Goal: Task Accomplishment & Management: Use online tool/utility

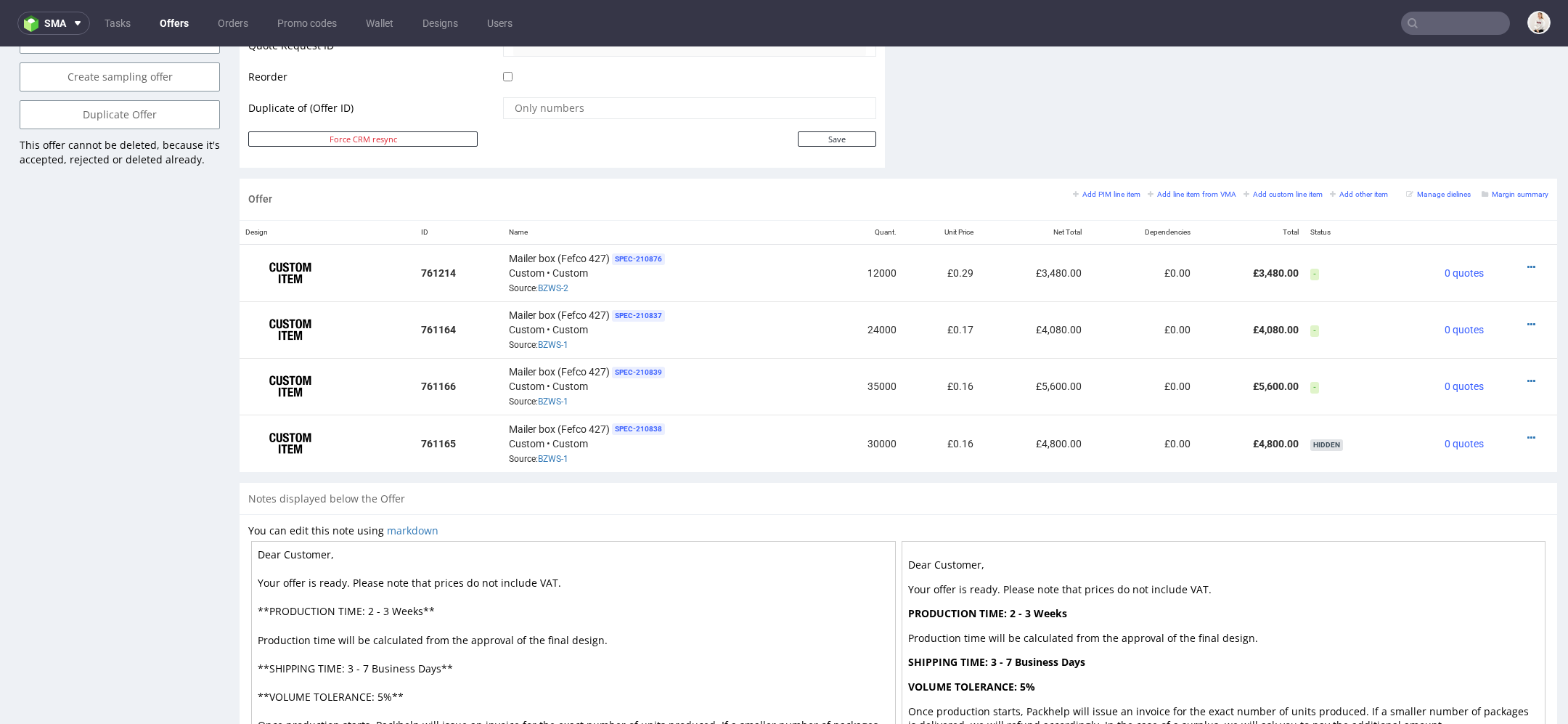
scroll to position [811, 0]
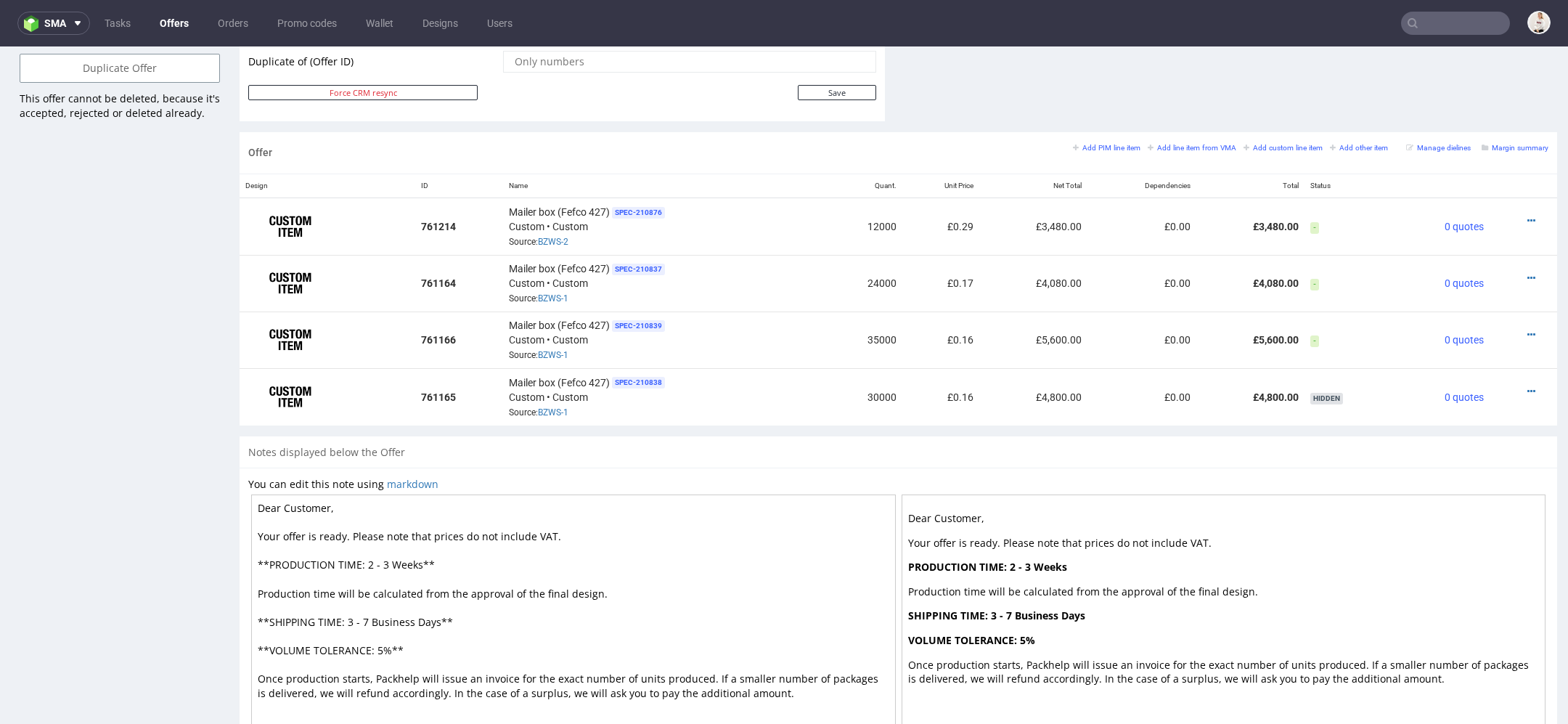
click at [1435, 26] on input "text" at bounding box center [1455, 23] width 109 height 23
paste input "david20102011@live.com"
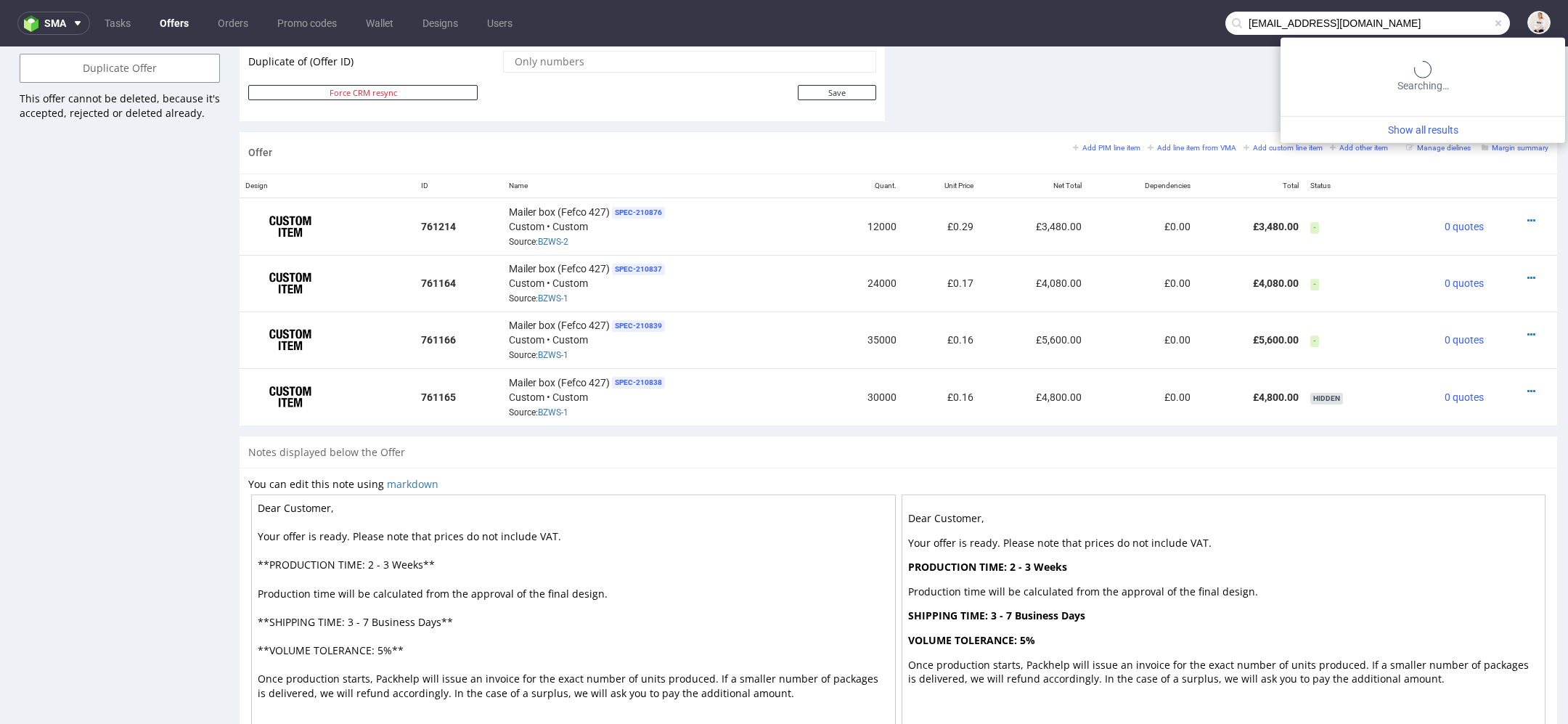
type input "david20102011@live.com"
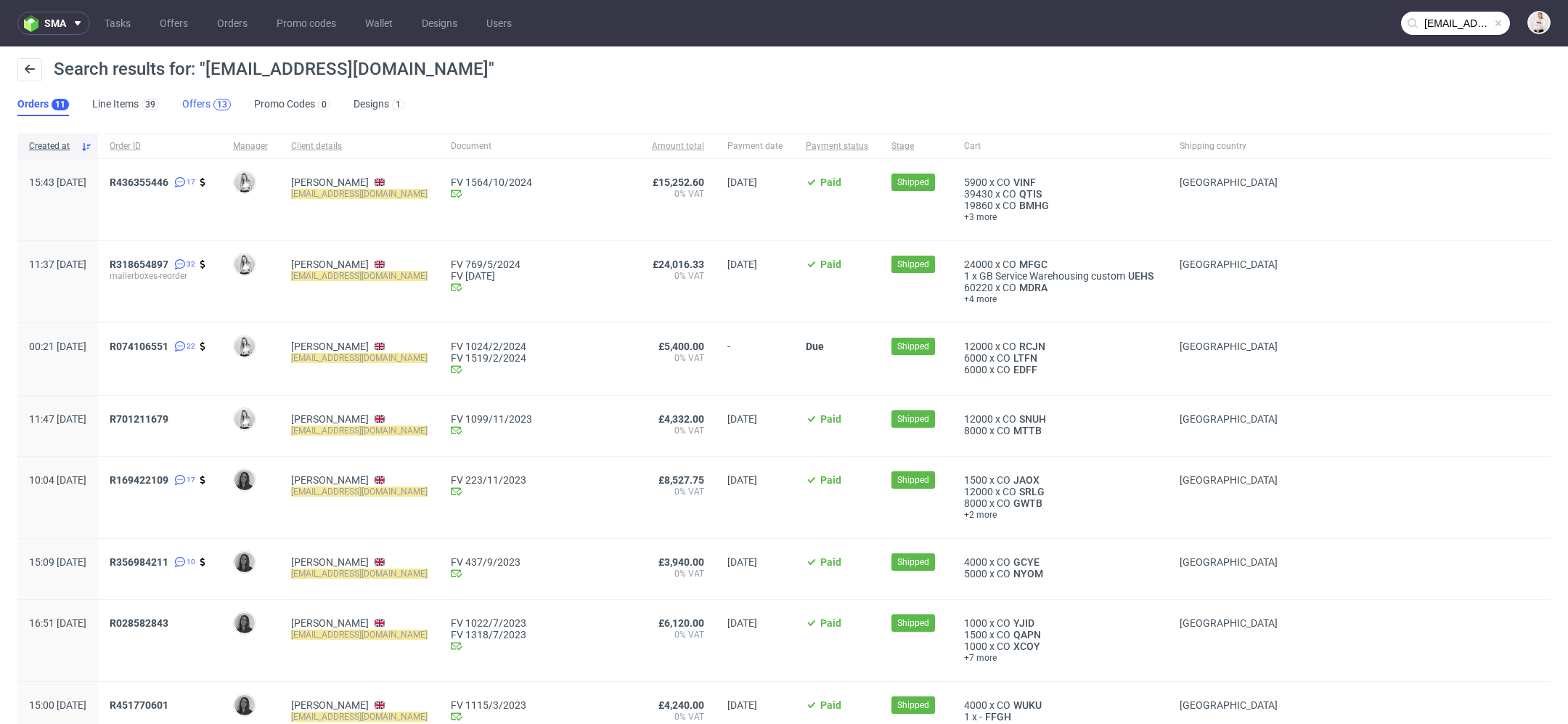
click at [217, 108] on div "13" at bounding box center [222, 104] width 10 height 10
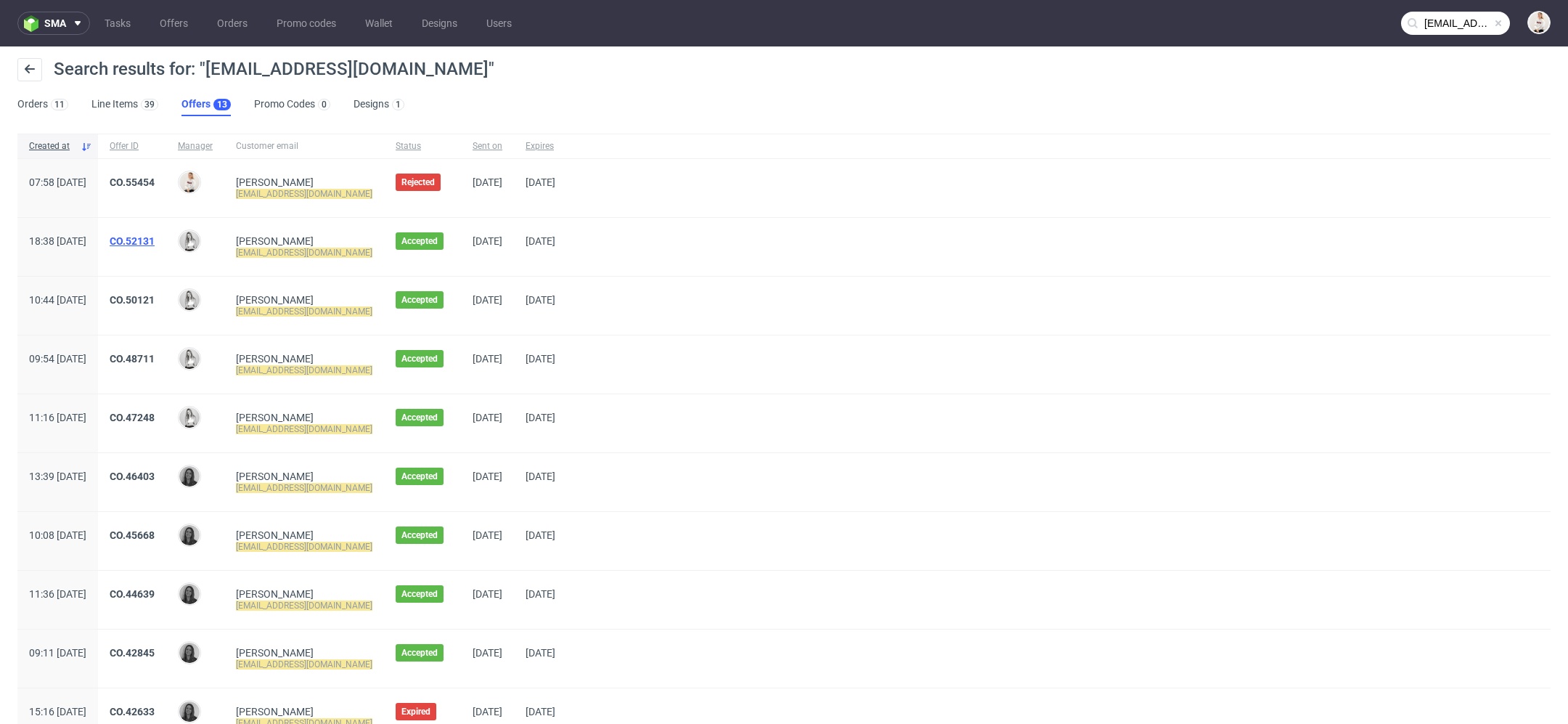
click at [154, 236] on link "CO.52131" at bounding box center [132, 241] width 45 height 12
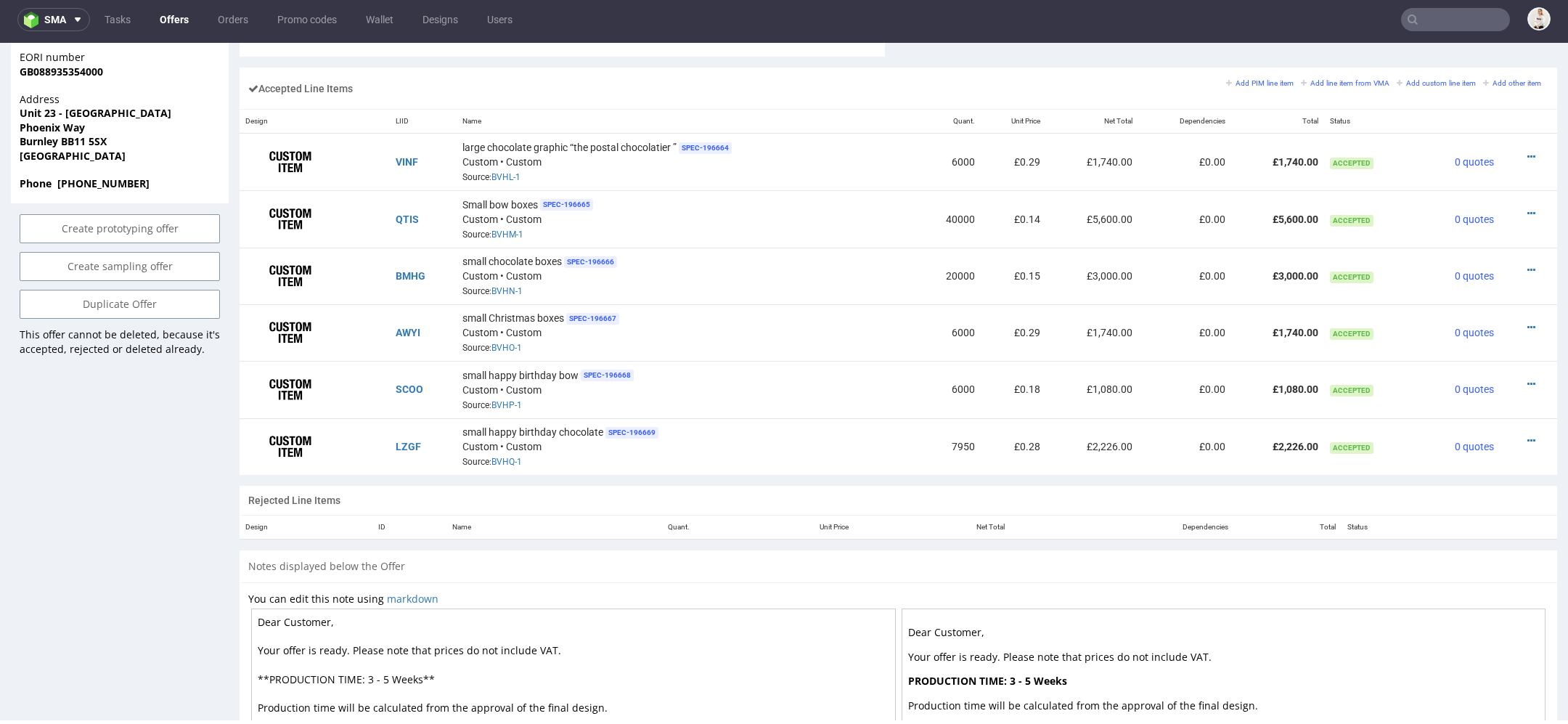
scroll to position [885, 0]
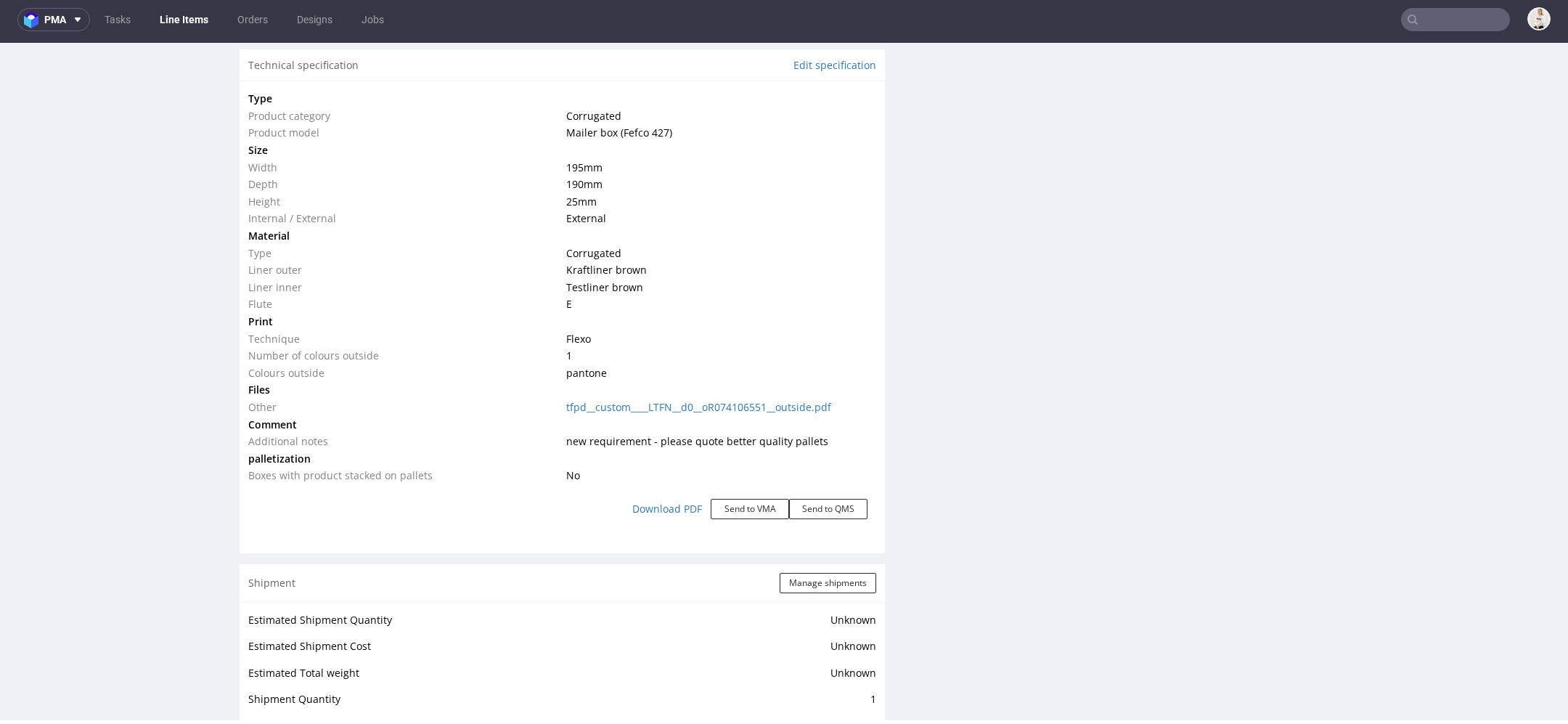
scroll to position [1370, 0]
click button "Send to VMA"
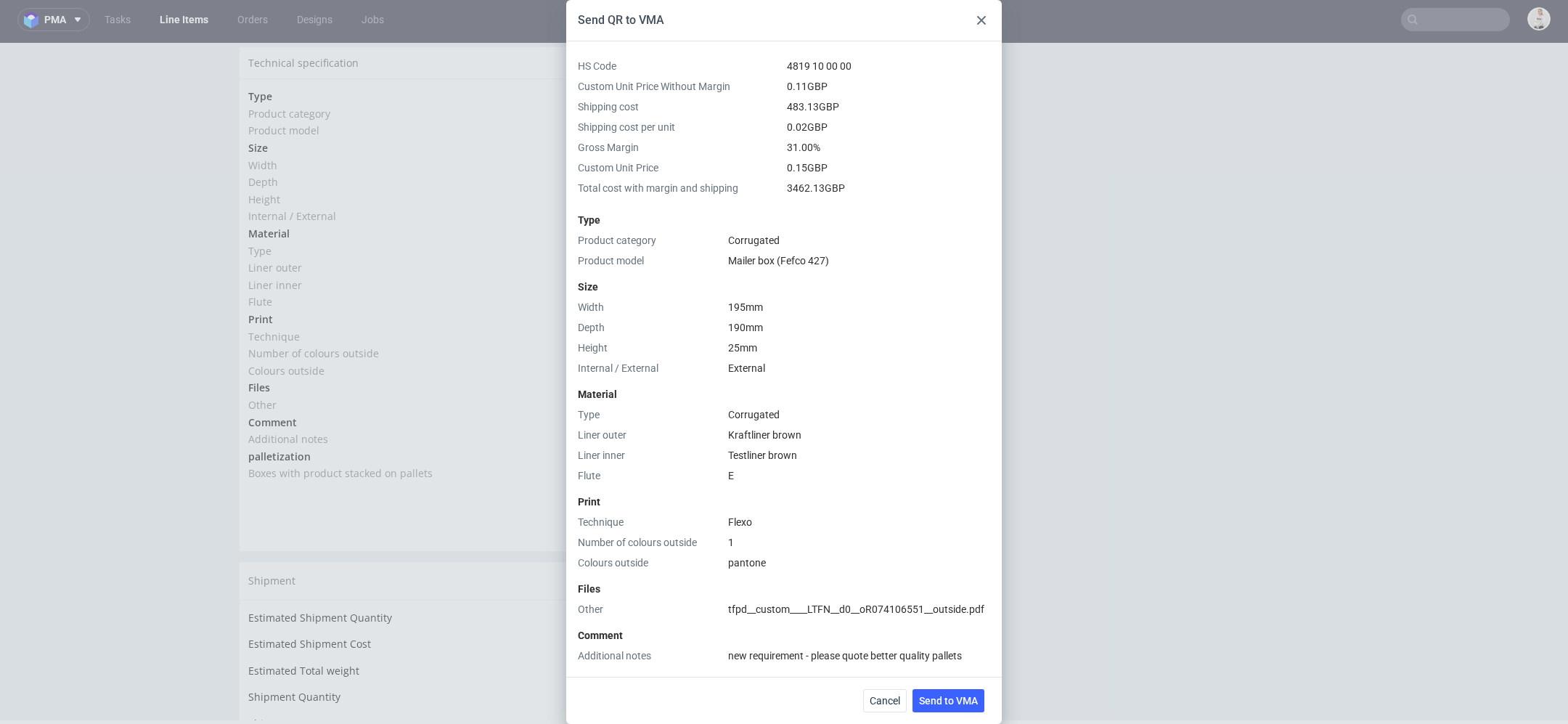
scroll to position [296, 0]
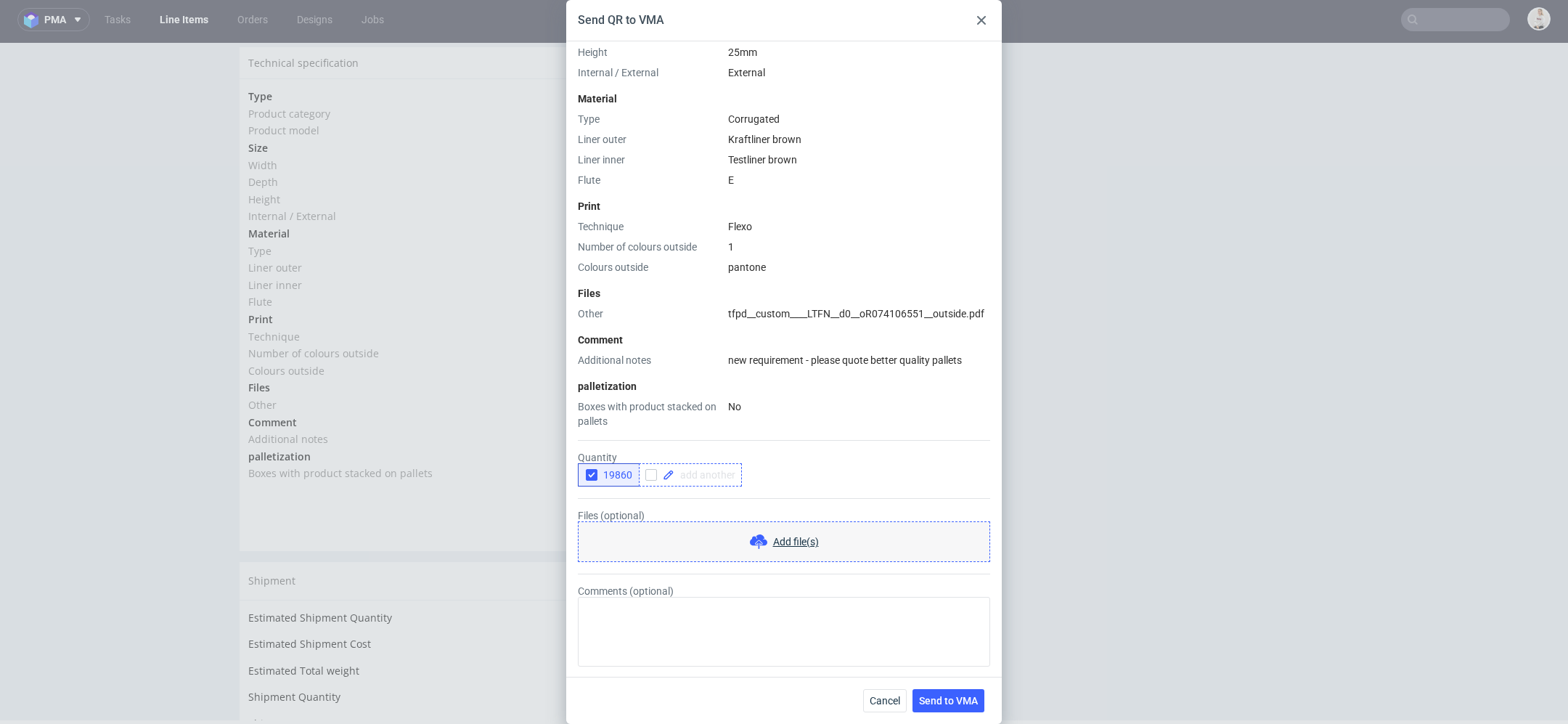
click at [702, 479] on span at bounding box center [705, 474] width 61 height 10
checkbox input "true"
click at [617, 475] on span "19860" at bounding box center [614, 474] width 35 height 12
click at [943, 697] on span "Send to VMA" at bounding box center [947, 700] width 58 height 10
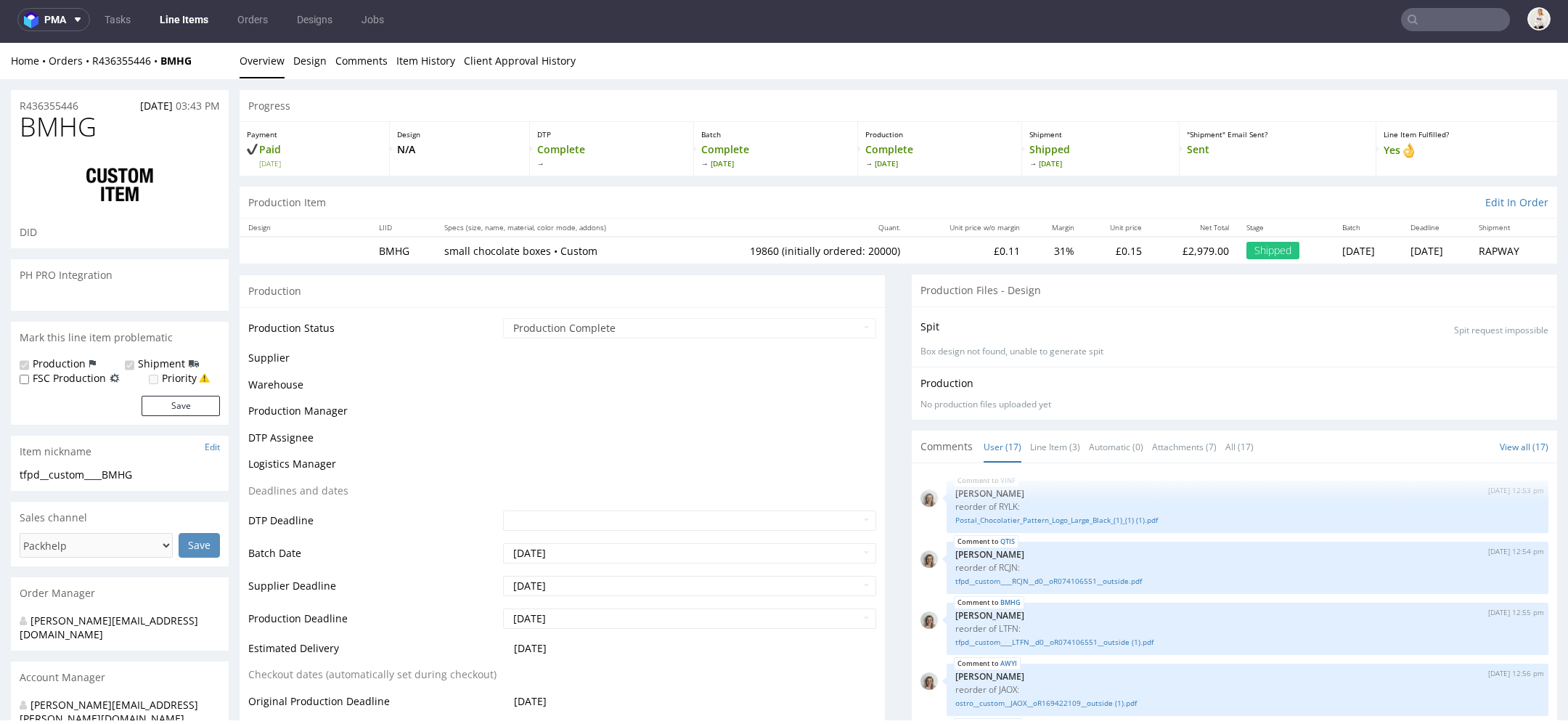
select select "in_progress"
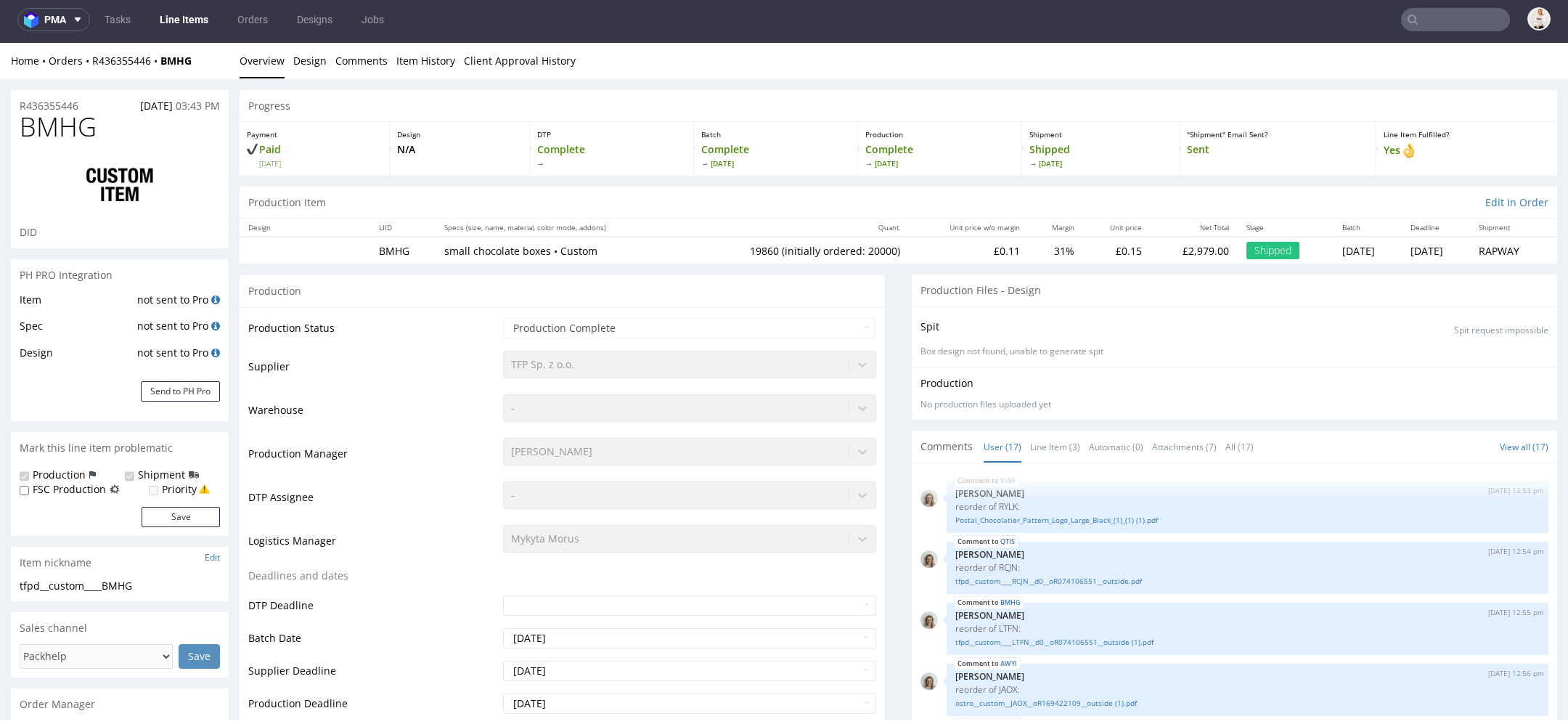
scroll to position [640, 0]
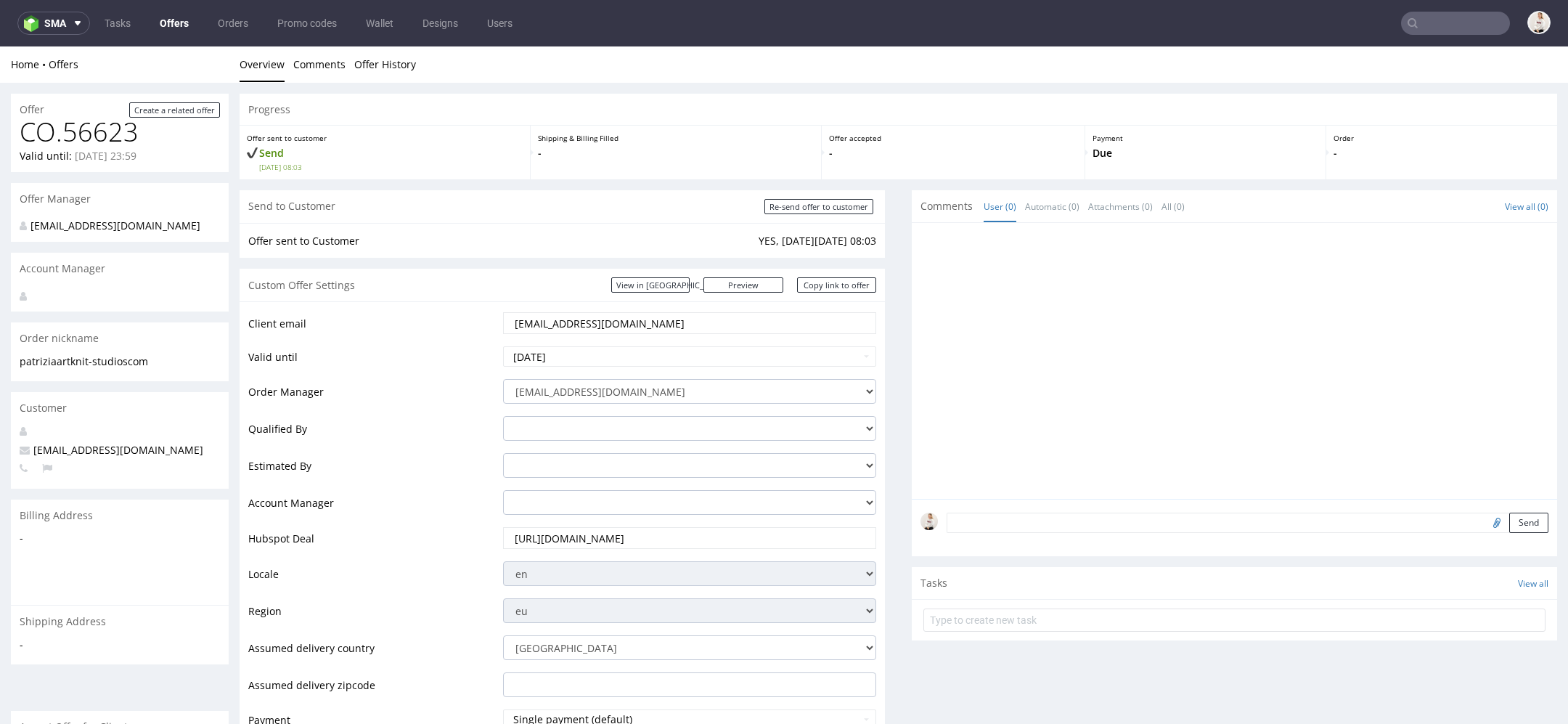
click at [674, 313] on input "patrizia@artknit-studios.com" at bounding box center [690, 322] width 353 height 21
paste input "info"
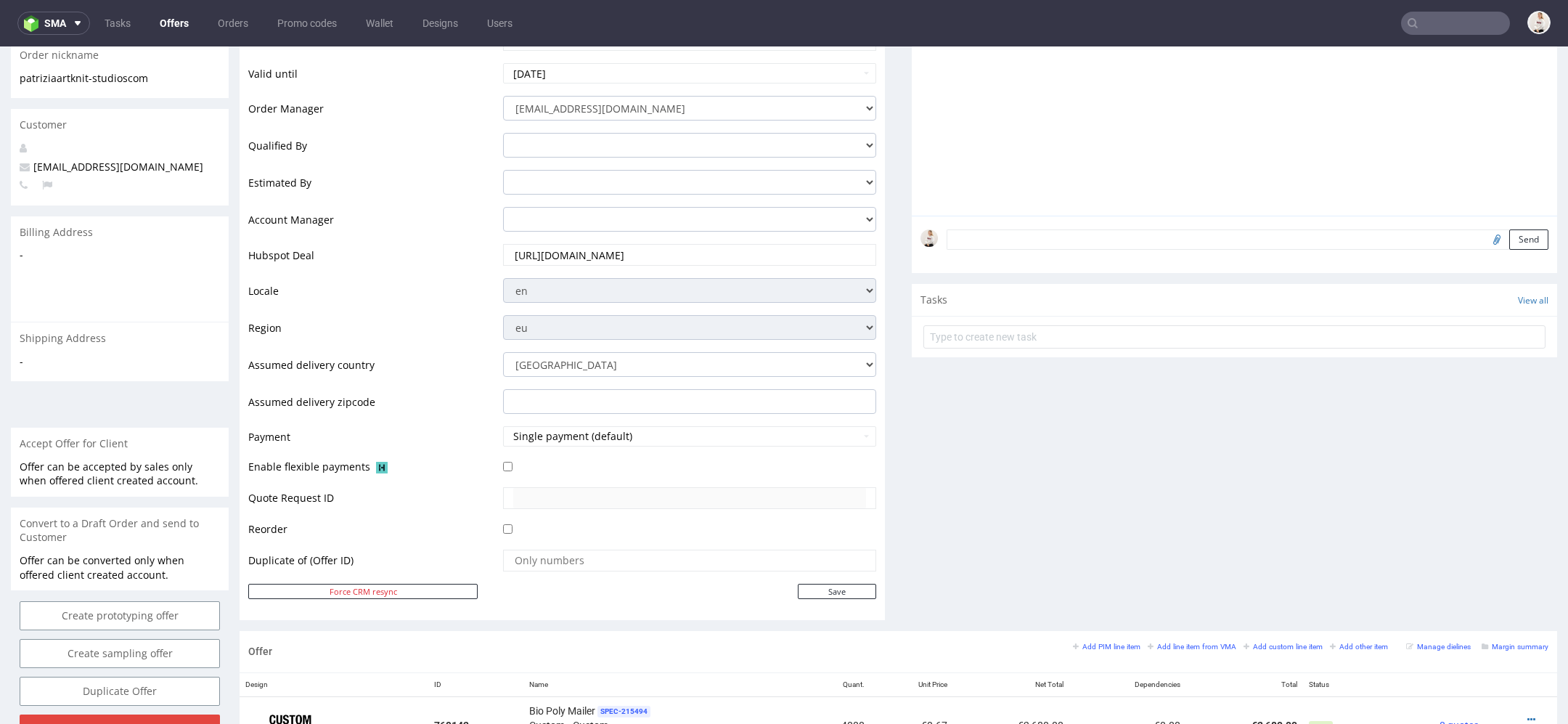
scroll to position [440, 0]
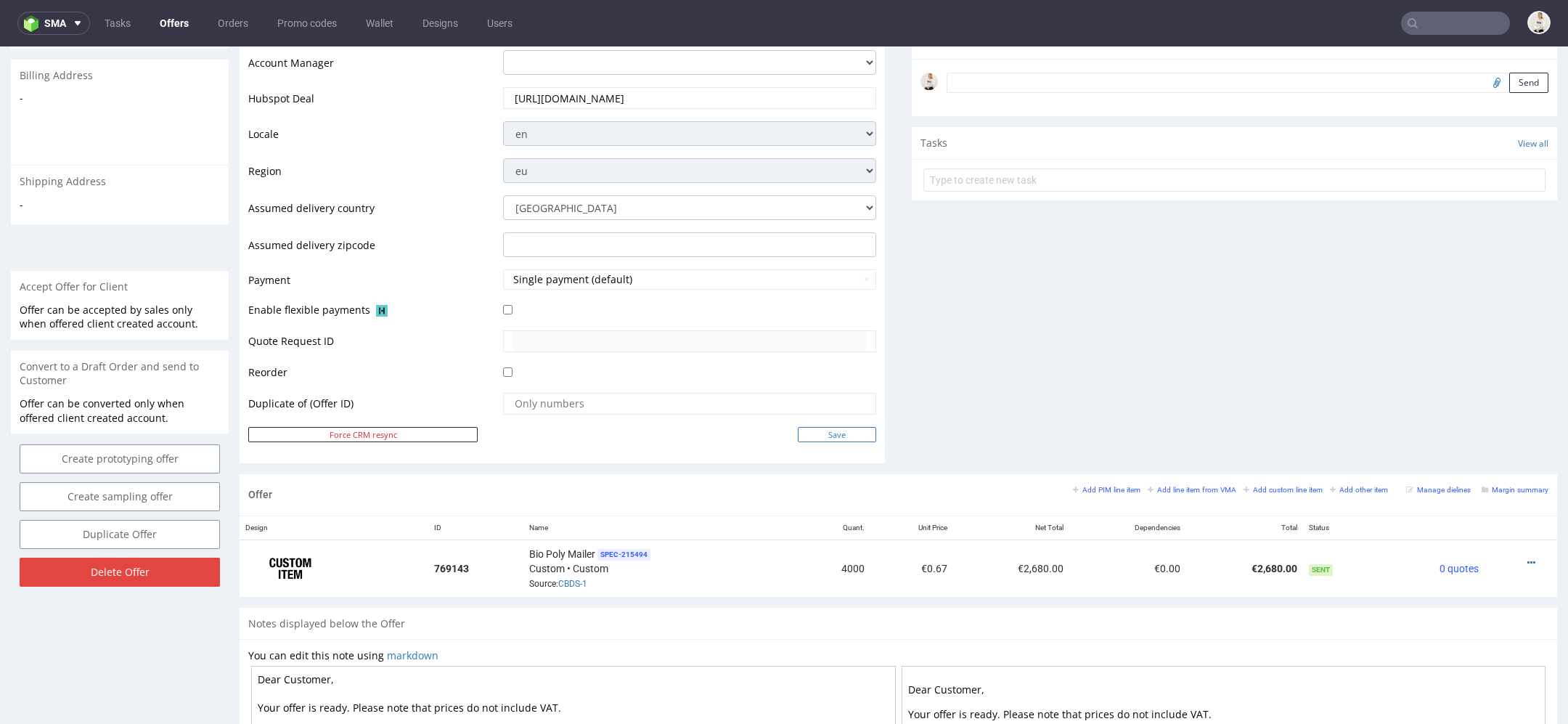
type input "[EMAIL_ADDRESS][DOMAIN_NAME]"
click at [841, 434] on input "Save" at bounding box center [836, 434] width 78 height 15
type input "In progress..."
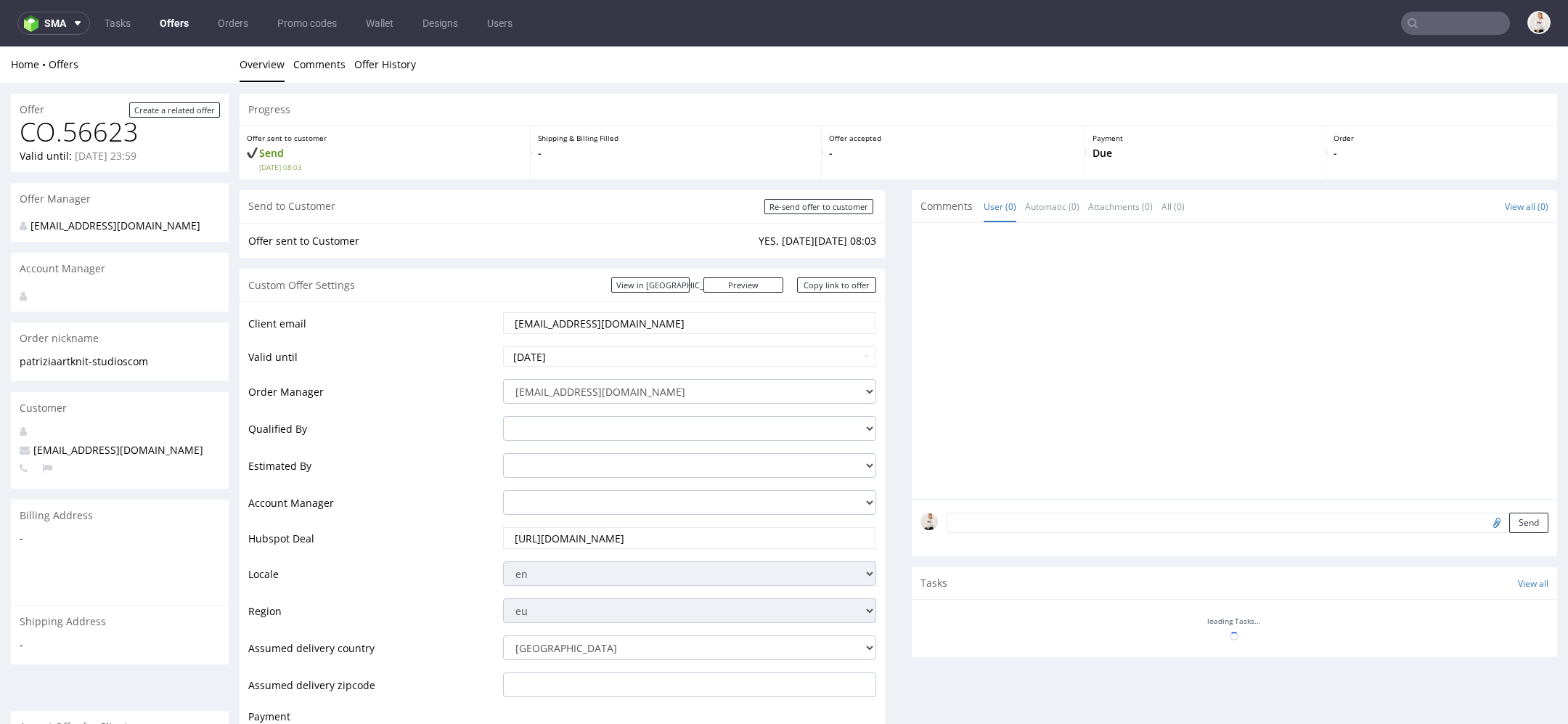
scroll to position [0, 0]
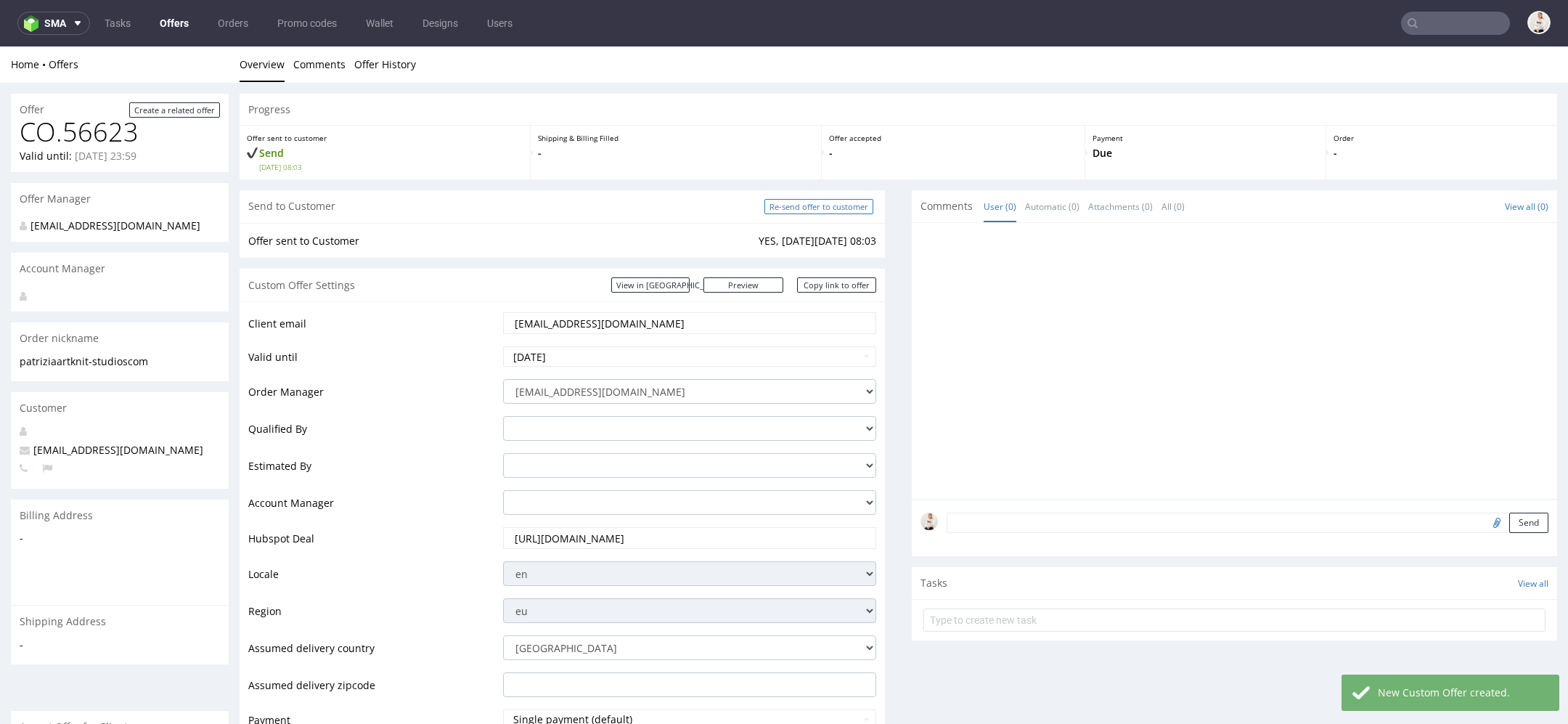
click at [802, 201] on input "Re-send offer to customer" at bounding box center [818, 207] width 109 height 15
type input "In progress..."
click at [808, 289] on link "Copy link to offer" at bounding box center [837, 285] width 80 height 15
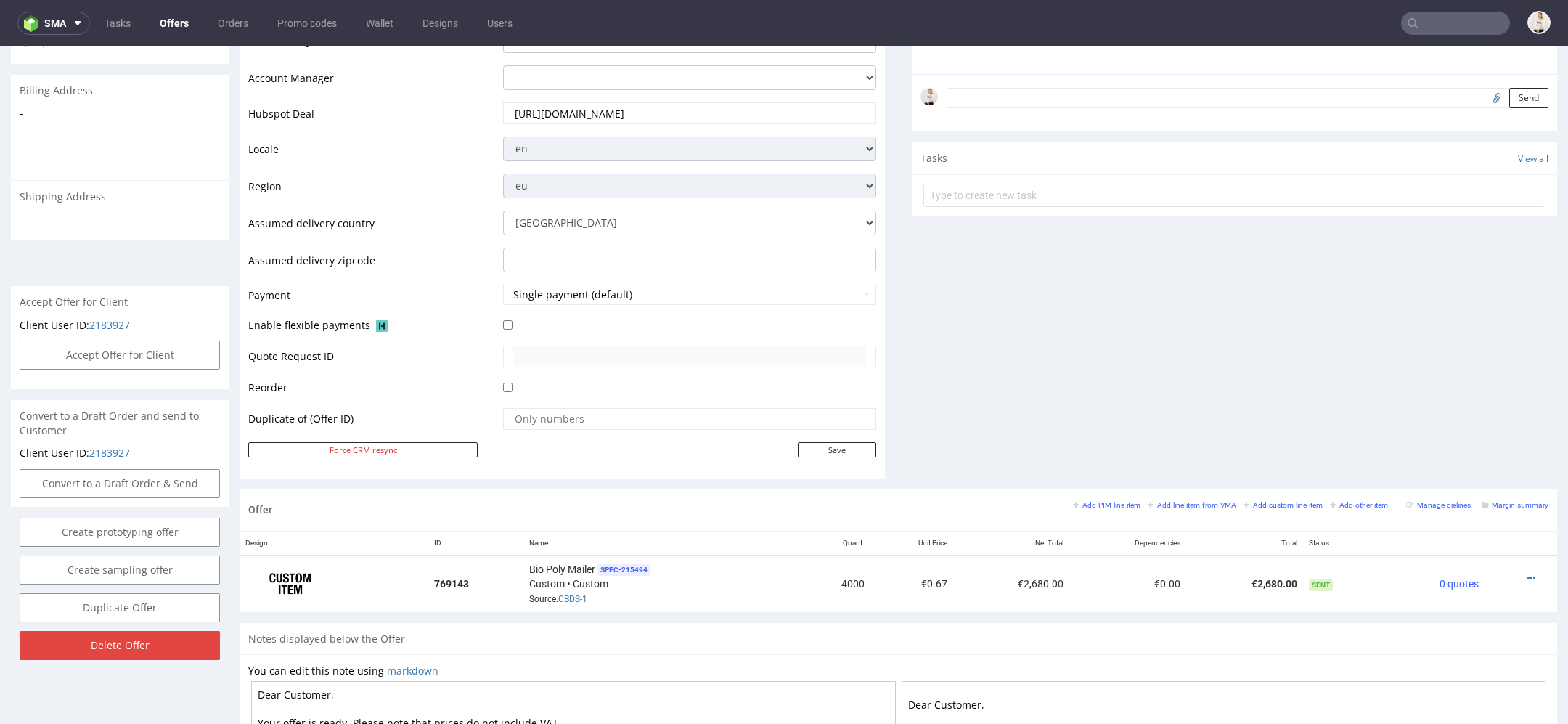
scroll to position [606, 0]
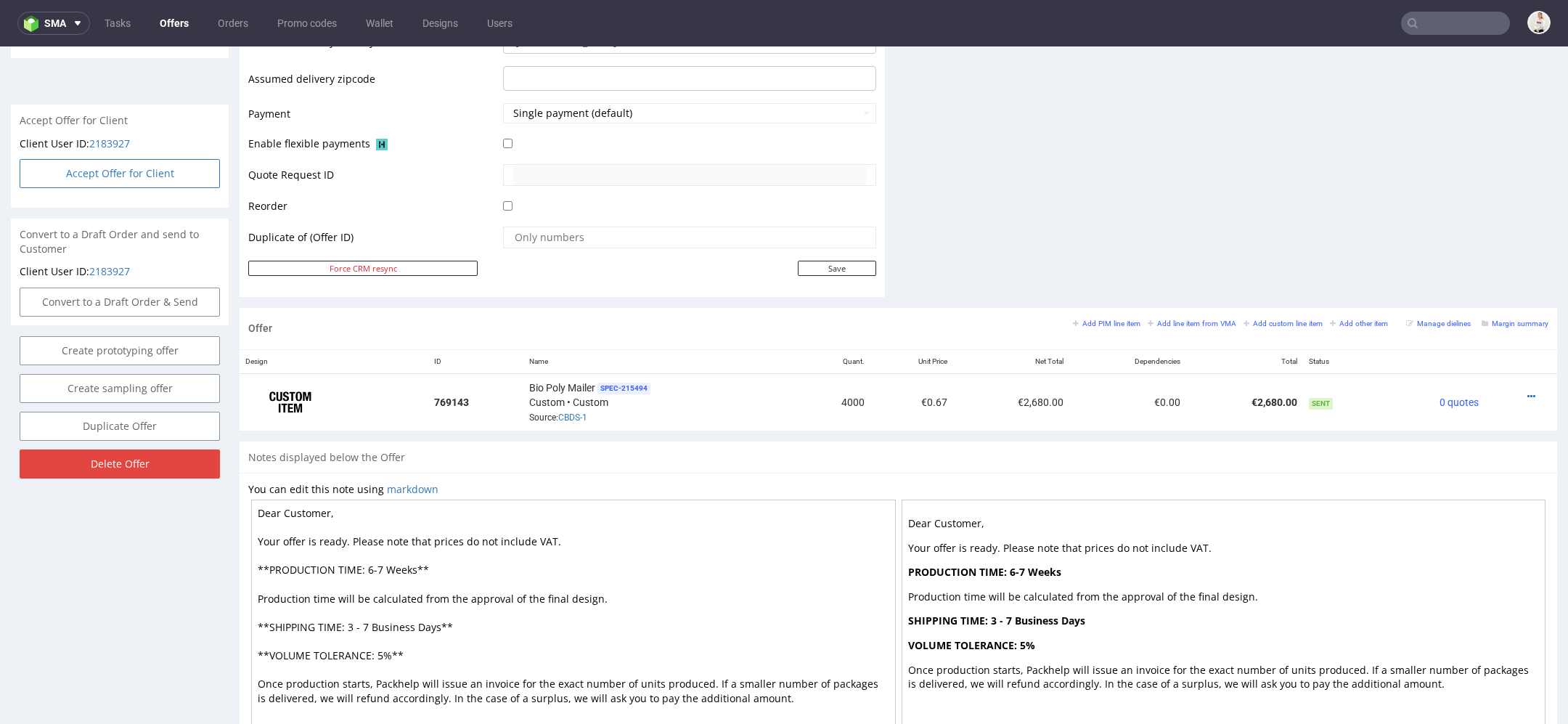
click at [154, 165] on button "Accept Offer for Client" at bounding box center [119, 173] width 200 height 29
select select "110"
select select "1486"
select select "b2b"
select select "110"
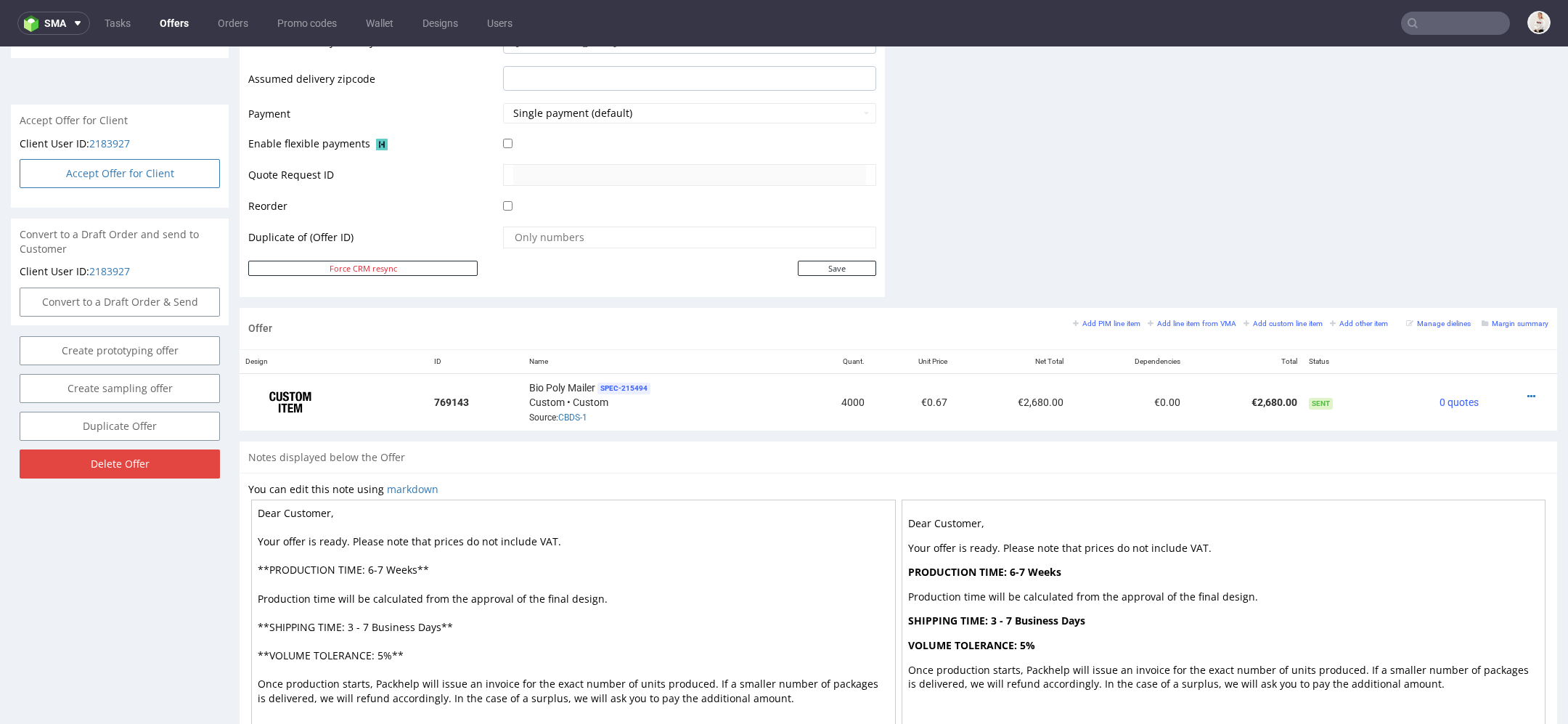
select select "1486"
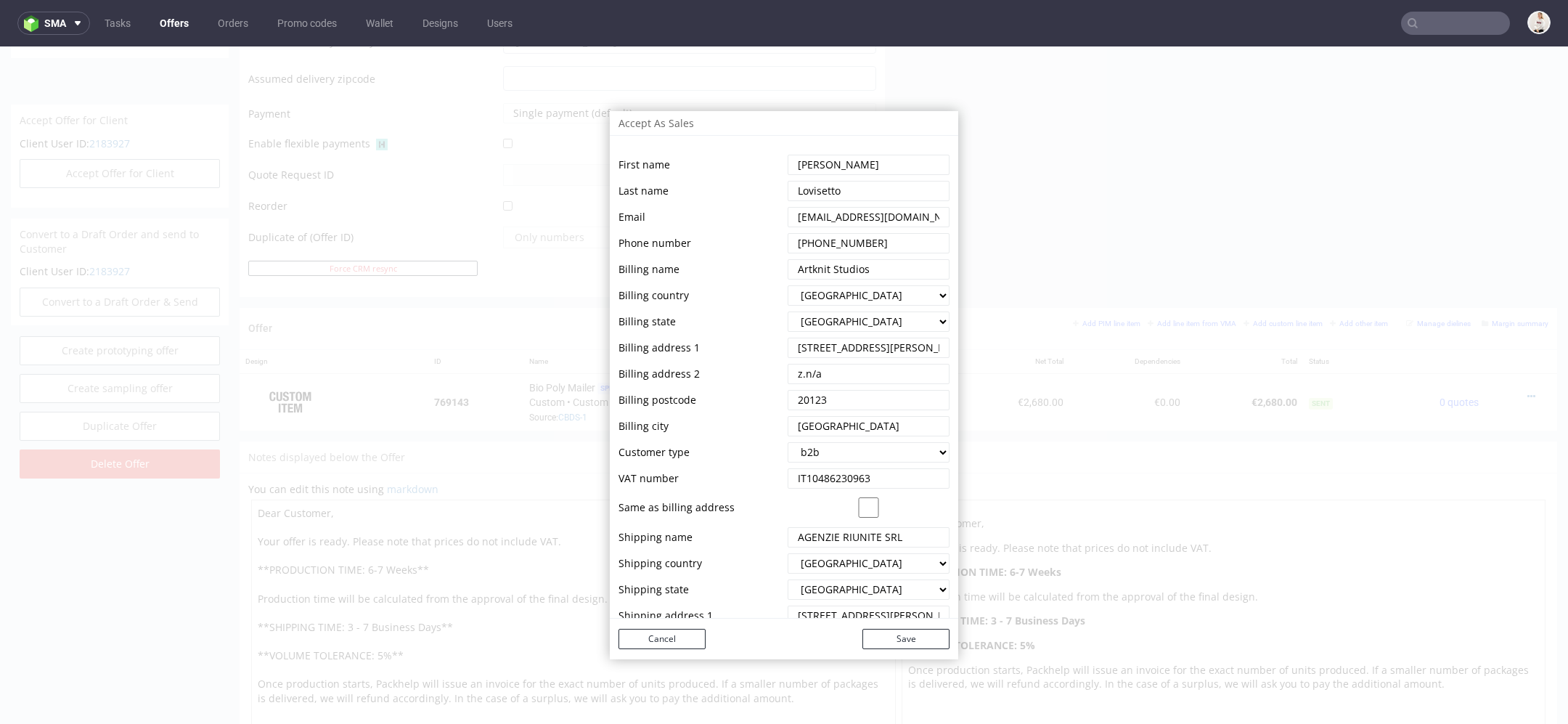
scroll to position [89, 0]
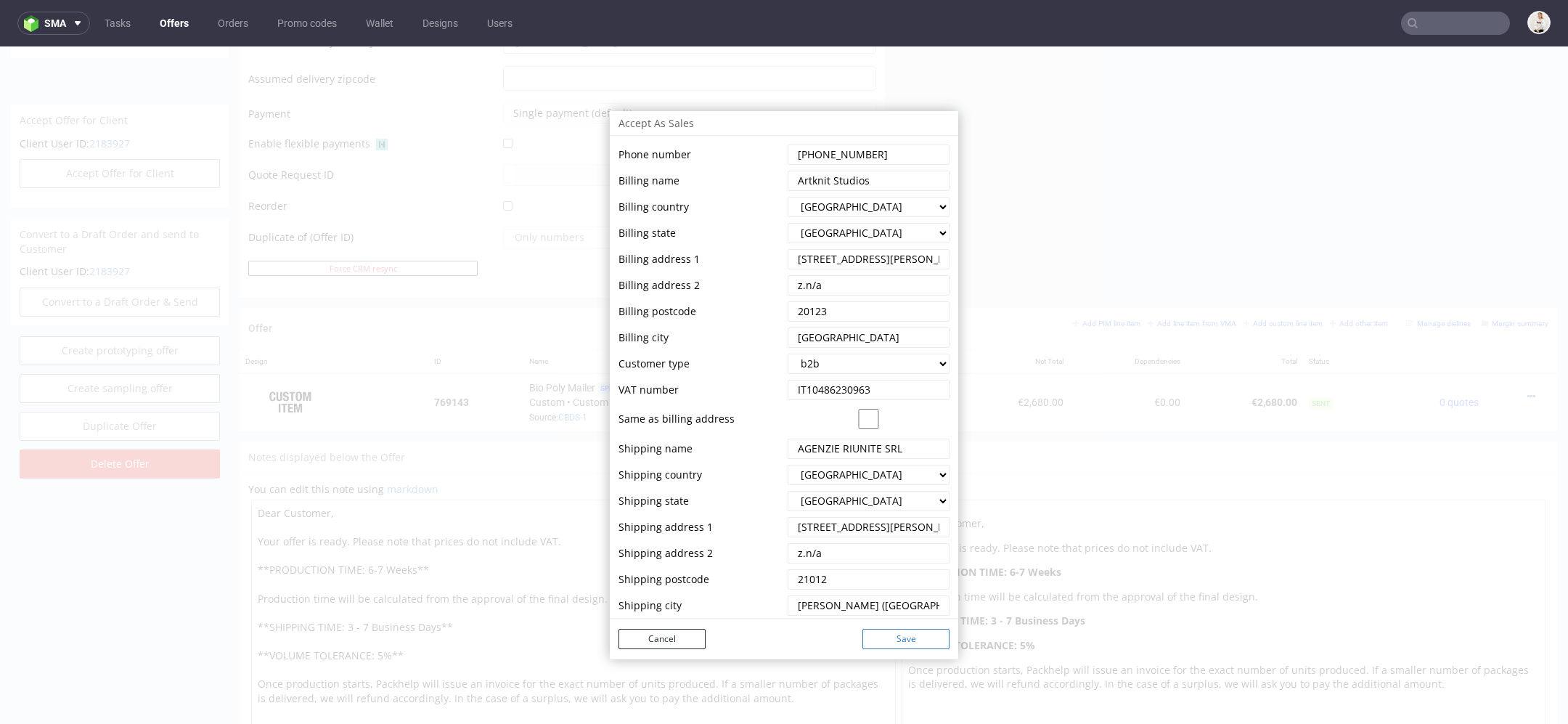
click at [886, 634] on button "Save" at bounding box center [905, 639] width 87 height 21
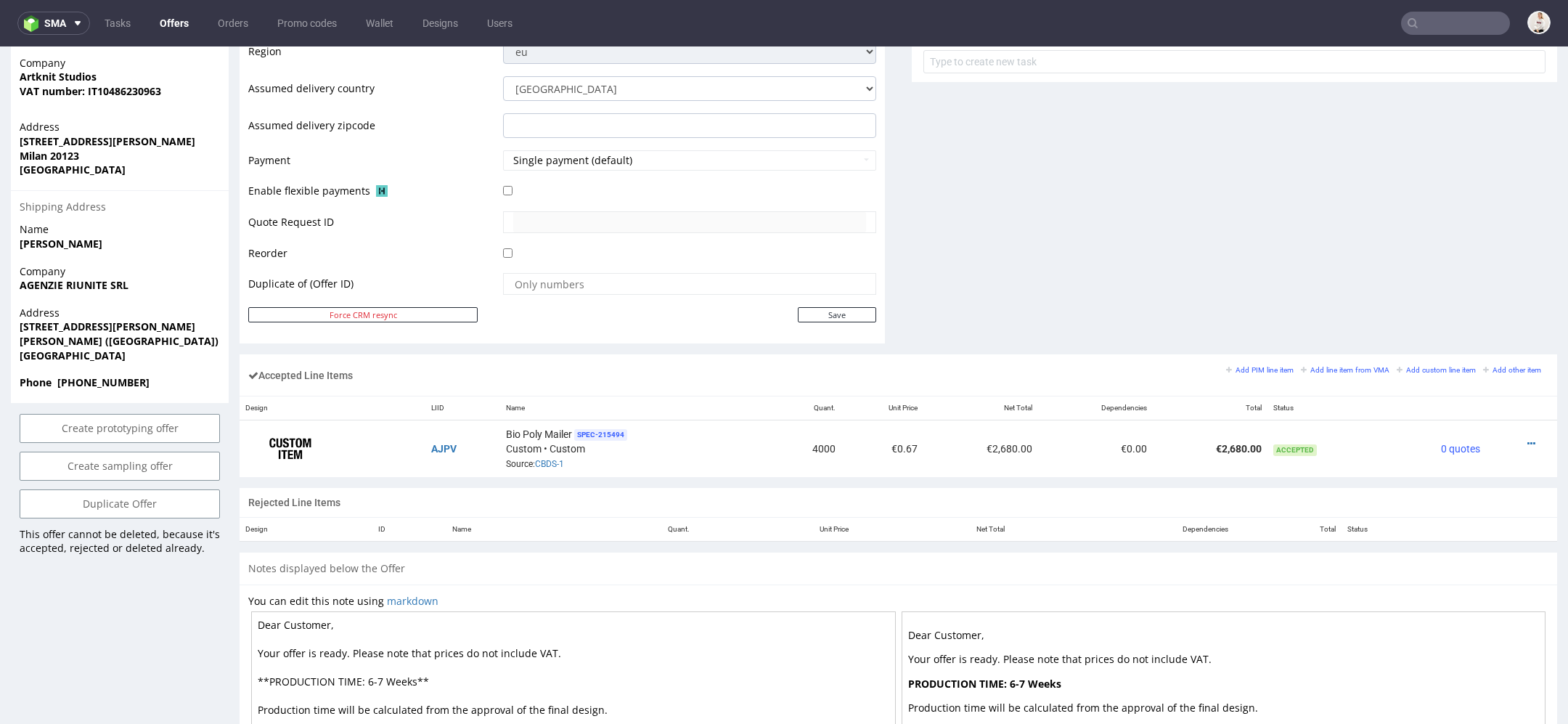
scroll to position [593, 0]
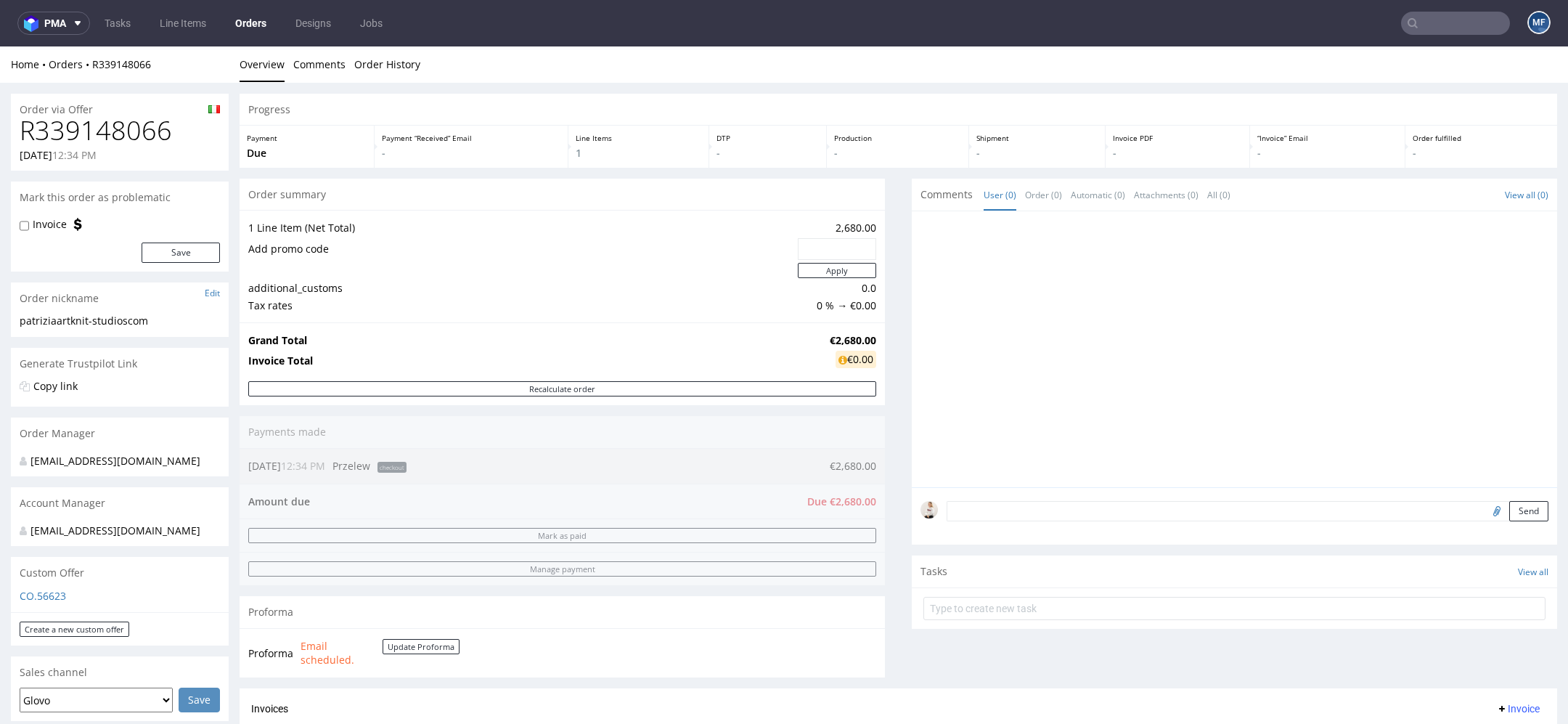
scroll to position [103, 0]
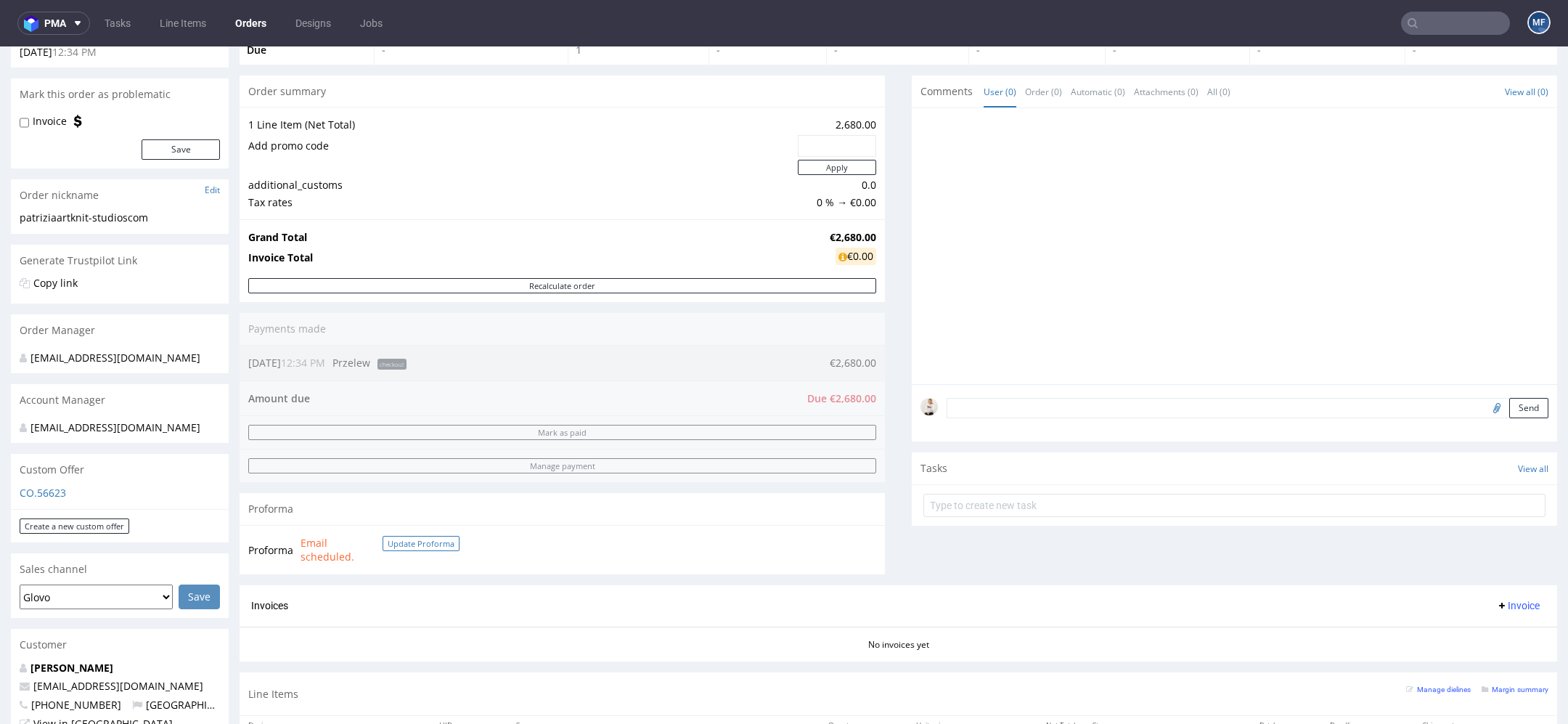
click at [421, 544] on button "Update Proforma" at bounding box center [421, 543] width 77 height 15
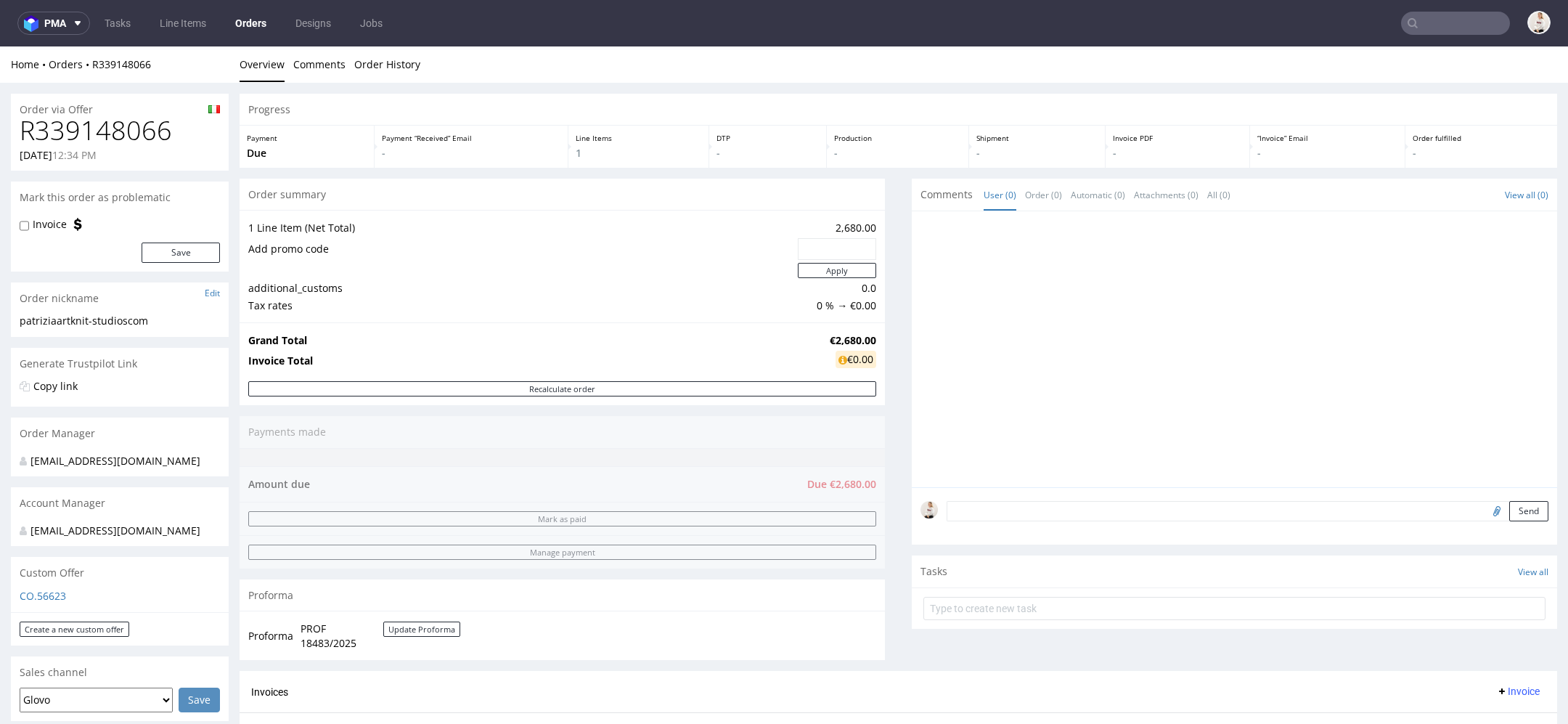
scroll to position [96, 0]
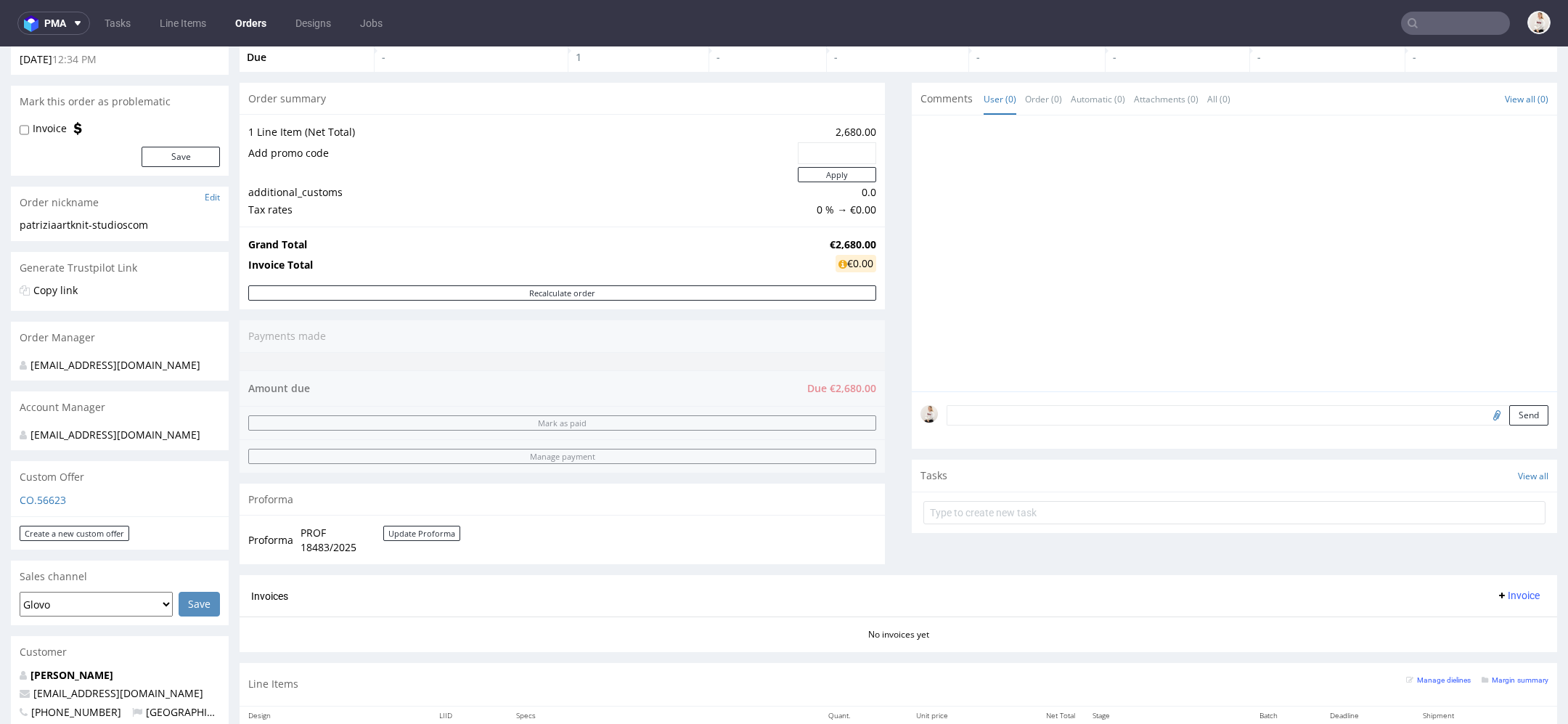
click at [311, 533] on span "PROF 18483/2025" at bounding box center [342, 540] width 83 height 29
click at [323, 546] on span "PROF 18483/2025" at bounding box center [342, 540] width 83 height 29
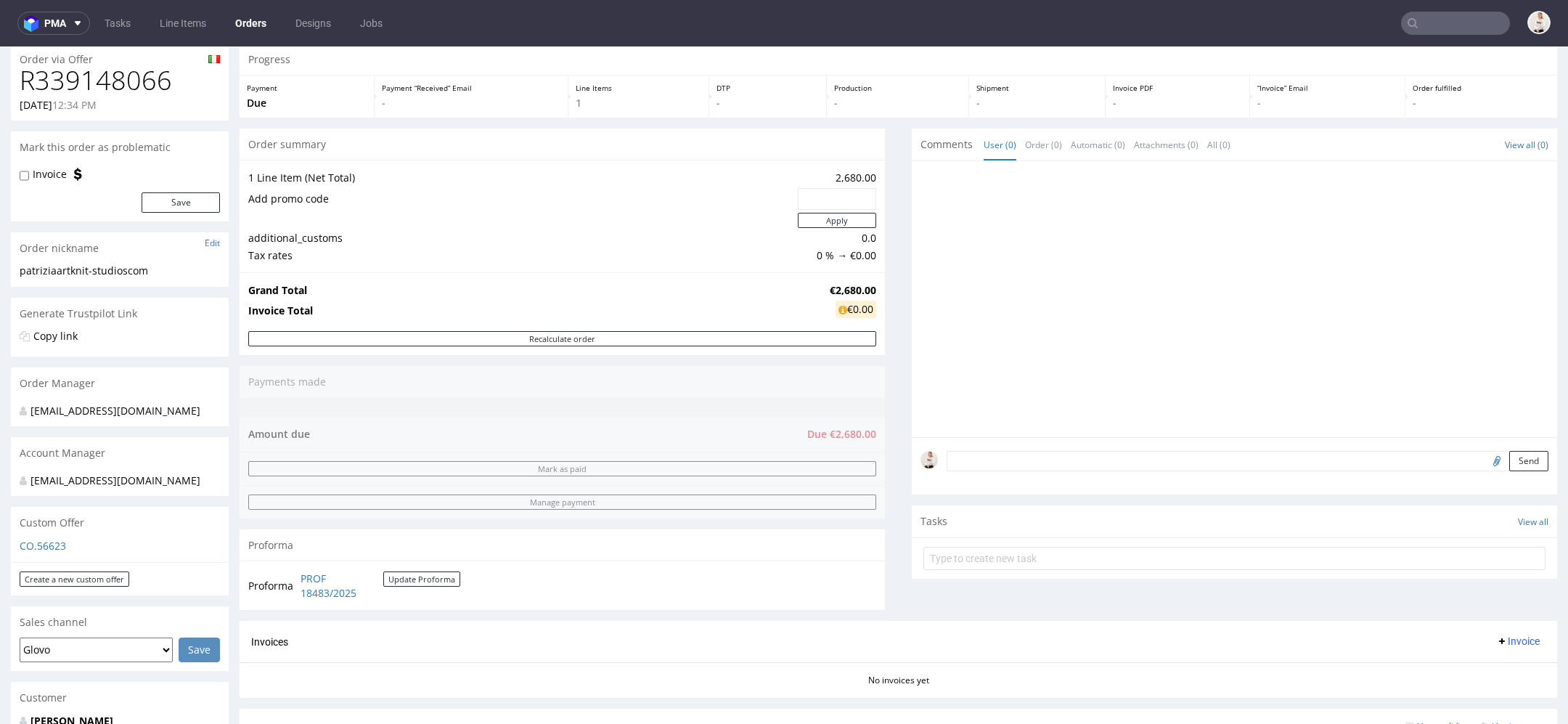
scroll to position [59, 0]
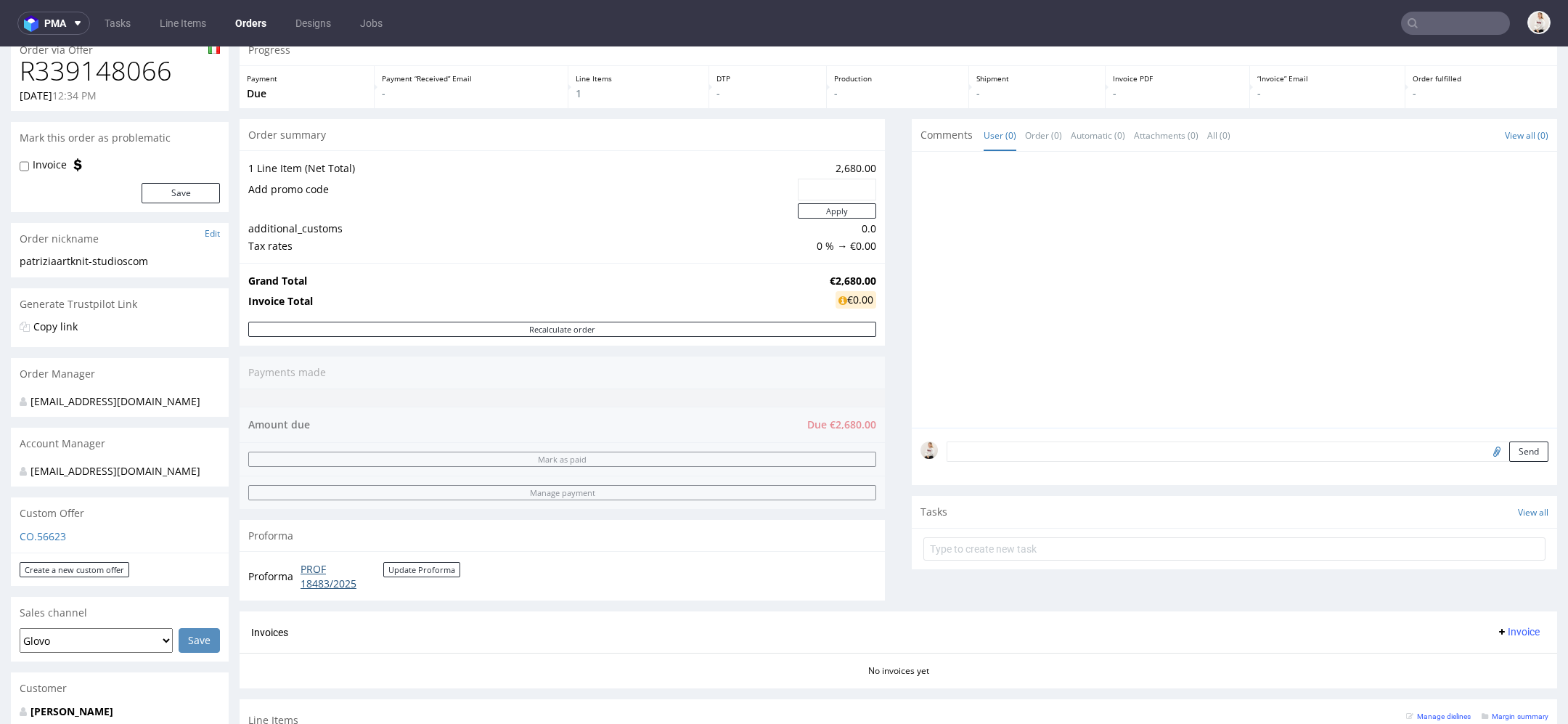
click at [313, 576] on link "PROF 18483/2025" at bounding box center [342, 577] width 83 height 29
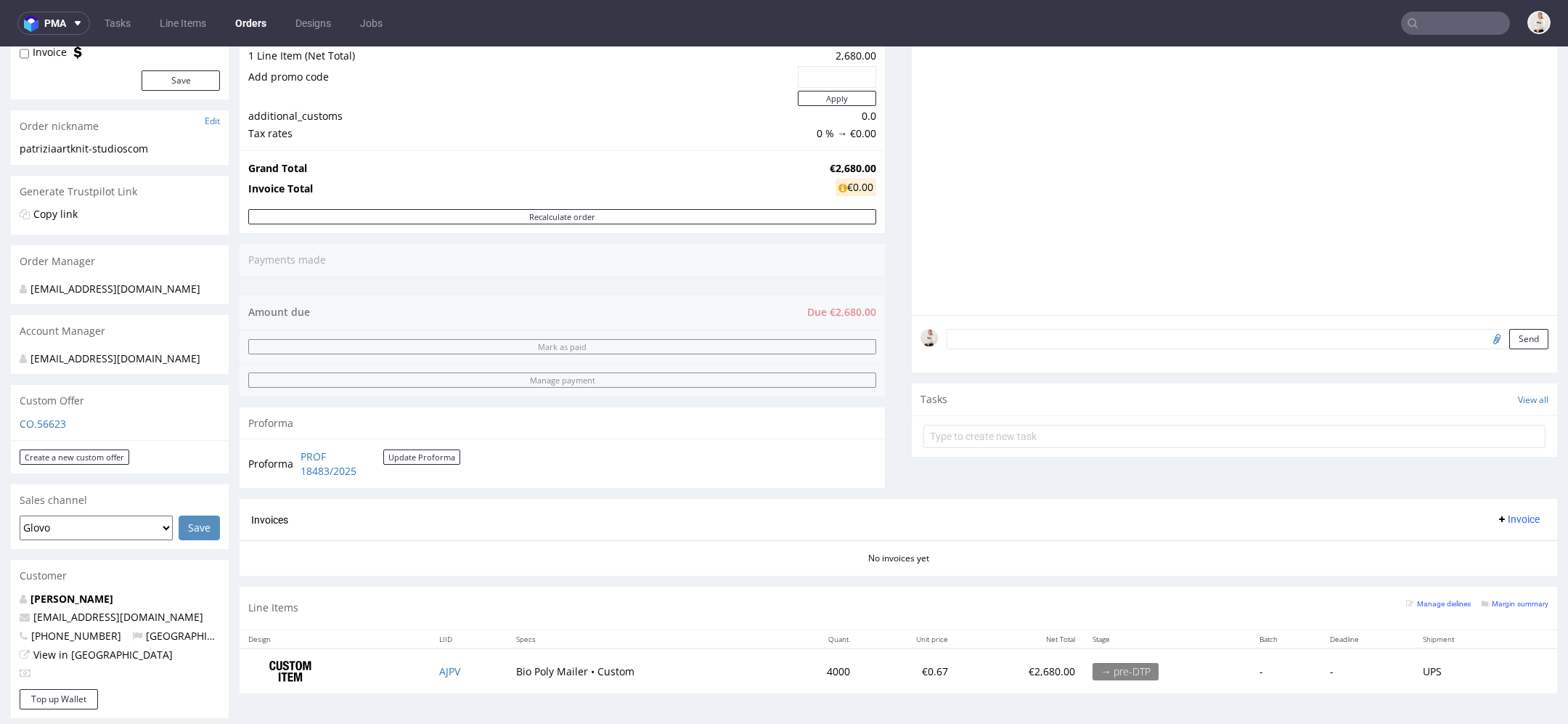
scroll to position [176, 0]
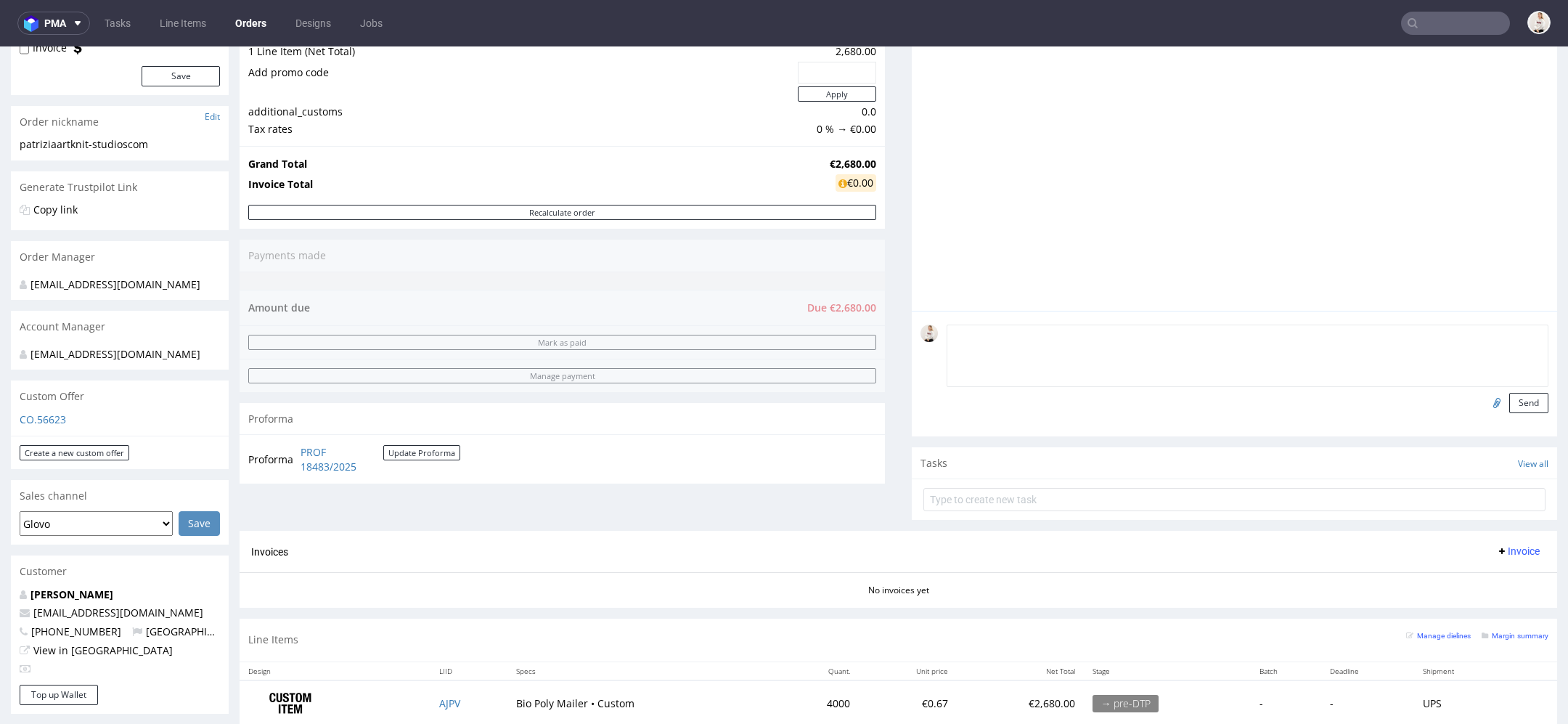
click at [982, 339] on textarea at bounding box center [1247, 356] width 602 height 63
type textarea "najpierw zrobmy pls 3D wizki"
click at [1514, 411] on button "Send" at bounding box center [1529, 402] width 40 height 21
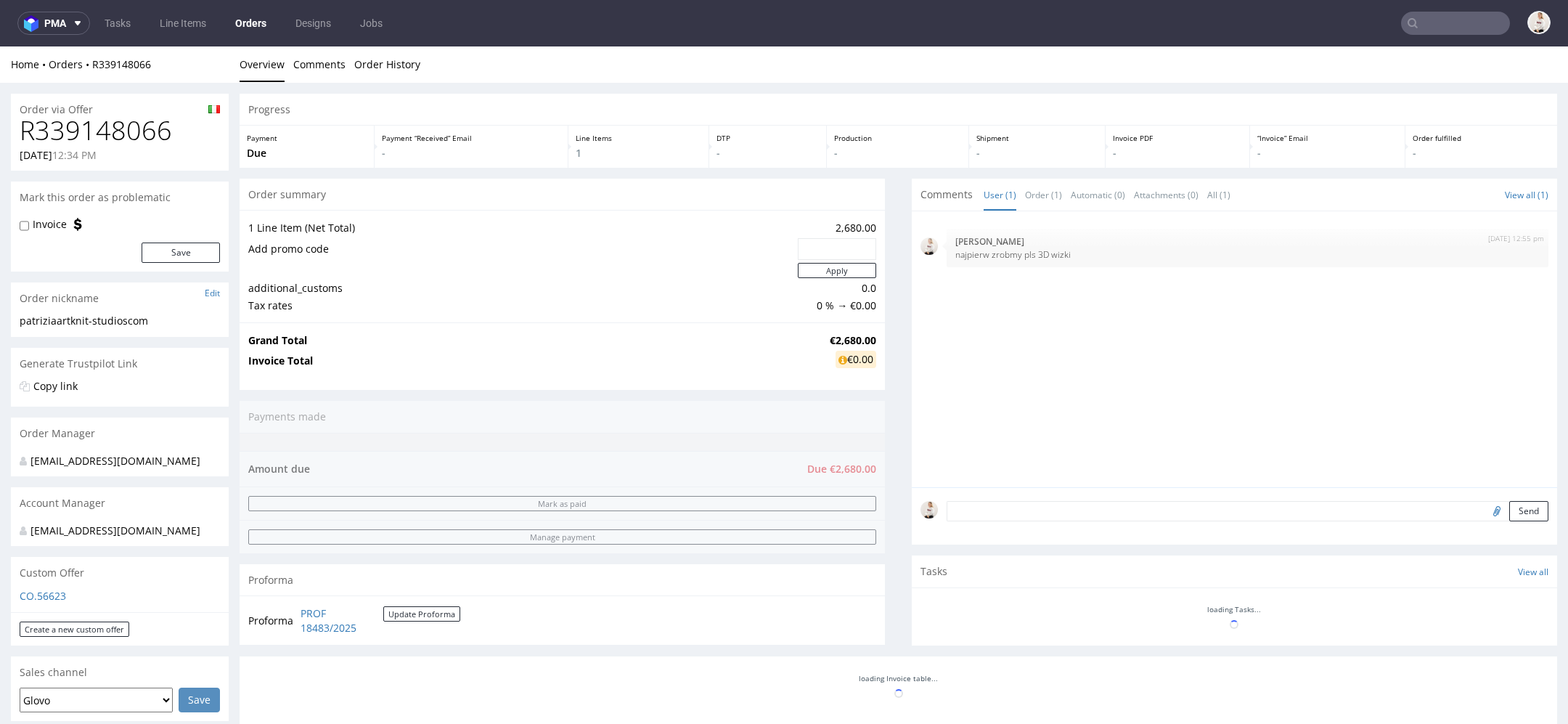
scroll to position [0, 0]
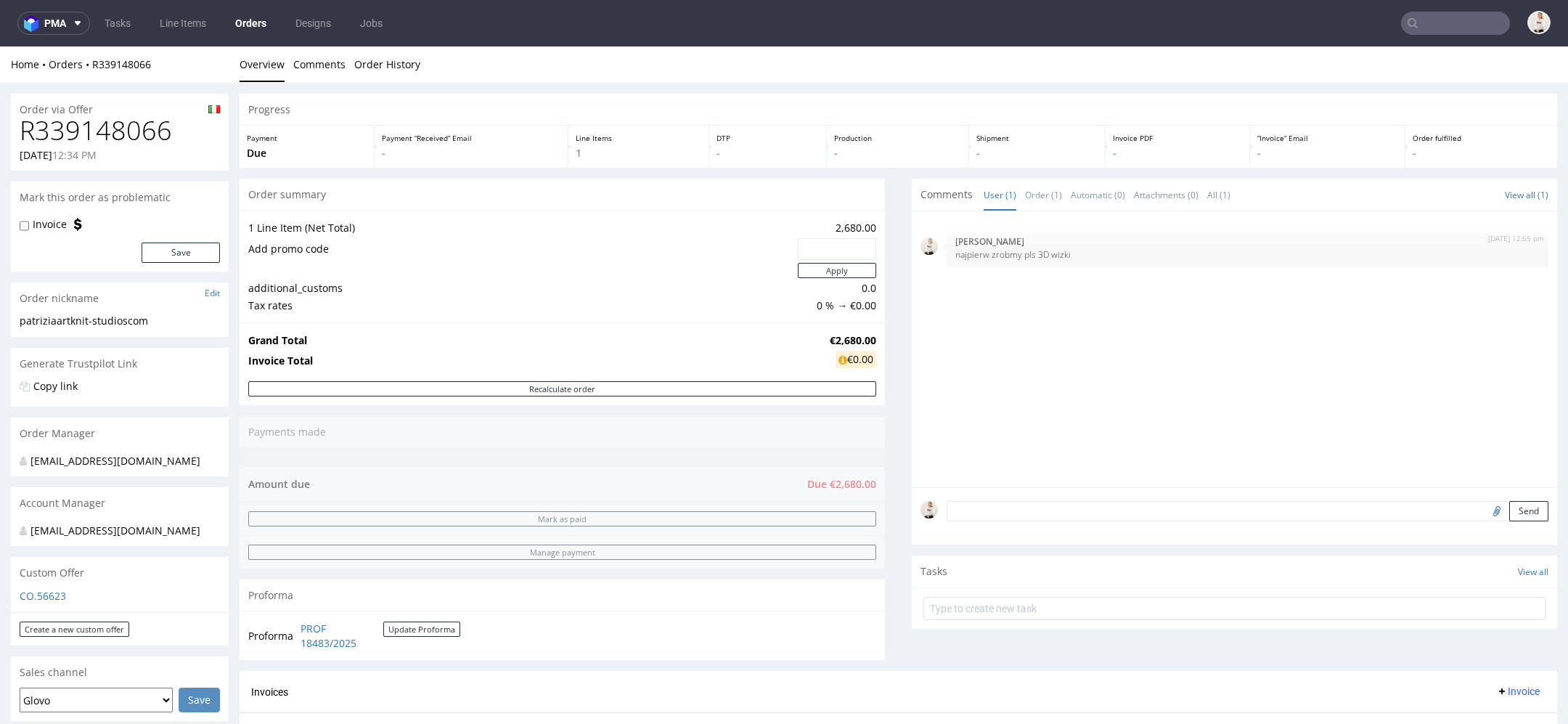
click at [130, 142] on h1 "R339148066" at bounding box center [119, 130] width 200 height 29
copy h1 "R339148066"
click at [847, 333] on strong "€2,680.00" at bounding box center [853, 340] width 47 height 13
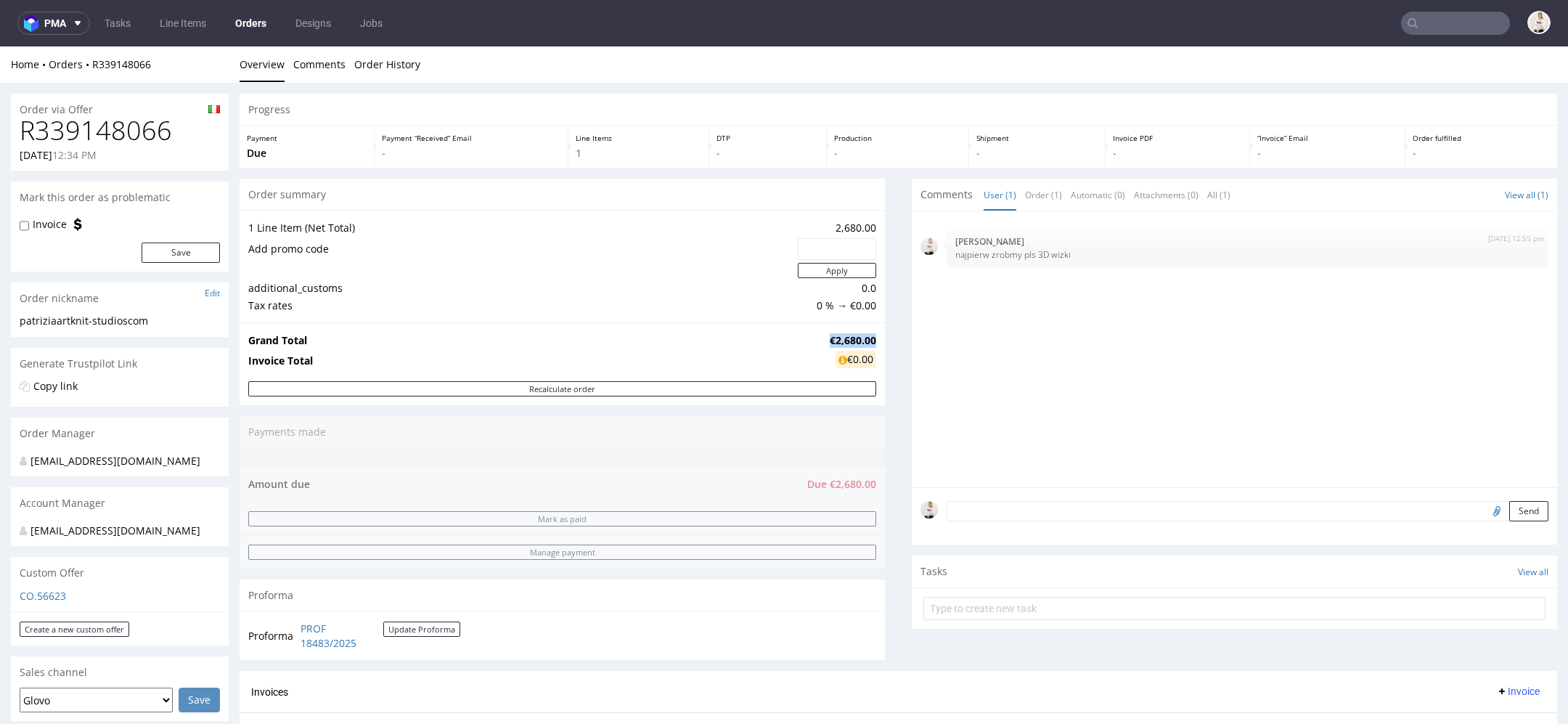
click at [847, 333] on strong "€2,680.00" at bounding box center [853, 340] width 47 height 13
copy strong "€2,680.00"
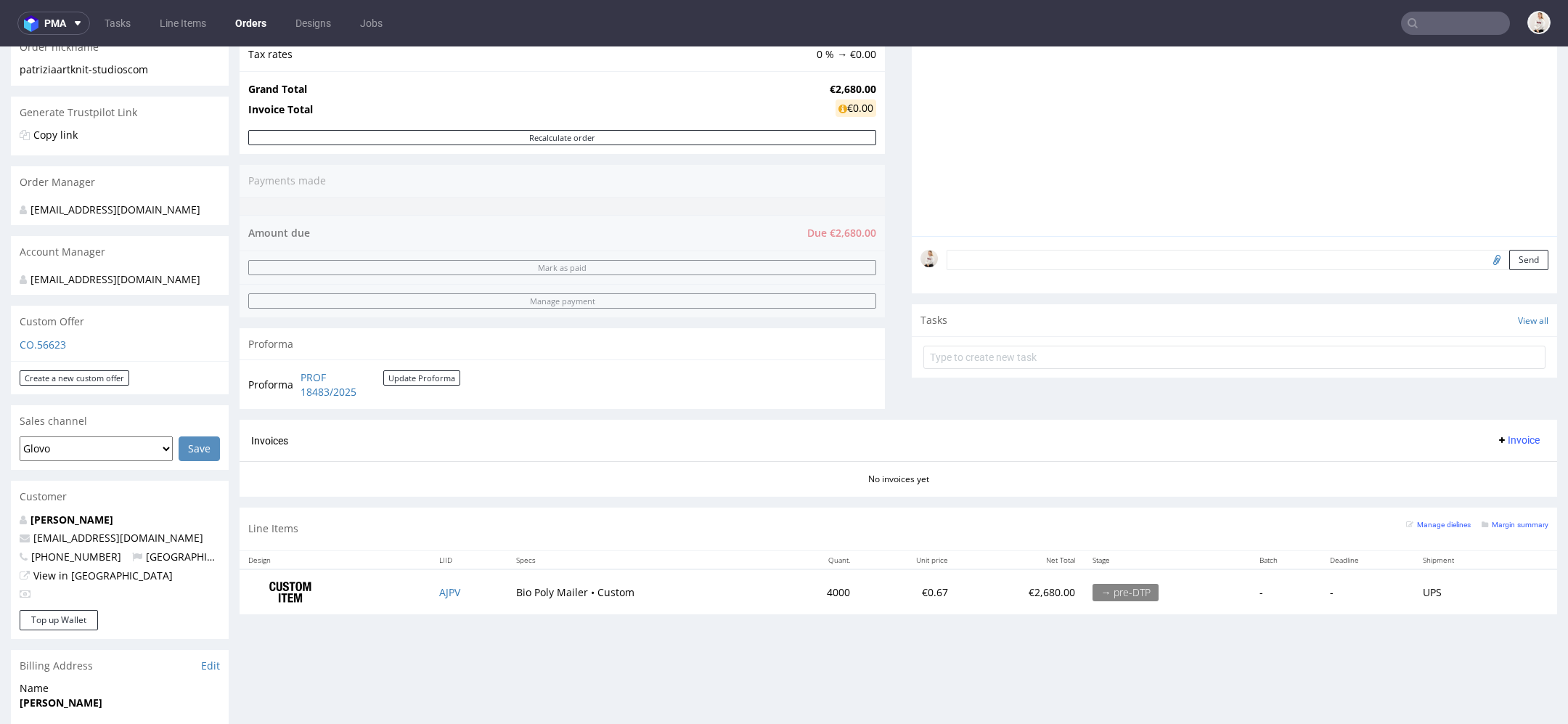
scroll to position [270, 0]
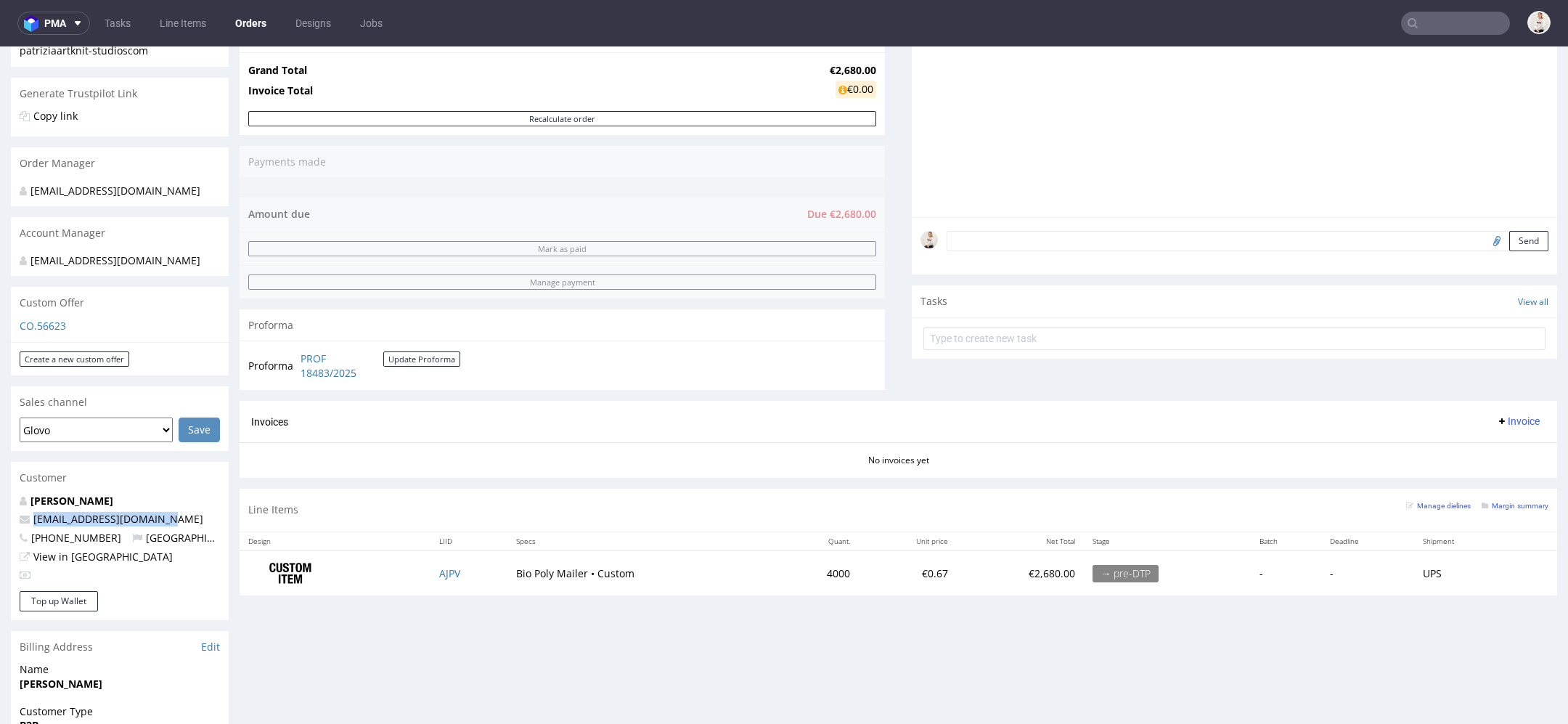
drag, startPoint x: 166, startPoint y: 539, endPoint x: 32, endPoint y: 540, distance: 134.0
click at [32, 526] on p "info@artknit-studios.com" at bounding box center [119, 519] width 200 height 14
copy link "info@artknit-studios.com"
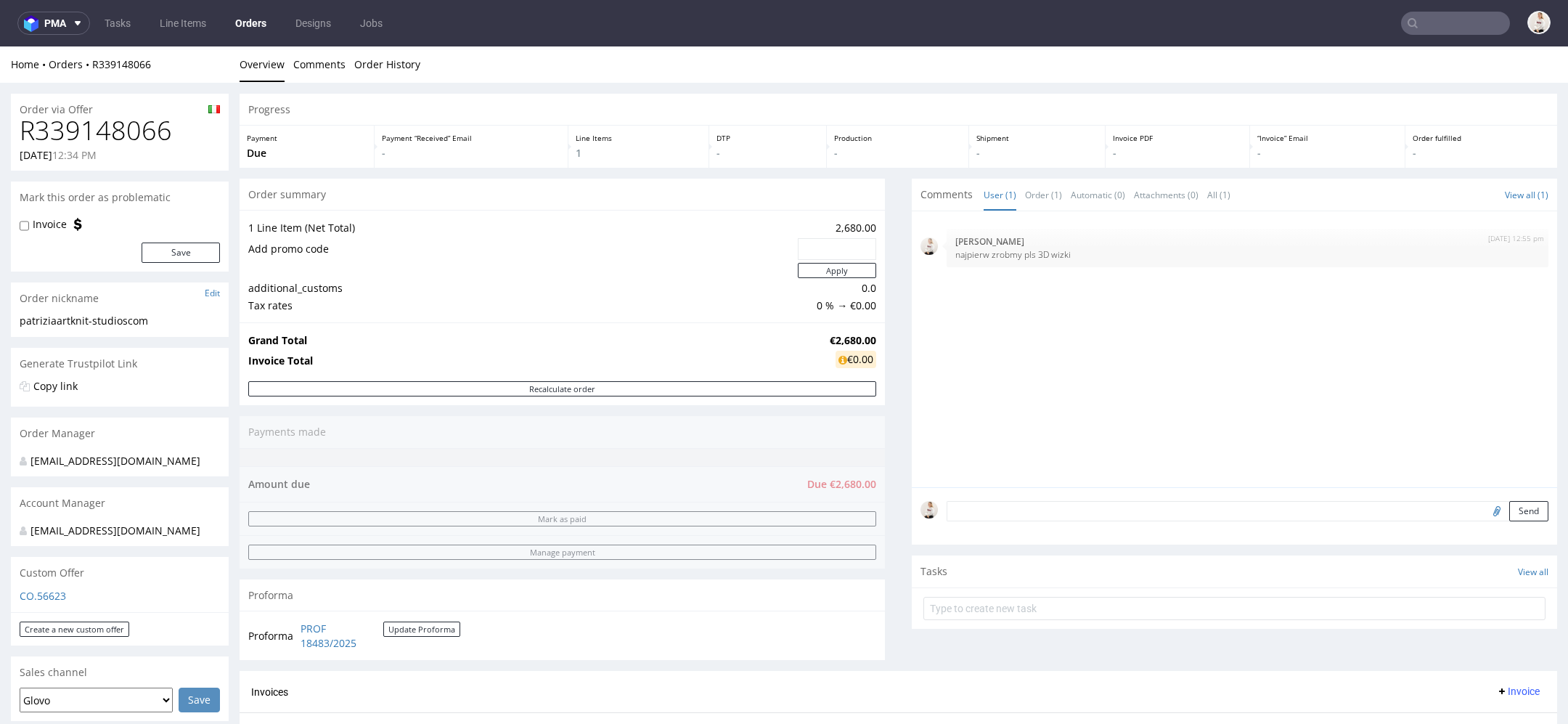
click at [122, 125] on h1 "R339148066" at bounding box center [119, 130] width 200 height 29
copy h1 "R339148066"
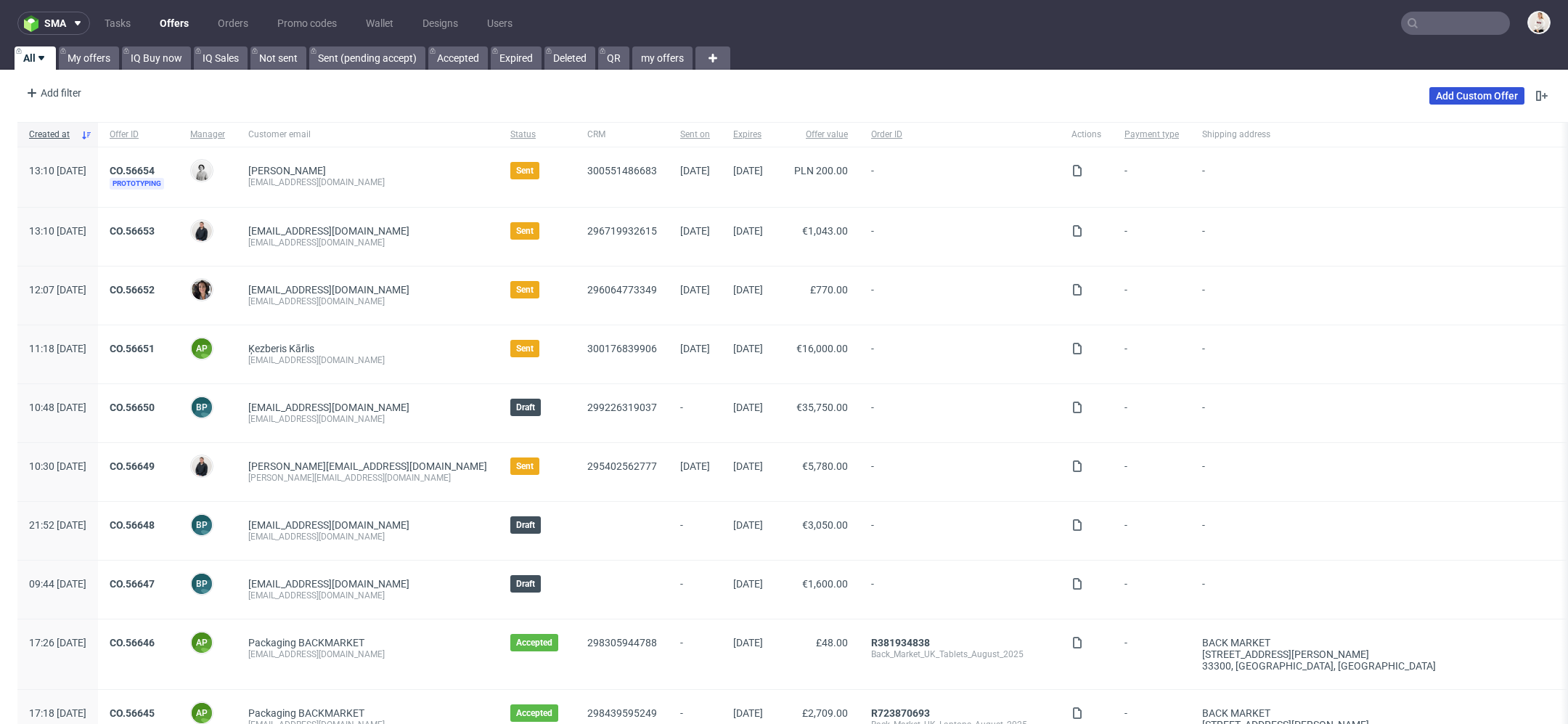
click at [1444, 96] on link "Add Custom Offer" at bounding box center [1477, 95] width 95 height 17
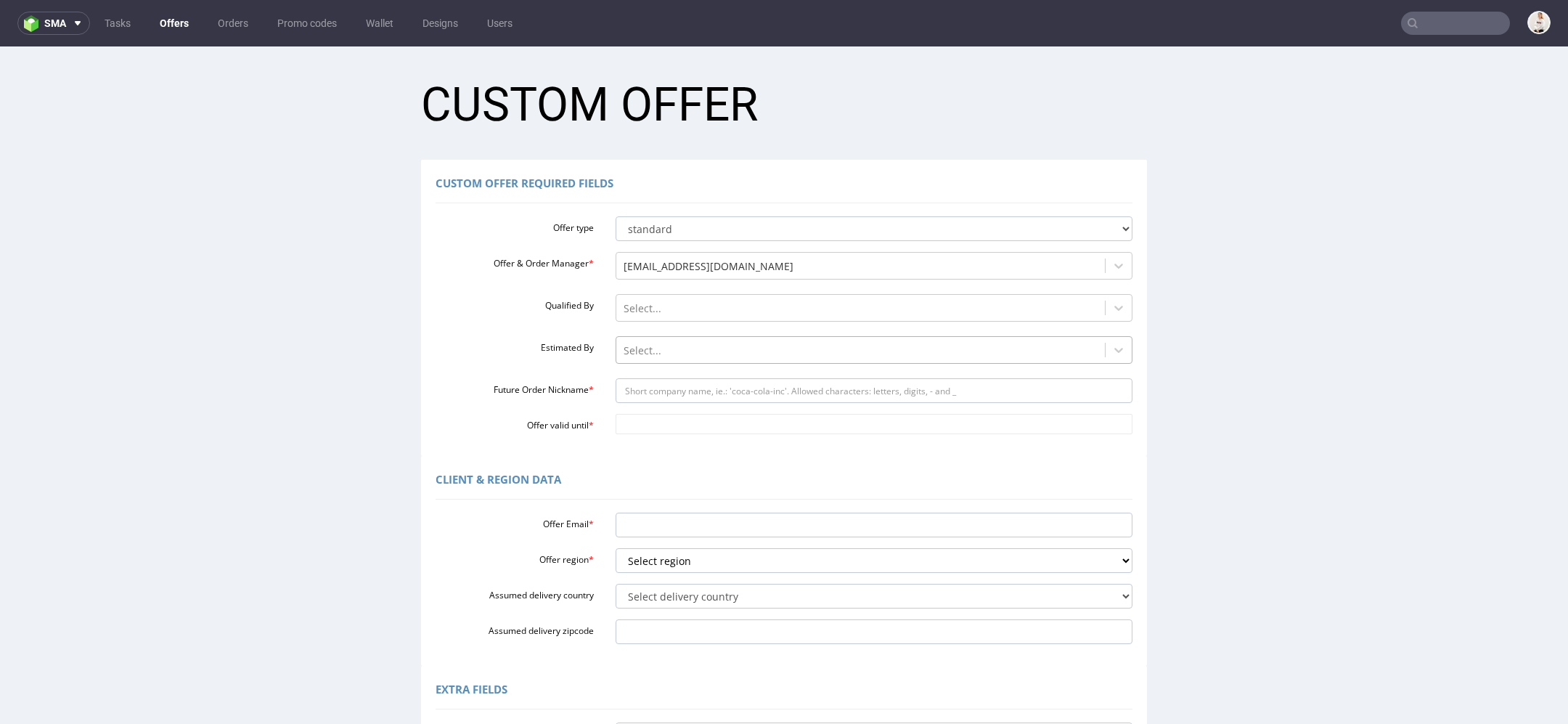
click at [691, 360] on div "Select..." at bounding box center [860, 351] width 489 height 23
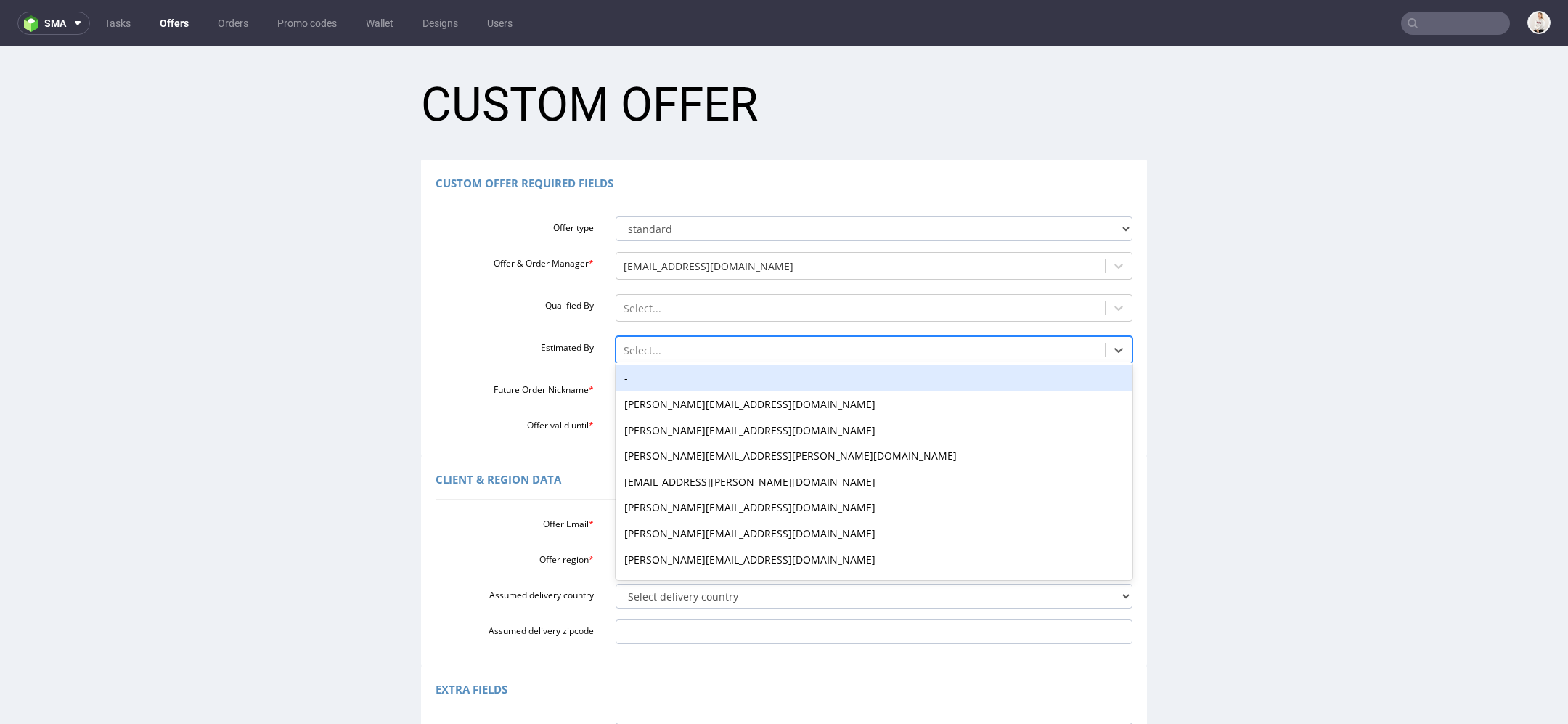
click at [631, 389] on div "-" at bounding box center [875, 378] width 517 height 26
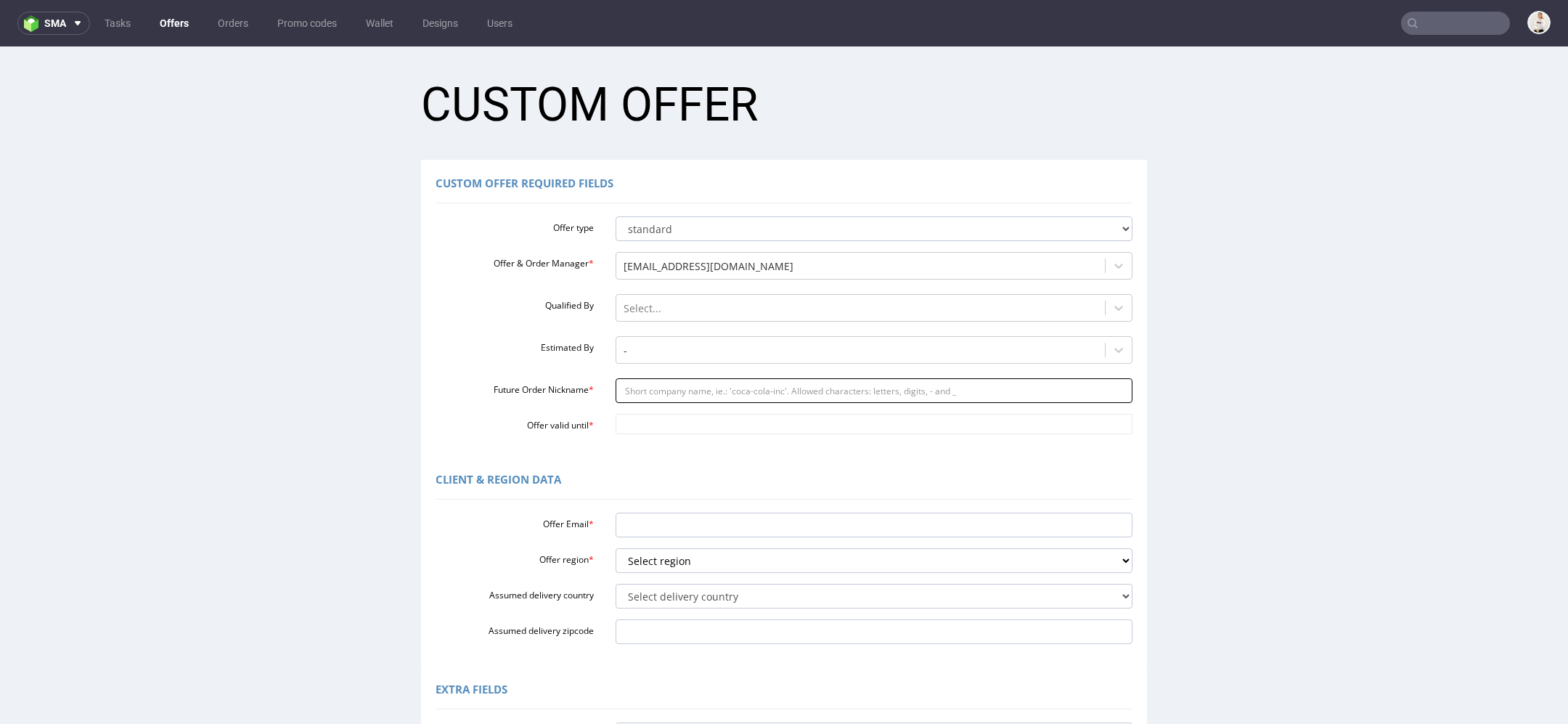
click at [616, 390] on input "Future Order Nickname *" at bounding box center [875, 390] width 517 height 24
paste input "katieinismeainie"
type input "katieinismeainie"
click at [636, 413] on body "Production Shipped DTP Orders Offers Shipments Designs Promotions Users Jobs Ad…" at bounding box center [784, 532] width 1568 height 971
click at [752, 324] on td "13" at bounding box center [753, 316] width 22 height 22
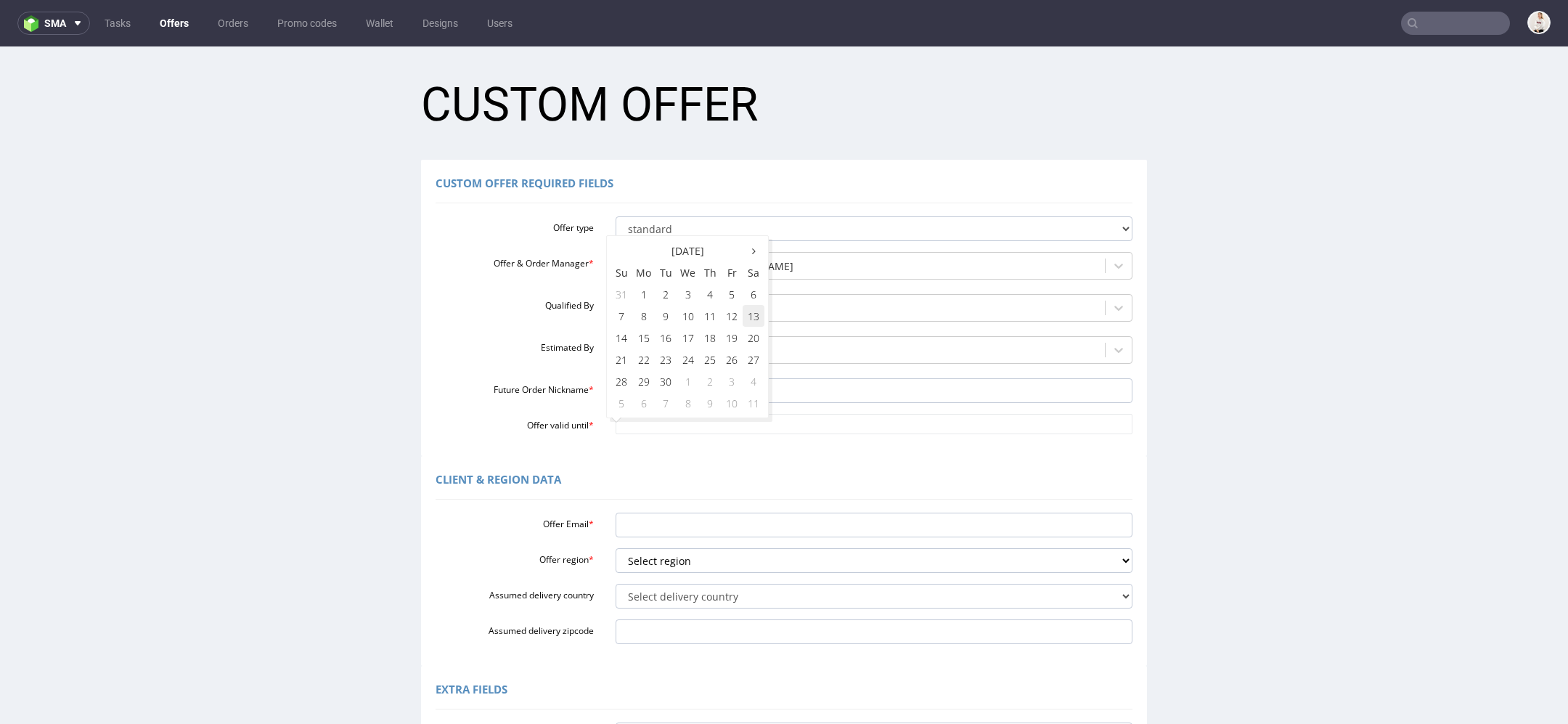
type input "[DATE]"
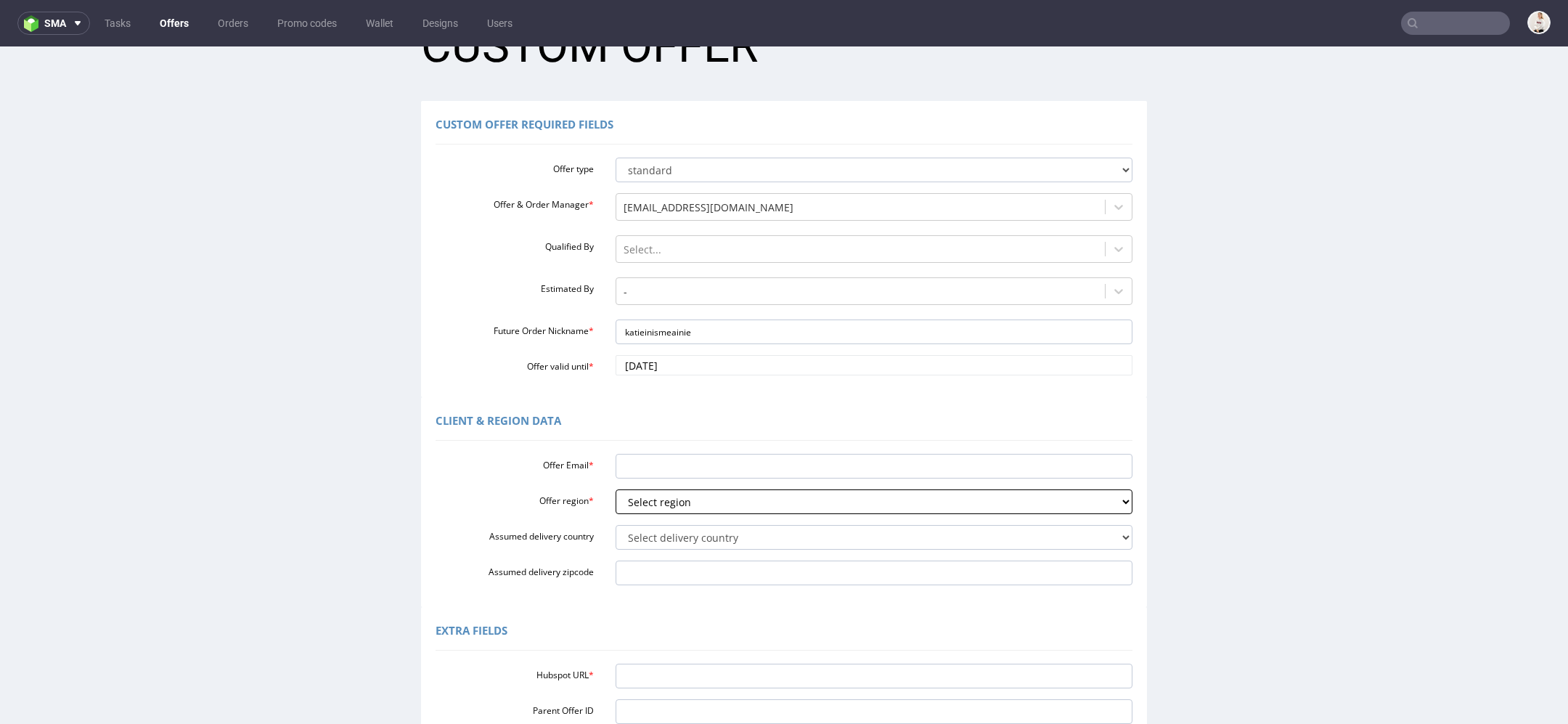
scroll to position [75, 0]
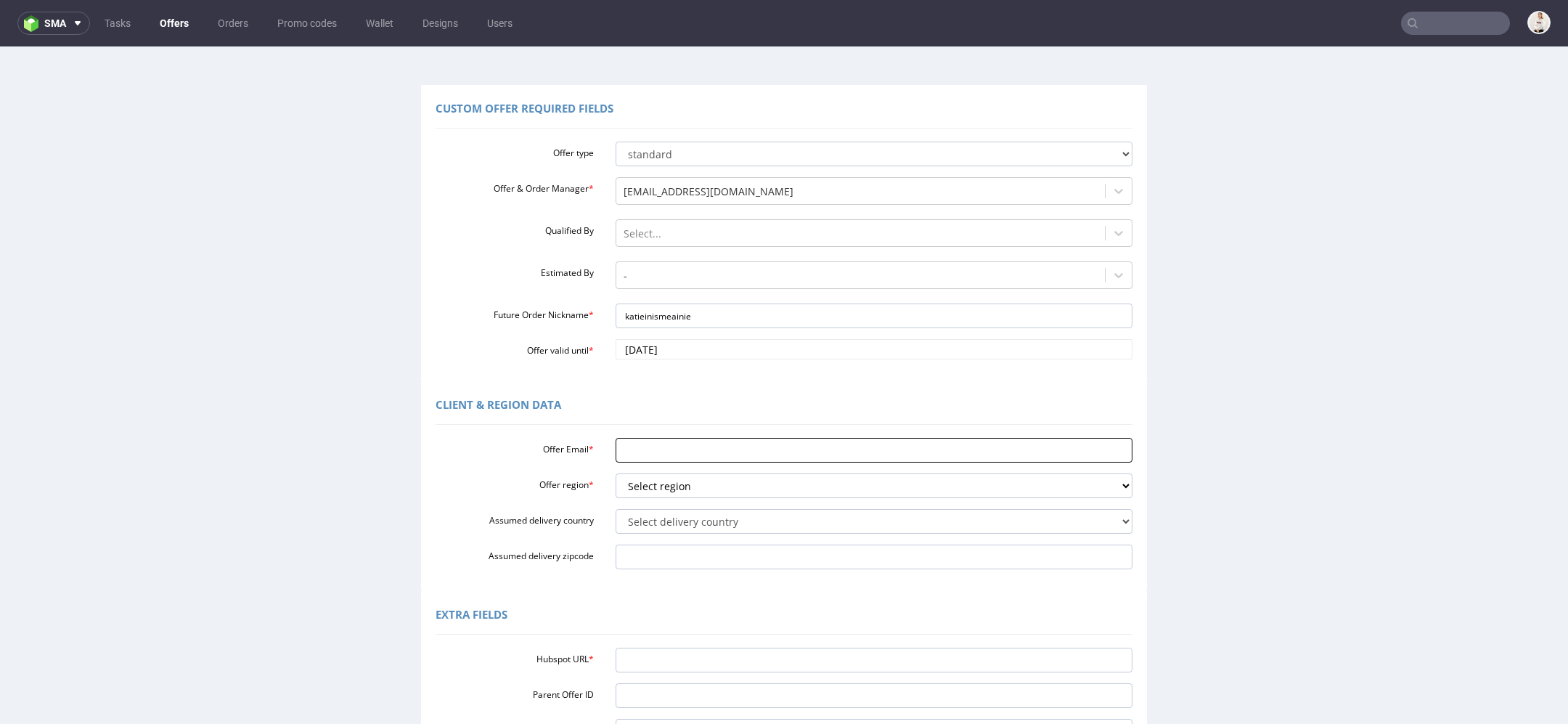
click at [632, 440] on input "Offer Email *" at bounding box center [875, 449] width 517 height 24
paste input "[PERSON_NAME][EMAIL_ADDRESS][DOMAIN_NAME]"
type input "[PERSON_NAME][EMAIL_ADDRESS][DOMAIN_NAME]"
click at [631, 484] on select "Select region eu gb de pl fr it es" at bounding box center [875, 485] width 517 height 24
select select "eu"
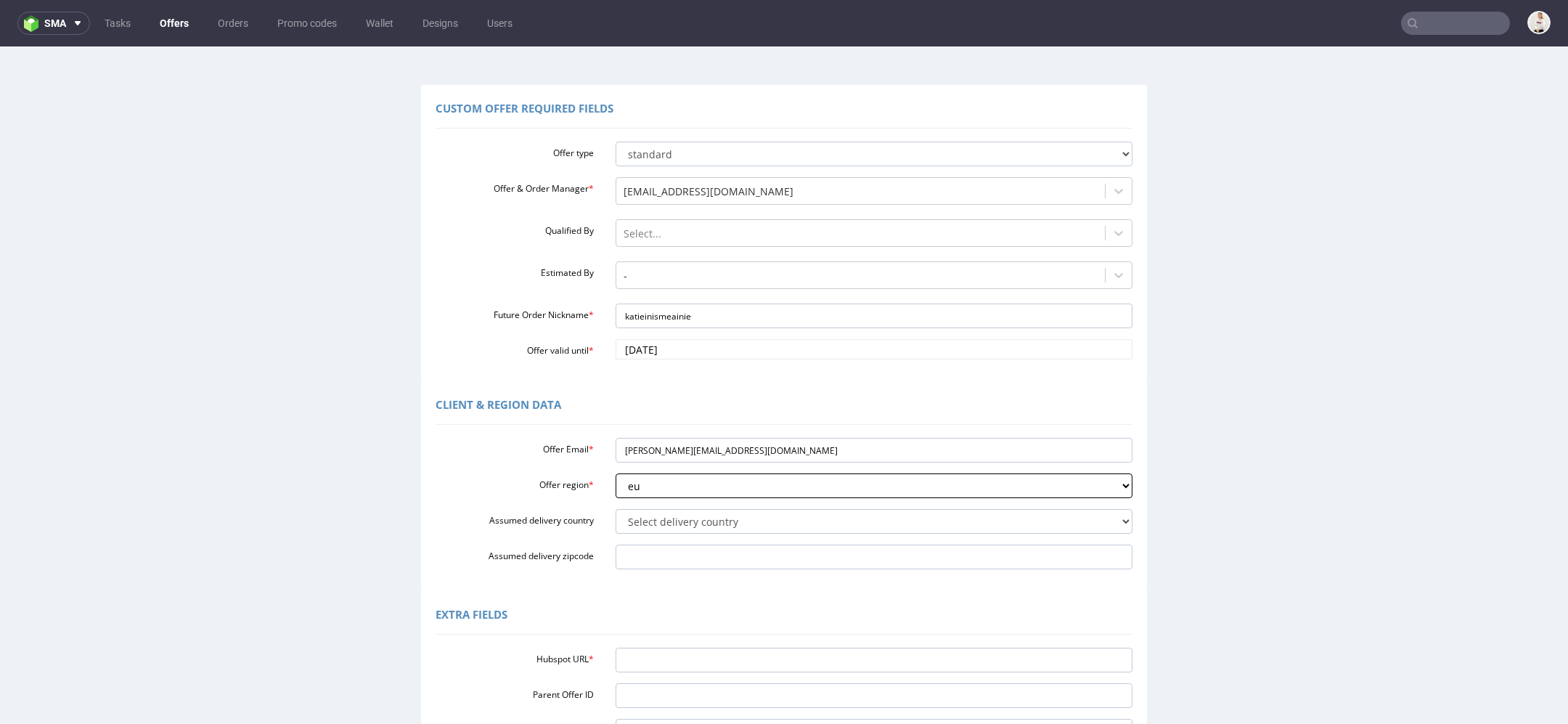
click at [616, 473] on select "Select region eu gb de pl fr it es" at bounding box center [875, 485] width 517 height 24
click at [637, 517] on select "Select delivery country Andorra Afghanistan Anguilla Albania Armenia Antarctica…" at bounding box center [875, 521] width 517 height 24
select select "102"
click at [616, 509] on select "Select delivery country Andorra Afghanistan Anguilla Albania Armenia Antarctica…" at bounding box center [875, 521] width 517 height 24
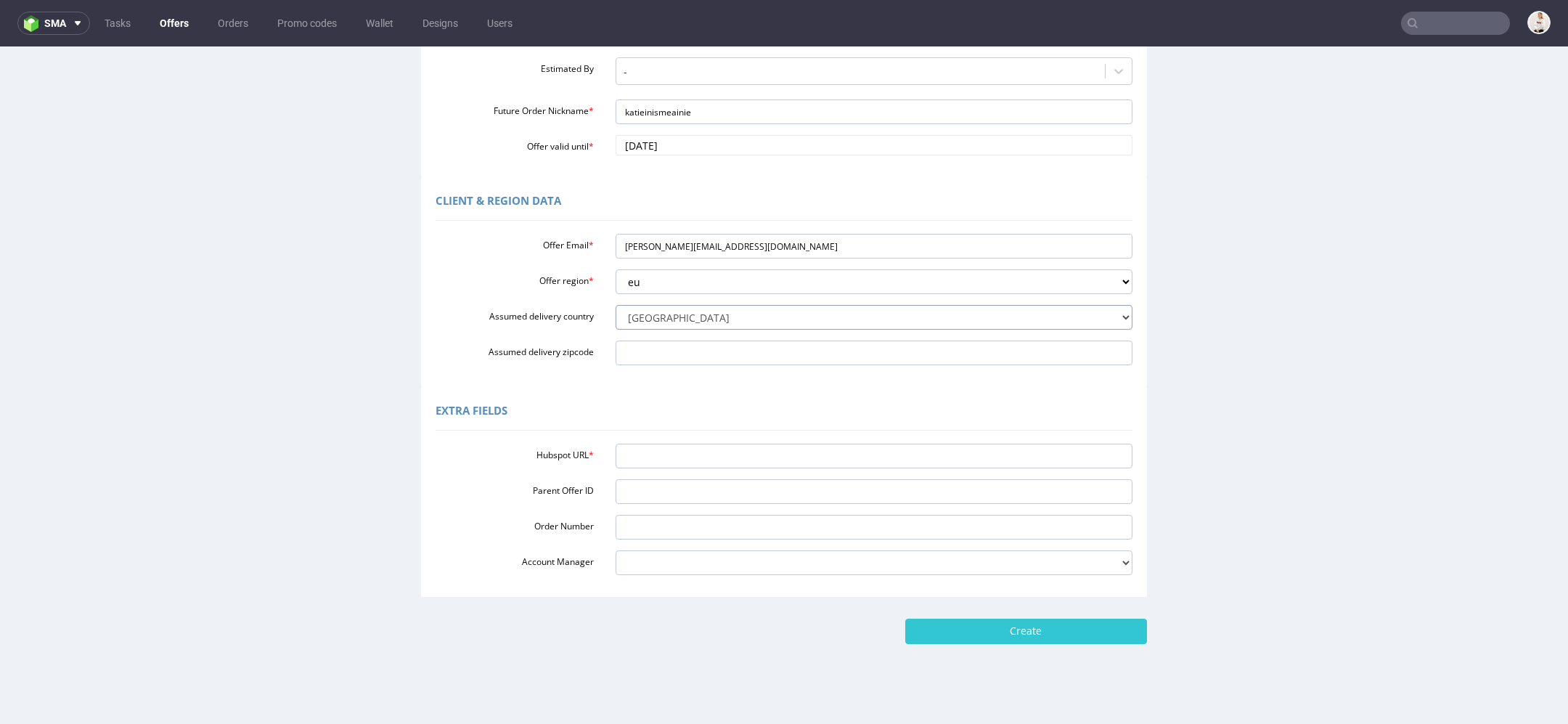
scroll to position [292, 0]
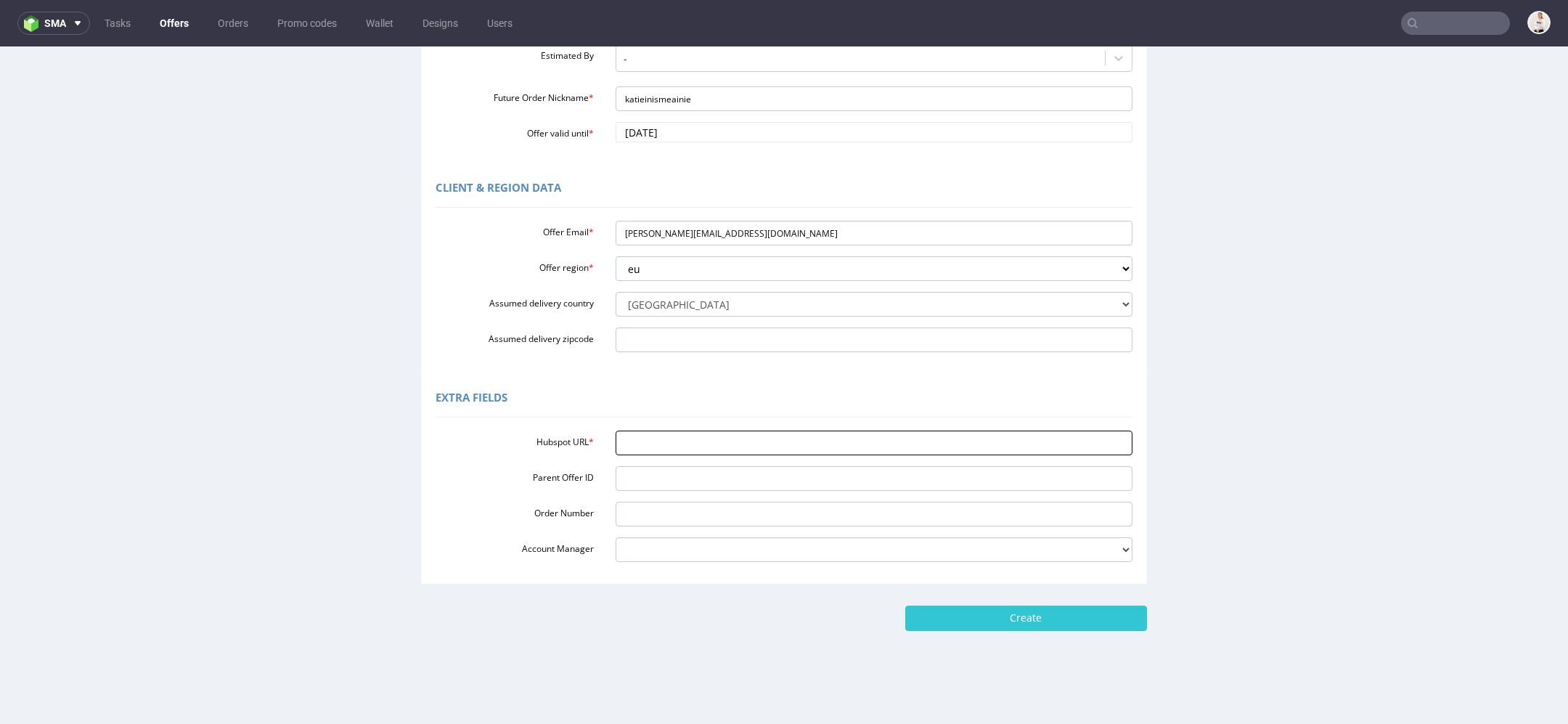
click at [681, 453] on input "Hubspot URL *" at bounding box center [875, 442] width 517 height 24
paste input "[URL][DOMAIN_NAME]"
type input "[URL][DOMAIN_NAME]"
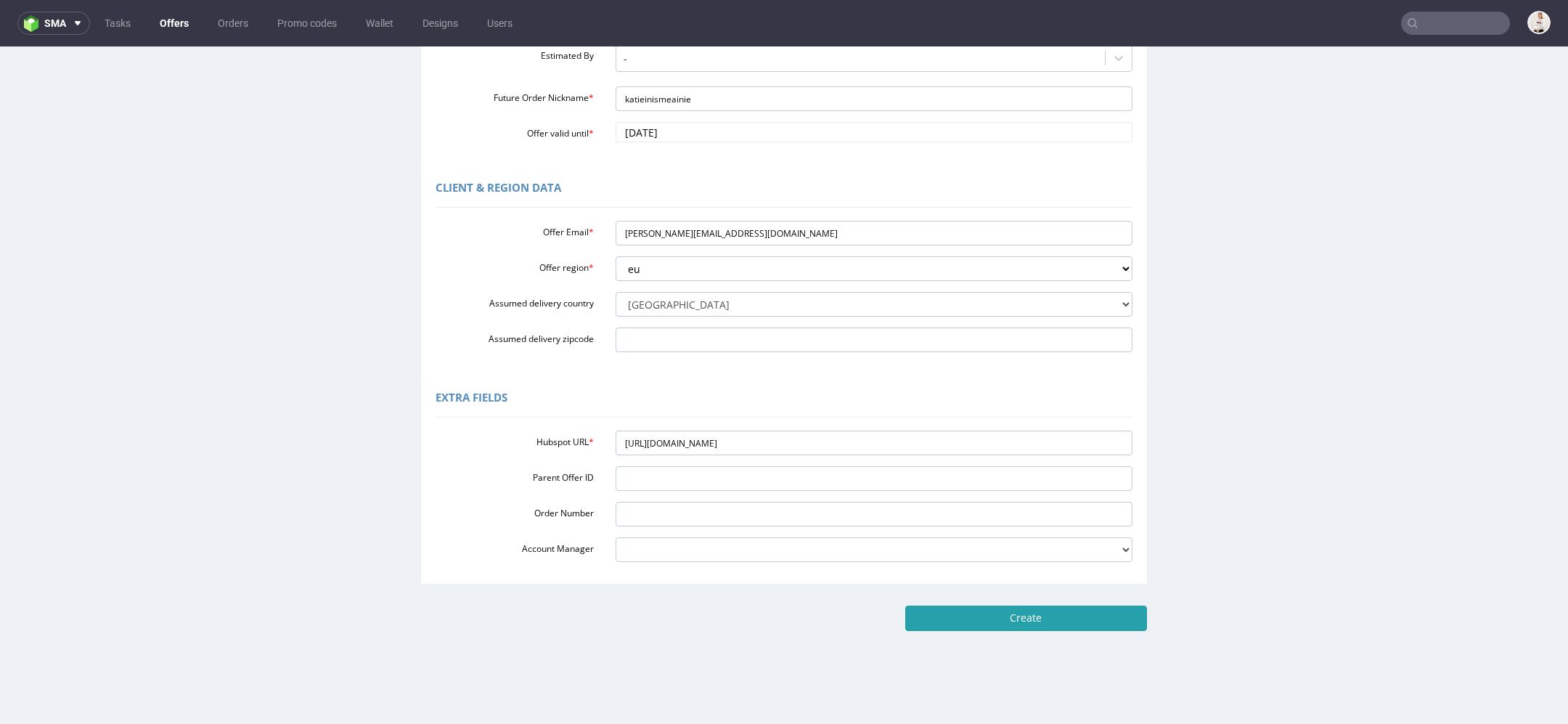
click at [1096, 615] on input "Create" at bounding box center [1026, 617] width 242 height 24
type input "Please wait..."
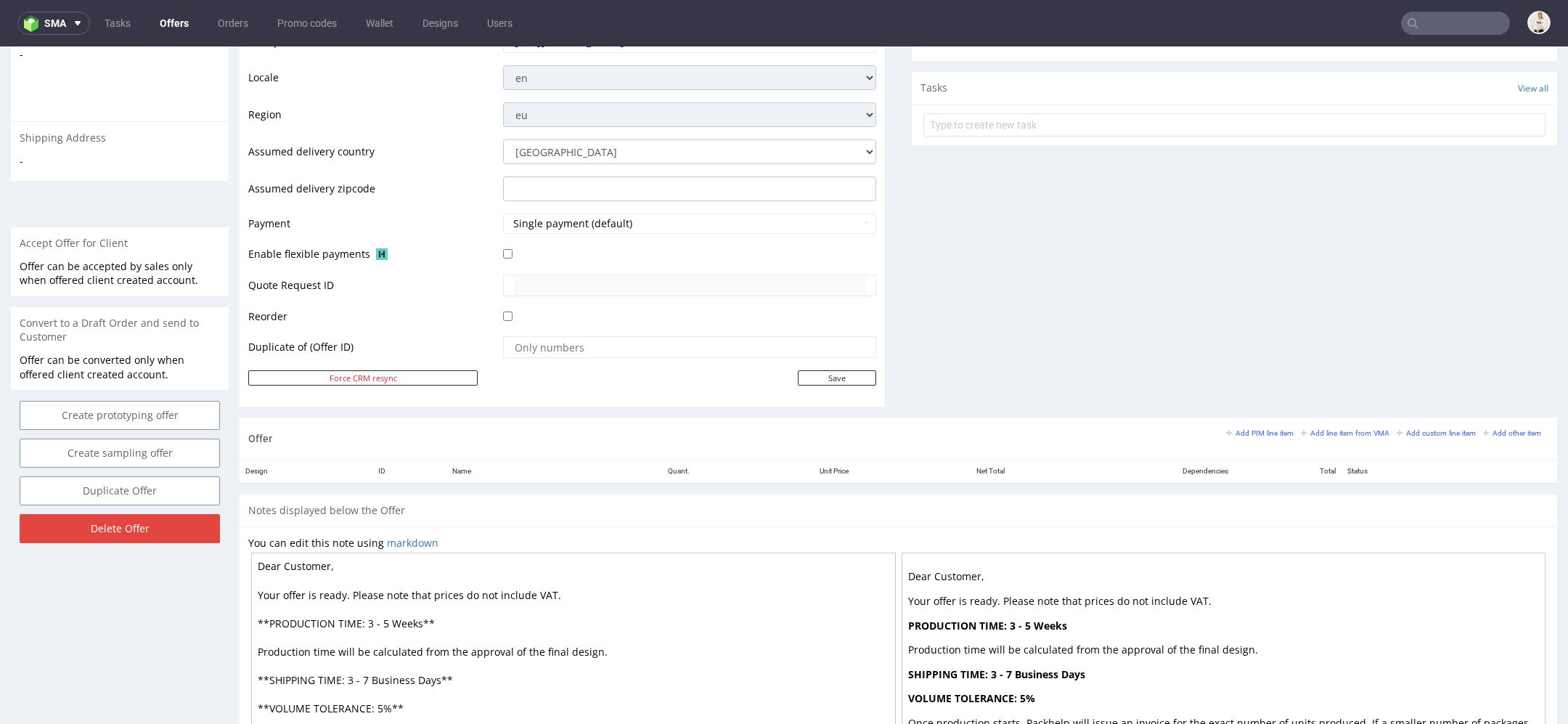
scroll to position [619, 0]
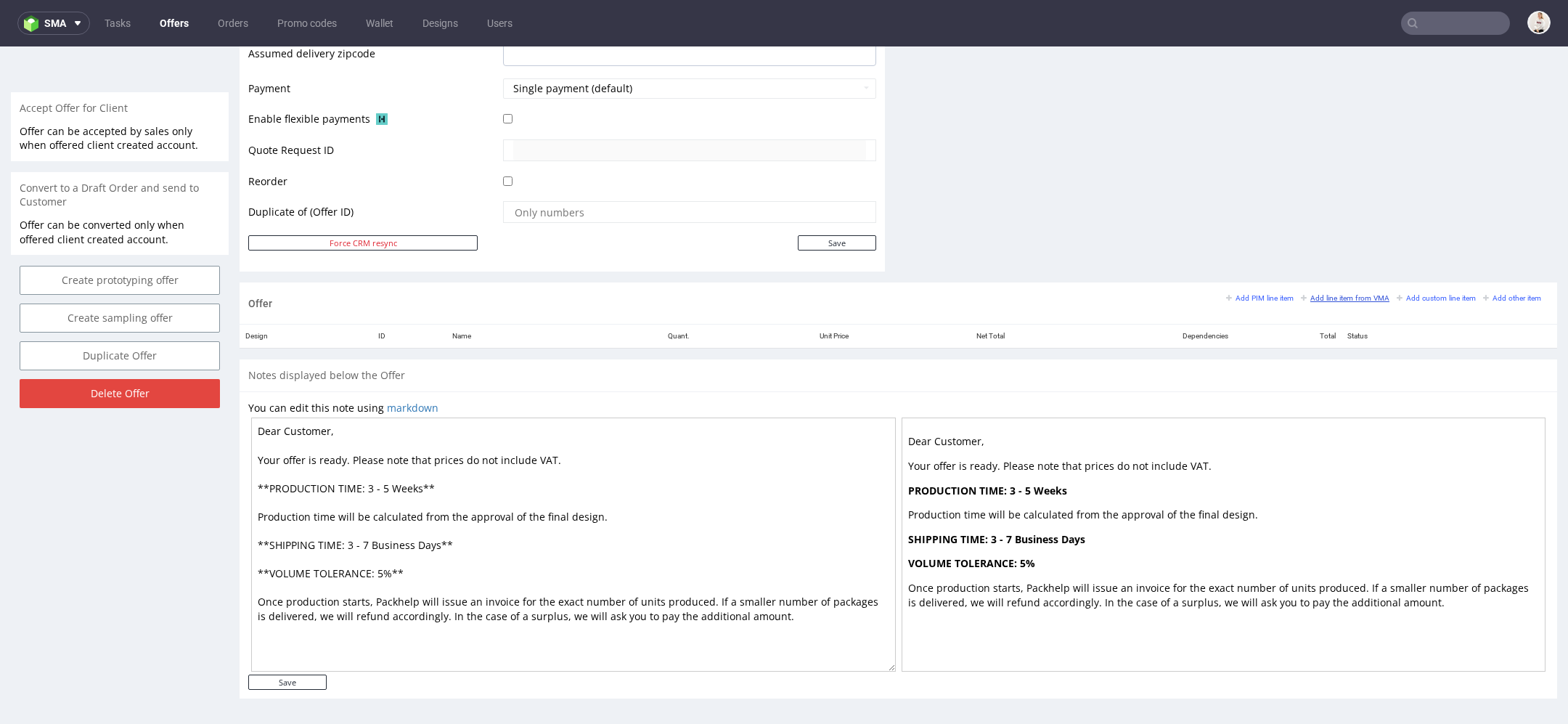
click at [1303, 297] on small "Add line item from VMA" at bounding box center [1345, 297] width 89 height 8
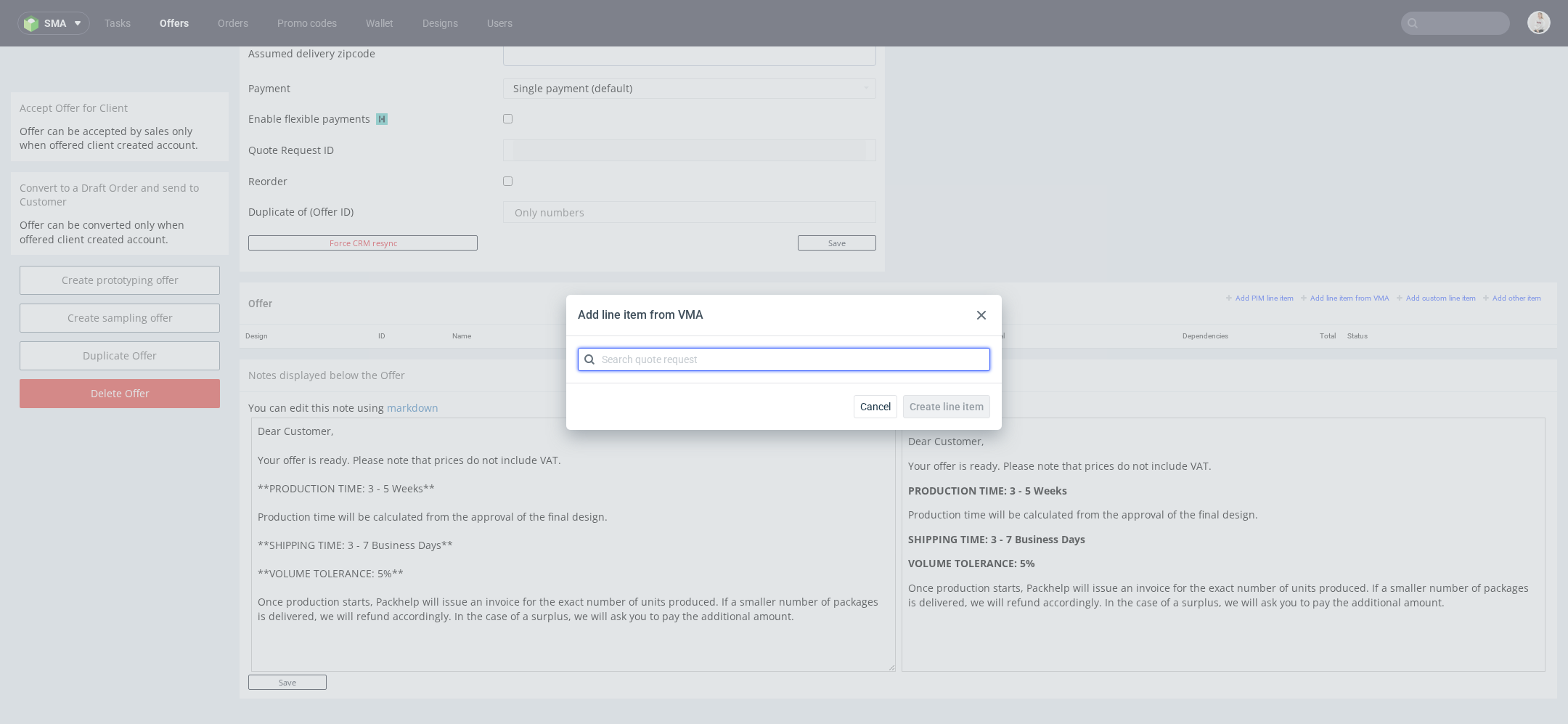
click at [657, 367] on input "text" at bounding box center [783, 359] width 412 height 23
paste input "CBFF"
type input "CBFF"
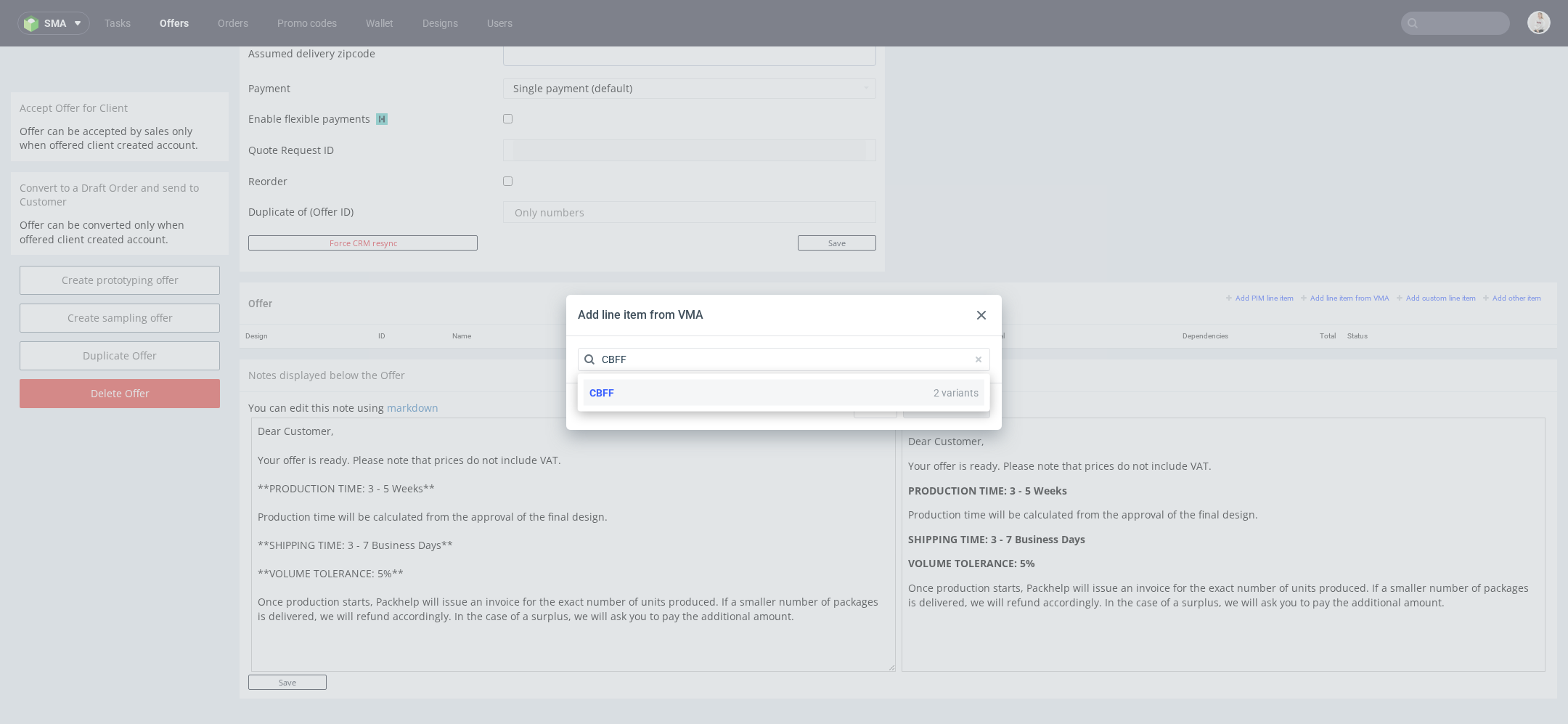
click at [673, 400] on div "CBFF 2 variants" at bounding box center [784, 393] width 401 height 26
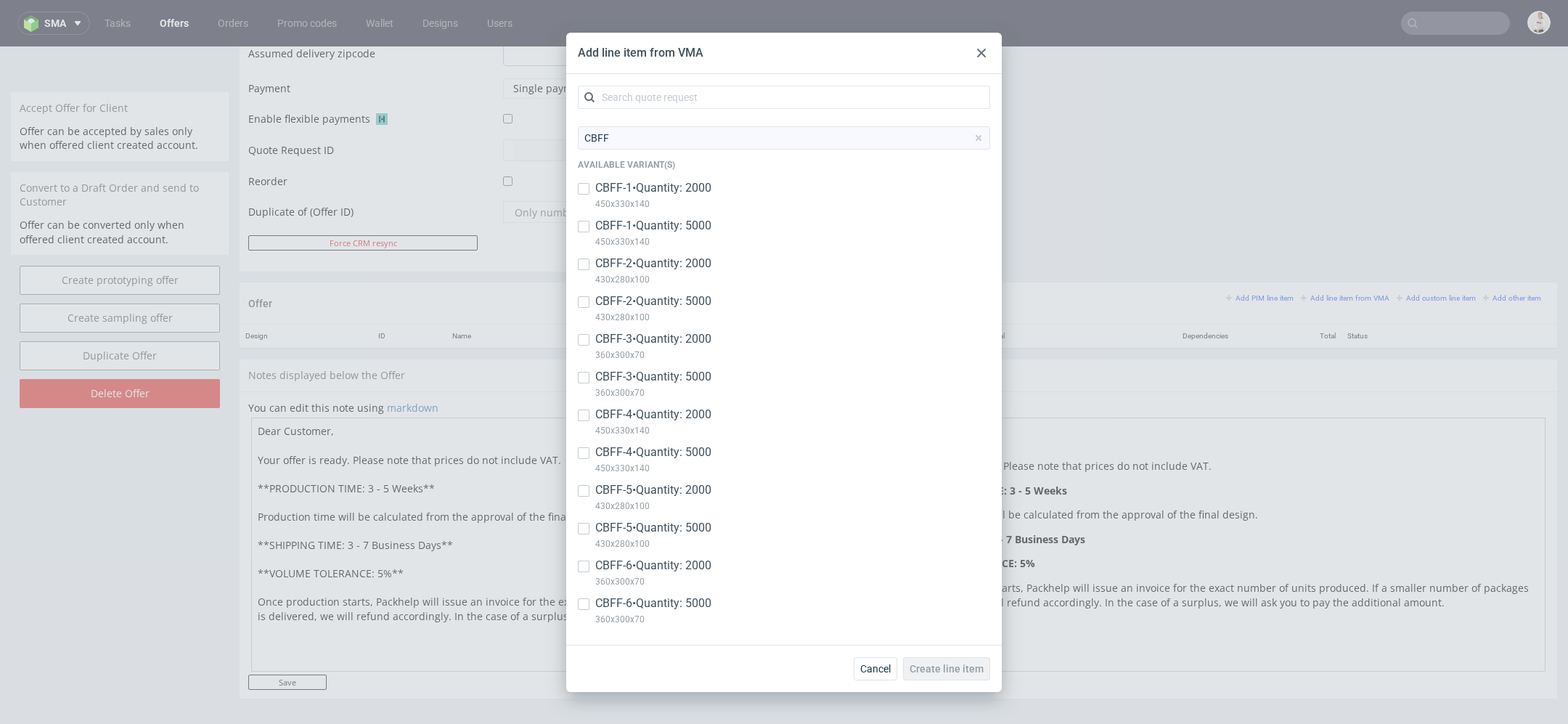
click at [700, 189] on p "CBFF-1 • Quantity: 2000" at bounding box center [653, 188] width 116 height 16
checkbox input "true"
click at [700, 222] on p "CBFF-1 • Quantity: 5000" at bounding box center [653, 226] width 116 height 16
checkbox input "true"
click at [700, 273] on p "430x280x100" at bounding box center [653, 279] width 116 height 16
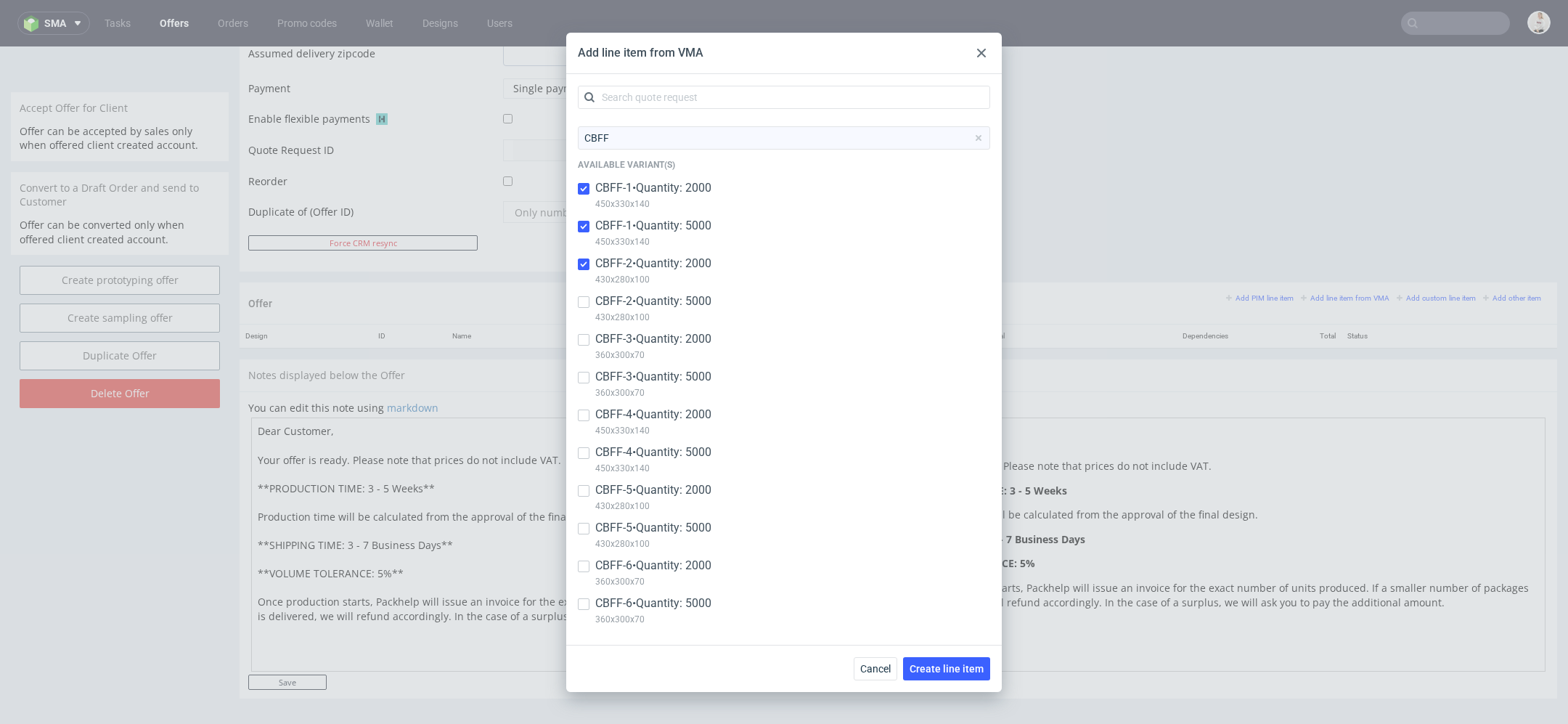
checkbox input "true"
click at [699, 294] on p "CBFF-2 • Quantity: 5000" at bounding box center [653, 302] width 116 height 16
checkbox input "true"
click at [699, 335] on p "CBFF-3 • Quantity: 2000" at bounding box center [653, 340] width 116 height 16
checkbox input "true"
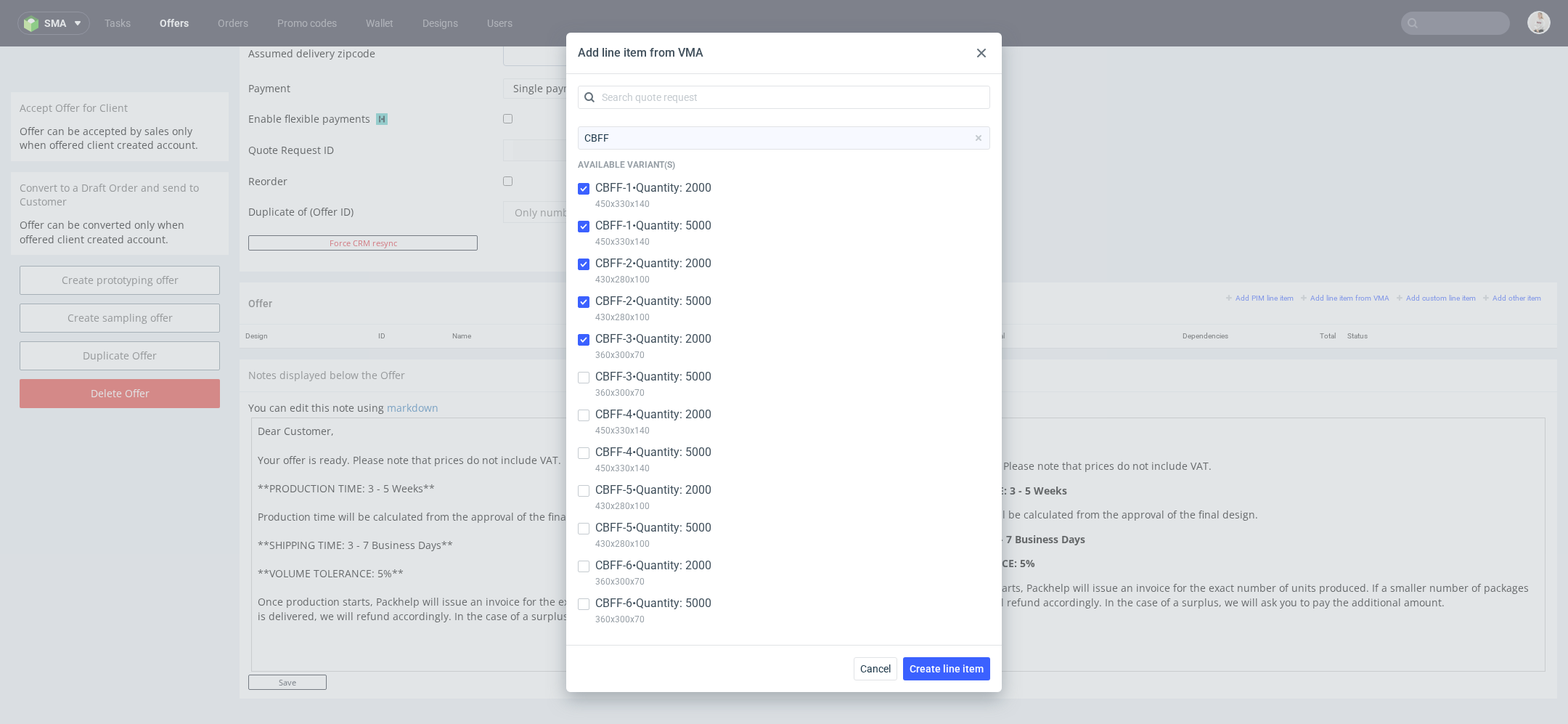
click at [695, 386] on p "360x300x70" at bounding box center [653, 393] width 116 height 16
checkbox input "true"
click at [692, 446] on p "CBFF-4 • Quantity: 5000" at bounding box center [653, 453] width 116 height 16
click at [677, 457] on p "CBFF-4 • Quantity: 5000" at bounding box center [653, 453] width 116 height 16
checkbox input "false"
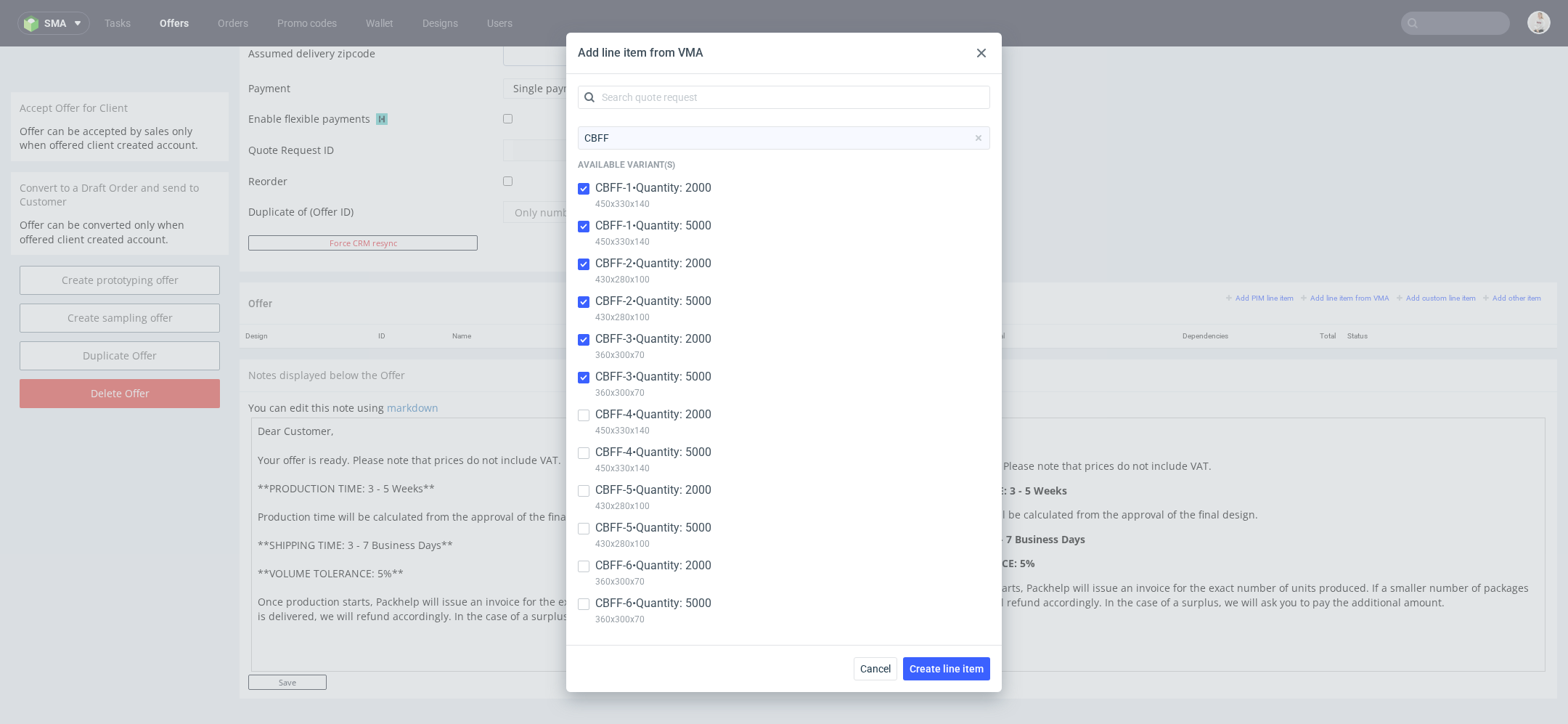
click at [669, 419] on p "CBFF-4 • Quantity: 2000" at bounding box center [653, 415] width 116 height 16
checkbox input "true"
click at [669, 449] on p "CBFF-4 • Quantity: 5000" at bounding box center [653, 453] width 116 height 16
checkbox input "true"
click at [663, 502] on p "430x280x100" at bounding box center [653, 507] width 116 height 16
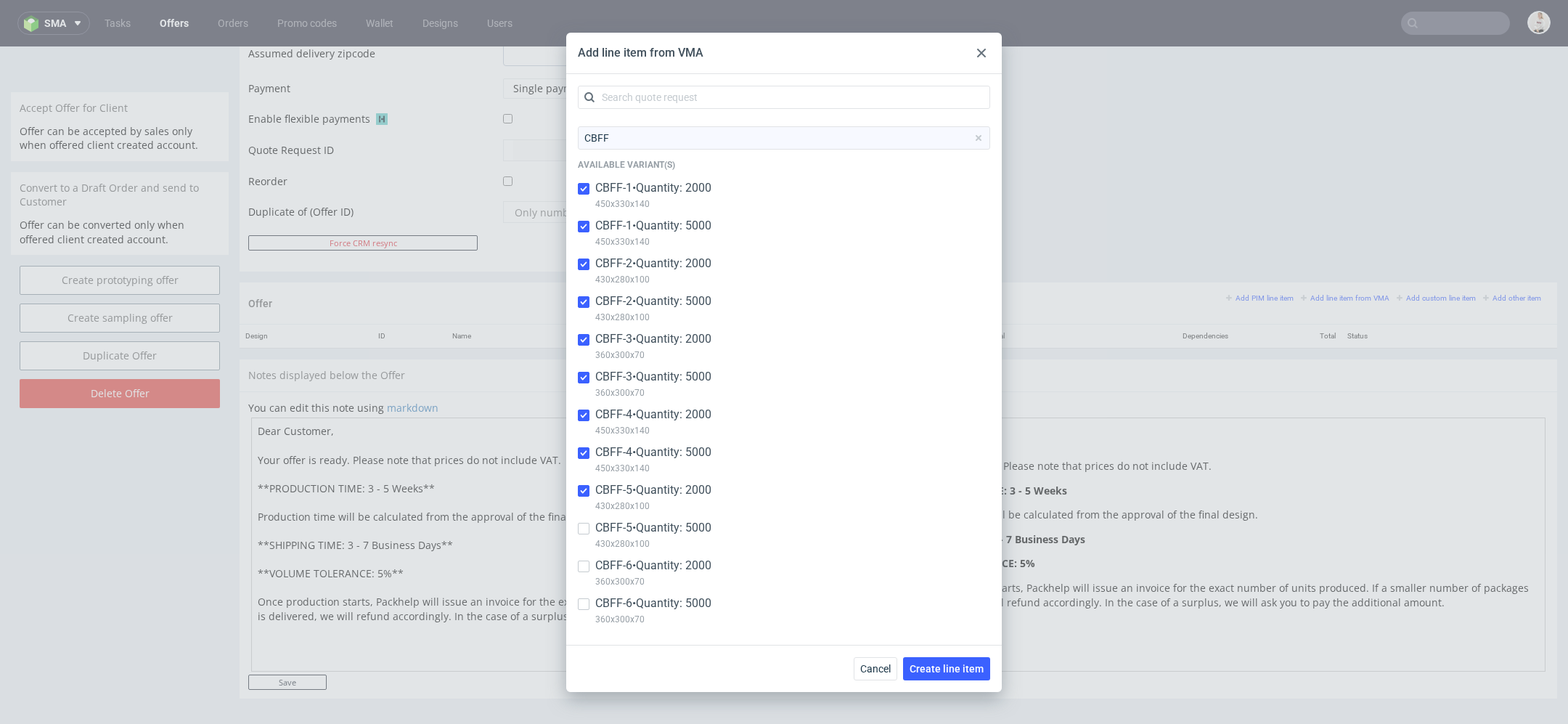
checkbox input "true"
click at [663, 525] on p "CBFF-5 • Quantity: 5000" at bounding box center [653, 528] width 116 height 16
checkbox input "true"
click at [659, 567] on p "CBFF-6 • Quantity: 2000" at bounding box center [653, 566] width 116 height 16
checkbox input "true"
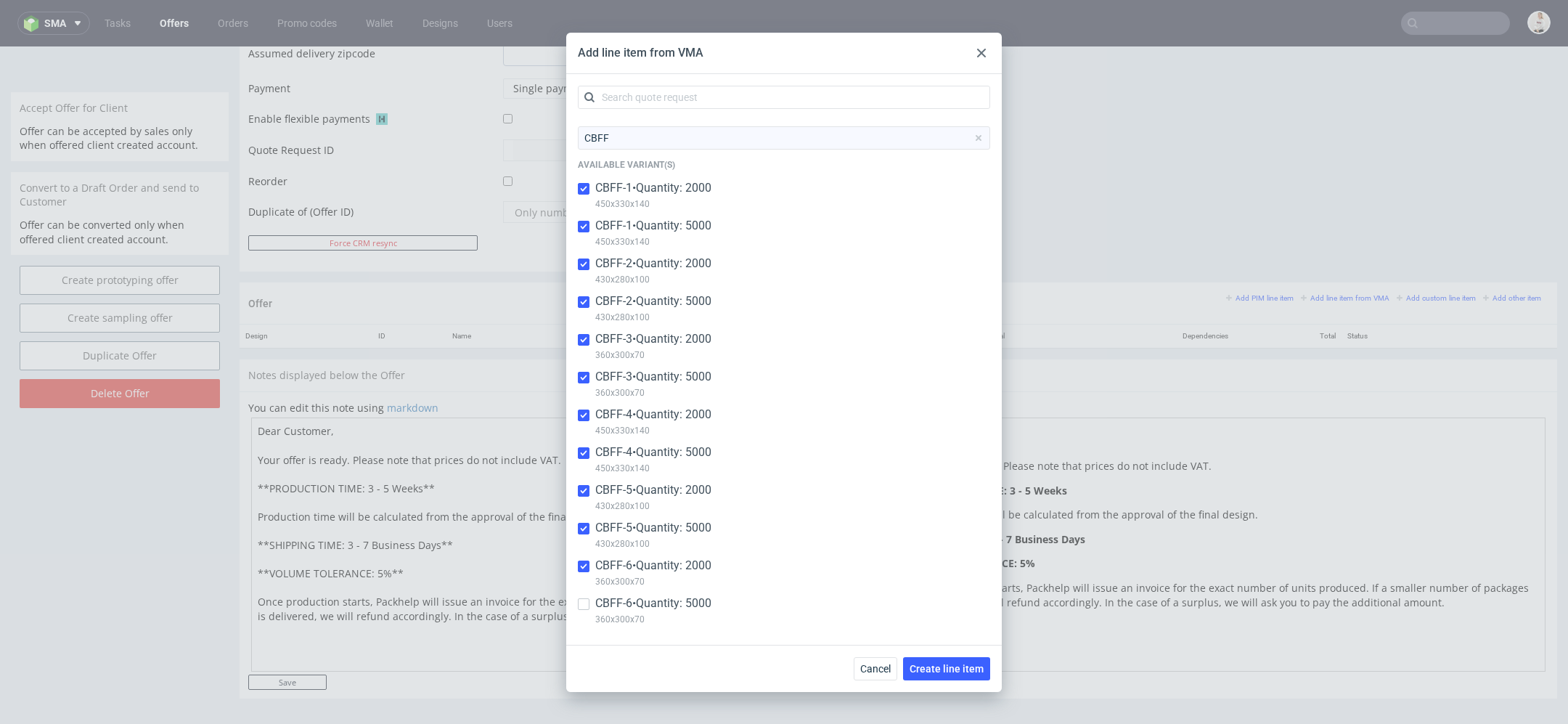
click at [664, 622] on p "360x300x70" at bounding box center [653, 620] width 116 height 16
checkbox input "true"
click at [947, 669] on span "Create line item" at bounding box center [947, 668] width 74 height 10
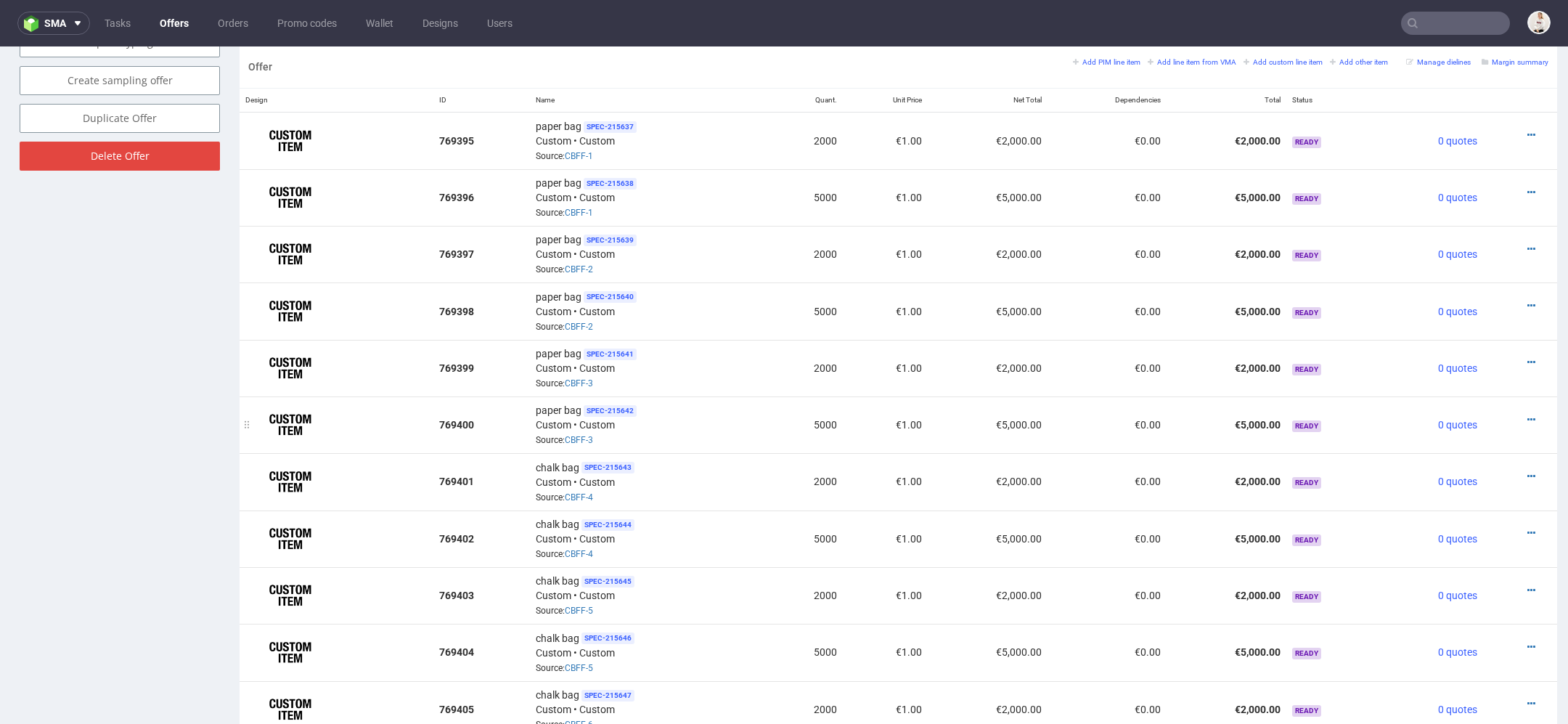
scroll to position [835, 0]
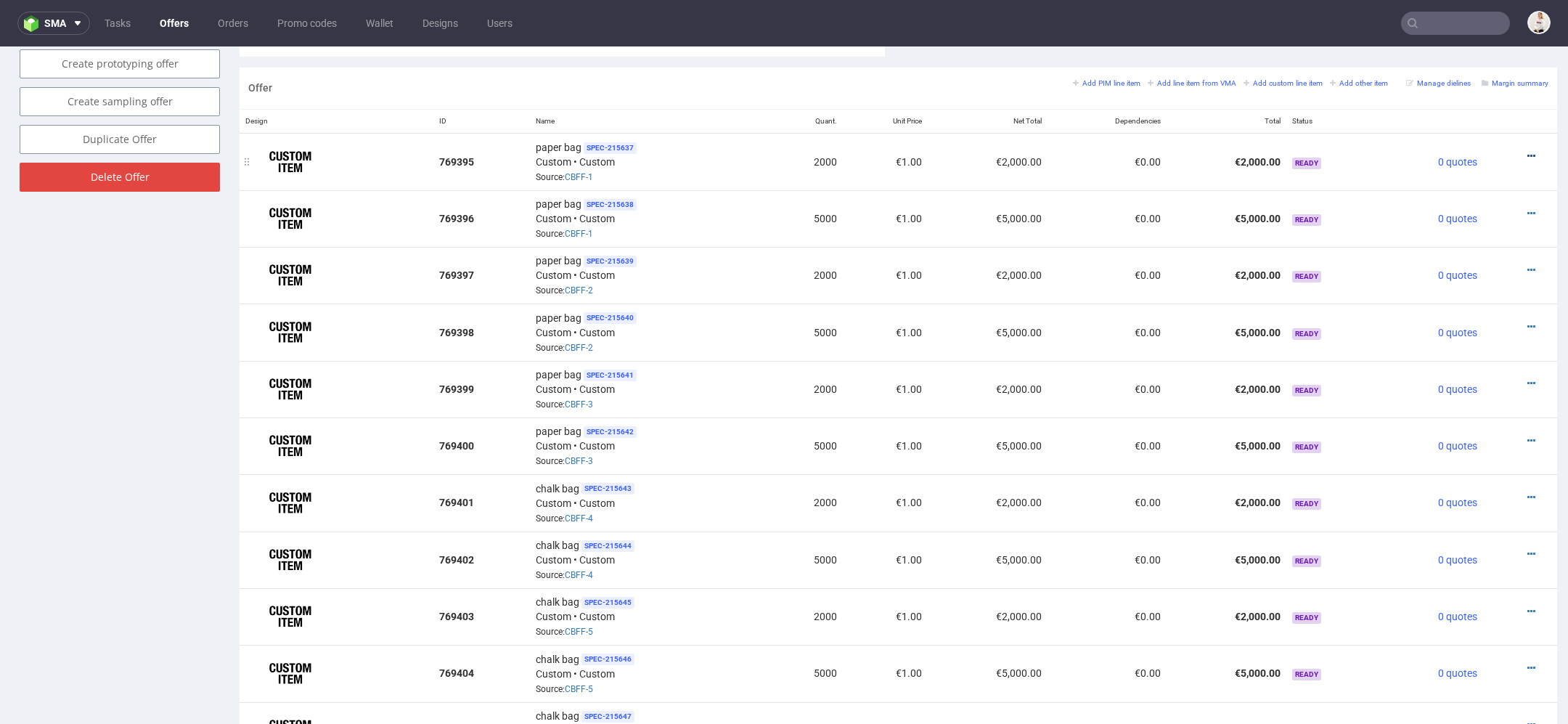
click at [1528, 151] on icon at bounding box center [1531, 155] width 8 height 10
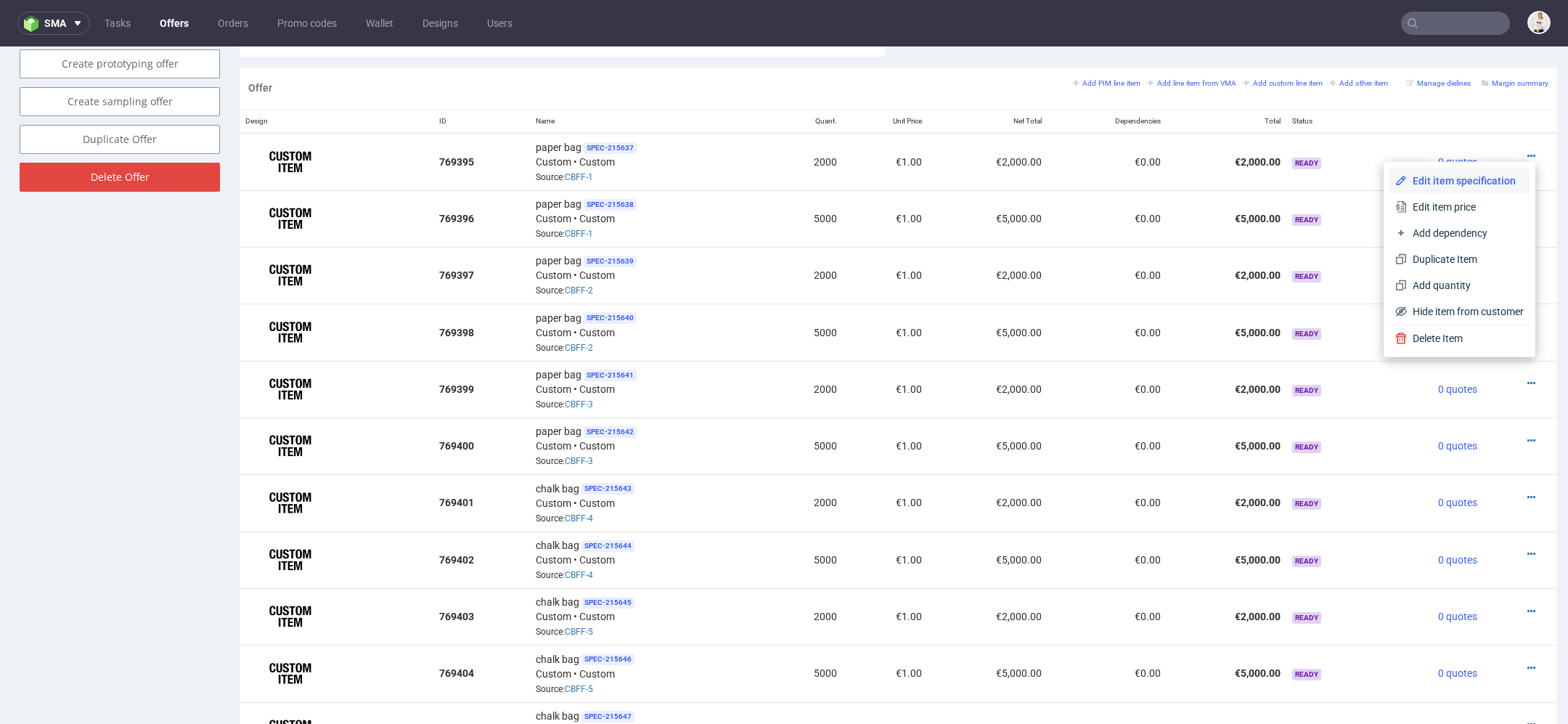
click at [1428, 187] on span "Edit item specification" at bounding box center [1466, 181] width 117 height 14
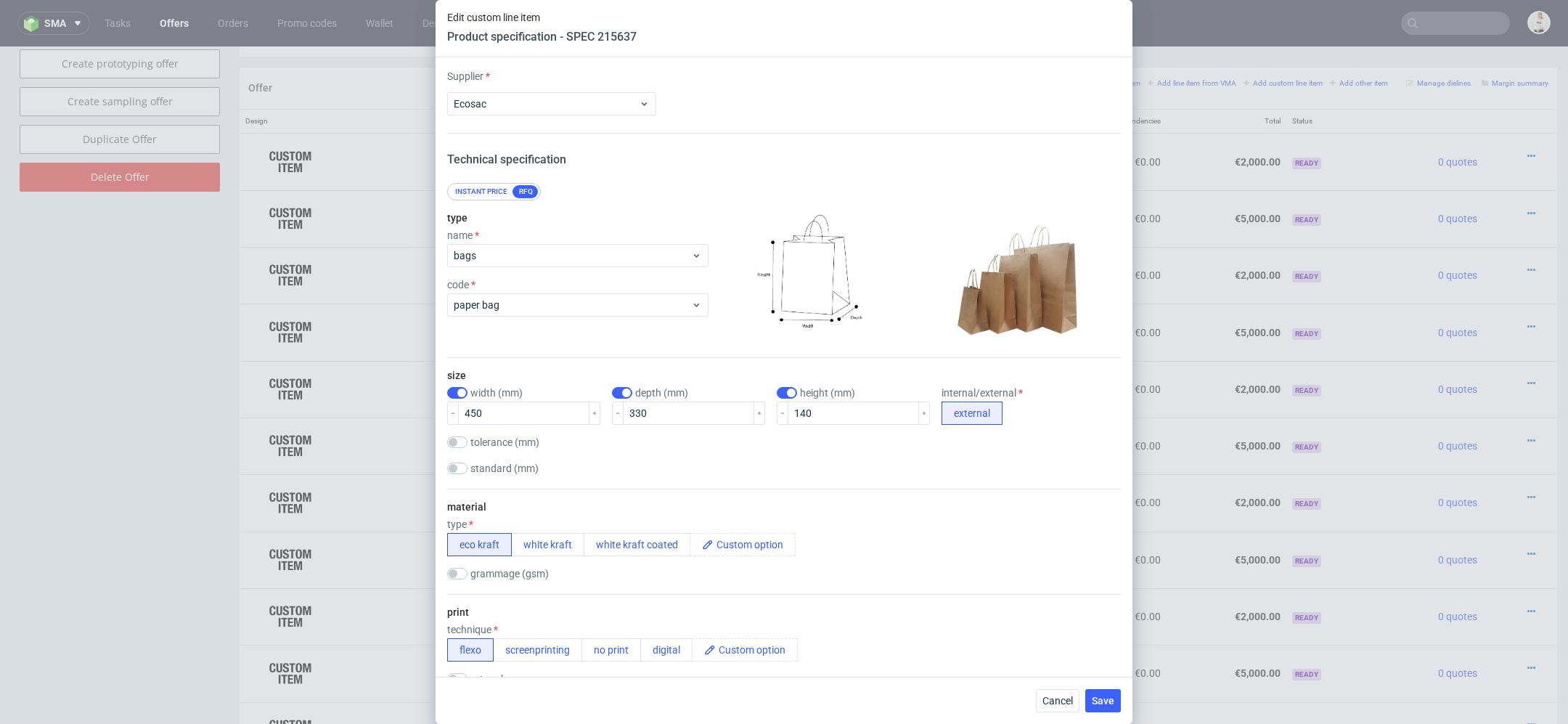
scroll to position [4, 0]
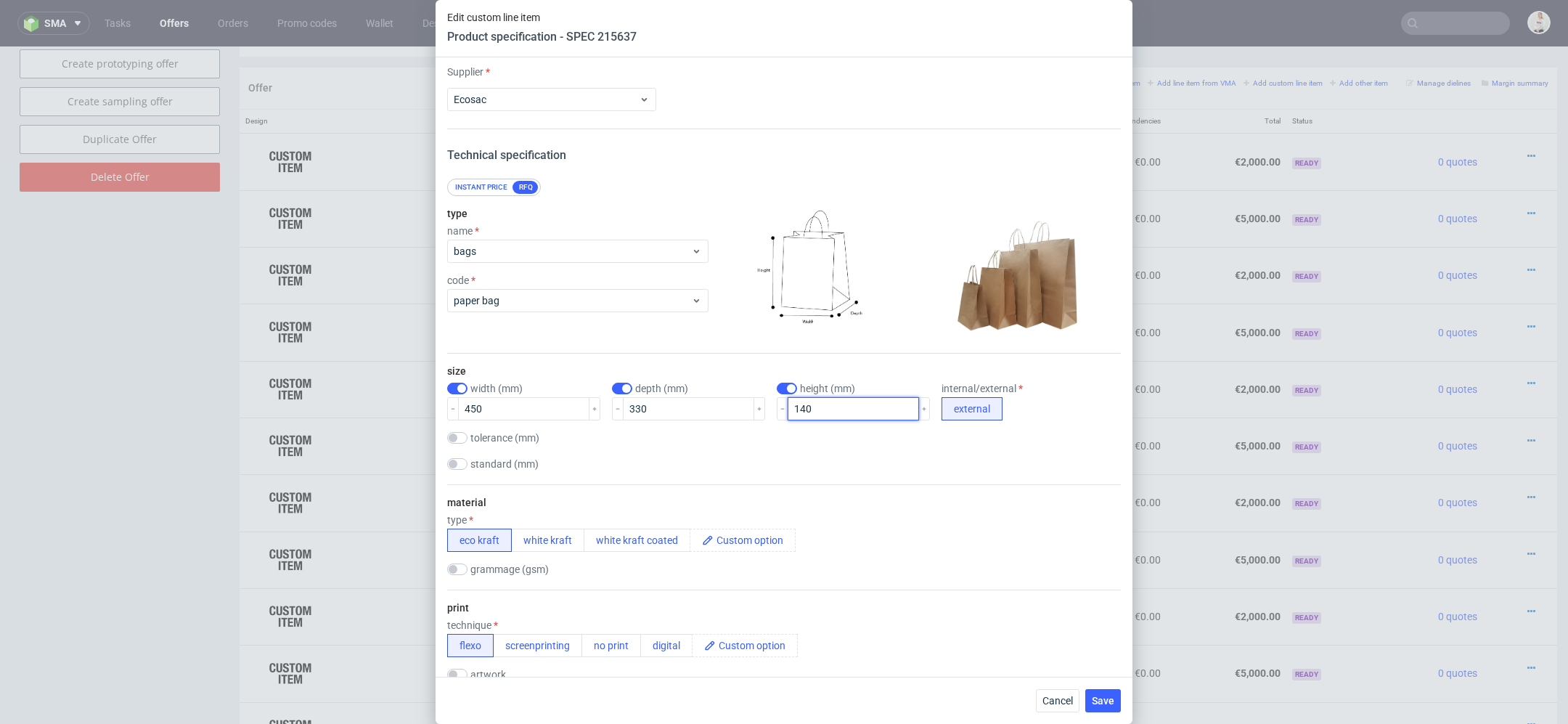
click at [812, 411] on input "140" at bounding box center [853, 409] width 131 height 23
click at [788, 411] on input "140" at bounding box center [853, 409] width 131 height 23
type input "160"
click at [686, 407] on input "330" at bounding box center [689, 409] width 131 height 23
click at [626, 408] on input "330" at bounding box center [689, 409] width 131 height 23
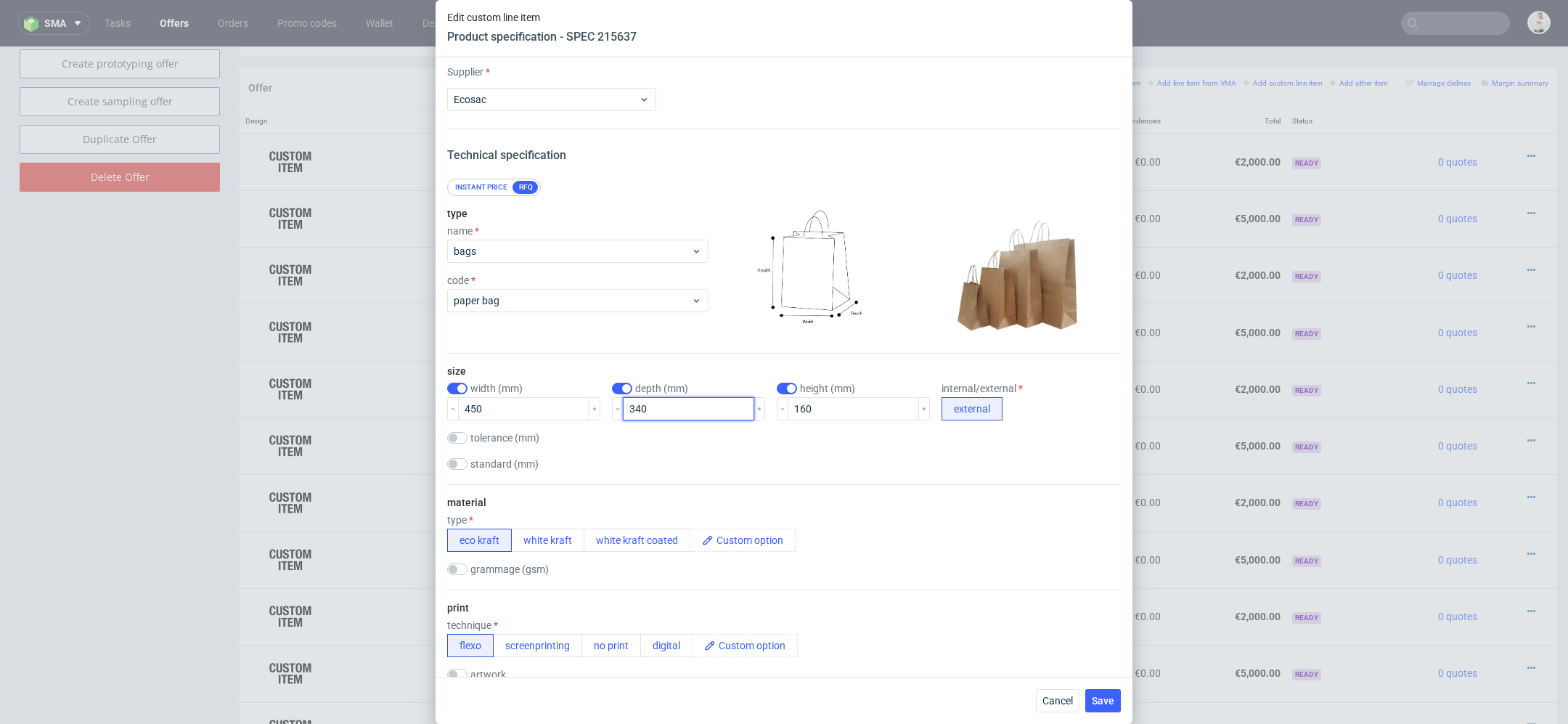
type input "340"
click at [919, 506] on div "material type eco kraft white kraft white kraft coated grammage (gsm)" at bounding box center [784, 536] width 674 height 105
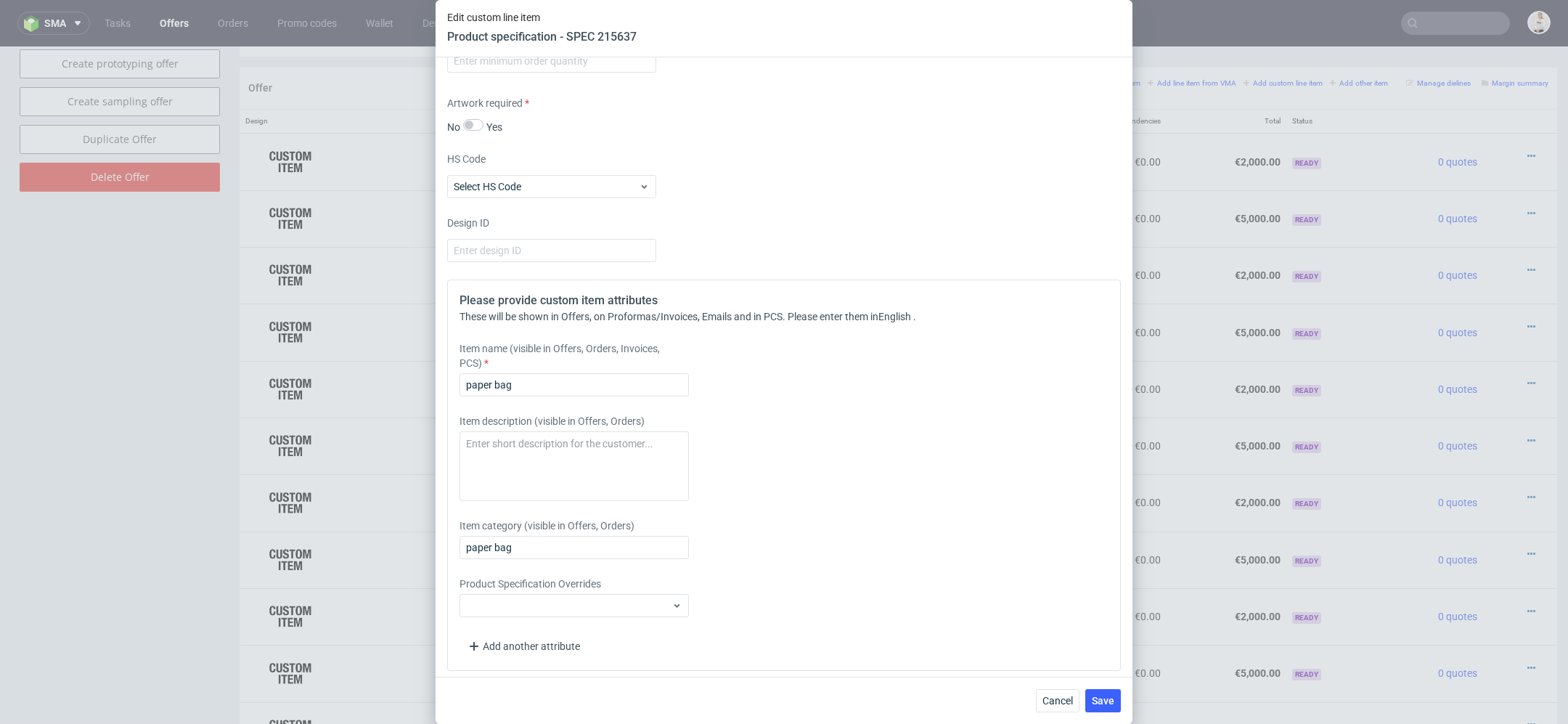
scroll to position [1458, 0]
click at [1009, 622] on div "Please provide custom item attributes These will be shown in Offers, on Proform…" at bounding box center [784, 473] width 674 height 392
click at [586, 375] on input "paper bag" at bounding box center [574, 383] width 229 height 23
paste input "45x16x34"
type input "paper bag 45x16x34"
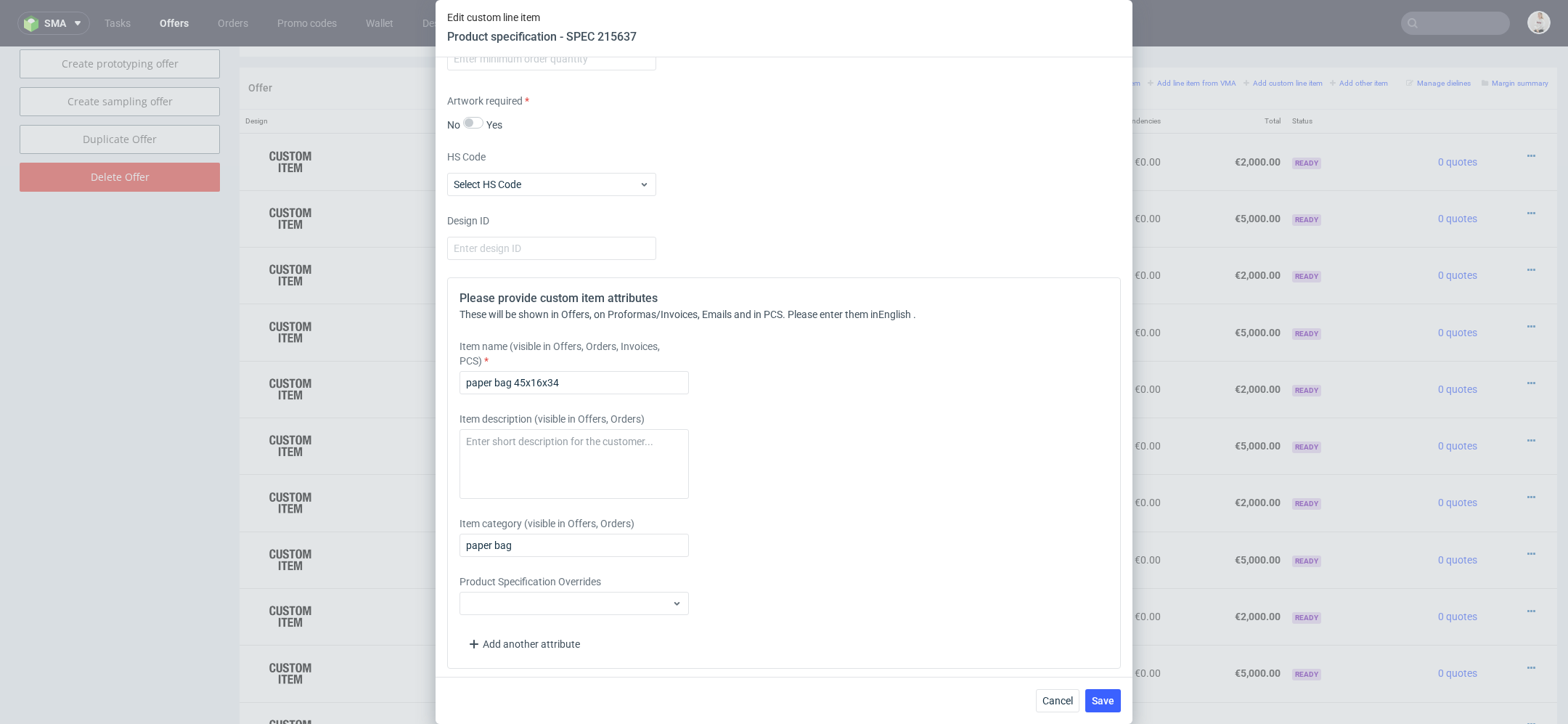
click at [915, 558] on div "Please provide custom item attributes These will be shown in Offers, on Proform…" at bounding box center [784, 473] width 674 height 392
click at [1110, 711] on button "Save" at bounding box center [1104, 701] width 36 height 23
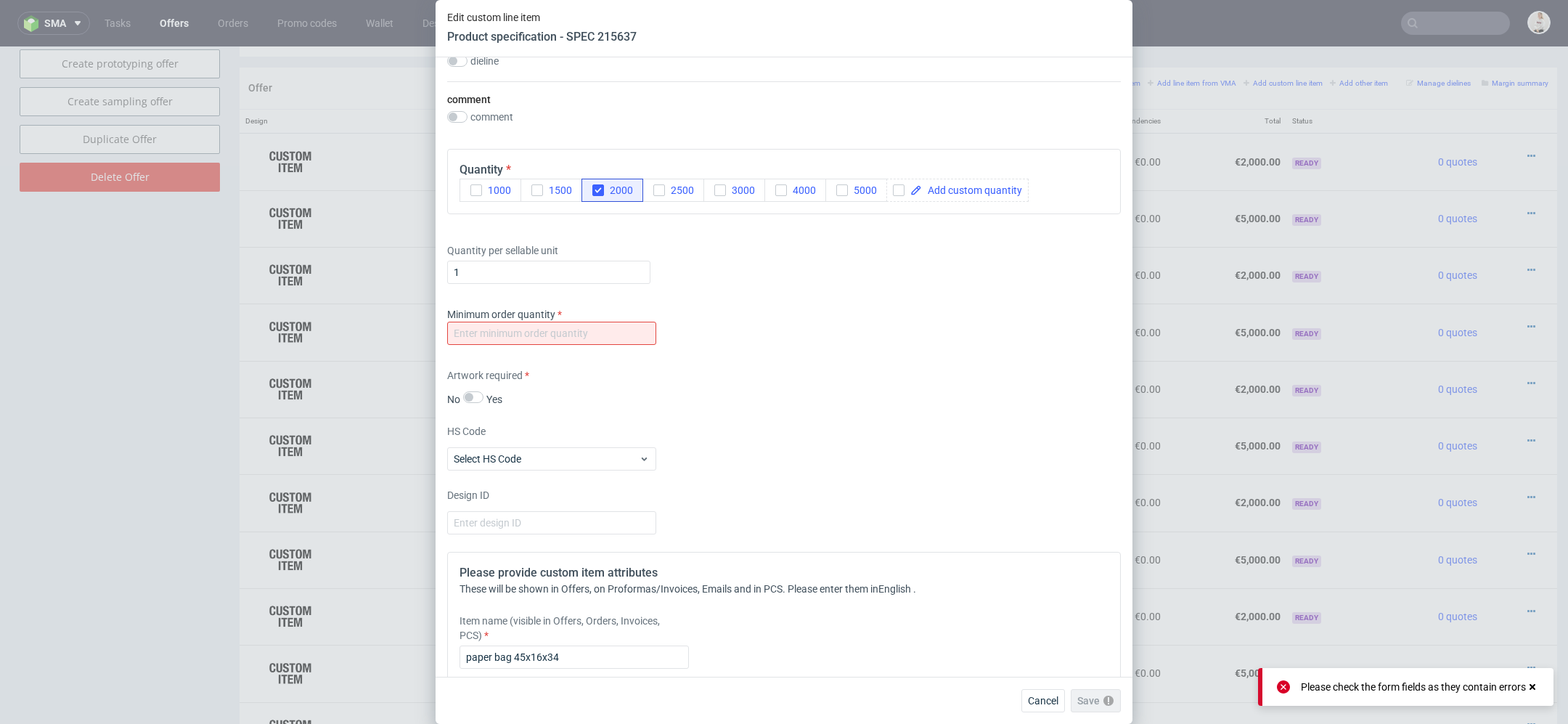
scroll to position [1185, 0]
click at [612, 328] on input "number" at bounding box center [551, 332] width 209 height 23
type input "1"
click at [812, 418] on div "Supplier Ecosac Technical specification Instant price RFQ type name bags code p…" at bounding box center [784, 367] width 697 height 620
click at [1112, 697] on span "Save" at bounding box center [1103, 700] width 22 height 10
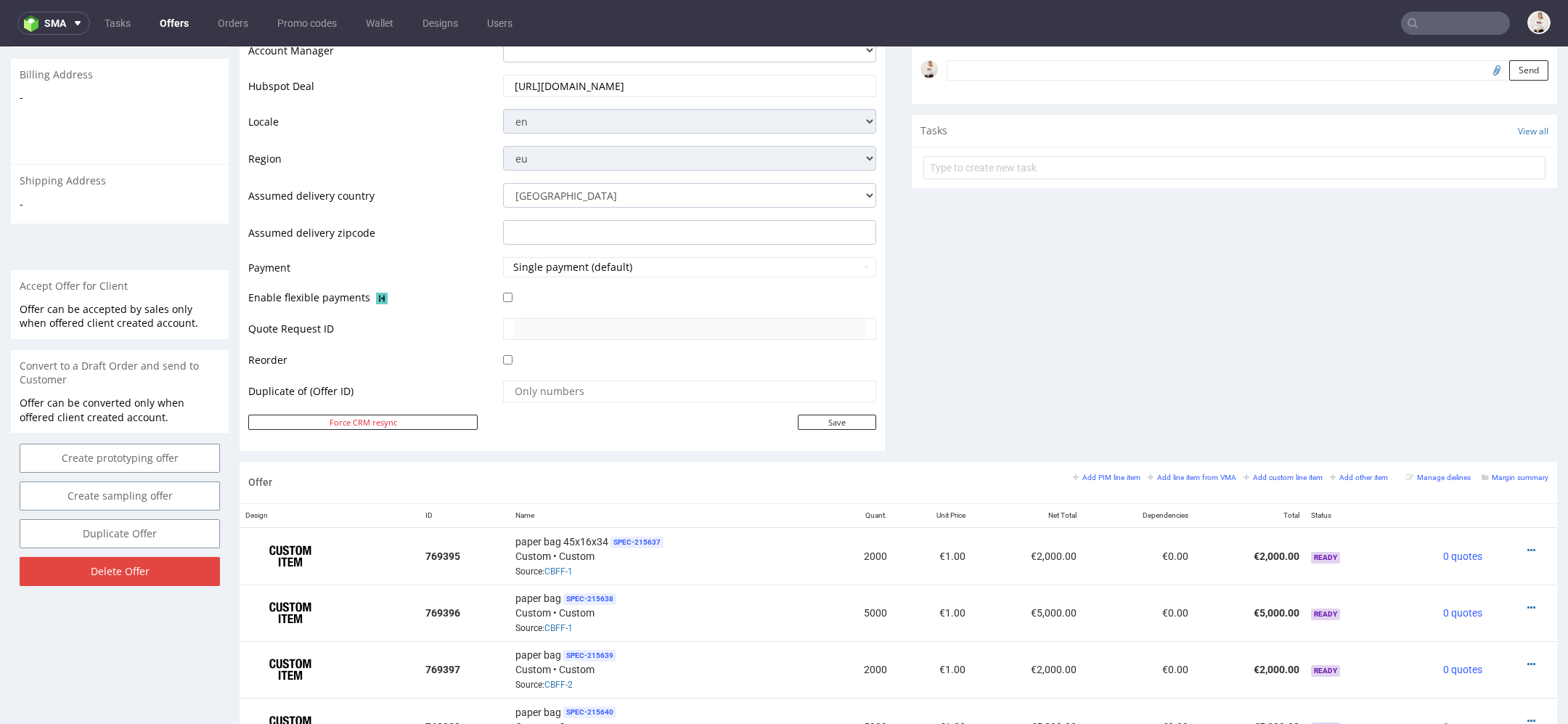
scroll to position [625, 0]
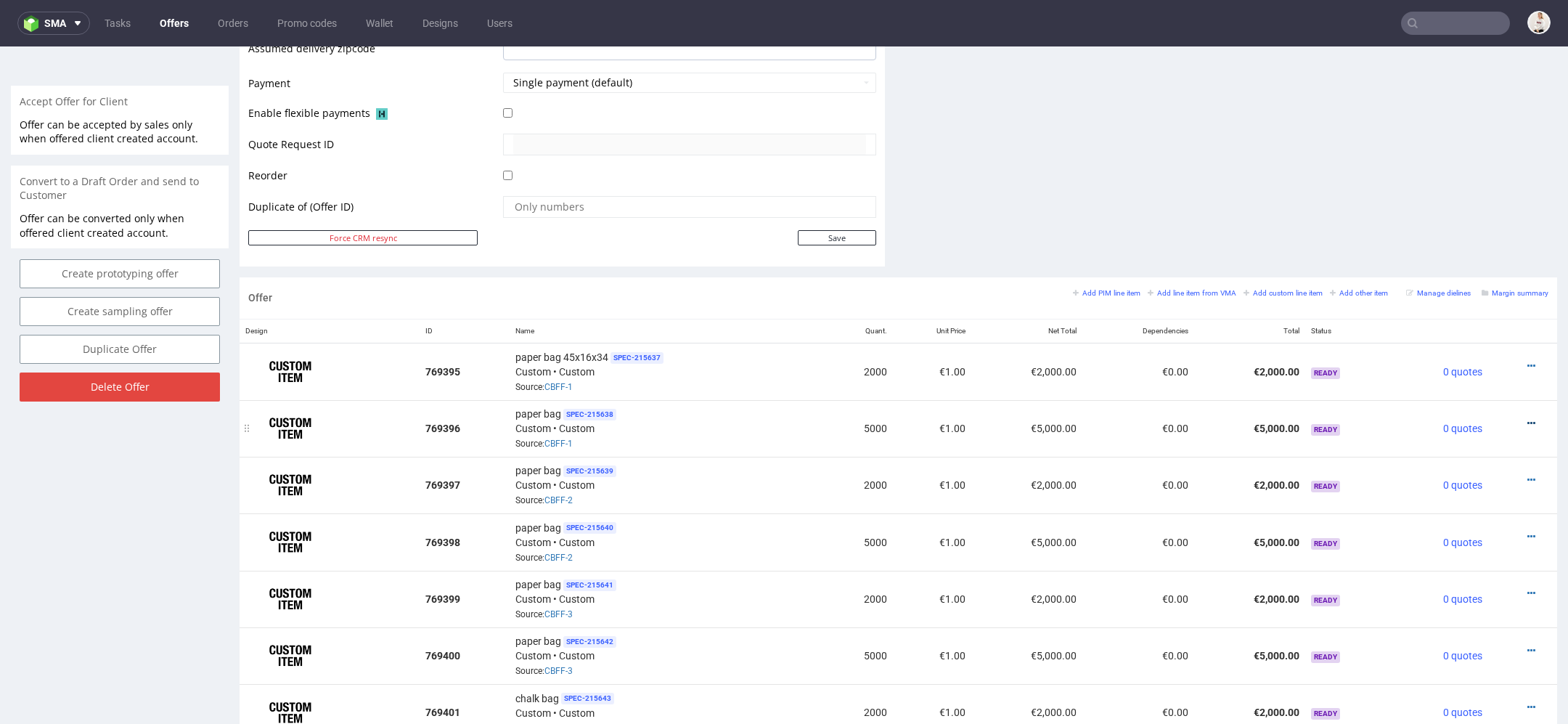
click at [1528, 419] on icon at bounding box center [1531, 423] width 8 height 10
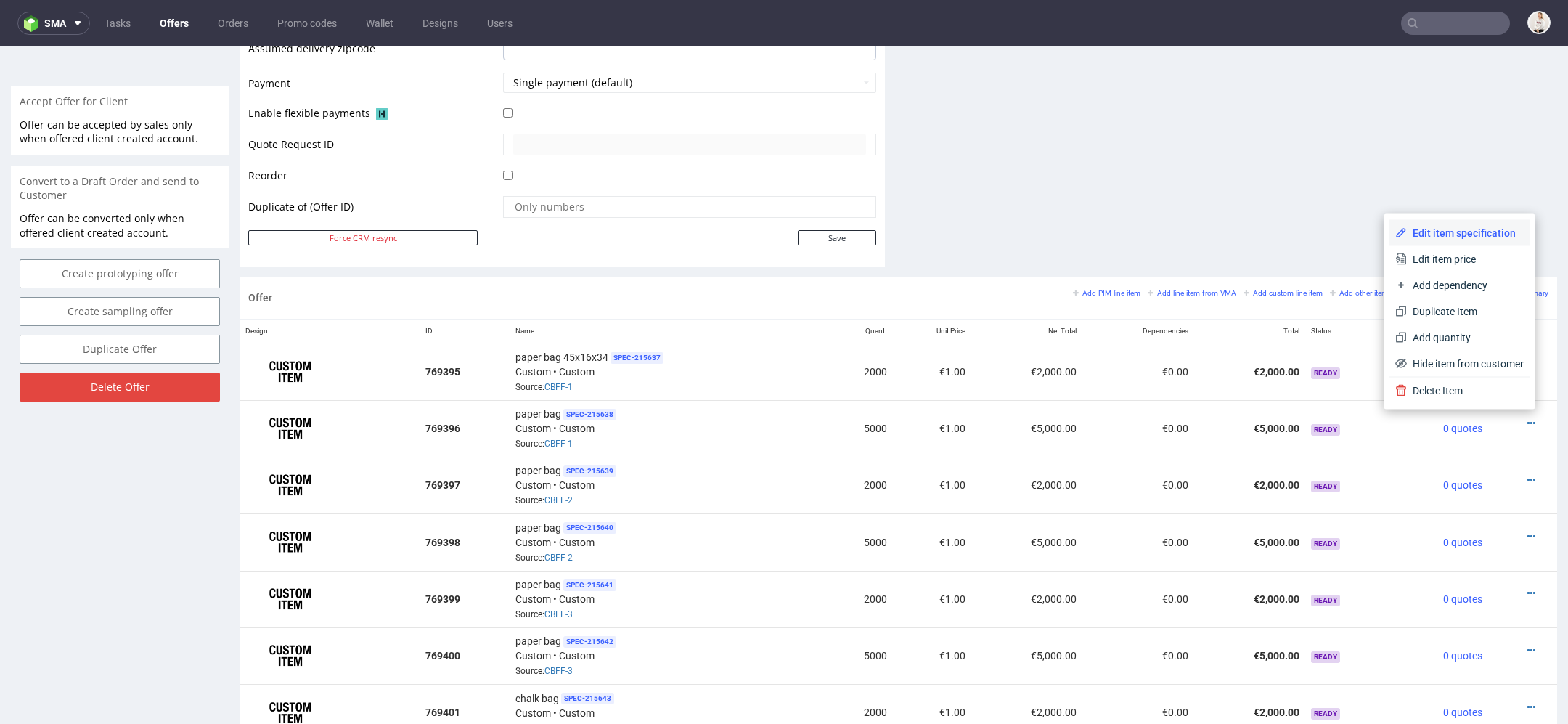
click at [1441, 233] on span "Edit item specification" at bounding box center [1466, 233] width 117 height 14
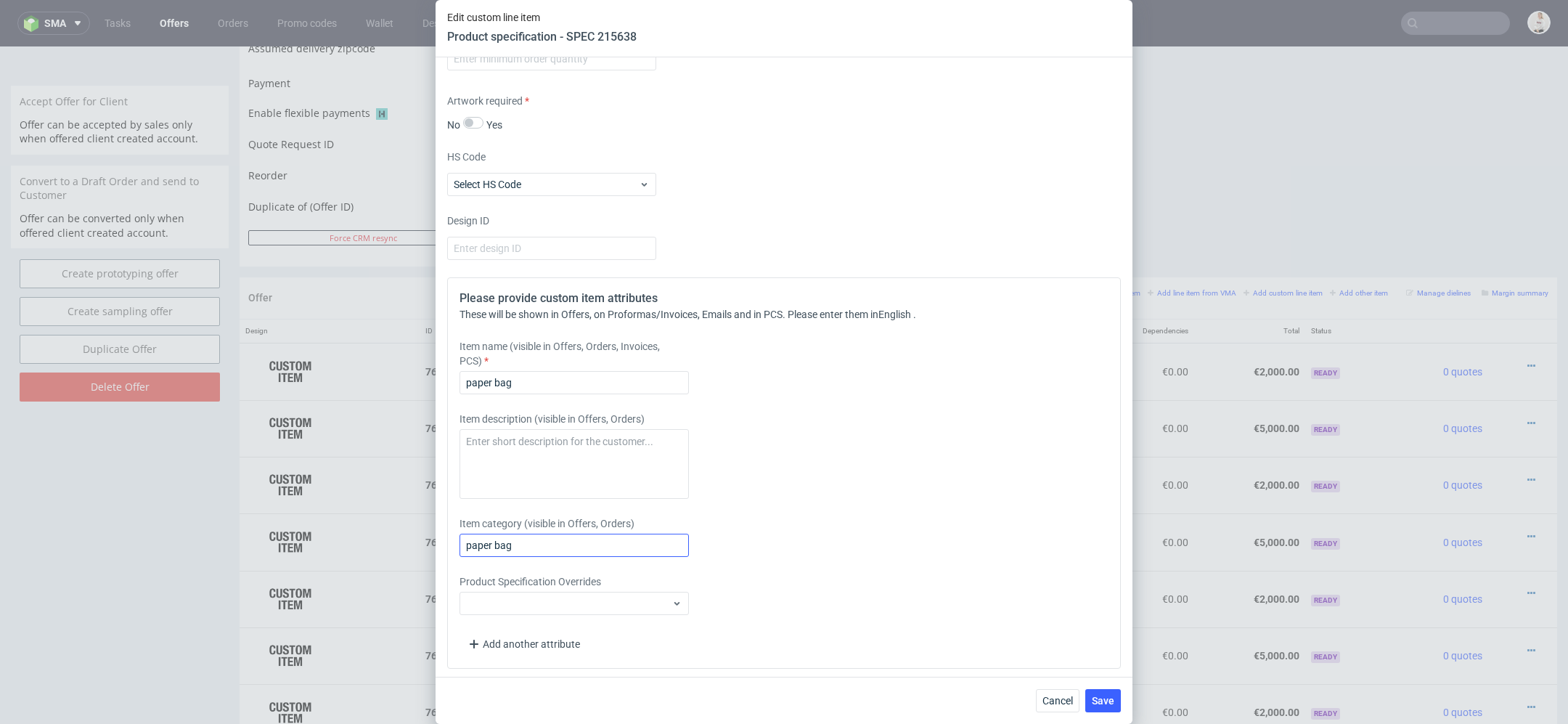
scroll to position [1460, 0]
click at [564, 369] on input "paper bag" at bounding box center [574, 381] width 229 height 23
click at [564, 384] on input "paper bag" at bounding box center [574, 381] width 229 height 23
paste input "40x10x32"
type input "paper bag 40x10x32"
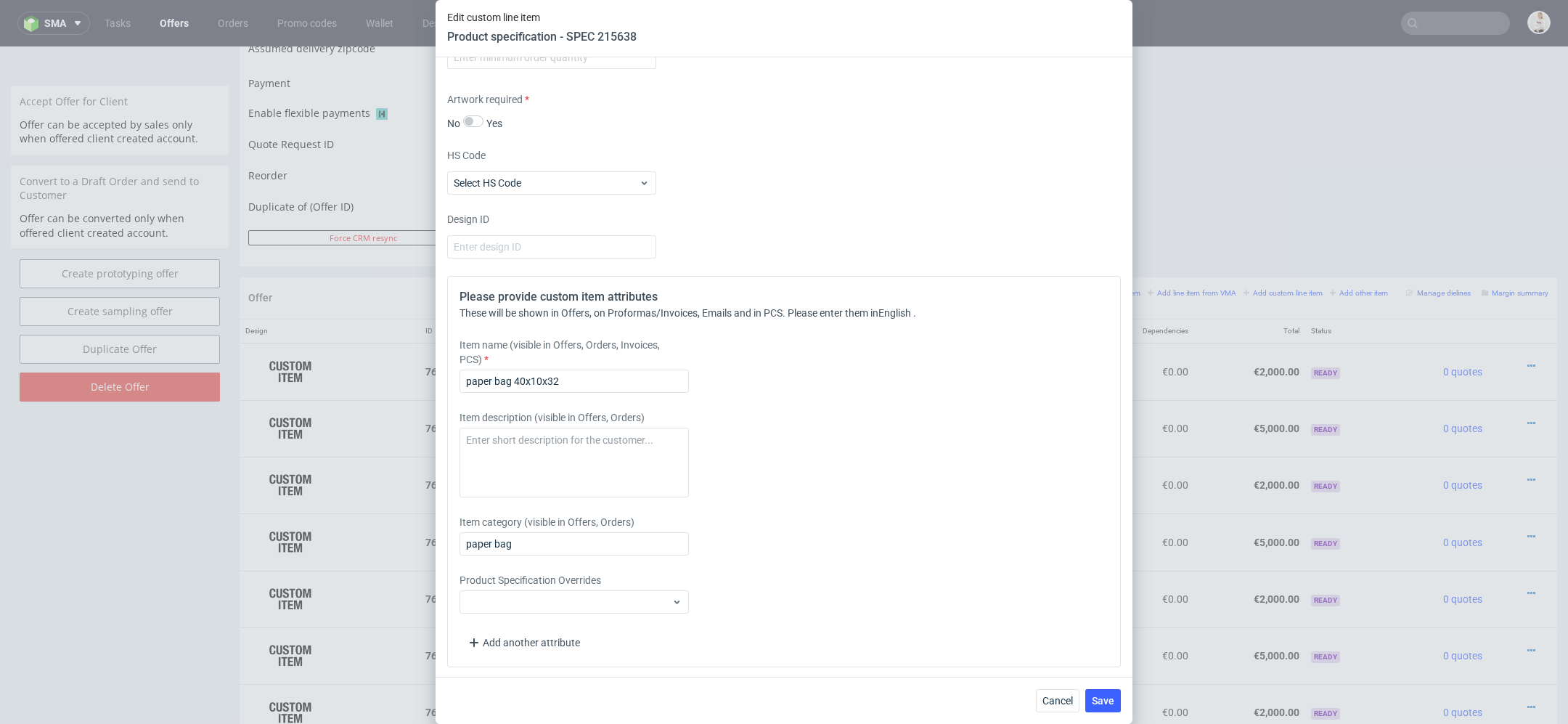
click at [840, 387] on div "Item name (visible in Offers, Orders, Invoices, PCS) paper bag 40x10x32" at bounding box center [700, 365] width 482 height 55
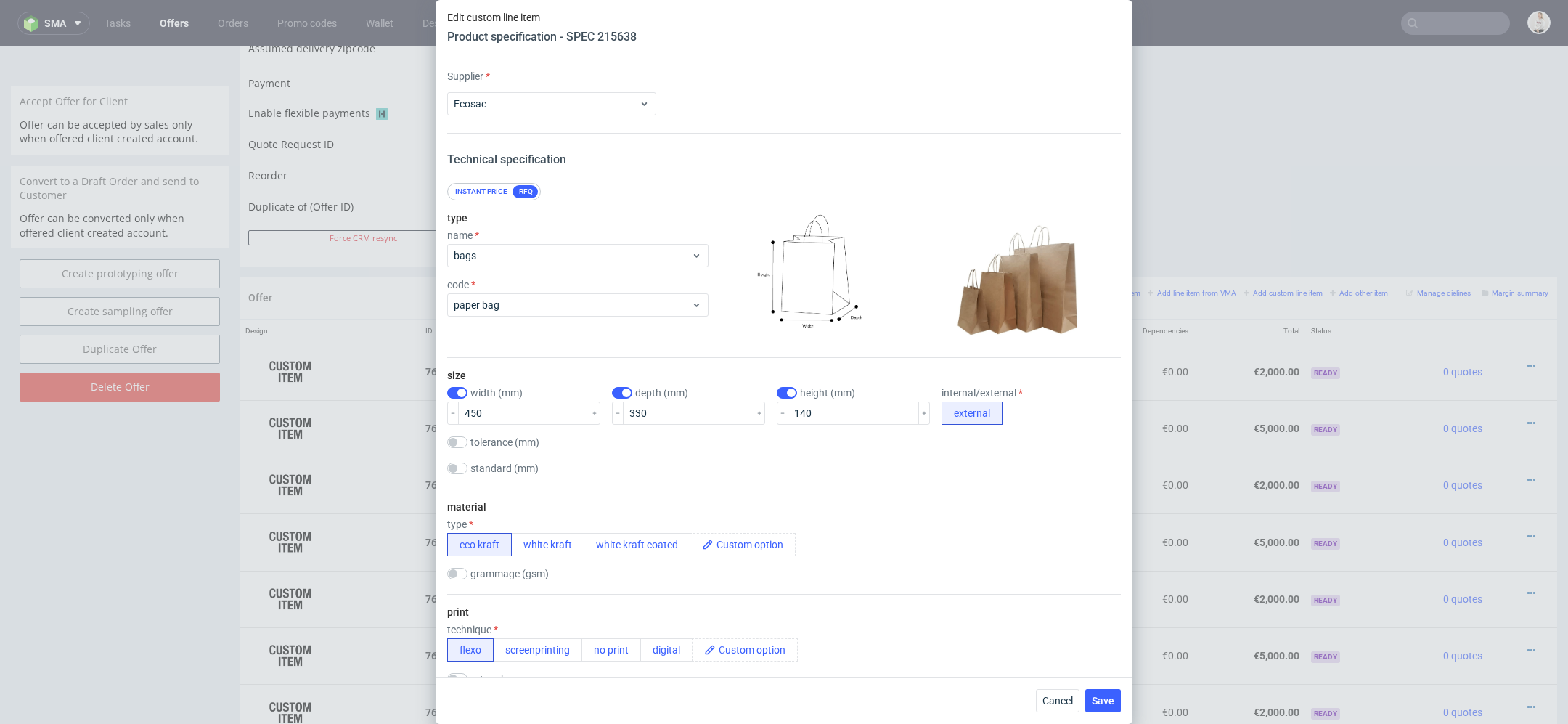
scroll to position [1, 0]
click at [476, 415] on input "450" at bounding box center [524, 412] width 131 height 23
type input "400"
click at [788, 408] on input "140" at bounding box center [853, 412] width 131 height 23
type input "100"
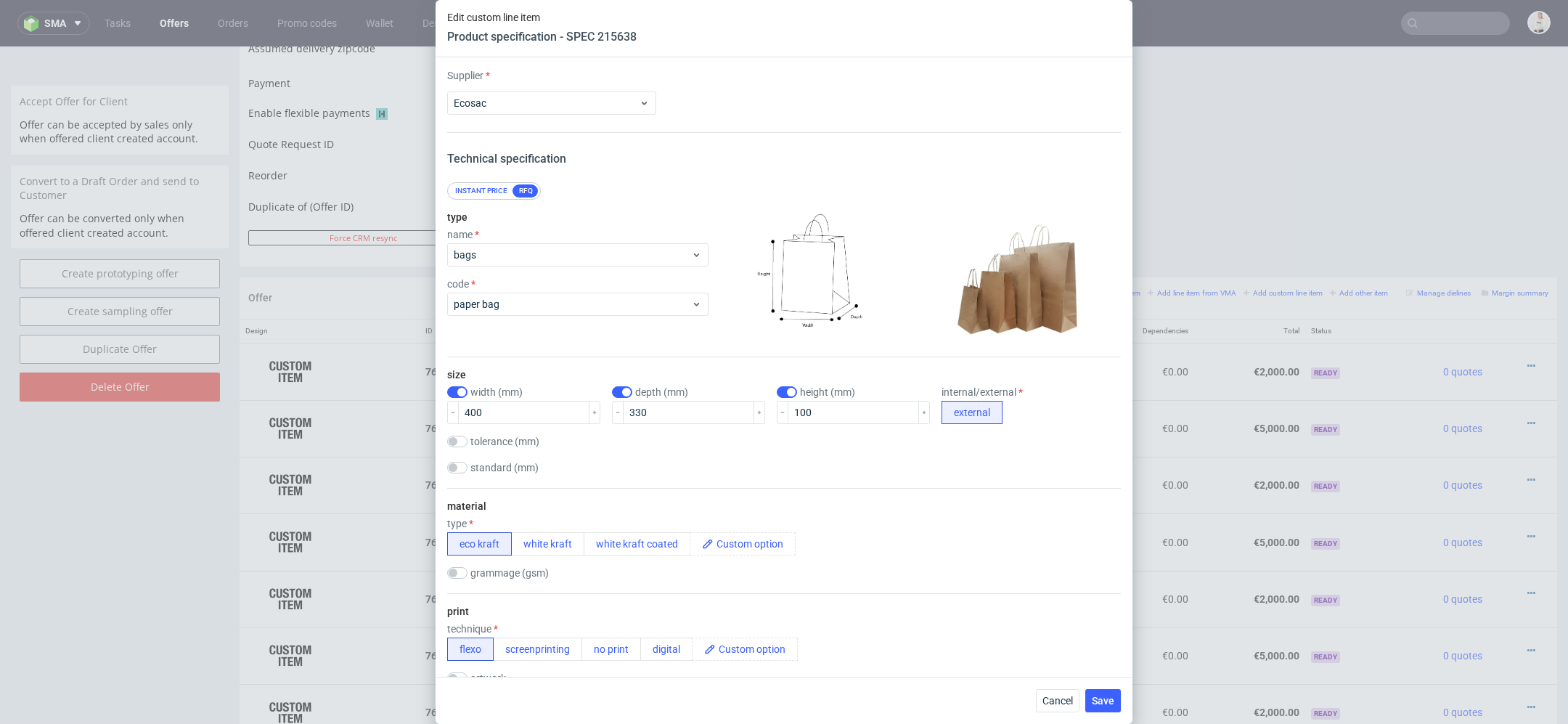
click at [797, 437] on div "tolerance (mm)" at bounding box center [784, 443] width 674 height 14
click at [628, 408] on input "330" at bounding box center [689, 412] width 131 height 23
type input "320"
click at [980, 490] on div "material type eco kraft white kraft white kraft coated grammage (gsm)" at bounding box center [784, 540] width 674 height 105
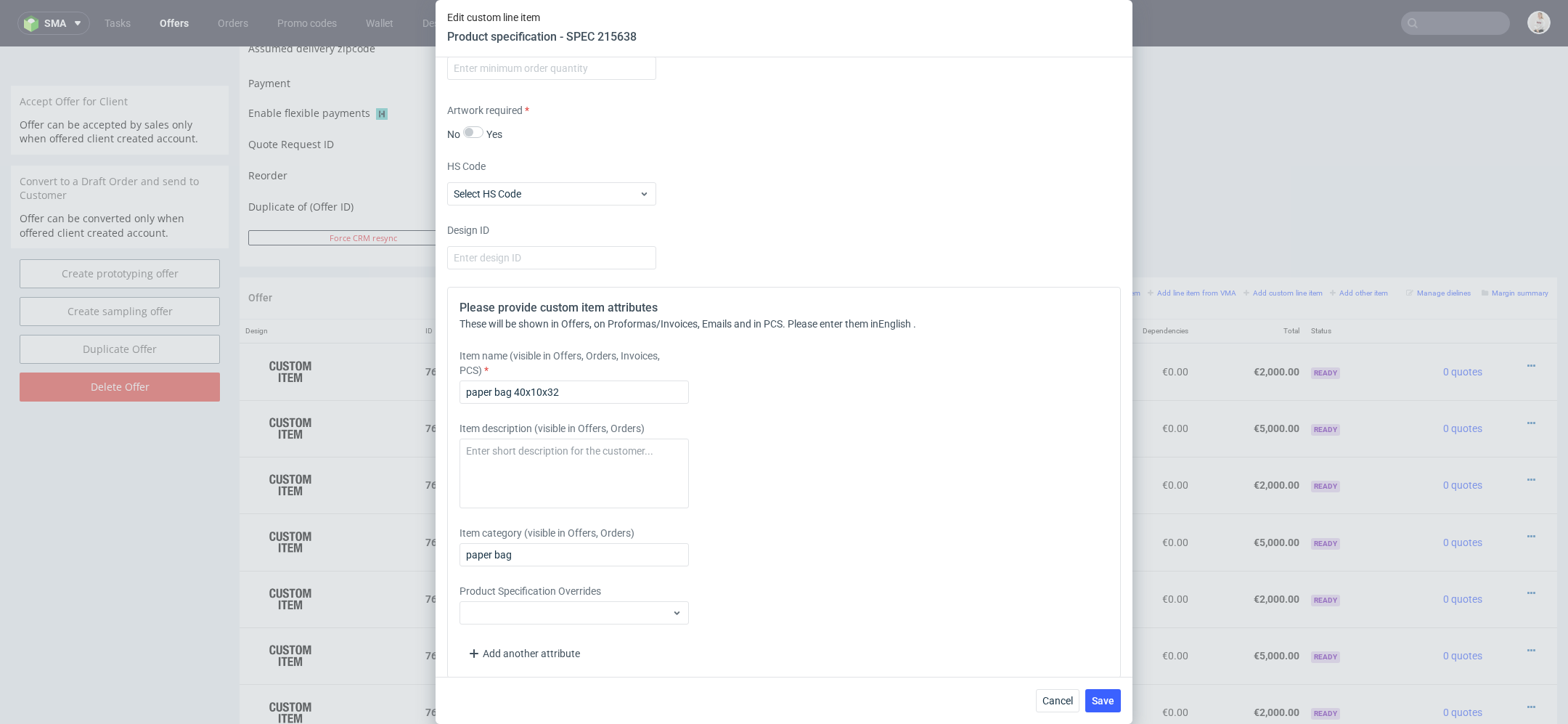
scroll to position [1460, 0]
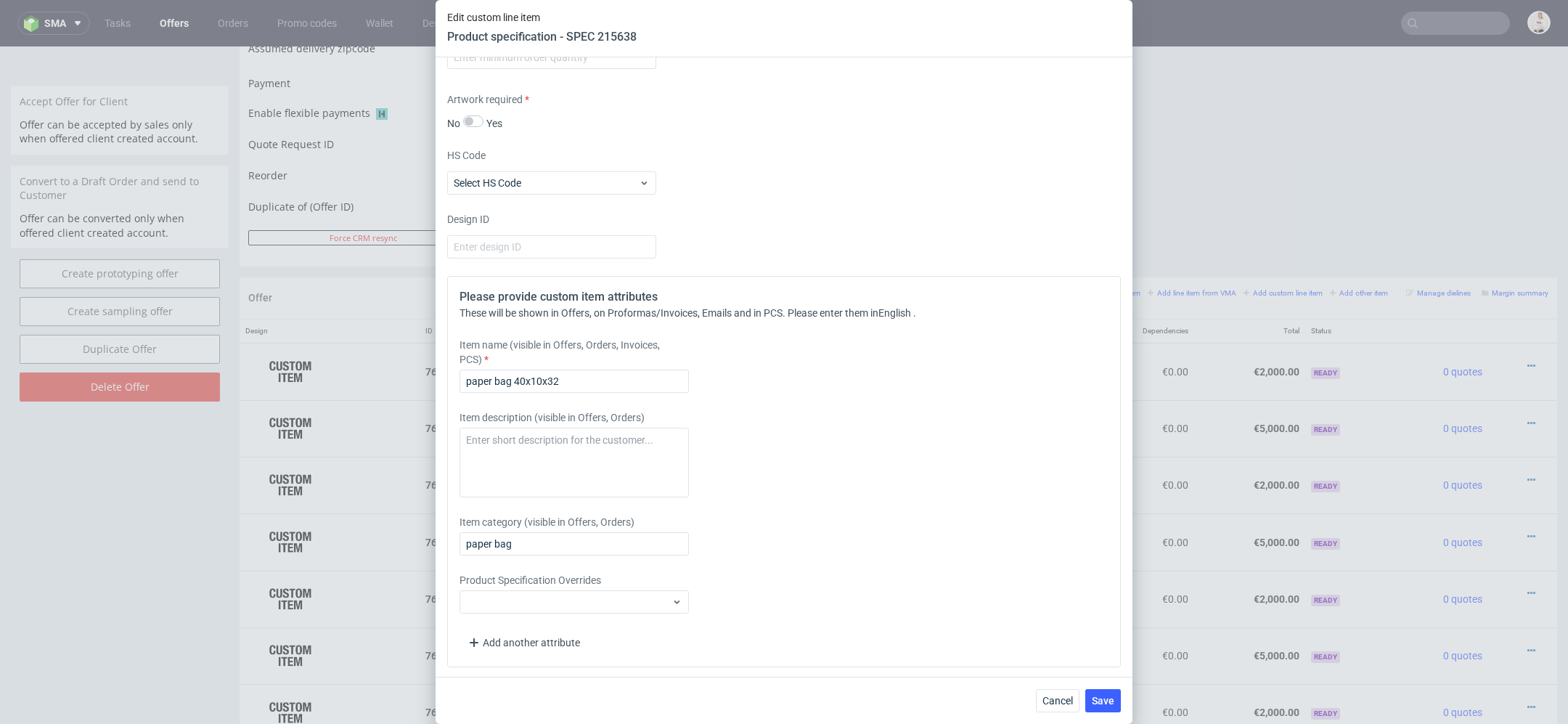
click at [1105, 719] on div "Cancel Save" at bounding box center [784, 700] width 697 height 48
click at [1101, 699] on span "Save" at bounding box center [1103, 700] width 22 height 10
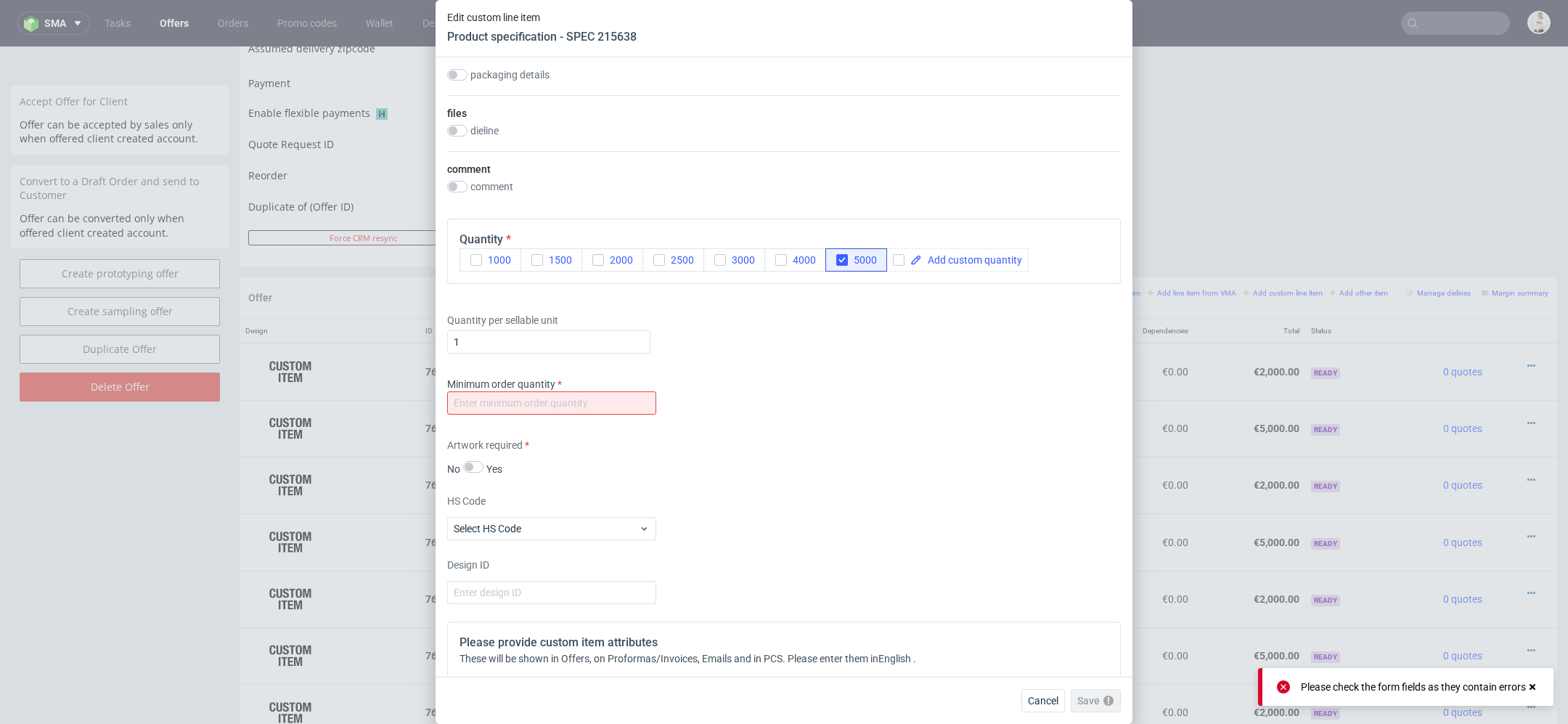
scroll to position [1073, 0]
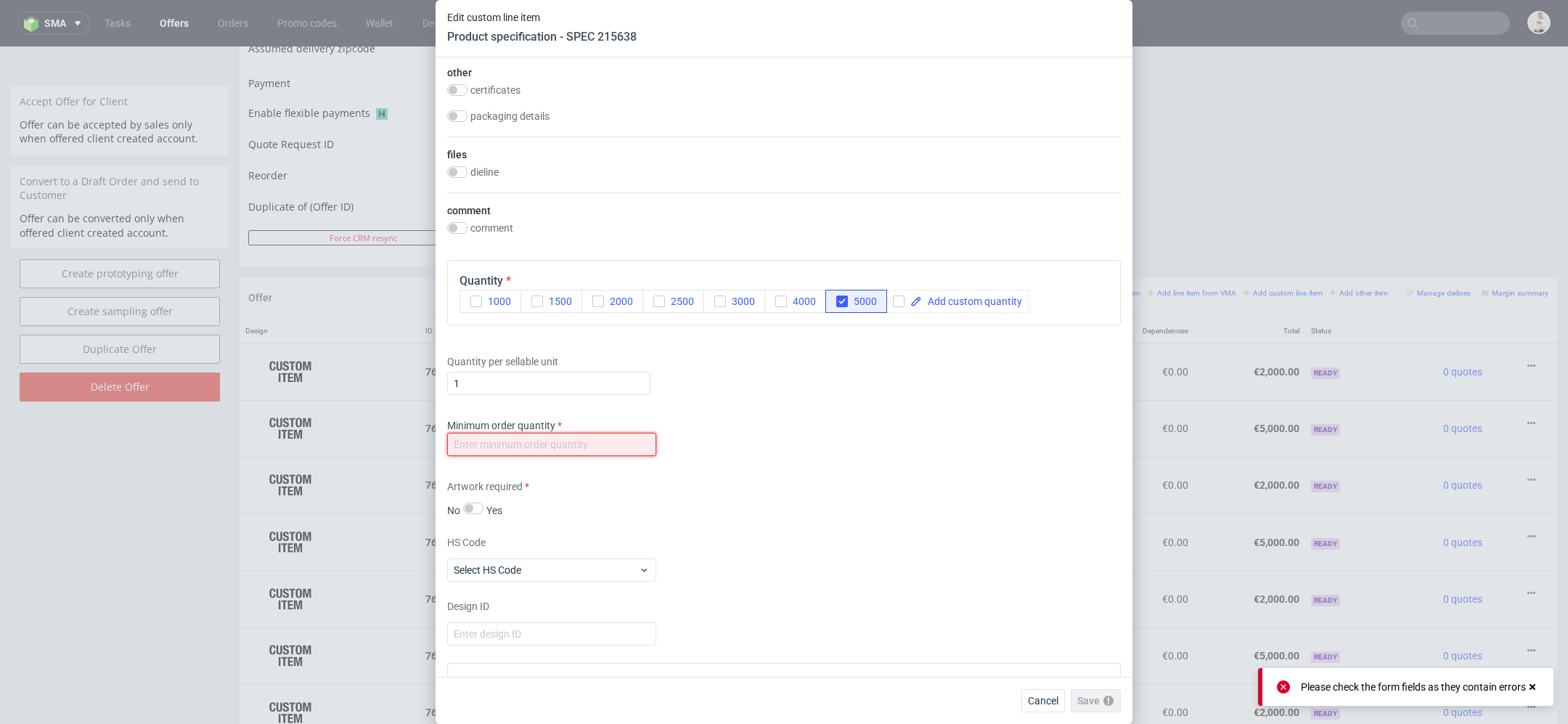
click at [586, 435] on input "number" at bounding box center [551, 445] width 209 height 23
click at [967, 582] on div "Supplier Ecosac Technical specification Instant price RFQ type name bags code p…" at bounding box center [784, 367] width 697 height 620
click at [575, 438] on input "number" at bounding box center [551, 445] width 209 height 23
type input "1"
click at [1101, 700] on span "Save" at bounding box center [1103, 700] width 22 height 10
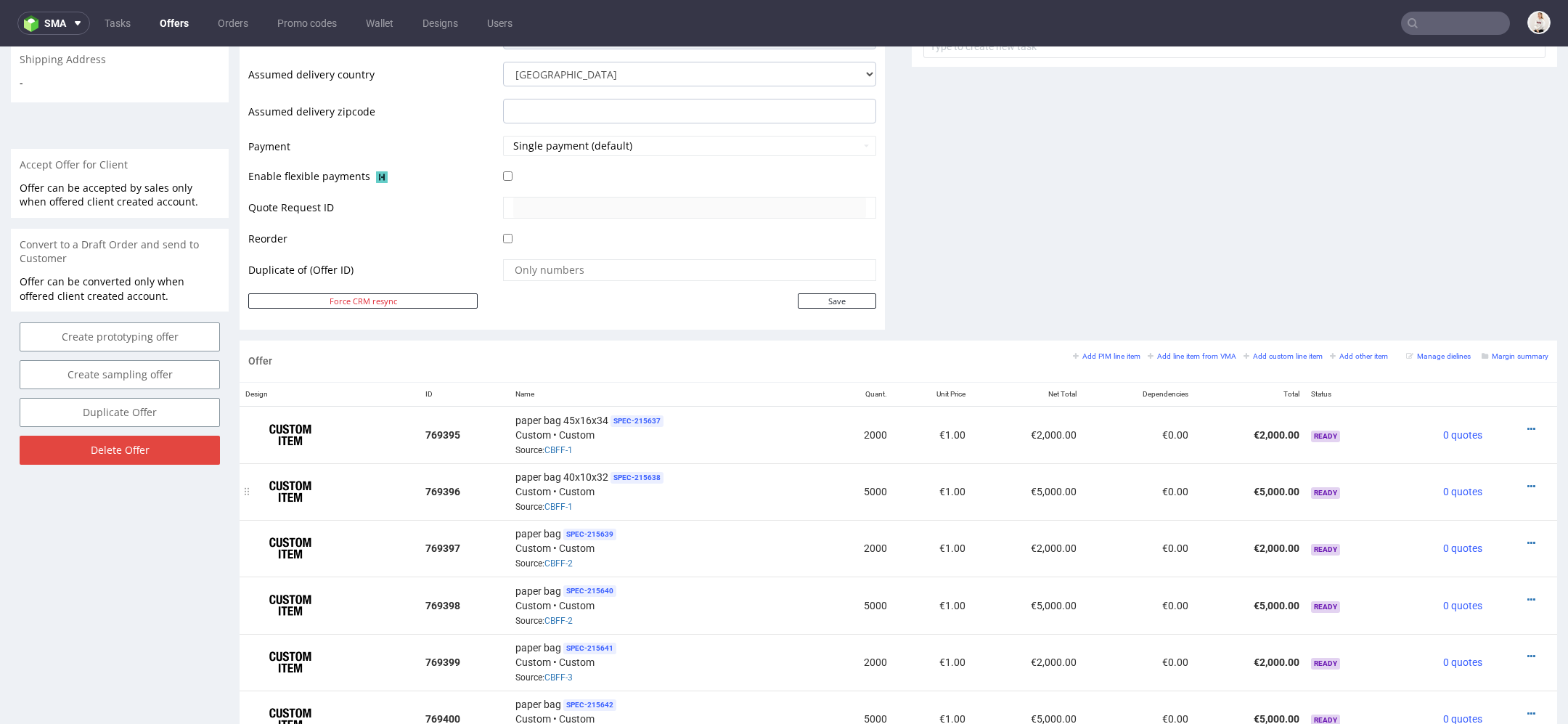
scroll to position [565, 0]
click at [1528, 535] on icon at bounding box center [1531, 540] width 8 height 10
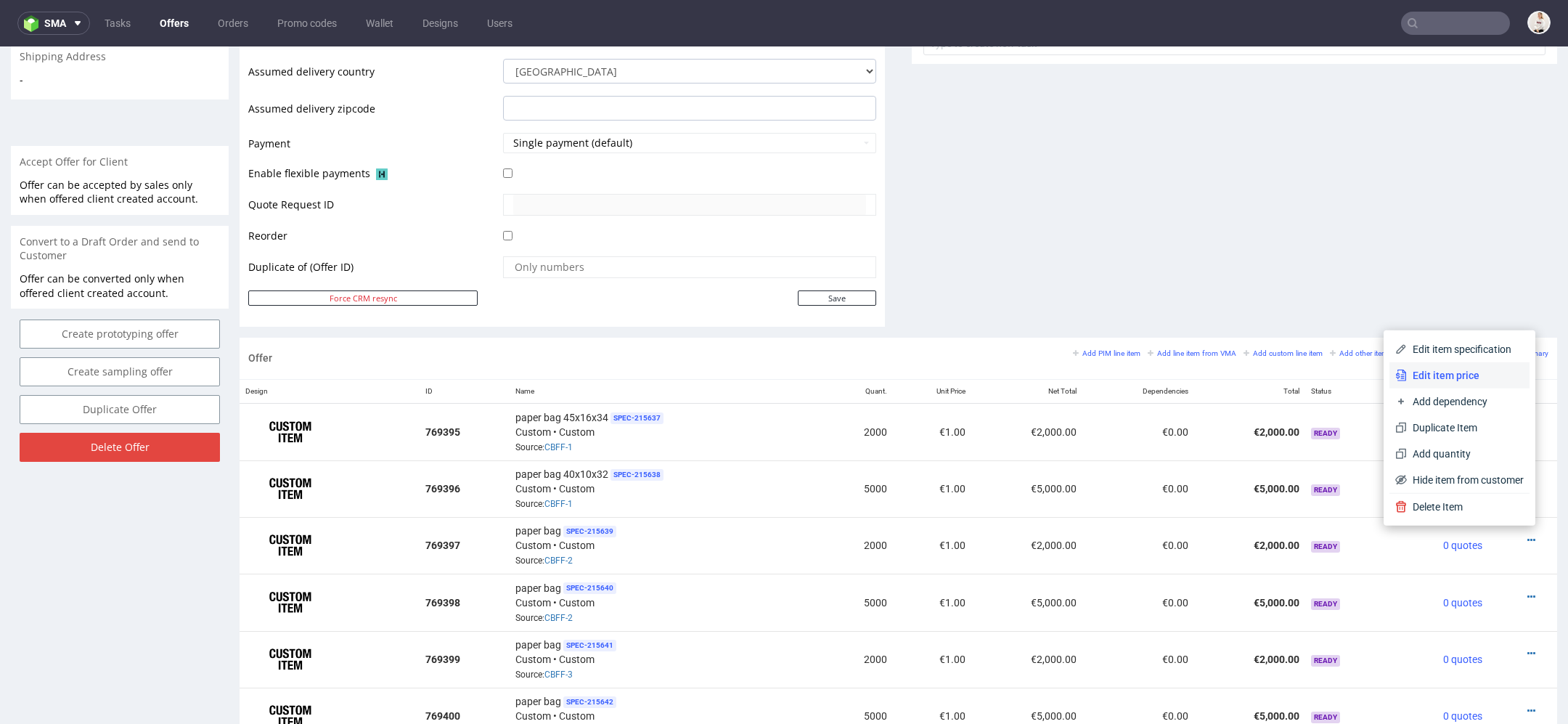
click at [1477, 368] on span "Edit item price" at bounding box center [1466, 375] width 117 height 14
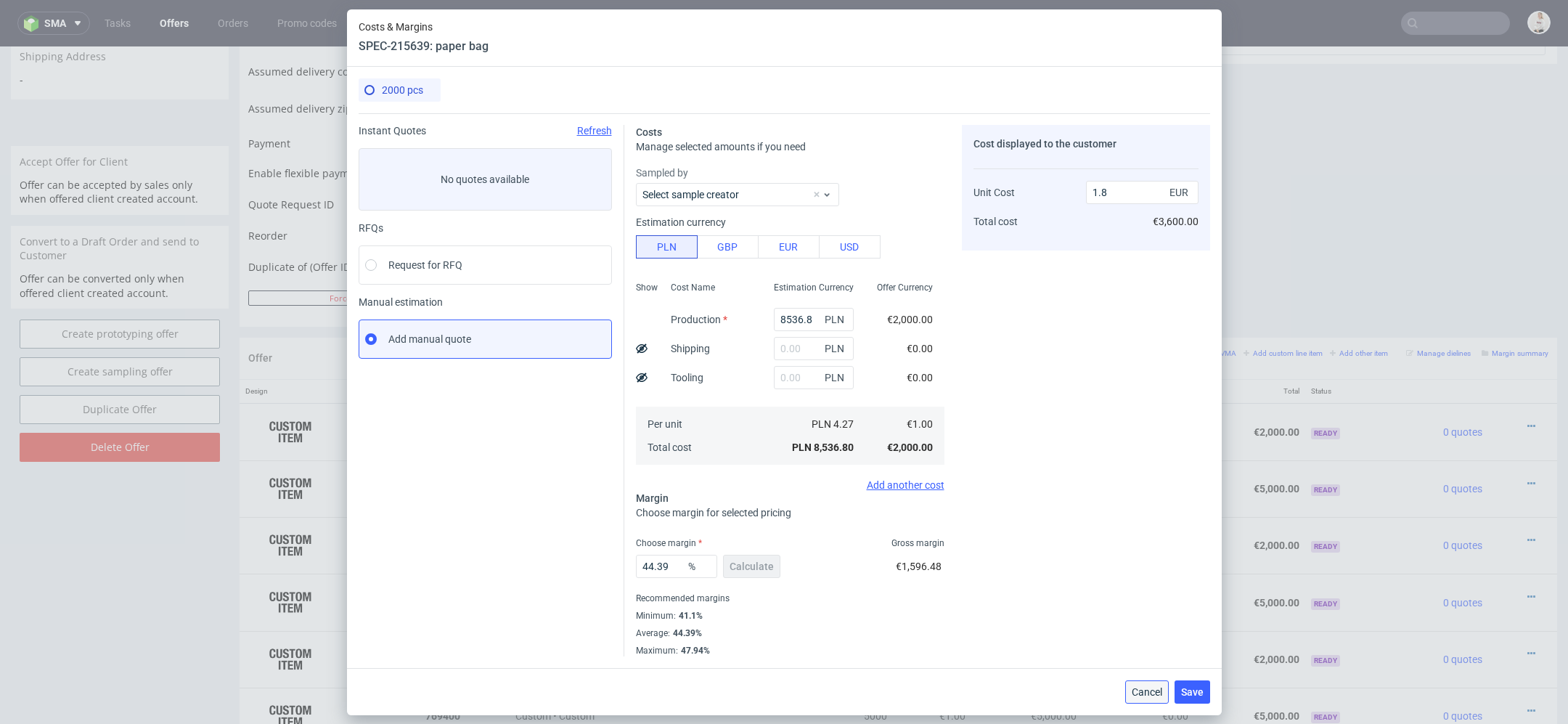
click at [1141, 687] on span "Cancel" at bounding box center [1147, 692] width 31 height 10
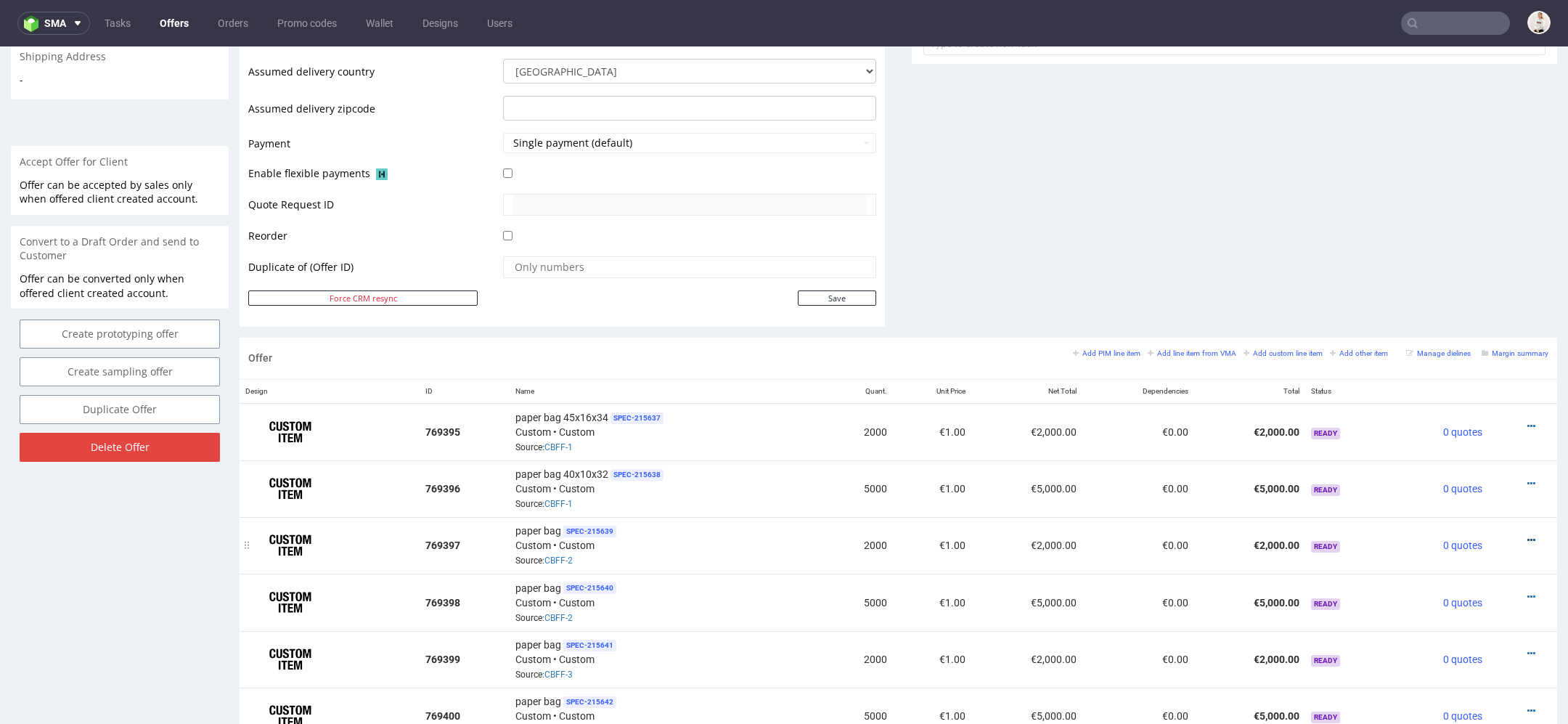
click at [1528, 535] on icon at bounding box center [1531, 540] width 8 height 10
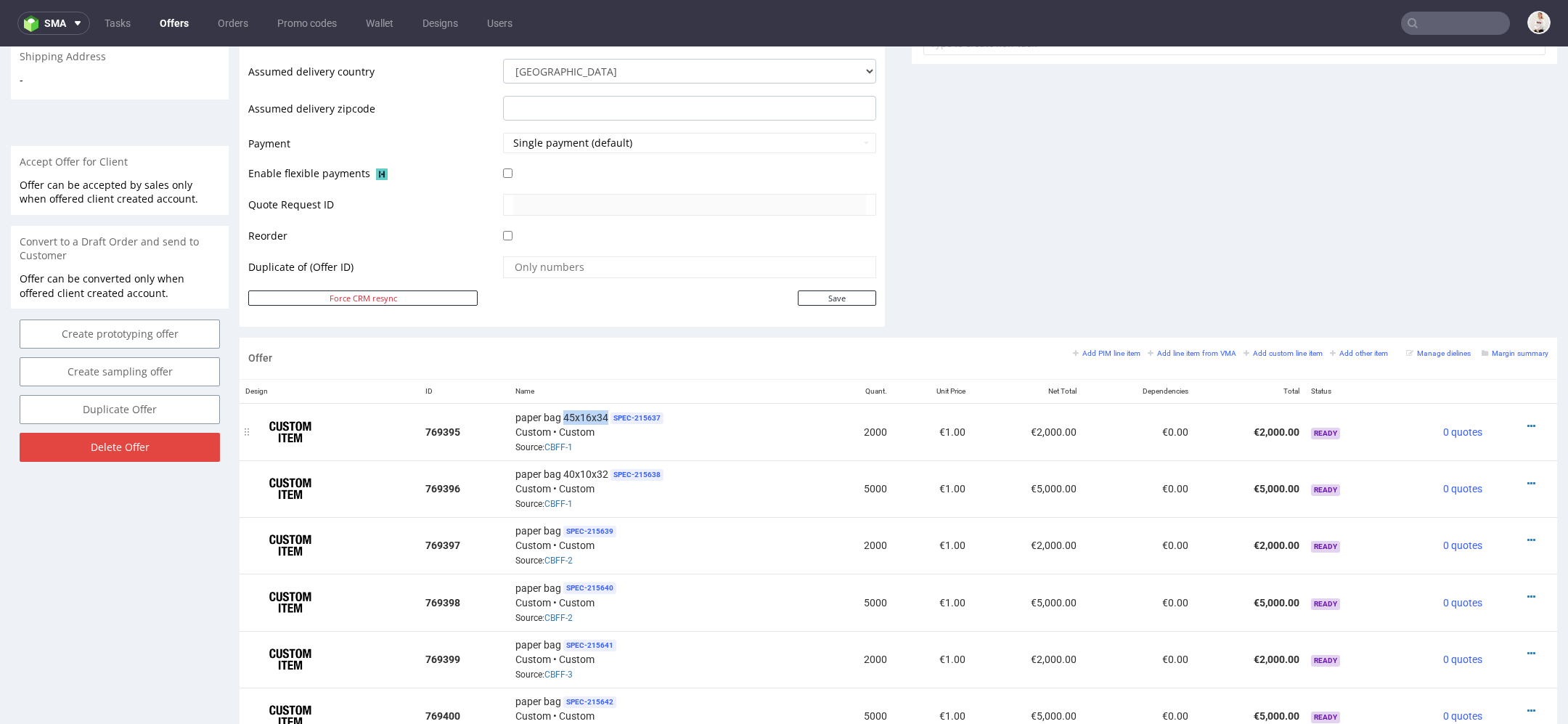
drag, startPoint x: 605, startPoint y: 411, endPoint x: 563, endPoint y: 411, distance: 42.0
click at [563, 411] on div "paper bag 45x16x34 SPEC- 215637 Custom • Custom Source: CBFF-1" at bounding box center [667, 432] width 304 height 45
copy span "45x16x34"
click at [1528, 479] on icon at bounding box center [1531, 483] width 8 height 10
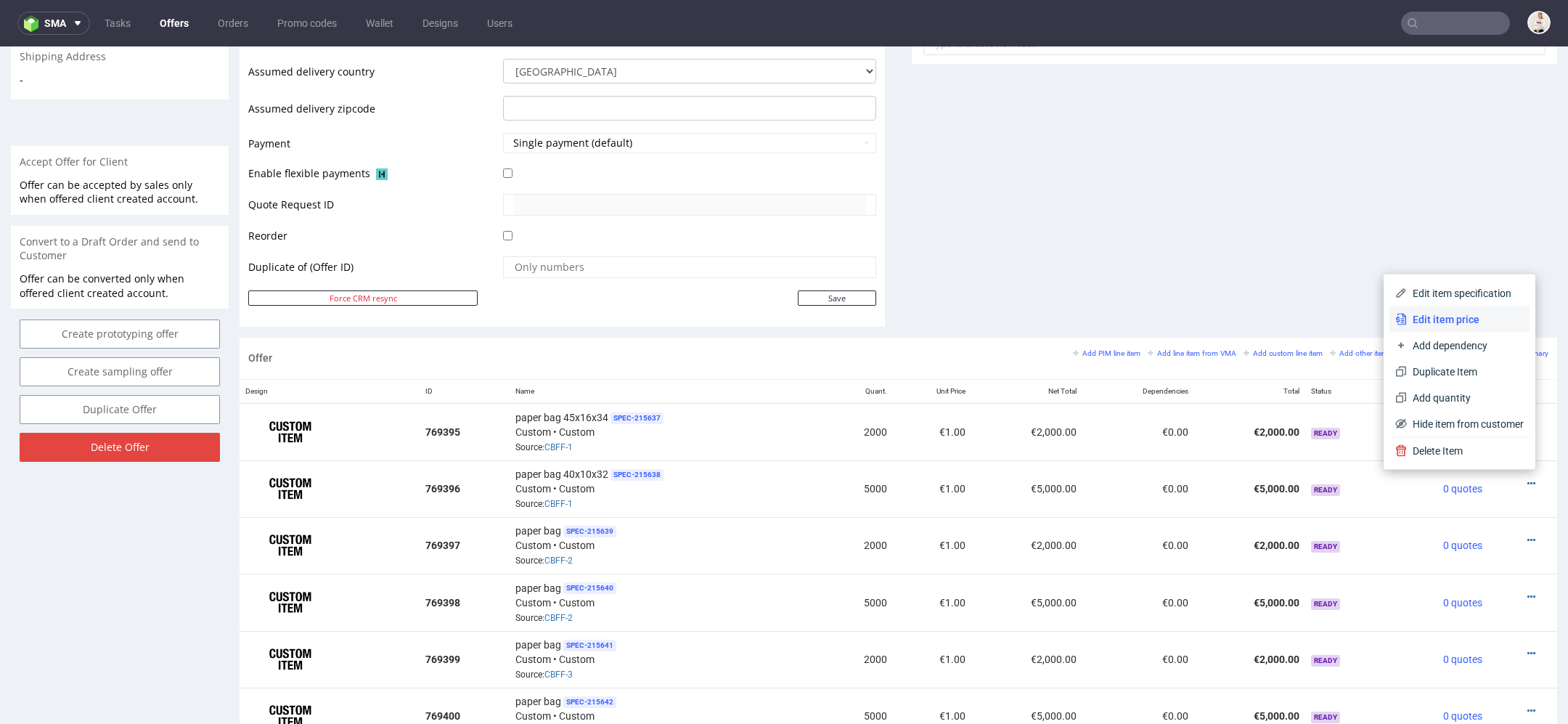
click at [1446, 313] on span "Edit item price" at bounding box center [1466, 320] width 117 height 14
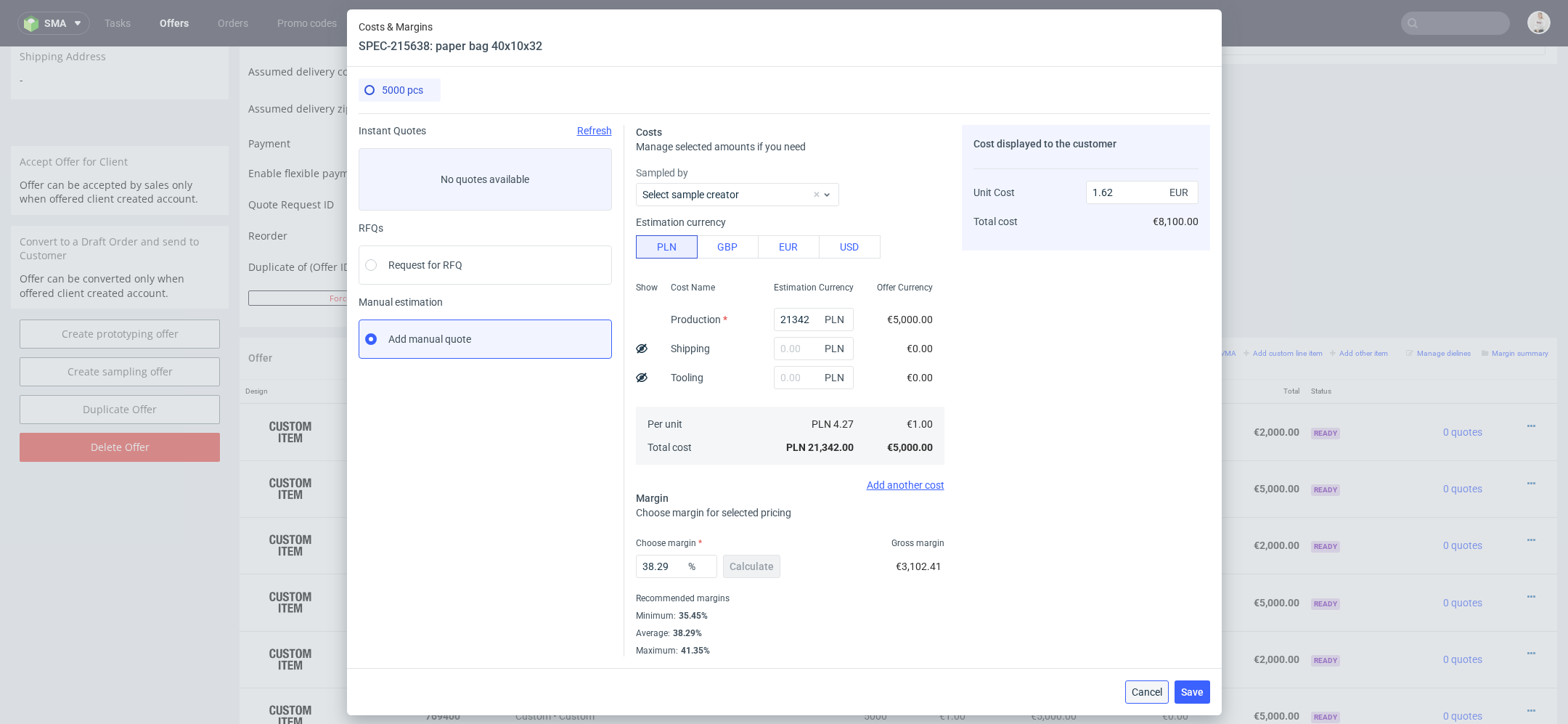
click at [1143, 694] on span "Cancel" at bounding box center [1147, 692] width 31 height 10
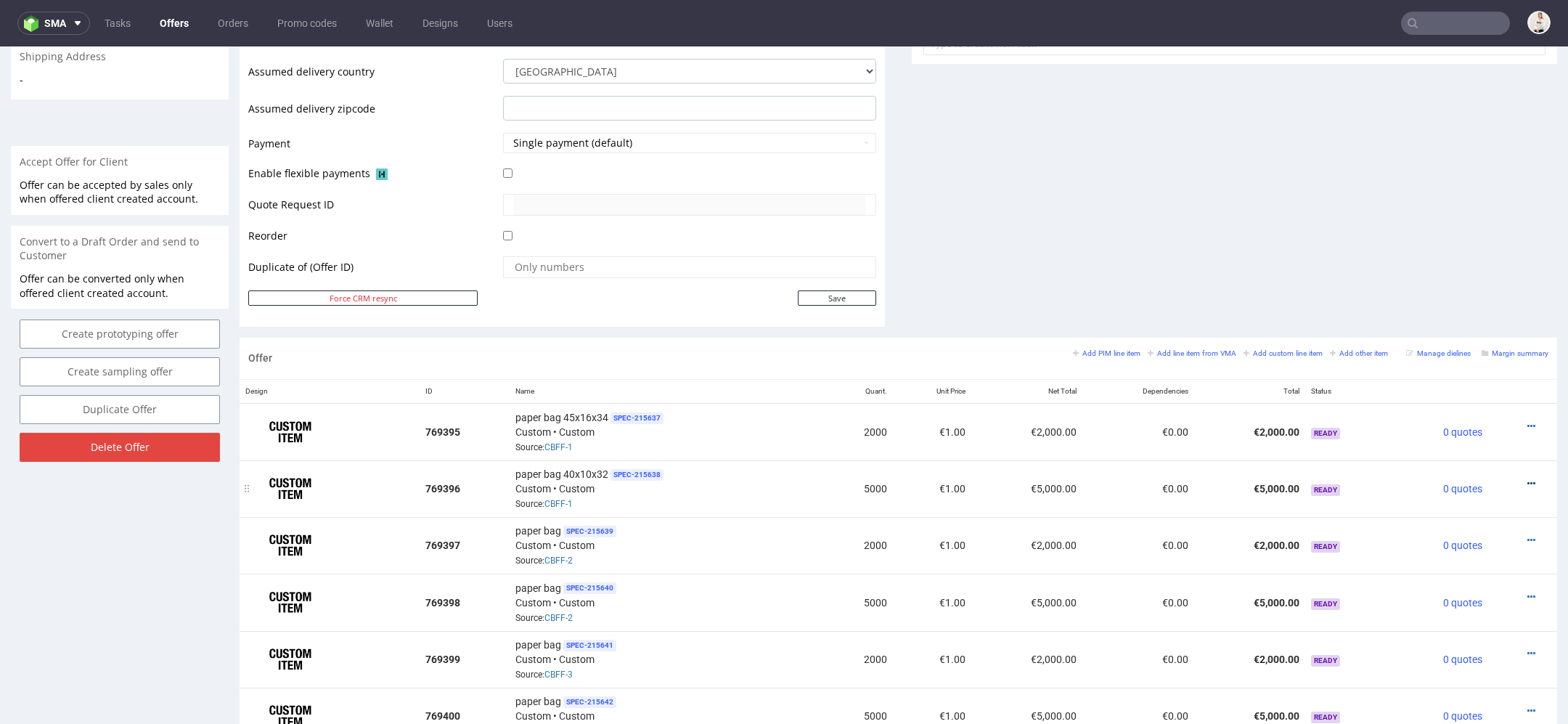
click at [1528, 480] on icon at bounding box center [1531, 483] width 8 height 10
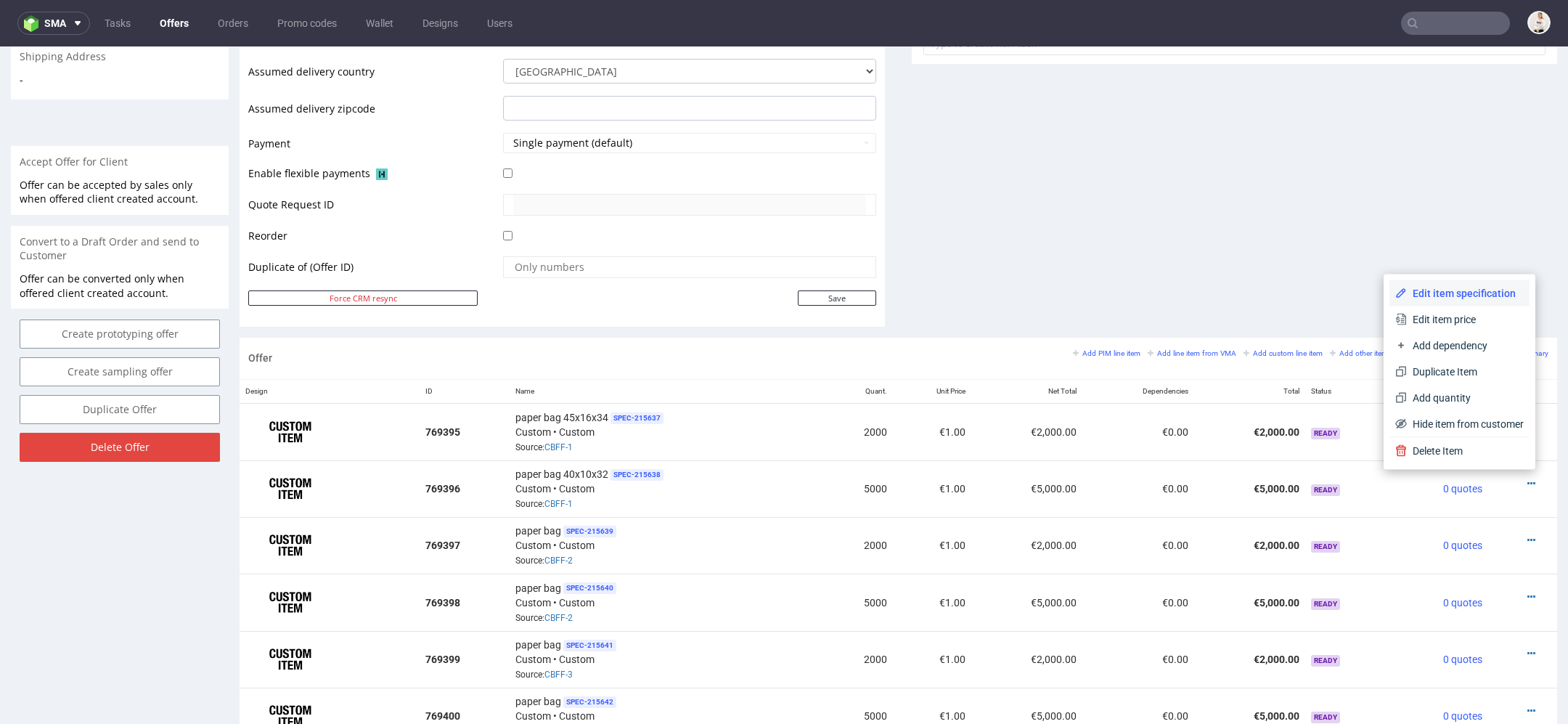
click at [1461, 288] on span "Edit item specification" at bounding box center [1466, 294] width 117 height 14
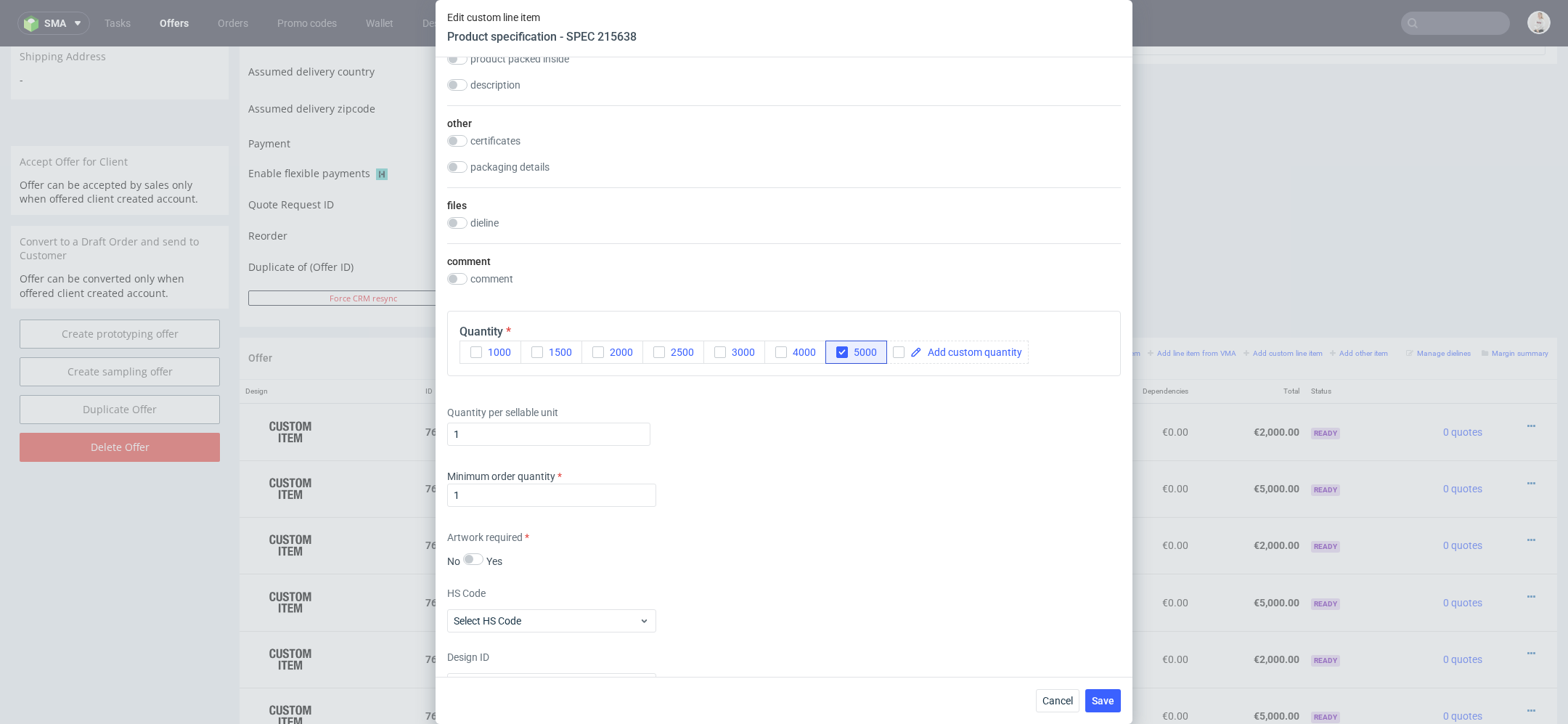
scroll to position [1460, 0]
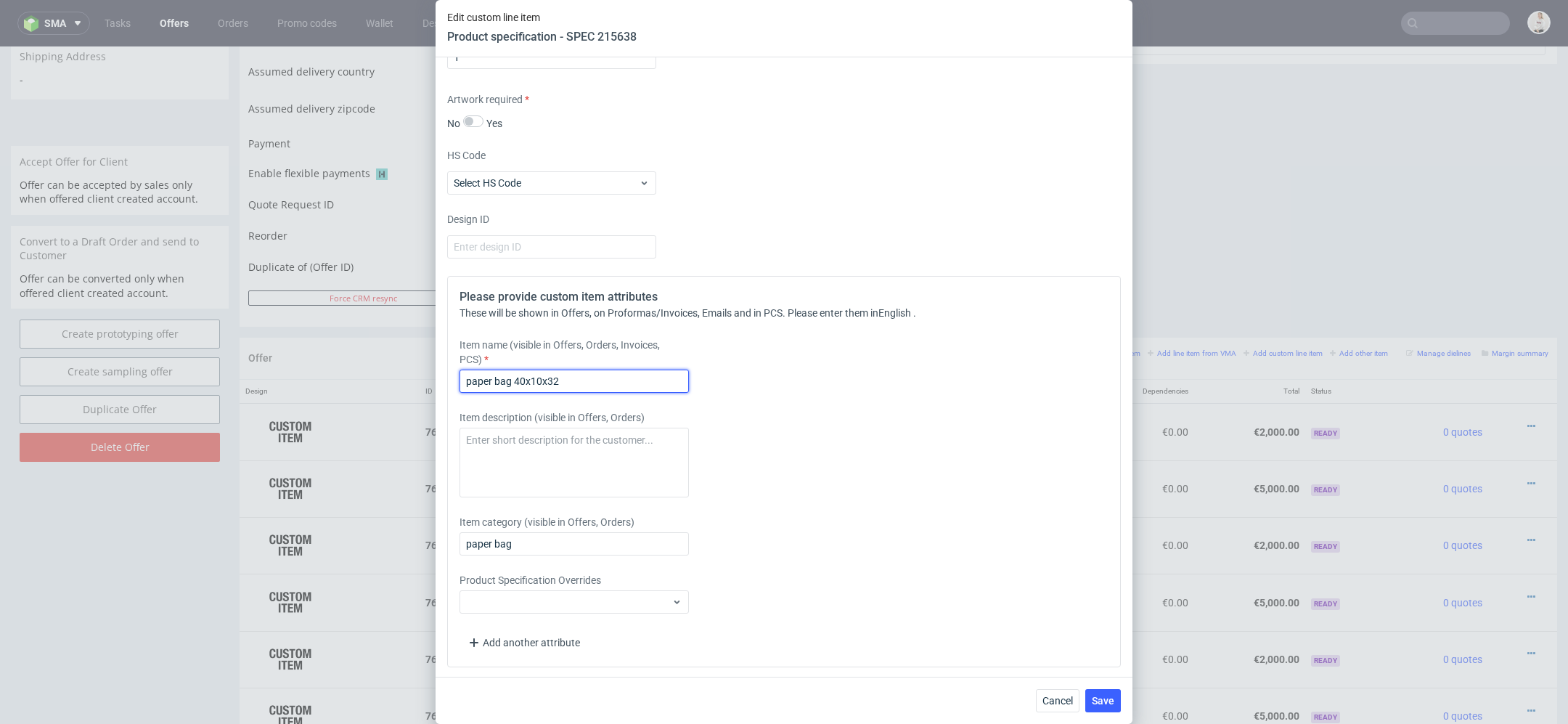
drag, startPoint x: 587, startPoint y: 381, endPoint x: 514, endPoint y: 385, distance: 73.1
click at [514, 385] on input "paper bag 40x10x32" at bounding box center [574, 381] width 229 height 23
drag, startPoint x: 514, startPoint y: 380, endPoint x: 610, endPoint y: 380, distance: 96.0
click at [610, 380] on input "paper bag 40x10x32" at bounding box center [574, 381] width 229 height 23
paste input "5x16x34"
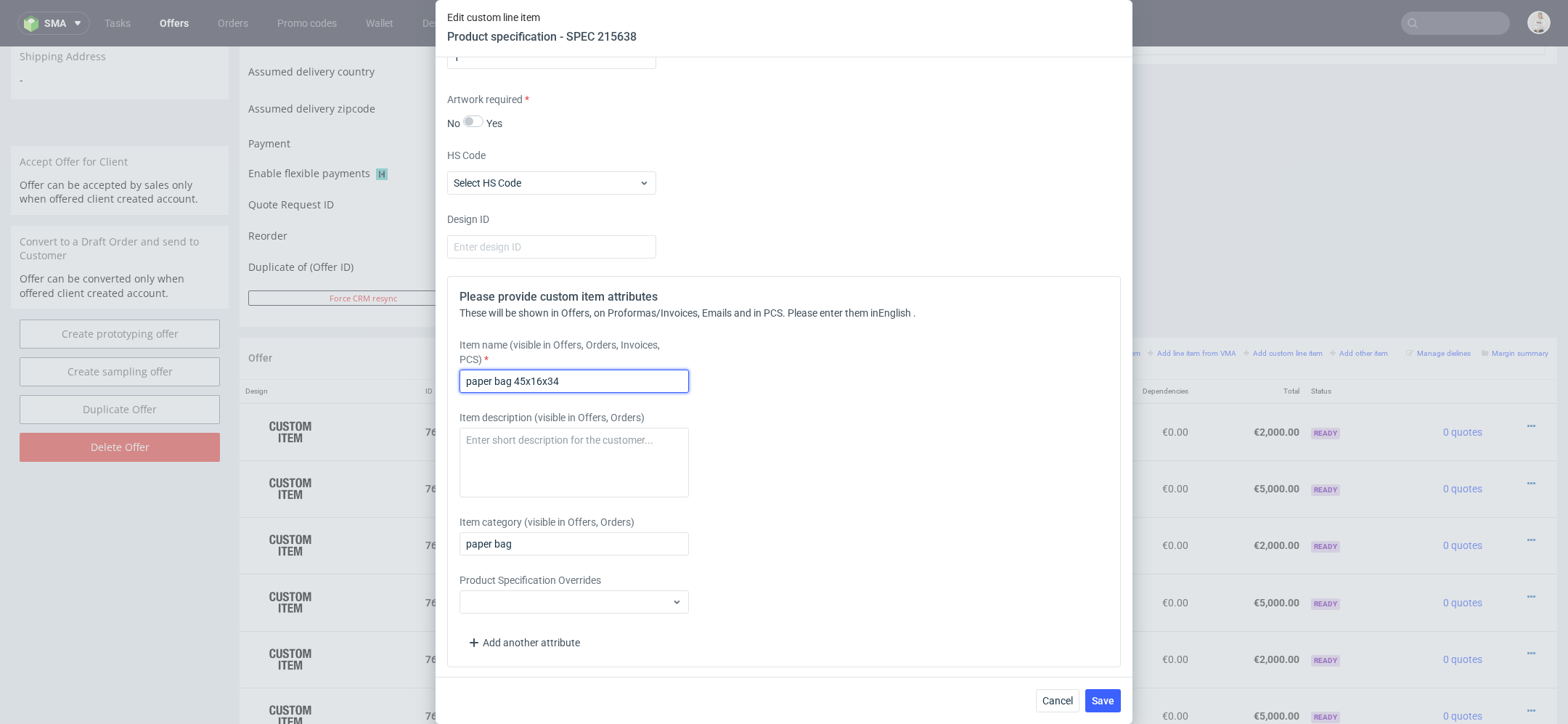
type input "paper bag 45x16x34"
click at [835, 435] on div "Item description (visible in Offers, Orders)" at bounding box center [700, 454] width 482 height 87
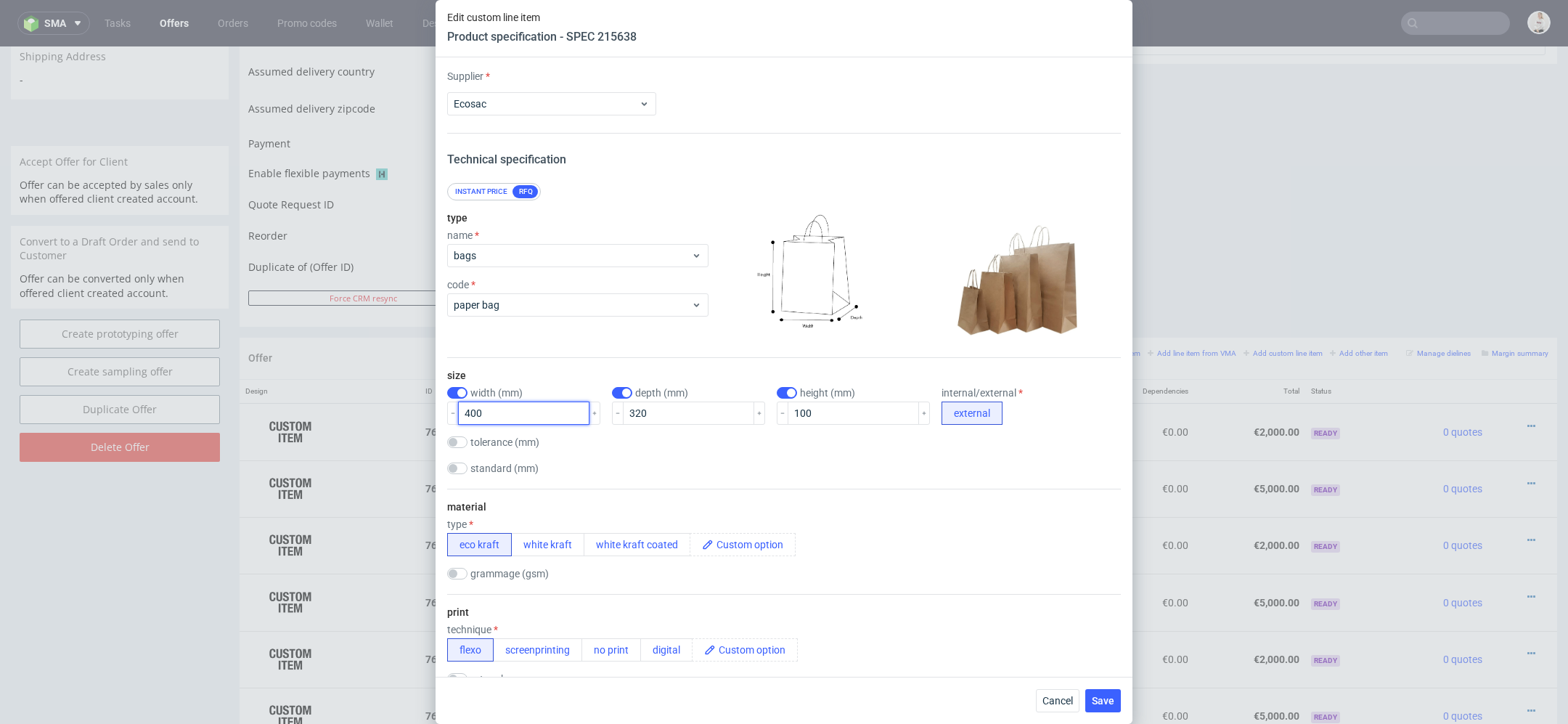
click at [476, 411] on input "400" at bounding box center [524, 413] width 131 height 23
type input "450"
click at [788, 415] on input "100" at bounding box center [853, 413] width 131 height 23
type input "160"
click at [950, 482] on div "size width (mm) 450 depth (mm) 320 height (mm) 160 internal/external external t…" at bounding box center [784, 424] width 674 height 131
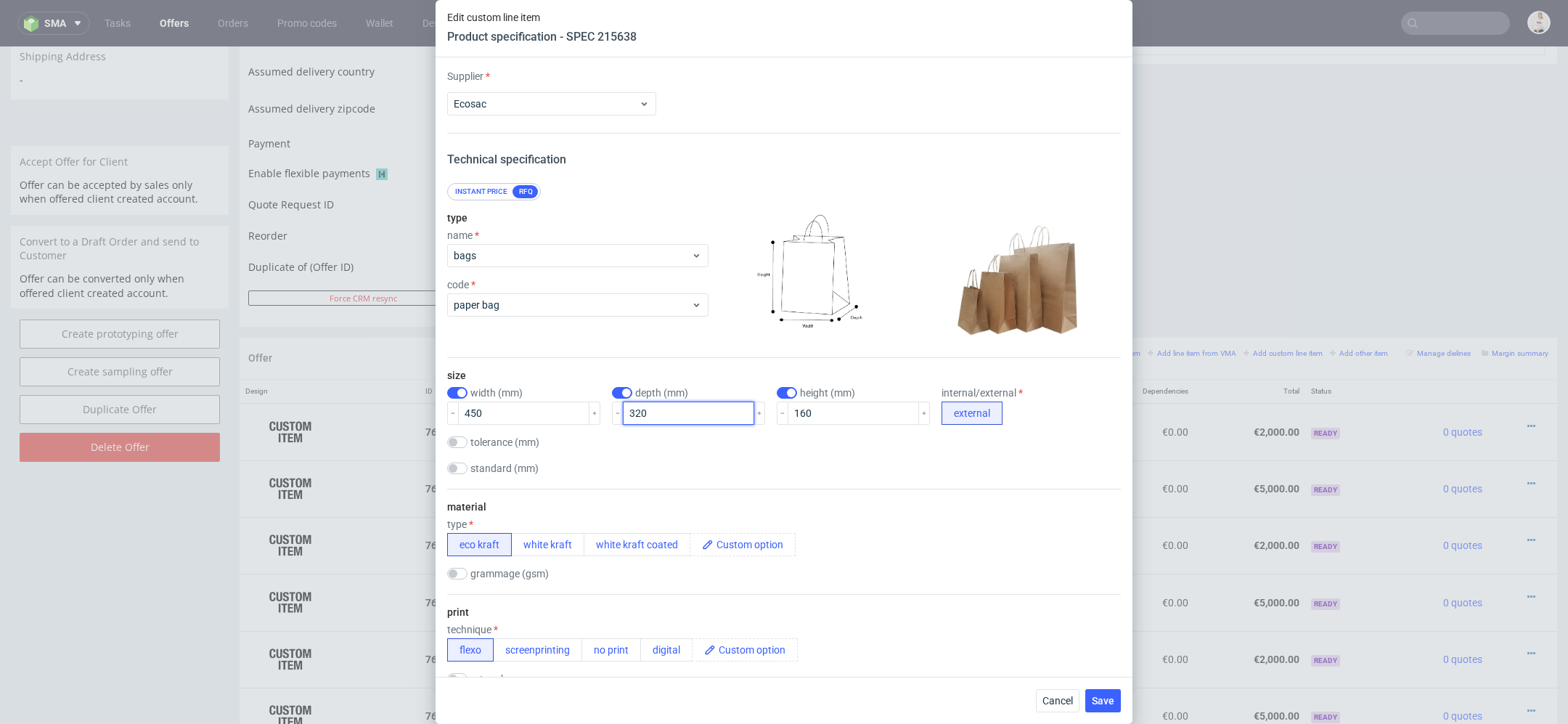
click at [627, 413] on input "320" at bounding box center [689, 413] width 131 height 23
type input "340"
click at [986, 513] on div "material type eco kraft white kraft white kraft coated grammage (gsm)" at bounding box center [784, 541] width 674 height 105
click at [1105, 703] on span "Save" at bounding box center [1103, 700] width 22 height 10
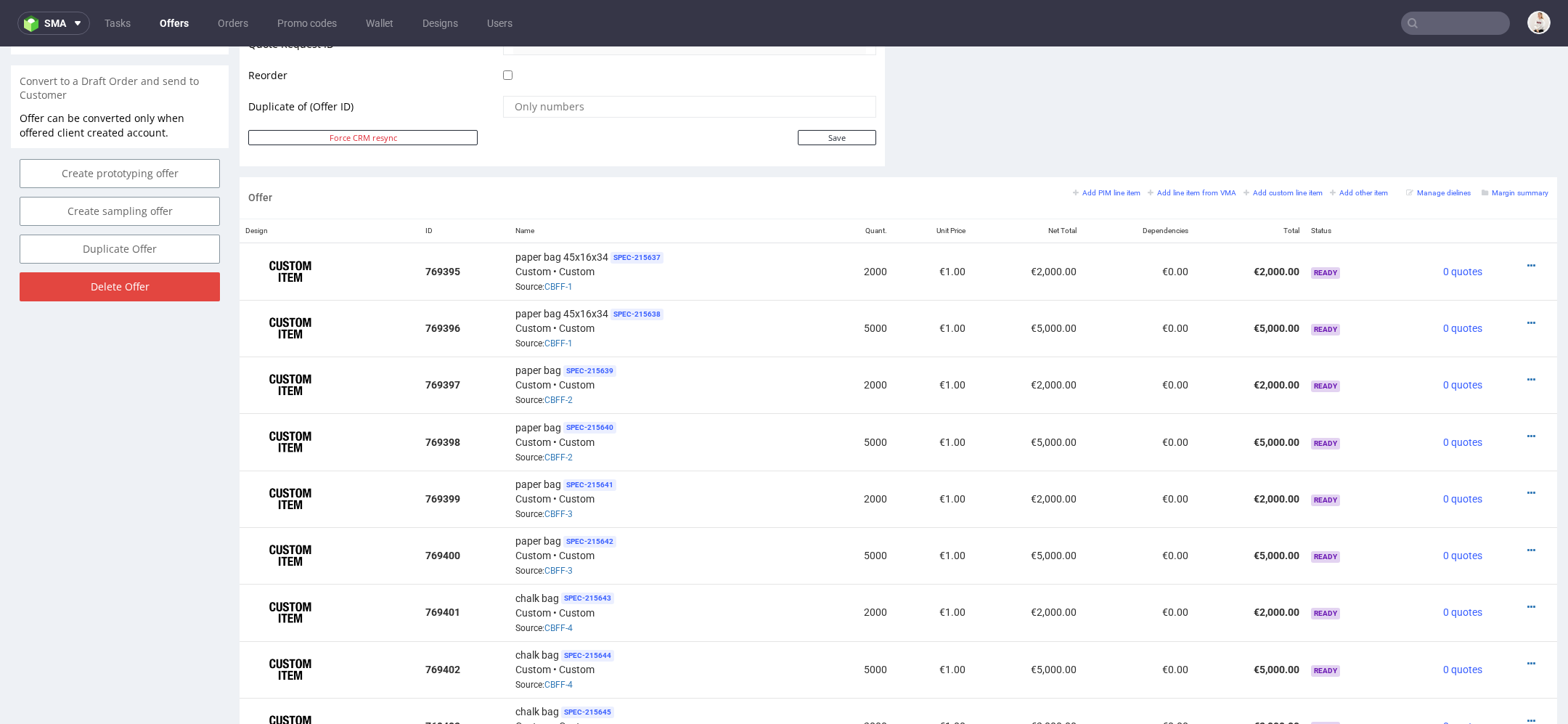
scroll to position [737, 0]
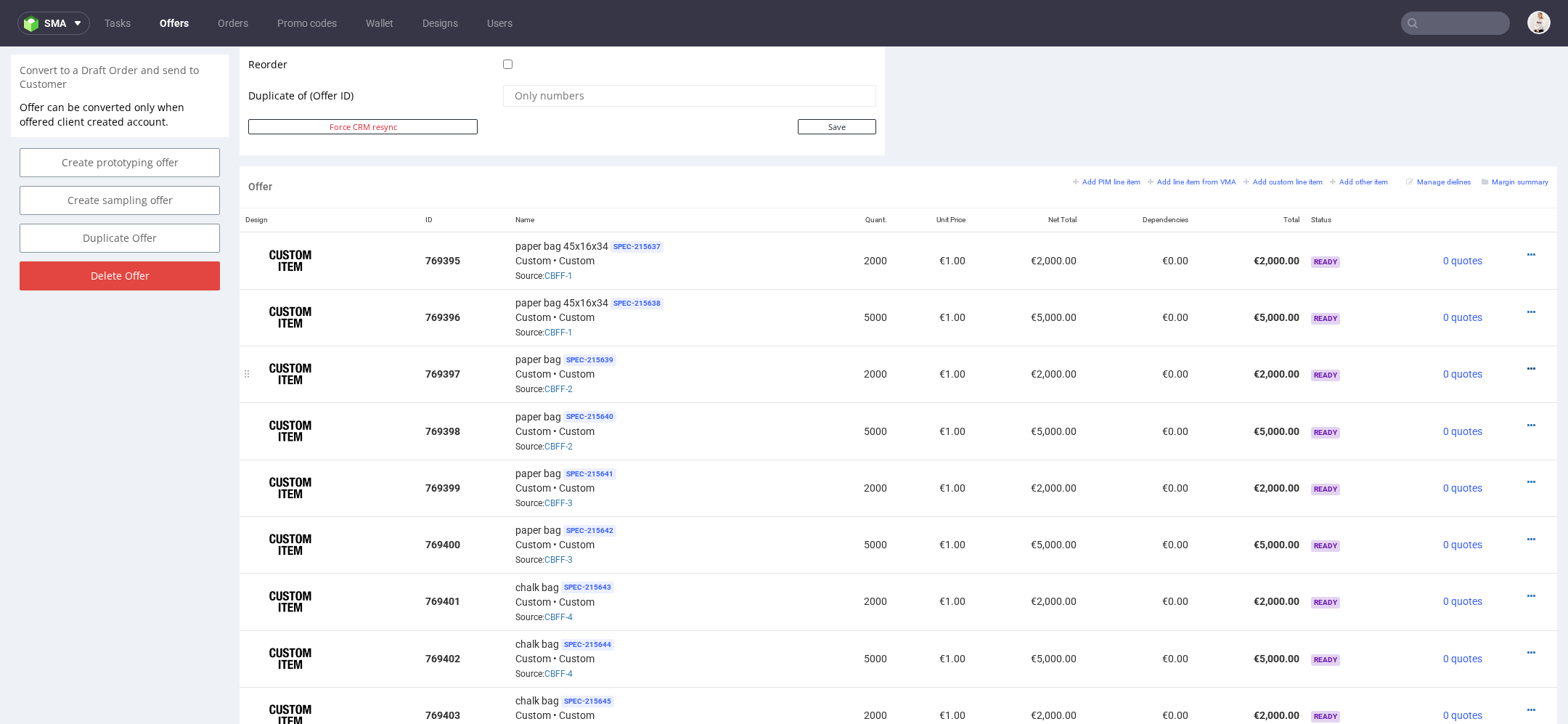
click at [1528, 364] on icon at bounding box center [1531, 368] width 8 height 10
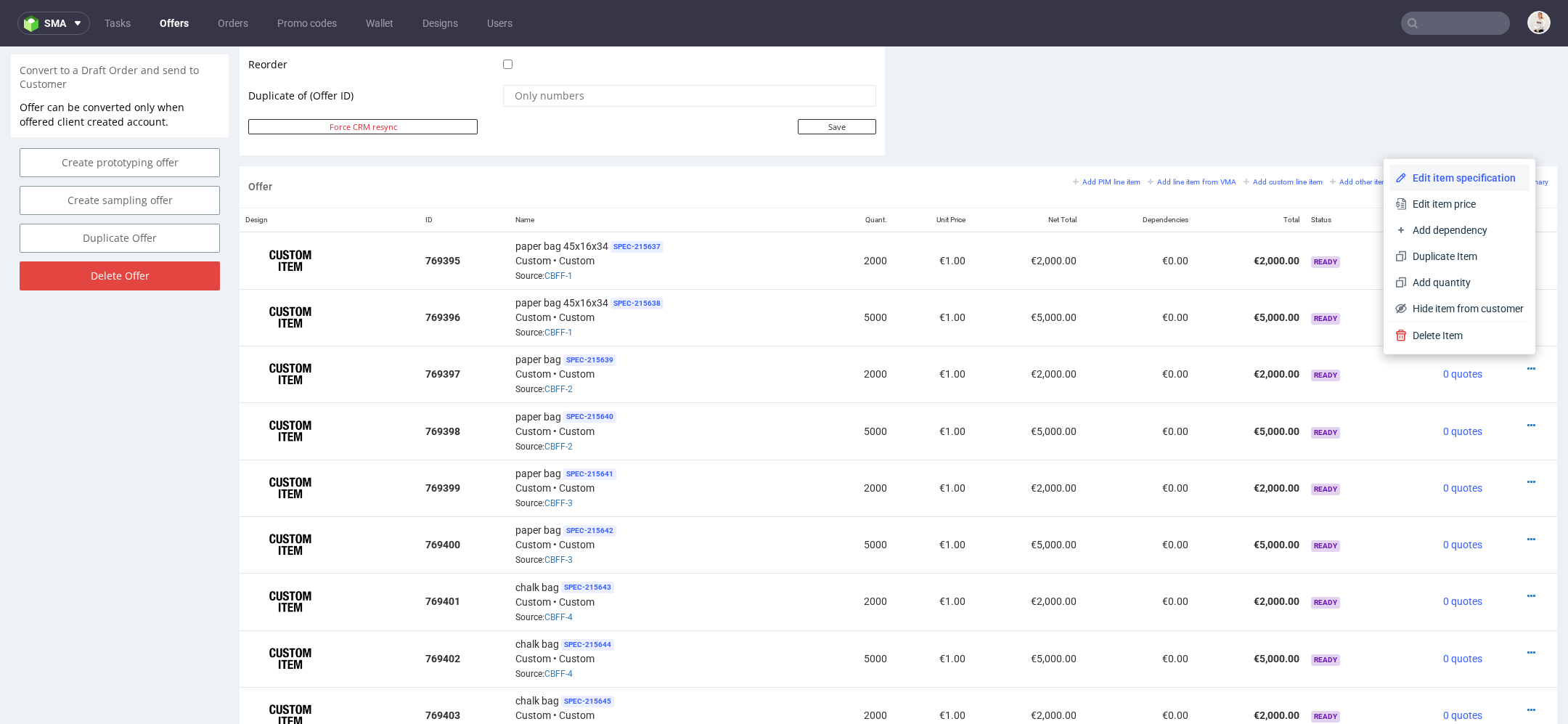
click at [1466, 172] on span "Edit item specification" at bounding box center [1466, 178] width 117 height 14
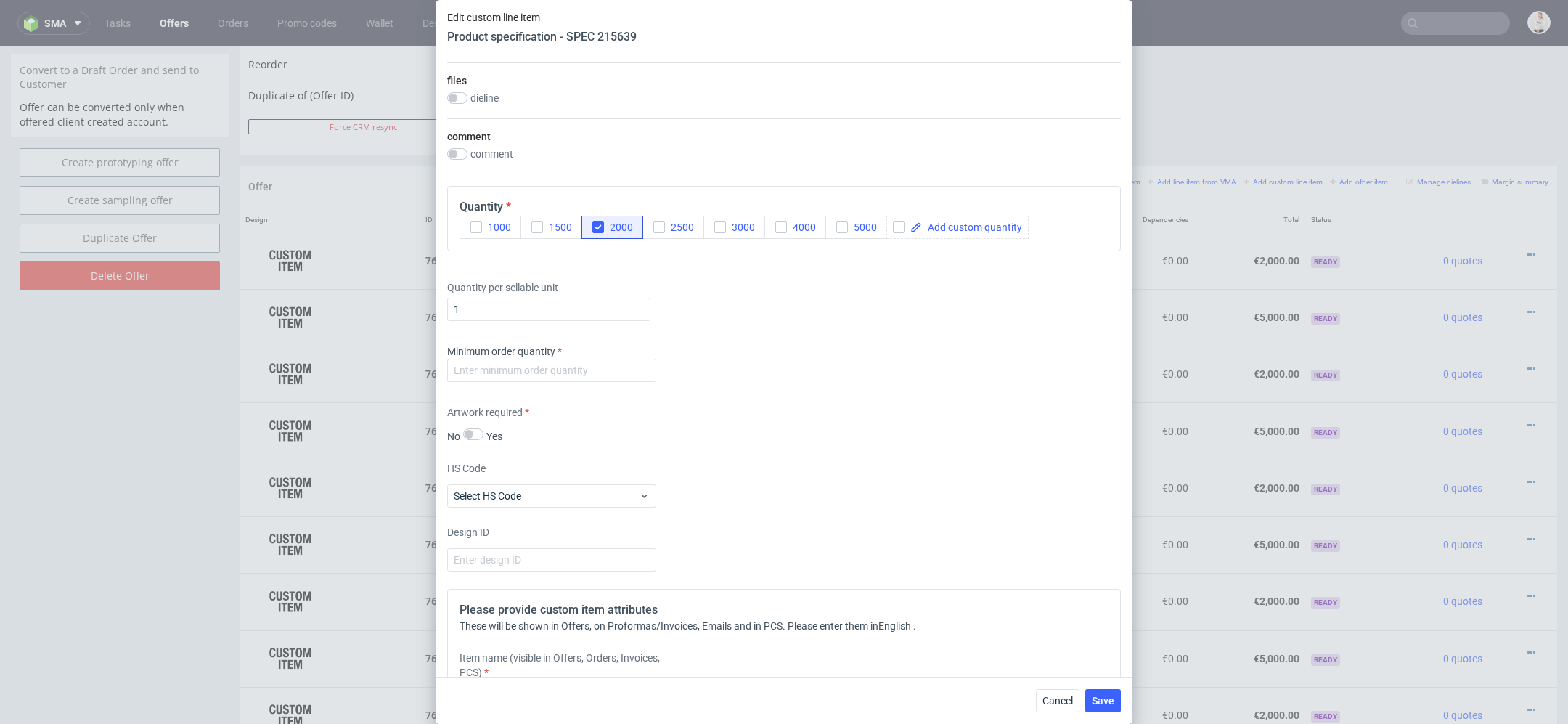
scroll to position [1460, 0]
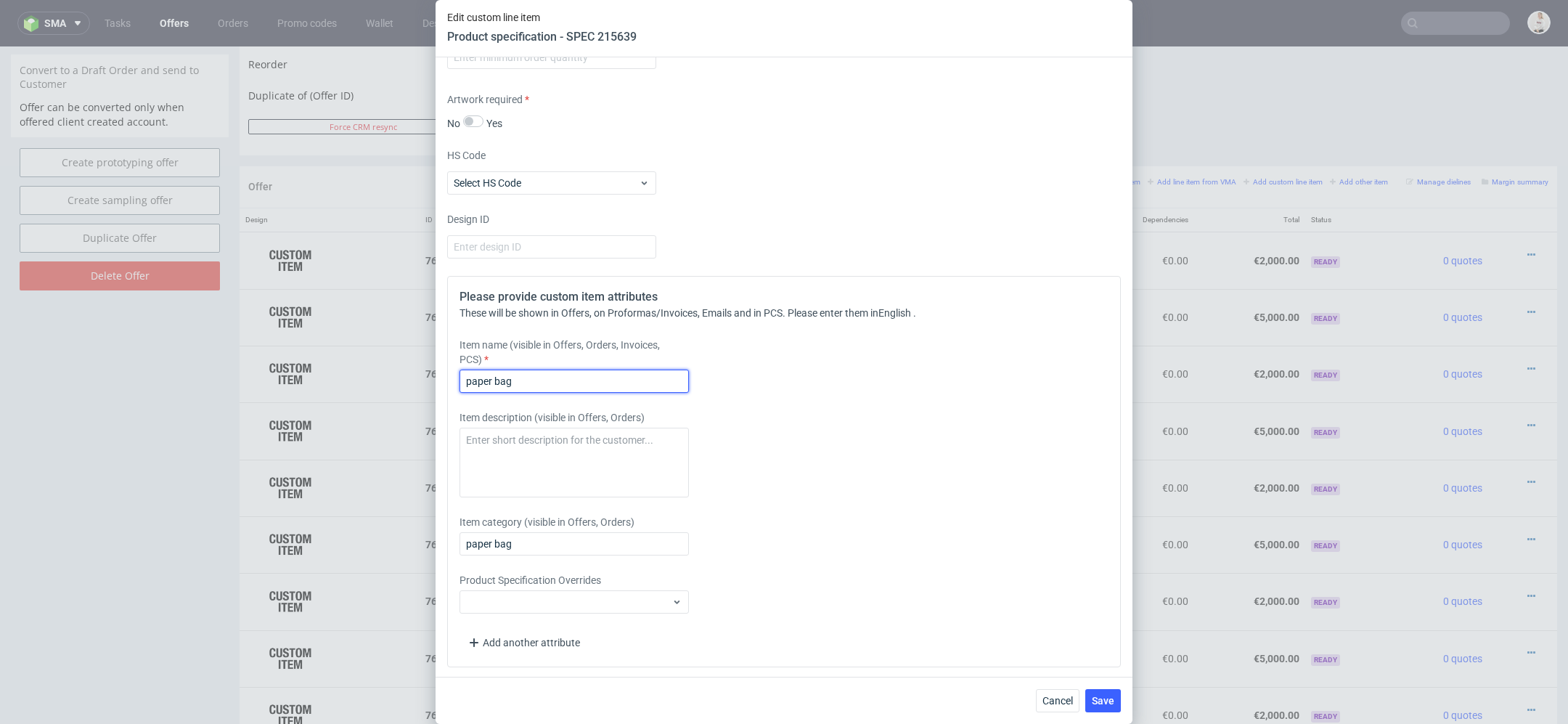
click at [612, 380] on input "paper bag" at bounding box center [574, 381] width 229 height 23
paste input "40x10x32"
type input "paper bag 40x10x32"
click at [974, 397] on div "Please provide custom item attributes These will be shown in Offers, on Proform…" at bounding box center [784, 472] width 674 height 392
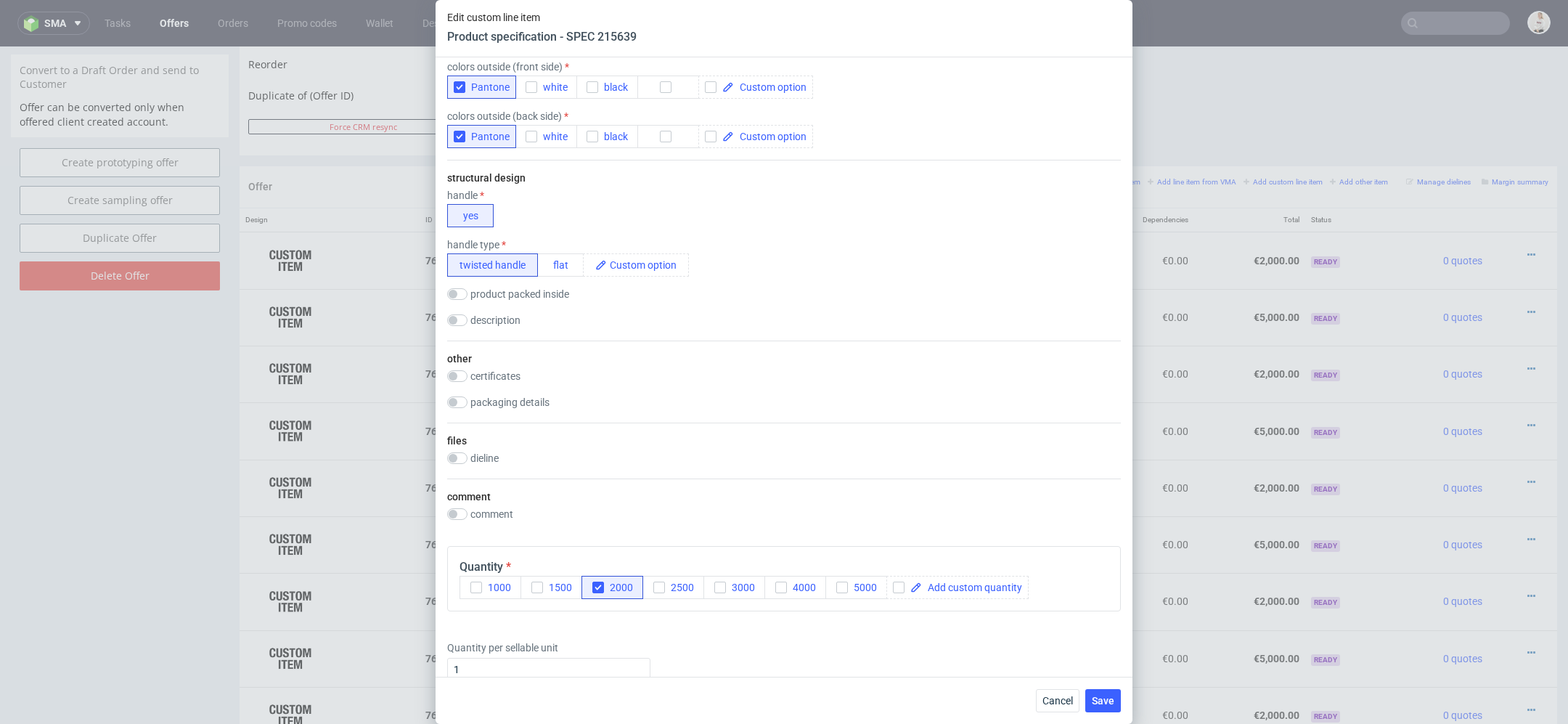
scroll to position [0, 0]
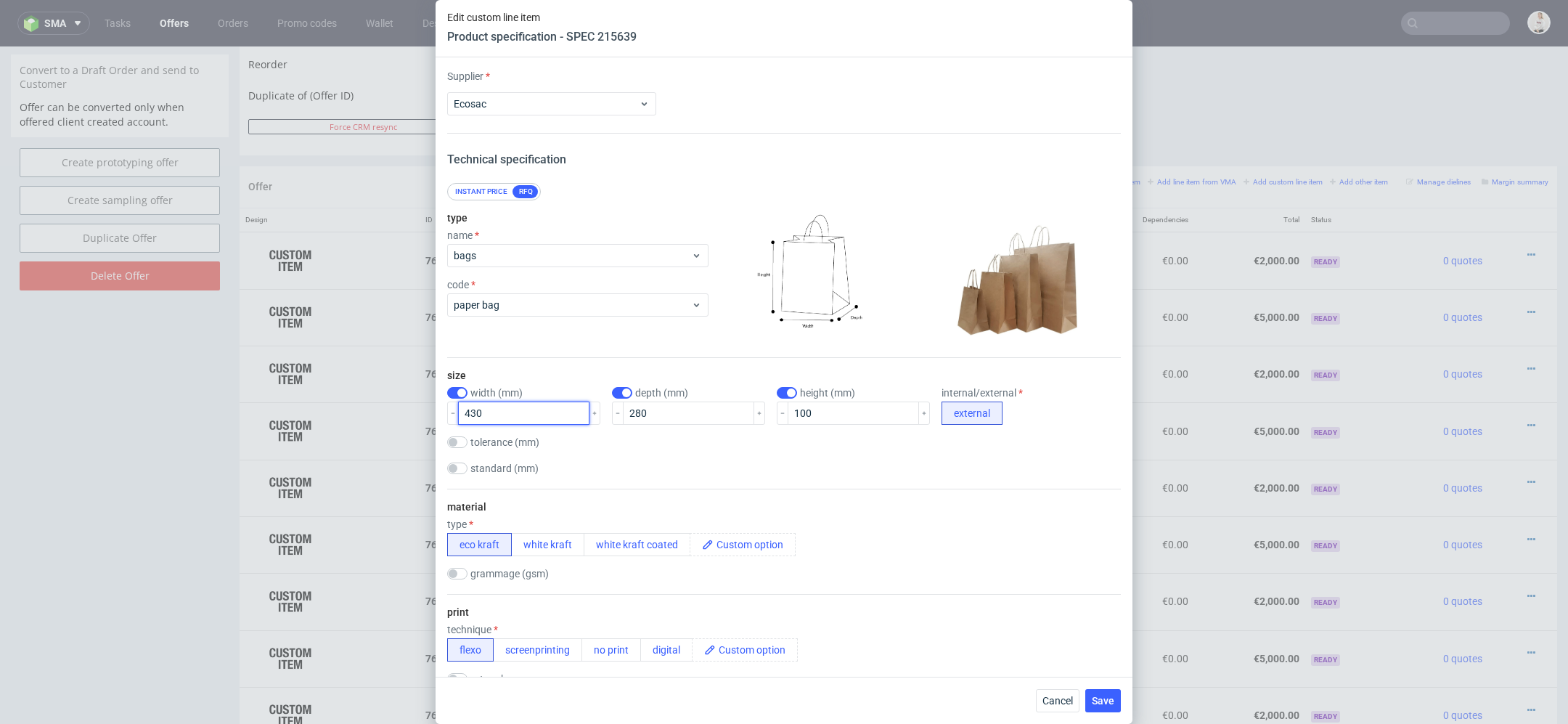
click at [476, 412] on input "430" at bounding box center [524, 413] width 131 height 23
type input "400"
drag, startPoint x: 627, startPoint y: 411, endPoint x: 559, endPoint y: 404, distance: 68.4
click at [559, 404] on div "width (mm) 400 depth (mm) 280 height (mm) 100 internal/external external" at bounding box center [784, 406] width 674 height 38
type input "320"
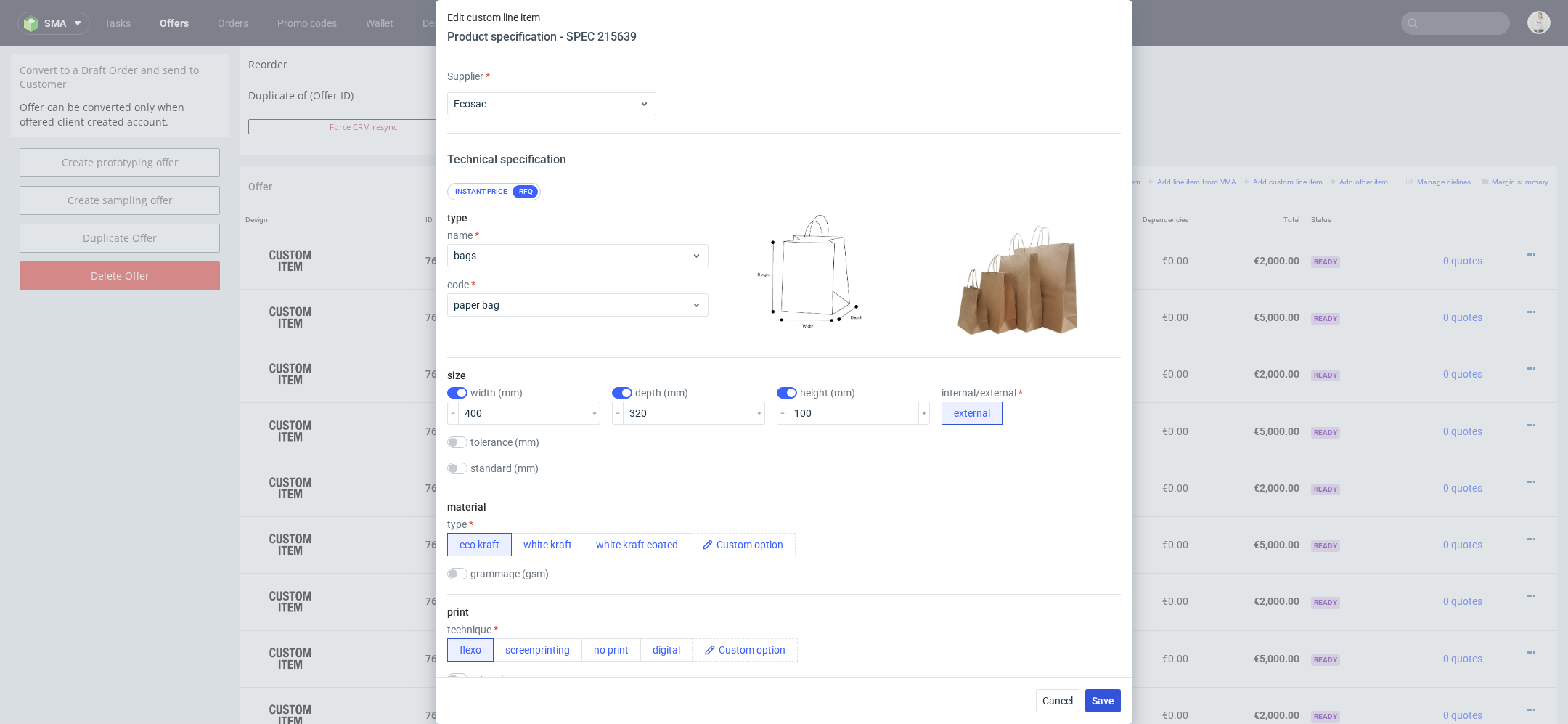
click at [1104, 696] on span "Save" at bounding box center [1103, 700] width 22 height 10
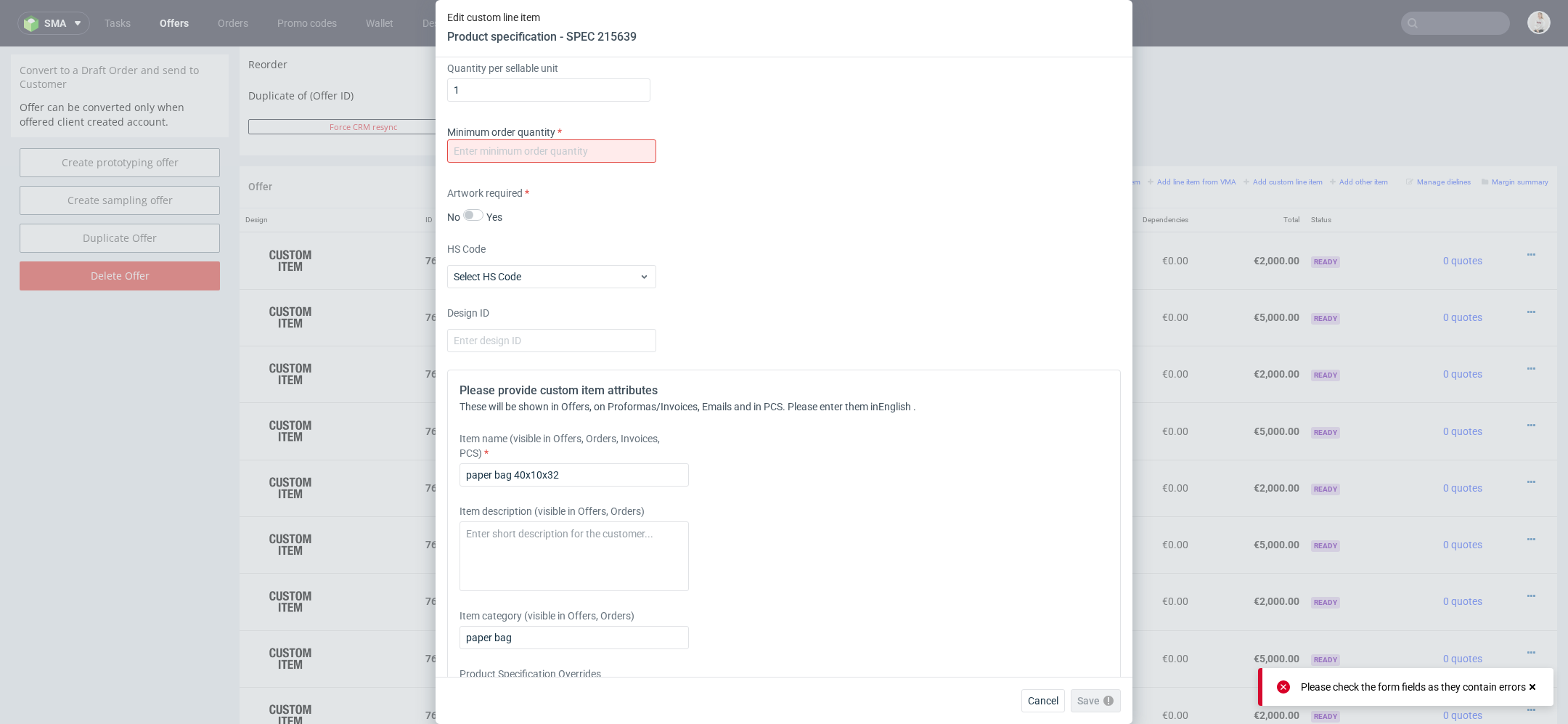
scroll to position [1366, 0]
click at [529, 151] on input "number" at bounding box center [551, 150] width 209 height 23
type input "1"
click at [994, 366] on div "Supplier Ecosac Technical specification Instant price RFQ type name bags code p…" at bounding box center [784, 367] width 697 height 620
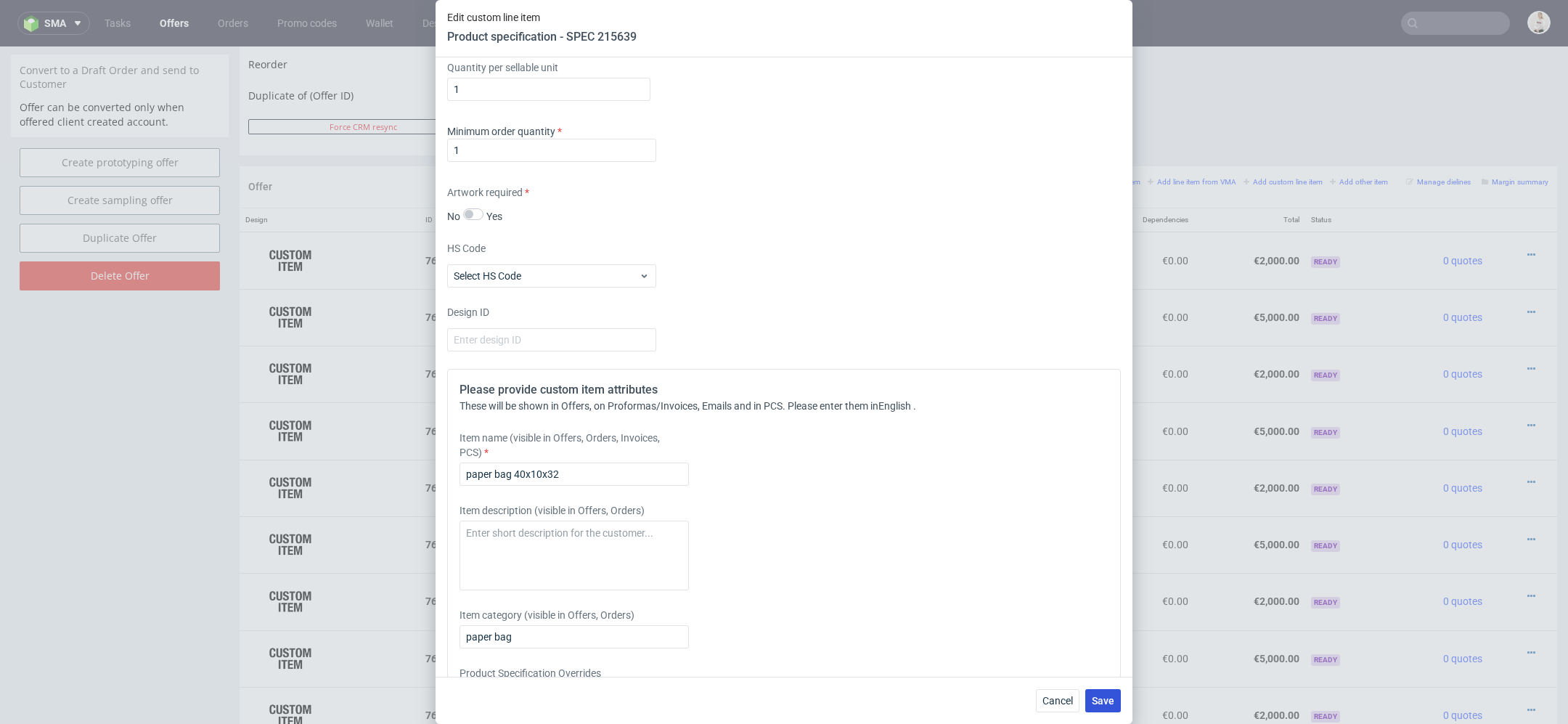
click at [1101, 702] on span "Save" at bounding box center [1103, 700] width 22 height 10
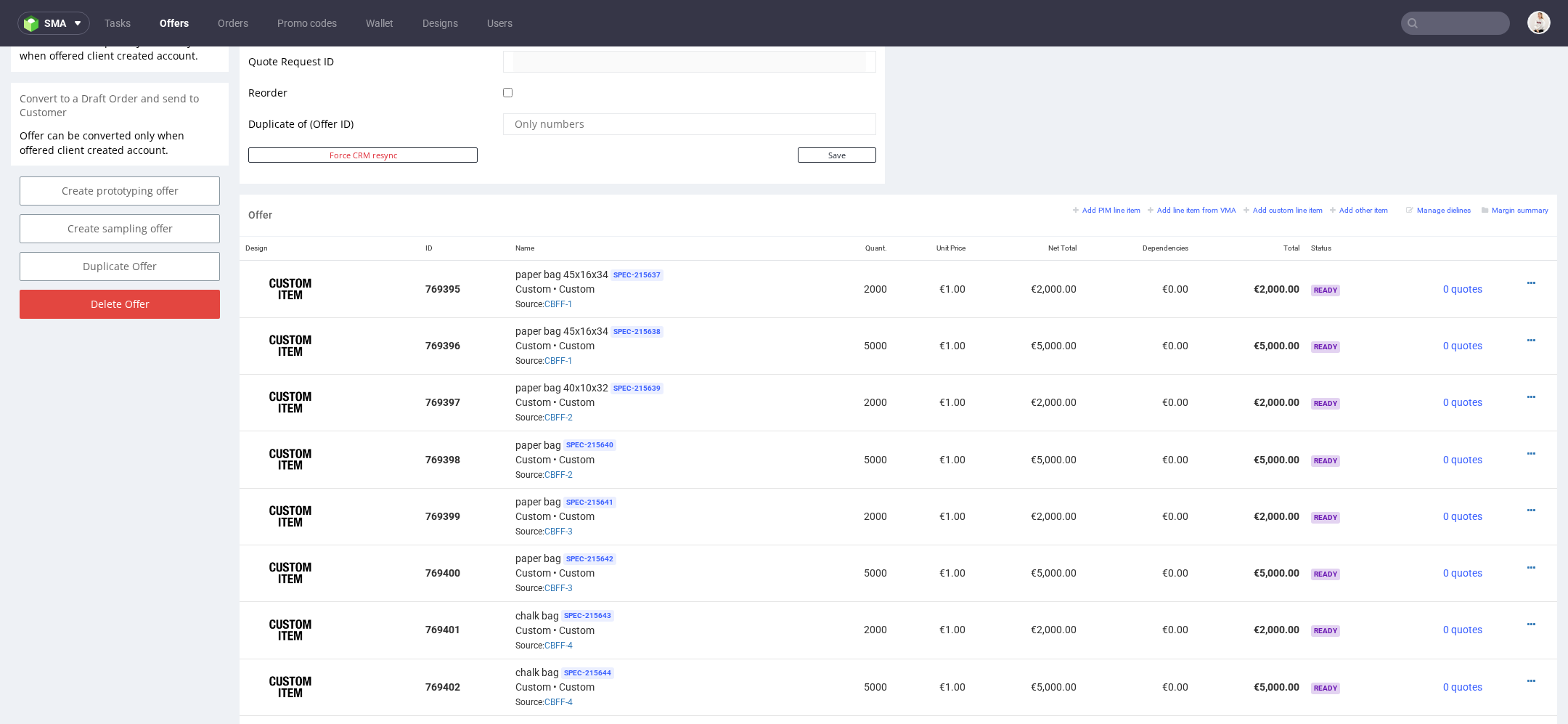
scroll to position [712, 0]
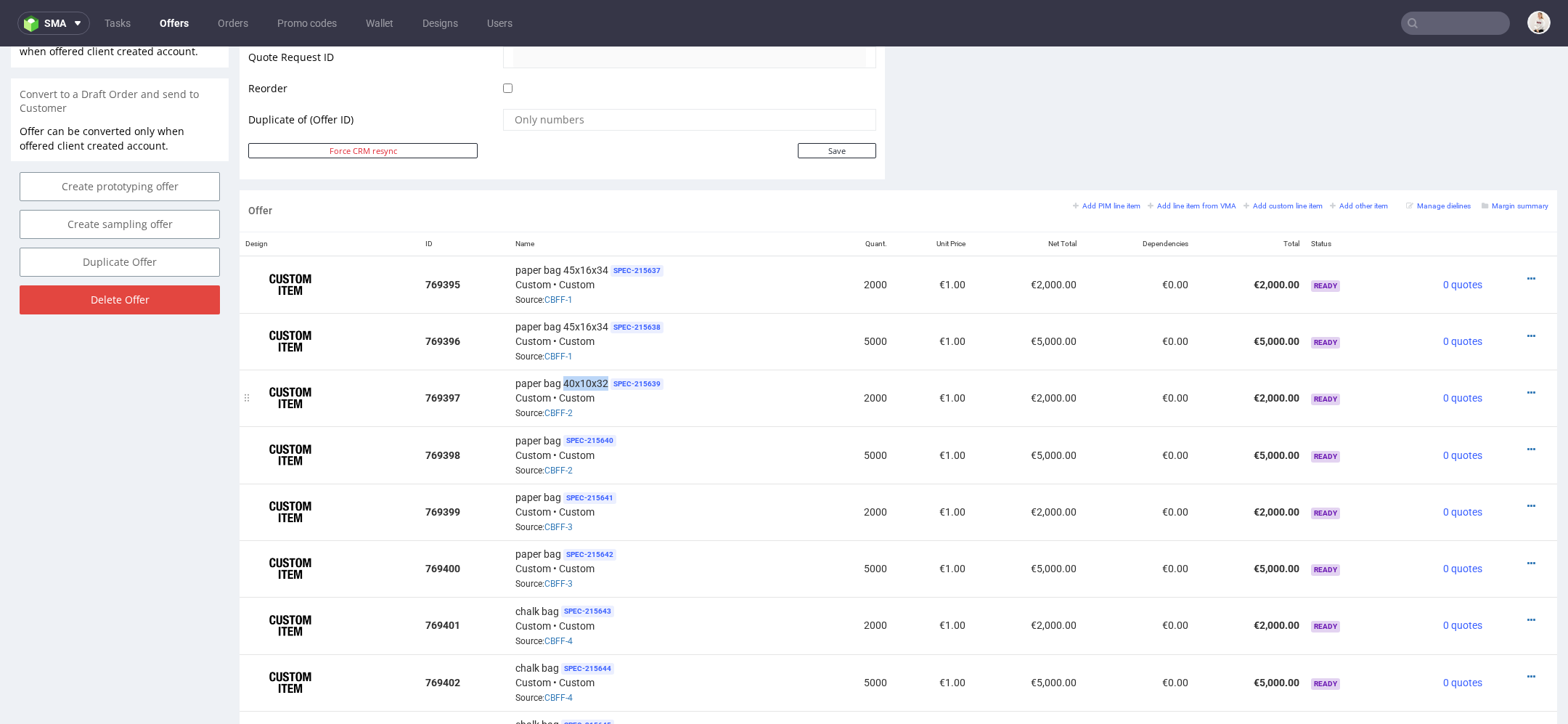
drag, startPoint x: 605, startPoint y: 381, endPoint x: 560, endPoint y: 381, distance: 45.0
click at [560, 381] on div "paper bag 40x10x32 SPEC- 215639 Custom • Custom Source: CBFF-2" at bounding box center [667, 398] width 304 height 45
copy span "40x10x32"
click at [1528, 445] on icon at bounding box center [1531, 449] width 8 height 10
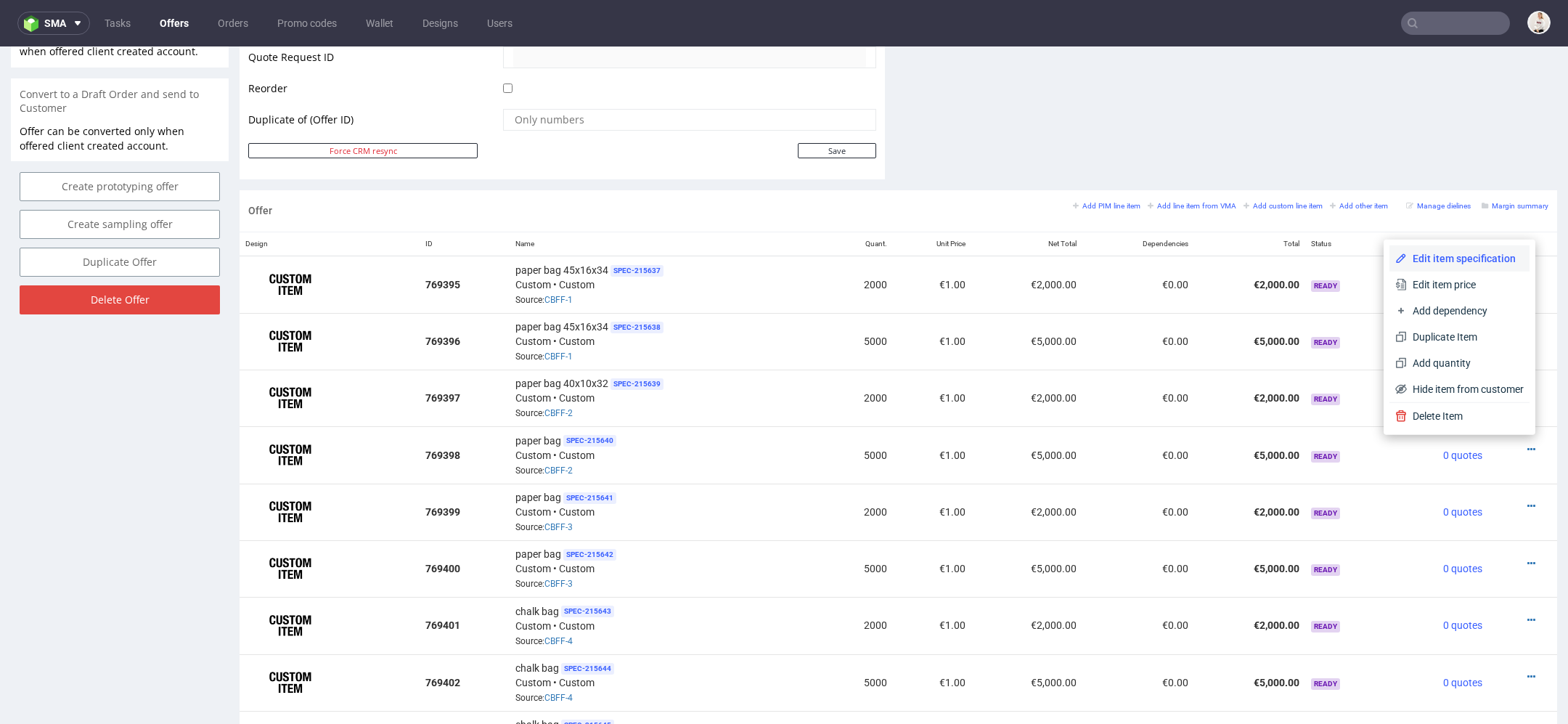
click at [1458, 256] on span "Edit item specification" at bounding box center [1466, 259] width 117 height 14
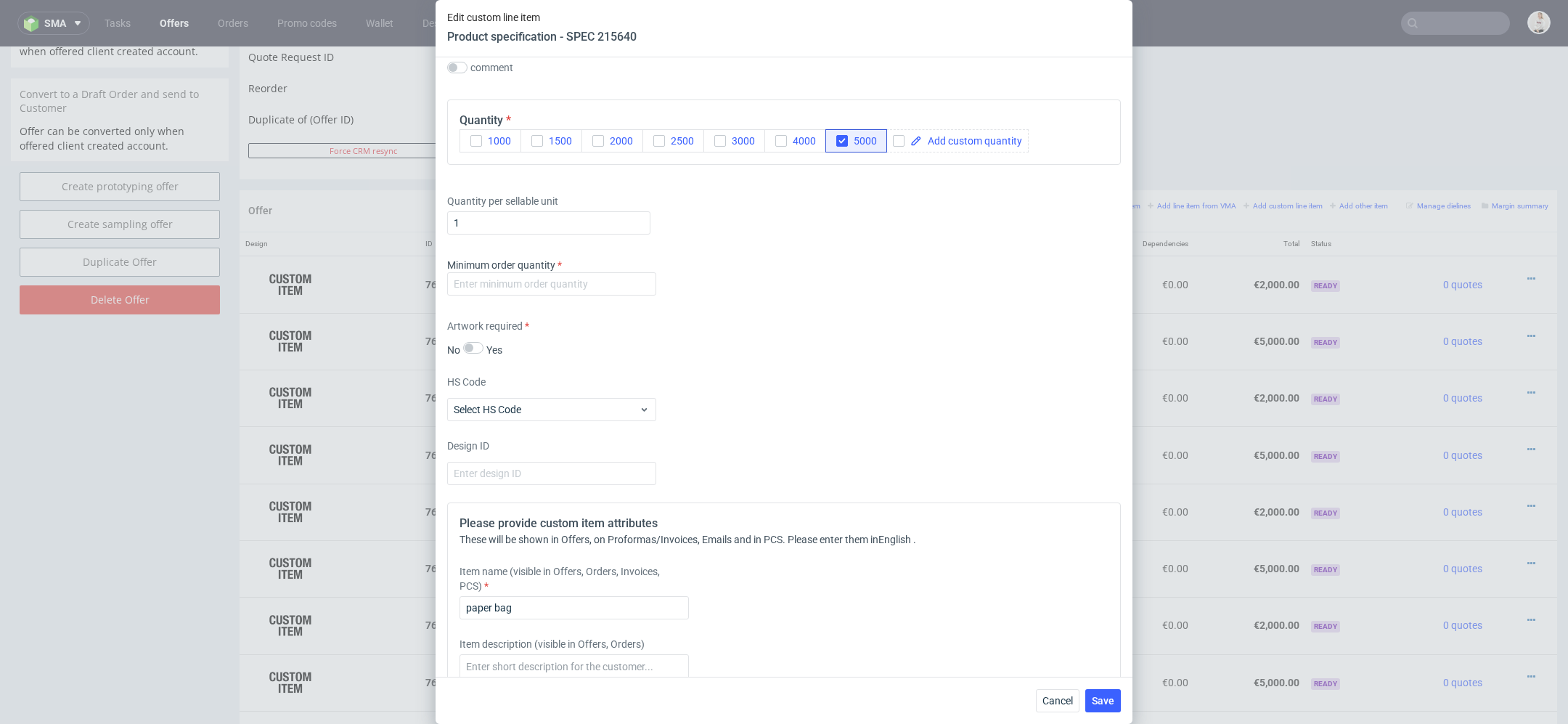
scroll to position [1276, 0]
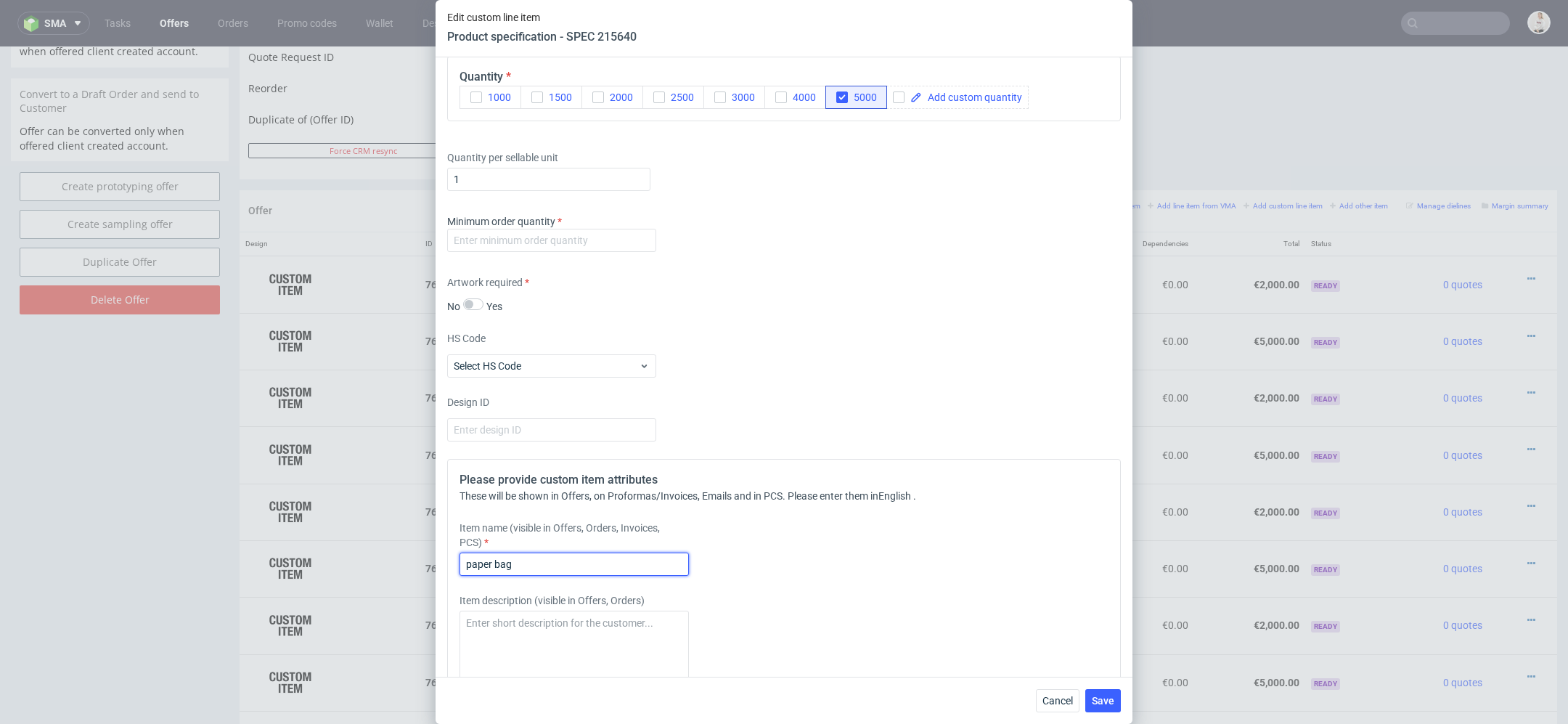
drag, startPoint x: 533, startPoint y: 566, endPoint x: 352, endPoint y: 561, distance: 181.1
click at [352, 561] on div "Edit custom line item Product specification - SPEC 215640 Supplier Ecosac Techn…" at bounding box center [784, 362] width 1568 height 724
paste input "40x10x32"
click at [543, 567] on input "paper bag" at bounding box center [574, 564] width 229 height 23
paste input "40x10x32"
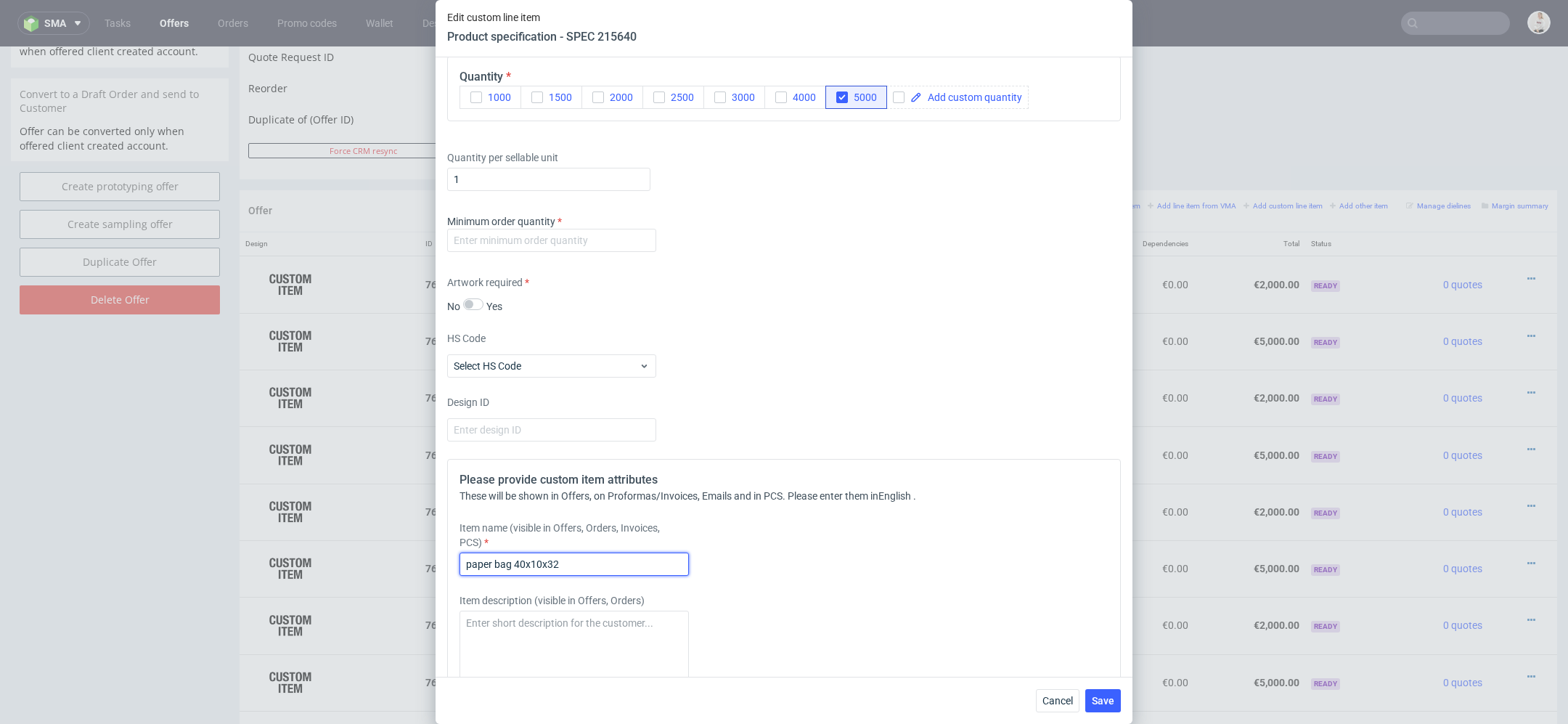
type input "paper bag 40x10x32"
click at [802, 569] on div "Item name (visible in Offers, Orders, Invoices, PCS) paper bag 40x10x32" at bounding box center [700, 548] width 482 height 55
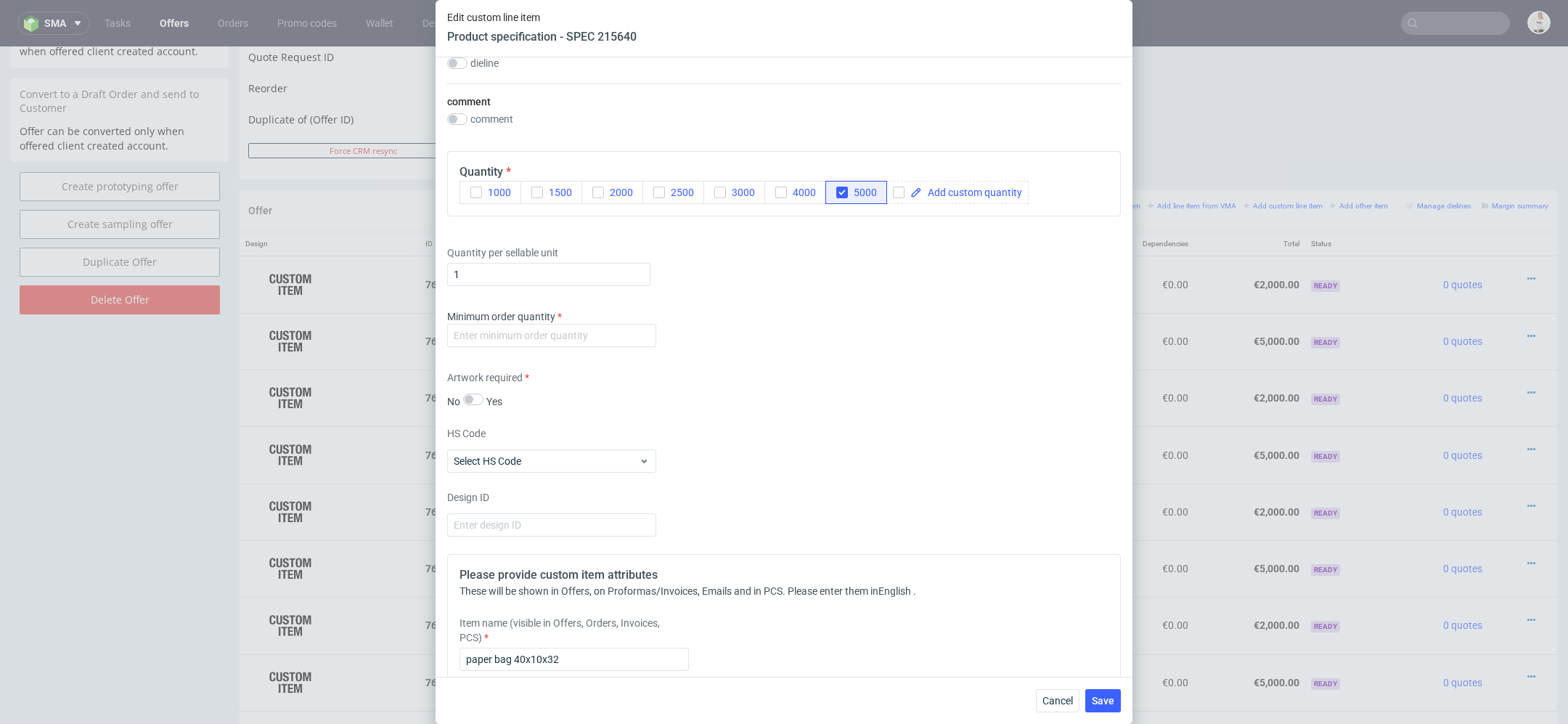
scroll to position [0, 0]
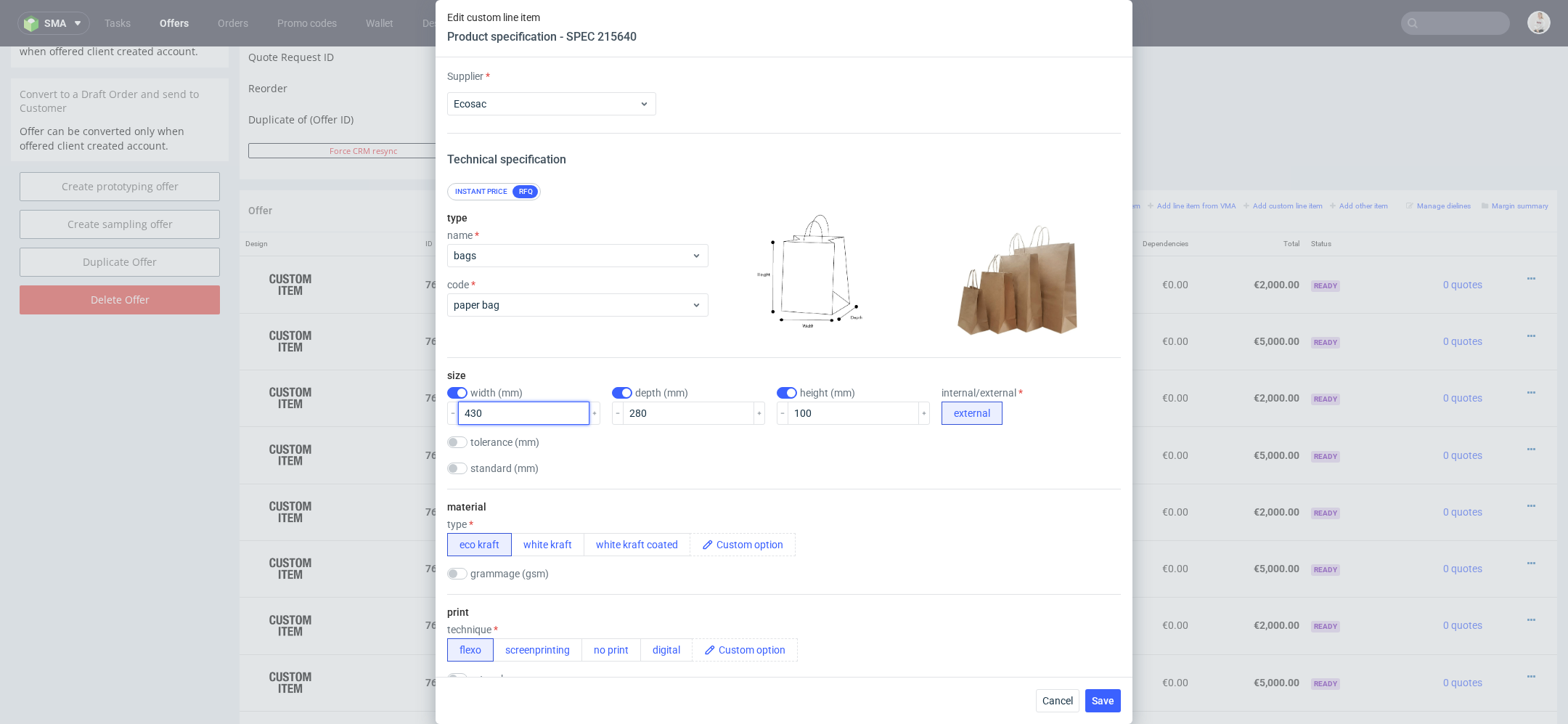
click at [474, 412] on input "430" at bounding box center [524, 413] width 131 height 23
type input "400"
drag, startPoint x: 627, startPoint y: 411, endPoint x: 584, endPoint y: 396, distance: 45.5
click at [586, 397] on div "width (mm) 400 depth (mm) 280 height (mm) 100 internal/external external" at bounding box center [784, 406] width 674 height 38
type input "320"
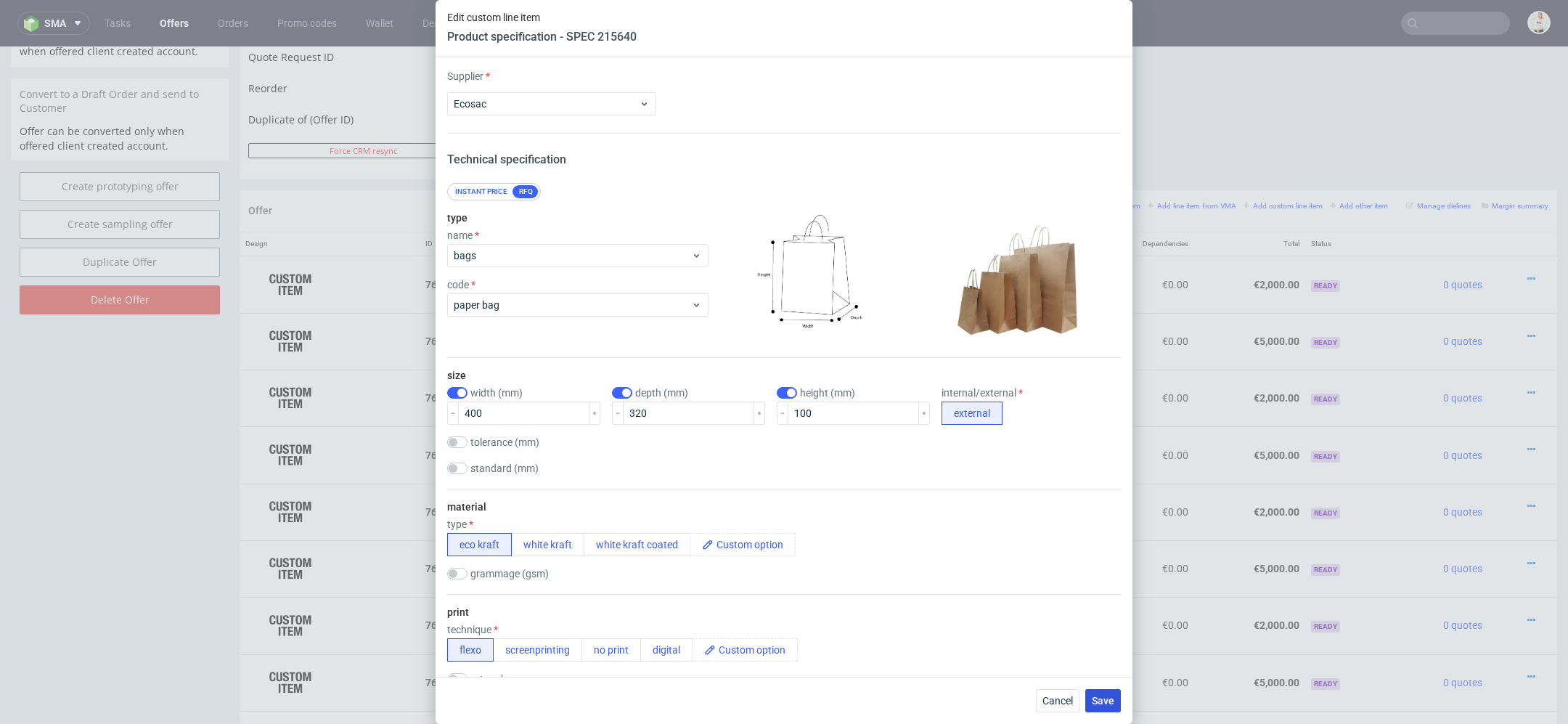
click at [1105, 695] on span "Save" at bounding box center [1103, 700] width 22 height 10
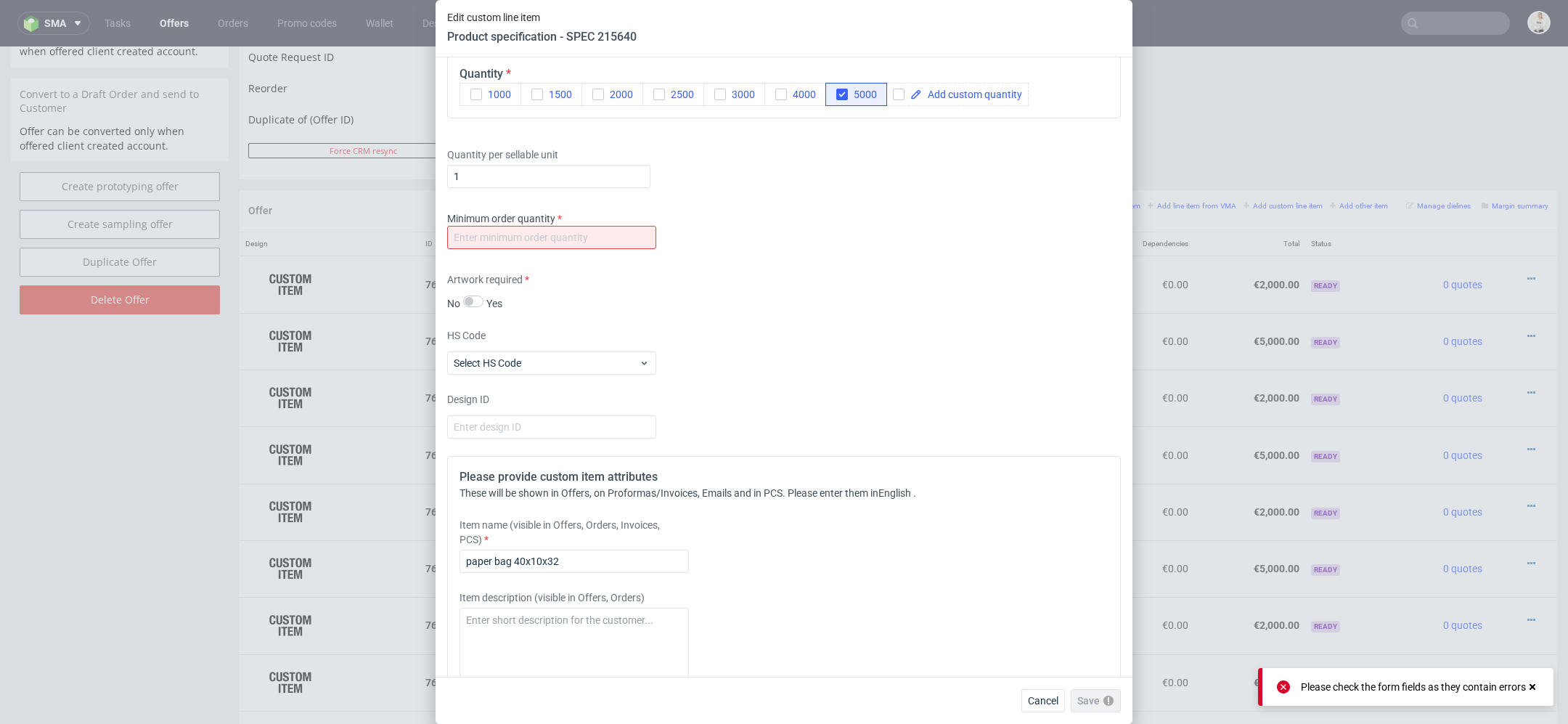
scroll to position [1273, 0]
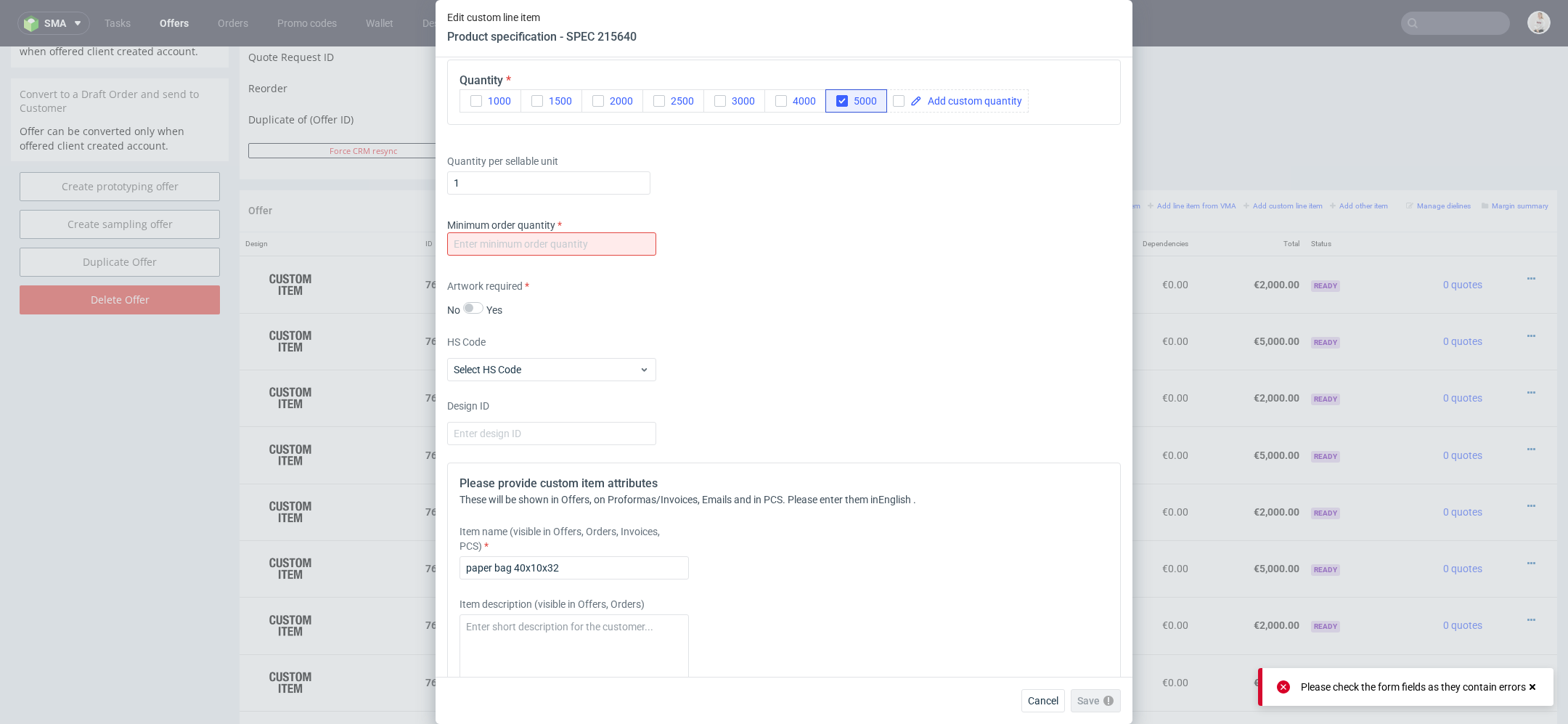
click at [587, 225] on div "Minimum order quantity" at bounding box center [551, 237] width 209 height 38
click at [589, 234] on input "number" at bounding box center [551, 244] width 209 height 23
type input "1"
click at [922, 394] on div "Supplier Ecosac Technical specification Instant price RFQ type name bags code p…" at bounding box center [784, 367] width 697 height 620
click at [1108, 706] on span "Save" at bounding box center [1103, 700] width 22 height 10
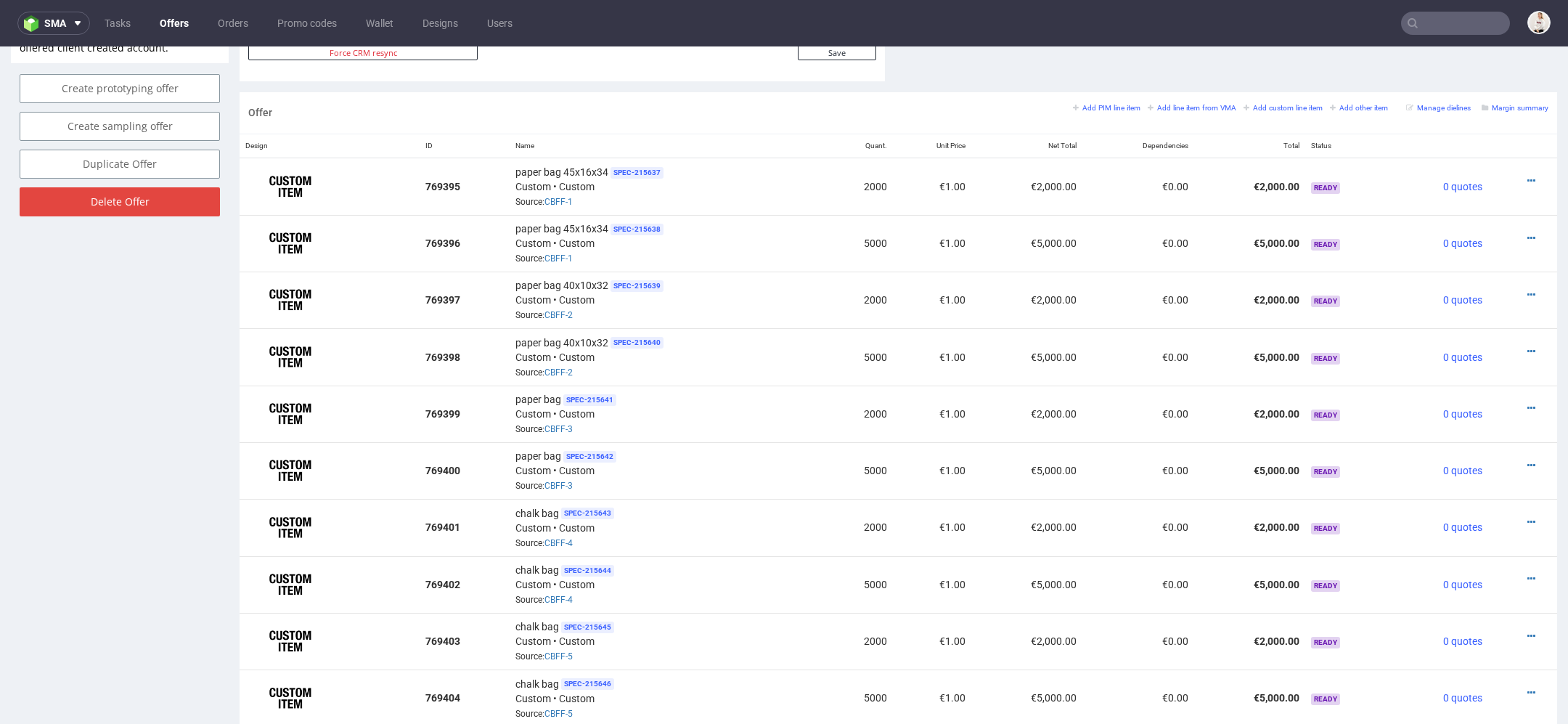
scroll to position [795, 0]
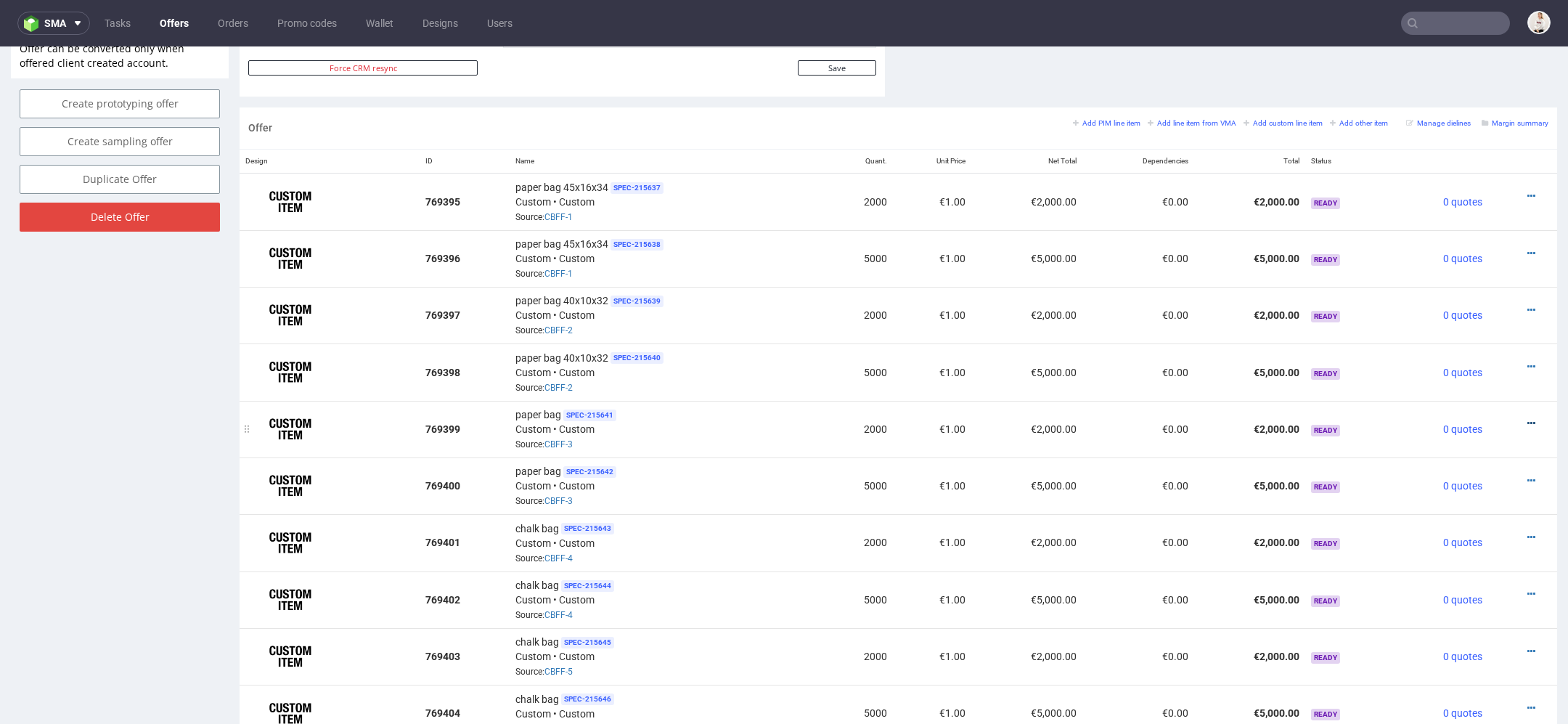
click at [1528, 419] on icon at bounding box center [1531, 423] width 8 height 10
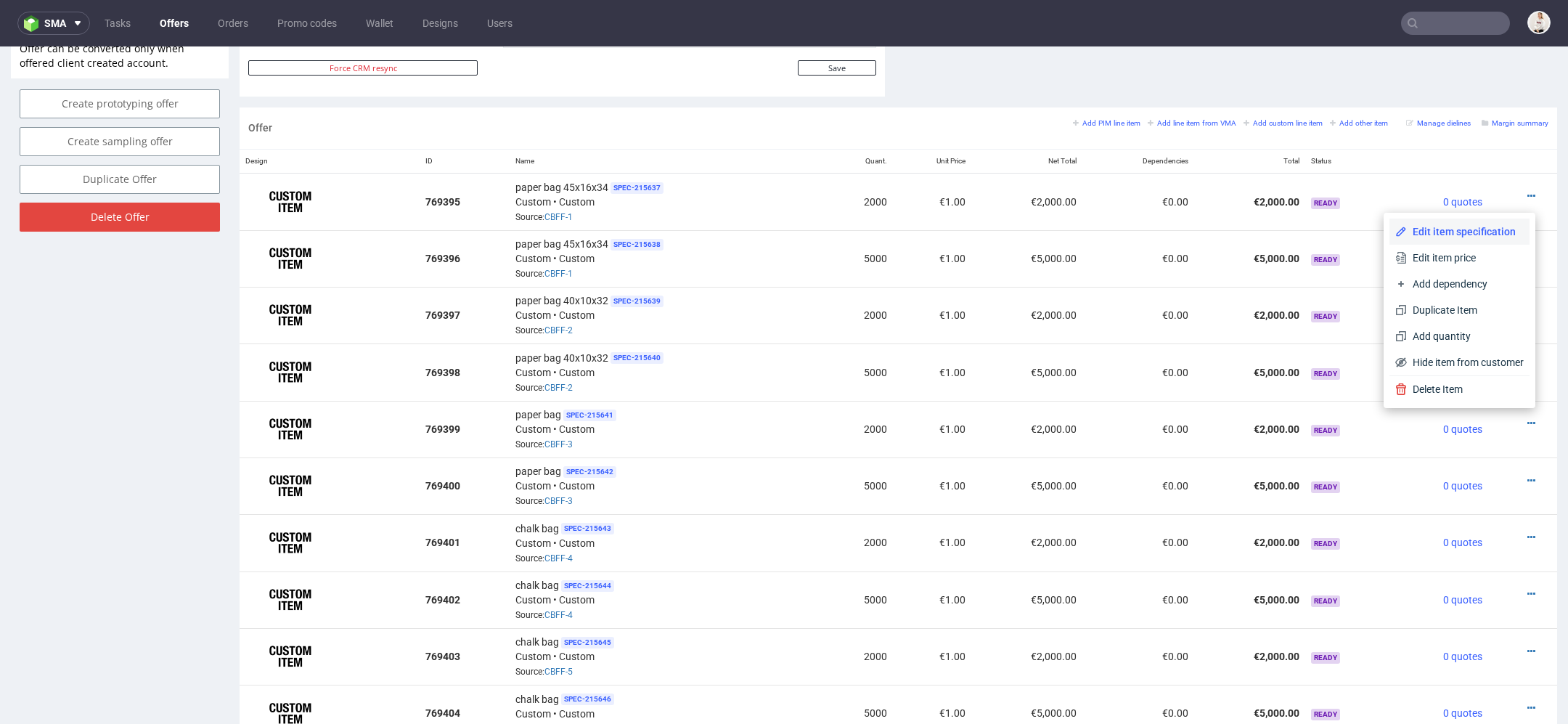
click at [1456, 240] on li "Edit item specification" at bounding box center [1459, 231] width 140 height 26
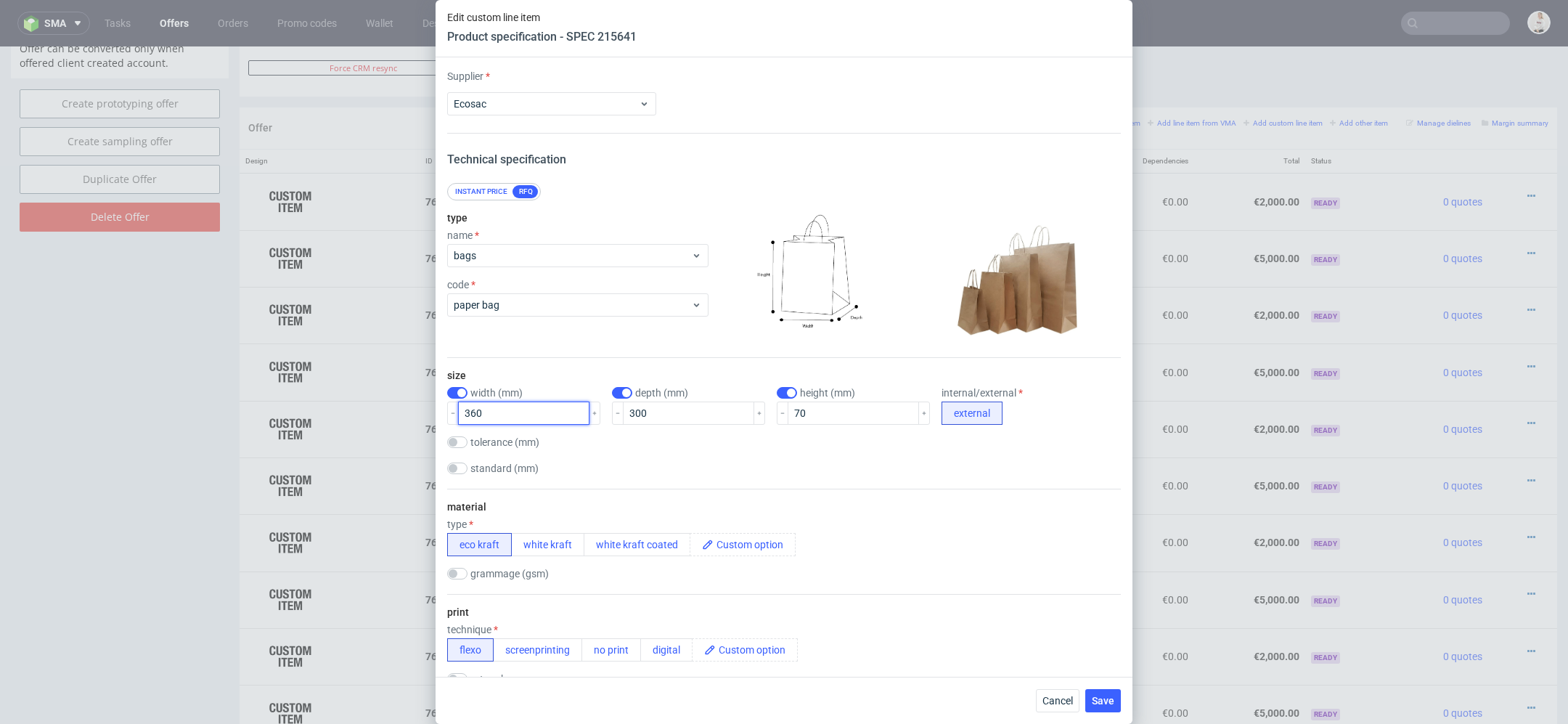
click at [473, 416] on input "360" at bounding box center [524, 413] width 131 height 23
type input "350"
click at [623, 411] on input "300" at bounding box center [689, 413] width 131 height 23
click at [736, 449] on div "tolerance (mm)" at bounding box center [784, 444] width 674 height 14
click at [628, 412] on input "330" at bounding box center [689, 413] width 131 height 23
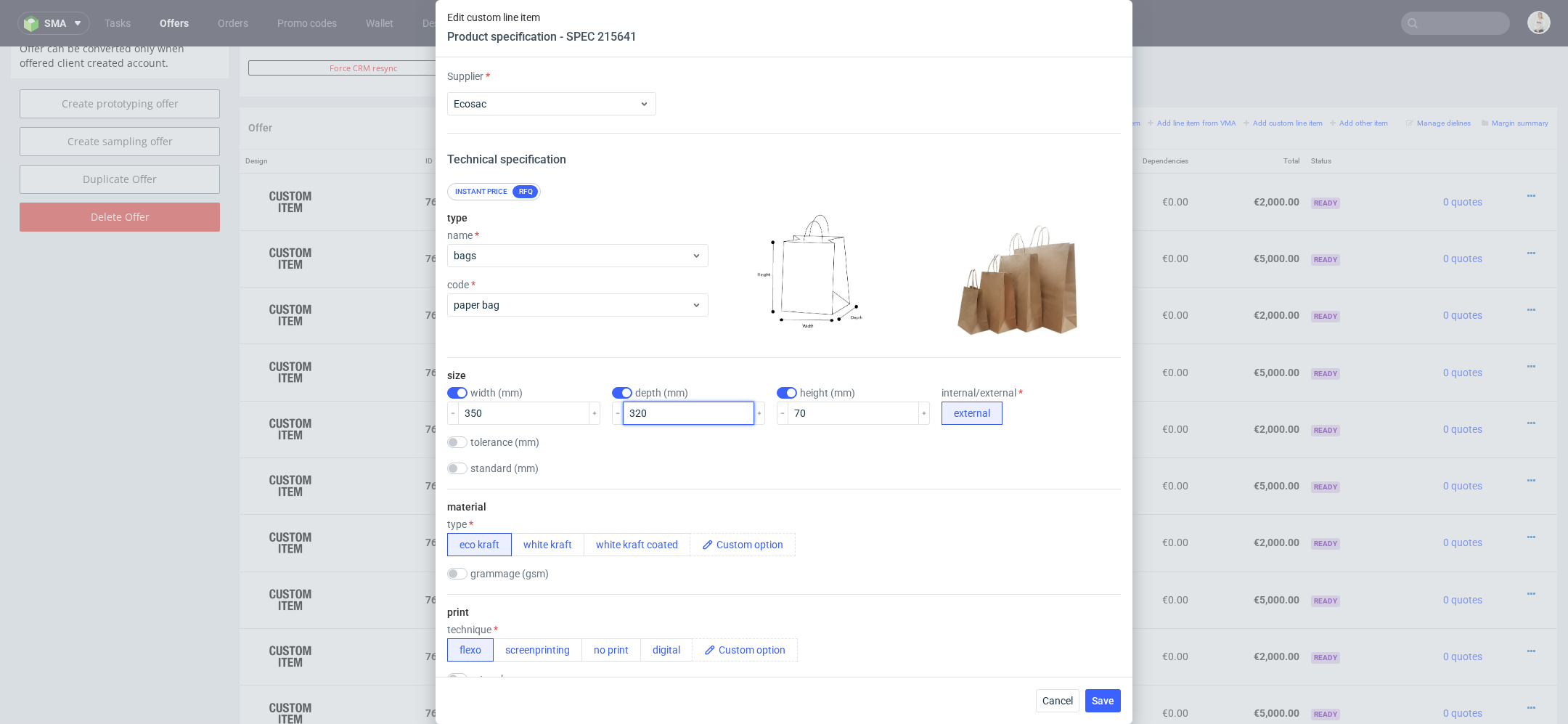
type input "320"
click at [739, 463] on div "standard (mm) 180x80x210 240x100x320 240x100x360 250x110x320 250x150x330 305x17…" at bounding box center [784, 470] width 674 height 14
drag, startPoint x: 789, startPoint y: 408, endPoint x: 612, endPoint y: 408, distance: 177.0
click at [612, 408] on div "width (mm) 350 depth (mm) 320 height (mm) 70 internal/external external" at bounding box center [784, 406] width 674 height 38
type input "110"
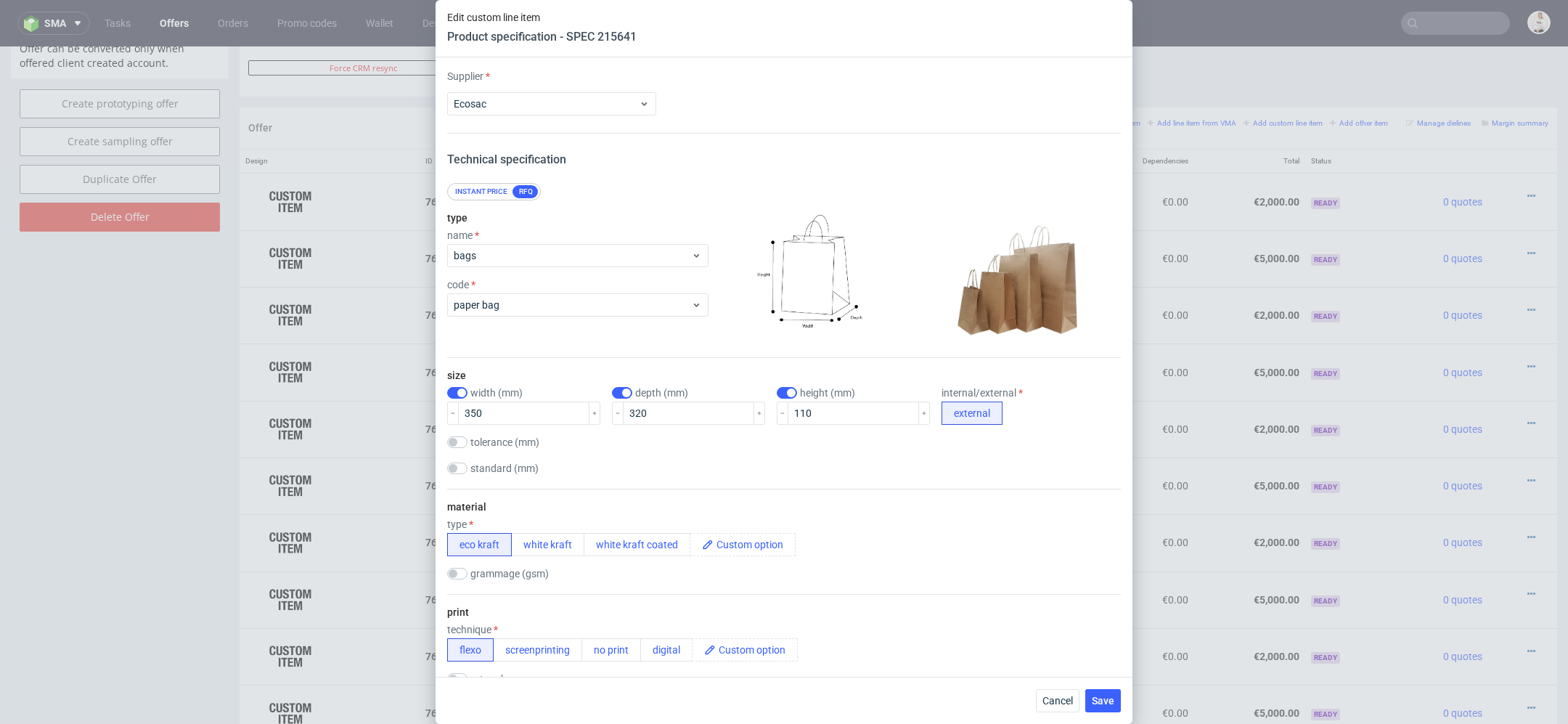
click at [787, 470] on div "standard (mm) 180x80x210 240x100x320 240x100x360 250x110x320 250x150x330 305x17…" at bounding box center [784, 470] width 674 height 14
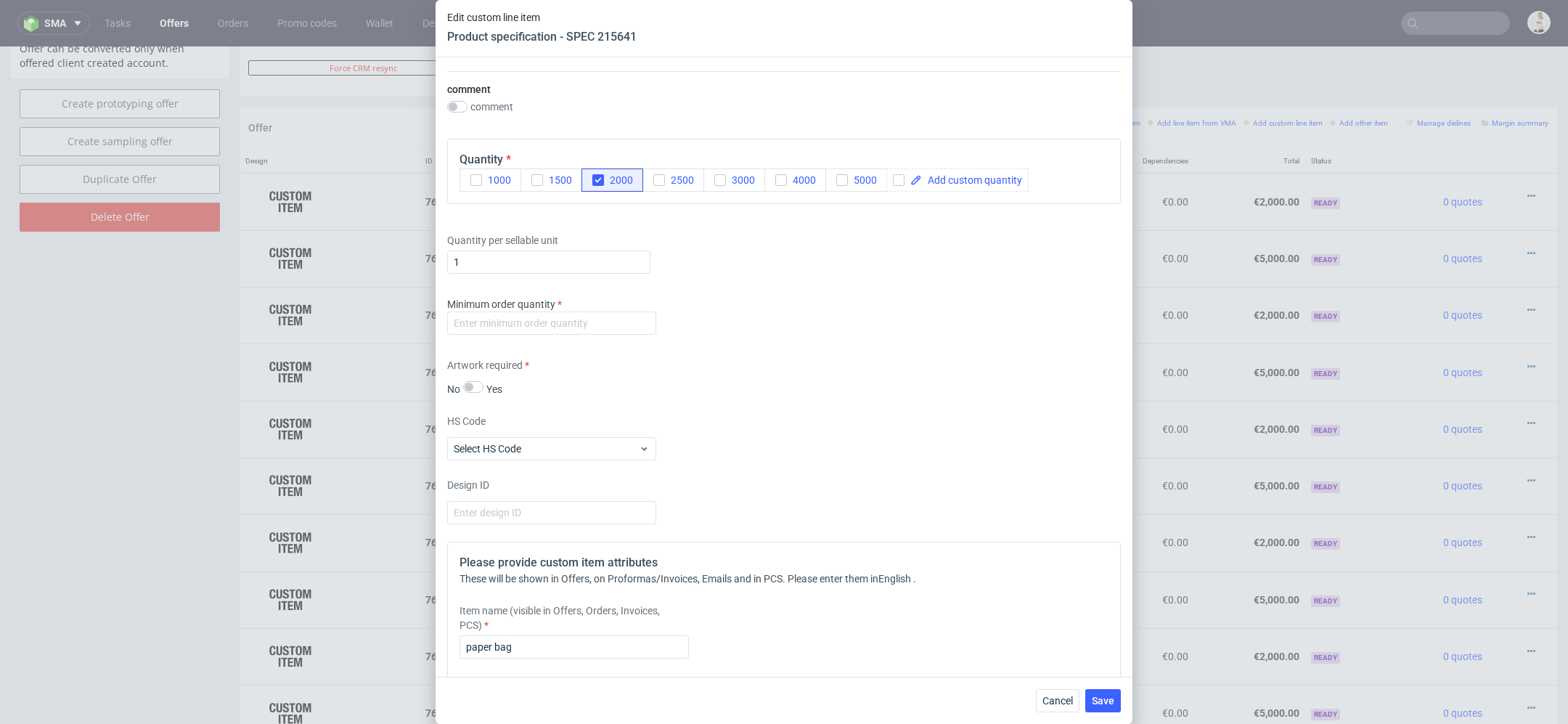
scroll to position [1460, 0]
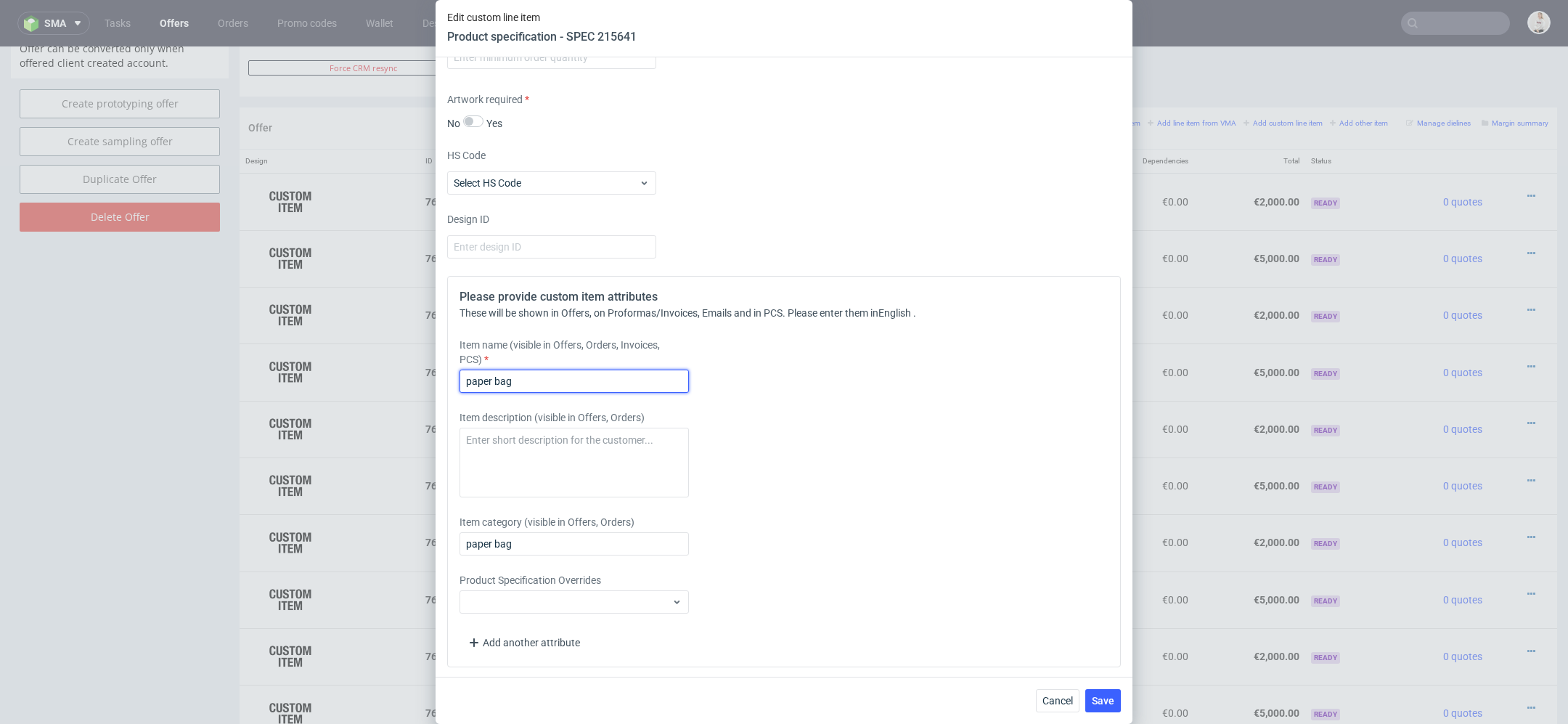
click at [617, 379] on input "paper bag" at bounding box center [574, 381] width 229 height 23
paste input "35x11x32"
type input "paper bag 35x11x32"
click at [938, 517] on div "Item category (visible in Offers, Orders) paper bag" at bounding box center [700, 534] width 482 height 40
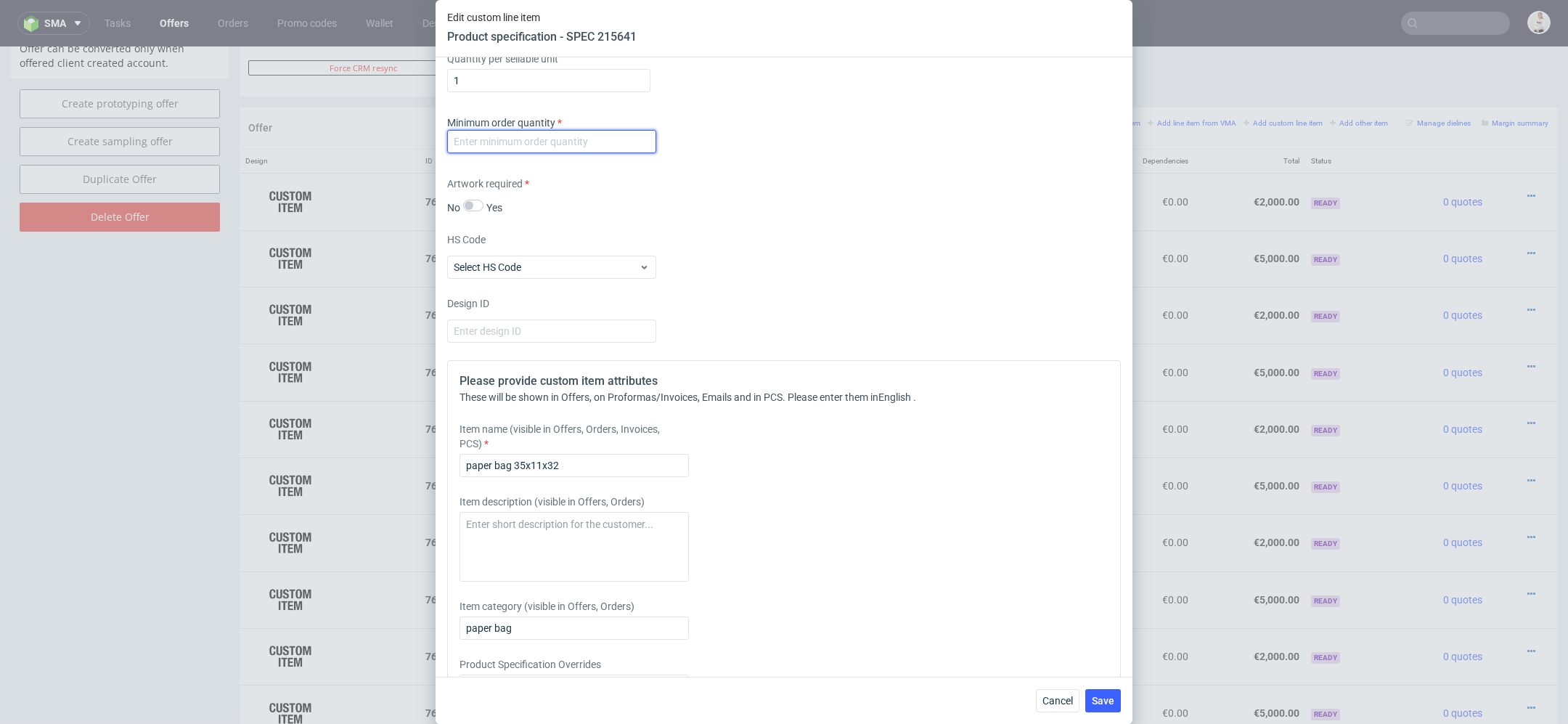
click at [577, 131] on input "number" at bounding box center [551, 142] width 209 height 23
type input "1"
click at [903, 305] on div "Design ID" at bounding box center [784, 320] width 674 height 47
click at [1110, 705] on span "Save" at bounding box center [1103, 700] width 22 height 10
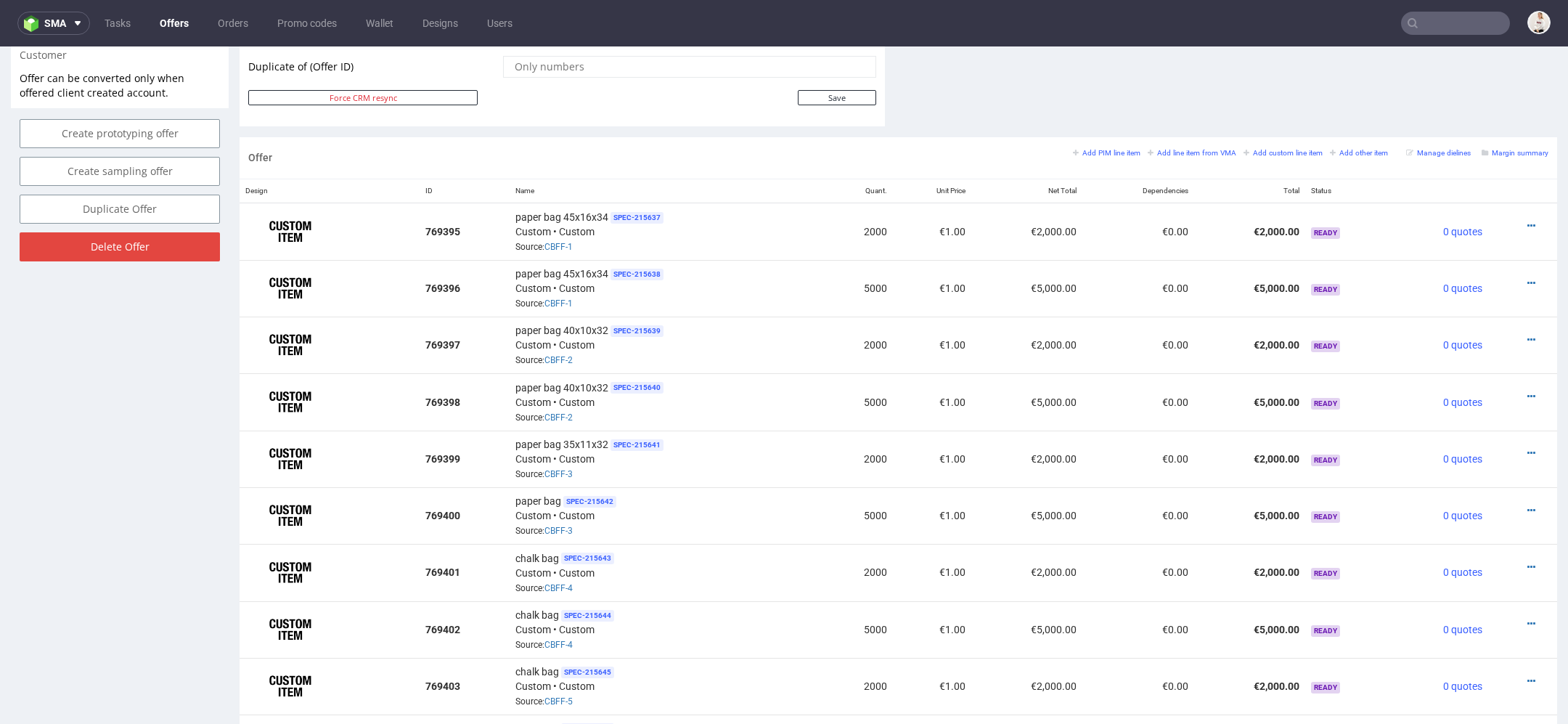
scroll to position [770, 0]
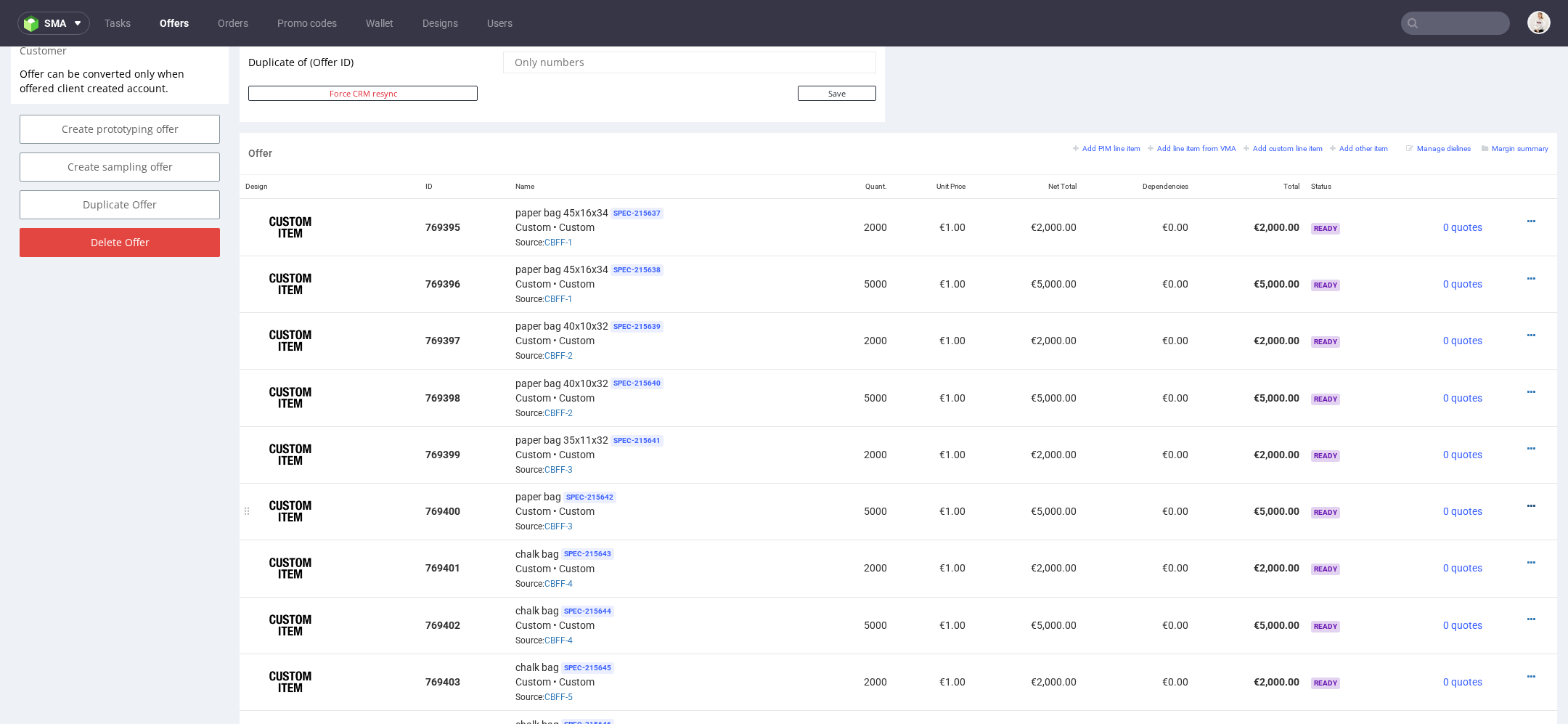
click at [1528, 501] on icon at bounding box center [1531, 506] width 8 height 10
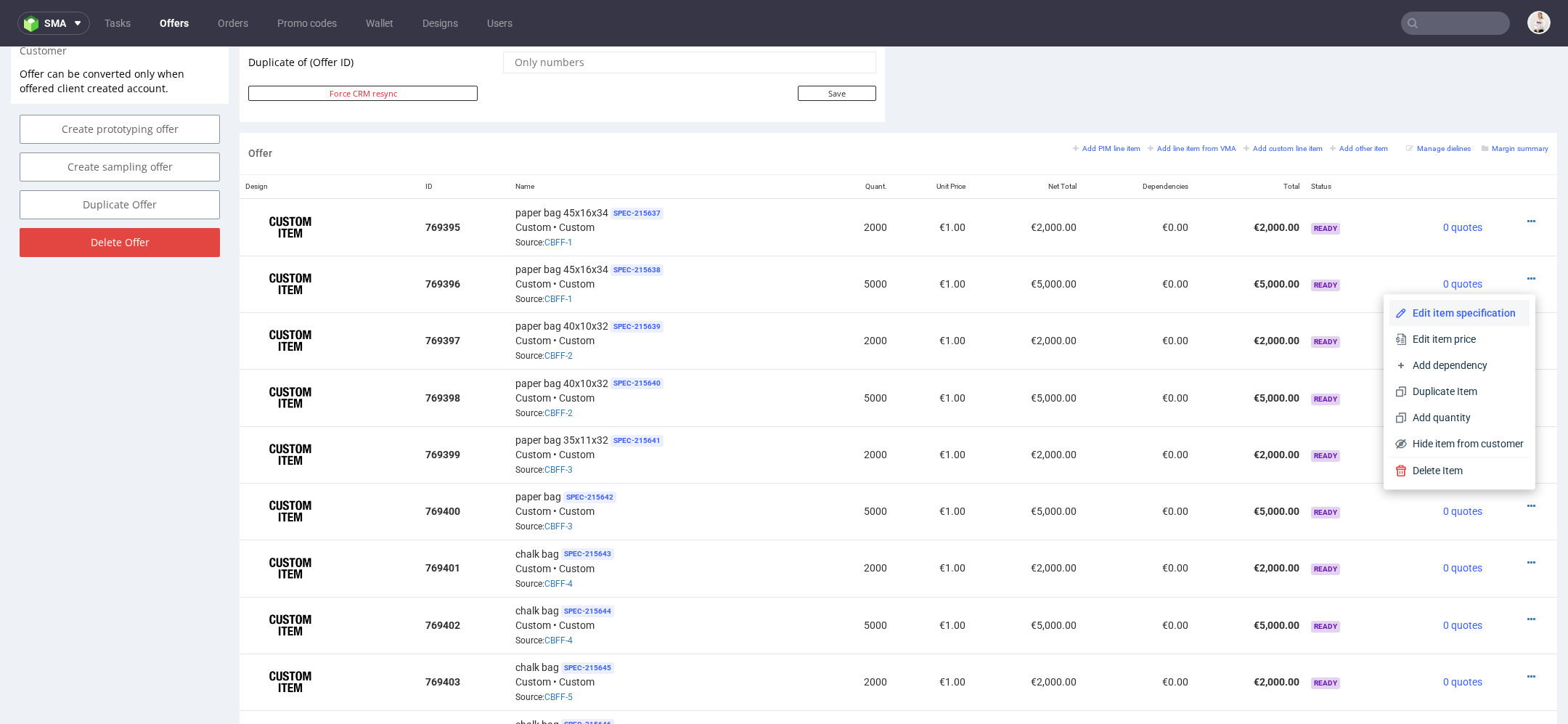
click at [1476, 305] on li "Edit item specification" at bounding box center [1459, 313] width 140 height 26
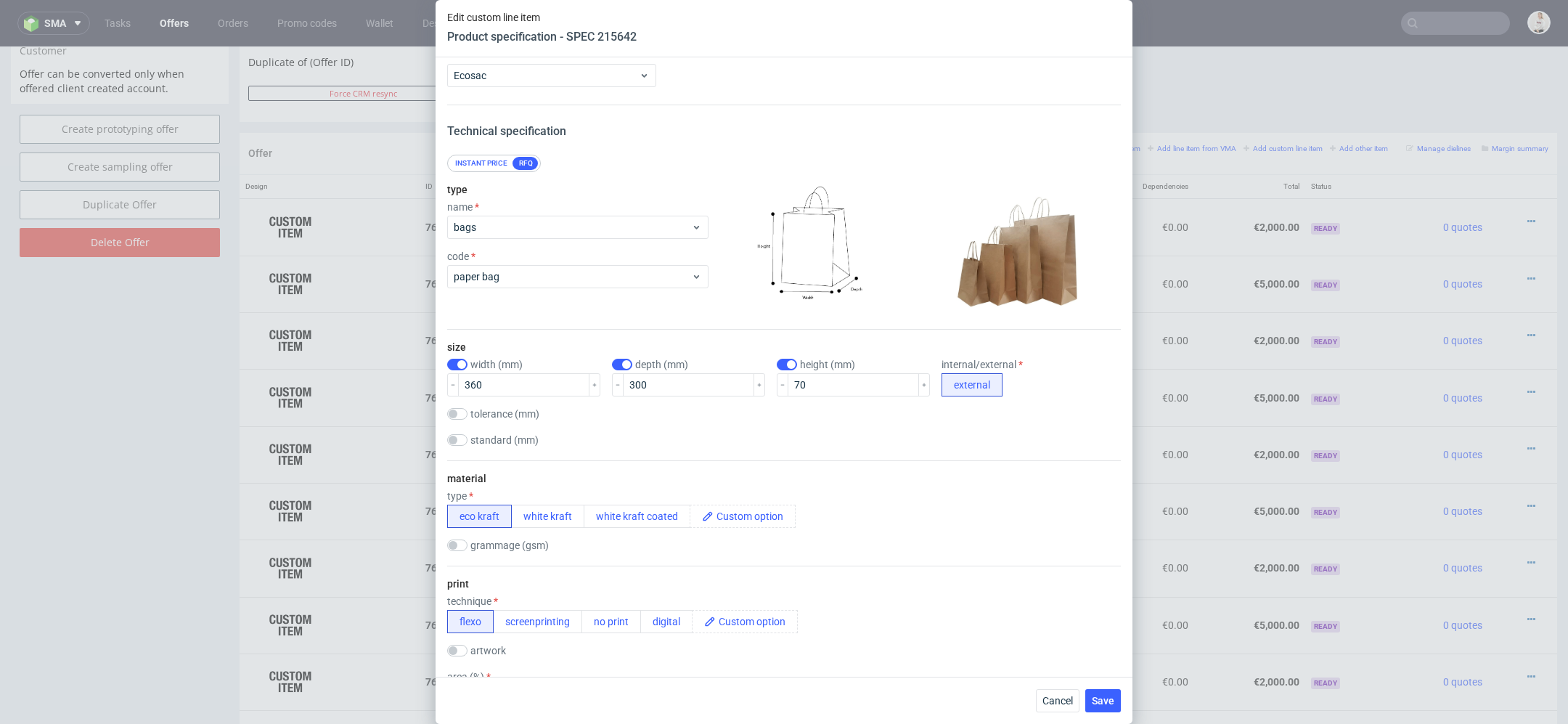
scroll to position [31, 0]
click at [476, 384] on input "360" at bounding box center [524, 383] width 131 height 23
type input "350"
click at [627, 382] on input "300" at bounding box center [689, 383] width 131 height 23
click at [662, 408] on div "tolerance (mm)" at bounding box center [784, 413] width 674 height 14
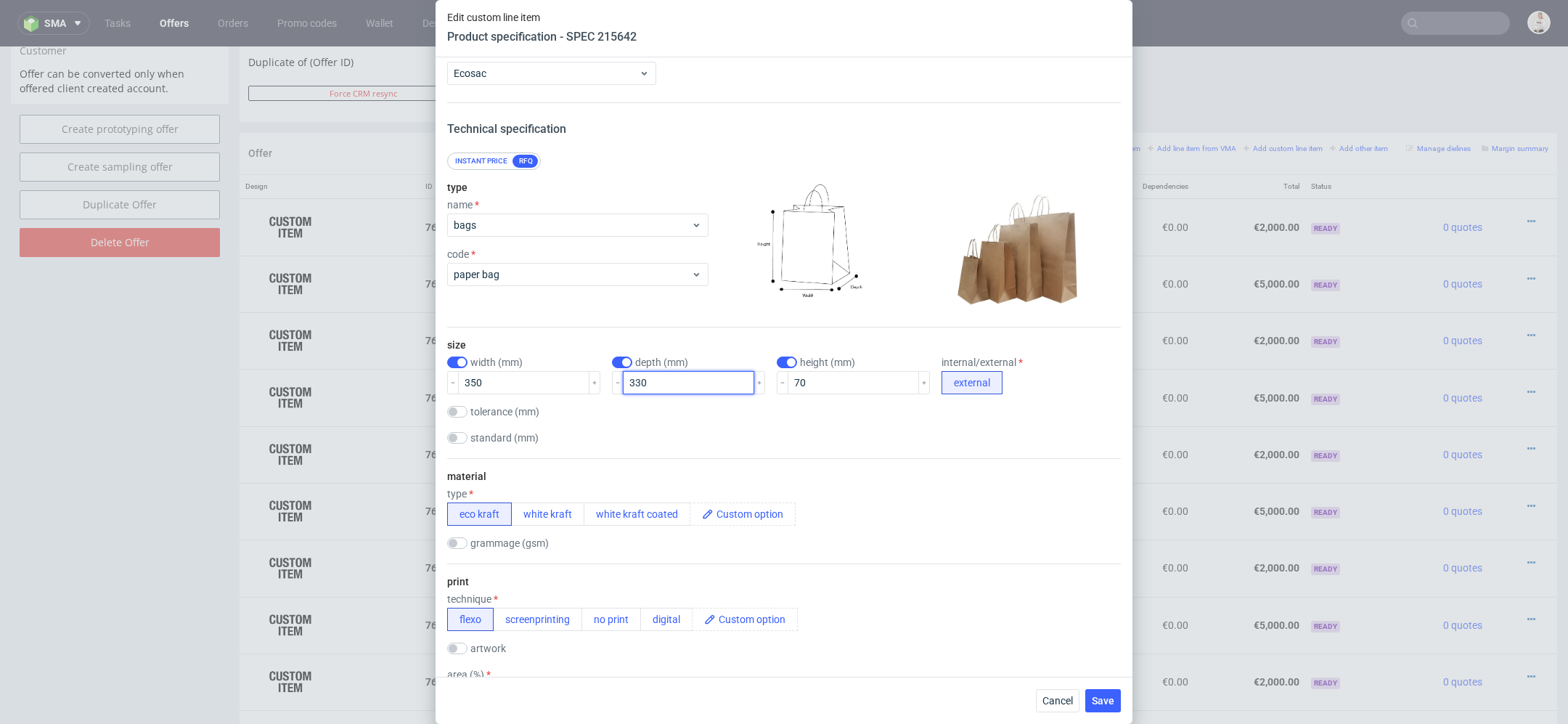
click at [627, 383] on input "330" at bounding box center [689, 383] width 131 height 23
type input "320"
drag, startPoint x: 797, startPoint y: 386, endPoint x: 722, endPoint y: 384, distance: 75.0
click at [730, 384] on div "width (mm) 350 depth (mm) 320 height (mm) 70 internal/external external" at bounding box center [784, 375] width 674 height 38
type input "110"
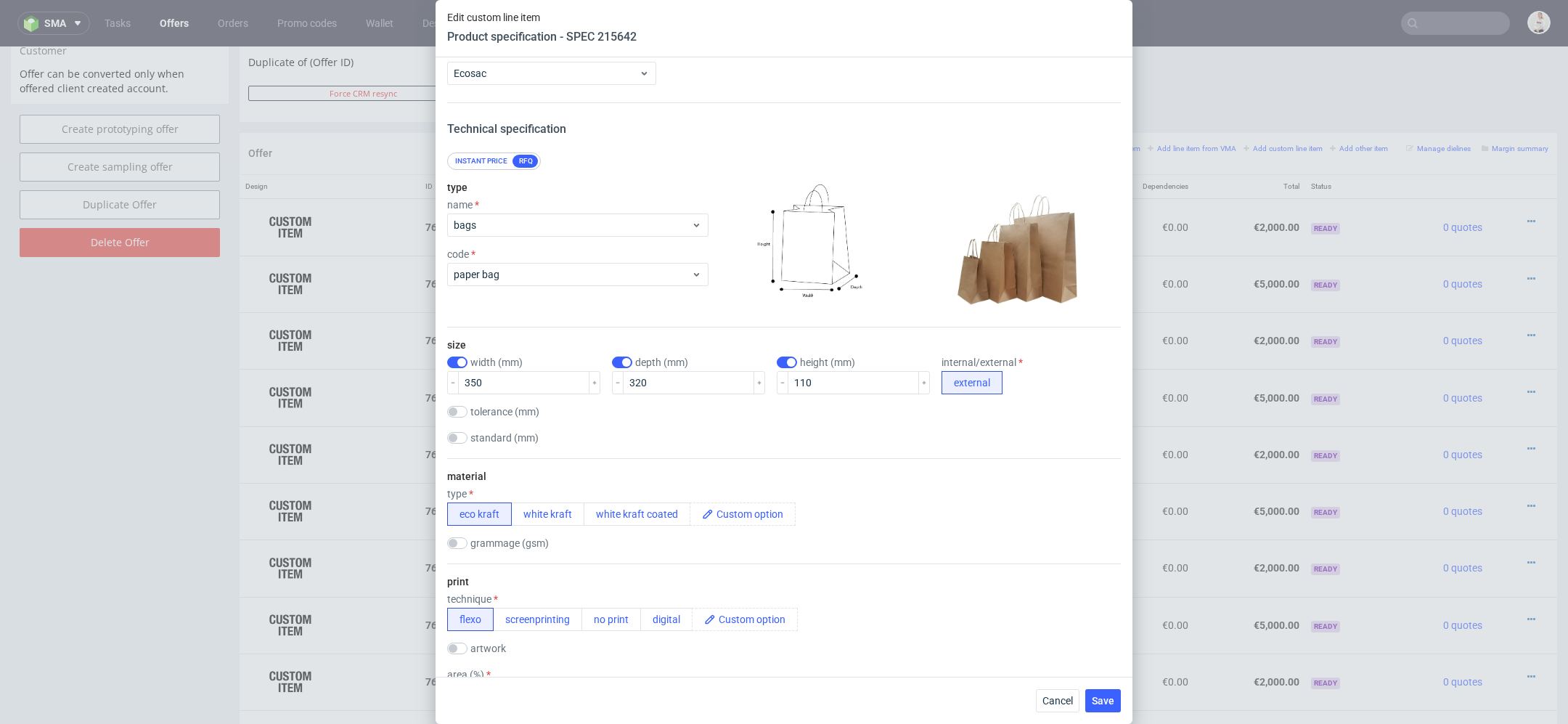
click at [794, 436] on div "standard (mm) 180x80x210 240x100x320 240x100x360 250x110x320 250x150x330 305x17…" at bounding box center [784, 439] width 674 height 14
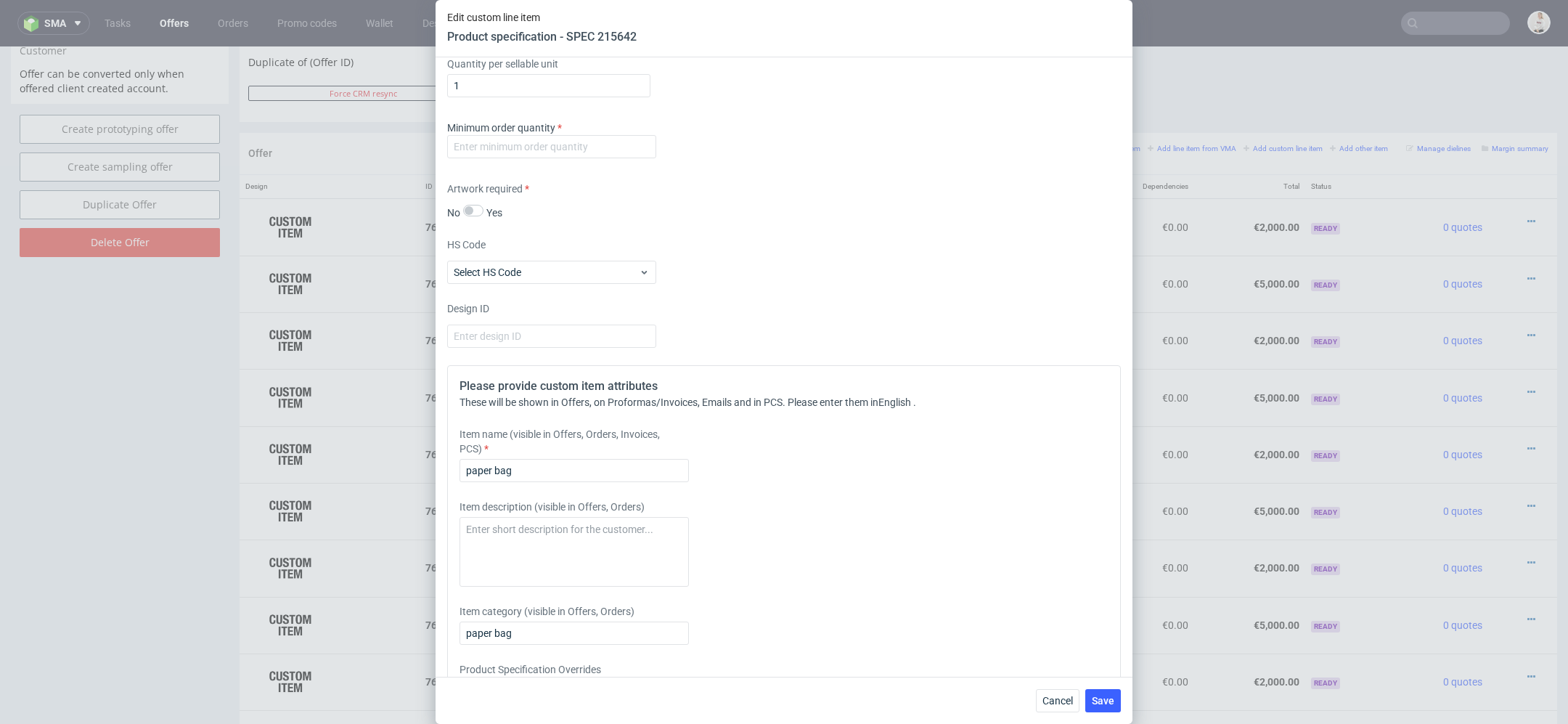
scroll to position [1369, 0]
click at [524, 140] on input "number" at bounding box center [551, 148] width 209 height 23
type input "1"
click at [859, 349] on div "Supplier Ecosac Technical specification Instant price RFQ type name bags code p…" at bounding box center [784, 367] width 697 height 620
click at [584, 468] on input "paper bag" at bounding box center [574, 472] width 229 height 23
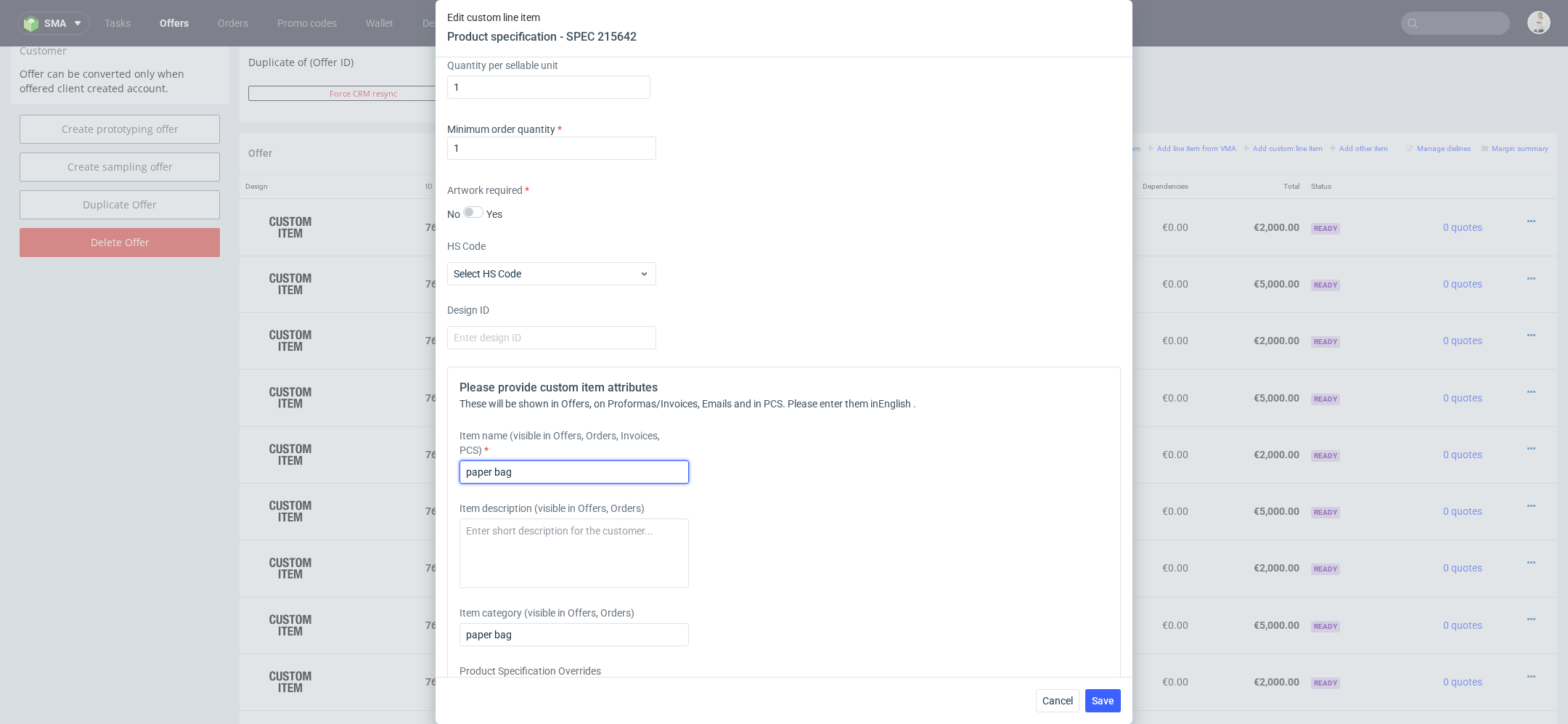
type input "paper bag 35x11x32"
click at [836, 554] on div "Item description (visible in Offers, Orders)" at bounding box center [700, 544] width 482 height 87
click at [1101, 706] on span "Save" at bounding box center [1103, 700] width 22 height 10
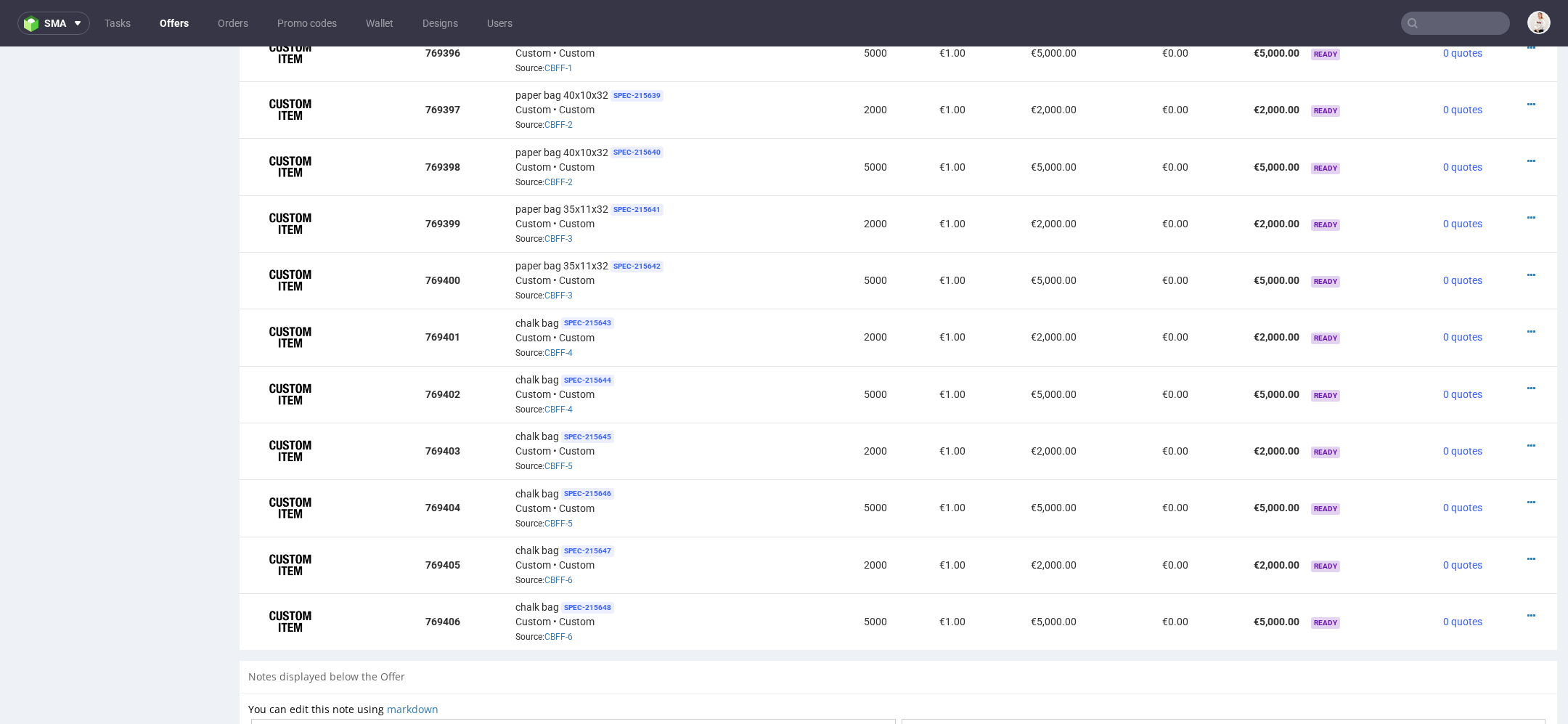
scroll to position [996, 0]
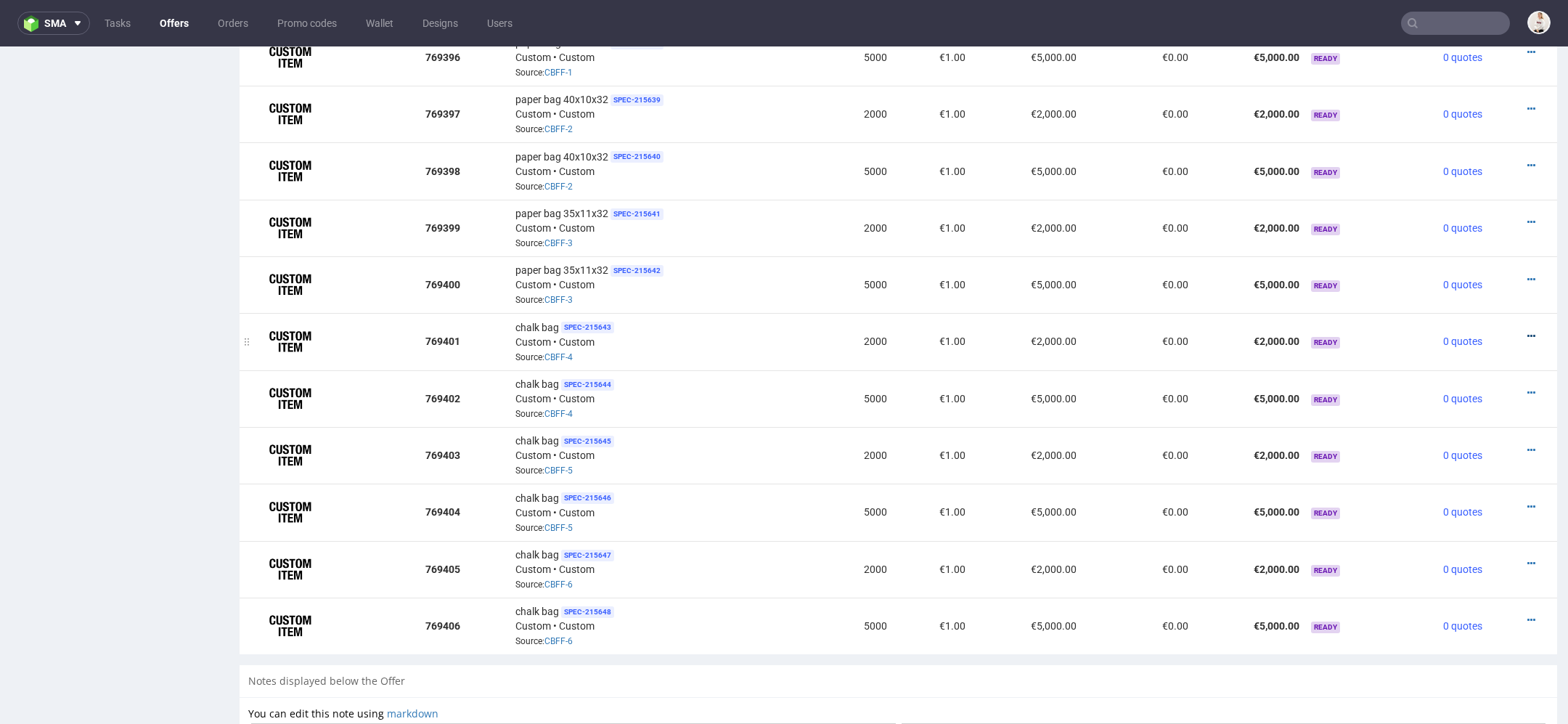
click at [1528, 331] on icon at bounding box center [1531, 336] width 8 height 10
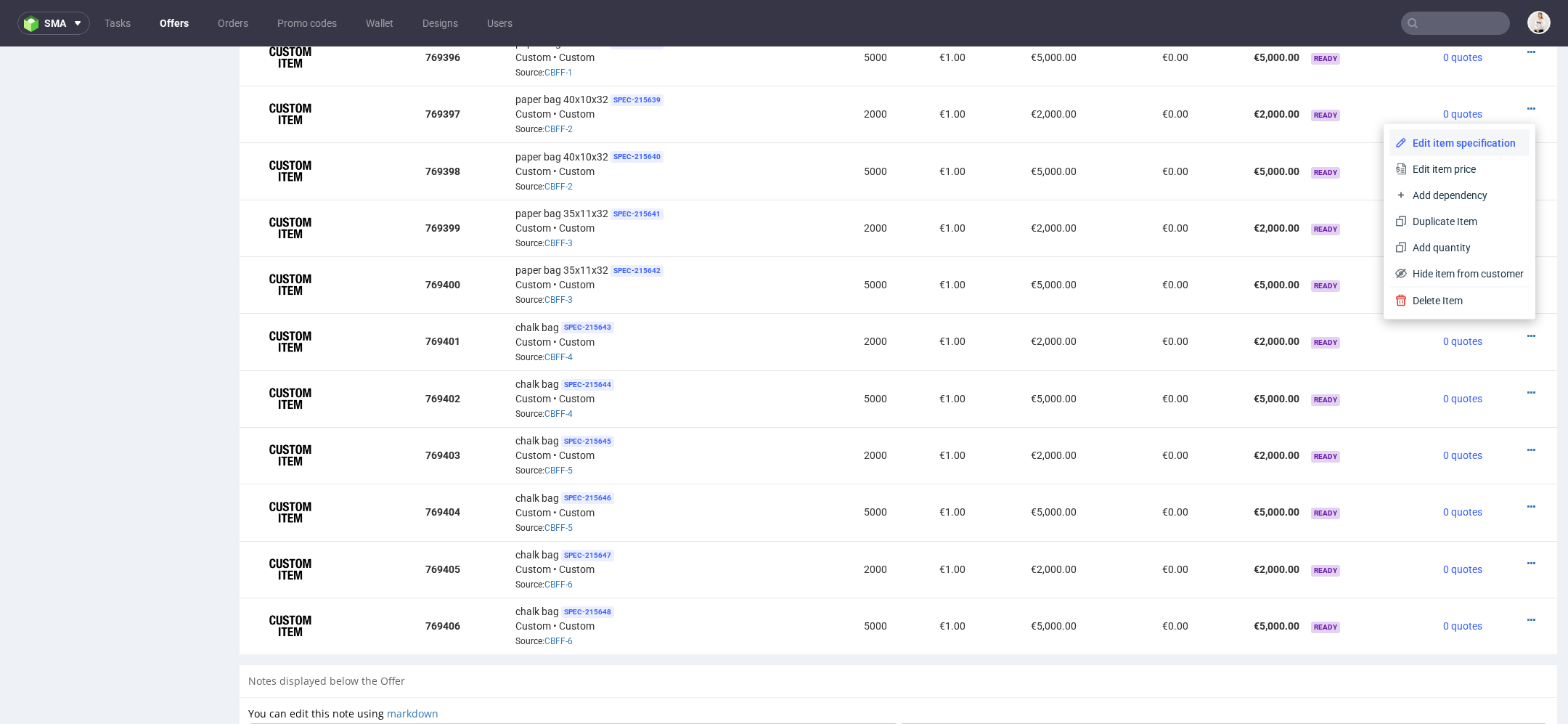
click at [1452, 140] on span "Edit item specification" at bounding box center [1466, 143] width 117 height 14
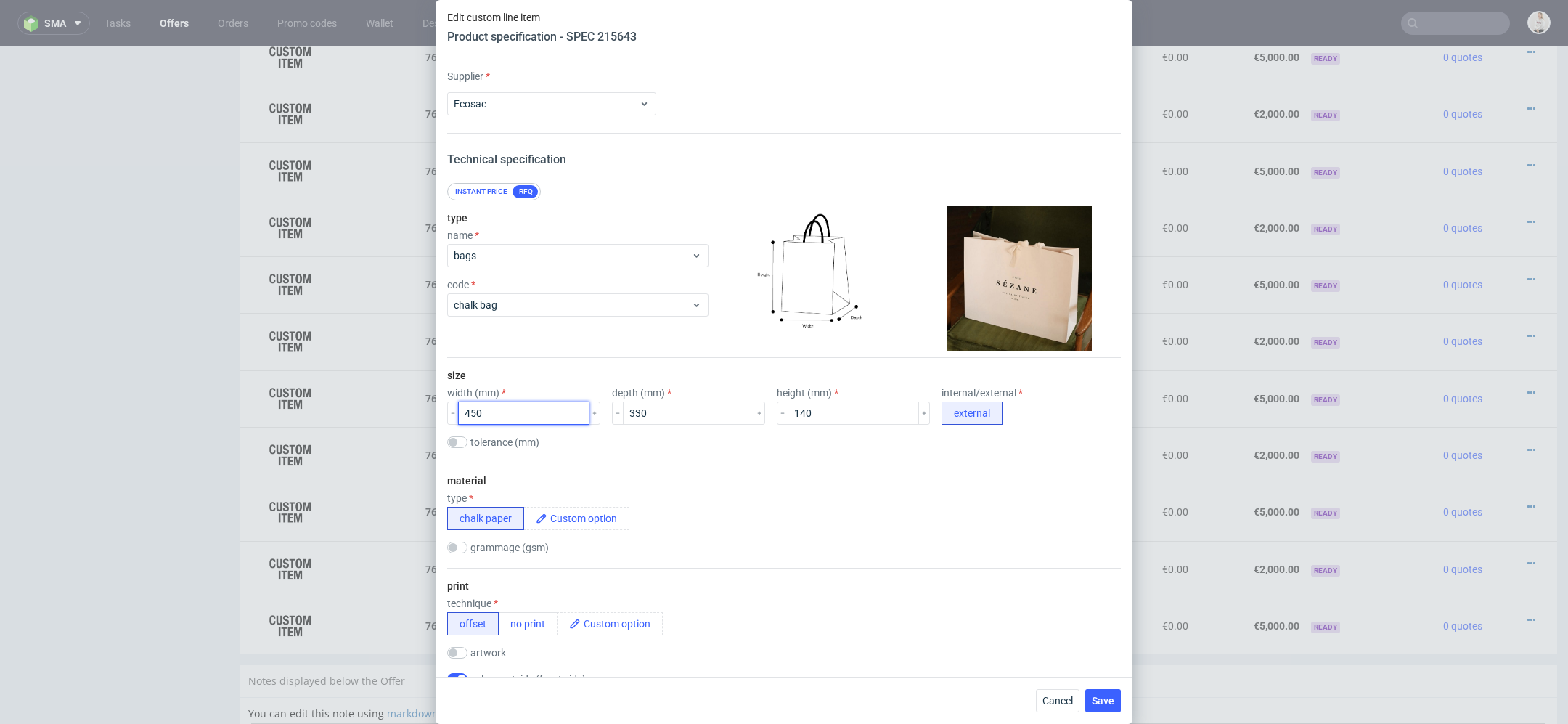
drag, startPoint x: 522, startPoint y: 414, endPoint x: 324, endPoint y: 414, distance: 198.0
click at [324, 414] on div "Edit custom line item Product specification - SPEC 215643 Supplier Ecosac Techn…" at bounding box center [784, 362] width 1568 height 724
click at [626, 412] on input "330" at bounding box center [689, 413] width 131 height 23
type input "340"
click at [788, 411] on input "140" at bounding box center [853, 413] width 131 height 23
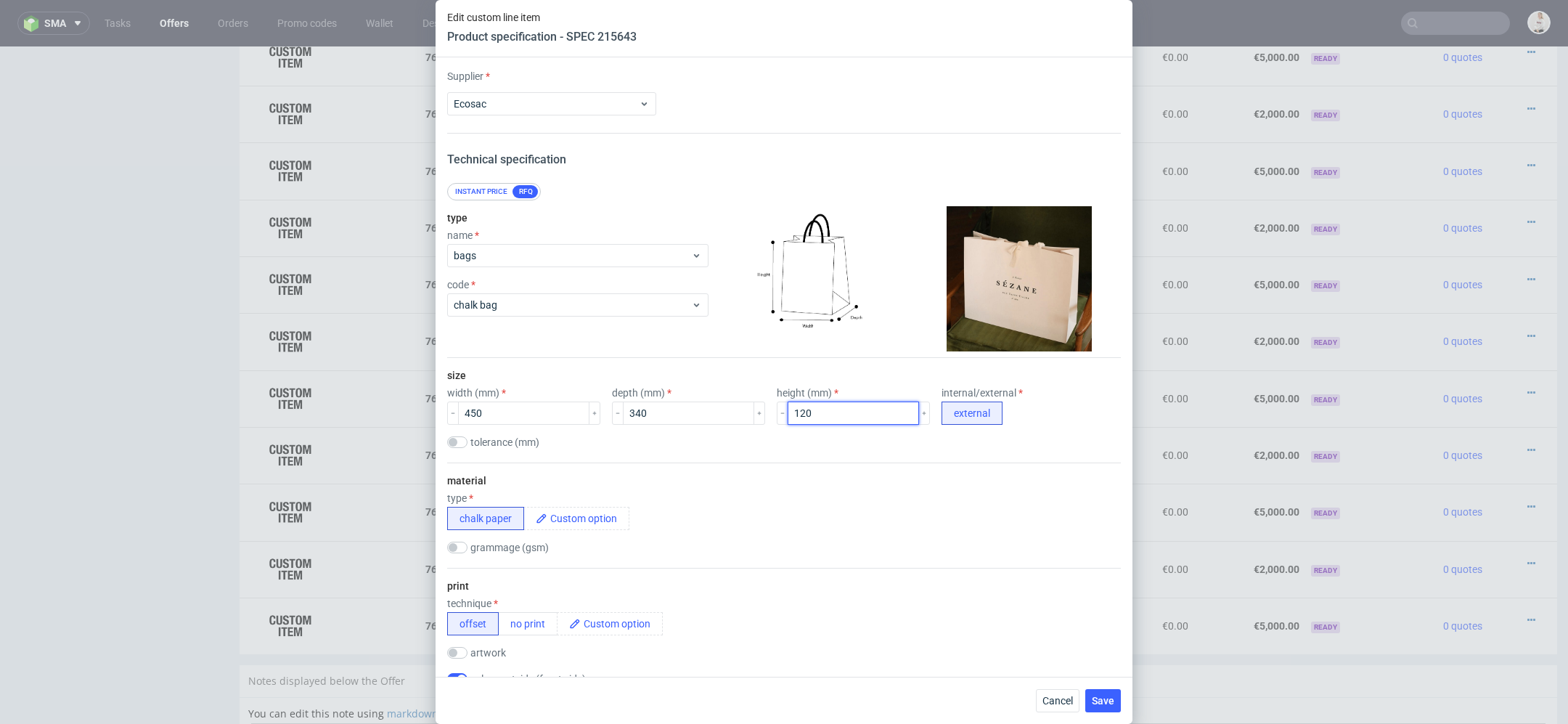
type input "120"
click at [841, 487] on div "material type chalk paper grammage (gsm)" at bounding box center [784, 515] width 674 height 105
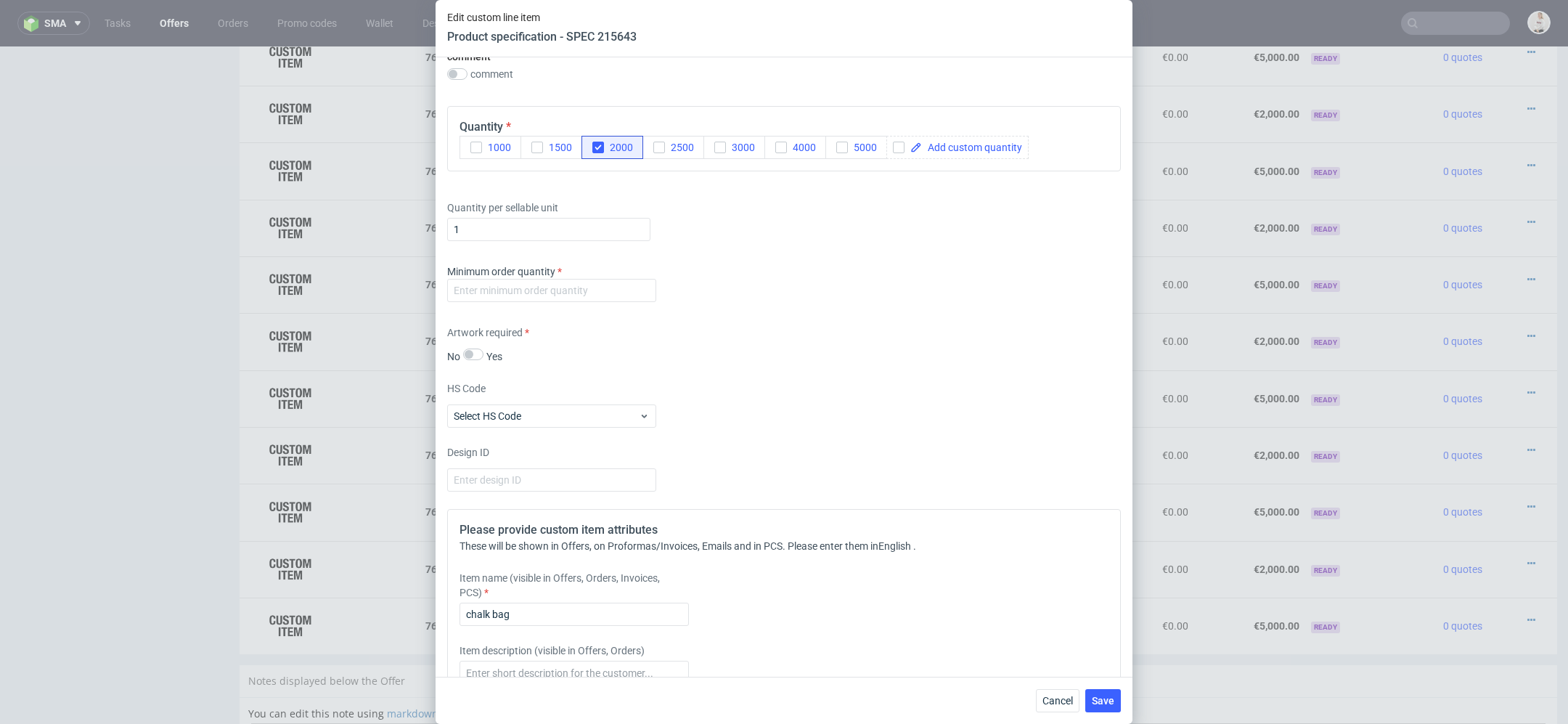
scroll to position [1328, 0]
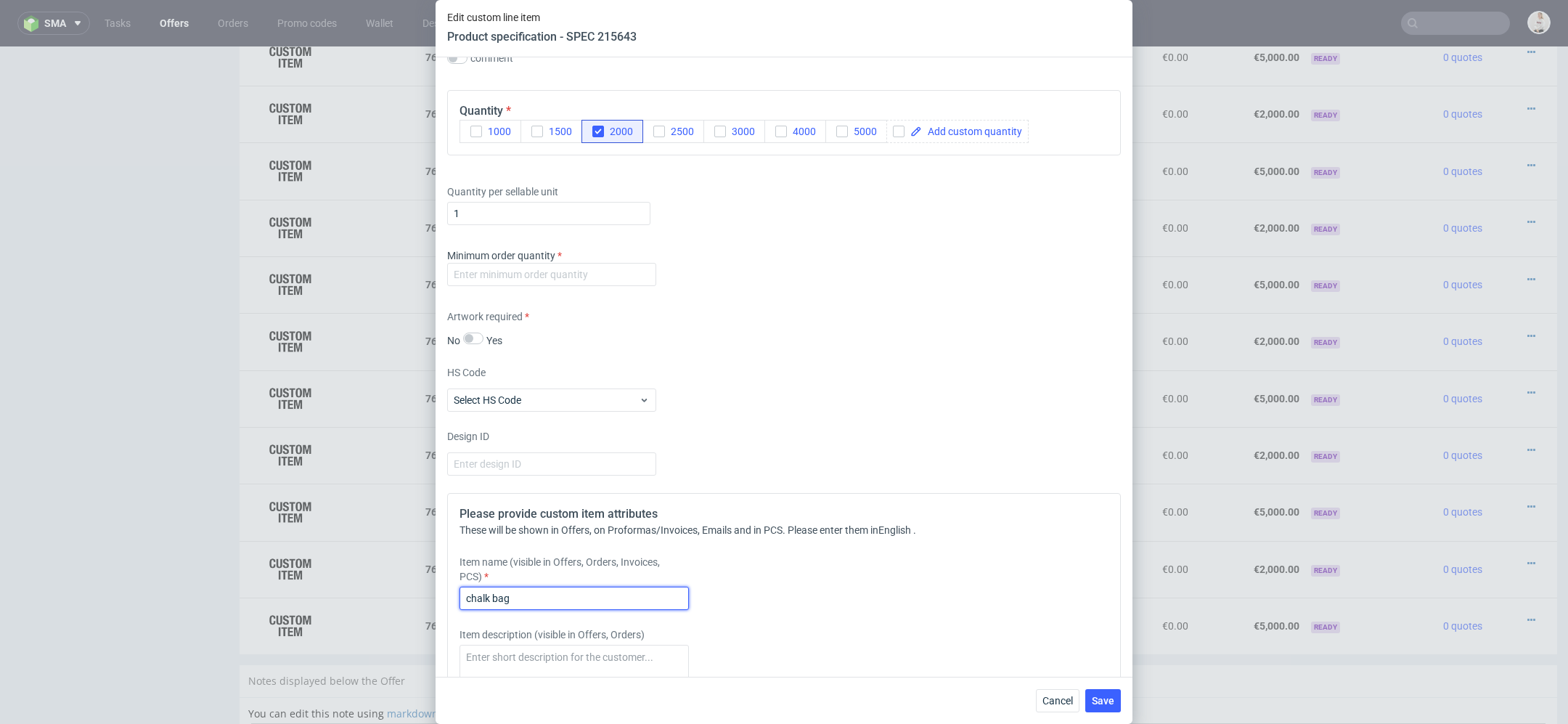
click at [560, 591] on input "chalk bag" at bounding box center [574, 598] width 229 height 23
paste input "340x450x120"
type input "chalk bag 340x450x120"
click at [820, 429] on div "Design ID" at bounding box center [784, 453] width 674 height 47
click at [555, 286] on div "Minimum order quantity" at bounding box center [784, 269] width 674 height 44
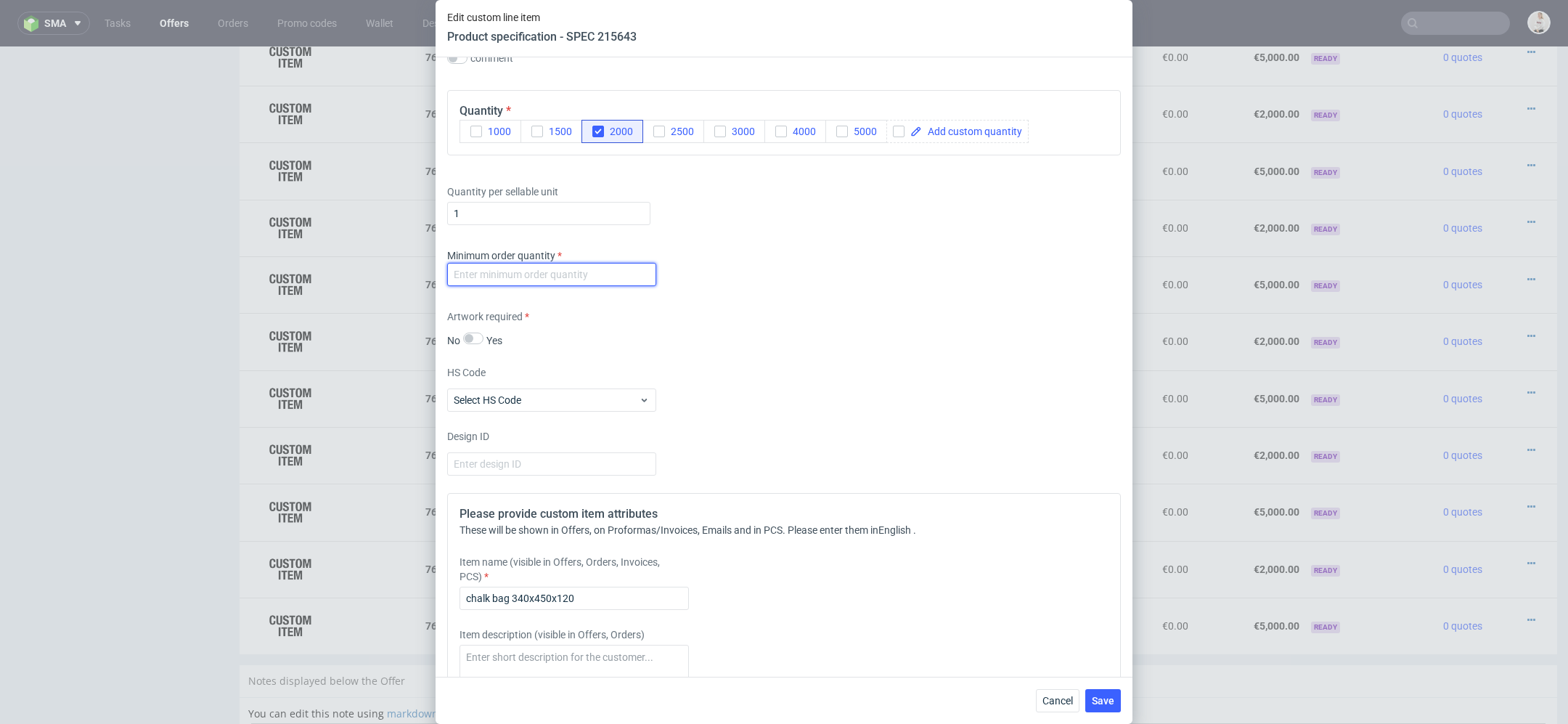
click at [555, 275] on input "number" at bounding box center [551, 275] width 209 height 23
type input "1"
click at [896, 420] on div "Supplier Ecosac Technical specification Instant price RFQ type name bags code c…" at bounding box center [784, 367] width 697 height 620
click at [1098, 695] on span "Save" at bounding box center [1103, 700] width 22 height 10
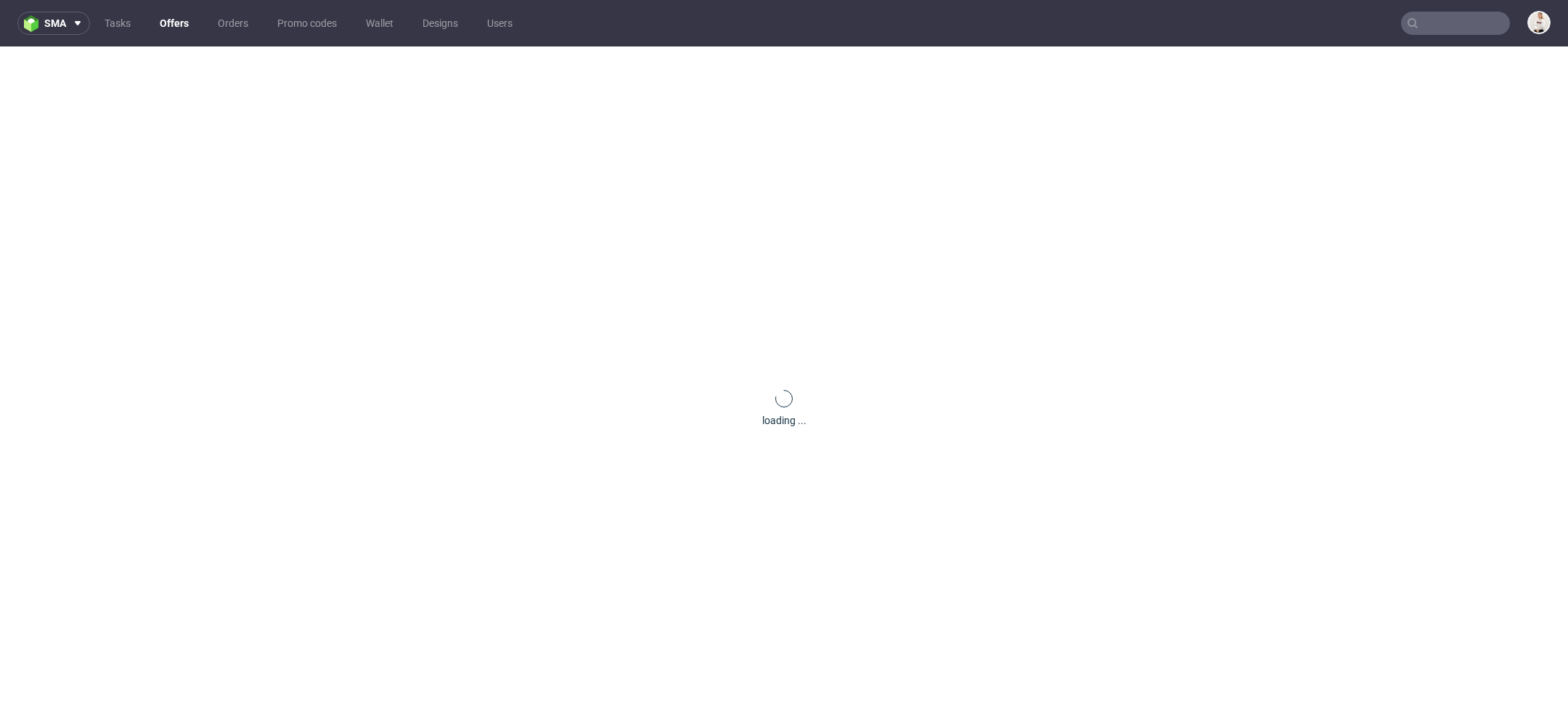
click at [1098, 695] on div "loading ..." at bounding box center [784, 409] width 1568 height 724
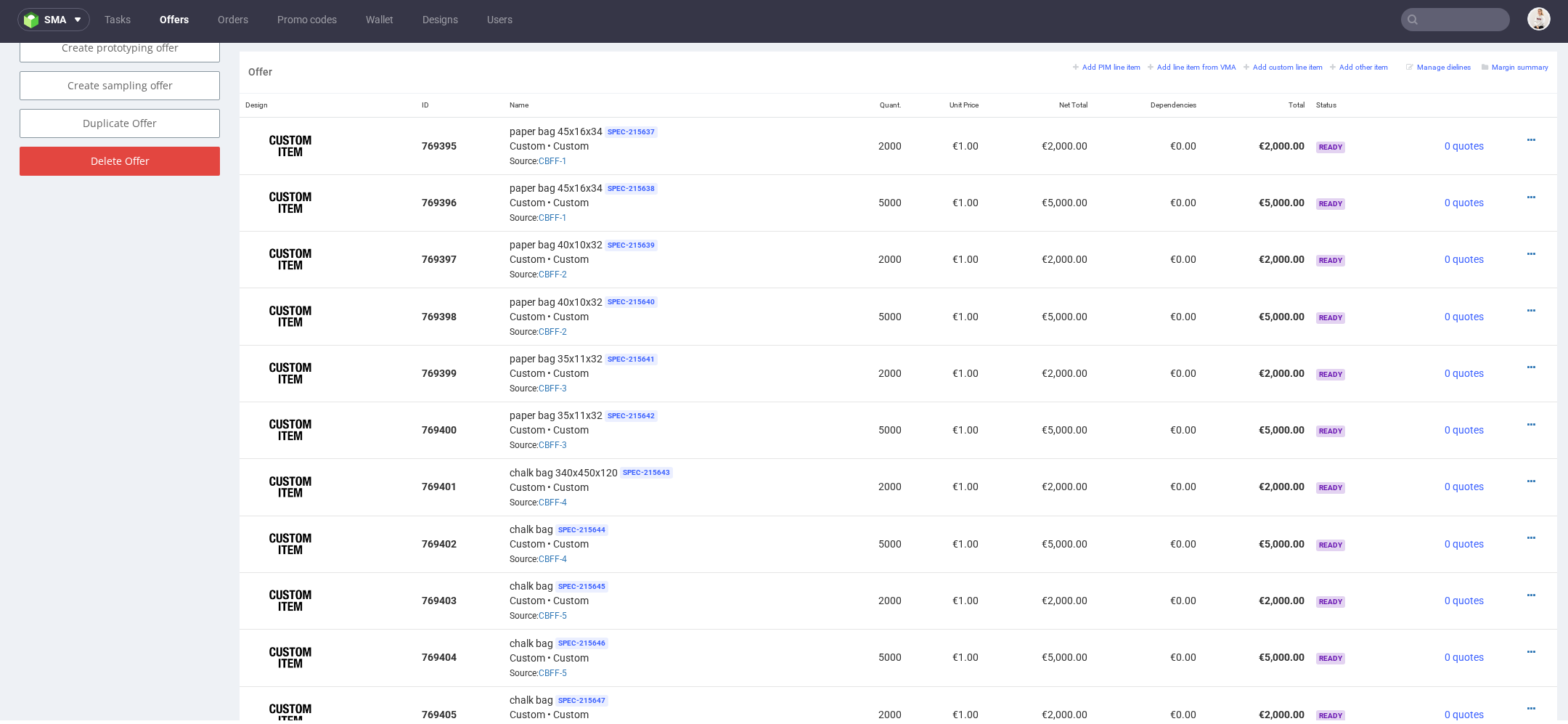
scroll to position [851, 0]
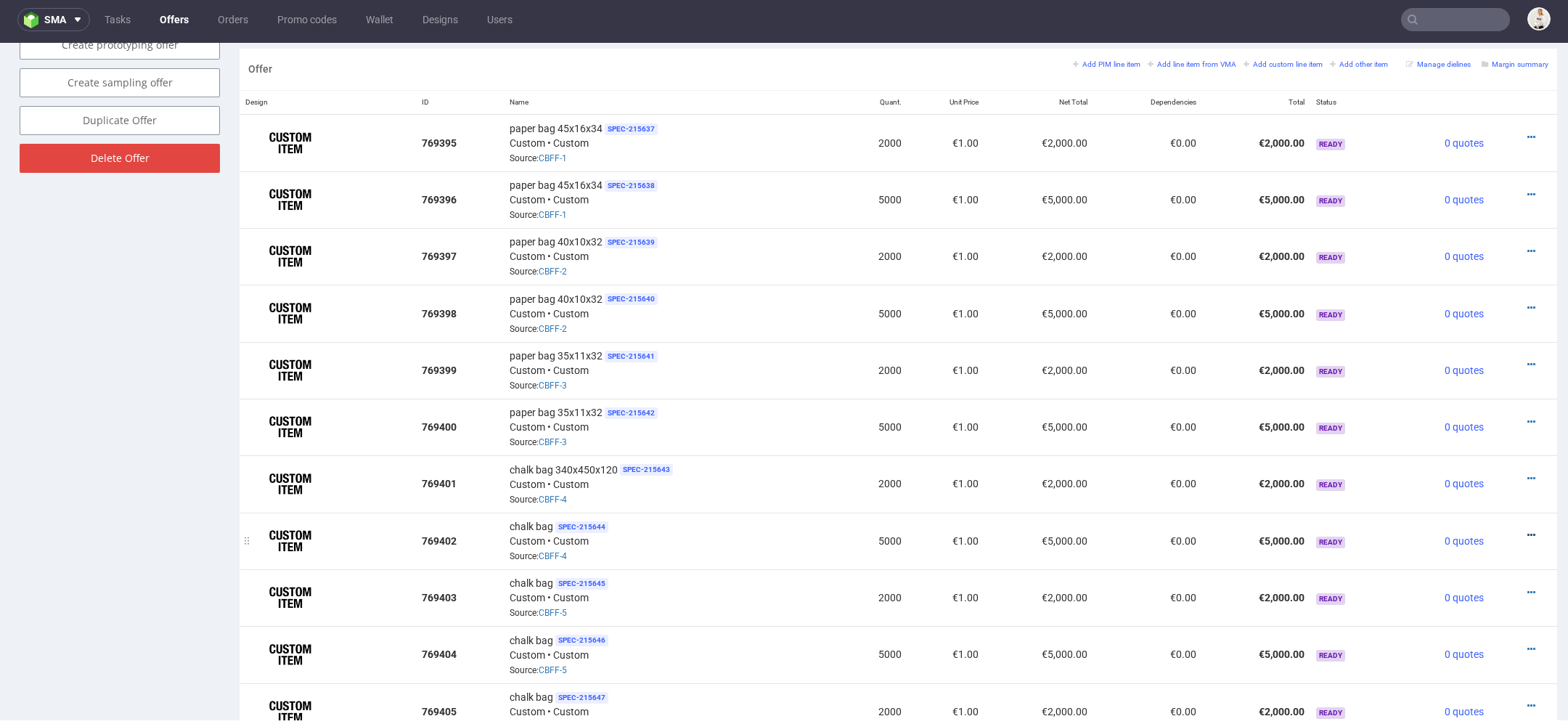
click at [1528, 530] on icon at bounding box center [1531, 534] width 8 height 10
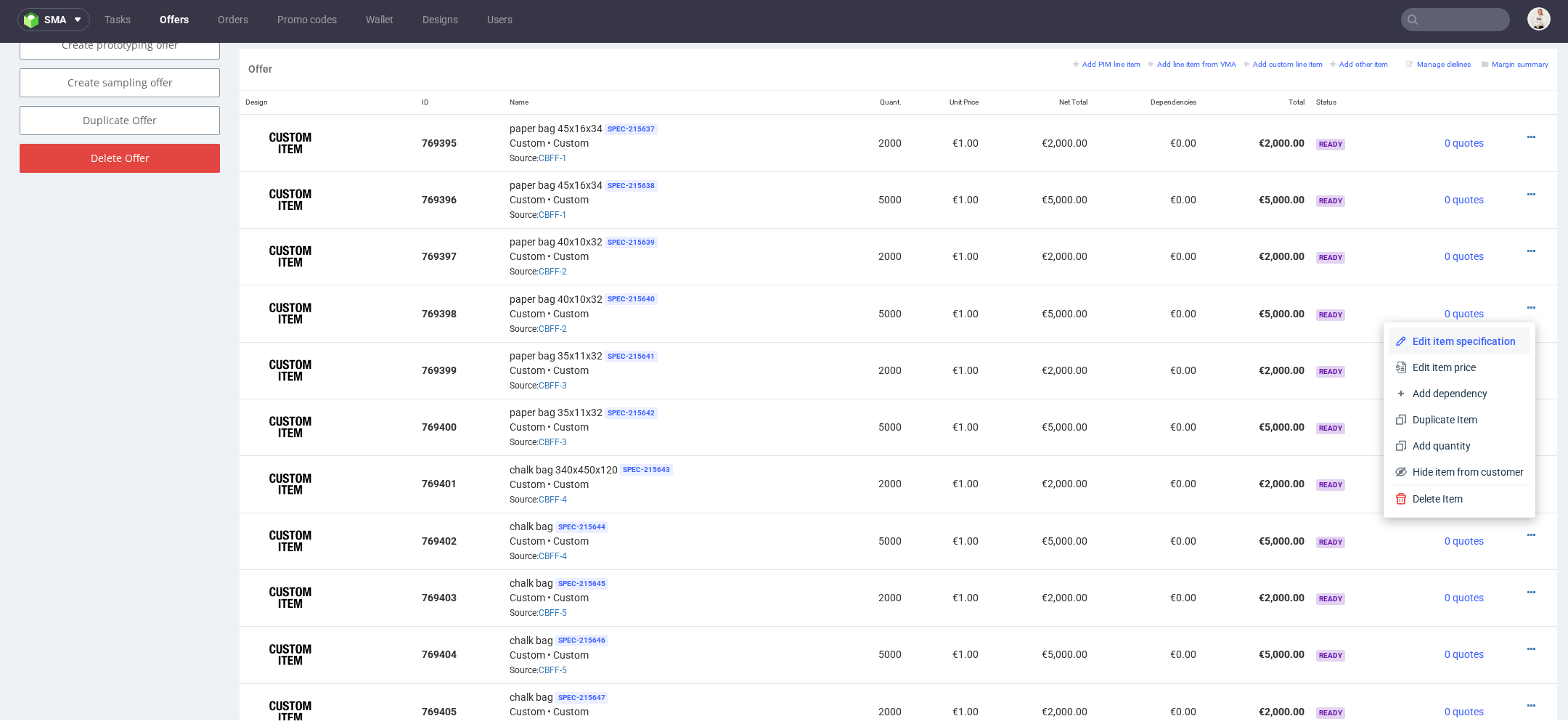
click at [1455, 344] on span "Edit item specification" at bounding box center [1466, 341] width 117 height 14
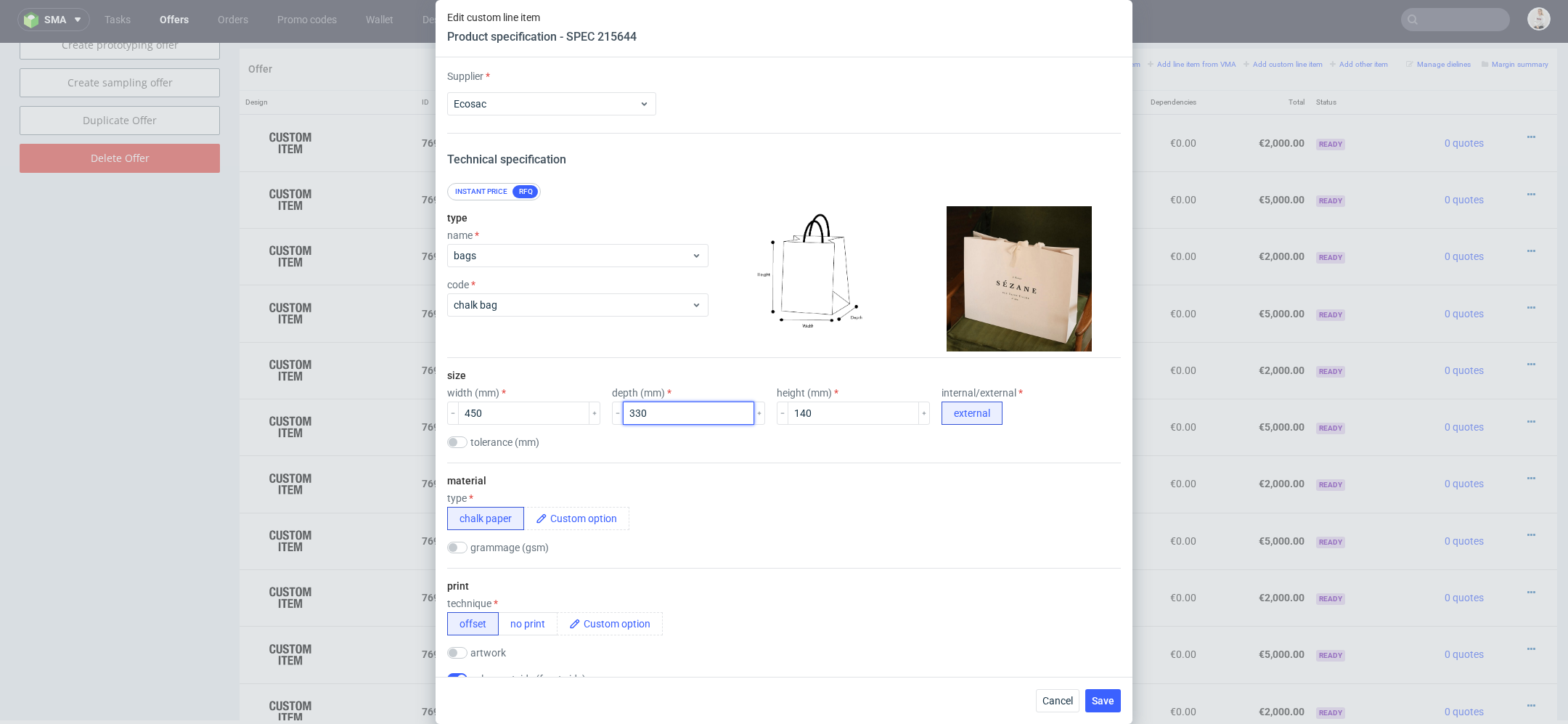
click at [629, 410] on input "330" at bounding box center [689, 413] width 131 height 23
type input "340"
click at [788, 411] on input "140" at bounding box center [853, 413] width 131 height 23
type input "120"
click at [817, 450] on div "size width (mm) 450 depth (mm) 340 height (mm) 120 internal/external external t…" at bounding box center [784, 411] width 674 height 104
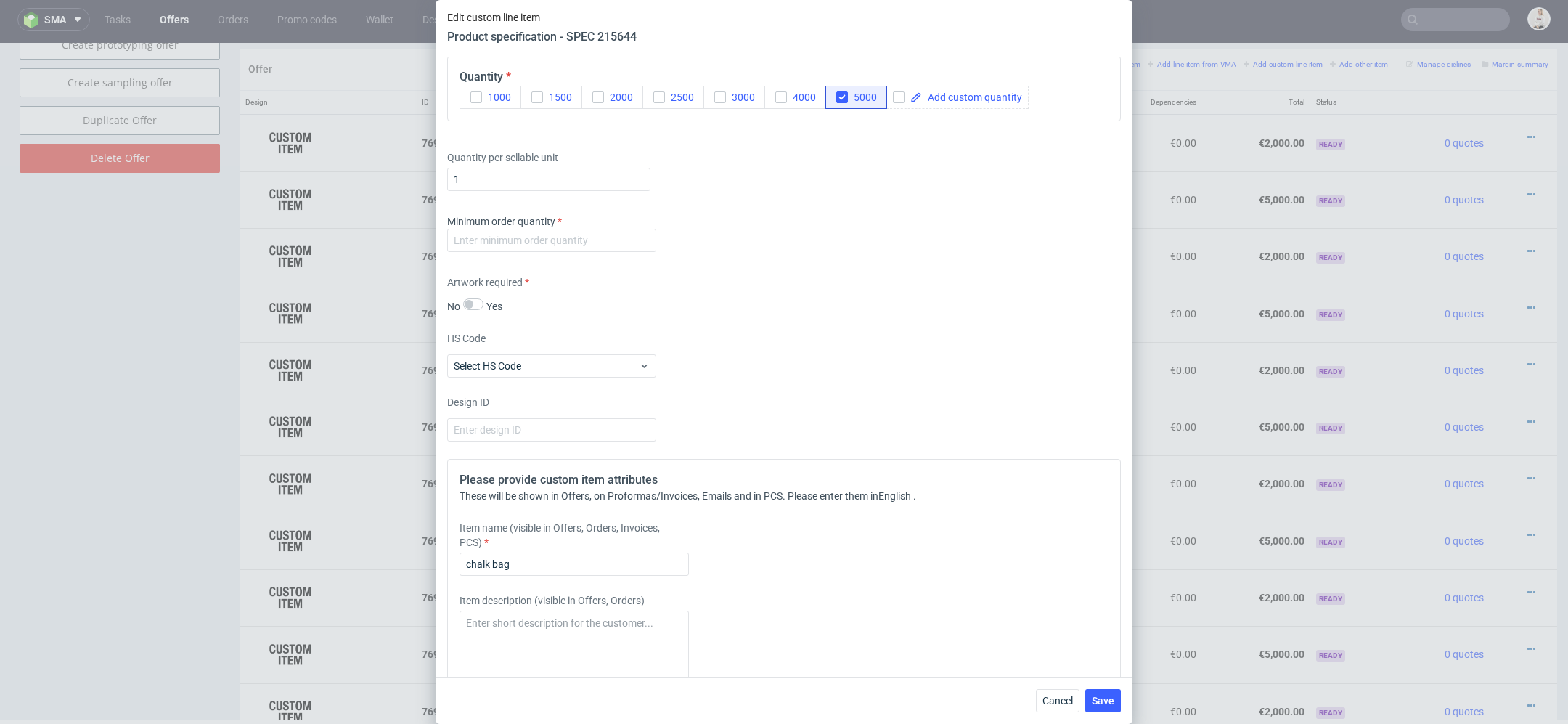
scroll to position [1373, 0]
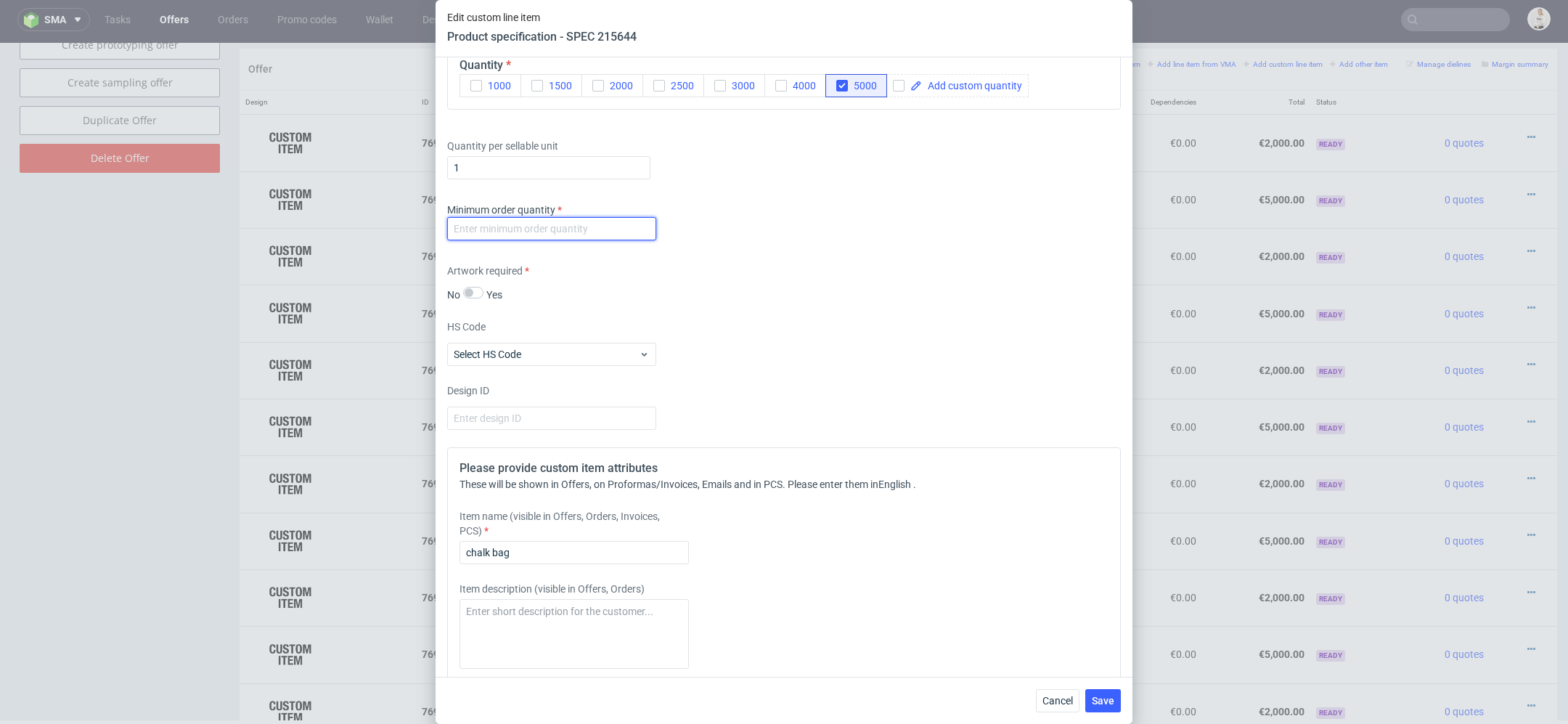
click at [543, 221] on input "number" at bounding box center [551, 229] width 209 height 23
type input "1"
click at [785, 380] on div "Supplier Ecosac Technical specification Instant price RFQ type name bags code c…" at bounding box center [784, 367] width 697 height 620
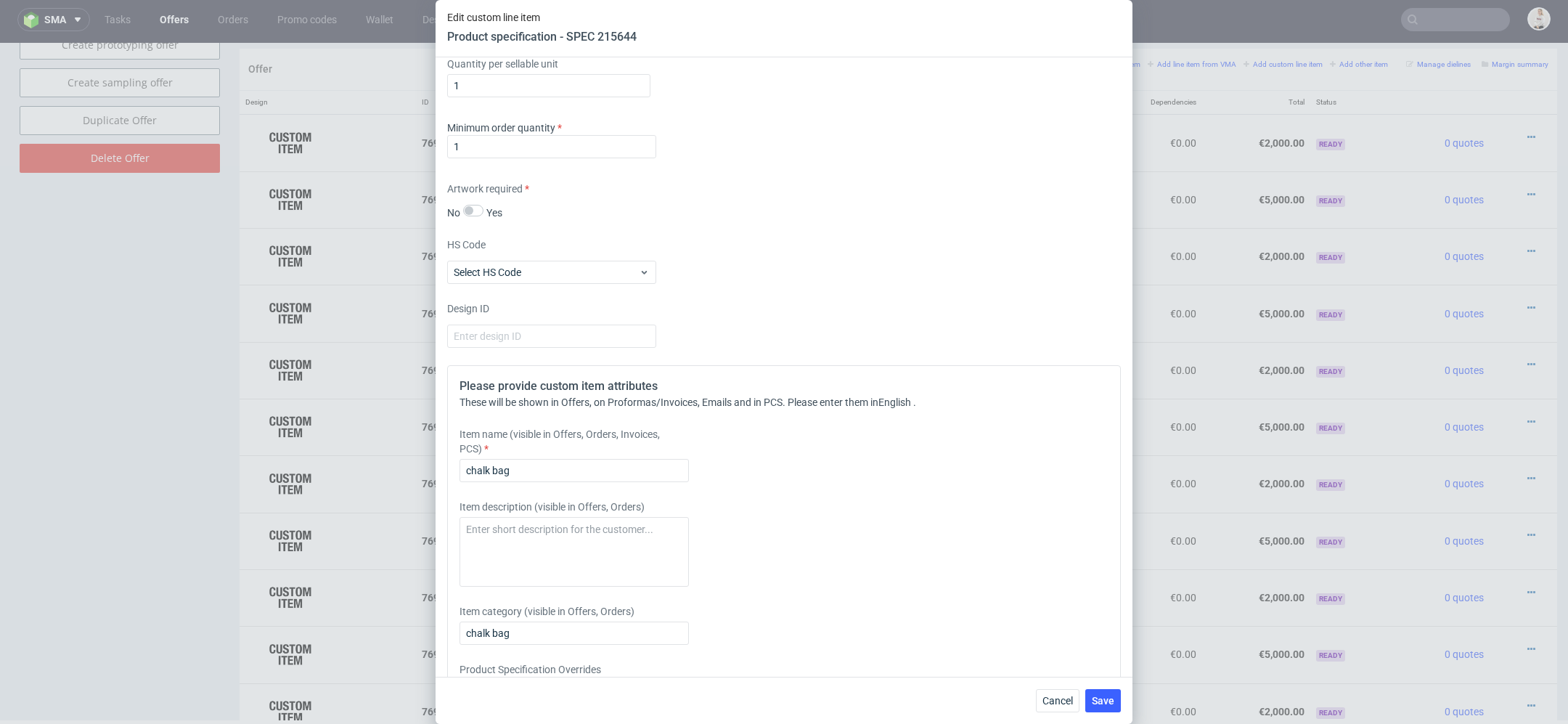
scroll to position [1460, 0]
click at [585, 455] on input "chalk bag" at bounding box center [574, 466] width 229 height 23
type input "chalk bag 340x450x120"
click at [878, 552] on div "Item description (visible in Offers, Orders)" at bounding box center [700, 538] width 482 height 87
click at [1106, 703] on span "Save" at bounding box center [1103, 700] width 22 height 10
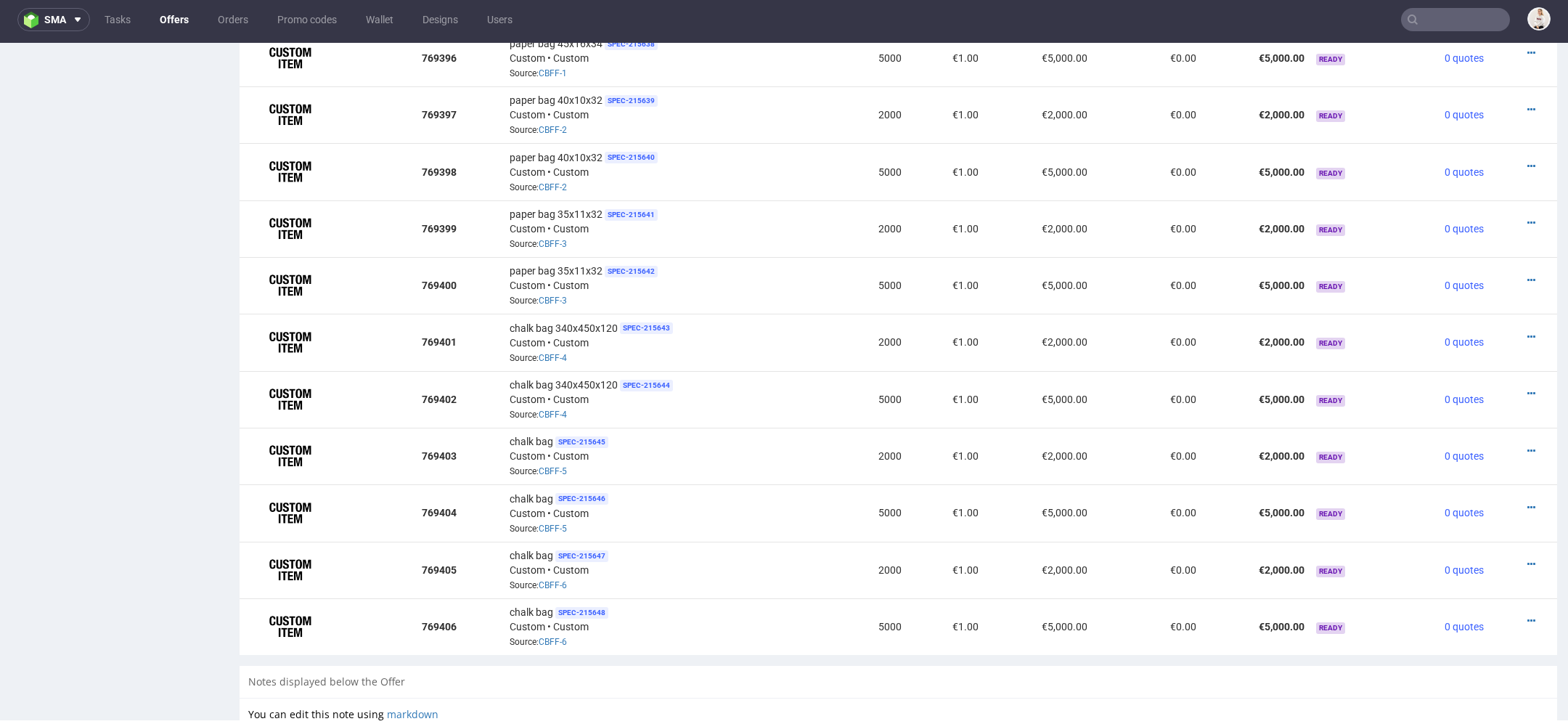
scroll to position [998, 0]
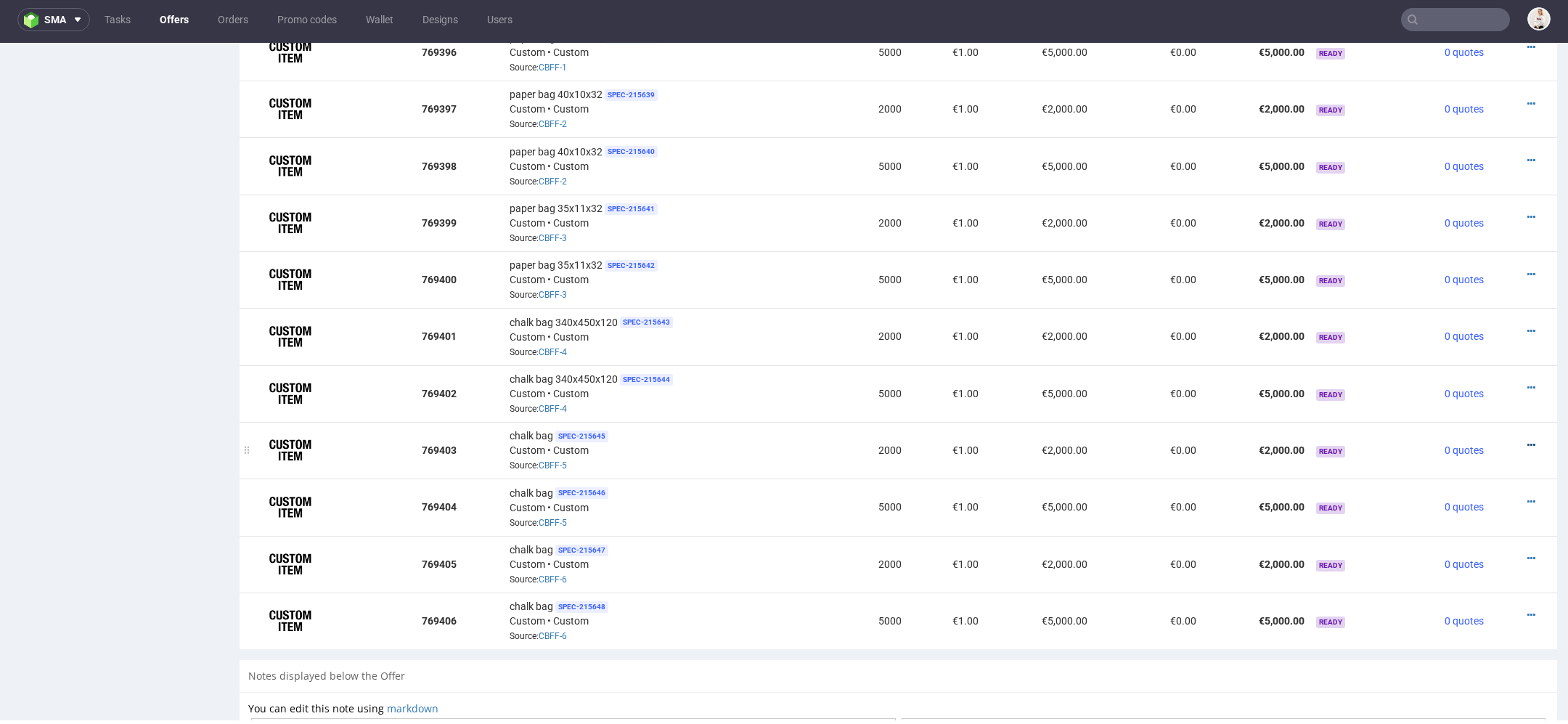
click at [1528, 440] on icon at bounding box center [1531, 445] width 8 height 10
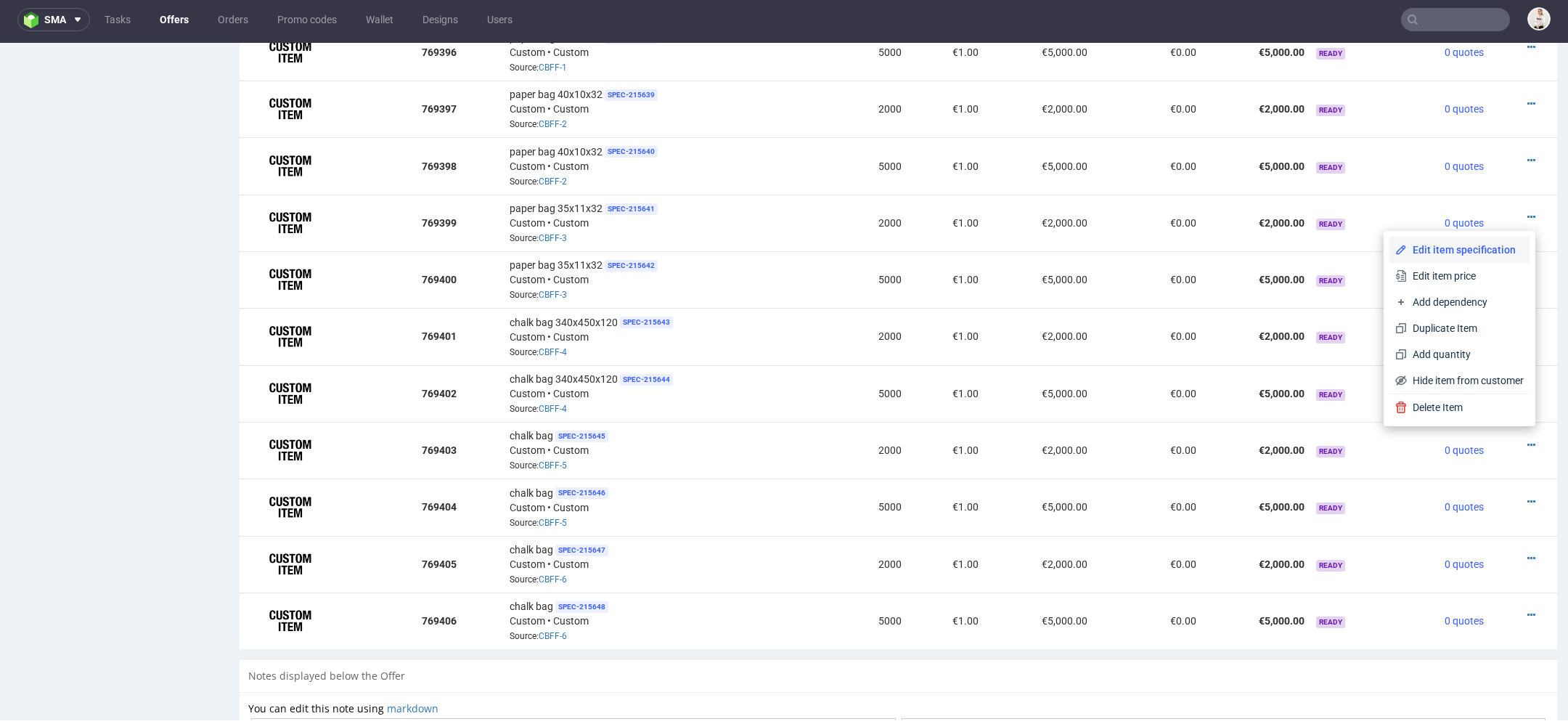
click at [1455, 240] on li "Edit item specification" at bounding box center [1459, 250] width 140 height 26
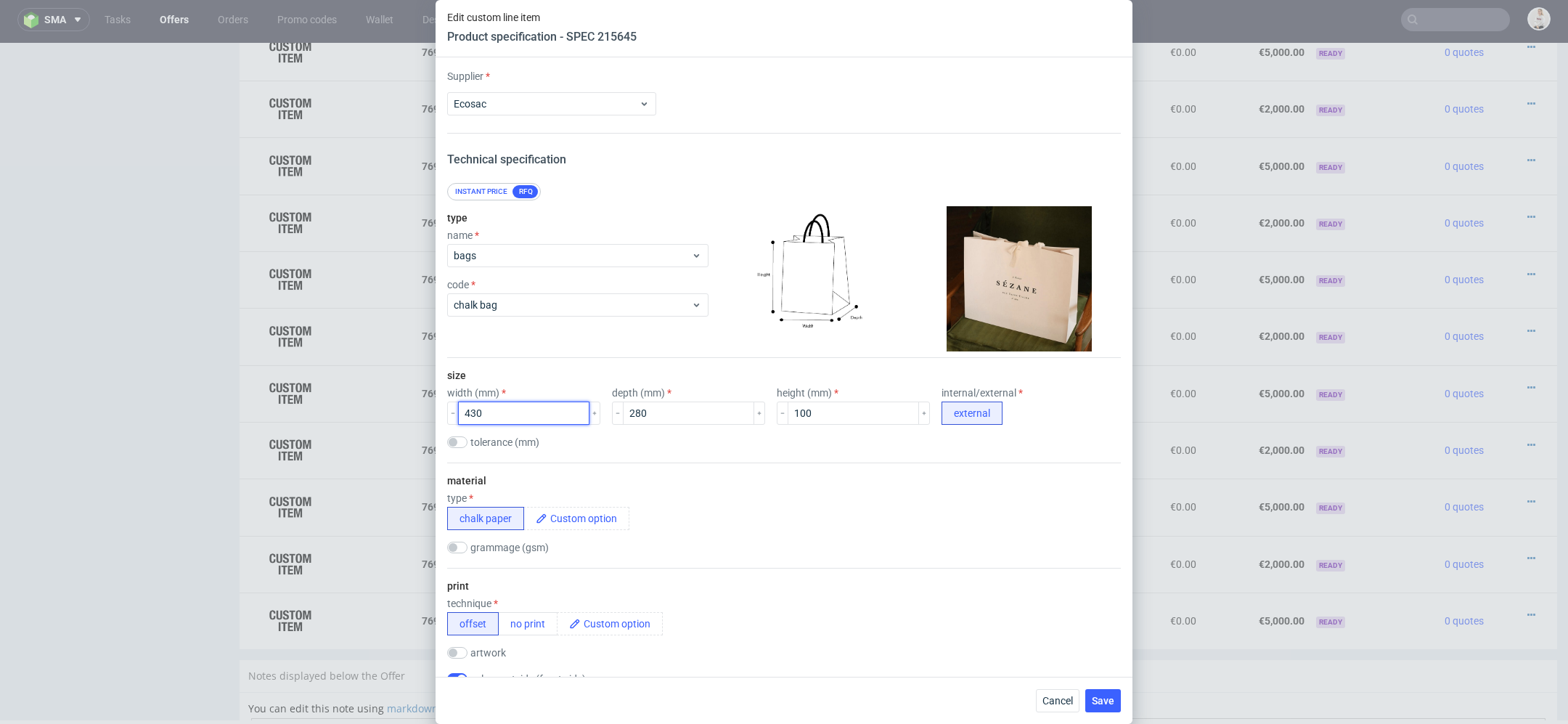
click at [475, 416] on input "430" at bounding box center [524, 413] width 131 height 23
type input "420"
click at [624, 415] on input "280" at bounding box center [689, 413] width 131 height 23
type input "290"
click at [788, 411] on input "100" at bounding box center [853, 413] width 131 height 23
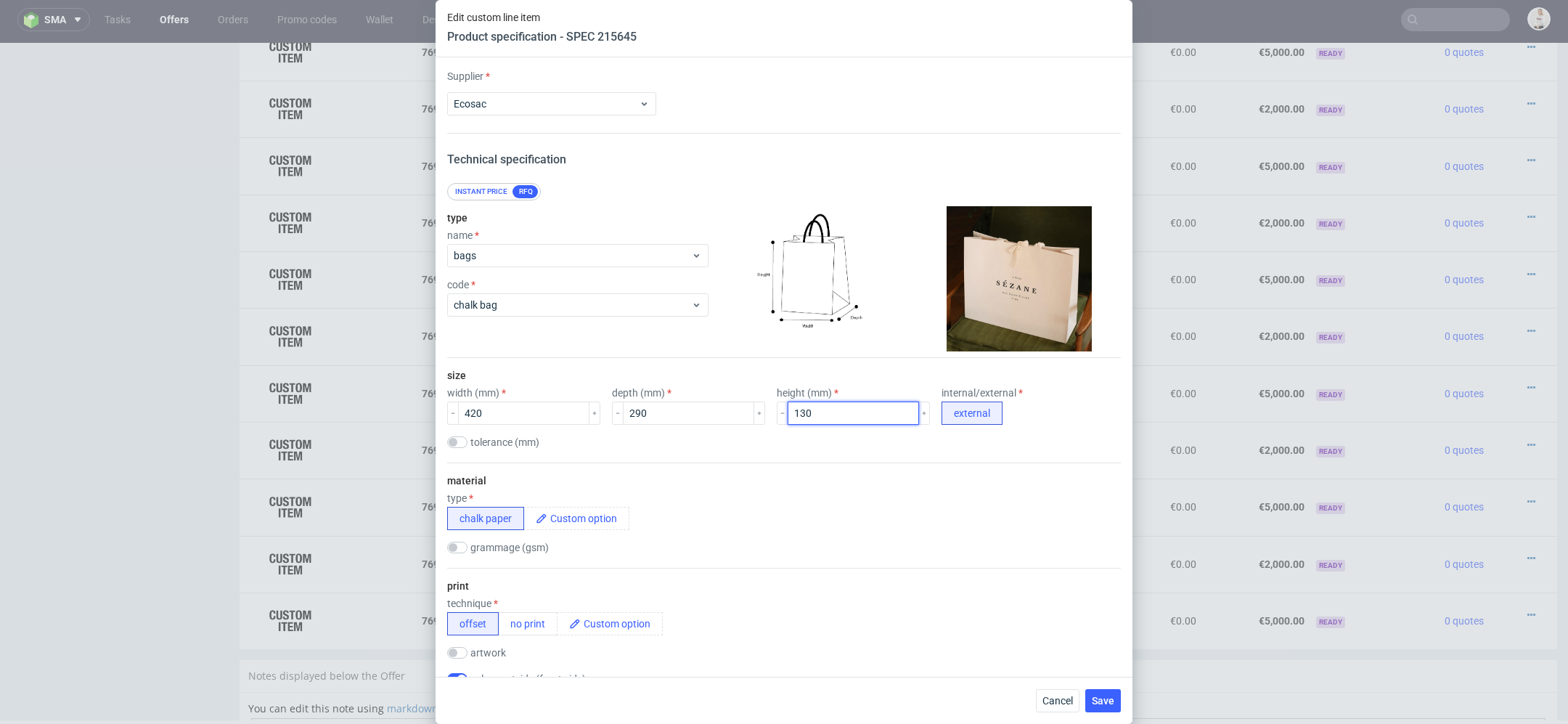
type input "130"
click at [914, 546] on div "grammage (gsm)" at bounding box center [784, 549] width 674 height 14
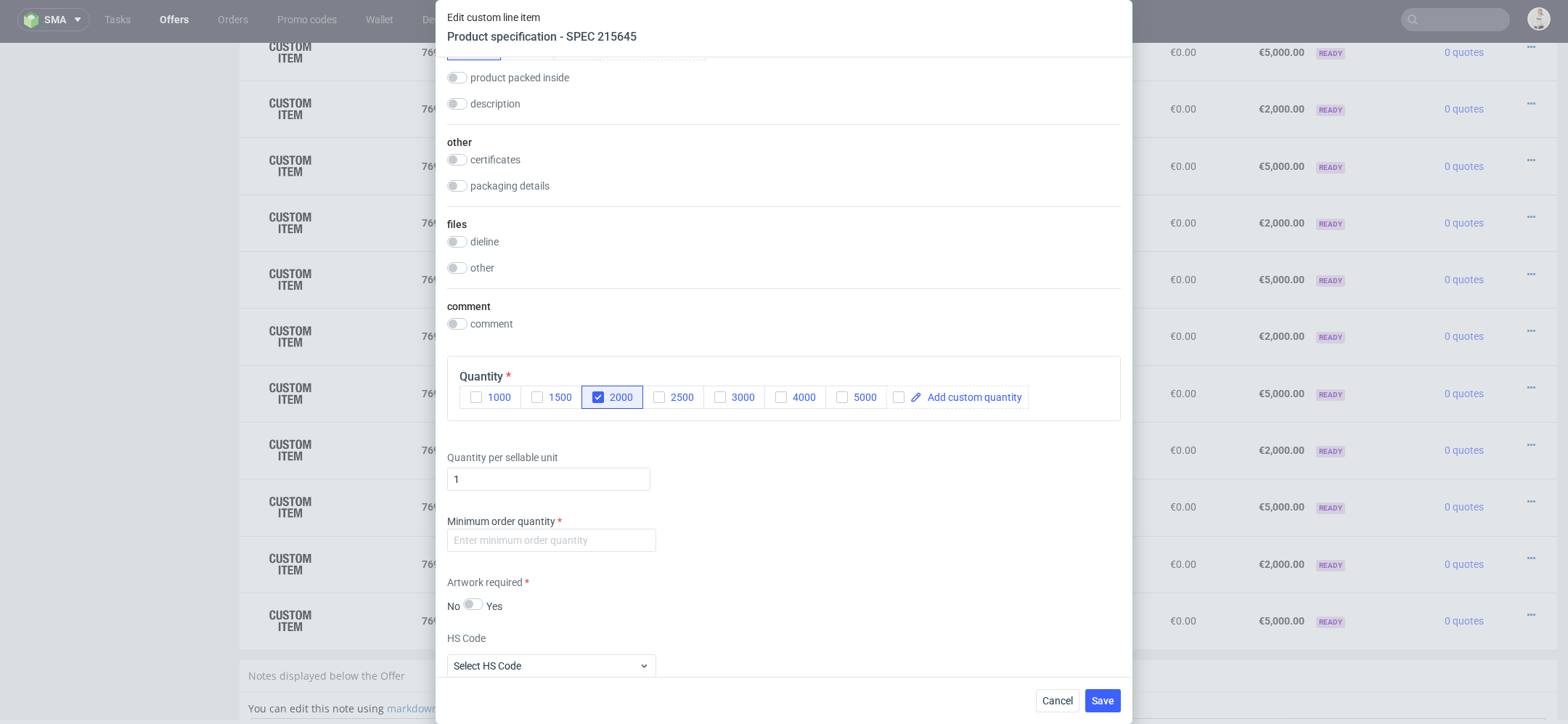
scroll to position [1268, 0]
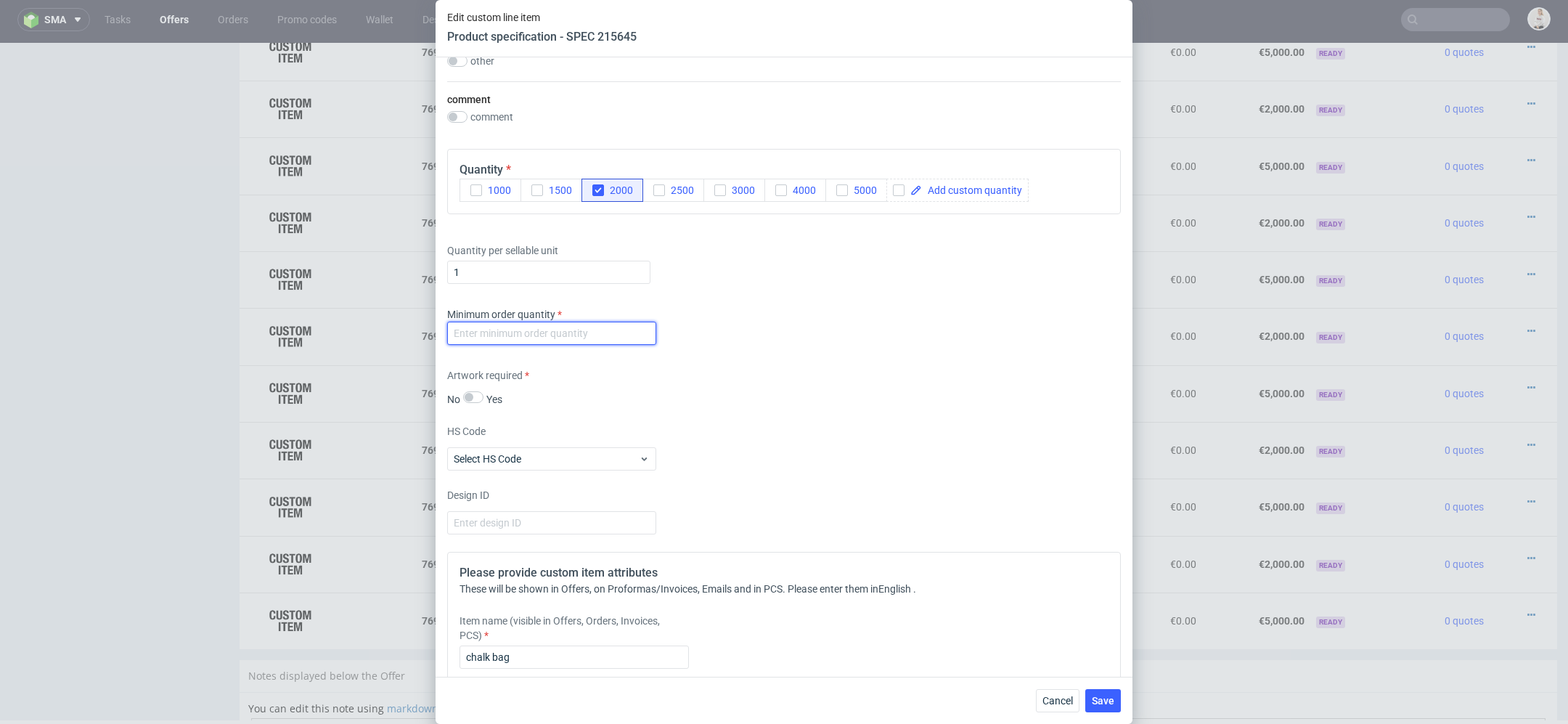
click at [548, 328] on input "number" at bounding box center [551, 333] width 209 height 23
type input "1"
click at [839, 450] on div "HS Code Select HS Code" at bounding box center [784, 447] width 674 height 47
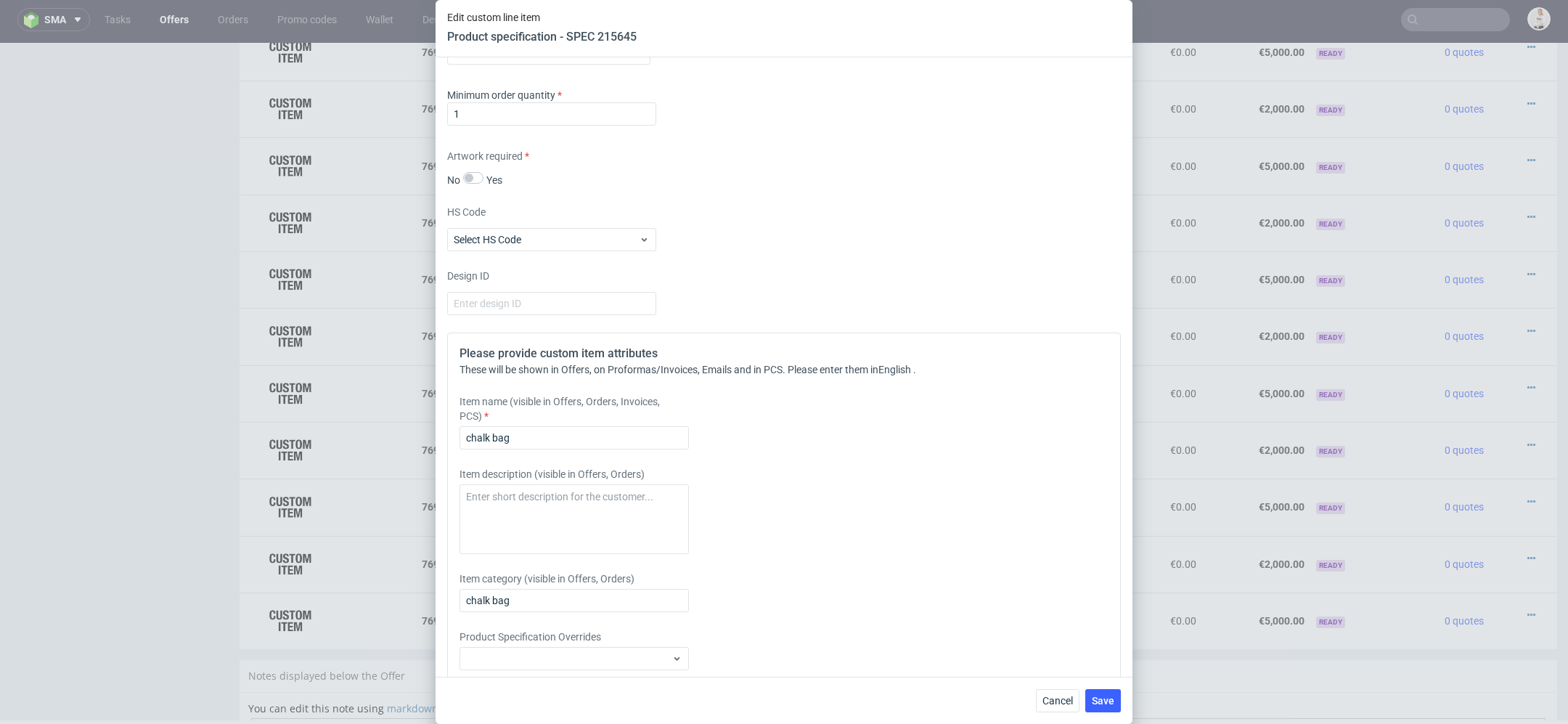
scroll to position [1508, 0]
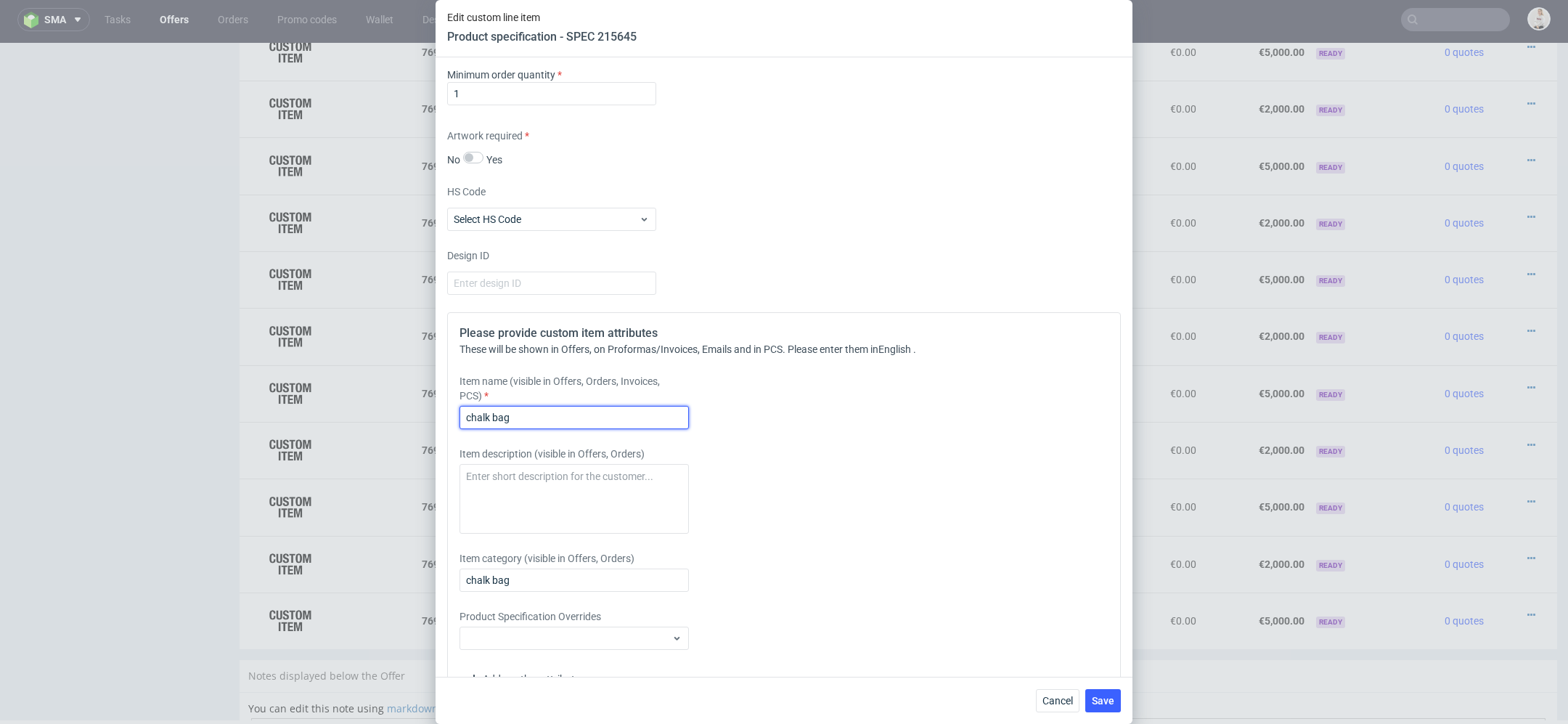
click at [611, 418] on input "chalk bag" at bounding box center [574, 418] width 229 height 23
paste input "290x420x130"
type input "chalk bag 290x420x130"
click at [994, 530] on div "Please provide custom item attributes These will be shown in Offers, on Proform…" at bounding box center [784, 508] width 674 height 392
click at [1105, 695] on span "Save" at bounding box center [1103, 700] width 22 height 10
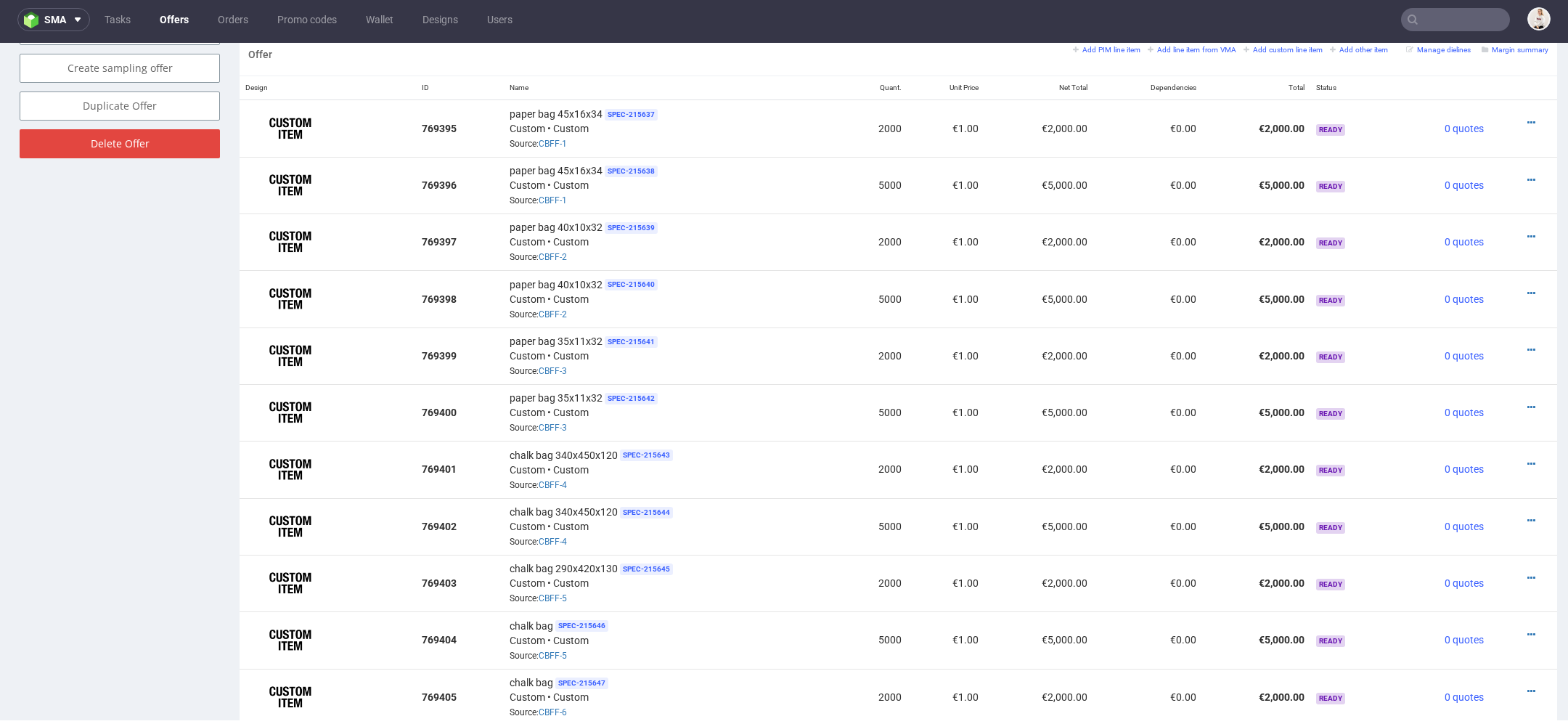
scroll to position [1294, 0]
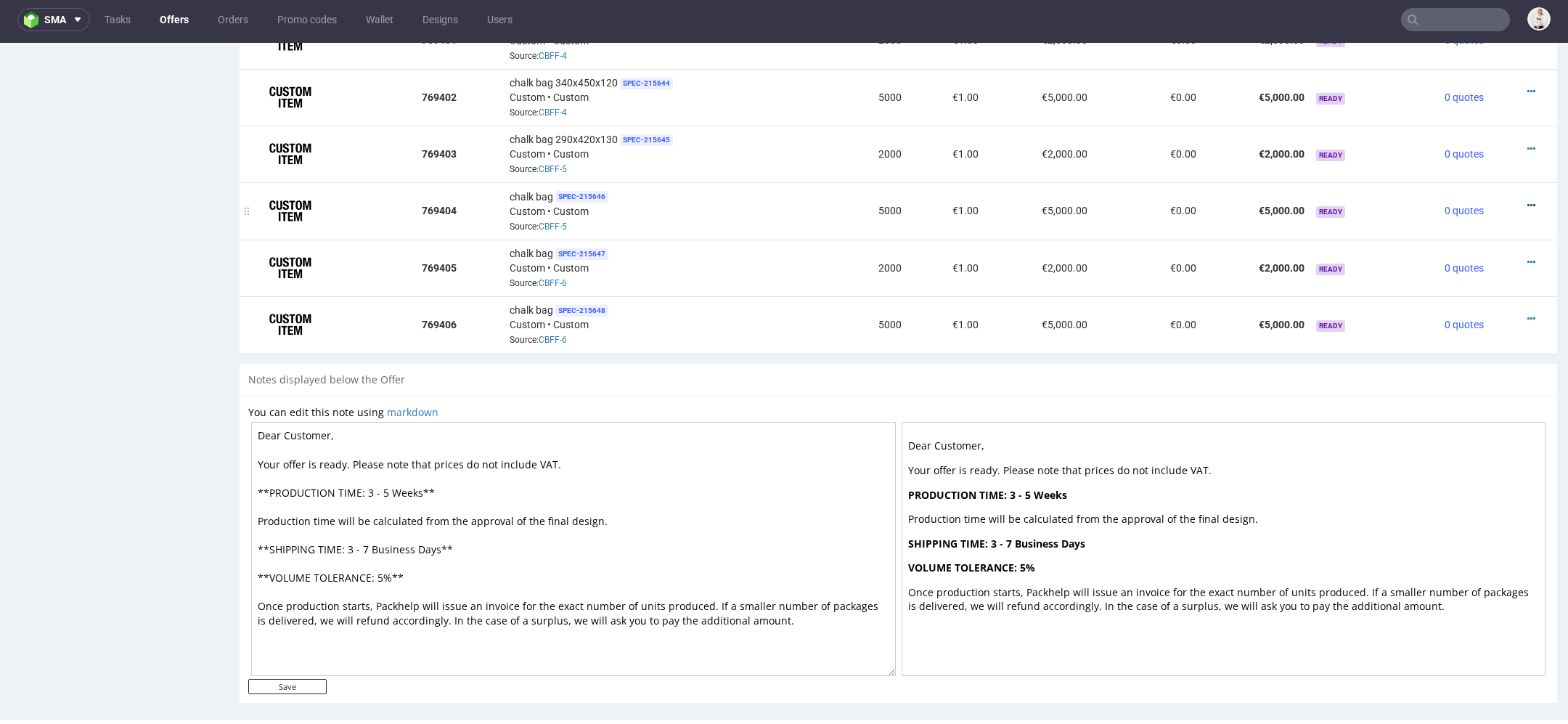
click at [1528, 200] on icon at bounding box center [1531, 205] width 8 height 10
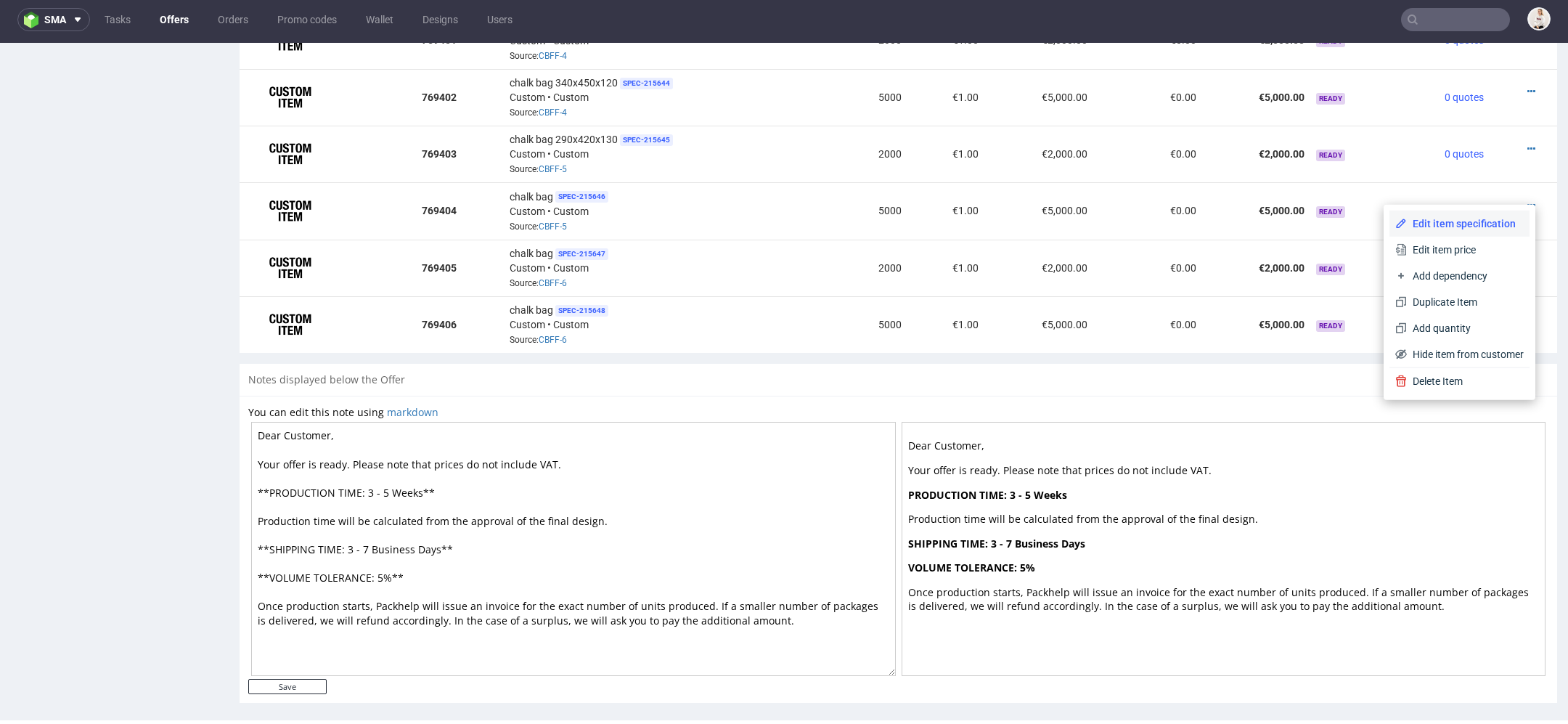
click at [1443, 212] on li "Edit item specification" at bounding box center [1459, 223] width 140 height 26
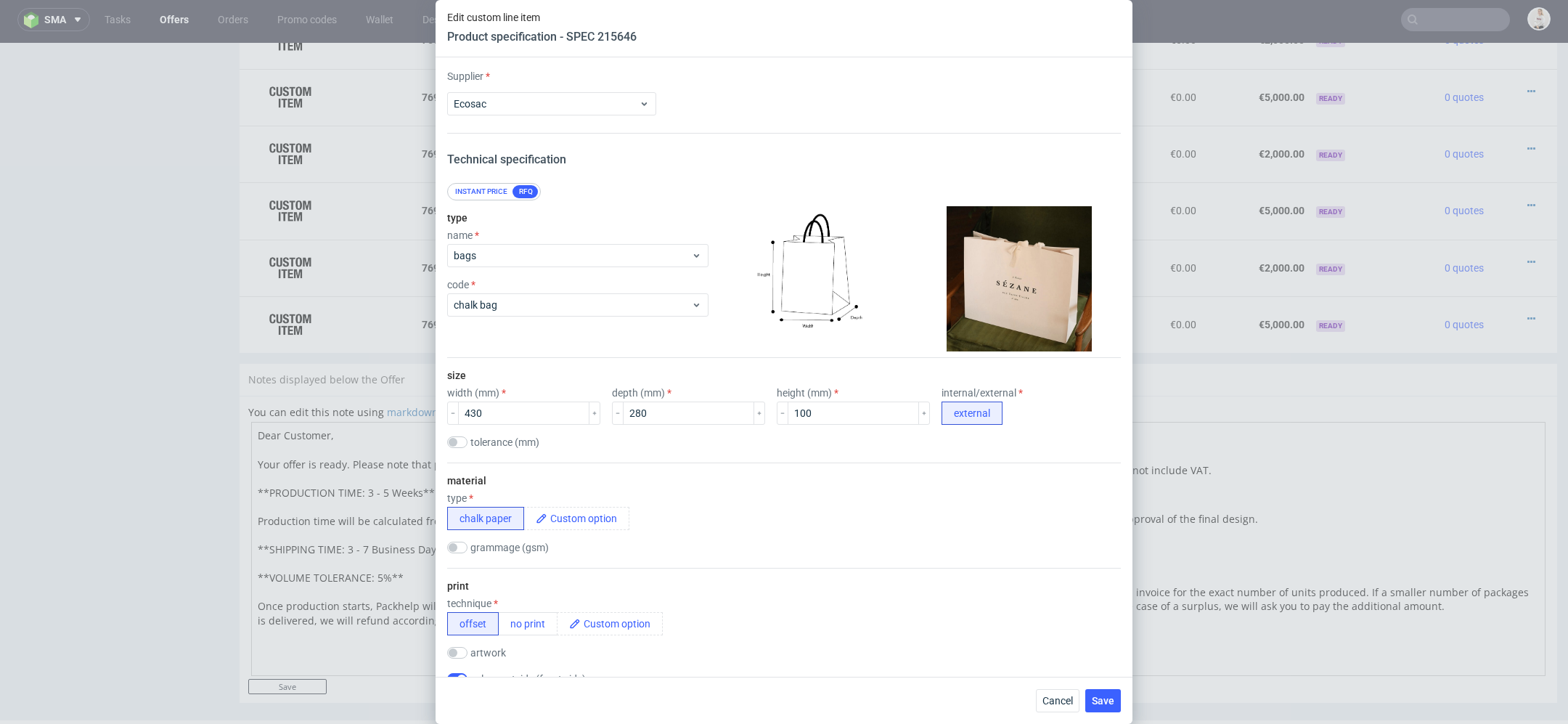
scroll to position [1544, 0]
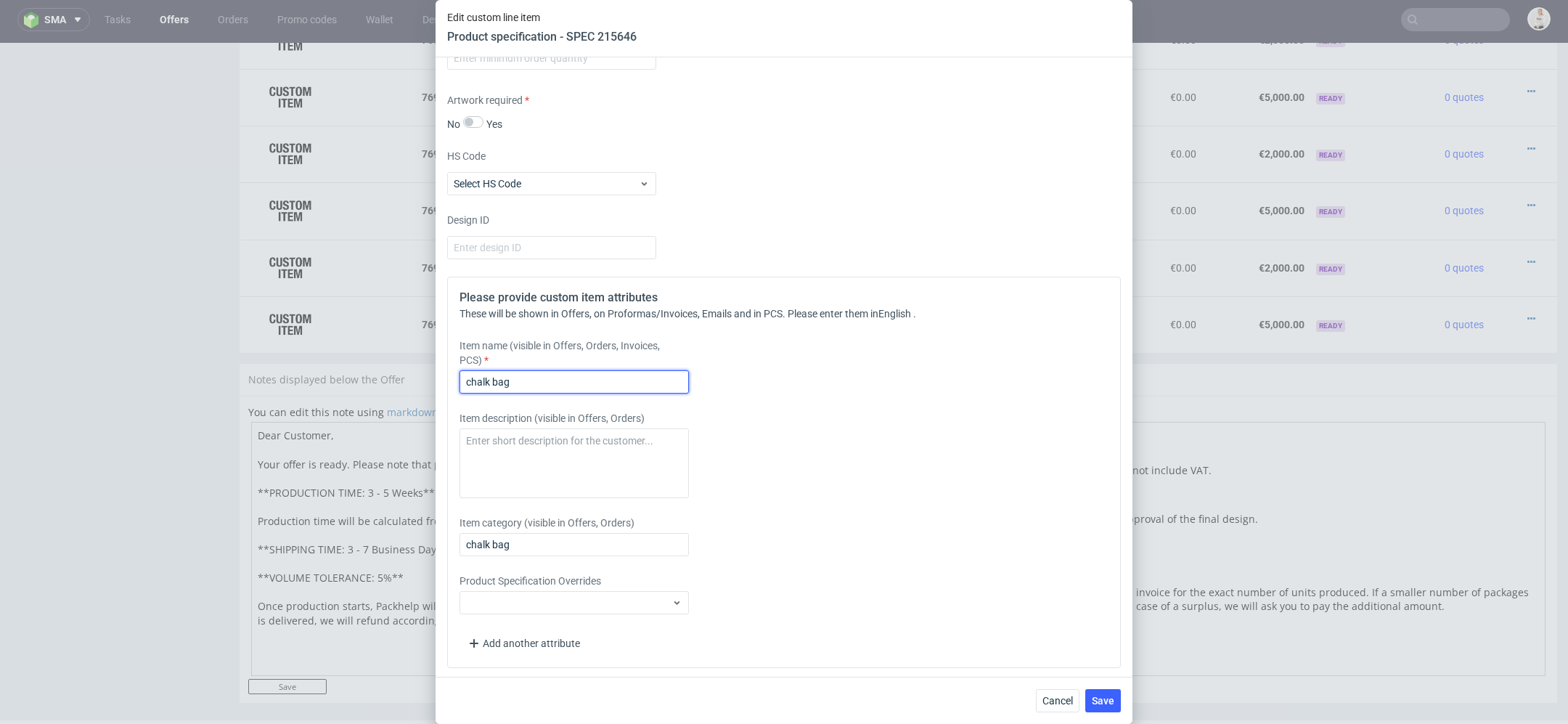
click at [573, 374] on input "chalk bag" at bounding box center [574, 382] width 229 height 23
paste input "290x420x130"
click at [508, 371] on input "chalk bag290x420x130" at bounding box center [574, 382] width 229 height 23
click at [509, 377] on input "chalk bag290x420x130" at bounding box center [574, 382] width 229 height 23
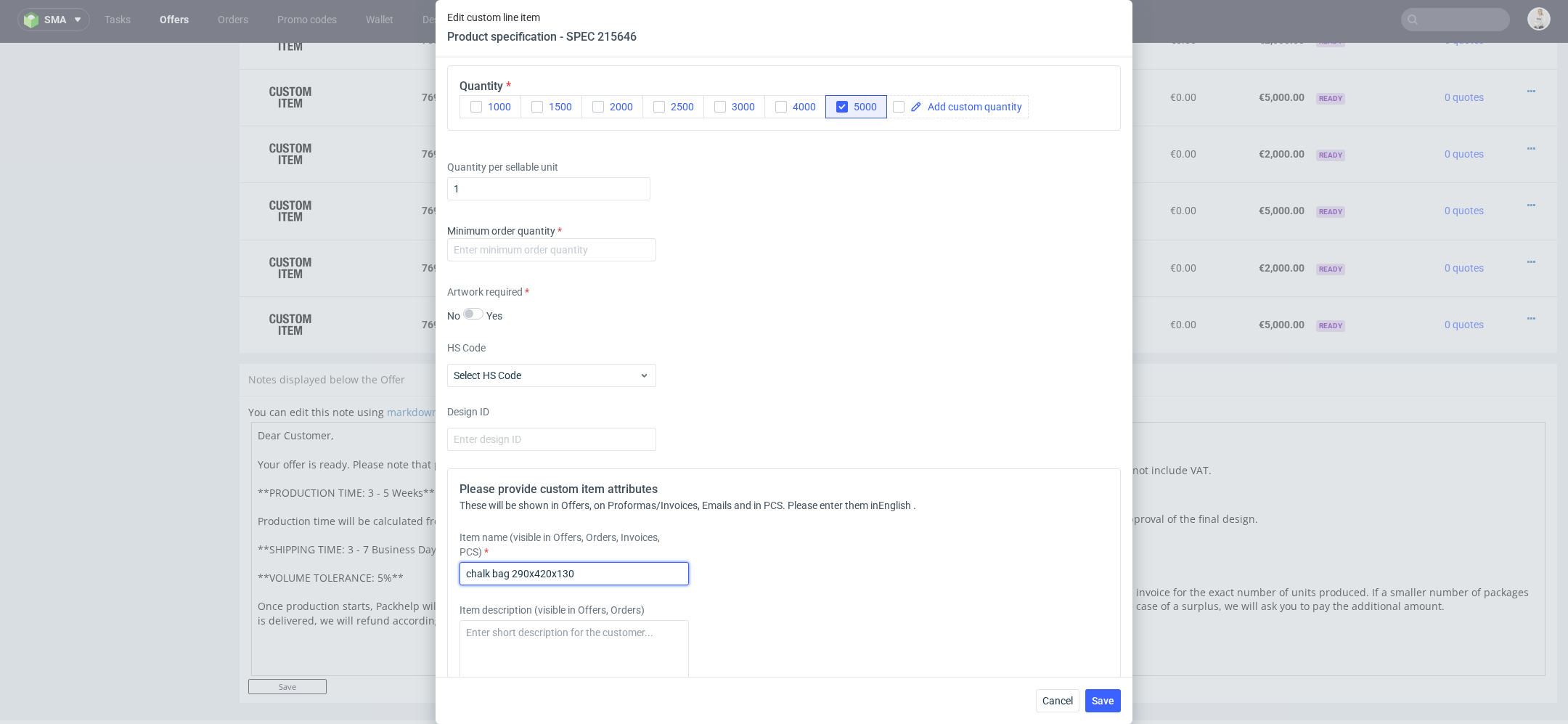
scroll to position [1340, 0]
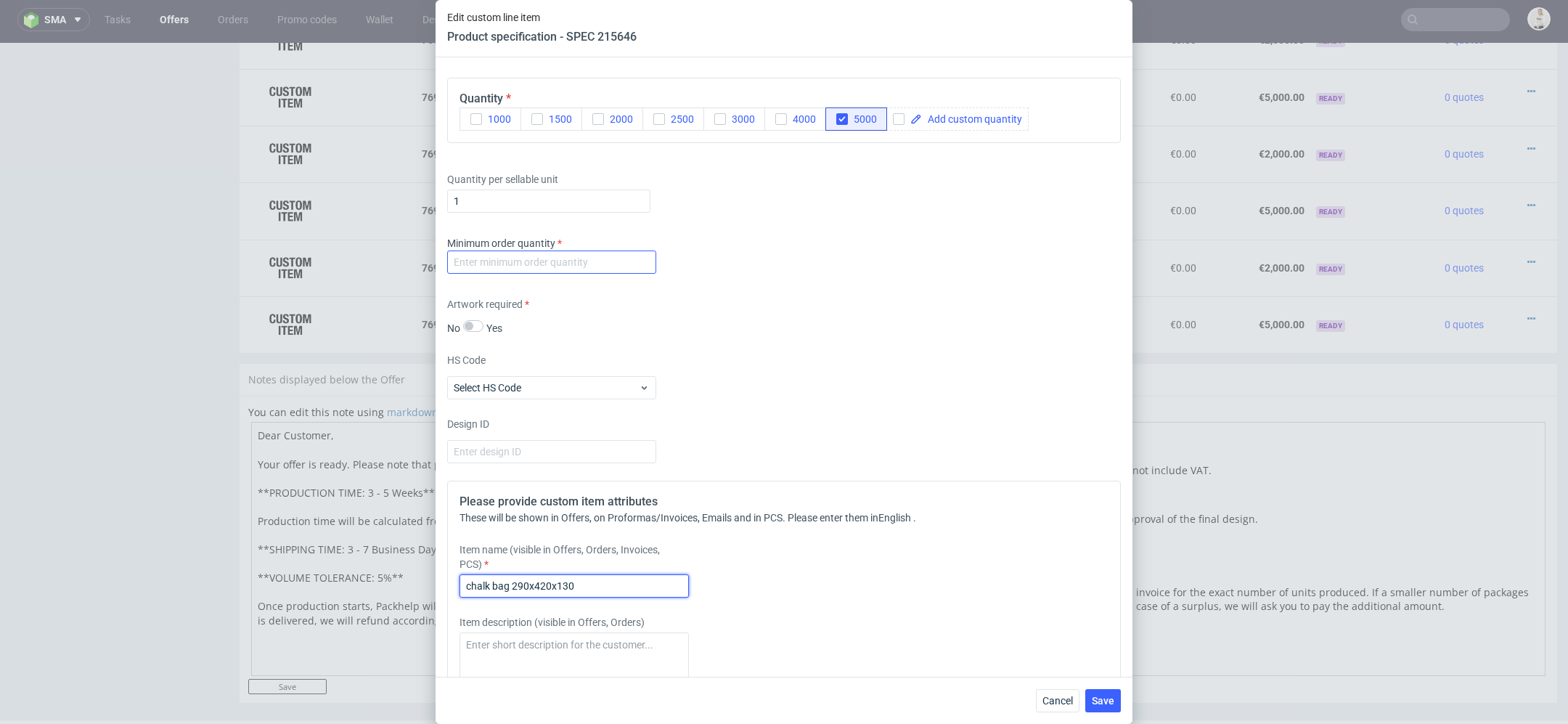
type input "chalk bag 290x420x130"
click at [544, 254] on input "number" at bounding box center [551, 262] width 209 height 23
type input "1"
click at [767, 287] on div "Supplier Ecosac Technical specification Instant price RFQ type name bags code c…" at bounding box center [784, 367] width 697 height 620
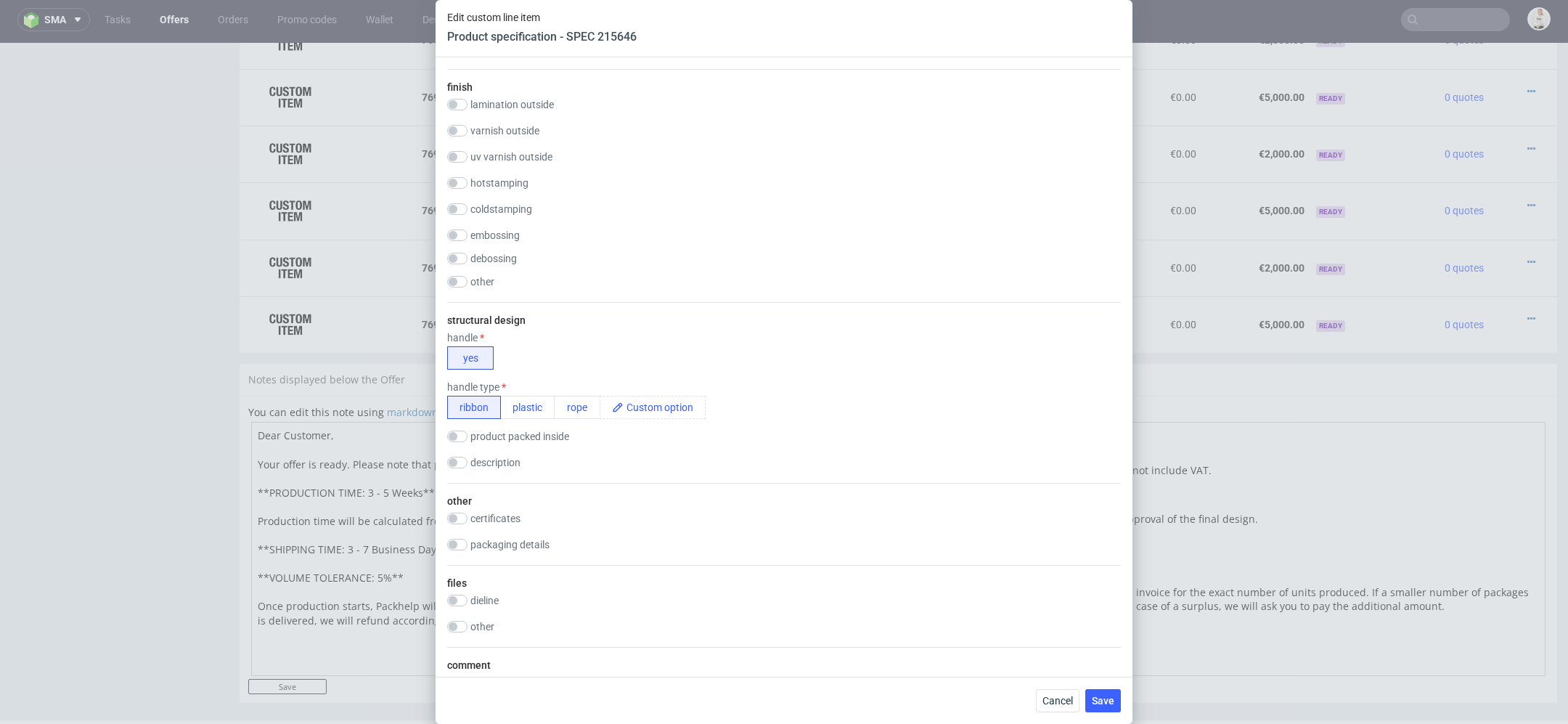
scroll to position [0, 0]
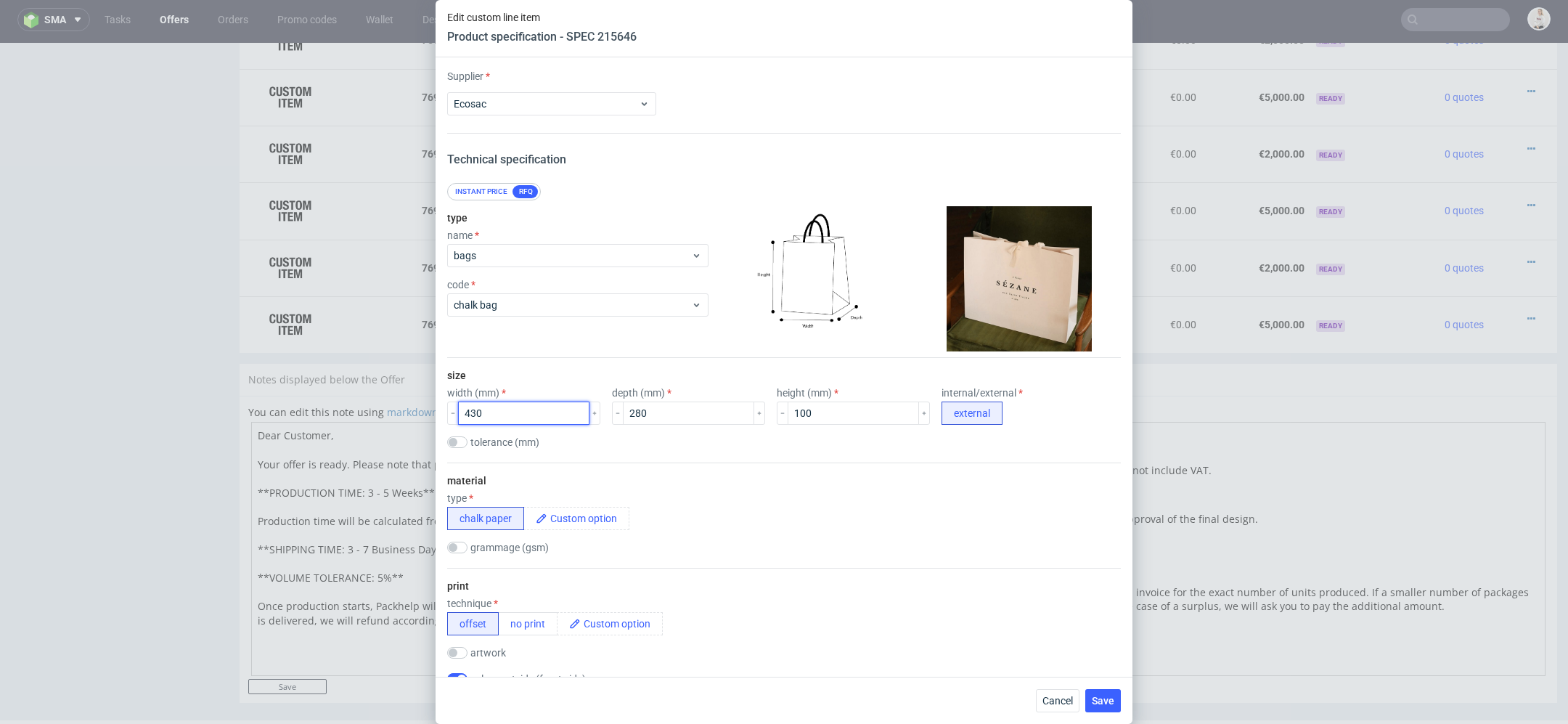
click at [477, 411] on input "430" at bounding box center [524, 413] width 131 height 23
type input "420"
click at [627, 408] on input "280" at bounding box center [689, 413] width 131 height 23
type input "290"
click at [788, 411] on input "100" at bounding box center [853, 413] width 131 height 23
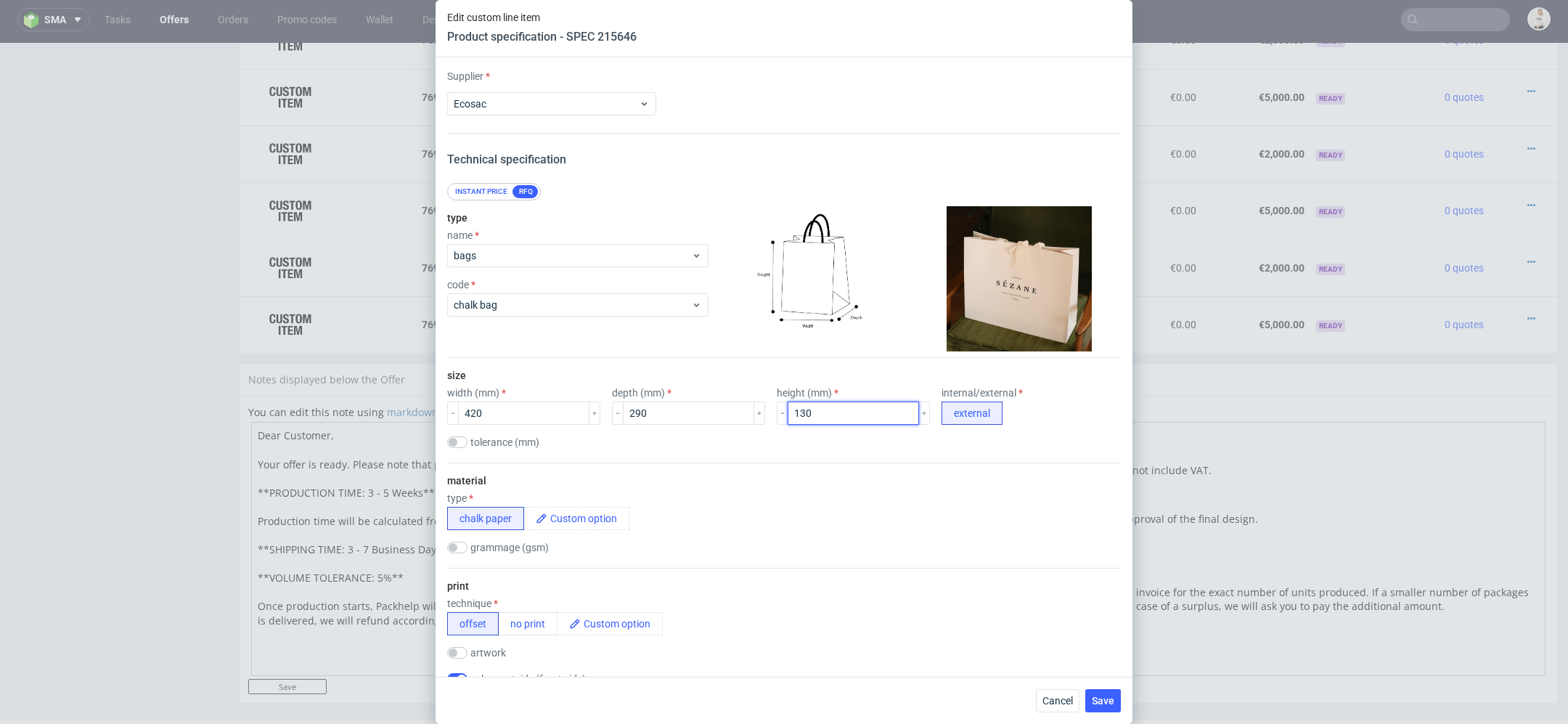
type input "130"
click at [843, 468] on div "material type chalk paper grammage (gsm)" at bounding box center [784, 515] width 674 height 105
click at [1112, 696] on span "Save" at bounding box center [1103, 700] width 22 height 10
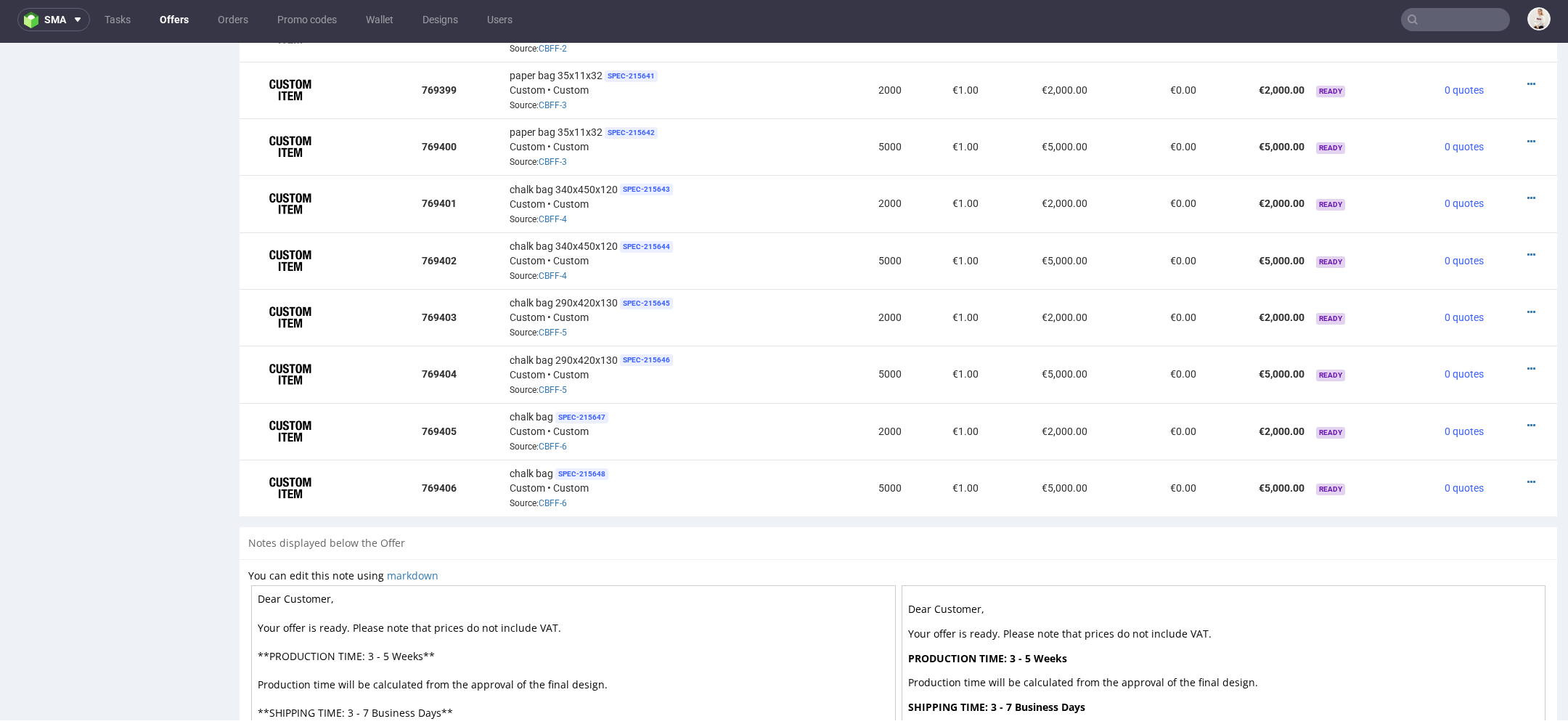
scroll to position [1294, 0]
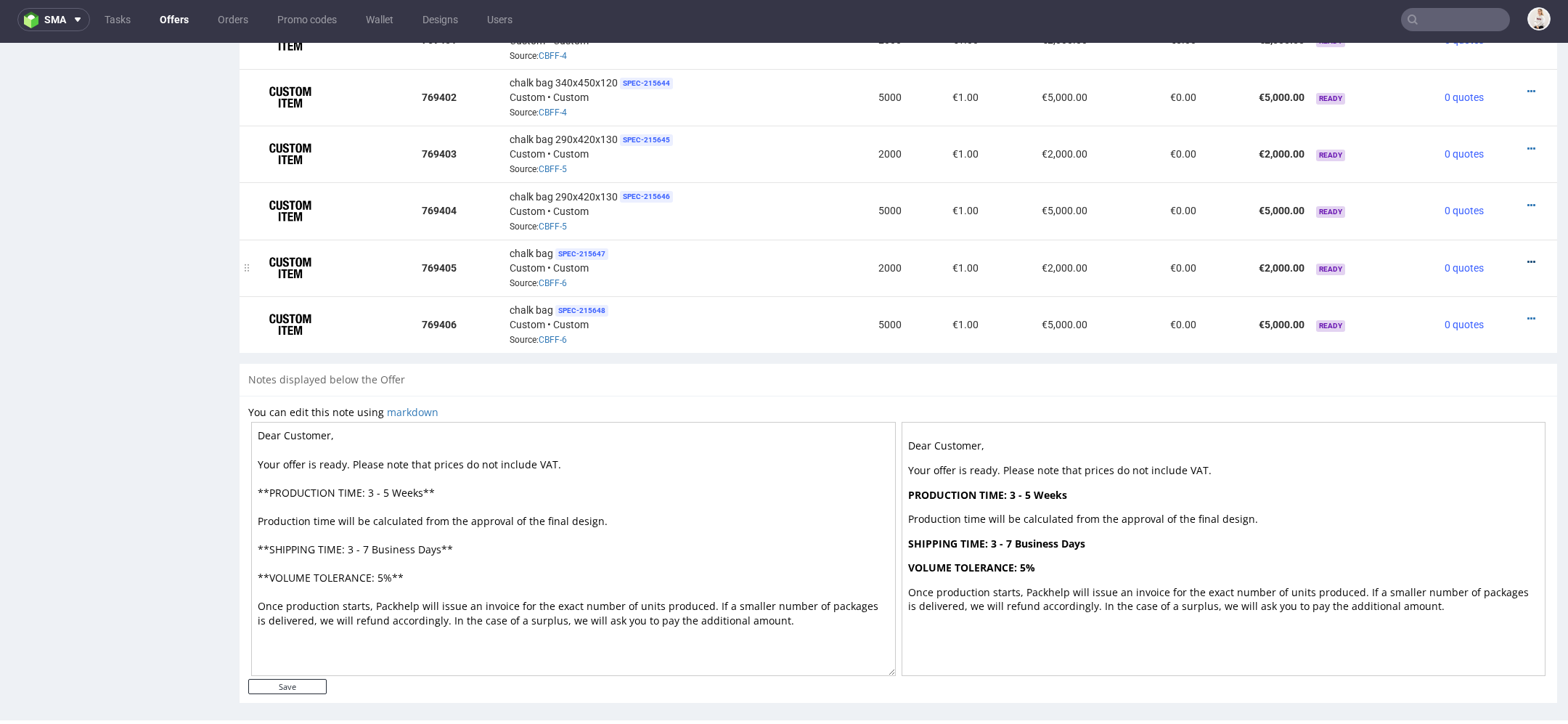
click at [1528, 257] on icon at bounding box center [1531, 261] width 8 height 10
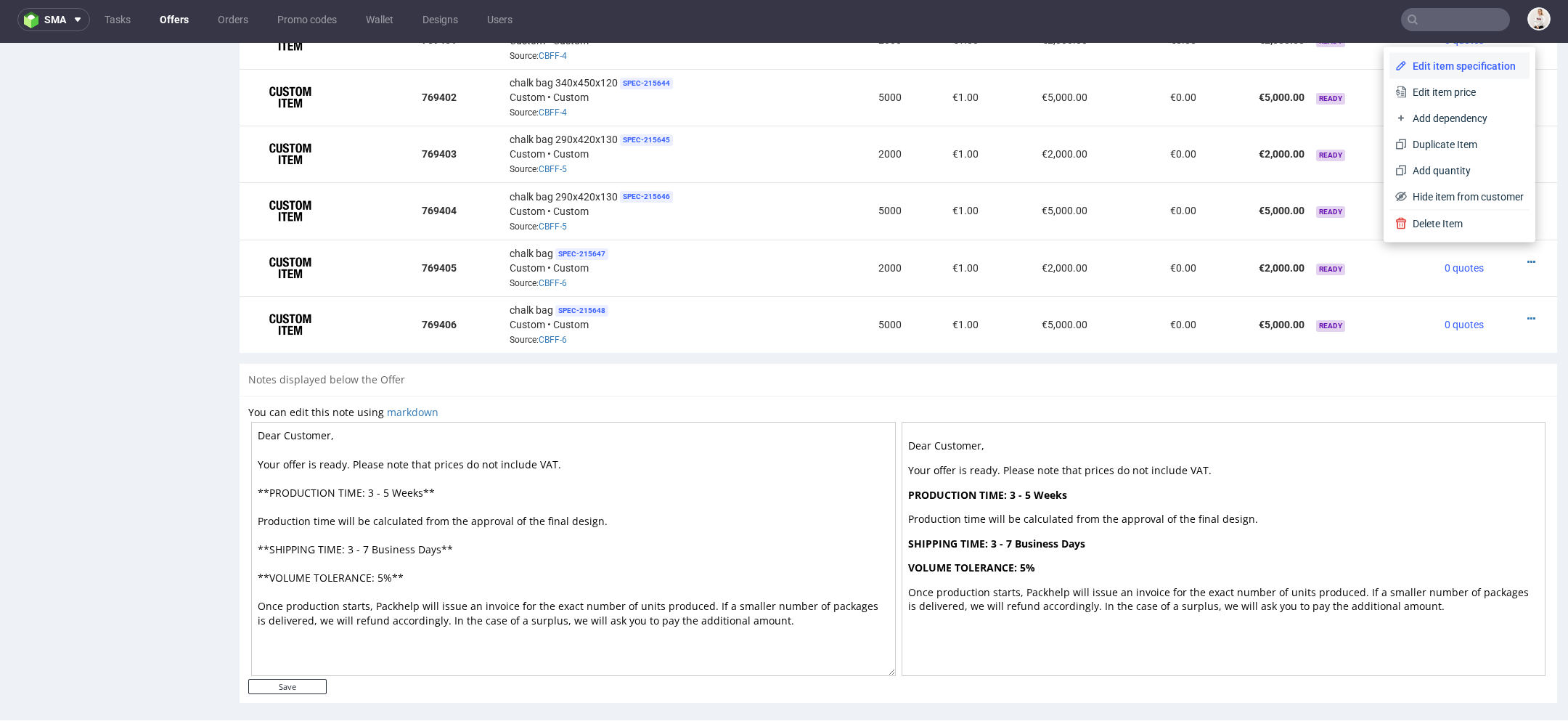
click at [1476, 67] on span "Edit item specification" at bounding box center [1466, 66] width 117 height 14
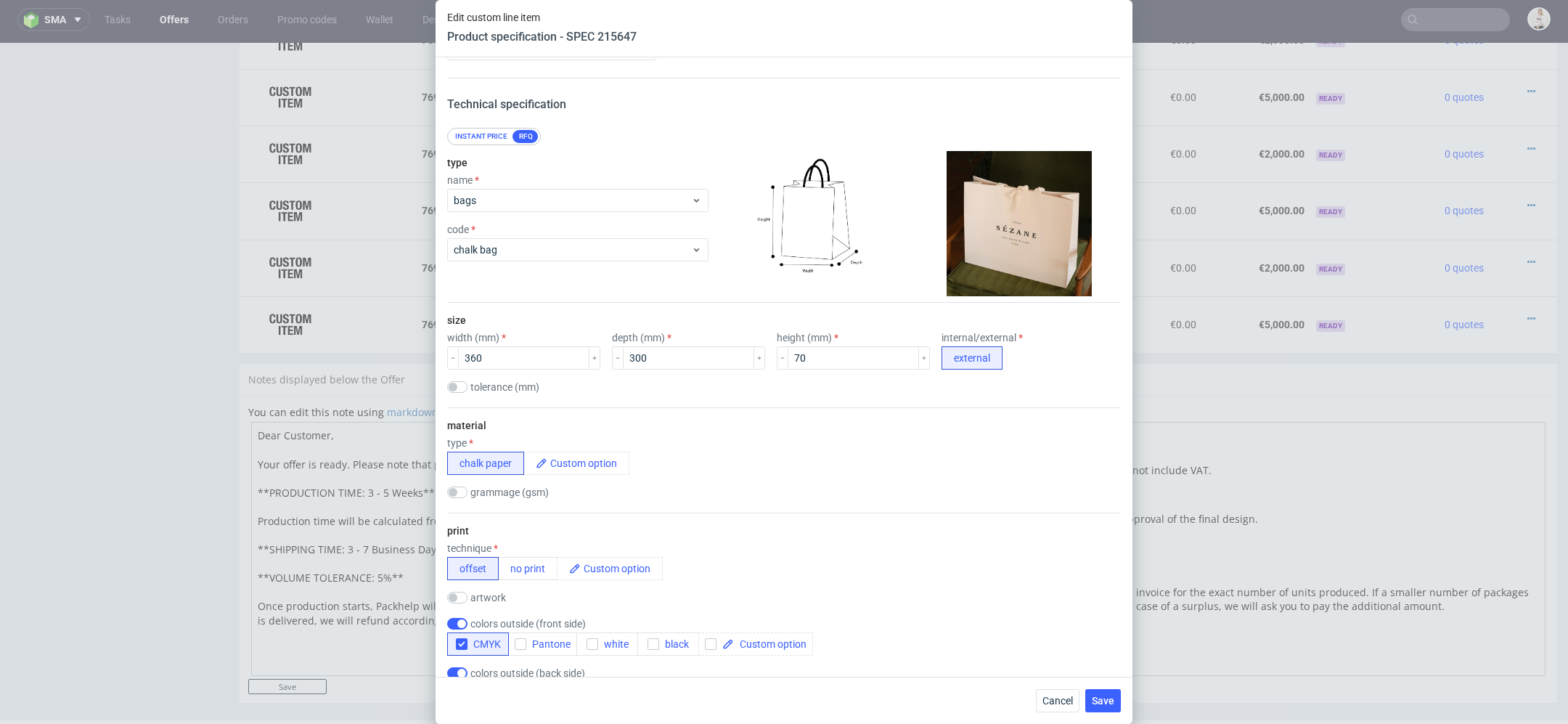
scroll to position [81, 0]
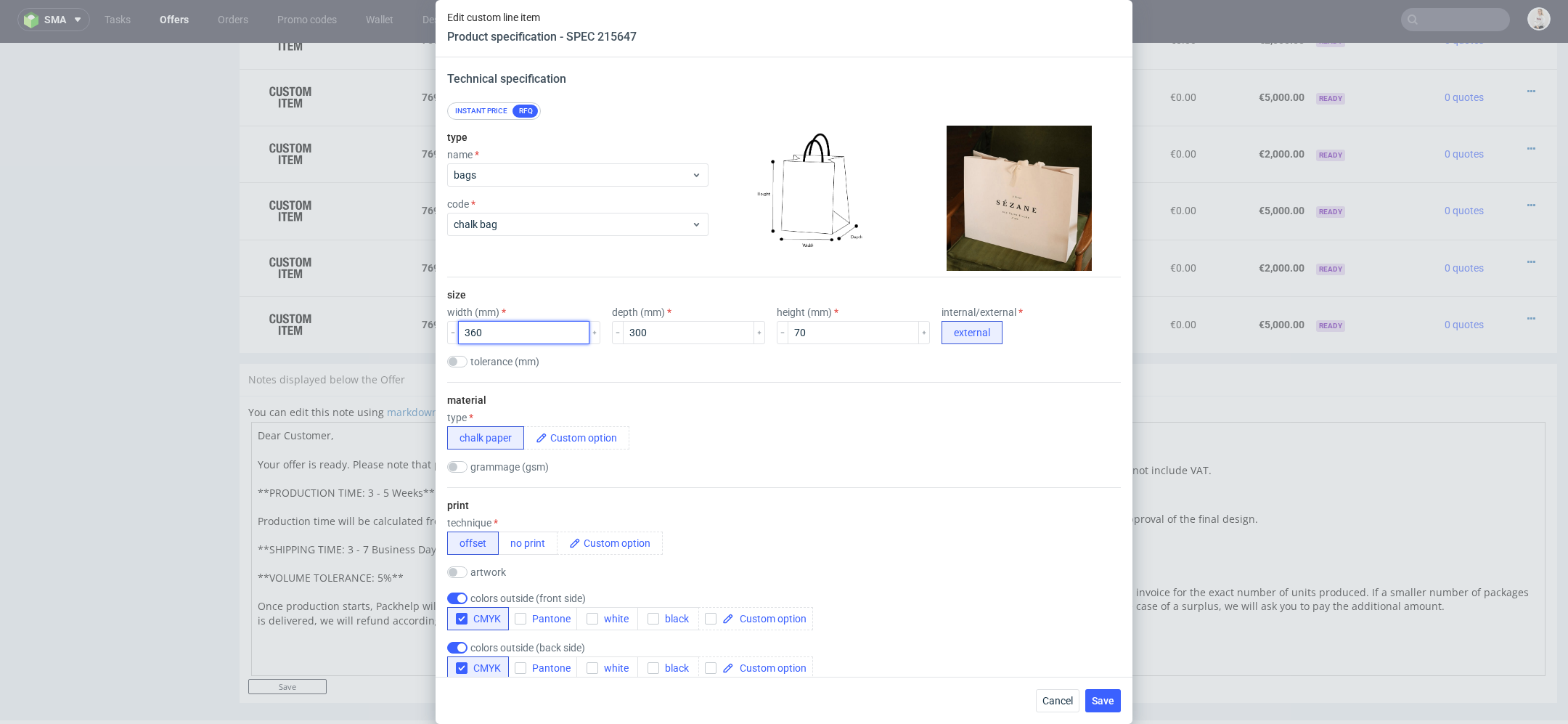
click at [475, 331] on input "360" at bounding box center [524, 332] width 131 height 23
type input "350"
drag, startPoint x: 775, startPoint y: 332, endPoint x: 703, endPoint y: 324, distance: 72.4
click at [703, 324] on div "width (mm) 350 depth (mm) 300 height (mm) 70 internal/external external" at bounding box center [784, 325] width 674 height 38
type input "100"
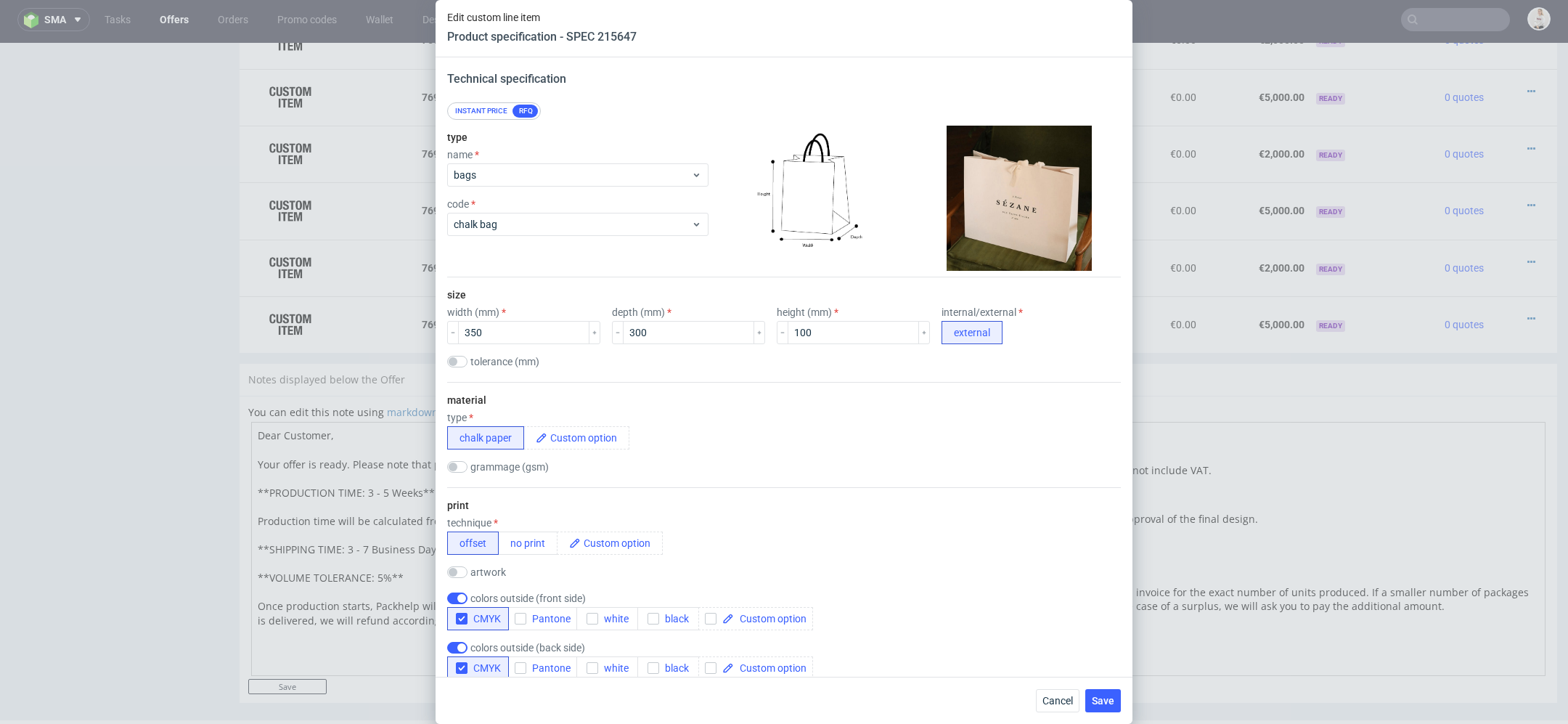
click at [1036, 525] on div "technique offset no print" at bounding box center [784, 536] width 674 height 38
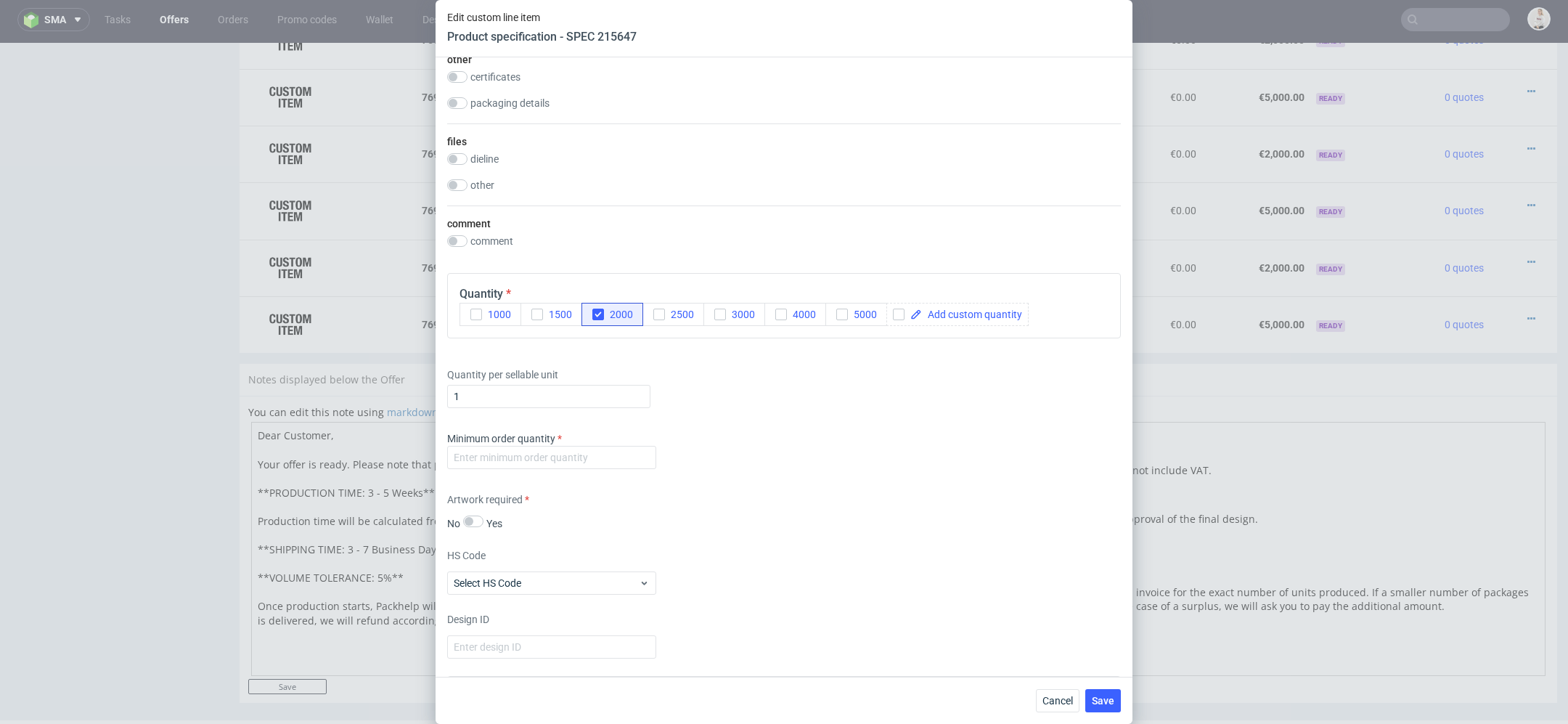
scroll to position [1180, 0]
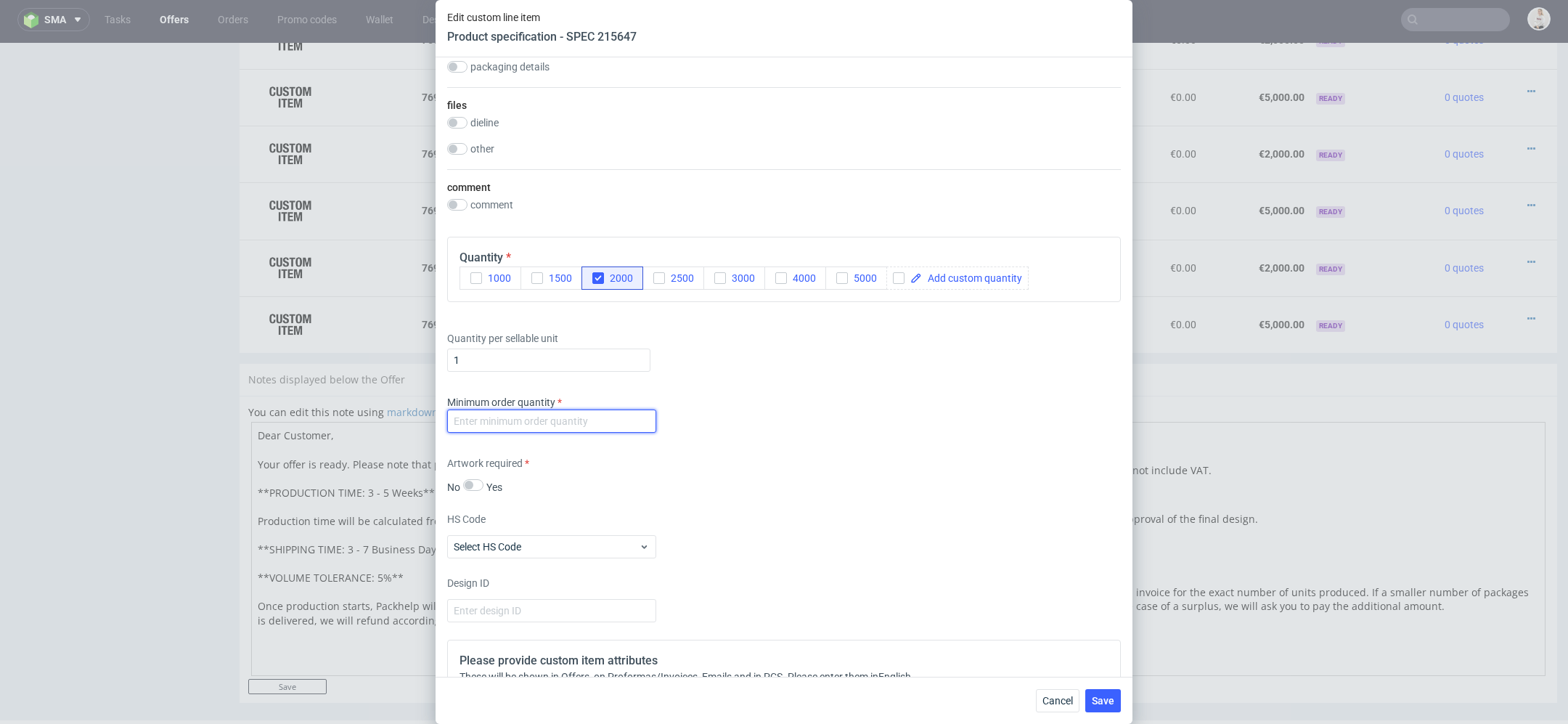
click at [514, 422] on input "number" at bounding box center [551, 421] width 209 height 23
type input "1"
click at [832, 487] on div "Artwork required No Yes" at bounding box center [784, 475] width 674 height 39
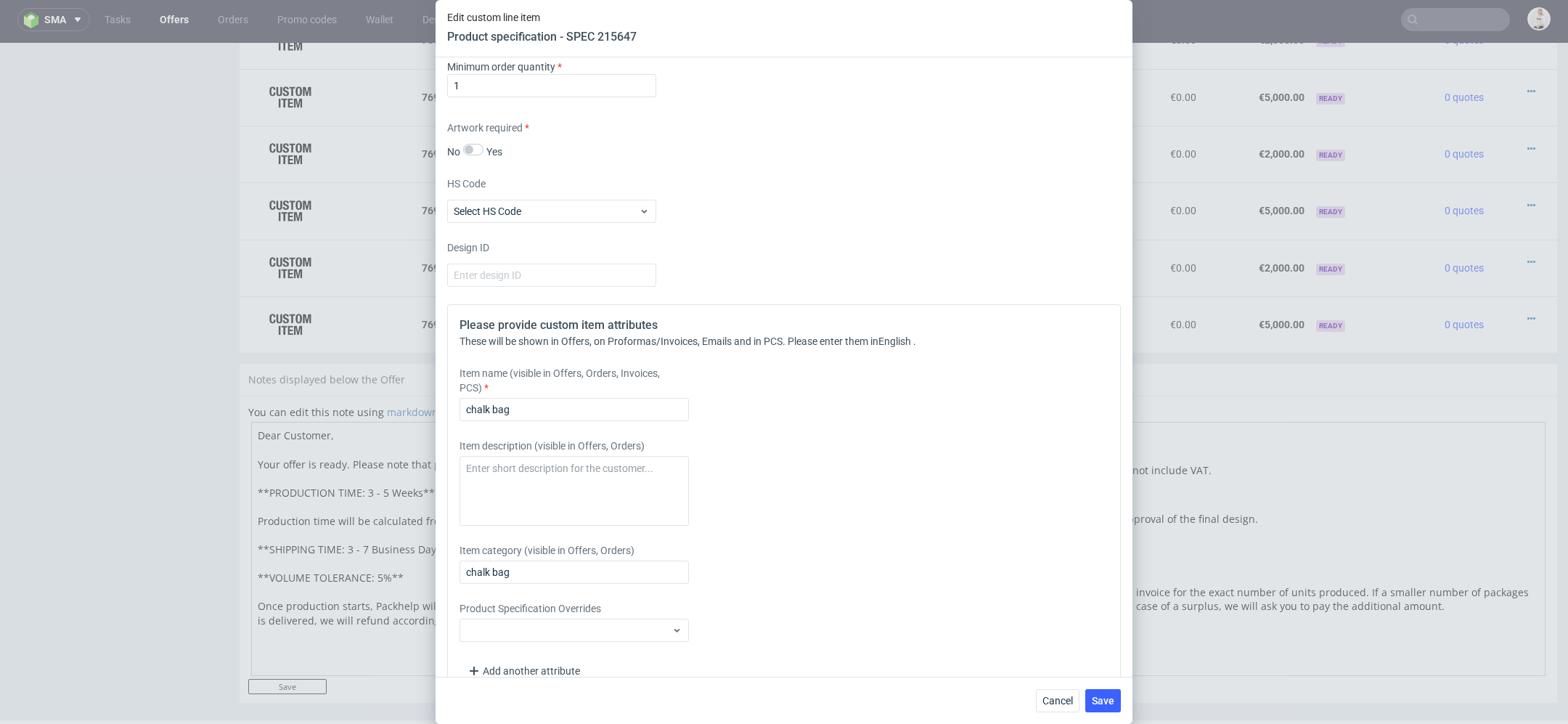
scroll to position [1517, 0]
click at [529, 407] on input "chalk bag" at bounding box center [574, 409] width 229 height 23
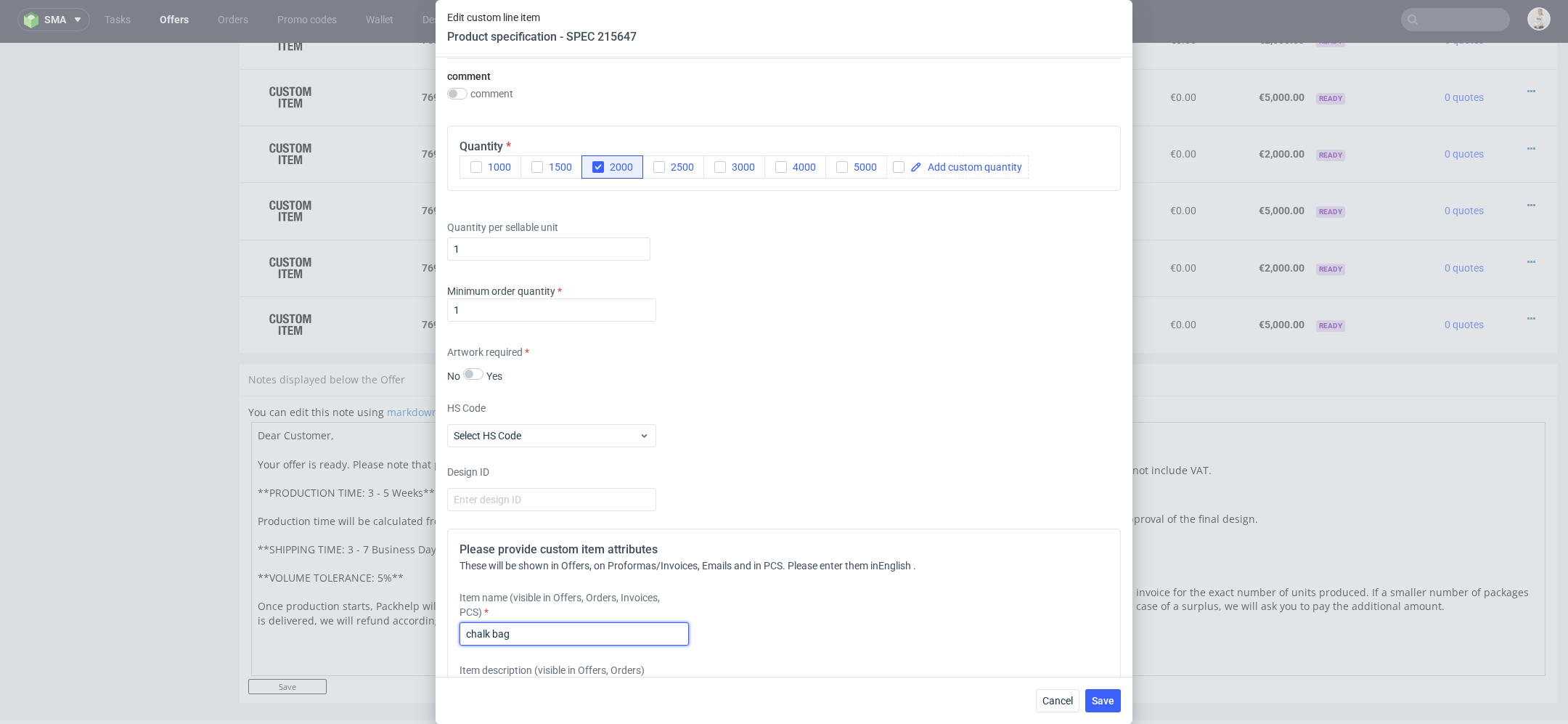
scroll to position [1291, 0]
paste input "300x350c100"
type input "chalk bag 300x350c100"
click at [885, 645] on div "Please provide custom item attributes These will be shown in Offers, on Proform…" at bounding box center [784, 726] width 674 height 392
click at [1103, 702] on span "Save" at bounding box center [1103, 700] width 22 height 10
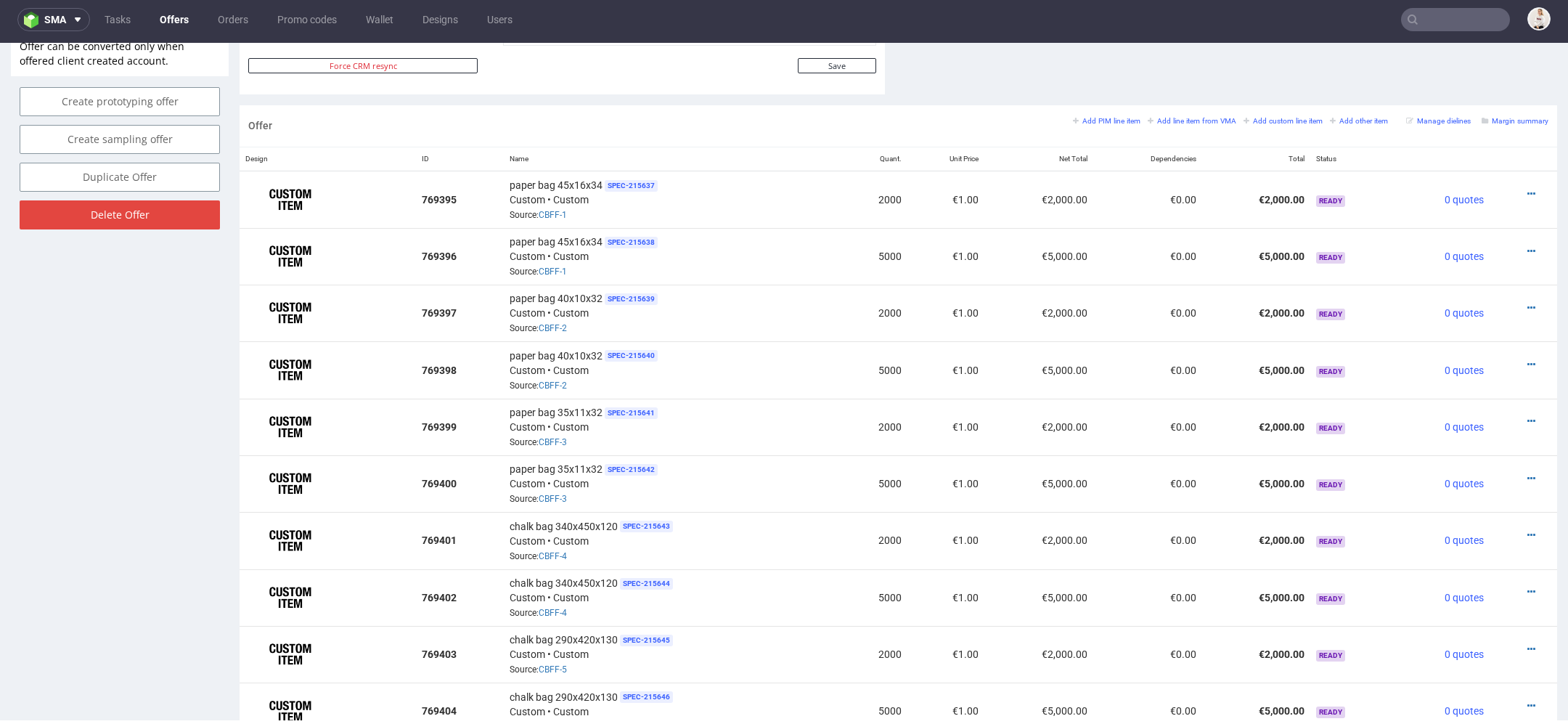
scroll to position [976, 0]
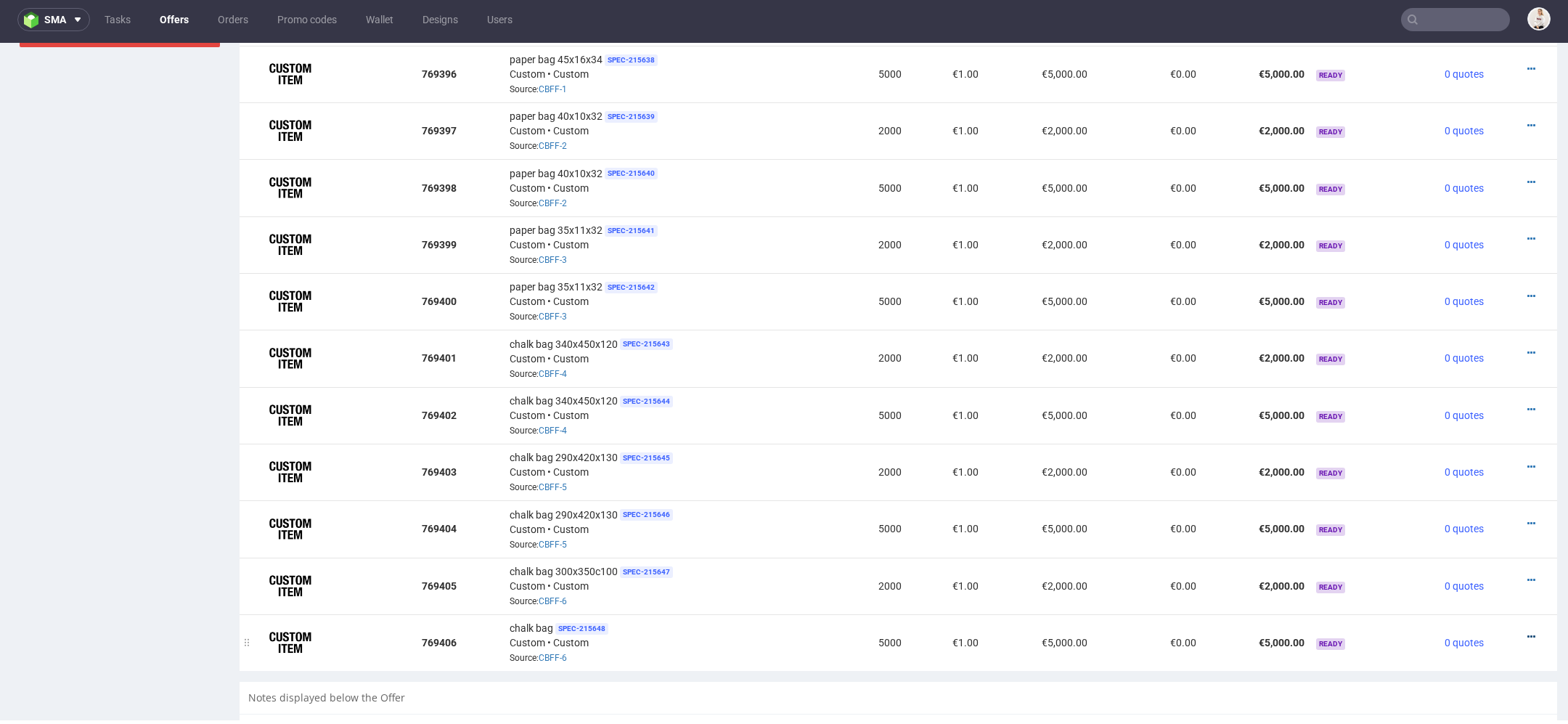
click at [1528, 631] on icon at bounding box center [1531, 636] width 8 height 10
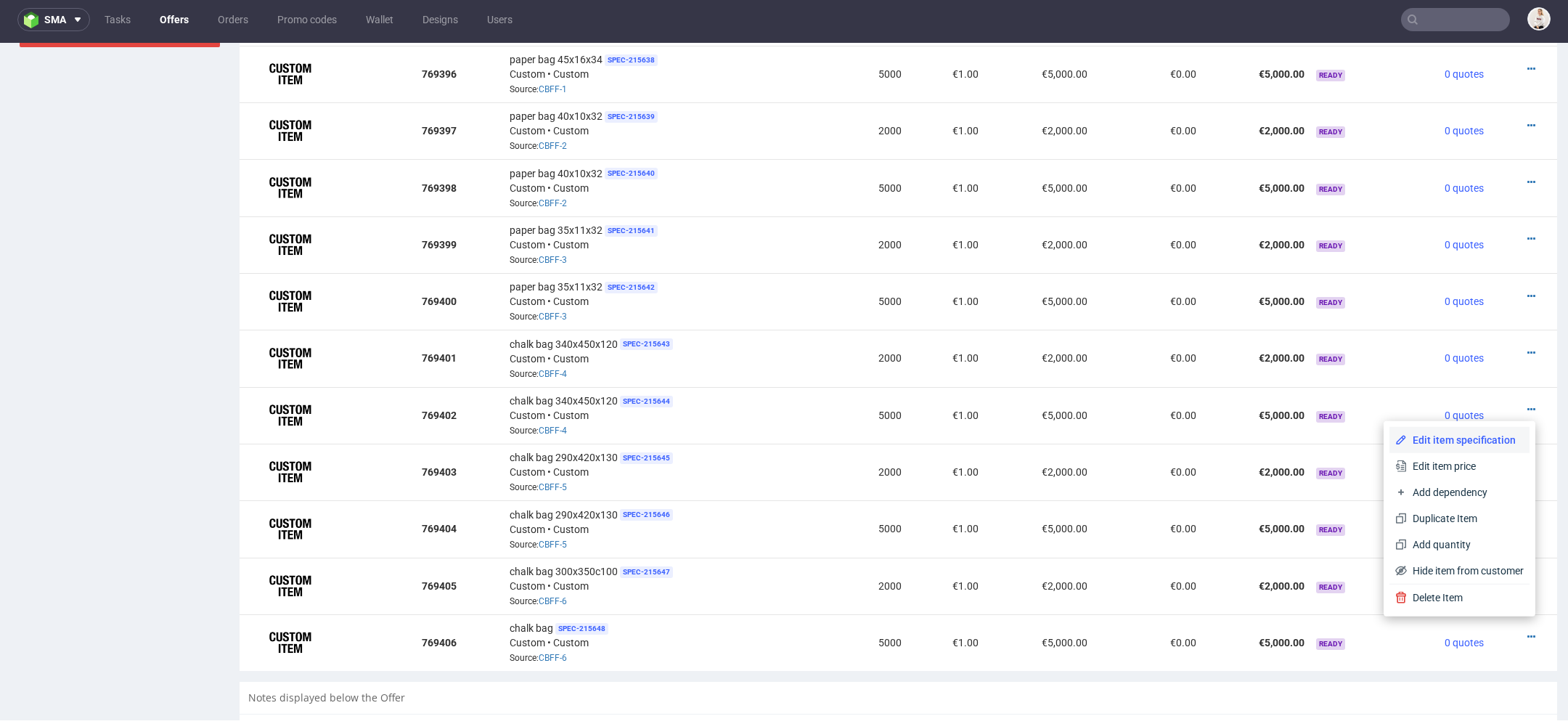
click at [1465, 435] on span "Edit item specification" at bounding box center [1466, 440] width 117 height 14
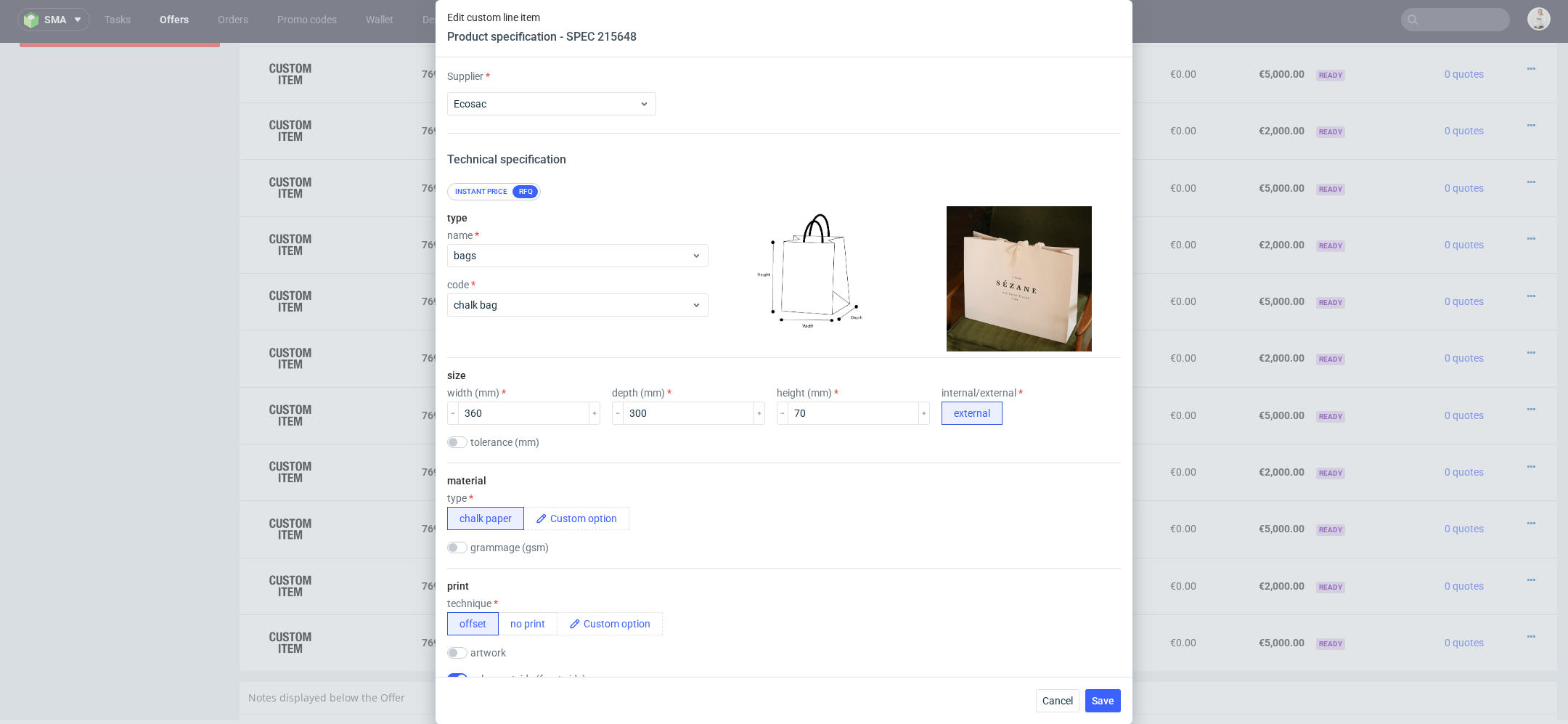
scroll to position [1544, 0]
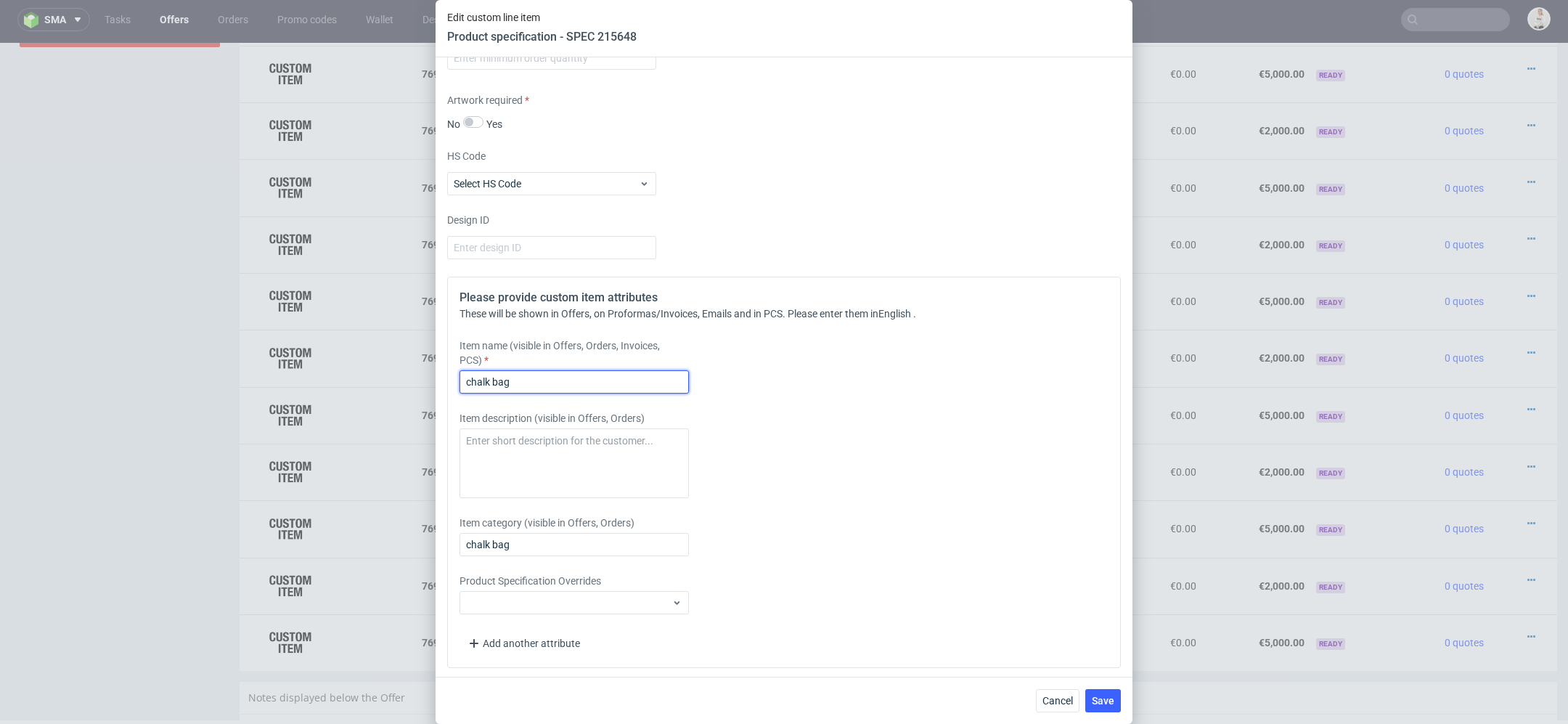
click at [607, 378] on input "chalk bag" at bounding box center [574, 382] width 229 height 23
paste input "300x350c100"
type input "chalk bag 300x350c100"
click at [752, 415] on div "Item description (visible in Offers, Orders)" at bounding box center [700, 455] width 482 height 87
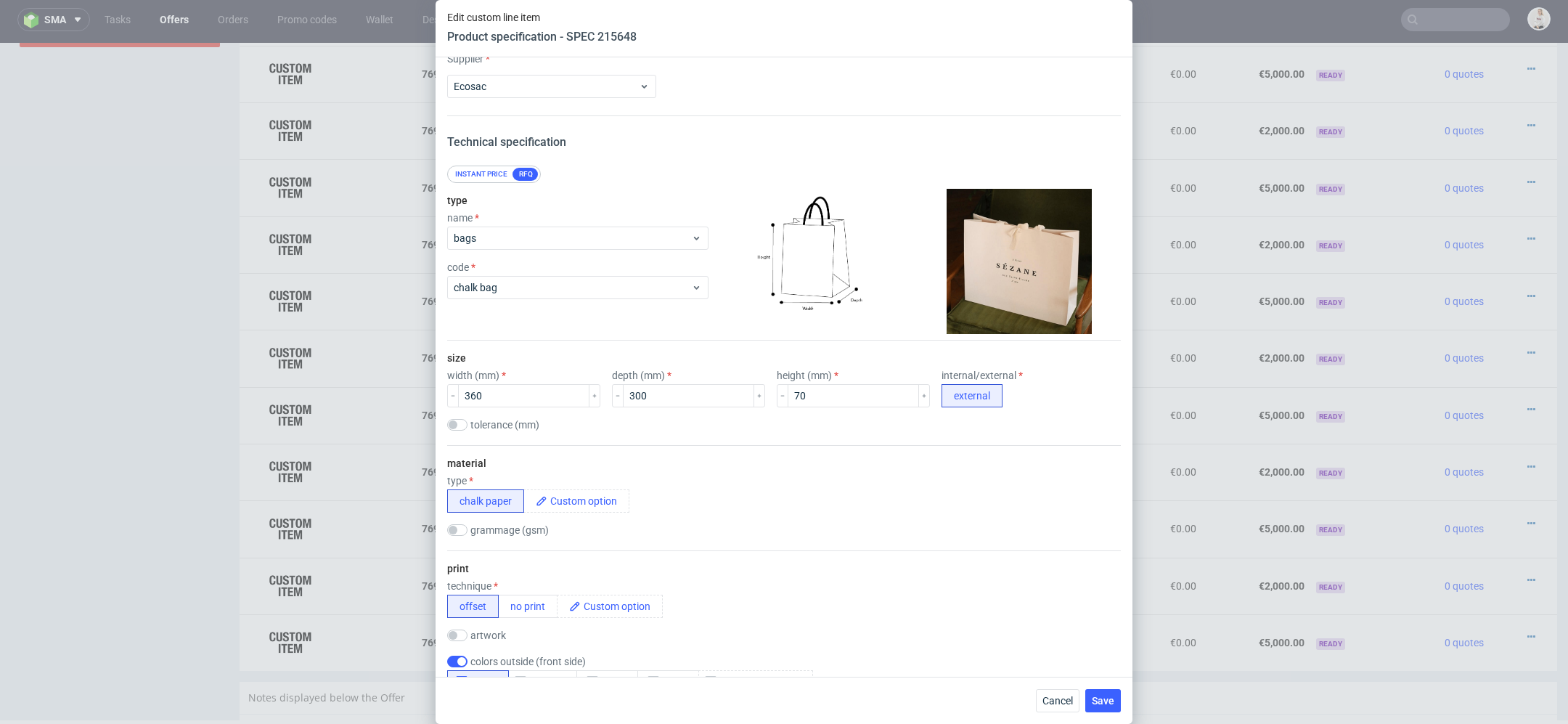
scroll to position [0, 0]
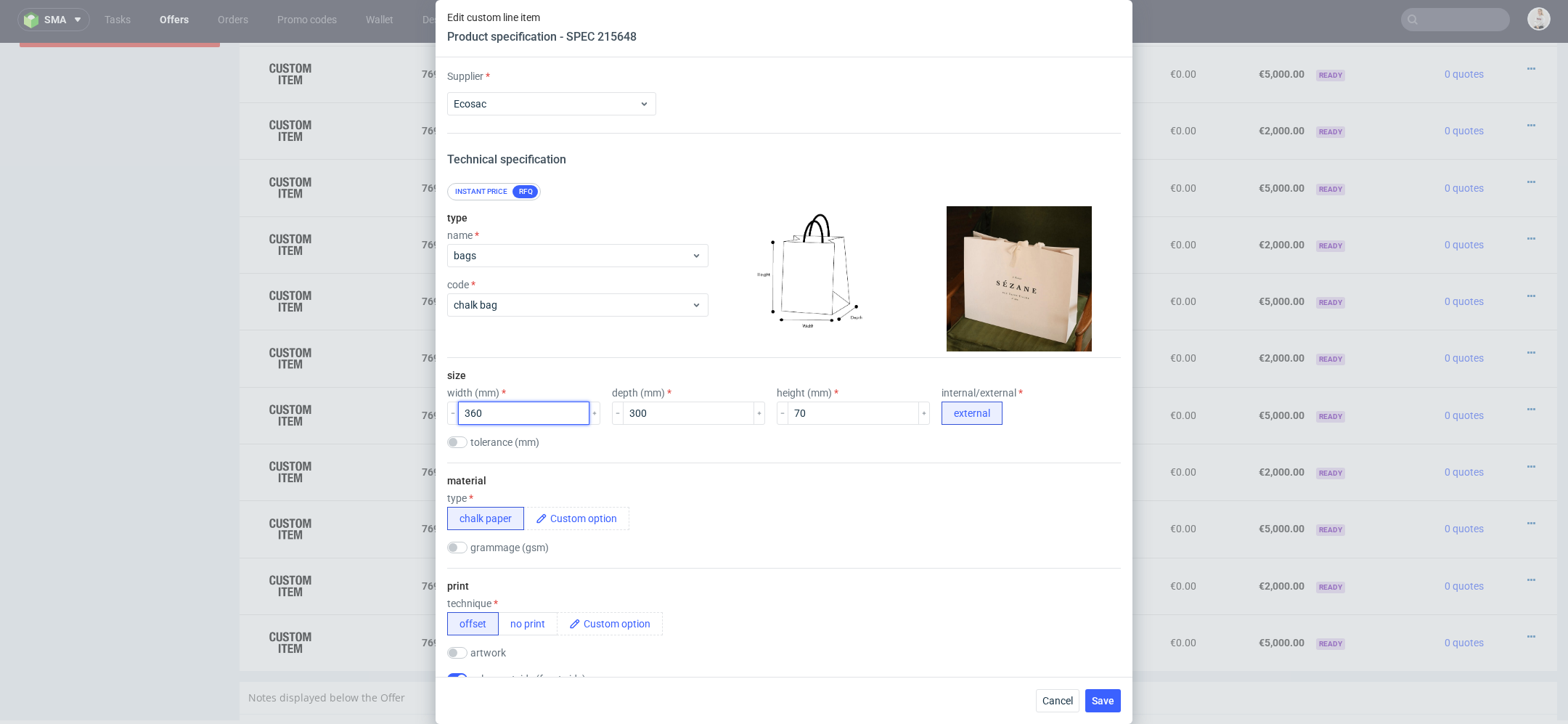
click at [473, 411] on input "360" at bounding box center [524, 413] width 131 height 23
type input "350"
click at [797, 476] on div "material type chalk paper grammage (gsm)" at bounding box center [784, 515] width 674 height 105
drag, startPoint x: 773, startPoint y: 412, endPoint x: 763, endPoint y: 411, distance: 10.0
click at [788, 412] on input "70" at bounding box center [853, 413] width 131 height 23
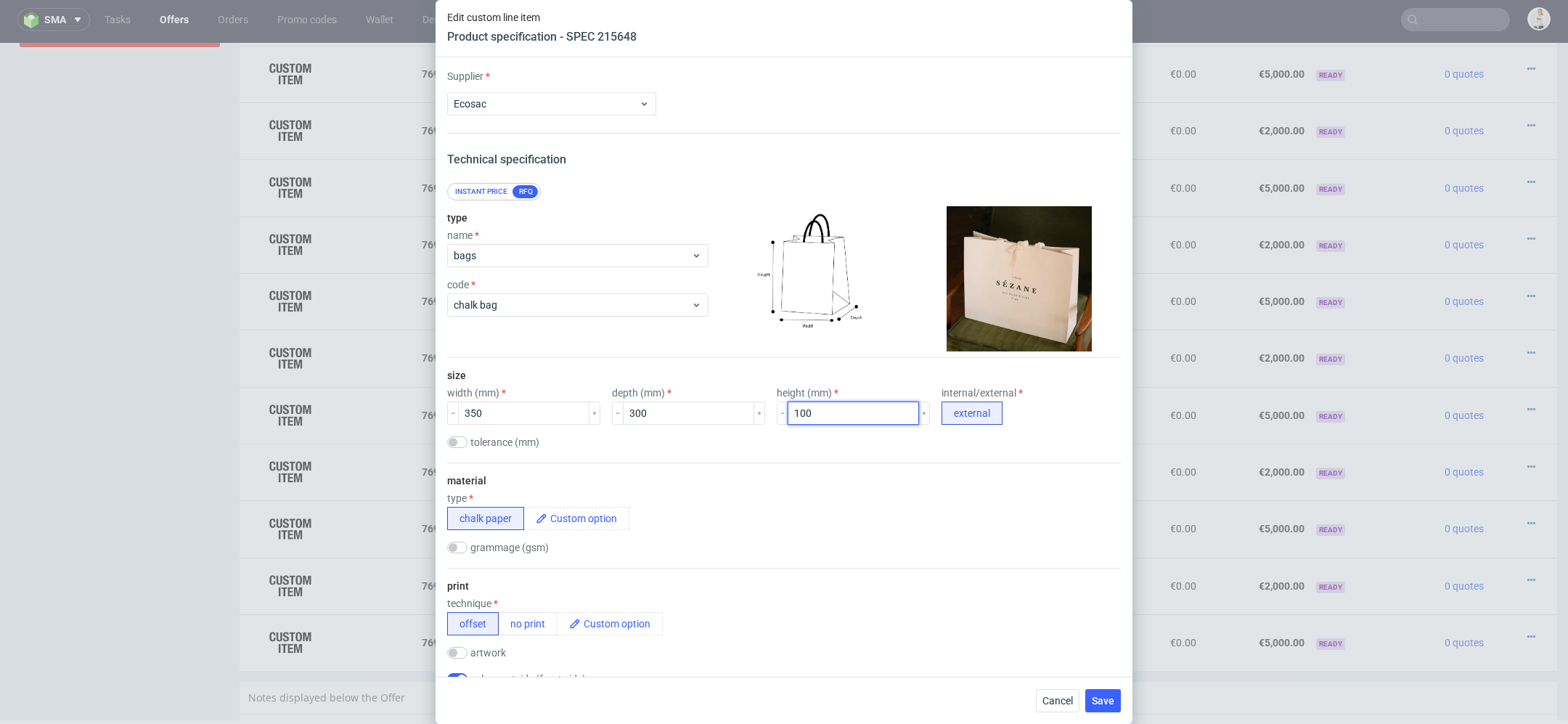
type input "100"
click at [1097, 702] on span "Save" at bounding box center [1103, 700] width 22 height 10
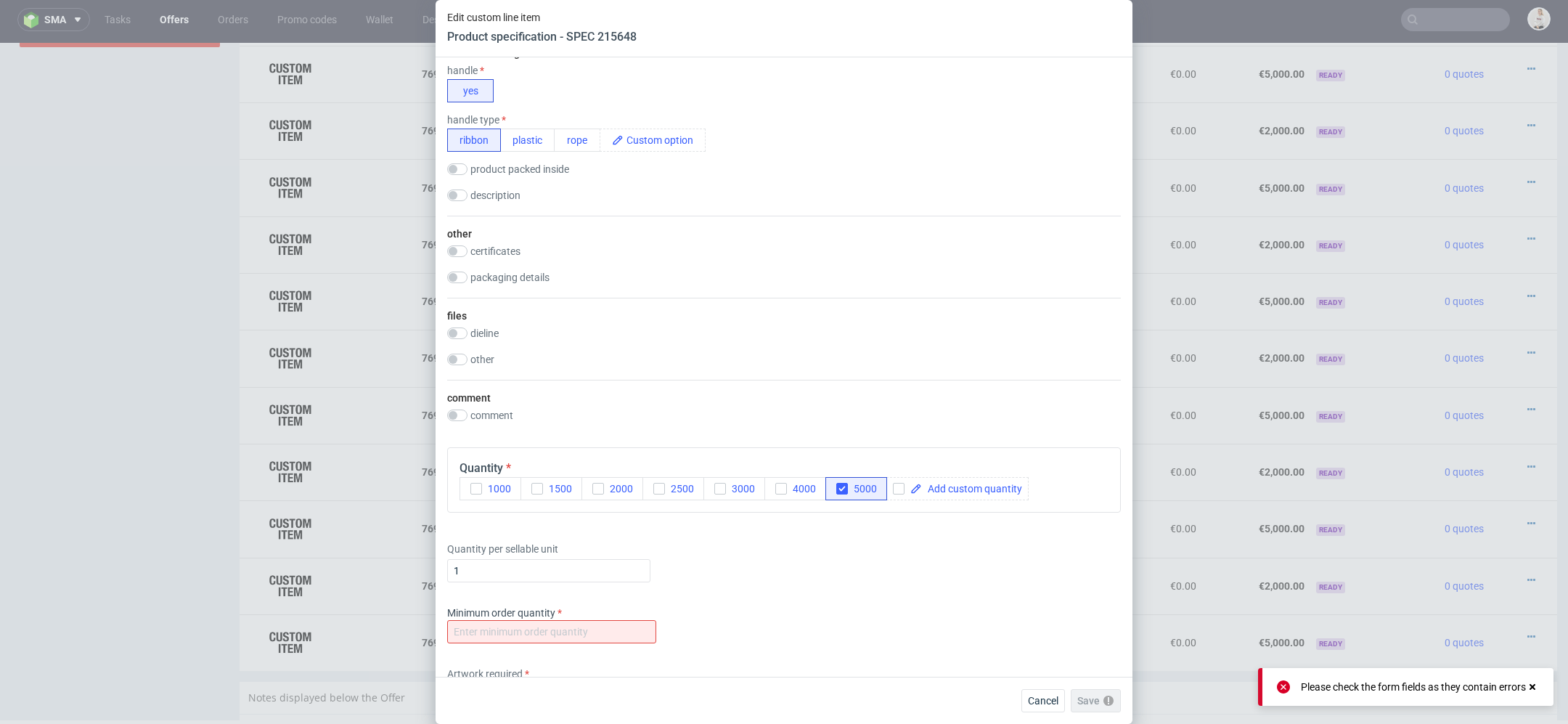
scroll to position [1544, 0]
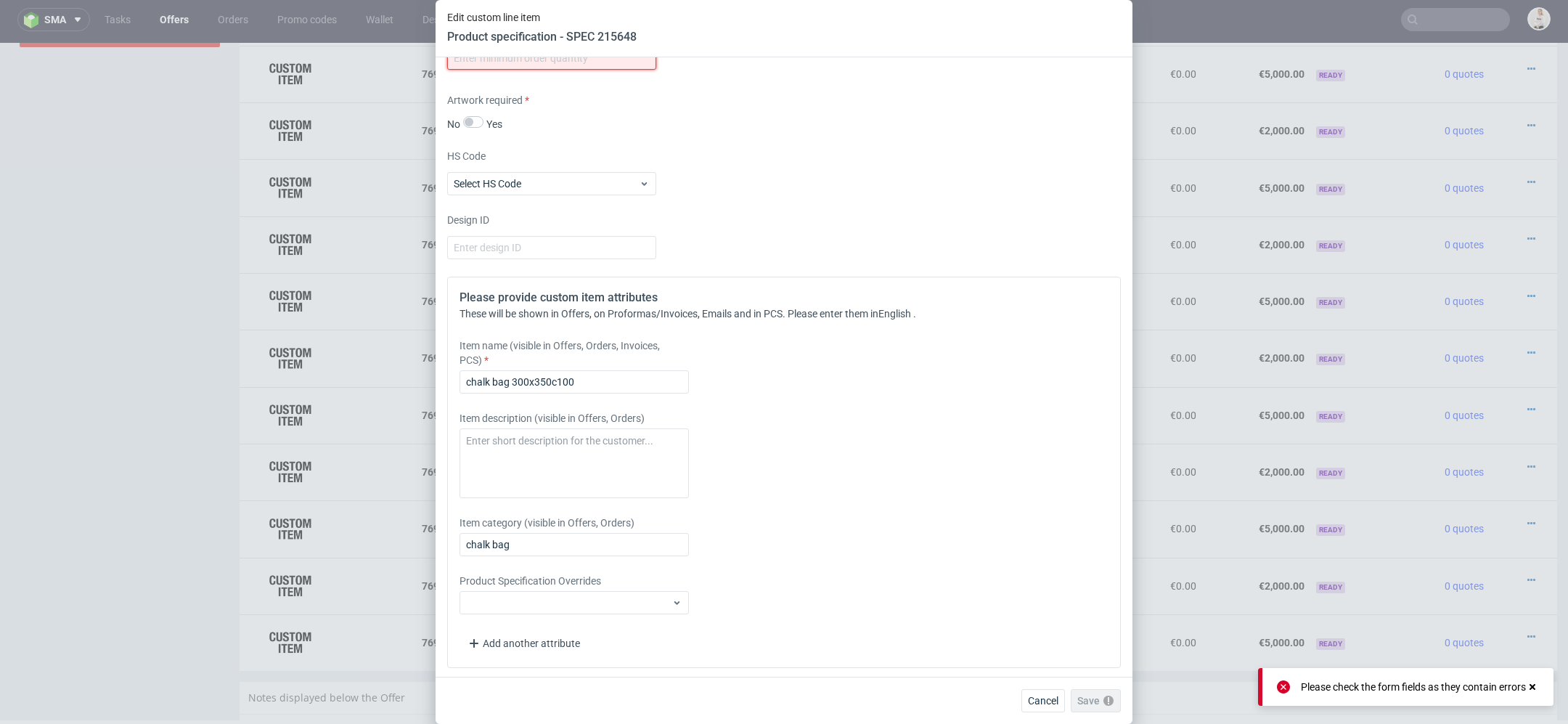
click at [509, 62] on input "number" at bounding box center [551, 58] width 209 height 23
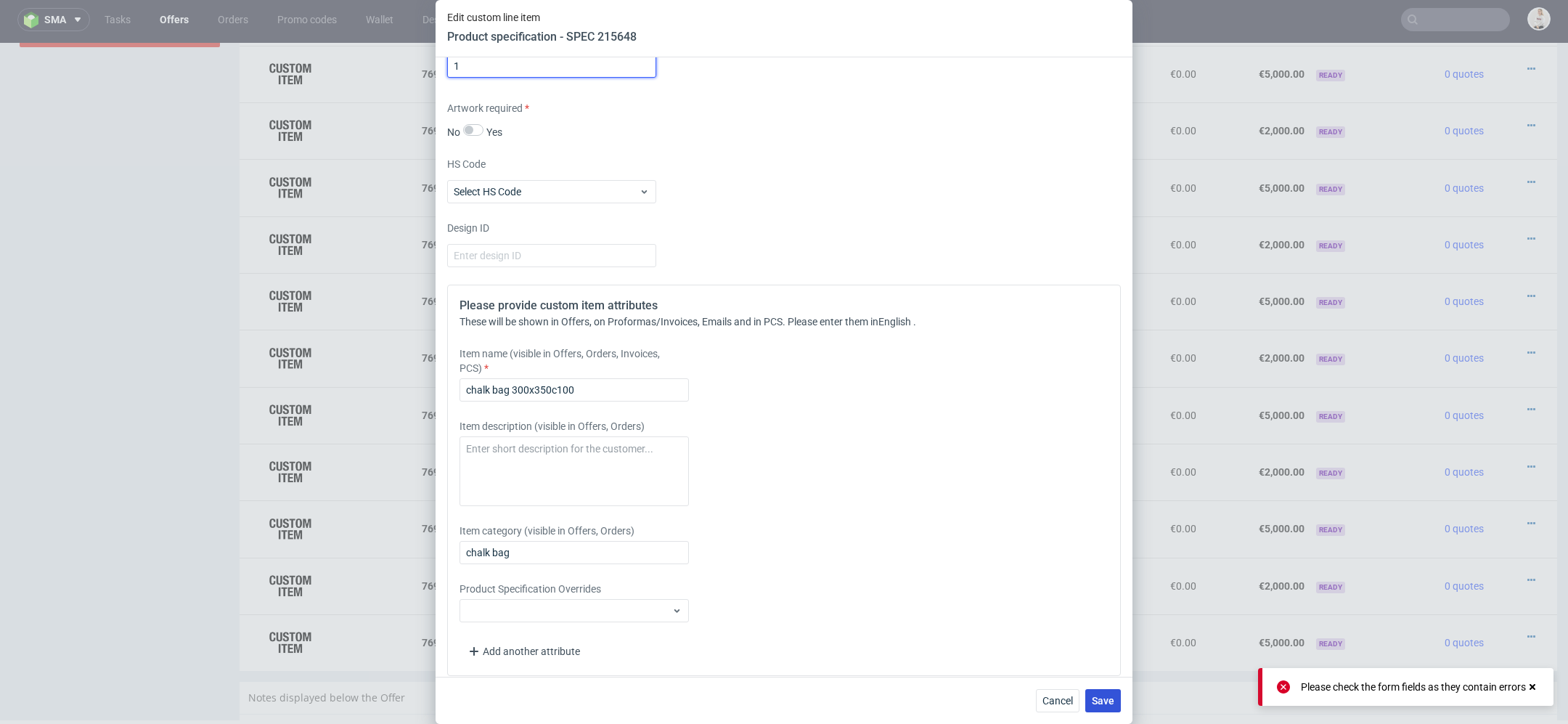
type input "1"
click at [1101, 700] on span "Save" at bounding box center [1103, 700] width 22 height 10
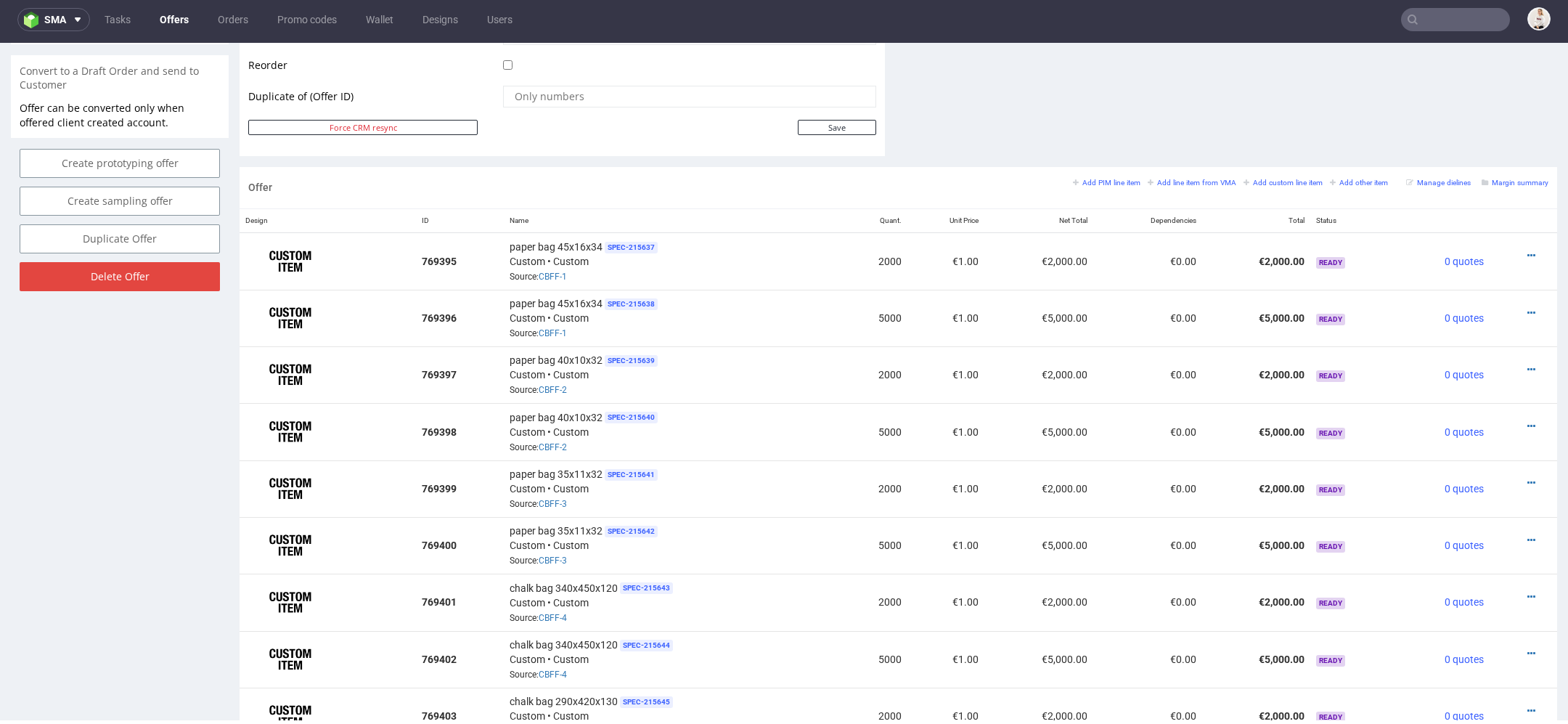
scroll to position [730, 0]
click at [1528, 252] on icon at bounding box center [1531, 257] width 8 height 10
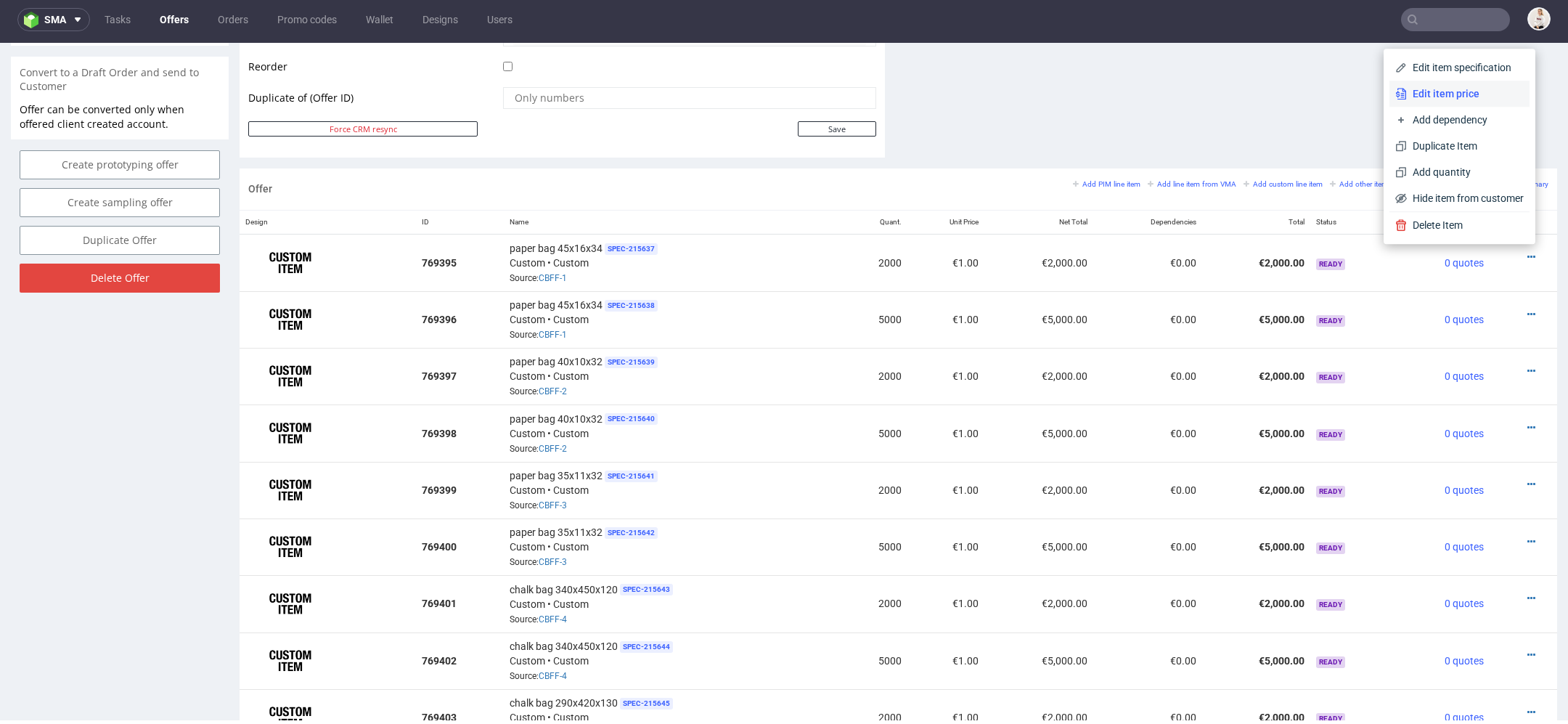
click at [1468, 91] on span "Edit item price" at bounding box center [1466, 93] width 117 height 14
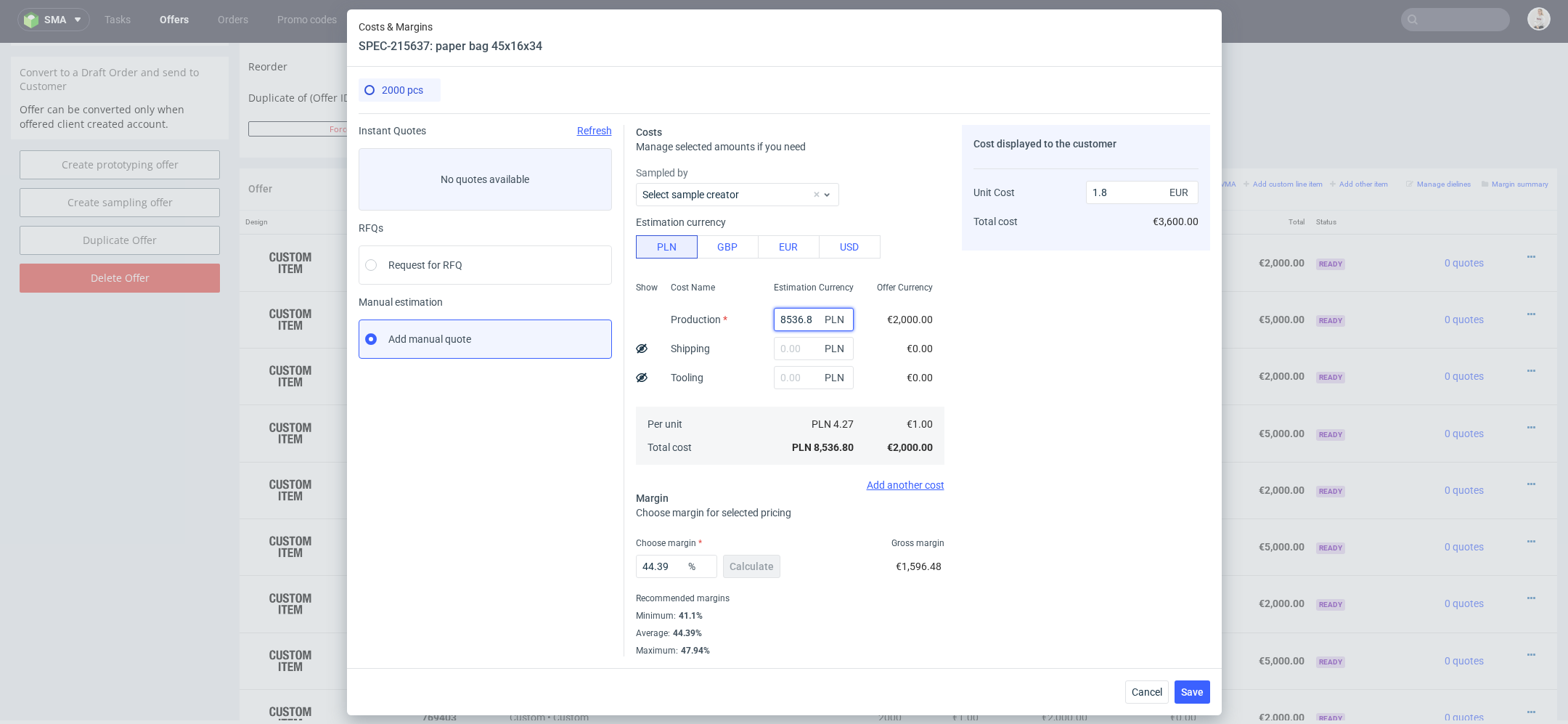
click at [797, 321] on input "8536.8" at bounding box center [814, 320] width 80 height 23
click at [1145, 698] on button "Cancel" at bounding box center [1147, 692] width 44 height 23
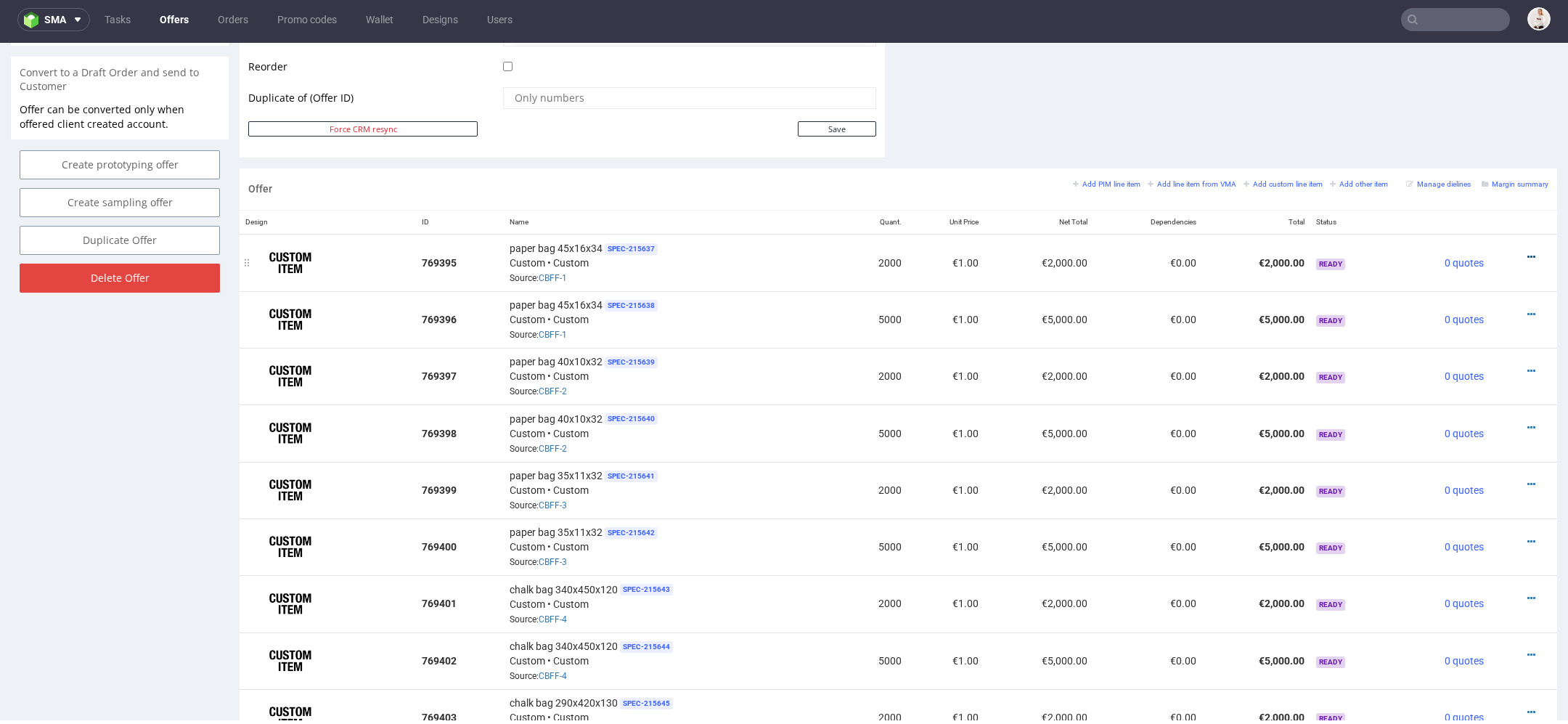
click at [1528, 253] on icon at bounding box center [1531, 257] width 8 height 10
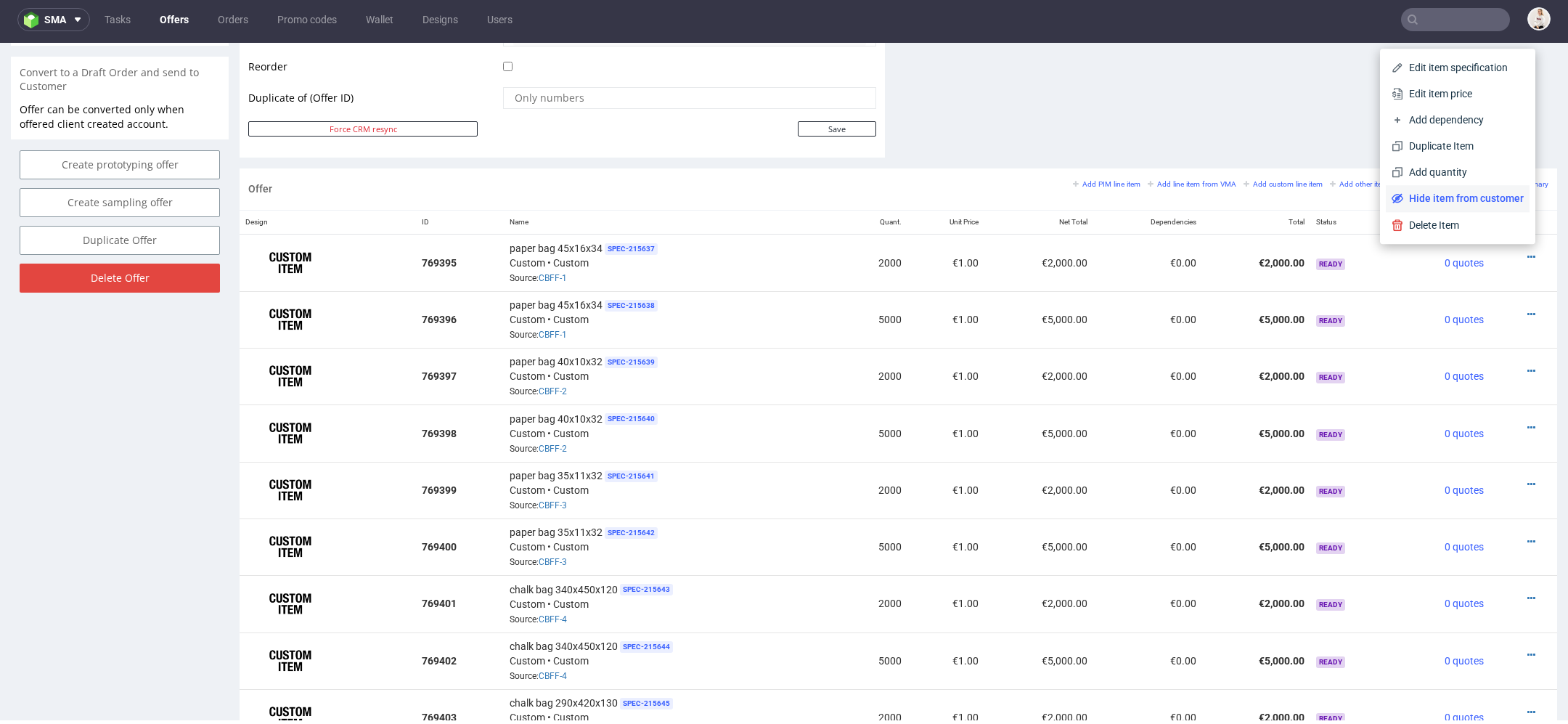
click at [1457, 201] on span "Hide item from customer" at bounding box center [1464, 199] width 120 height 14
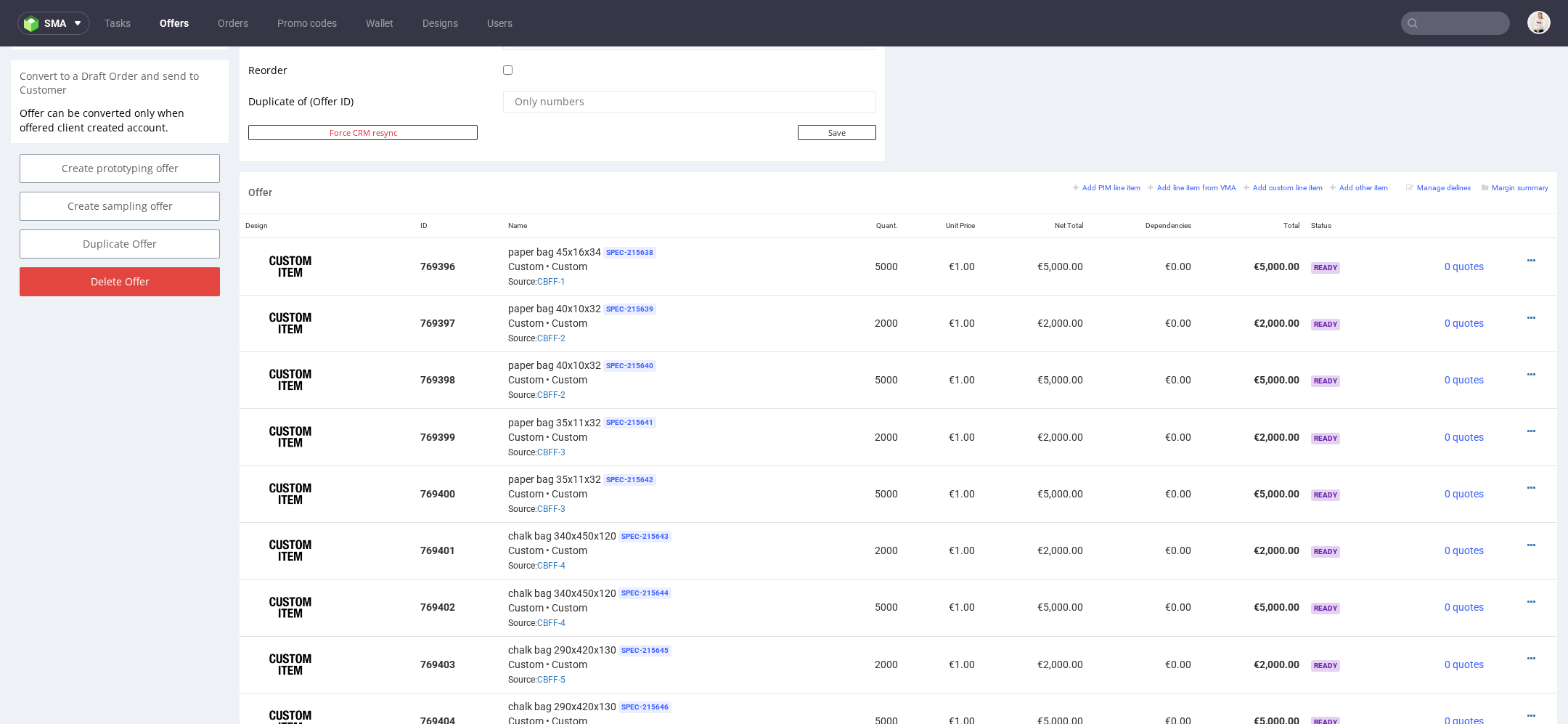
scroll to position [4, 0]
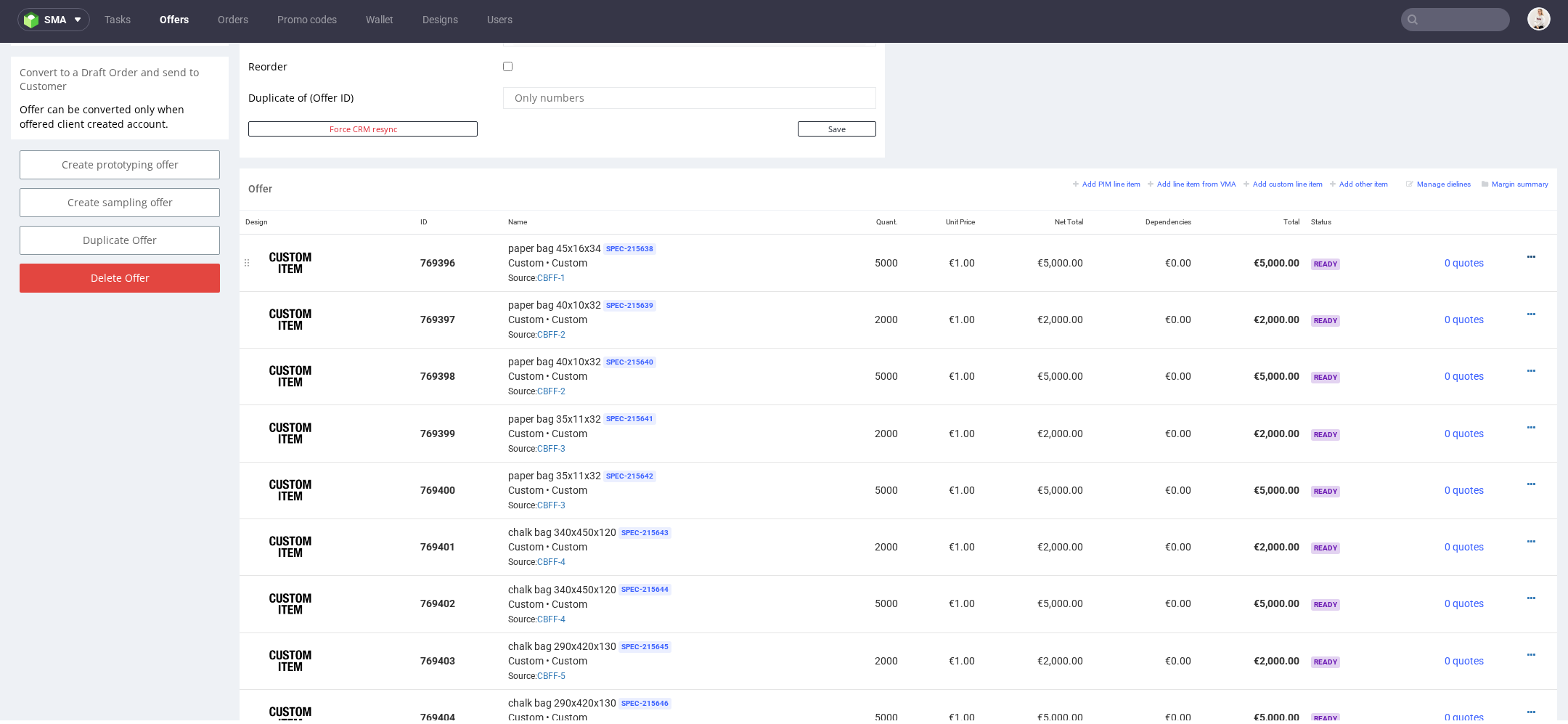
click at [1528, 252] on icon at bounding box center [1531, 257] width 8 height 10
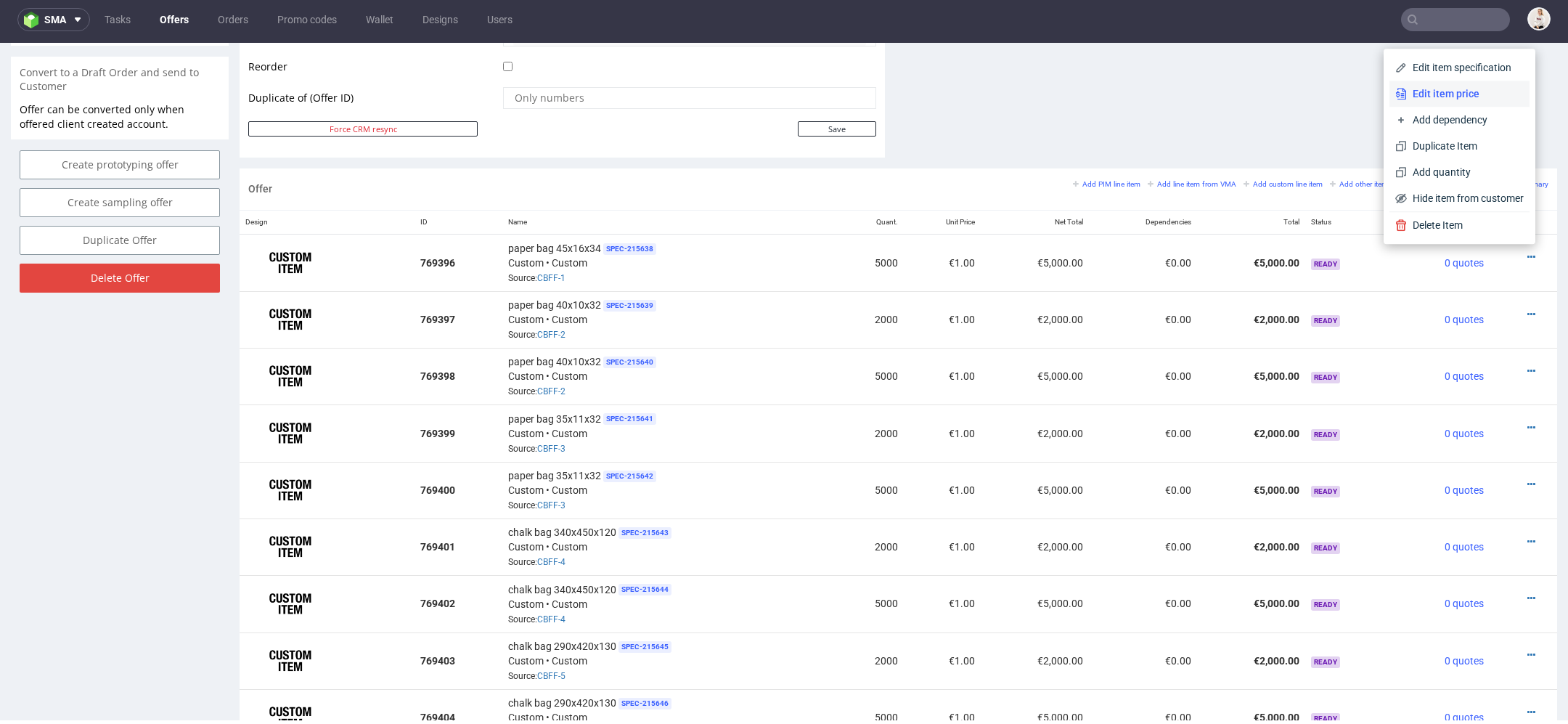
click at [1453, 91] on span "Edit item price" at bounding box center [1466, 93] width 117 height 14
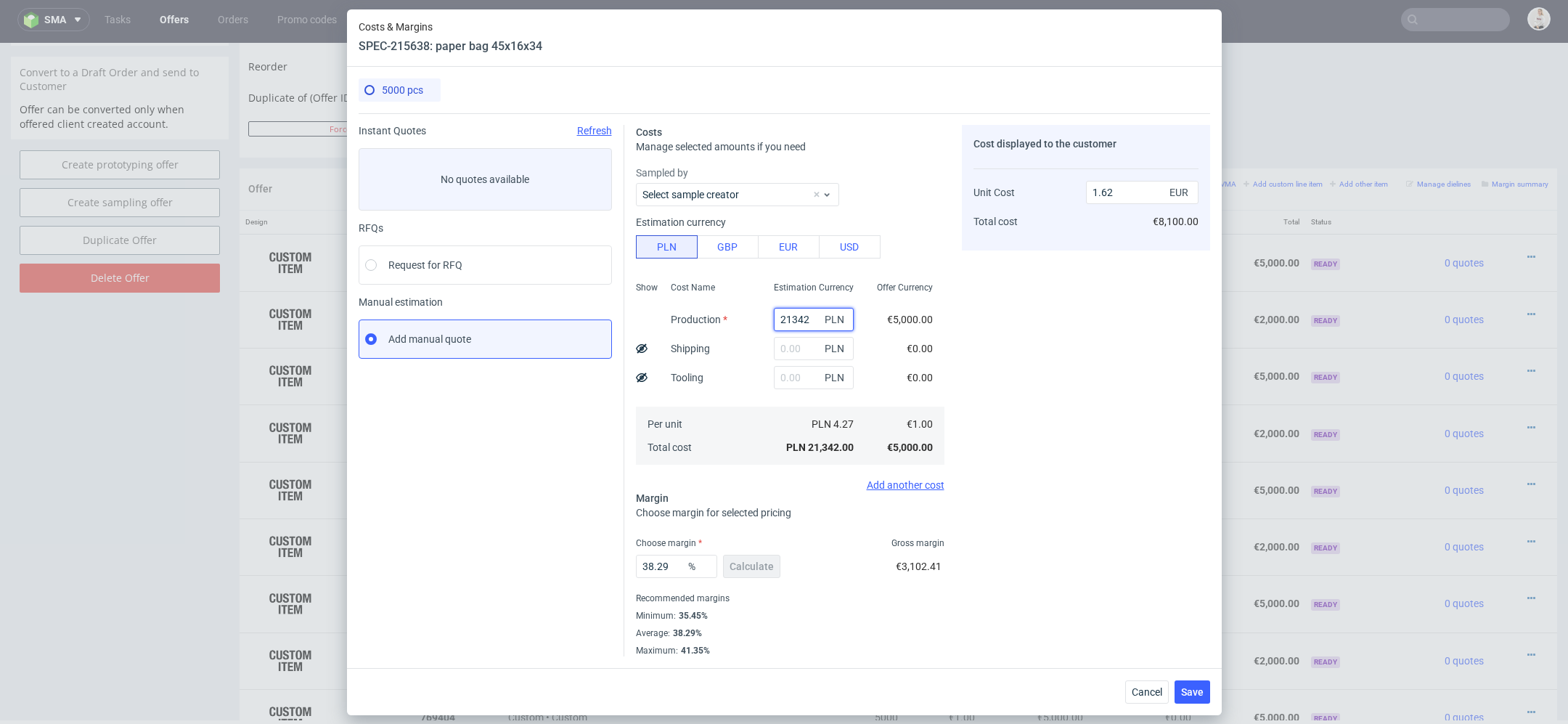
click at [791, 313] on input "21342" at bounding box center [814, 320] width 80 height 23
paste input "3100"
type input "3100"
type input "0.24"
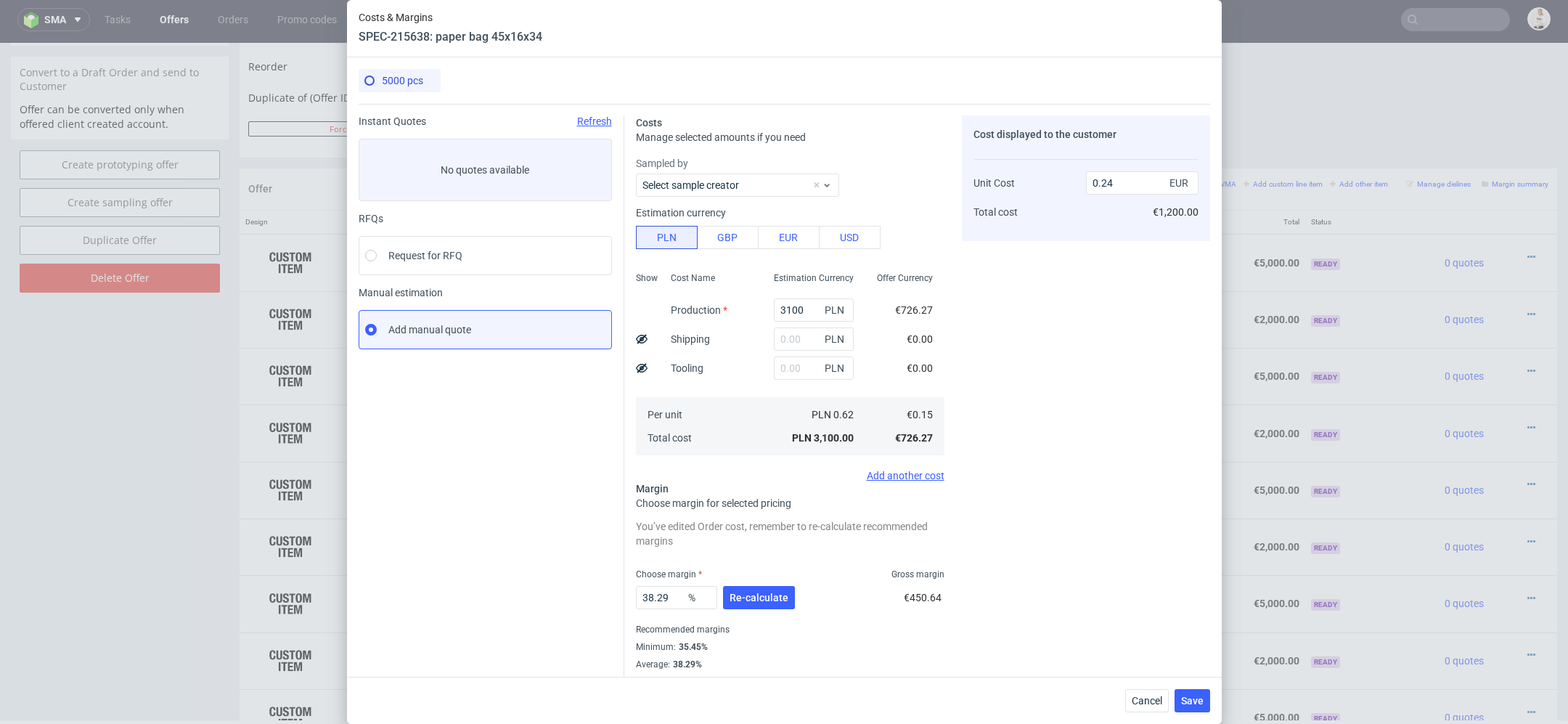
click at [985, 366] on div "Cost displayed to the customer Unit Cost Total cost 0.24 EUR €1,200.00" at bounding box center [1086, 402] width 248 height 572
click at [798, 340] on input "text" at bounding box center [814, 340] width 80 height 23
type input "1300"
type input "0.33"
type input "130"
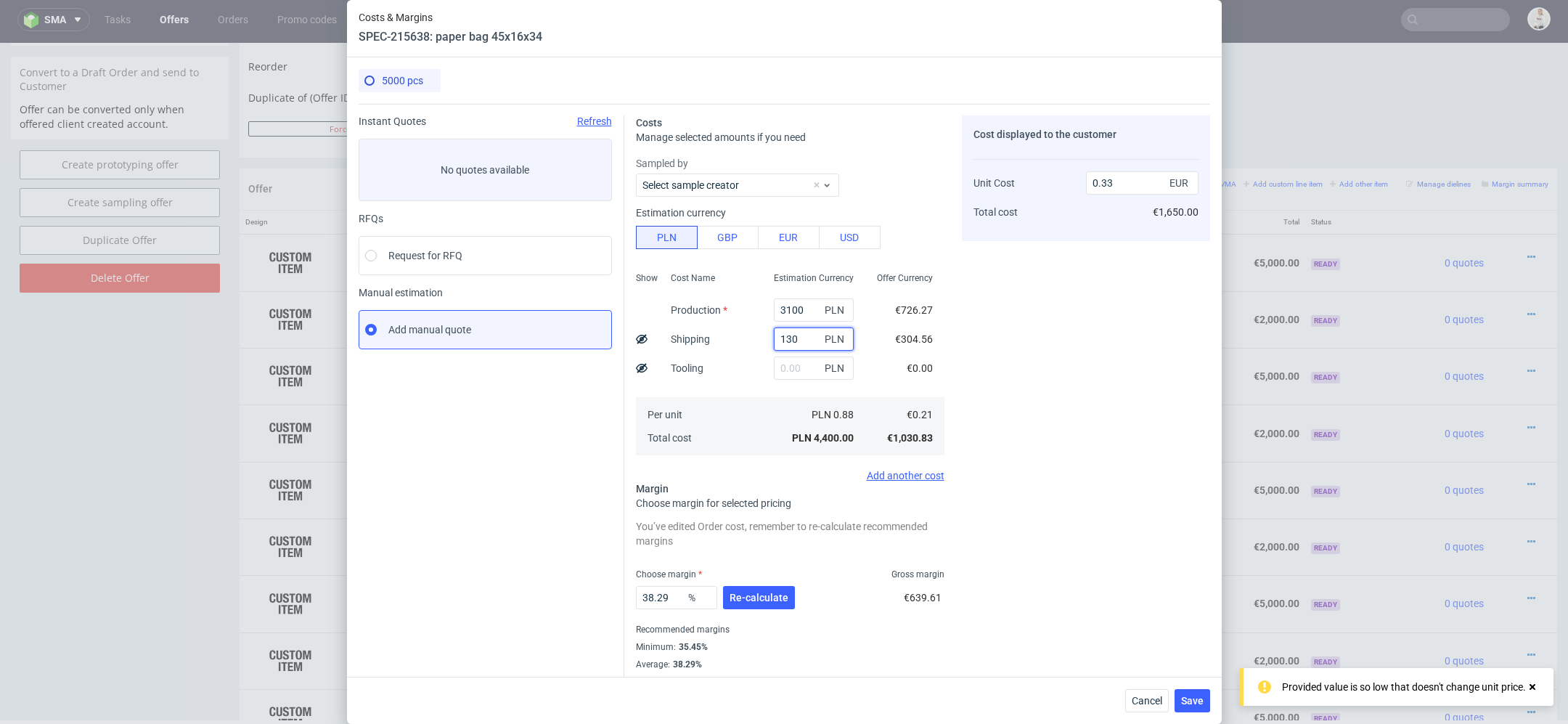
type input "0.25"
type input "1300"
type input "0.33"
click at [789, 340] on input "1300" at bounding box center [814, 340] width 80 height 23
type input "1500"
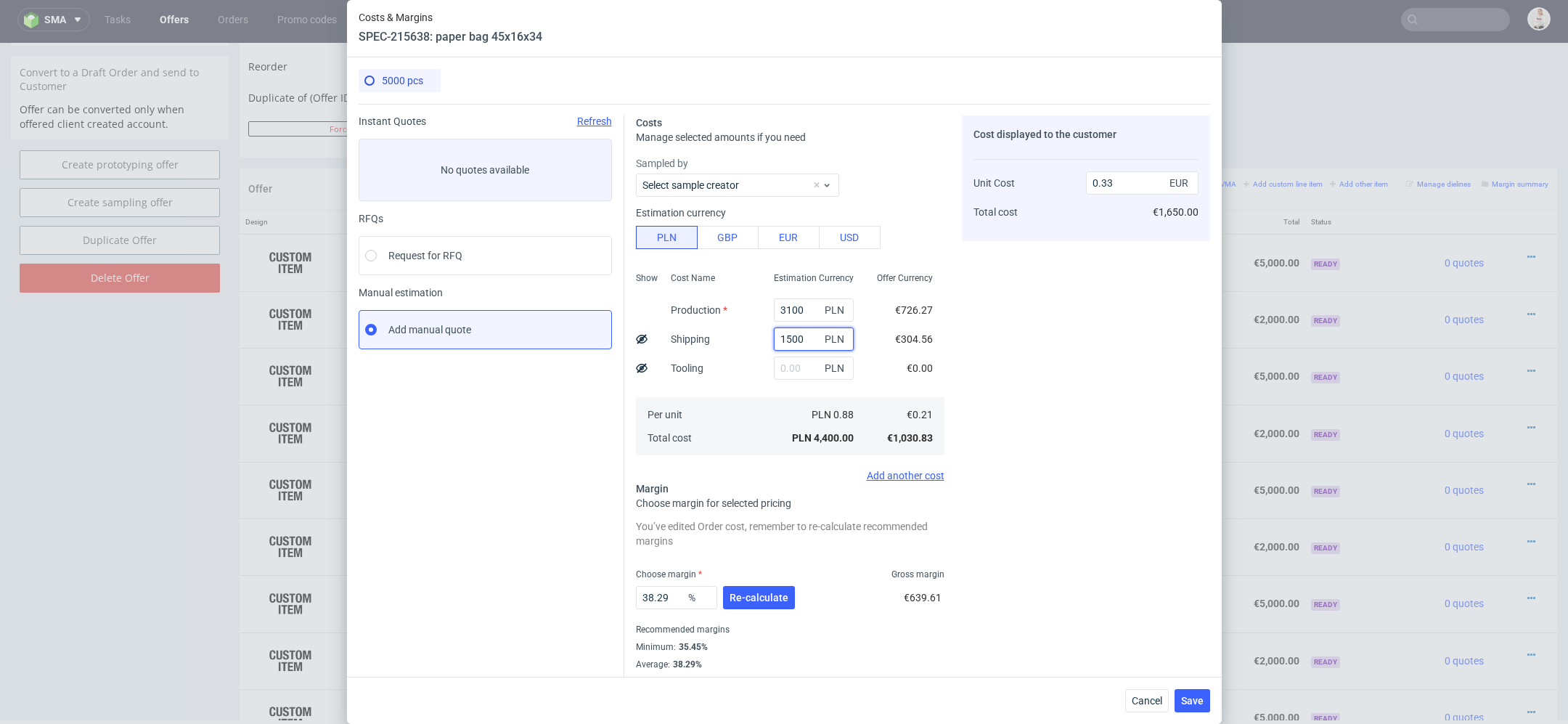
type input "0.35"
type input "1500"
click at [866, 356] on div "Offer Currency €726.27 €351.42 €0.00 €0.22 €1,077.69" at bounding box center [905, 362] width 79 height 191
click at [787, 366] on input "text" at bounding box center [814, 368] width 80 height 23
type input "3000"
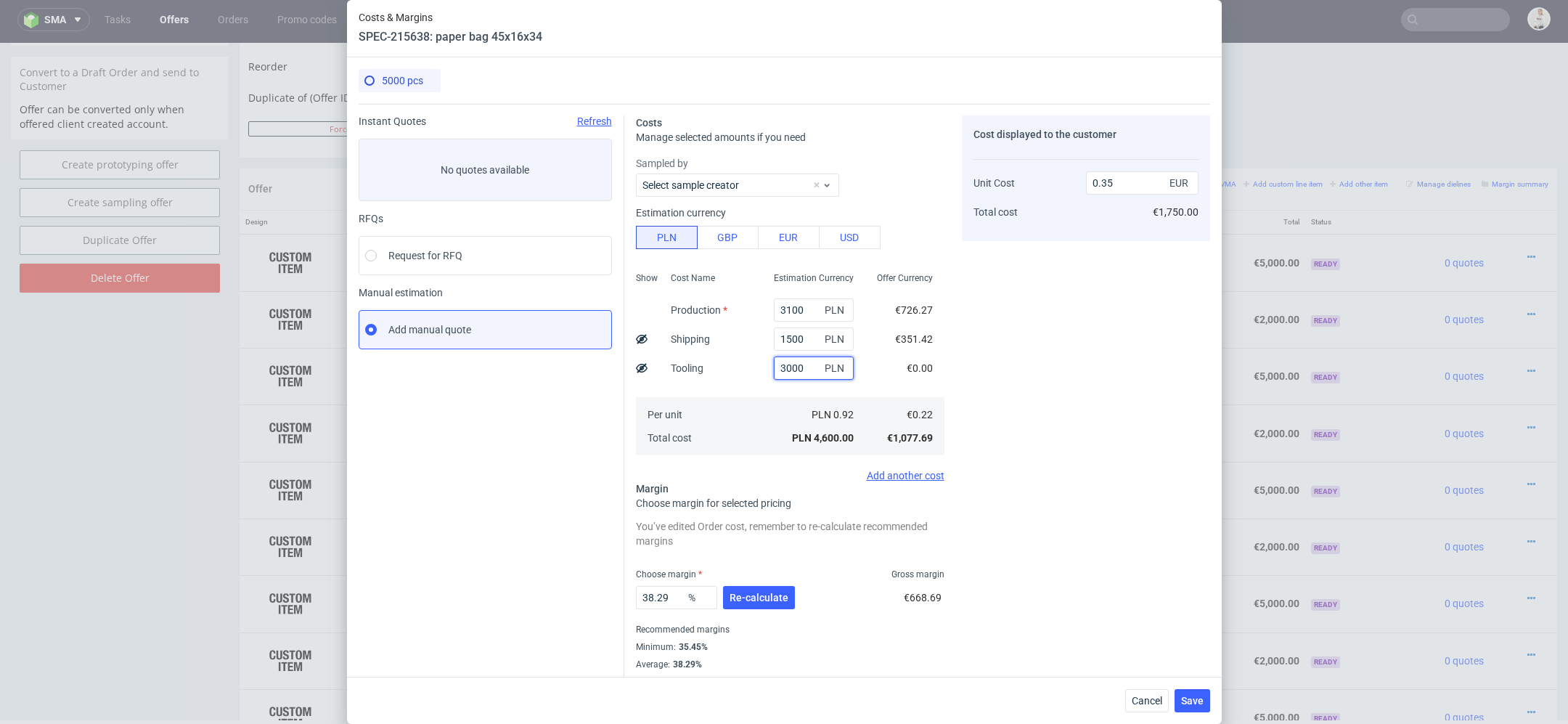
type input "0.58"
type input "3000"
click at [1079, 447] on div "Cost displayed to the customer Unit Cost Total cost 0.58 EUR €2,900.00" at bounding box center [1086, 402] width 248 height 572
click at [753, 601] on span "Re-calculate" at bounding box center [758, 597] width 58 height 10
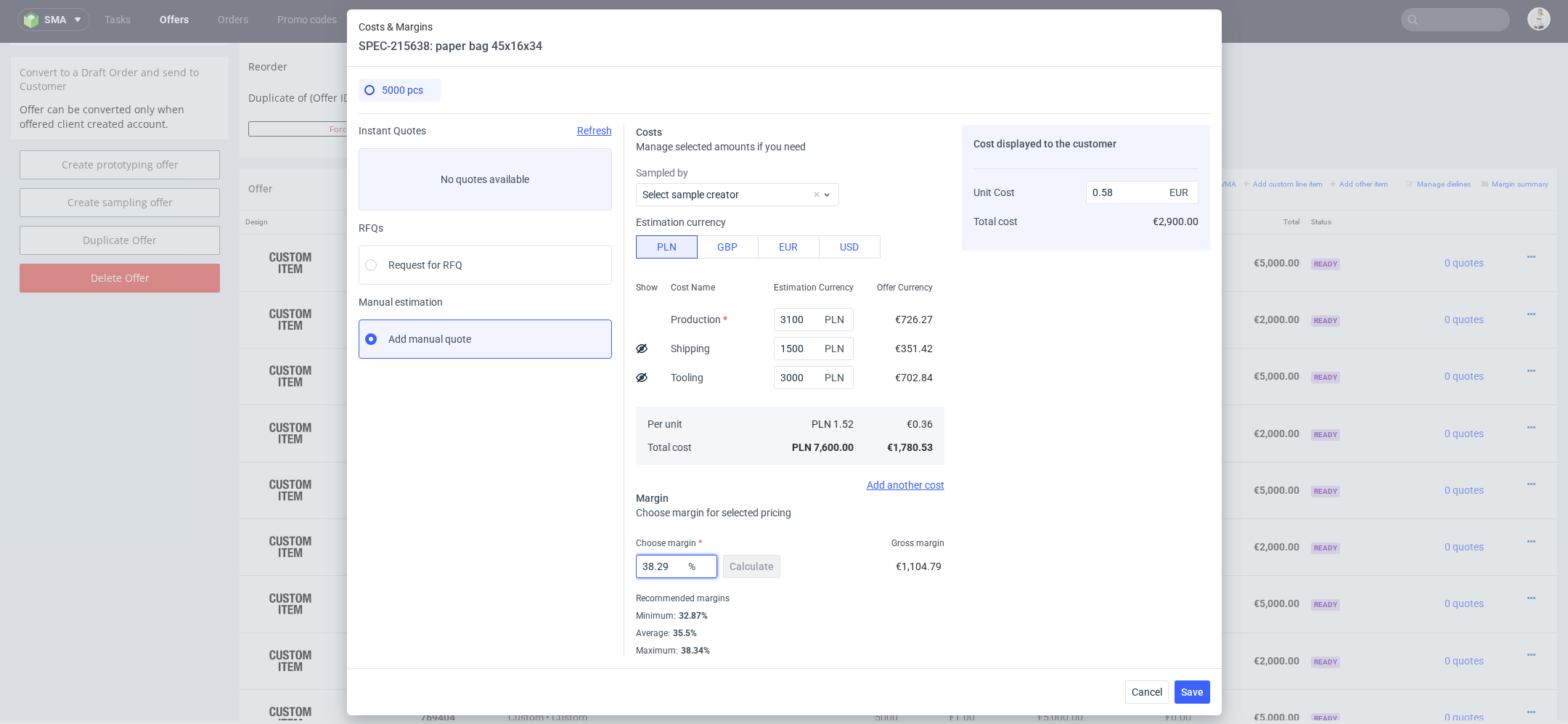
drag, startPoint x: 675, startPoint y: 569, endPoint x: 462, endPoint y: 546, distance: 214.2
click at [462, 546] on div "Instant Quotes Refresh No quotes available RFQs Request for RFQ Manual estimati…" at bounding box center [784, 384] width 851 height 543
type input "50"
type input "0.71"
type input "50"
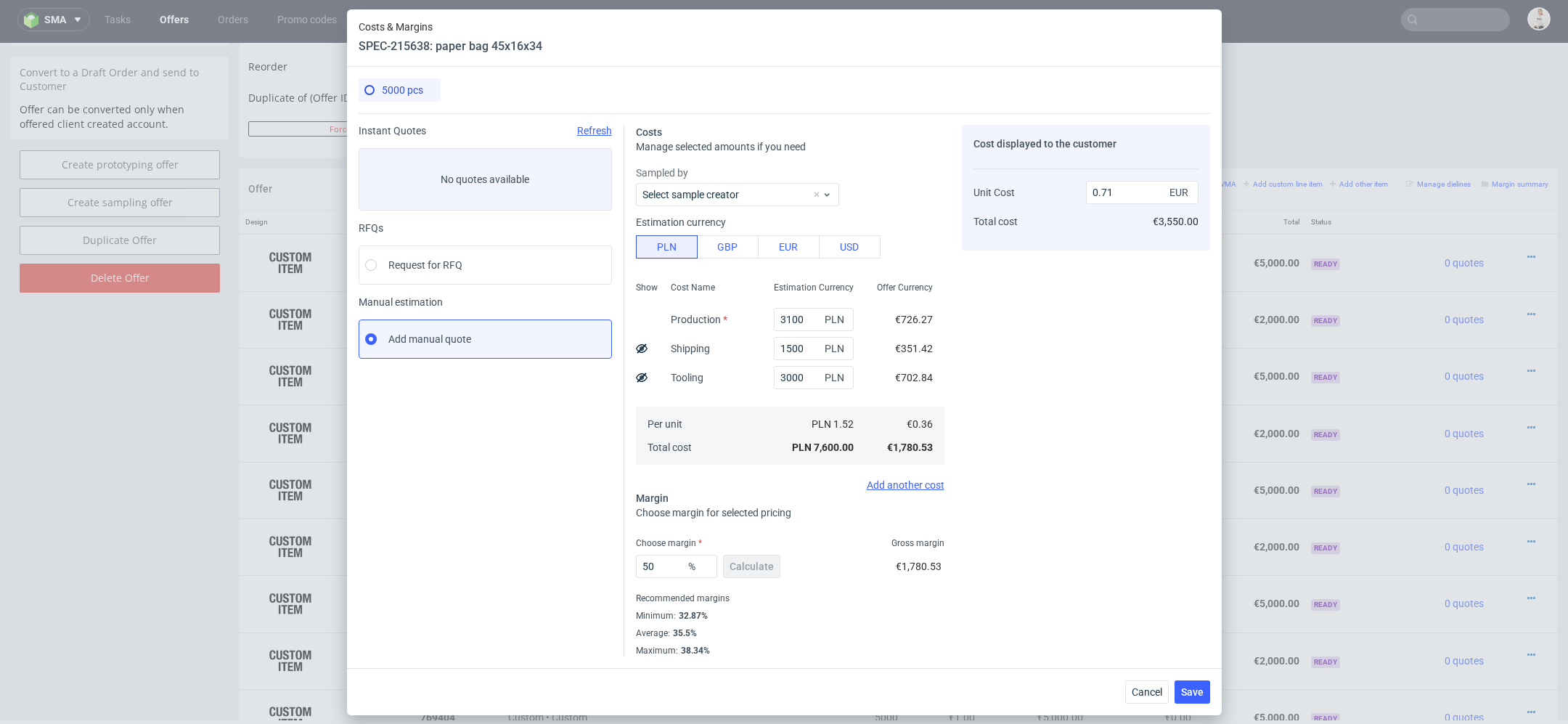
click at [894, 553] on div "50 % Calculate €1,780.53" at bounding box center [790, 569] width 309 height 40
click at [1195, 694] on span "Save" at bounding box center [1192, 692] width 22 height 10
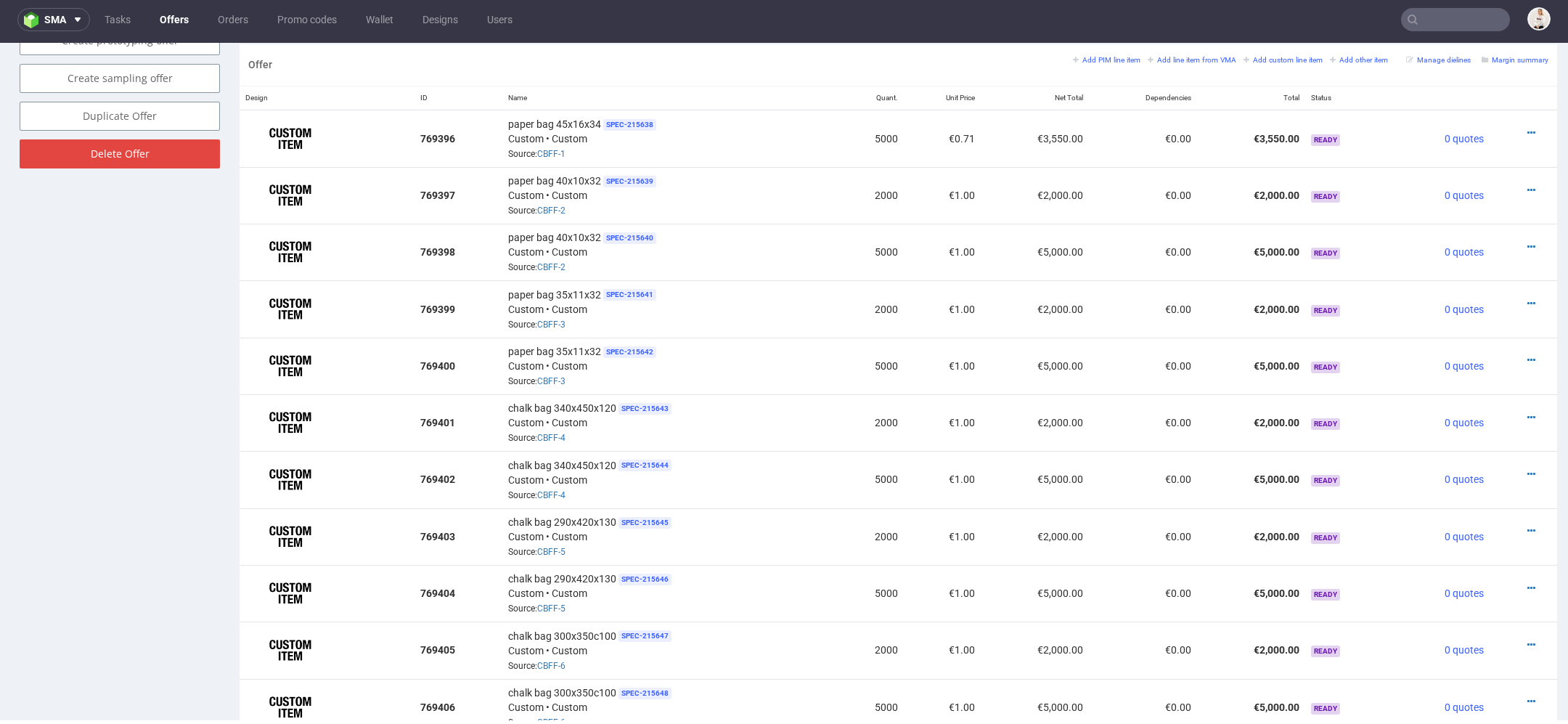
scroll to position [852, 0]
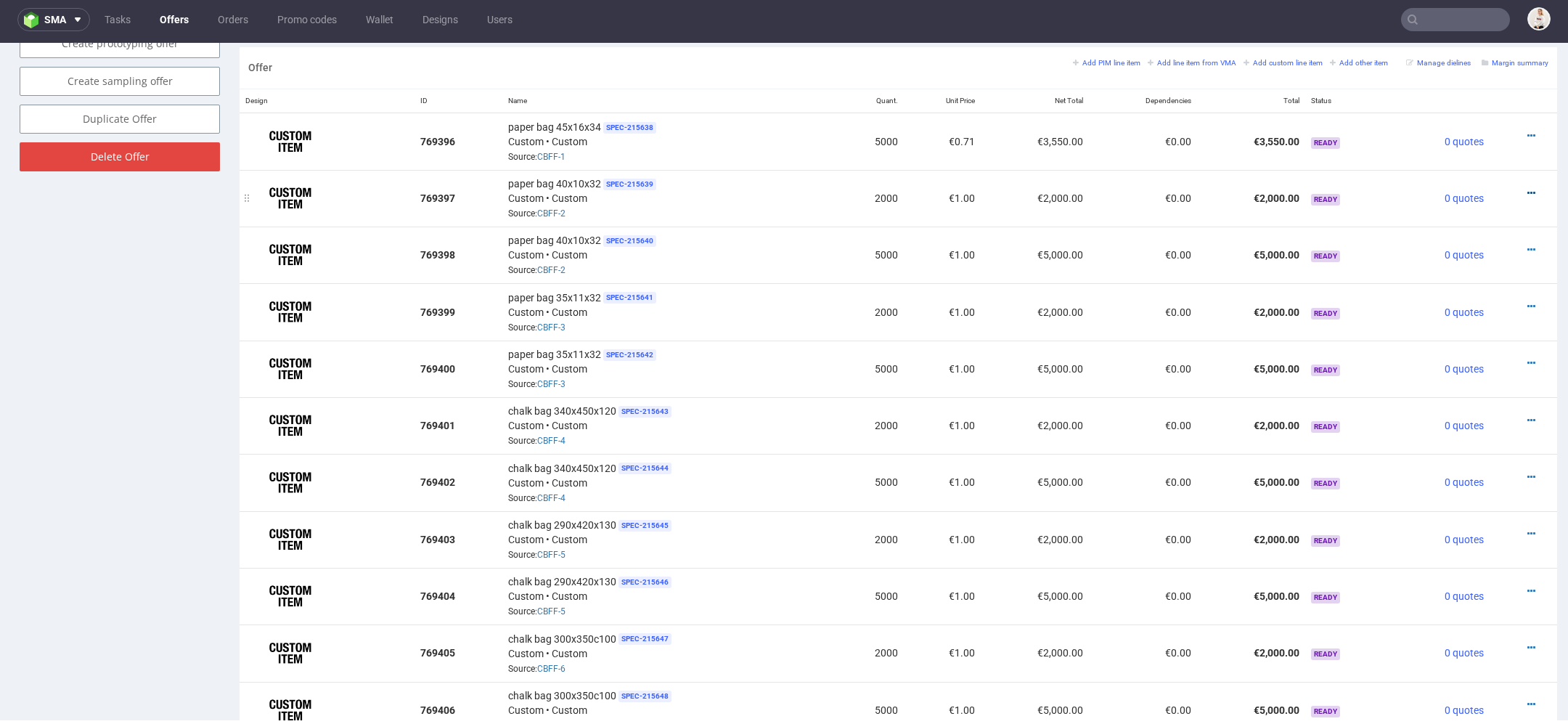
click at [1528, 188] on icon at bounding box center [1531, 192] width 8 height 10
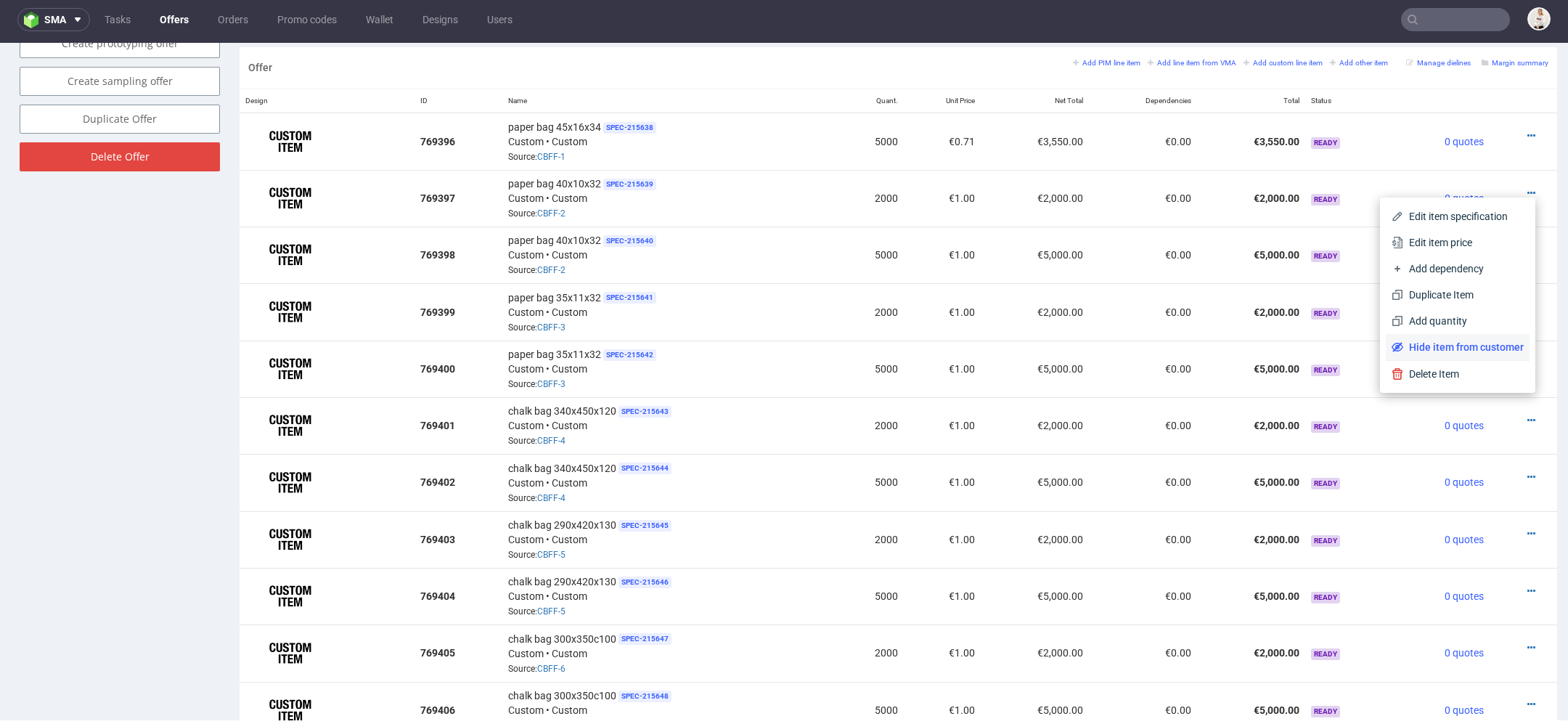
click at [1442, 347] on span "Hide item from customer" at bounding box center [1464, 347] width 120 height 14
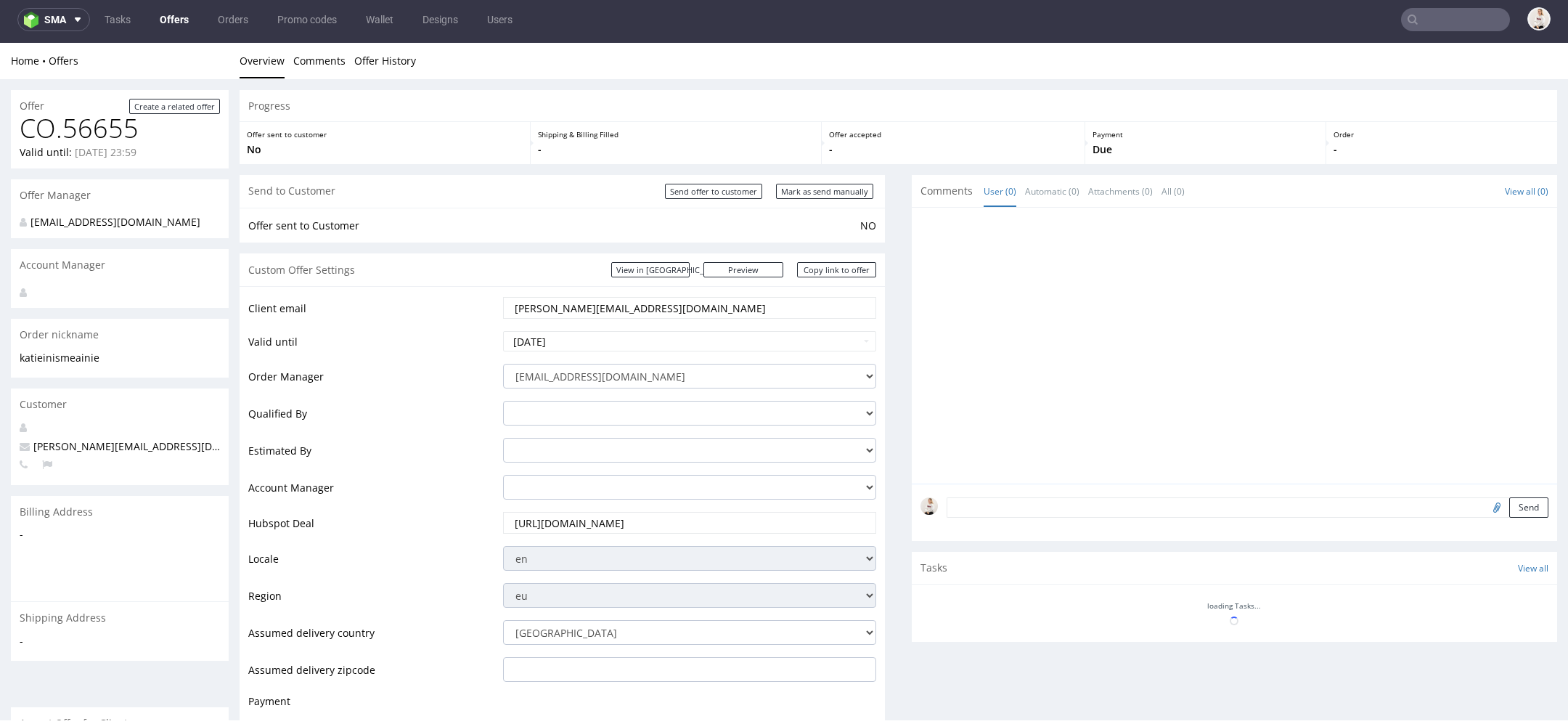
scroll to position [843, 0]
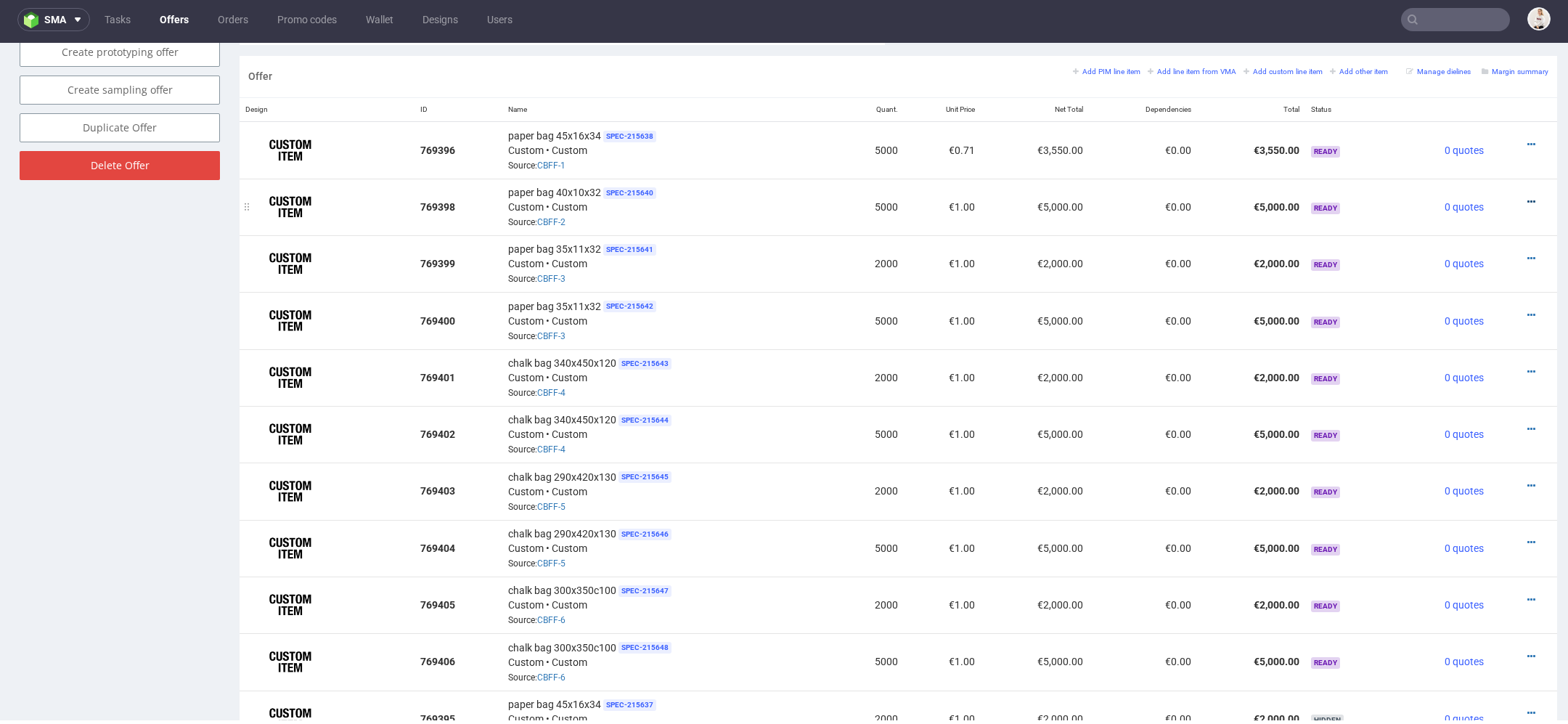
click at [1528, 197] on icon at bounding box center [1531, 201] width 8 height 10
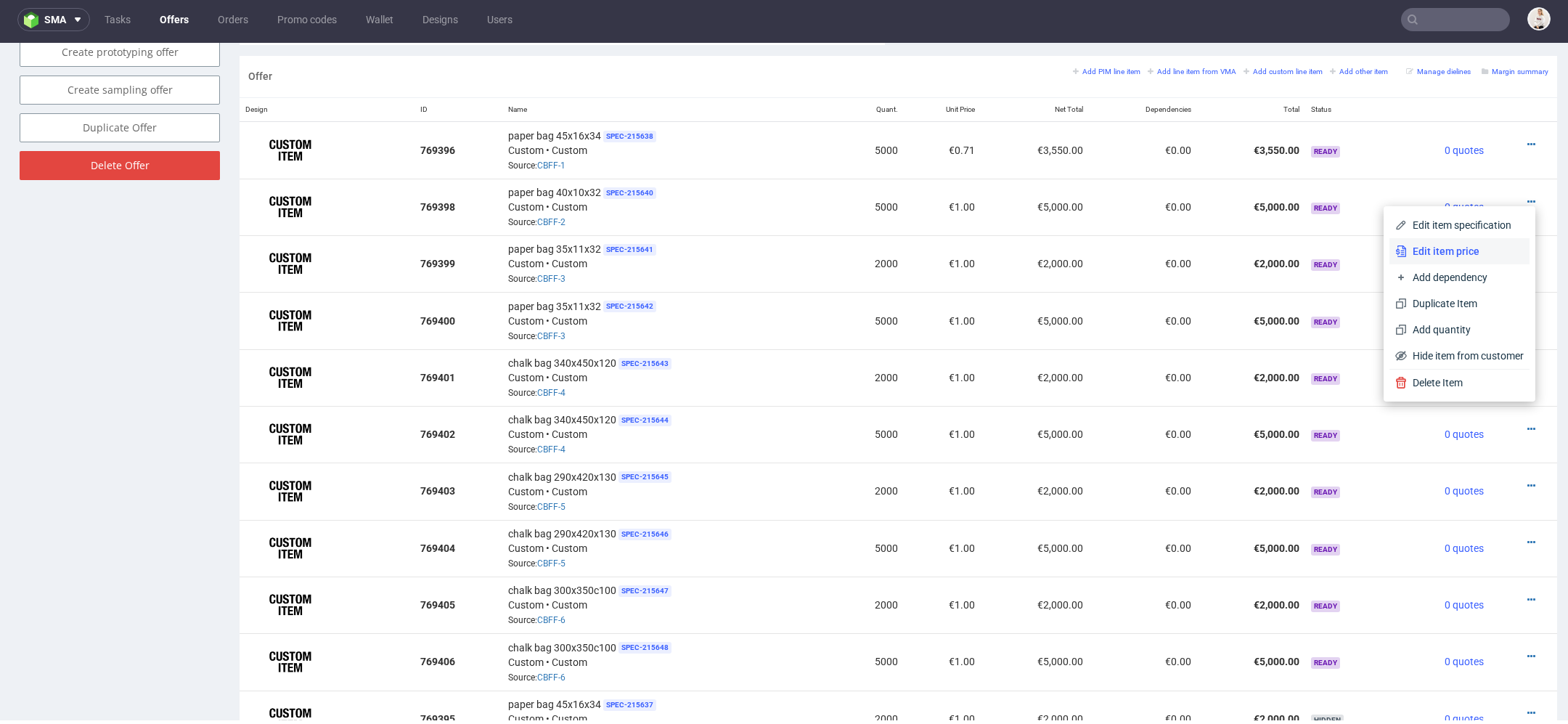
click at [1461, 251] on span "Edit item price" at bounding box center [1466, 252] width 117 height 14
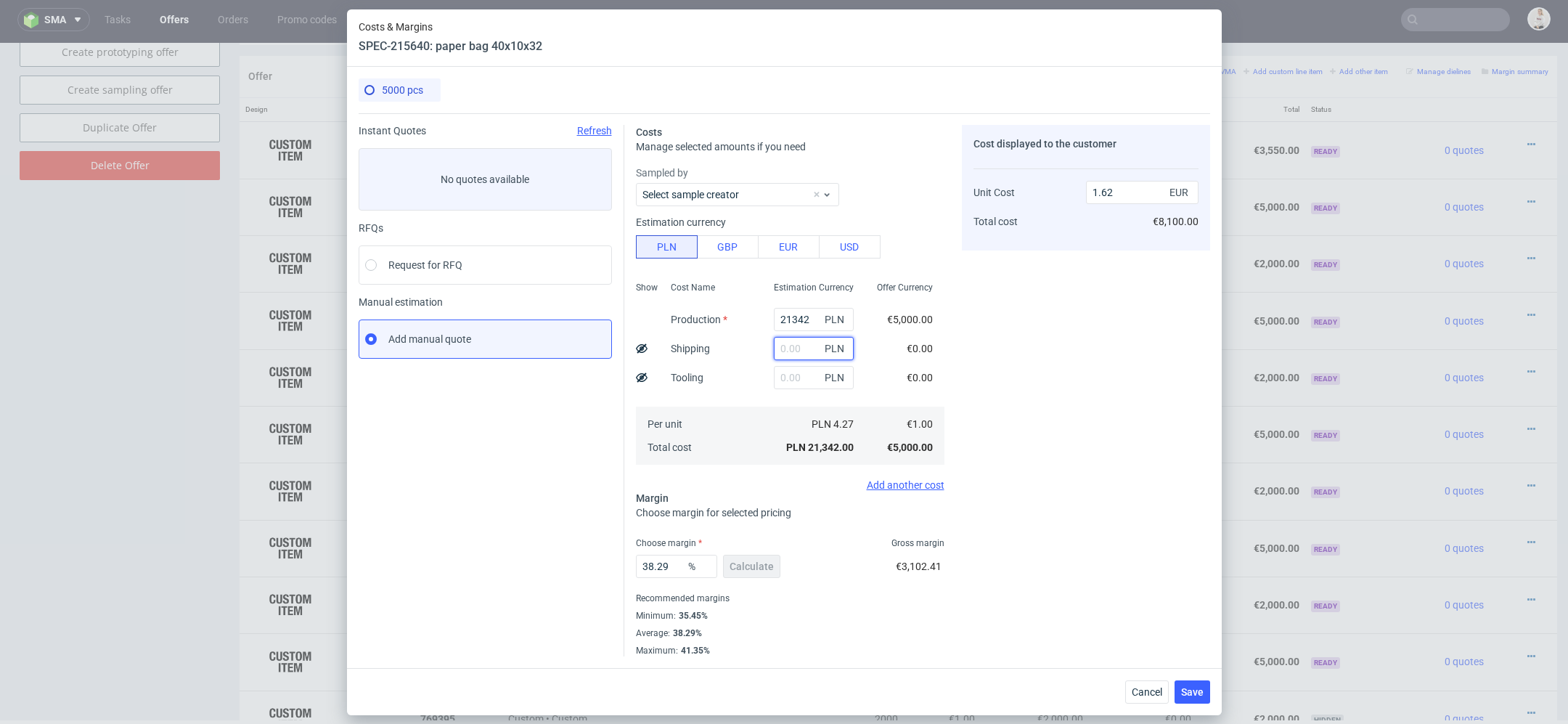
click at [800, 349] on input "text" at bounding box center [814, 349] width 80 height 23
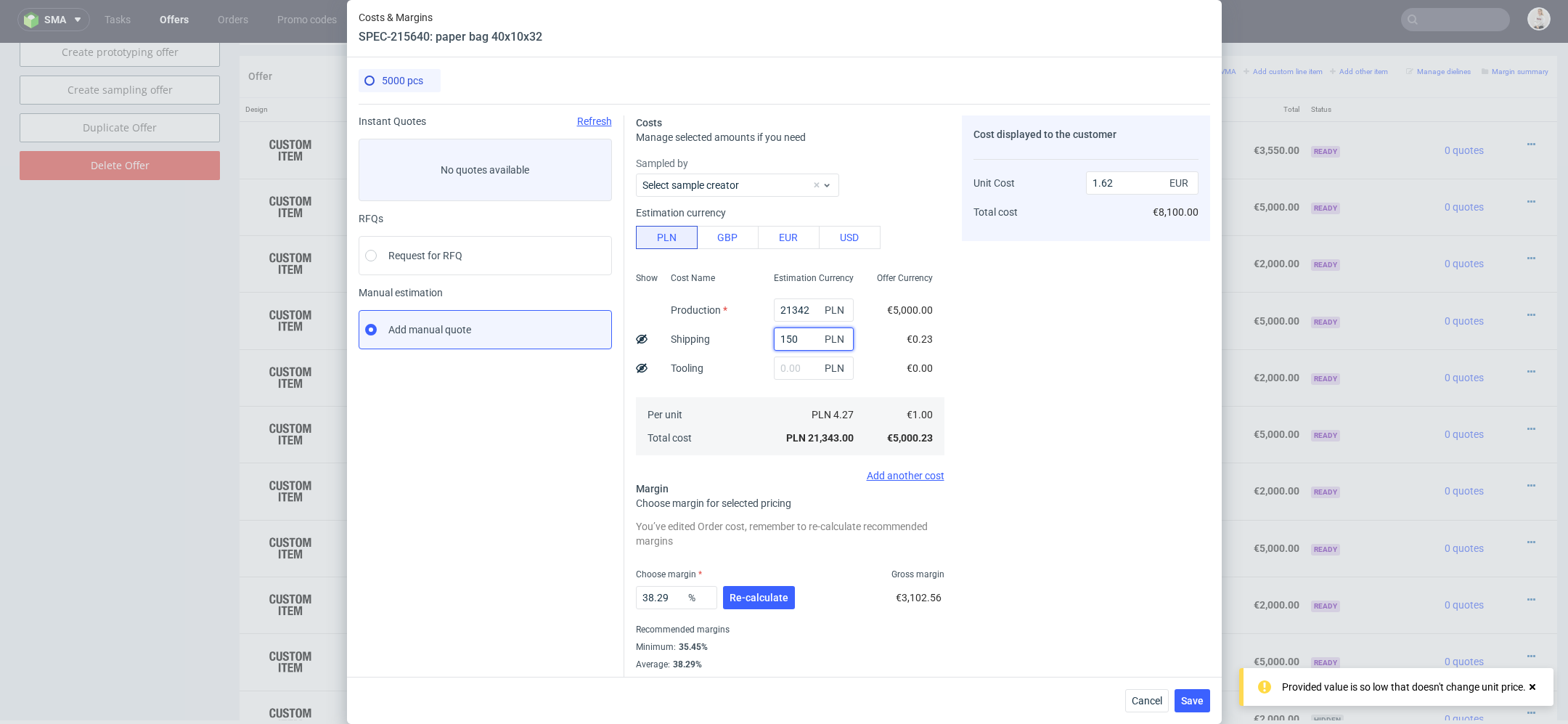
type input "1500"
type input "1.73"
type input "1500"
click at [806, 375] on input "text" at bounding box center [814, 368] width 80 height 23
type input "2"
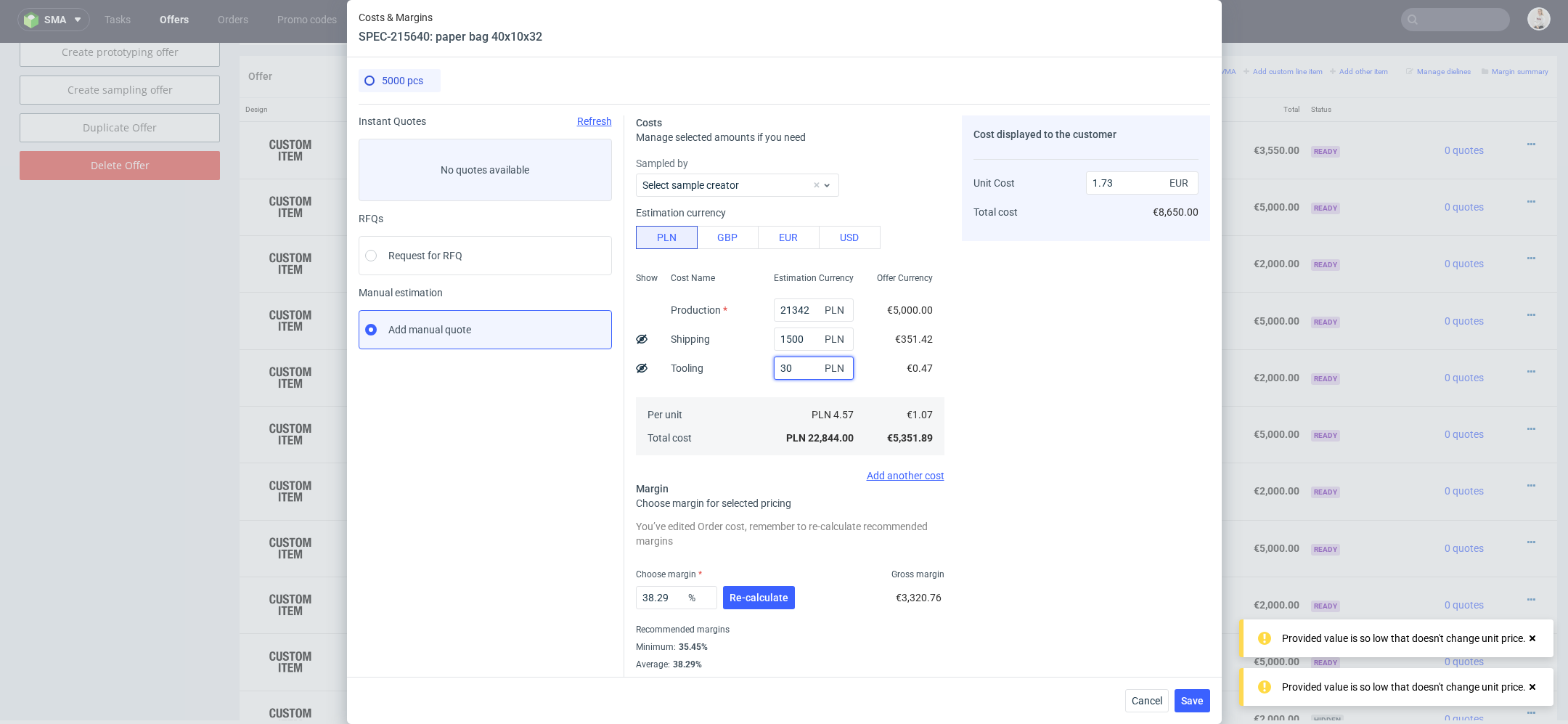
type input "300"
type input "1.75"
type input "3000"
type input "1.96"
type input "3000"
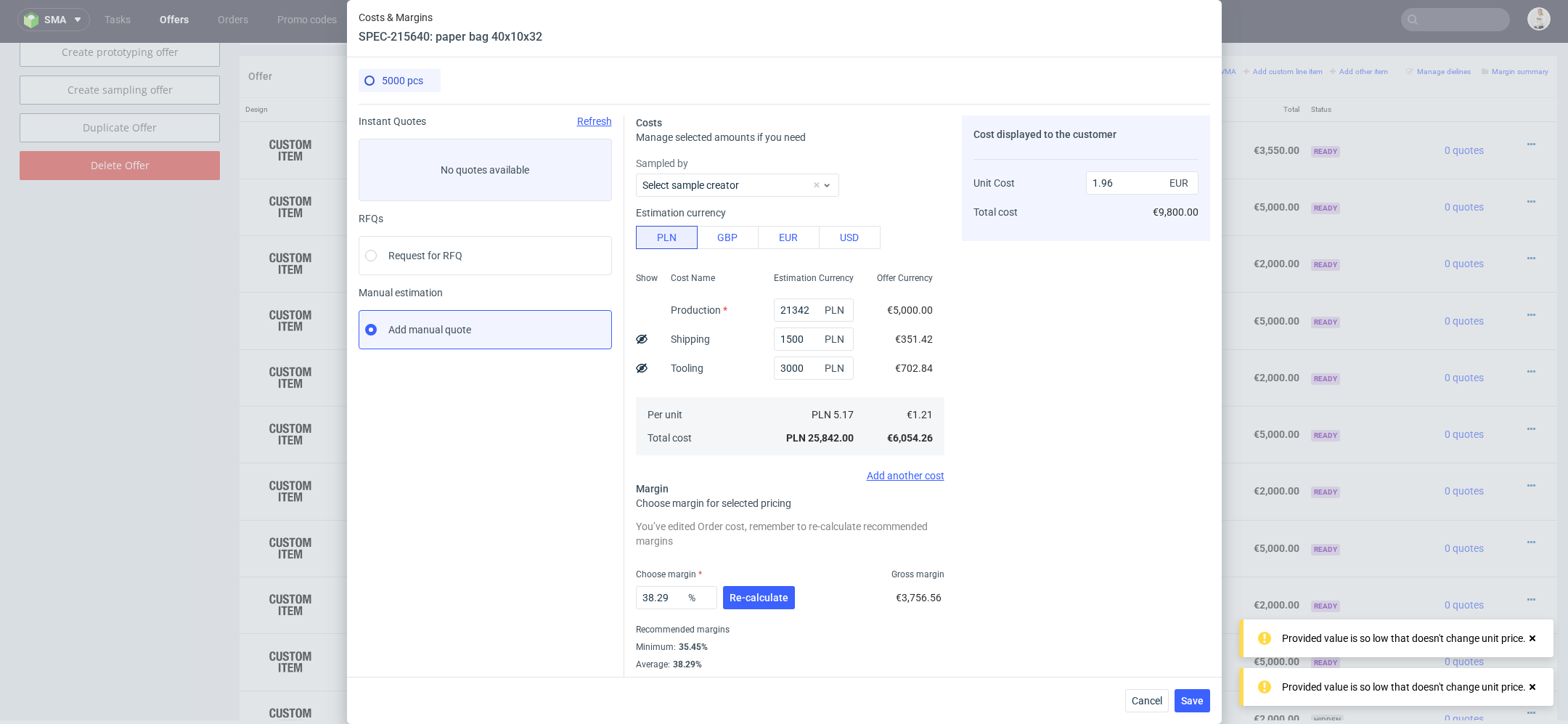
click at [942, 366] on div "€702.84" at bounding box center [914, 368] width 61 height 29
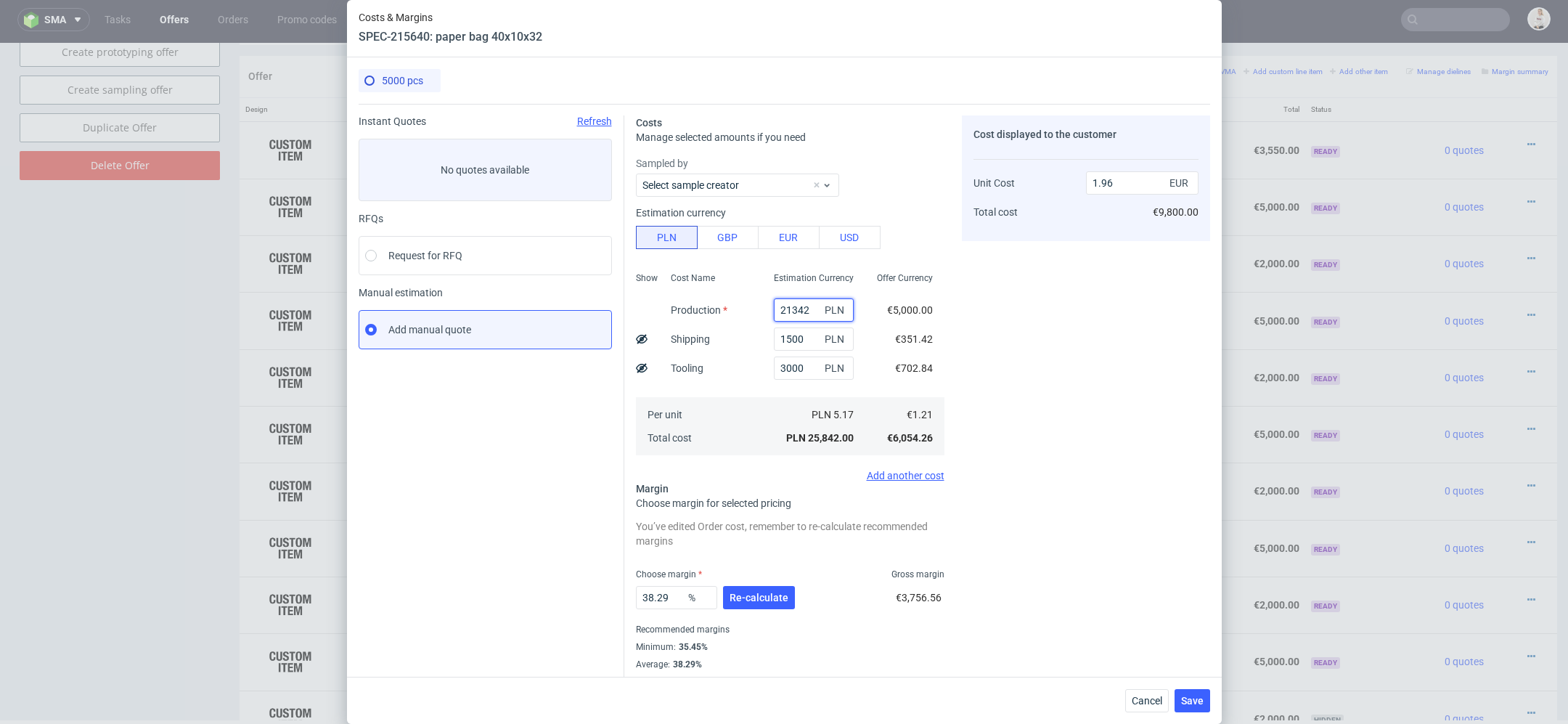
click at [783, 316] on input "21342" at bounding box center [814, 310] width 80 height 23
paste input "900"
type input "2900"
click at [972, 373] on div "Cost displayed to the customer Unit Cost Total cost 1.96 EUR €9,800.00" at bounding box center [1086, 402] width 248 height 572
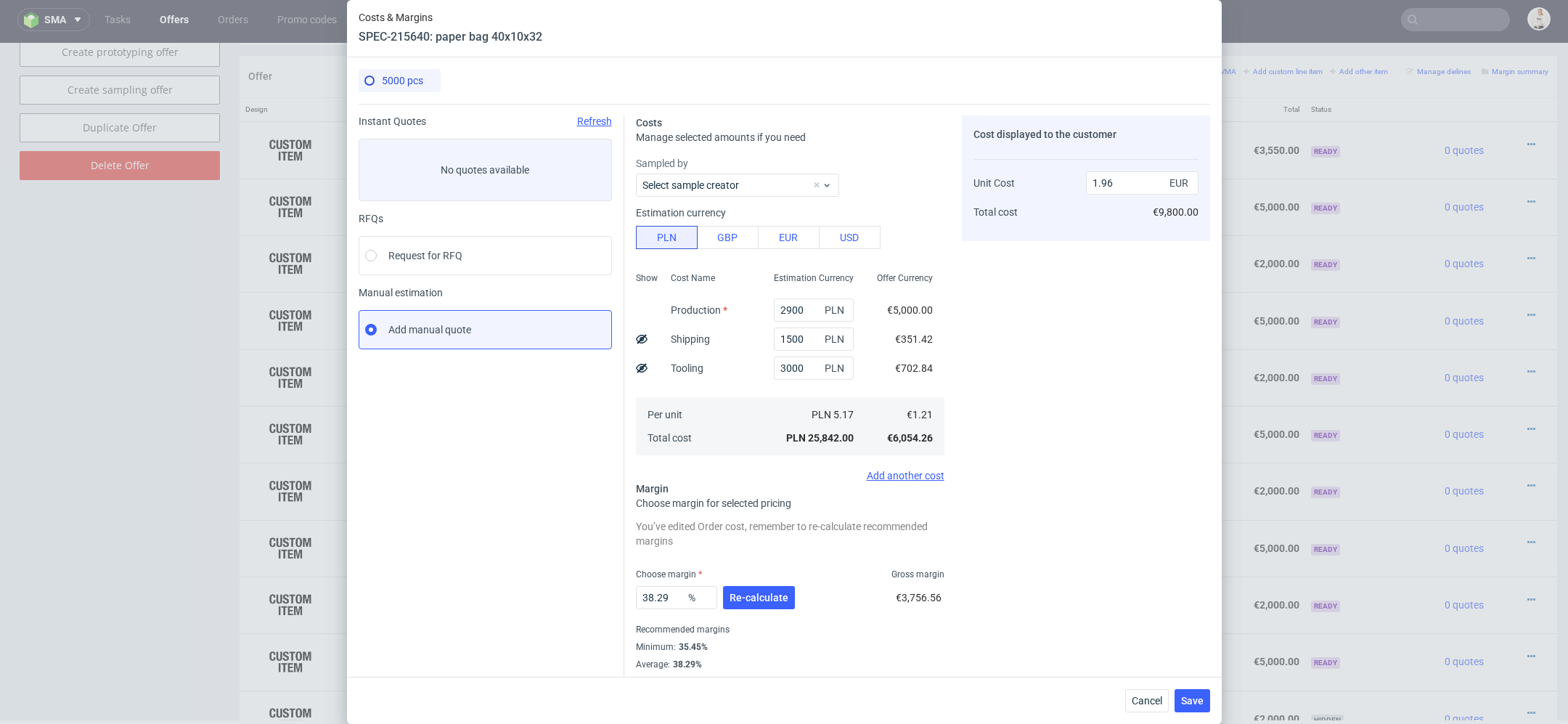
type input "0.56"
drag, startPoint x: 674, startPoint y: 596, endPoint x: 445, endPoint y: 593, distance: 229.0
click at [445, 593] on div "Instant Quotes Refresh No quotes available RFQs Request for RFQ Manual estimati…" at bounding box center [784, 396] width 851 height 584
type input "50"
type input "0.69"
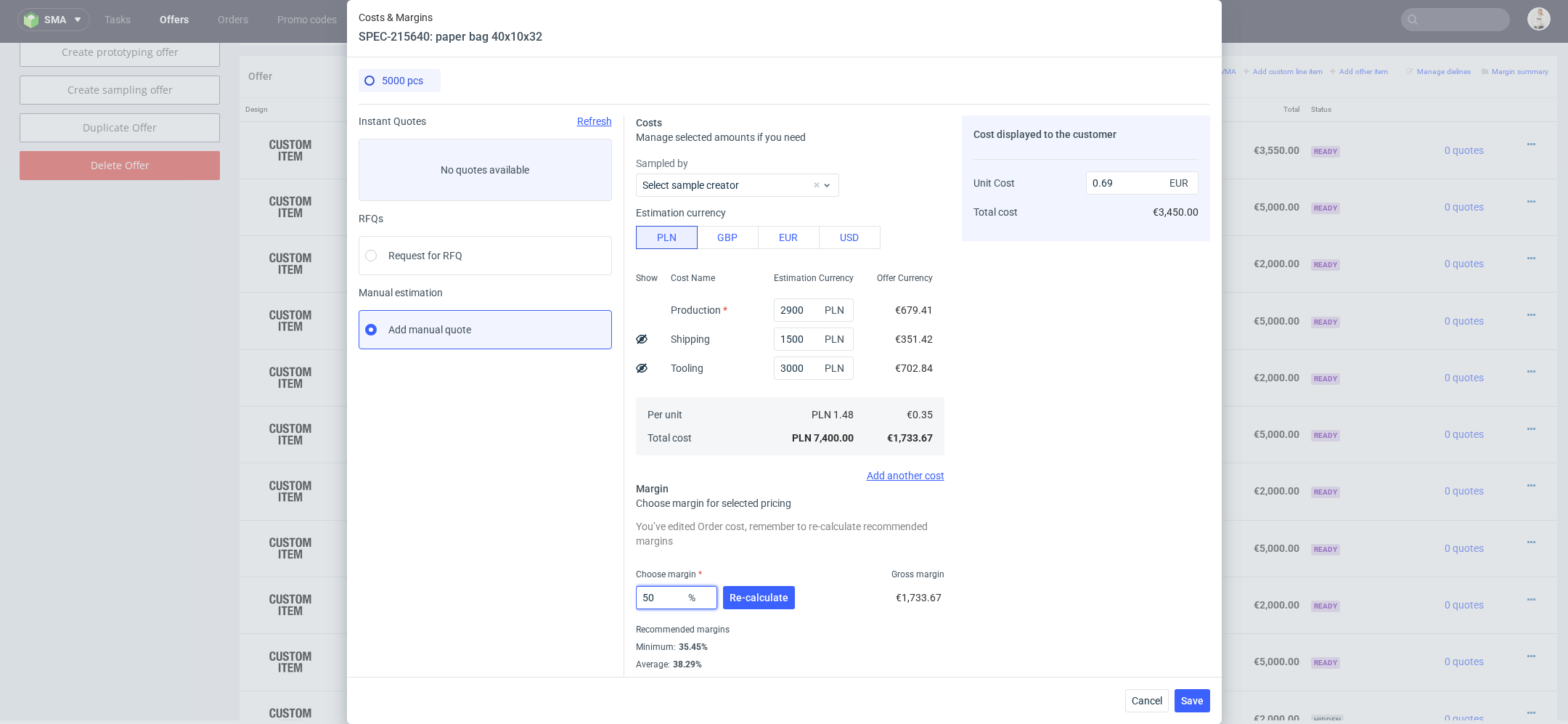
type input "50"
click at [754, 610] on div "50 % Re-calculate" at bounding box center [717, 600] width 162 height 40
click at [753, 593] on span "Re-calculate" at bounding box center [758, 597] width 58 height 10
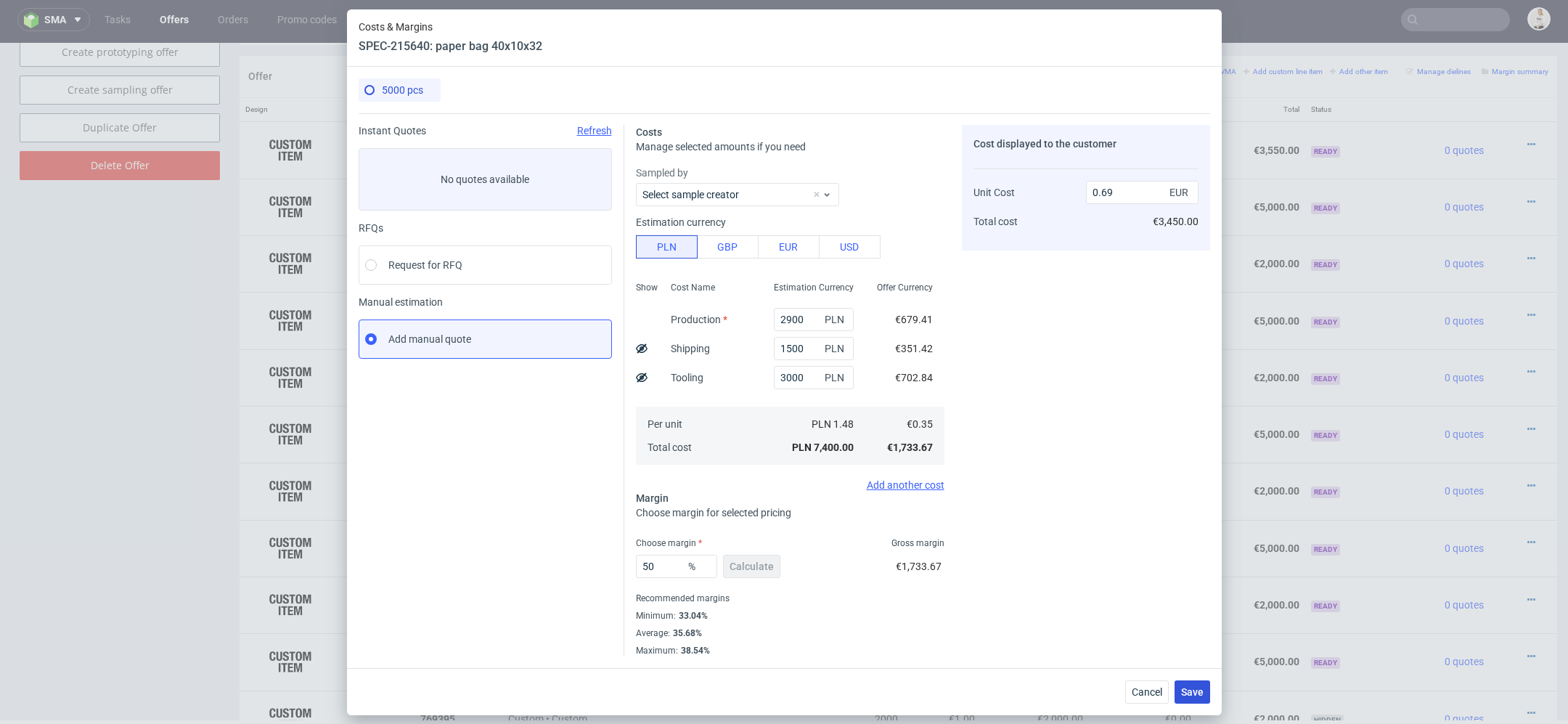
click at [1189, 689] on span "Save" at bounding box center [1192, 692] width 22 height 10
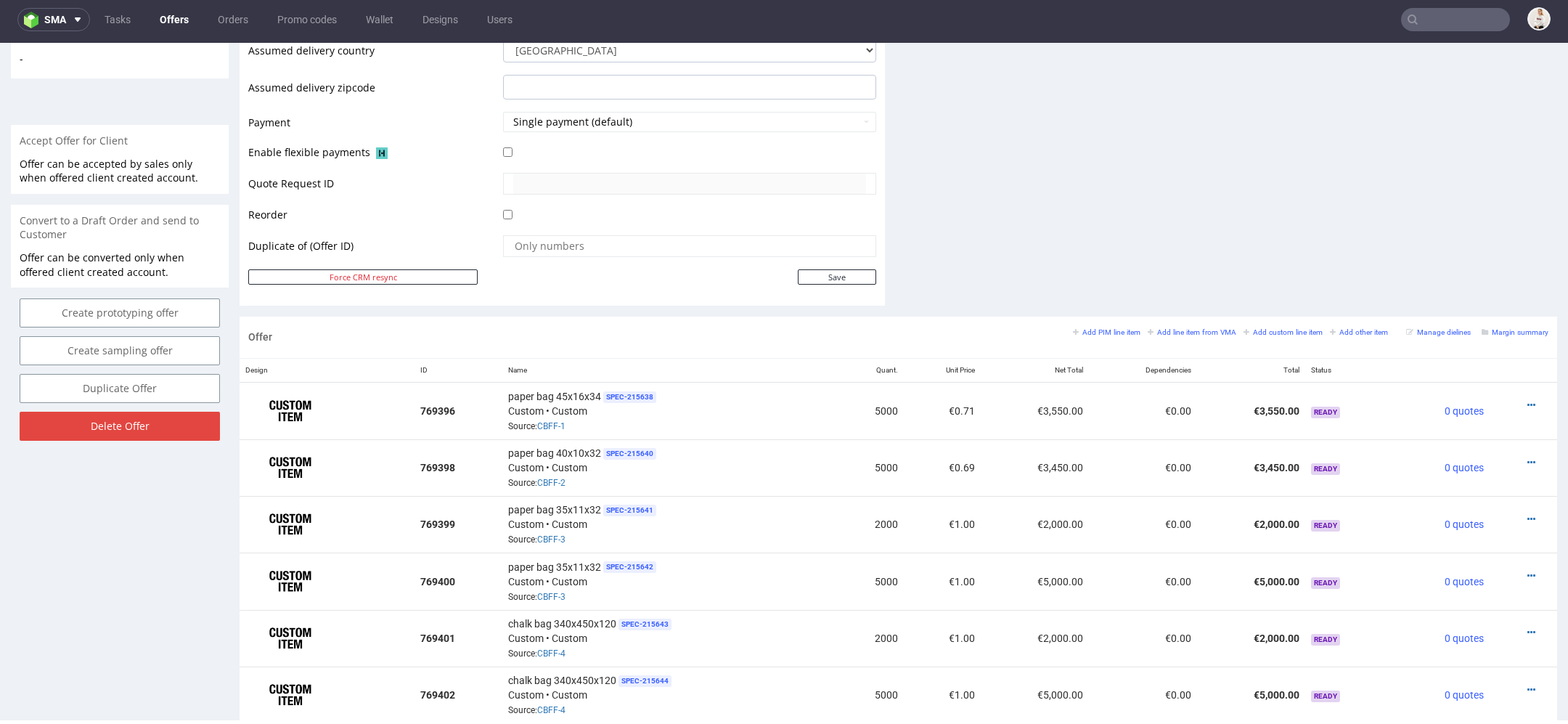
scroll to position [587, 0]
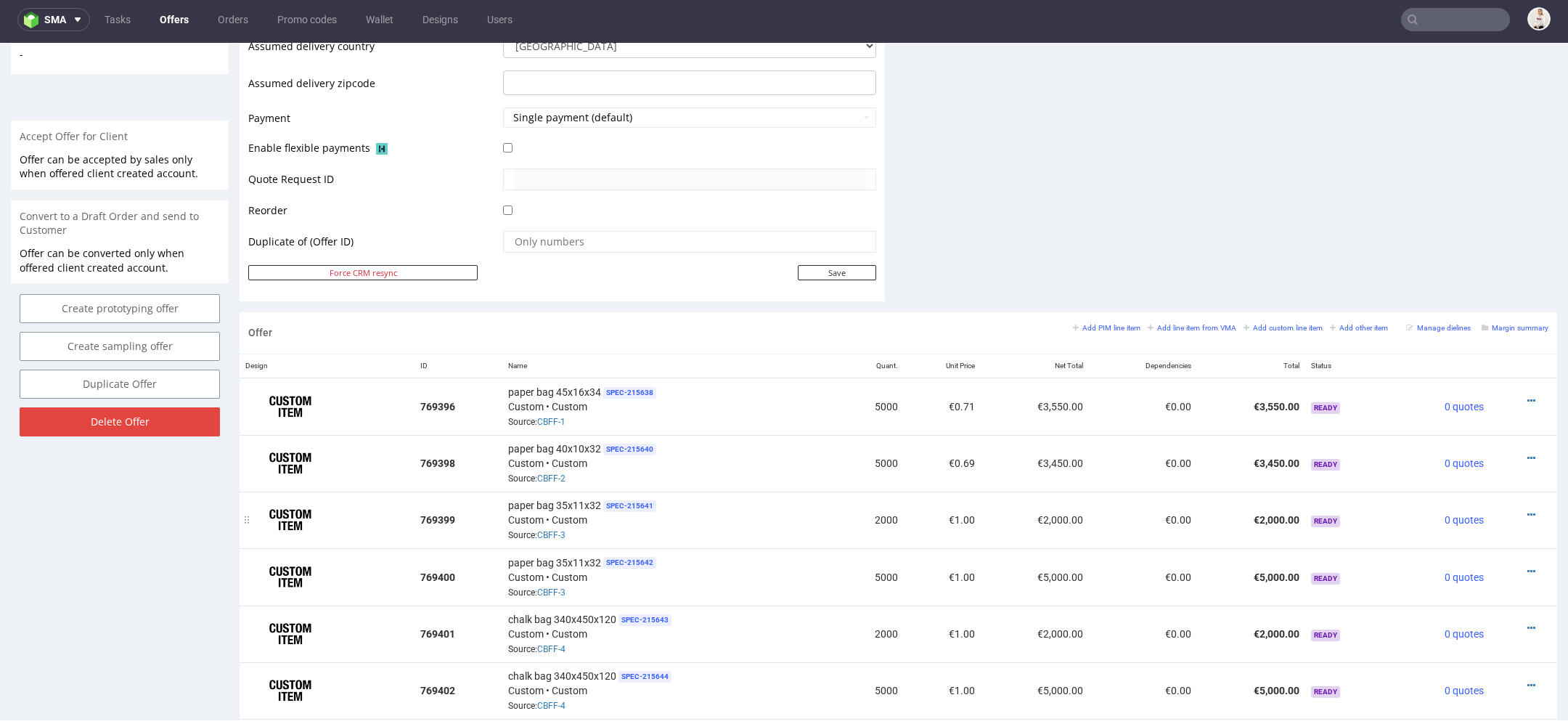
click at [1509, 508] on div at bounding box center [1519, 515] width 48 height 14
click at [1528, 509] on icon at bounding box center [1531, 514] width 8 height 10
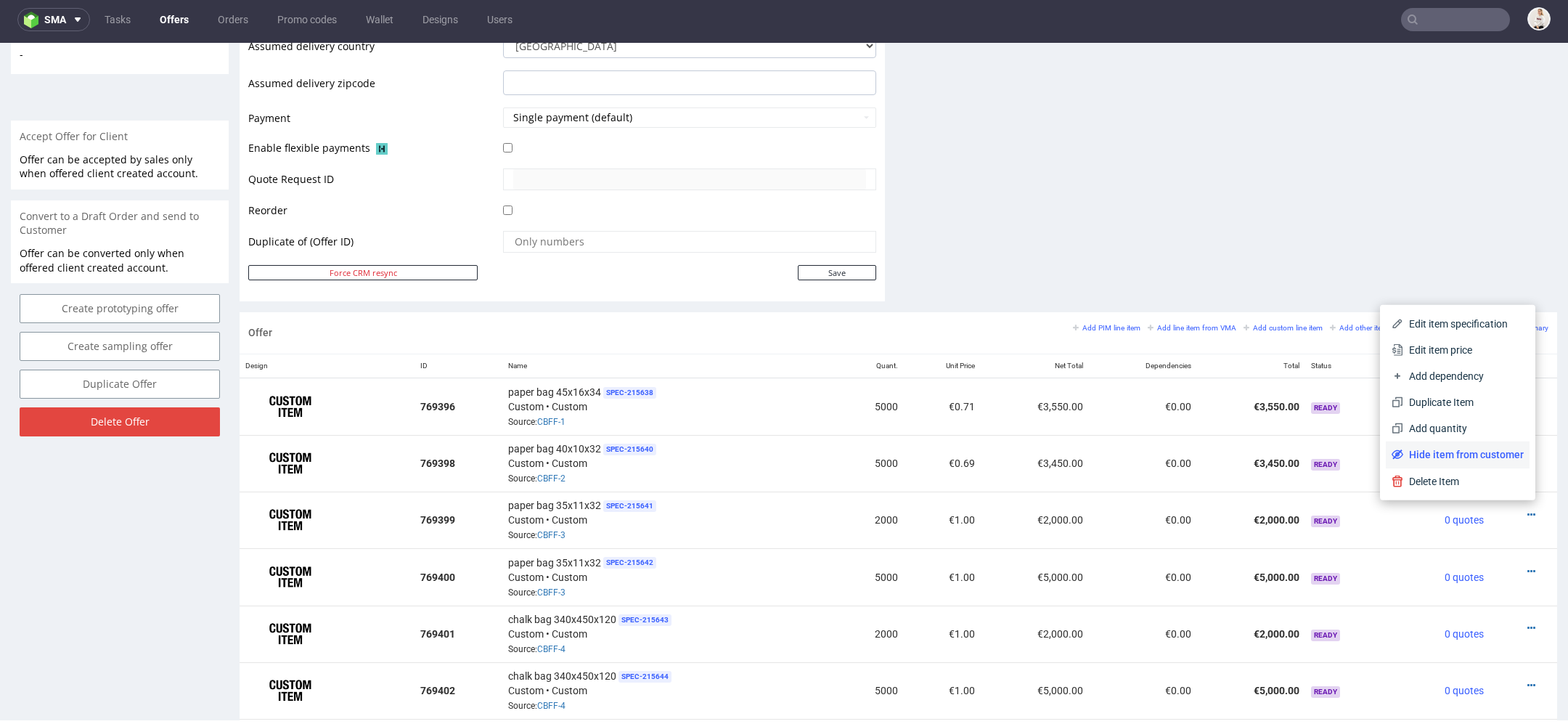
click at [1453, 446] on li "Hide item from customer" at bounding box center [1458, 455] width 144 height 26
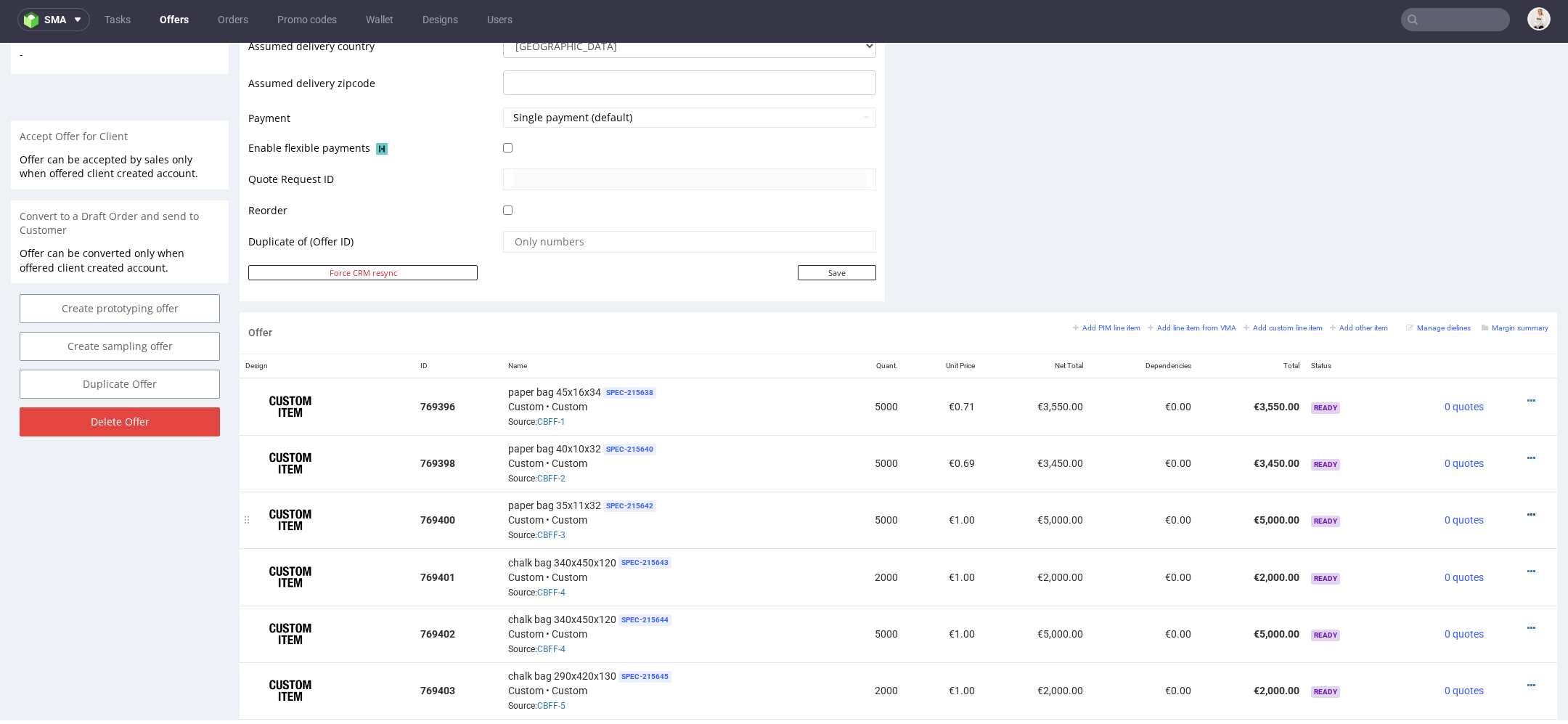
click at [1528, 509] on icon at bounding box center [1531, 514] width 8 height 10
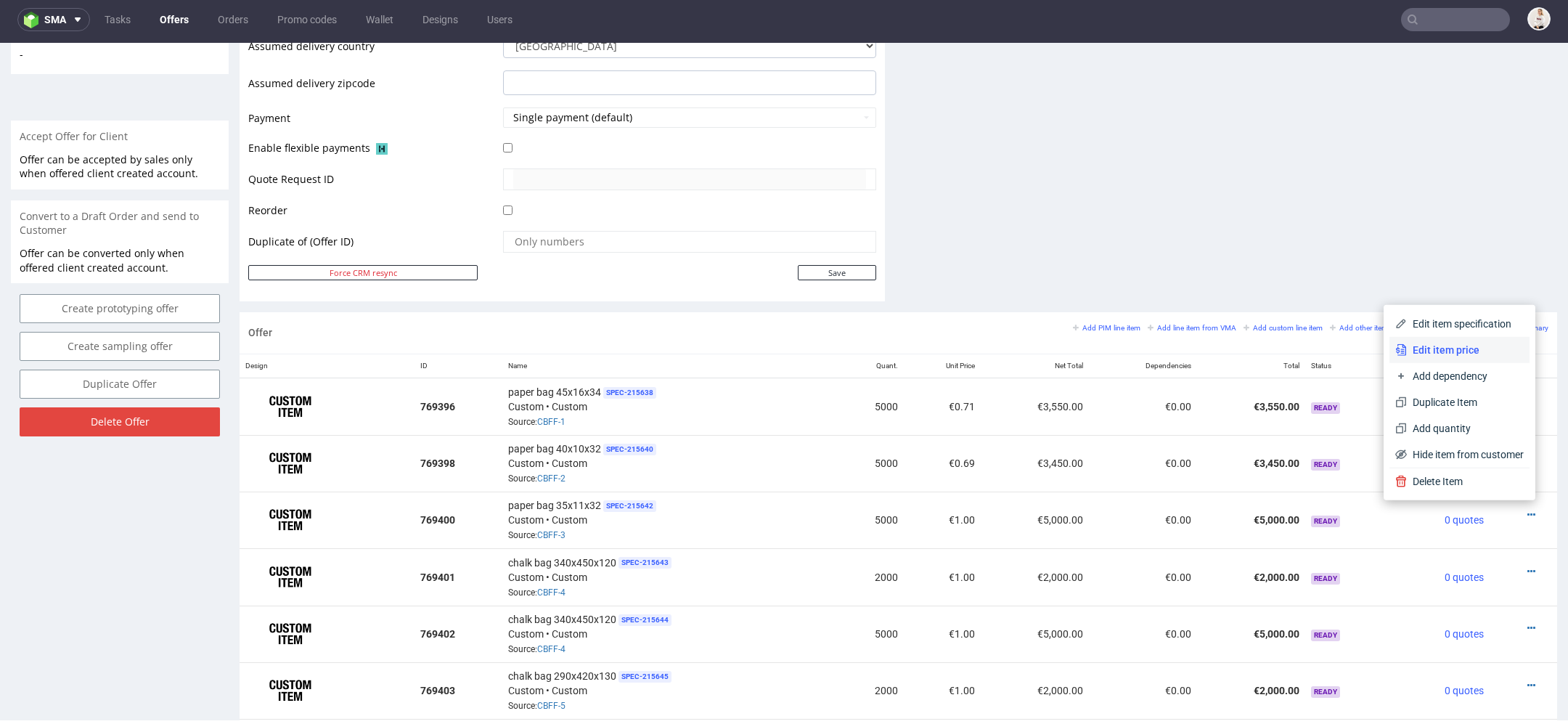
click at [1467, 349] on span "Edit item price" at bounding box center [1466, 350] width 117 height 14
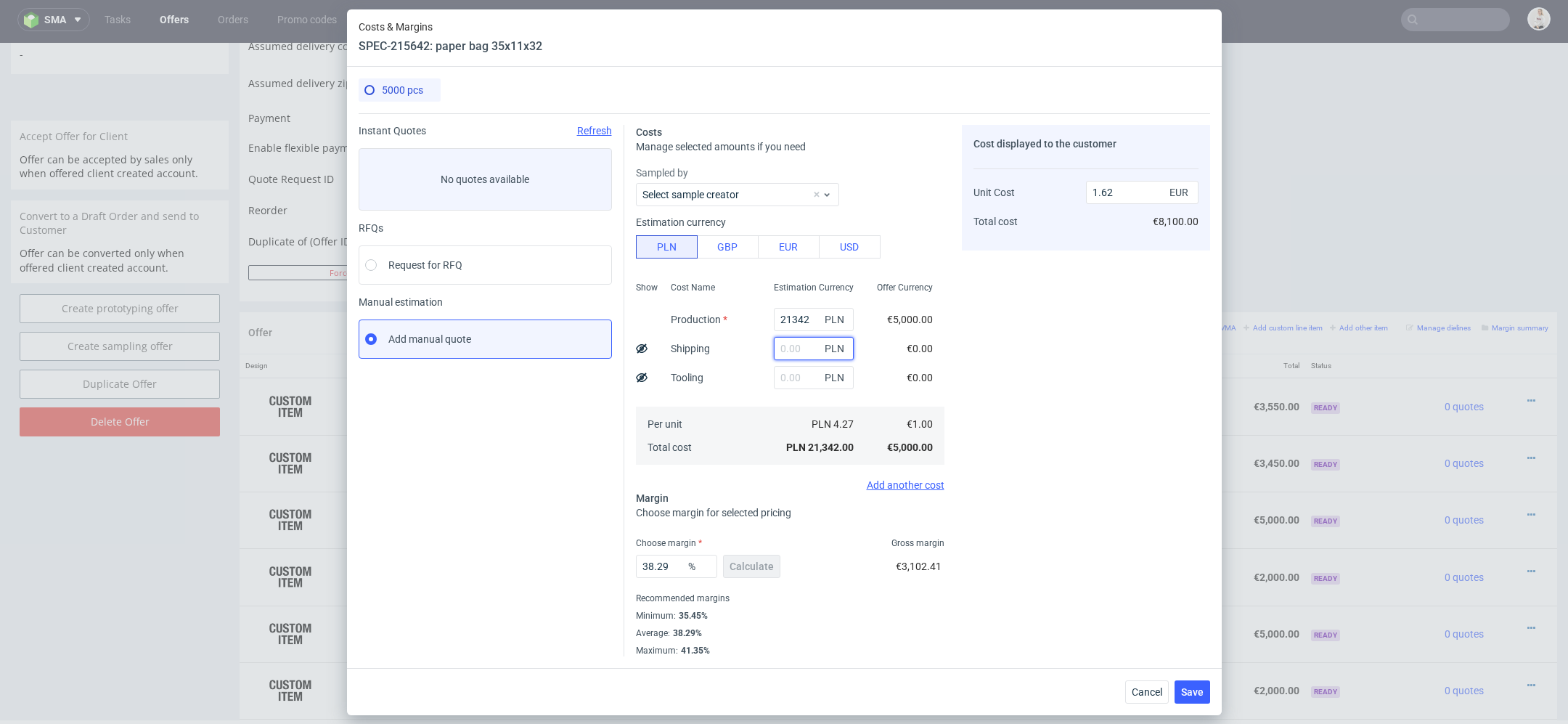
click at [797, 350] on input "text" at bounding box center [814, 349] width 80 height 23
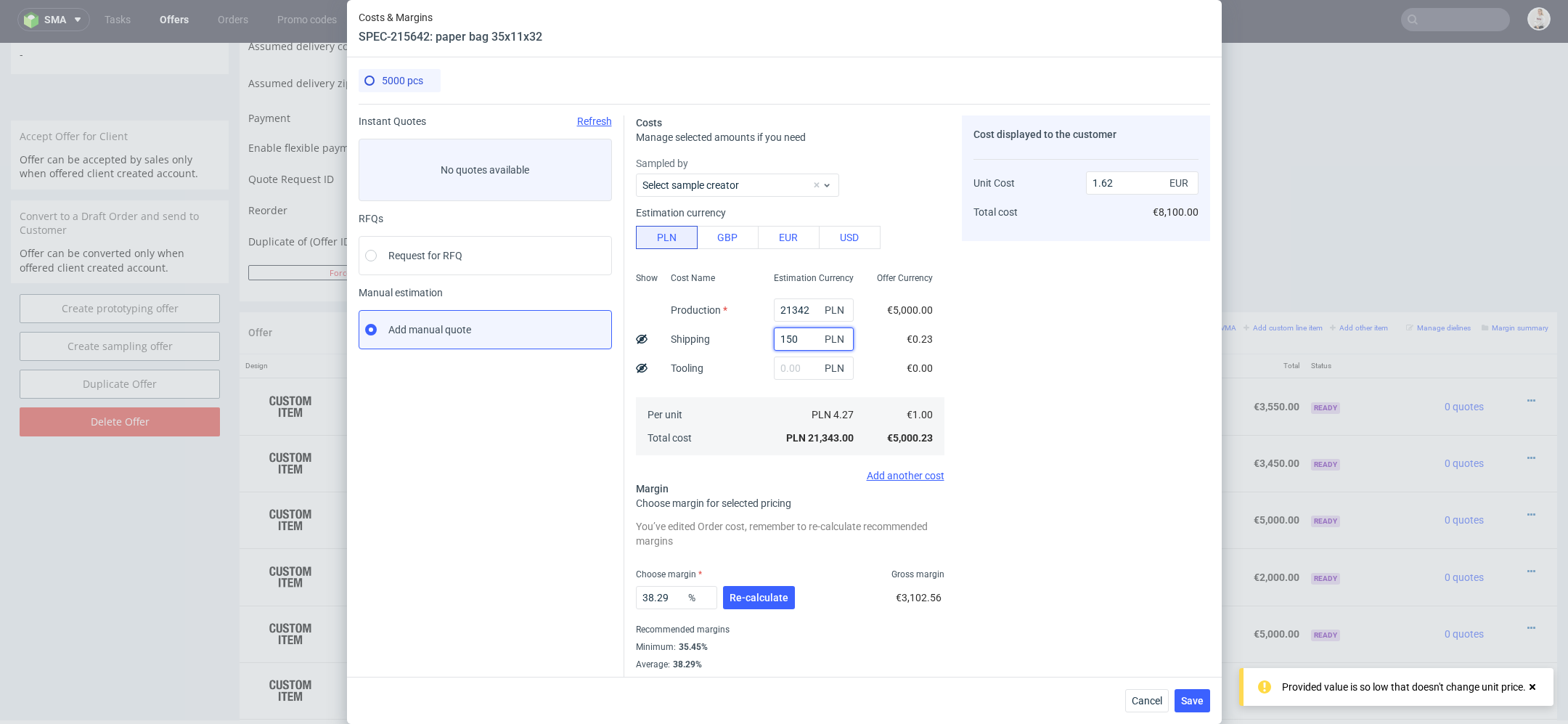
type input "1500"
type input "1.73"
type input "1500"
click at [803, 377] on input "text" at bounding box center [814, 368] width 80 height 23
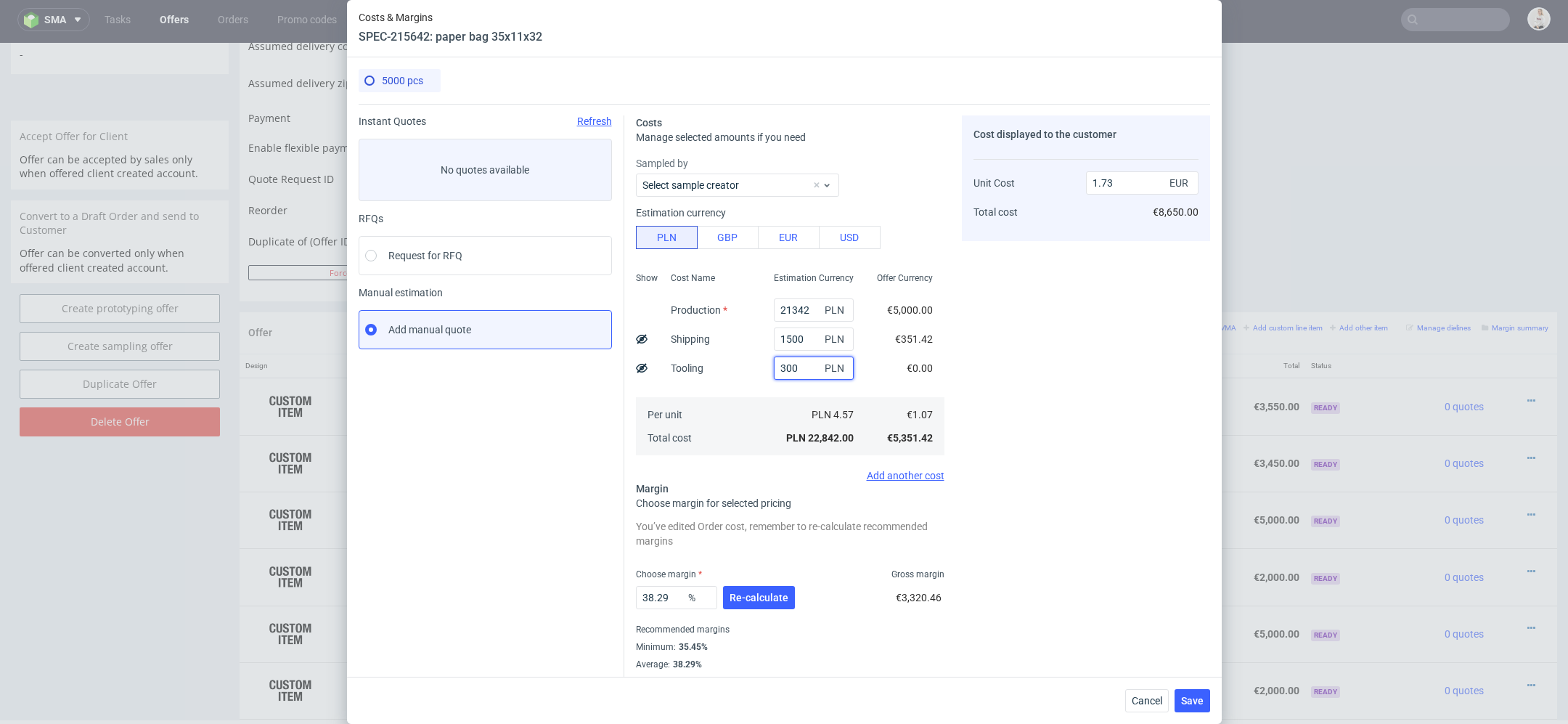
type input "3000"
type input "1.96"
type input "3000"
click at [908, 381] on div "€702.84" at bounding box center [914, 368] width 61 height 29
click at [799, 300] on input "21342" at bounding box center [814, 310] width 80 height 23
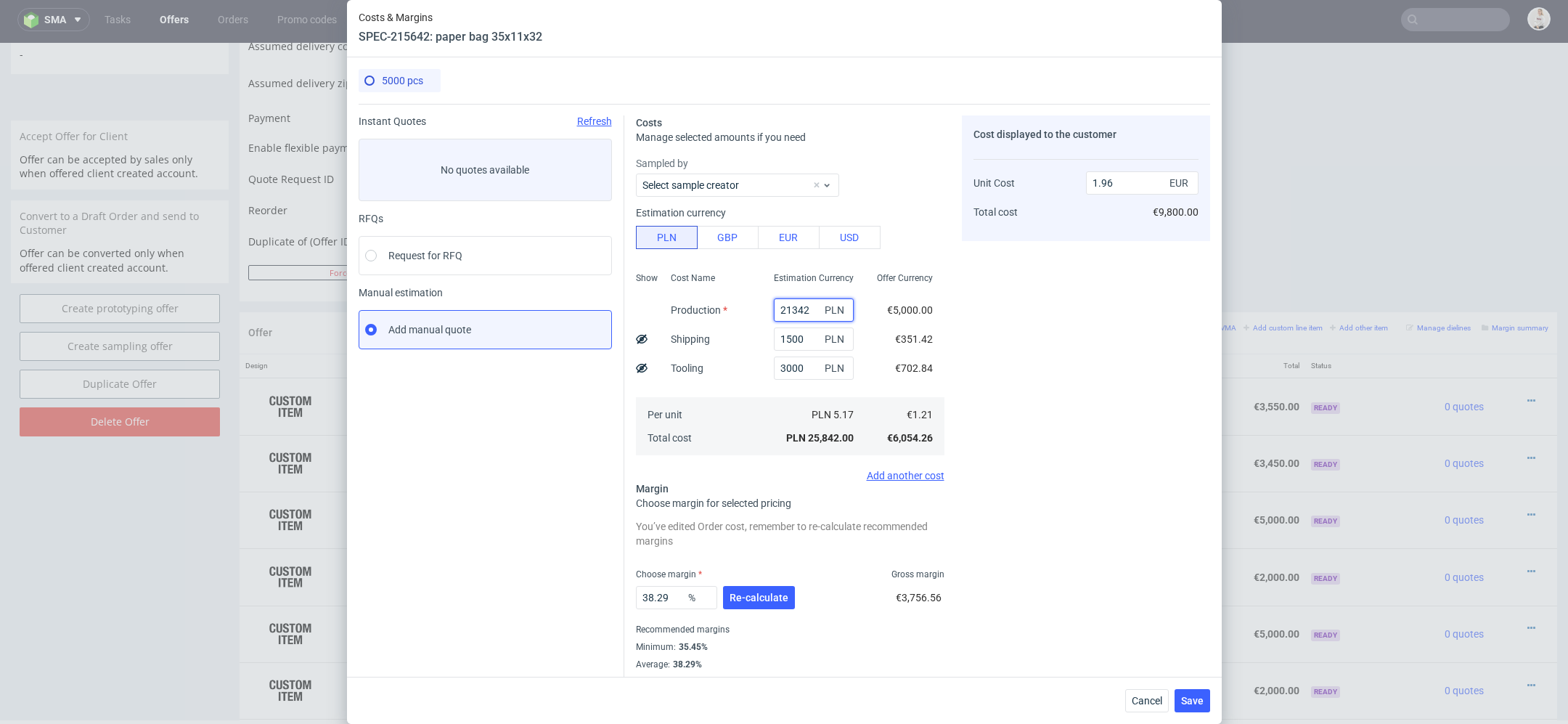
click at [799, 300] on input "21342" at bounding box center [814, 310] width 80 height 23
paste input "700"
type input "2700"
type input "0.55"
type input "2700"
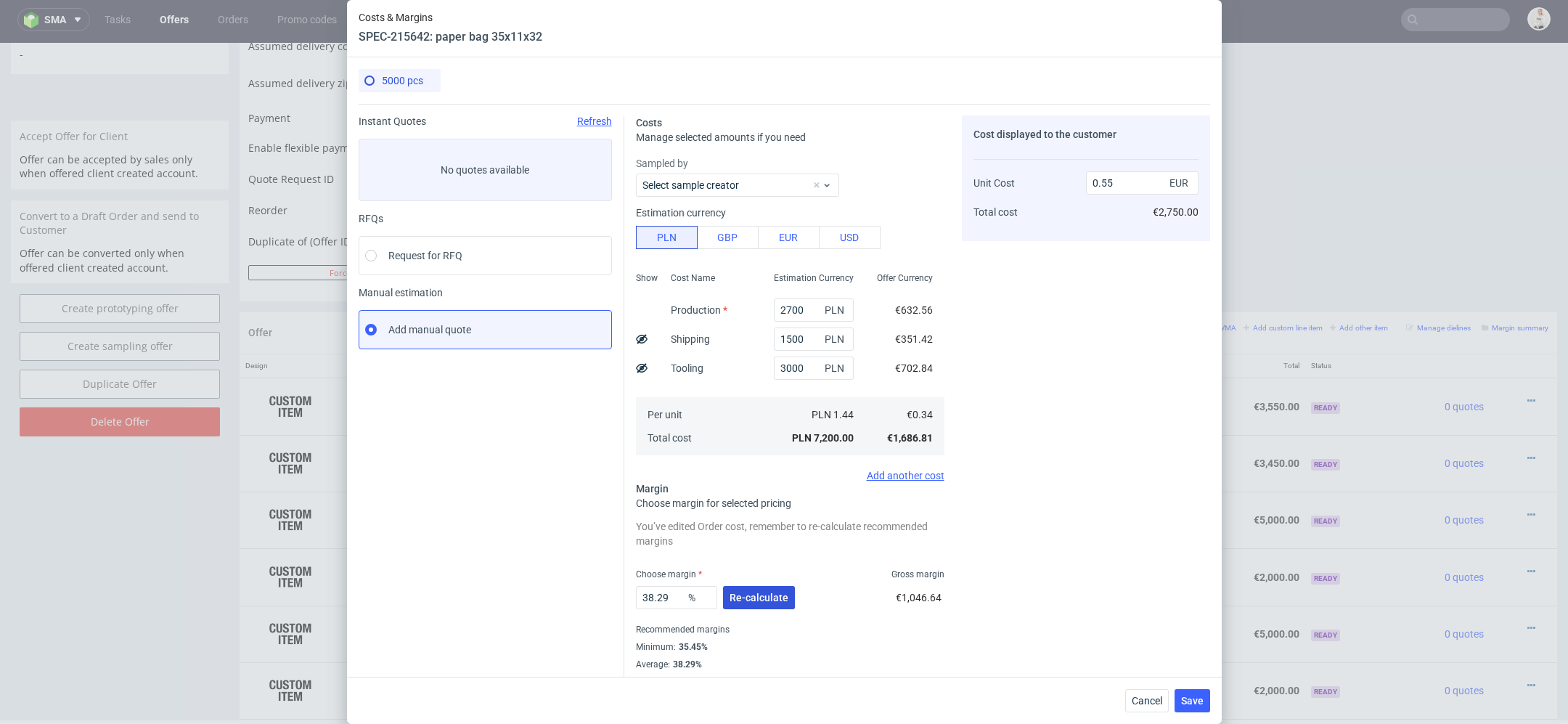
click at [753, 599] on span "Re-calculate" at bounding box center [758, 597] width 58 height 10
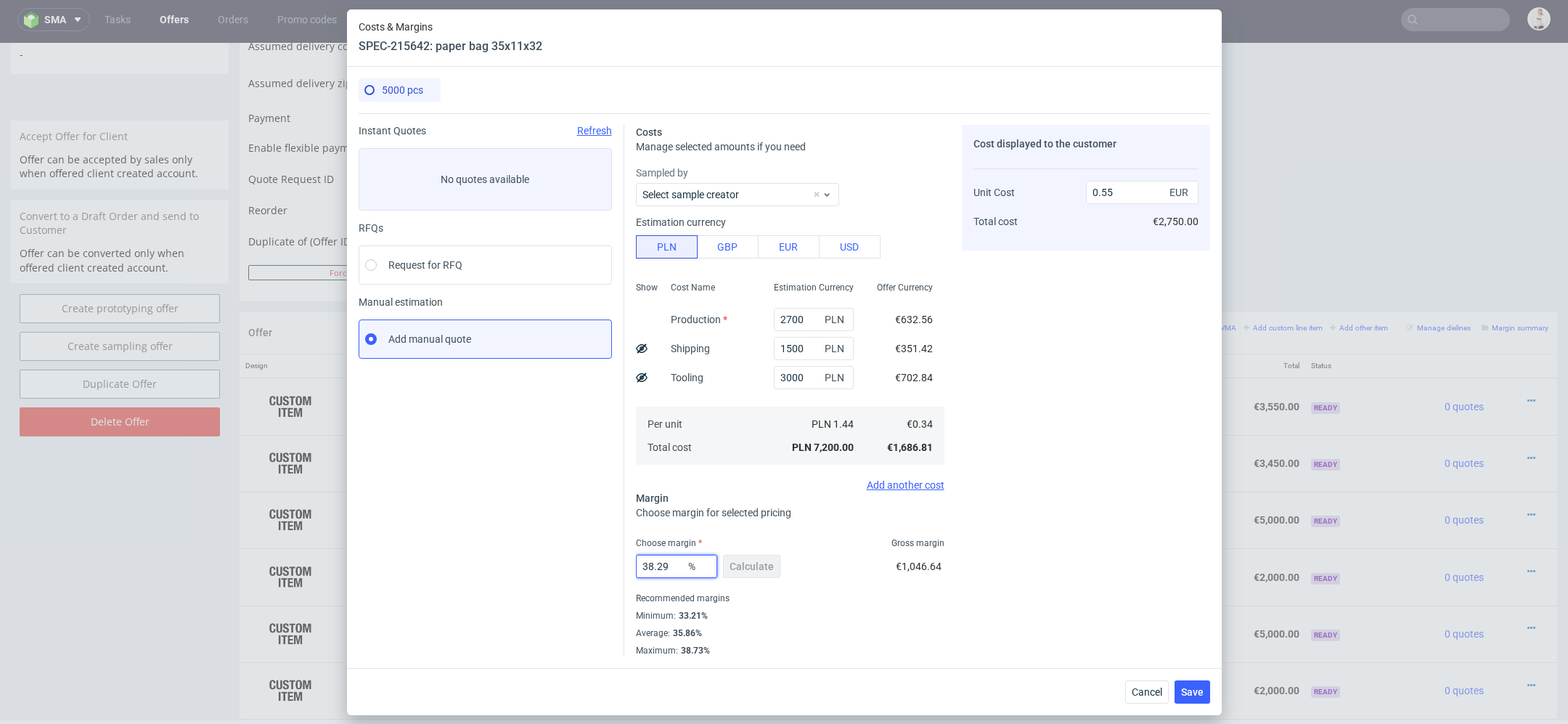
drag, startPoint x: 674, startPoint y: 567, endPoint x: 487, endPoint y: 559, distance: 187.2
click at [487, 559] on div "Instant Quotes Refresh No quotes available RFQs Request for RFQ Manual estimati…" at bounding box center [784, 384] width 851 height 543
type input "50"
type input "0.67"
type input "50"
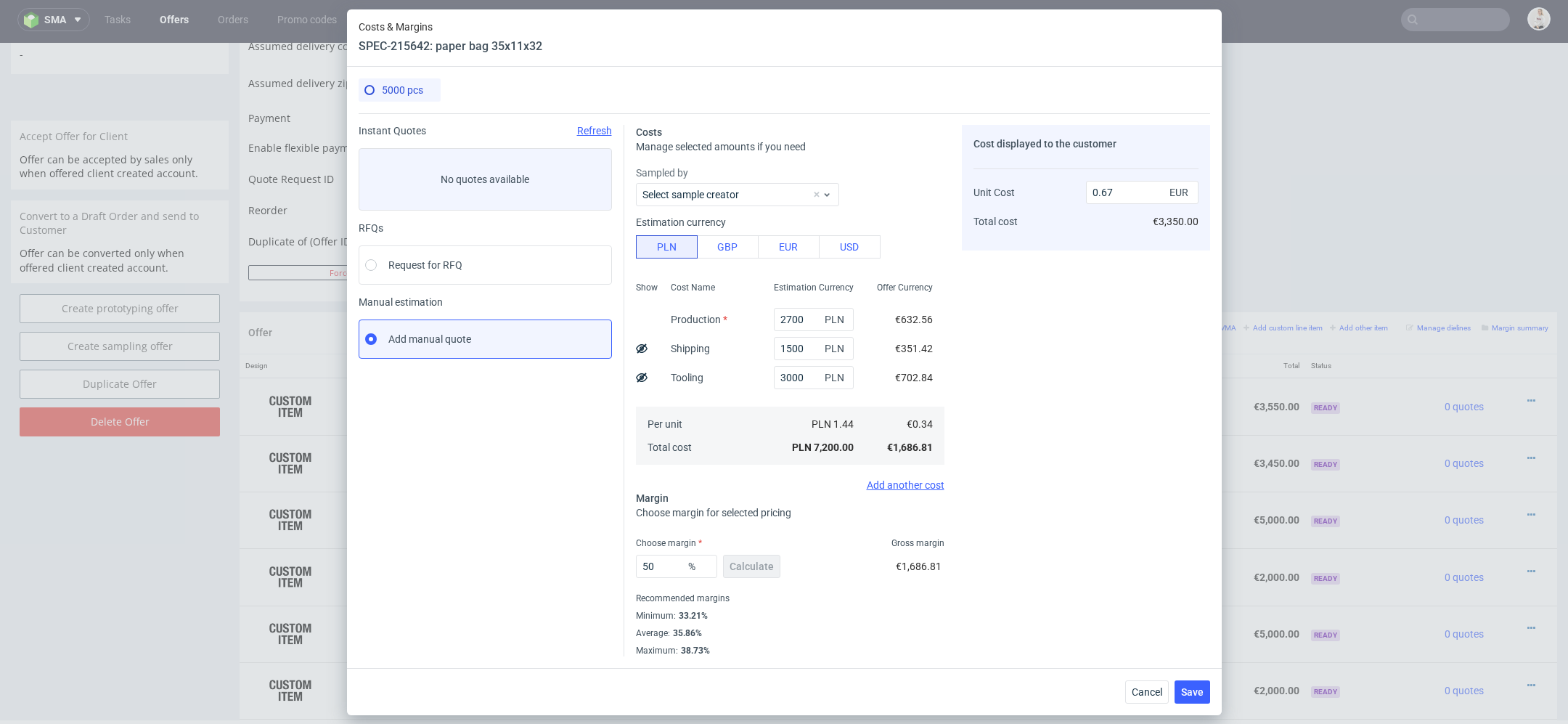
click at [1011, 616] on div "Cost displayed to the customer Unit Cost Total cost 0.67 EUR €3,350.00" at bounding box center [1086, 391] width 248 height 532
click at [1193, 695] on span "Save" at bounding box center [1192, 692] width 22 height 10
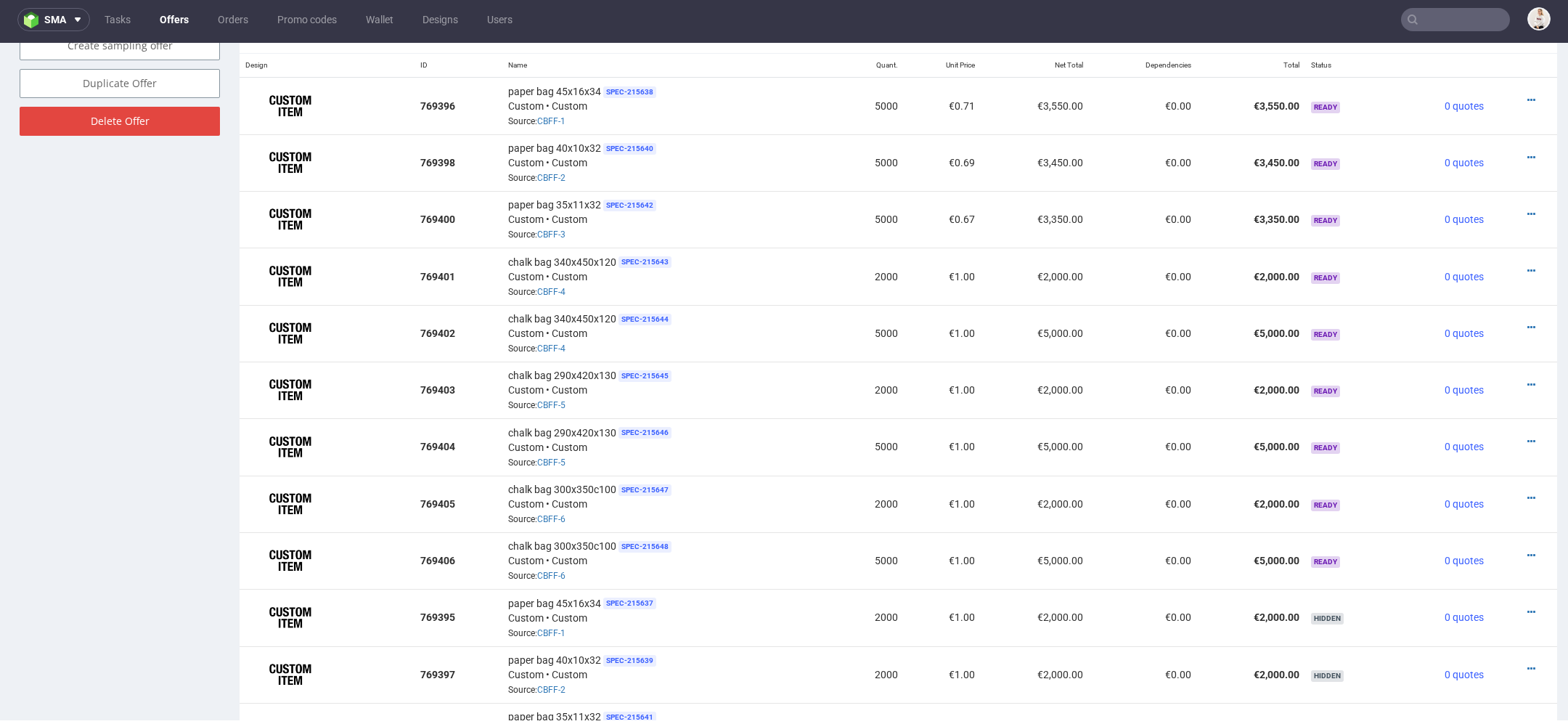
scroll to position [887, 0]
click at [1528, 267] on icon at bounding box center [1531, 271] width 8 height 10
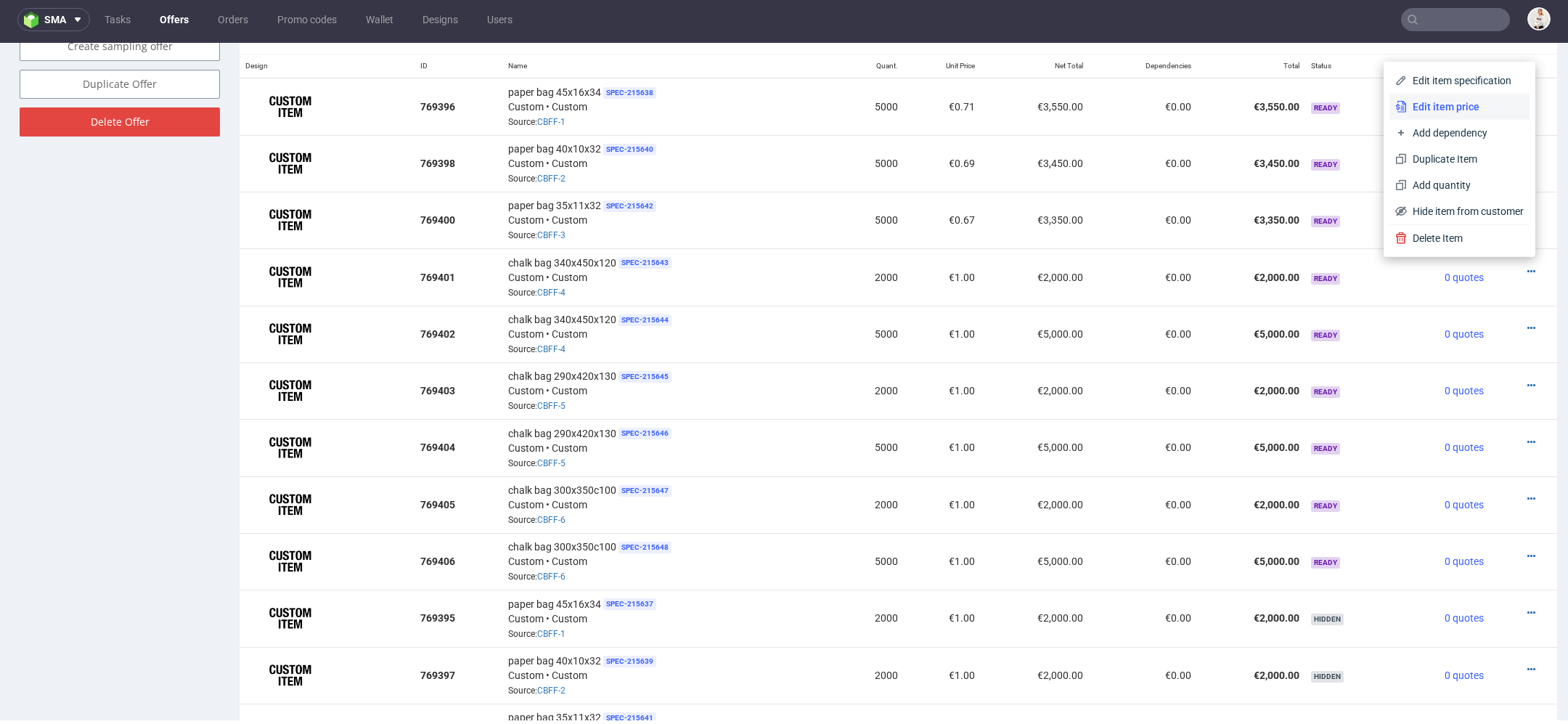
click at [1476, 102] on span "Edit item price" at bounding box center [1466, 107] width 117 height 14
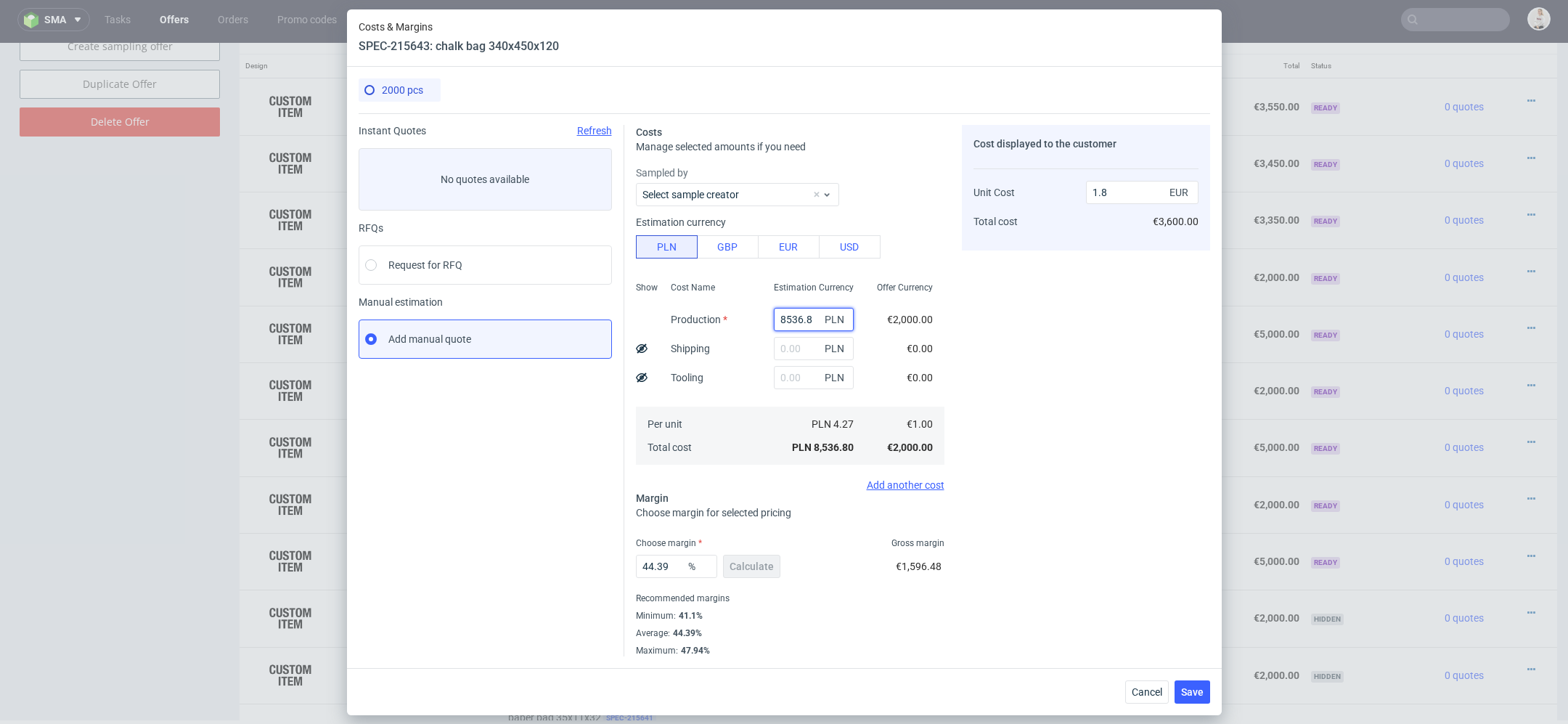
click at [796, 326] on input "8536.8" at bounding box center [814, 320] width 80 height 23
paste input "11800"
type input "11800"
click at [797, 343] on input "text" at bounding box center [814, 349] width 80 height 23
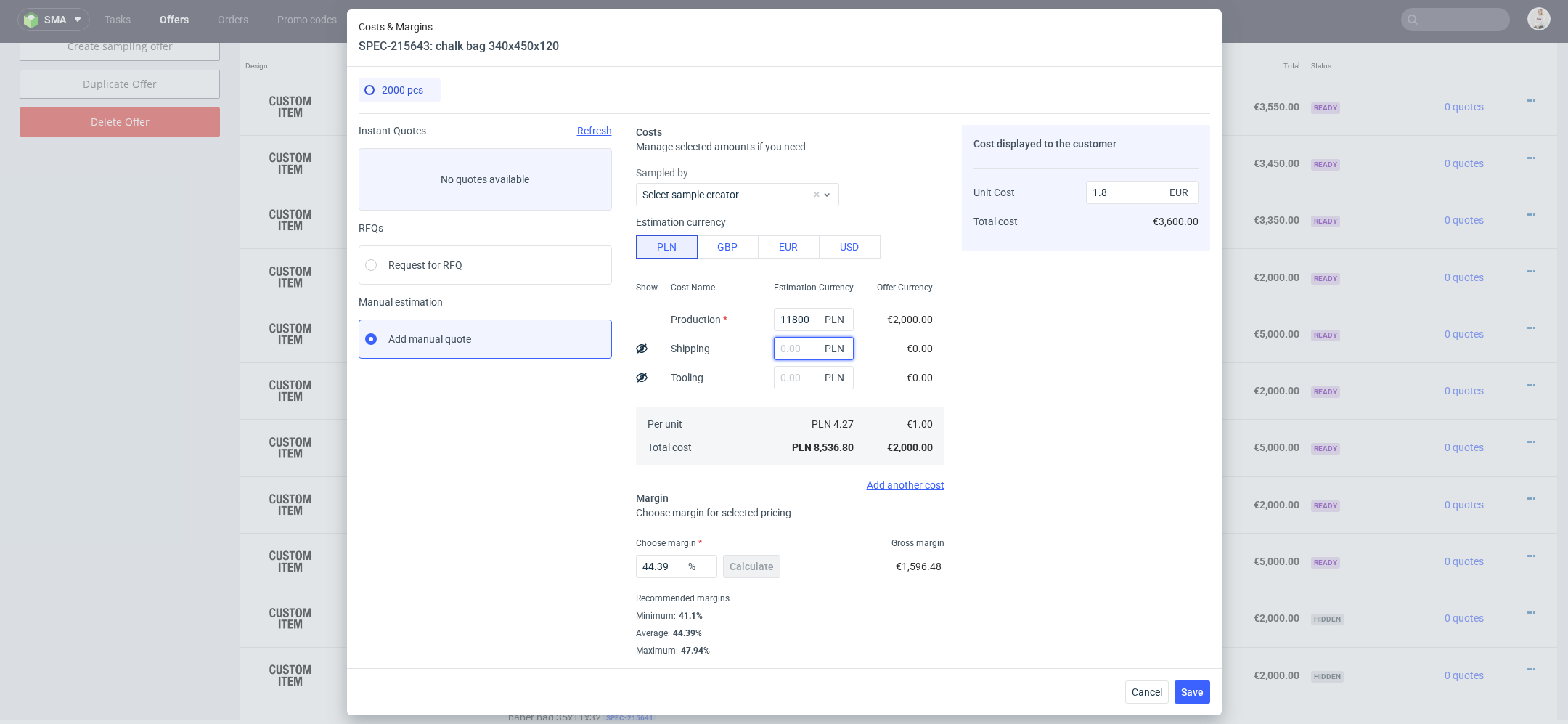
type input "2.49"
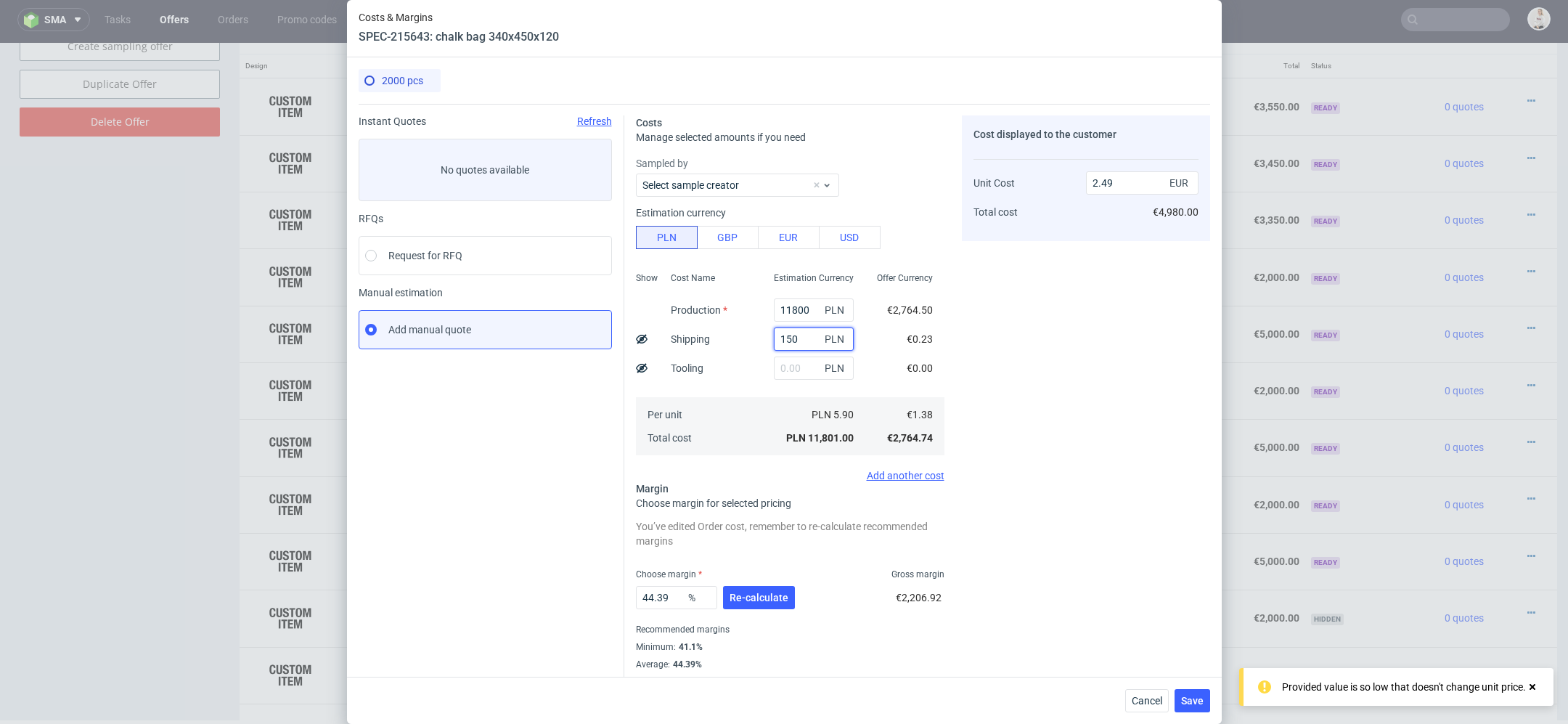
type input "1500"
type input "2.81"
type input "1500"
click at [809, 384] on div "Estimation Currency 11800 PLN 1500 PLN PLN PLN 6.65 PLN 13,300.00" at bounding box center [814, 362] width 103 height 191
click at [801, 371] on input "text" at bounding box center [814, 368] width 80 height 23
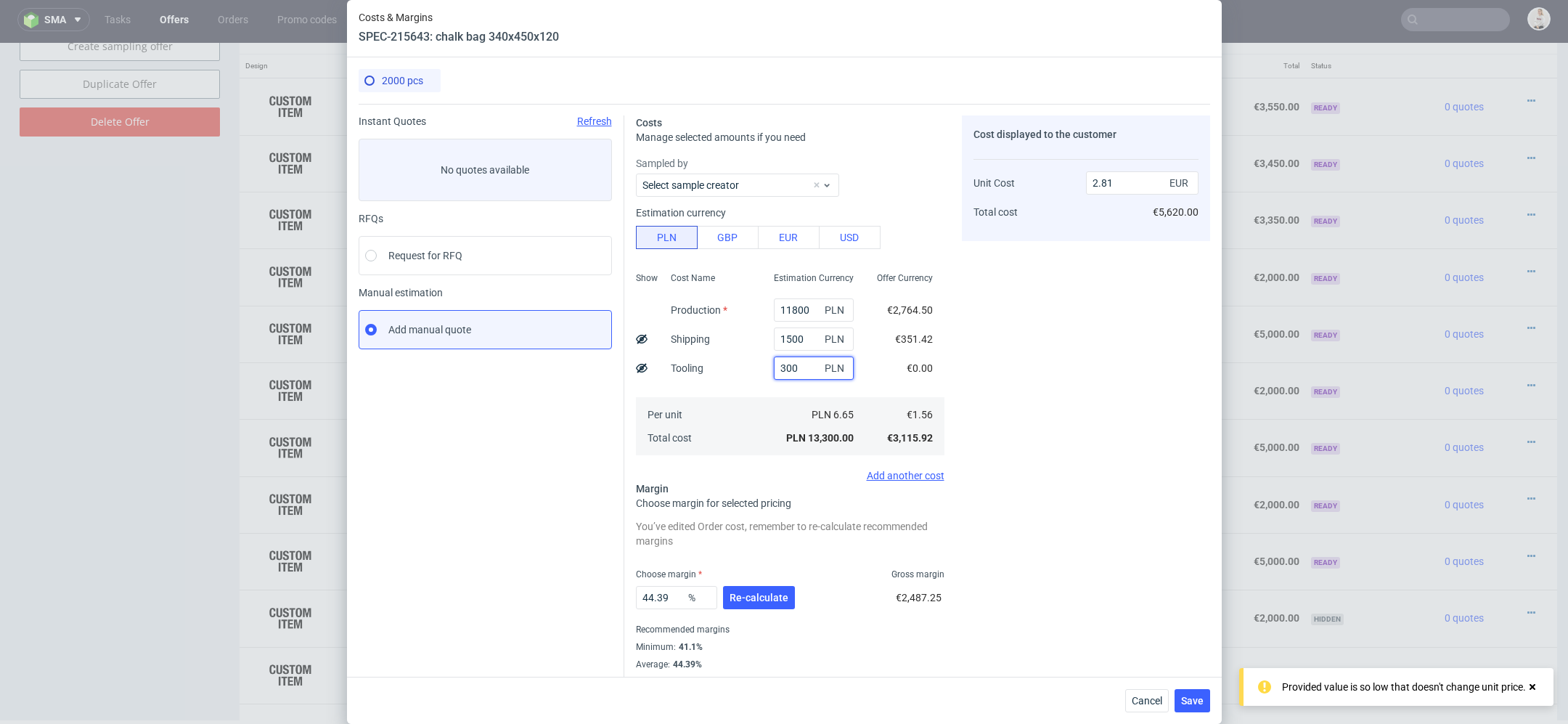
type input "3000"
type input "3.44"
type input "3000"
click at [956, 396] on div "Costs Manage selected amounts if you need Sampled by Select sample creator Esti…" at bounding box center [917, 396] width 586 height 584
click at [778, 596] on span "Re-calculate" at bounding box center [758, 597] width 58 height 10
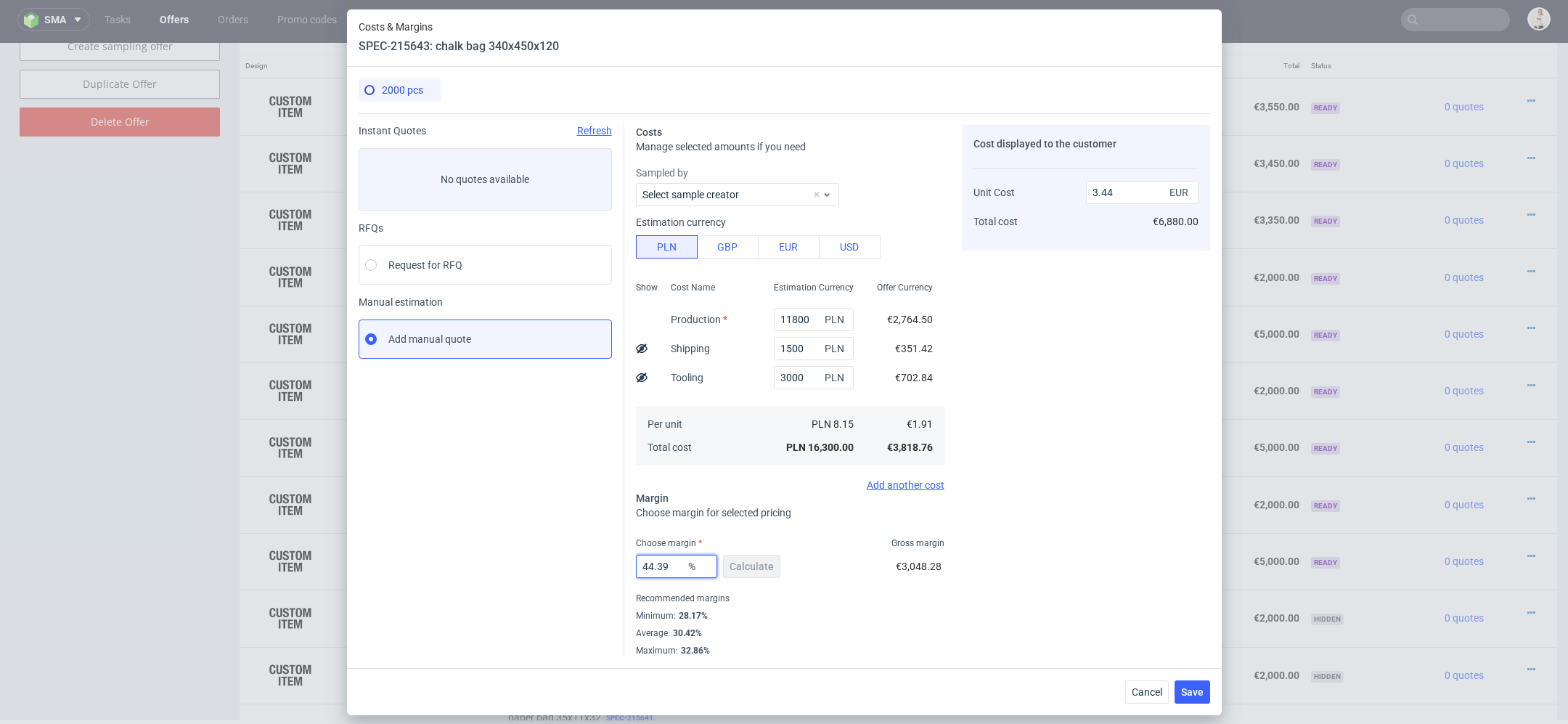
drag, startPoint x: 673, startPoint y: 566, endPoint x: 517, endPoint y: 566, distance: 156.0
click at [517, 566] on div "Instant Quotes Refresh No quotes available RFQs Request for RFQ Manual estimati…" at bounding box center [784, 384] width 851 height 543
type input "50"
type input "3.82"
type input "5035"
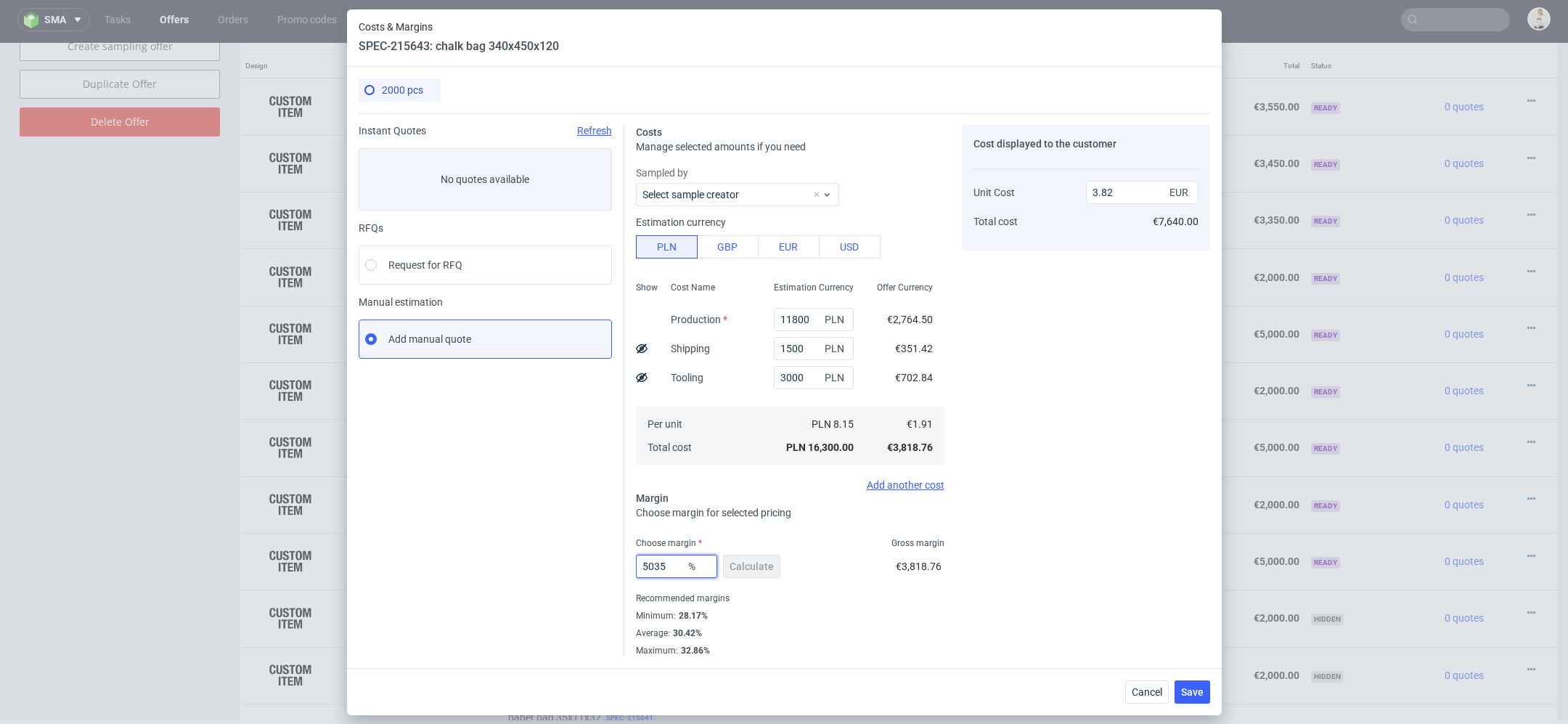
type input "-0.04"
drag, startPoint x: 667, startPoint y: 563, endPoint x: 503, endPoint y: 565, distance: 164.0
click at [503, 565] on div "Instant Quotes Refresh No quotes available RFQs Request for RFQ Manual estimati…" at bounding box center [784, 384] width 851 height 543
type input "38"
type input "3.08"
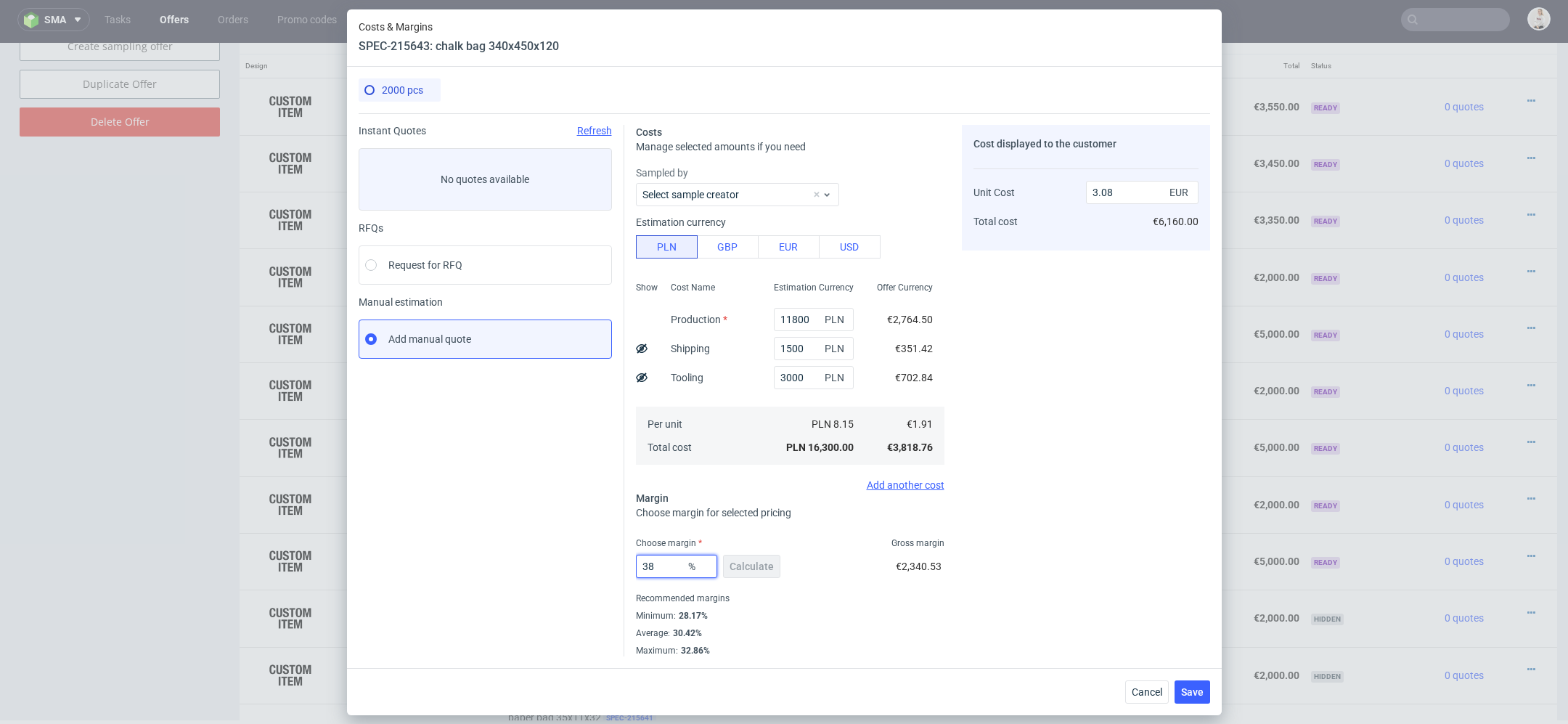
type input "38"
click at [839, 626] on div "Average : 30.42%" at bounding box center [790, 632] width 309 height 17
click at [1189, 688] on span "Save" at bounding box center [1192, 692] width 22 height 10
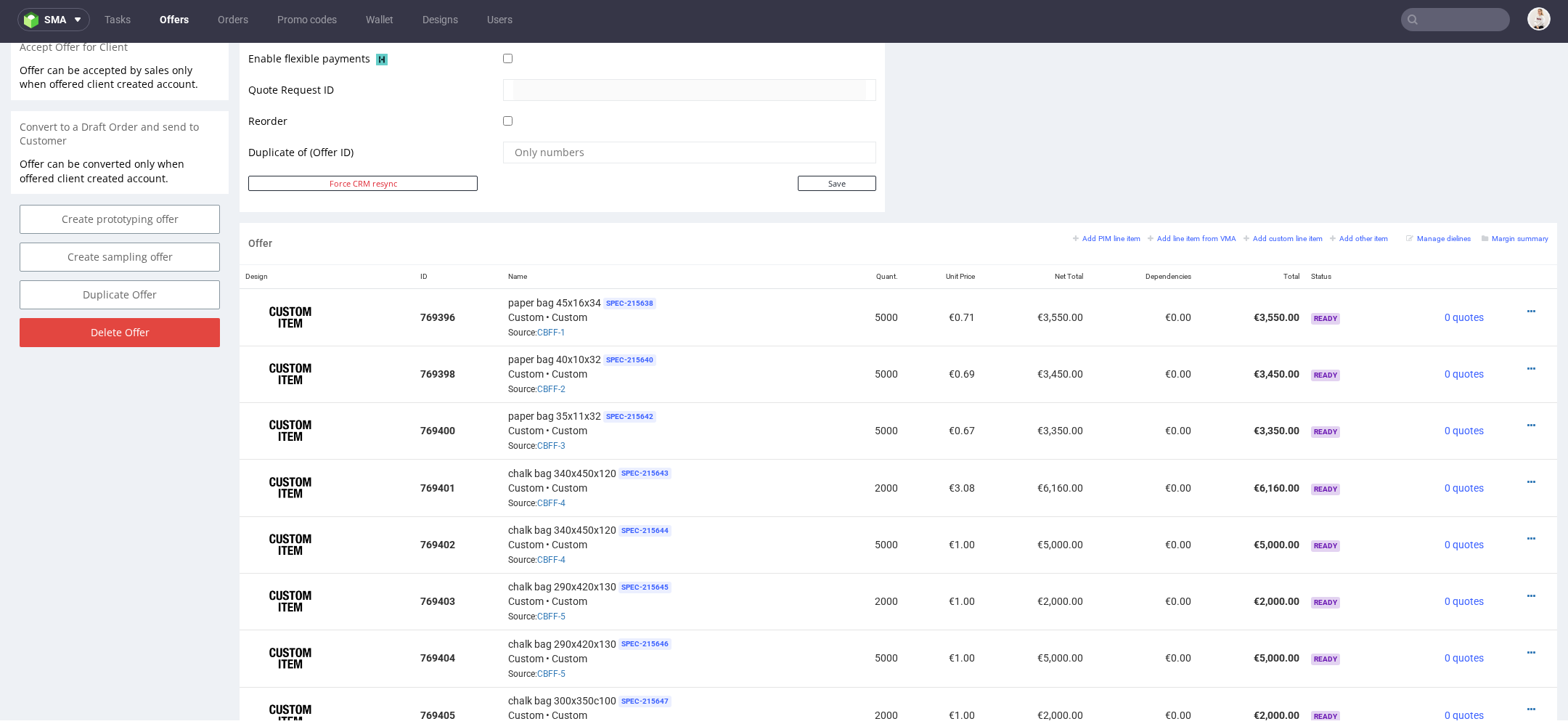
scroll to position [700, 0]
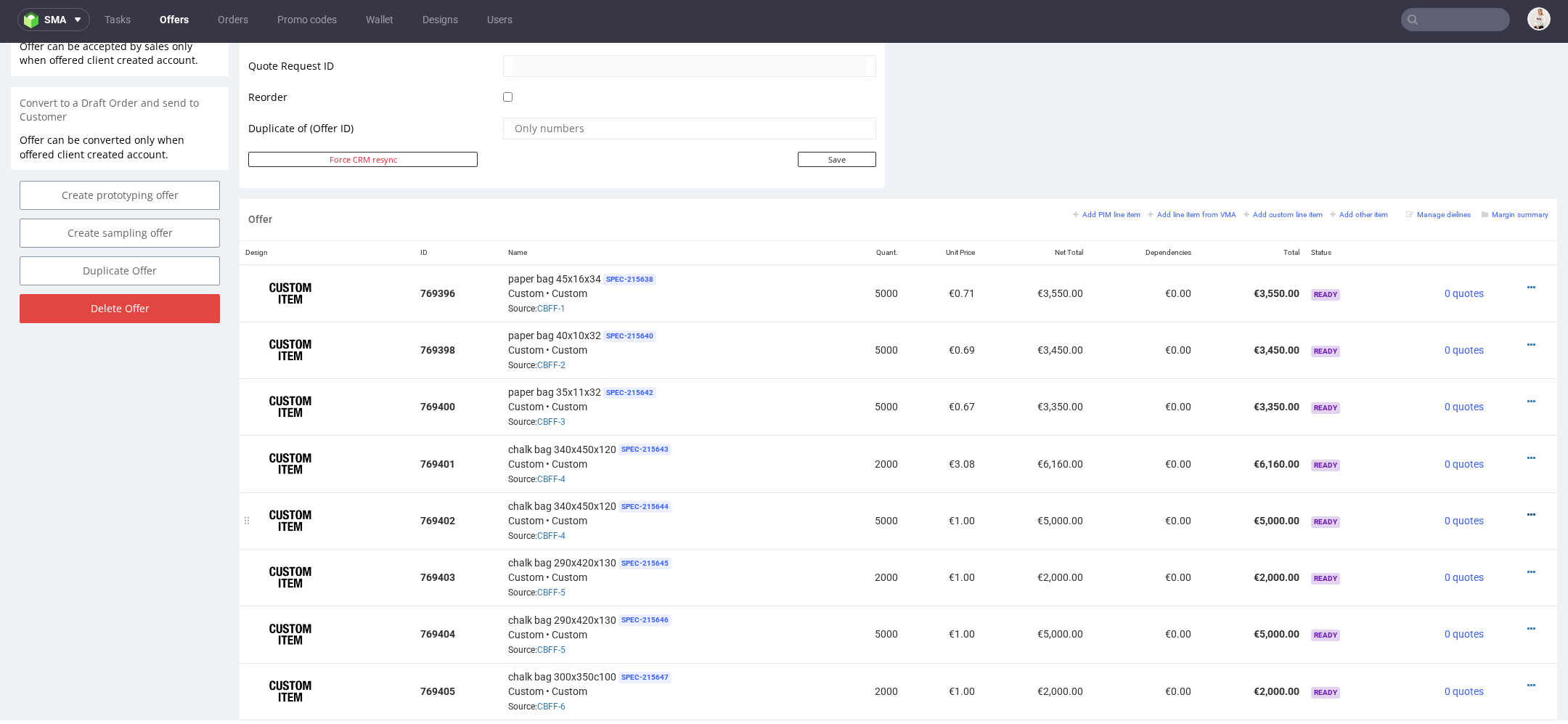
click at [1528, 509] on icon at bounding box center [1531, 514] width 8 height 10
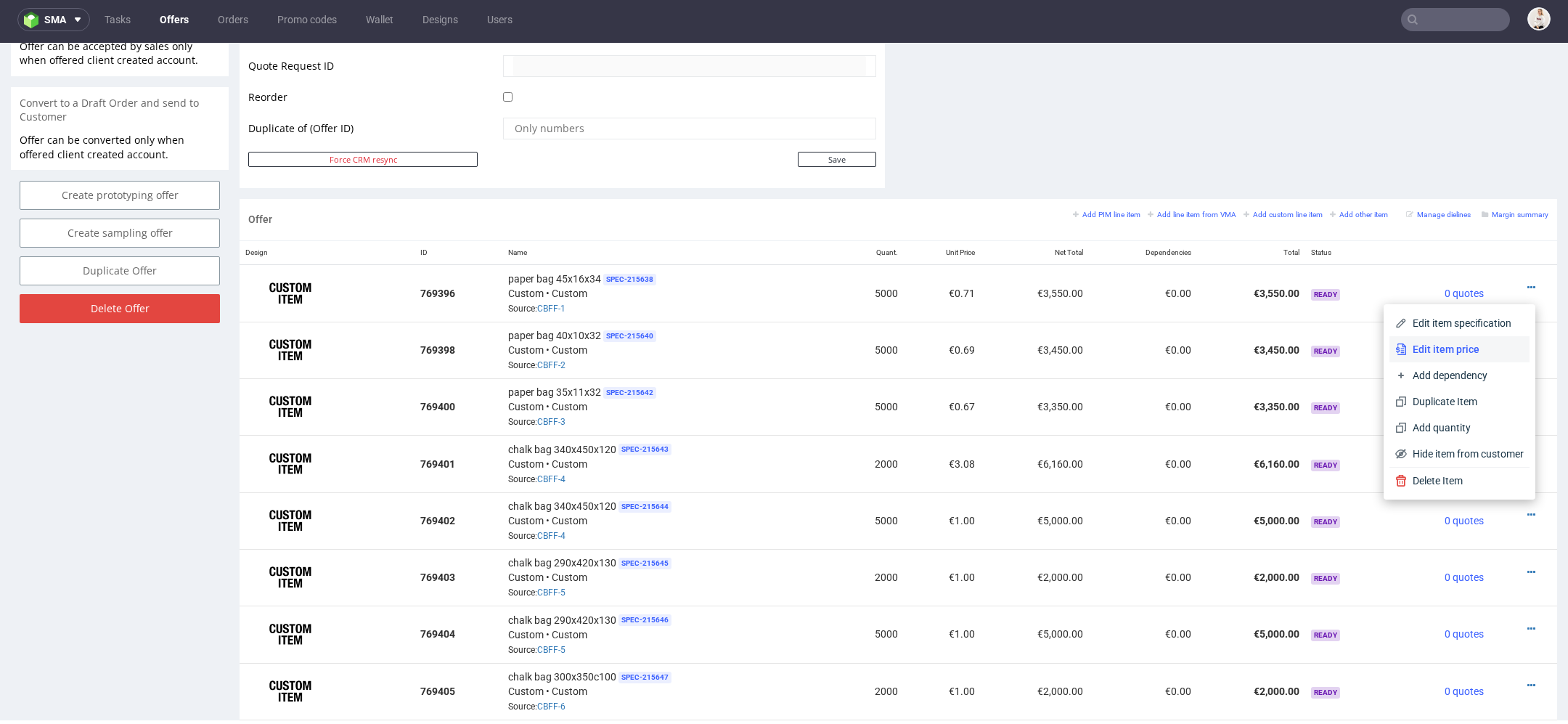
click at [1472, 344] on span "Edit item price" at bounding box center [1466, 349] width 117 height 14
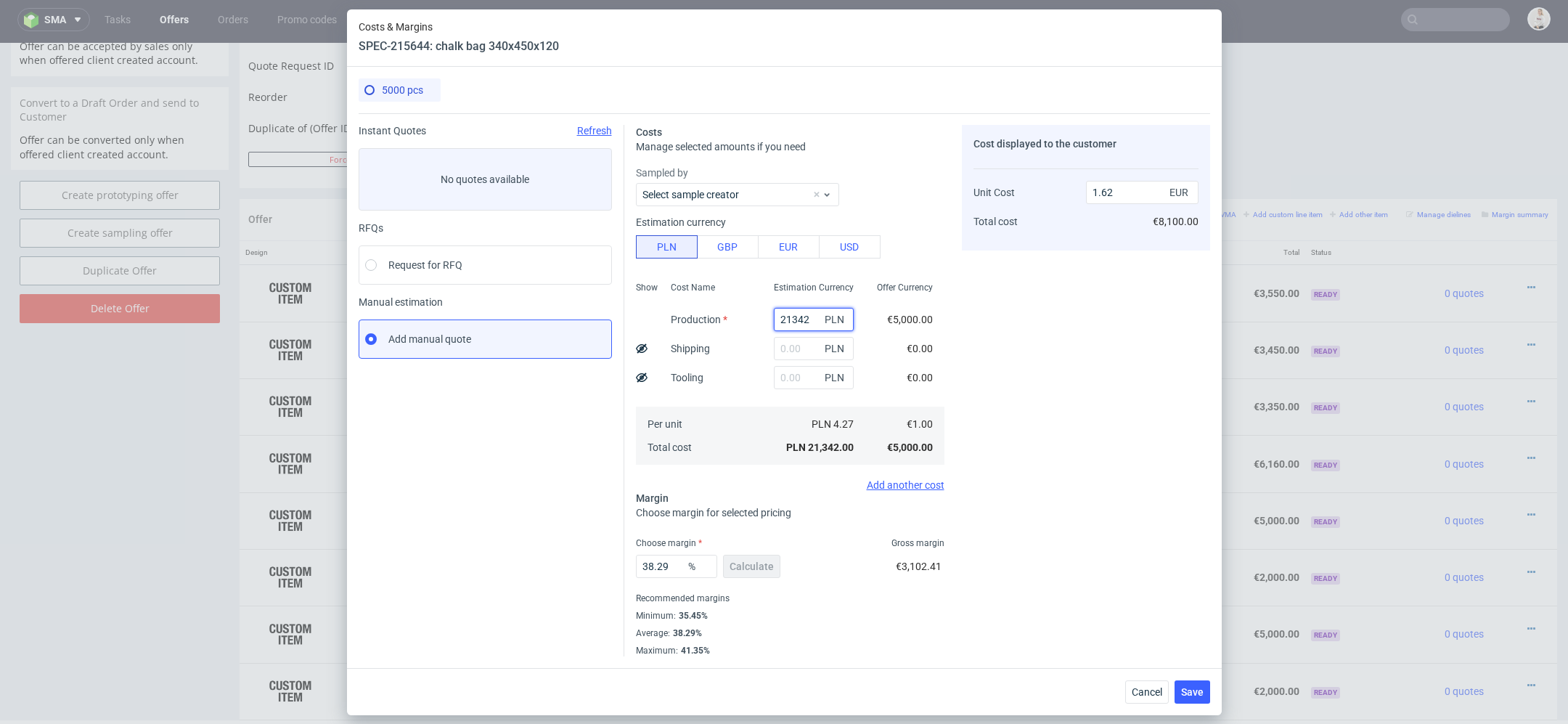
click at [798, 321] on input "21342" at bounding box center [814, 320] width 80 height 23
paste input "8000"
type input "28000"
type input "2.13"
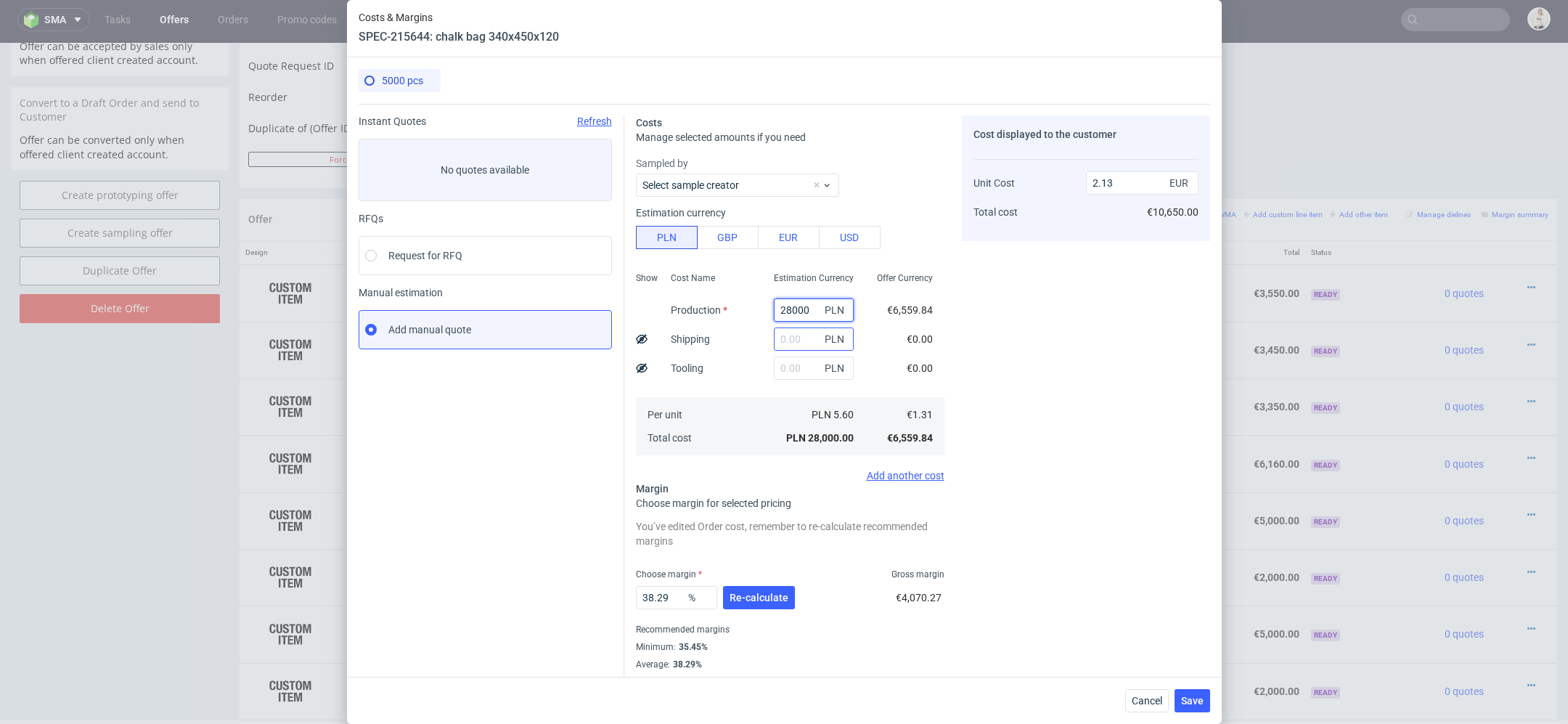
type input "28000"
click at [798, 340] on input "text" at bounding box center [814, 340] width 80 height 23
type input "1"
type input "2"
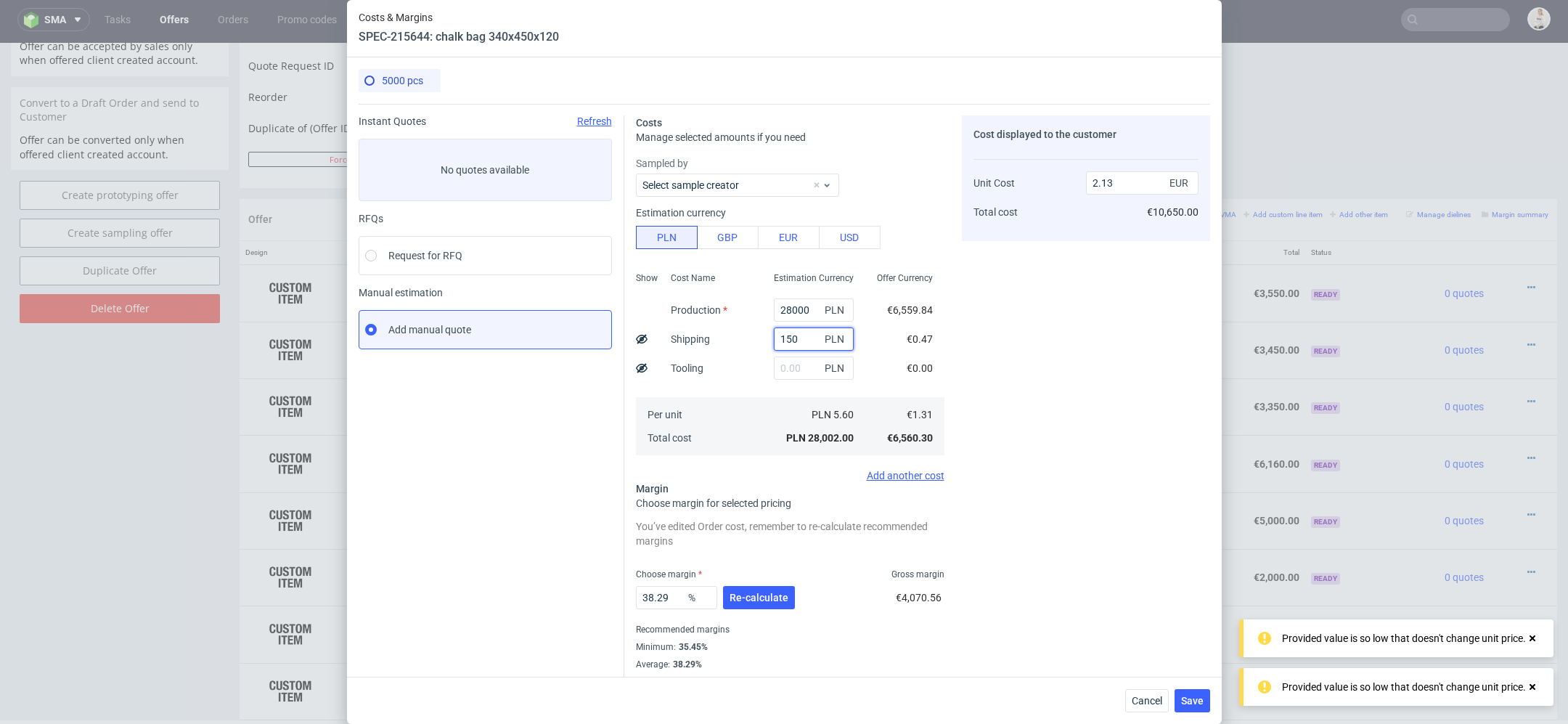
type input "1500"
type input "2.24"
type input "1500"
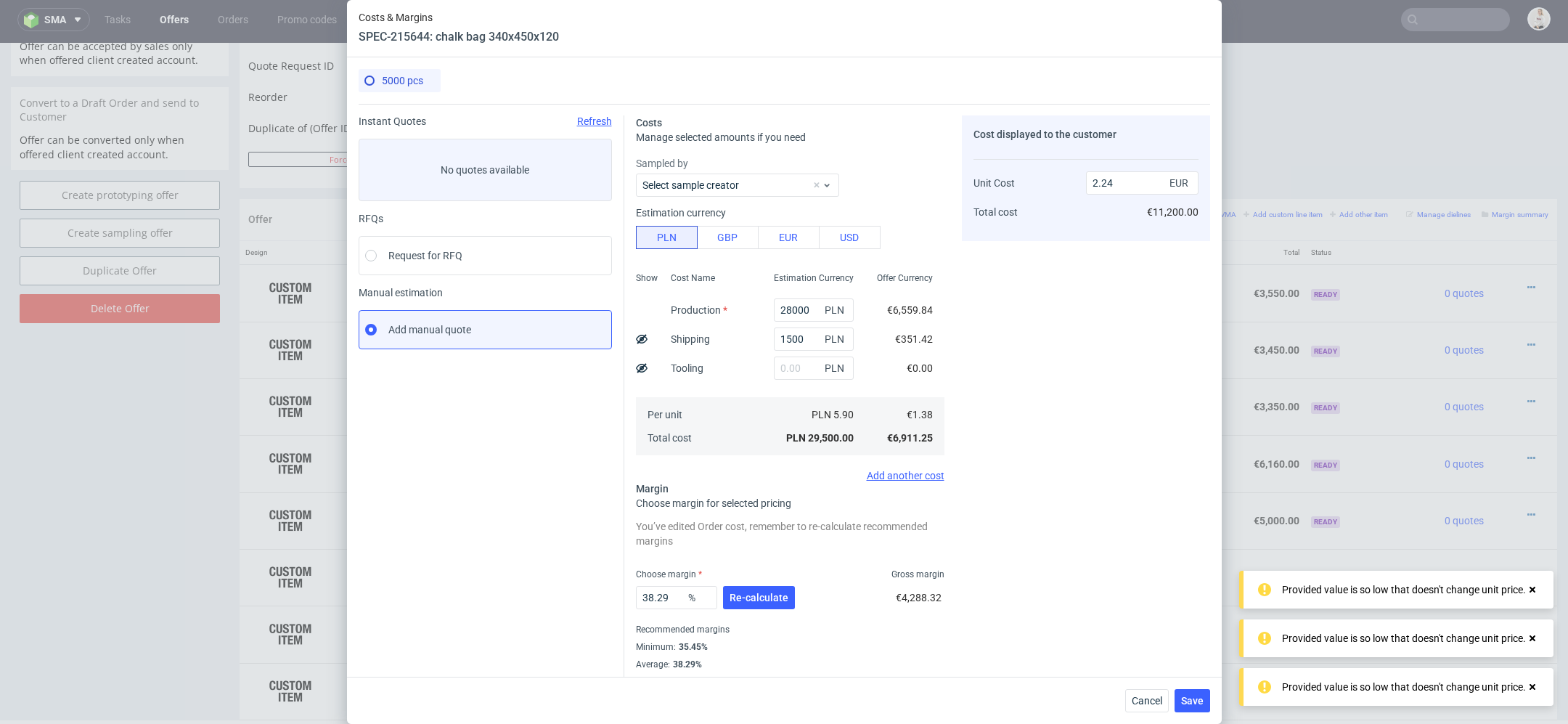
click at [684, 358] on div "Tooling" at bounding box center [687, 368] width 56 height 29
click at [816, 360] on input "text" at bounding box center [814, 368] width 80 height 23
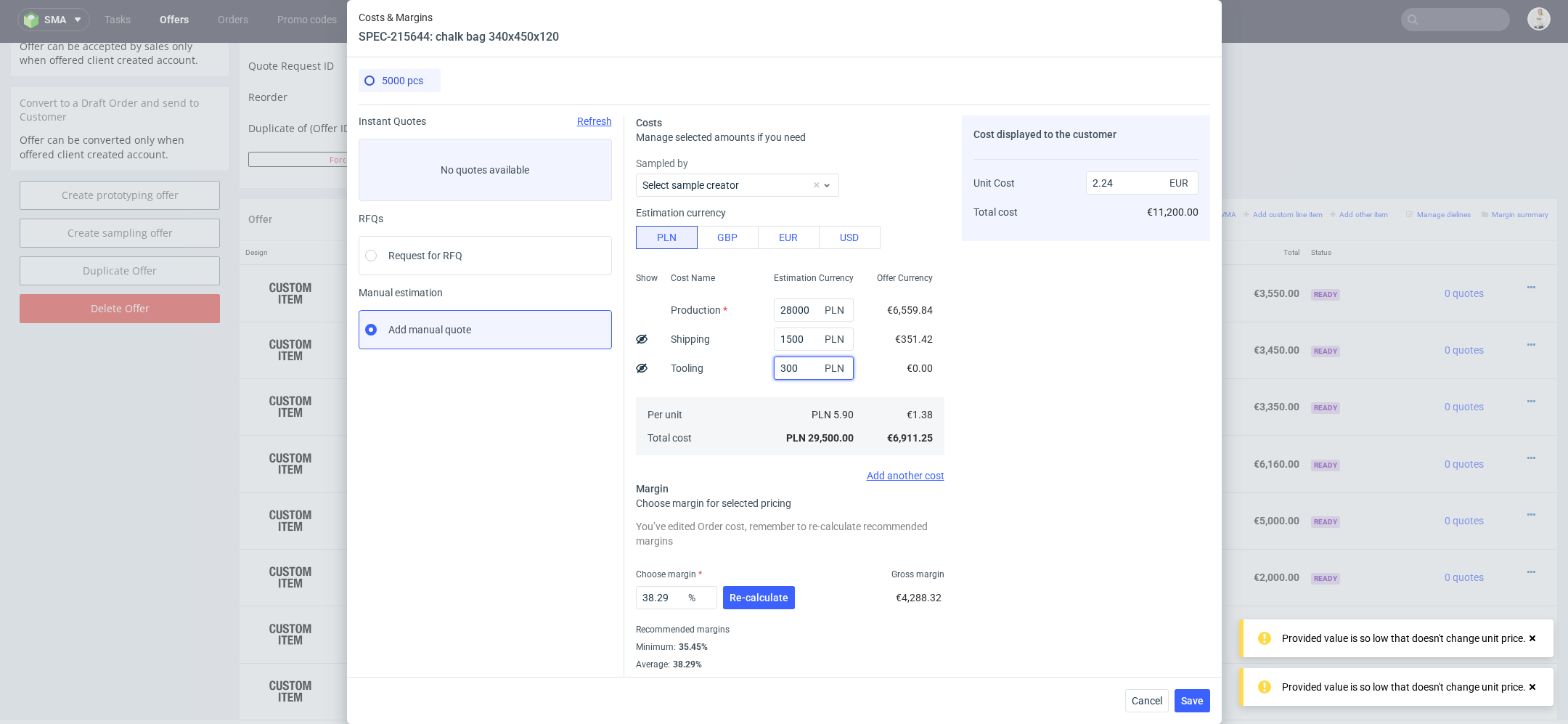
type input "3000"
type input "2.47"
type input "3000"
click at [725, 354] on div "Cost Name Production Shipping Tooling Per unit Total cost" at bounding box center [710, 362] width 103 height 191
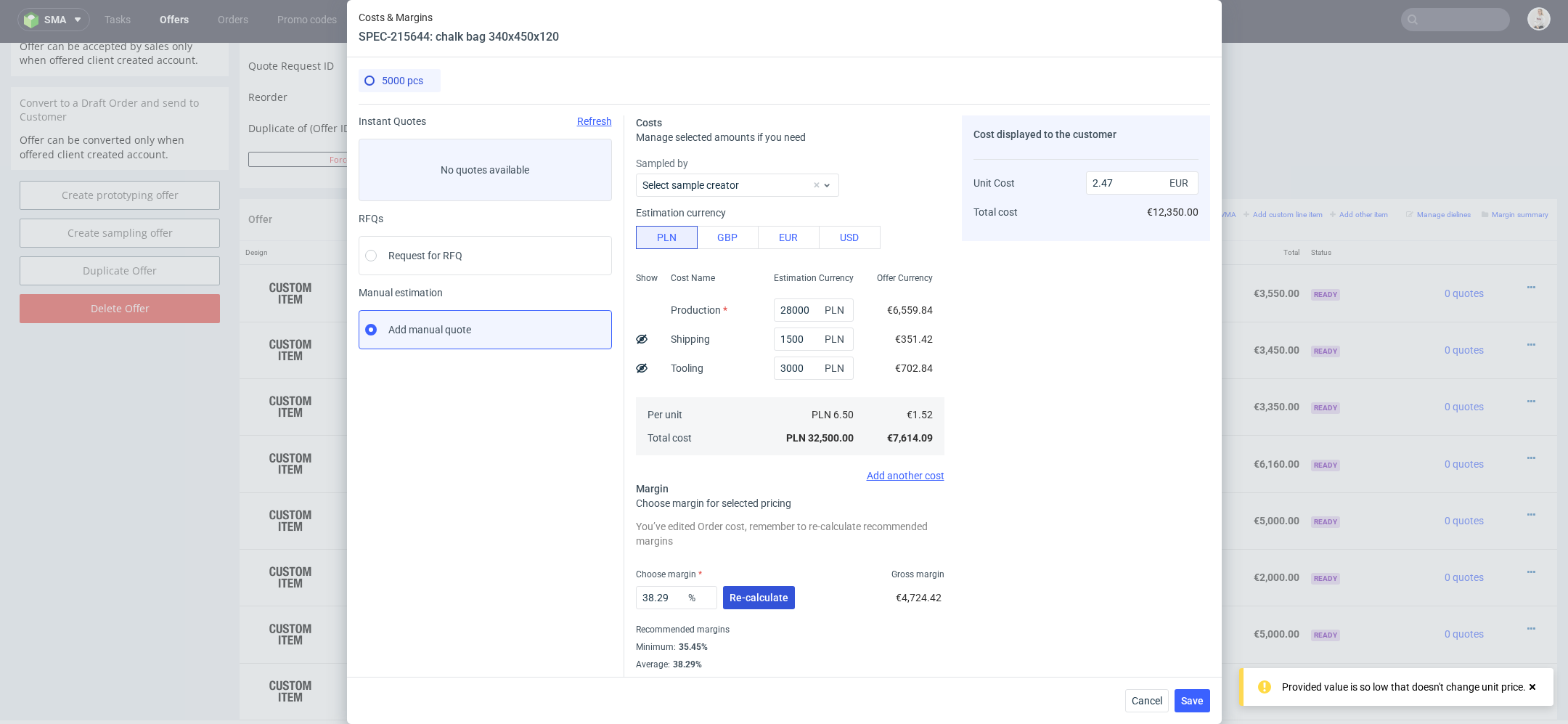
click at [776, 596] on span "Re-calculate" at bounding box center [758, 597] width 58 height 10
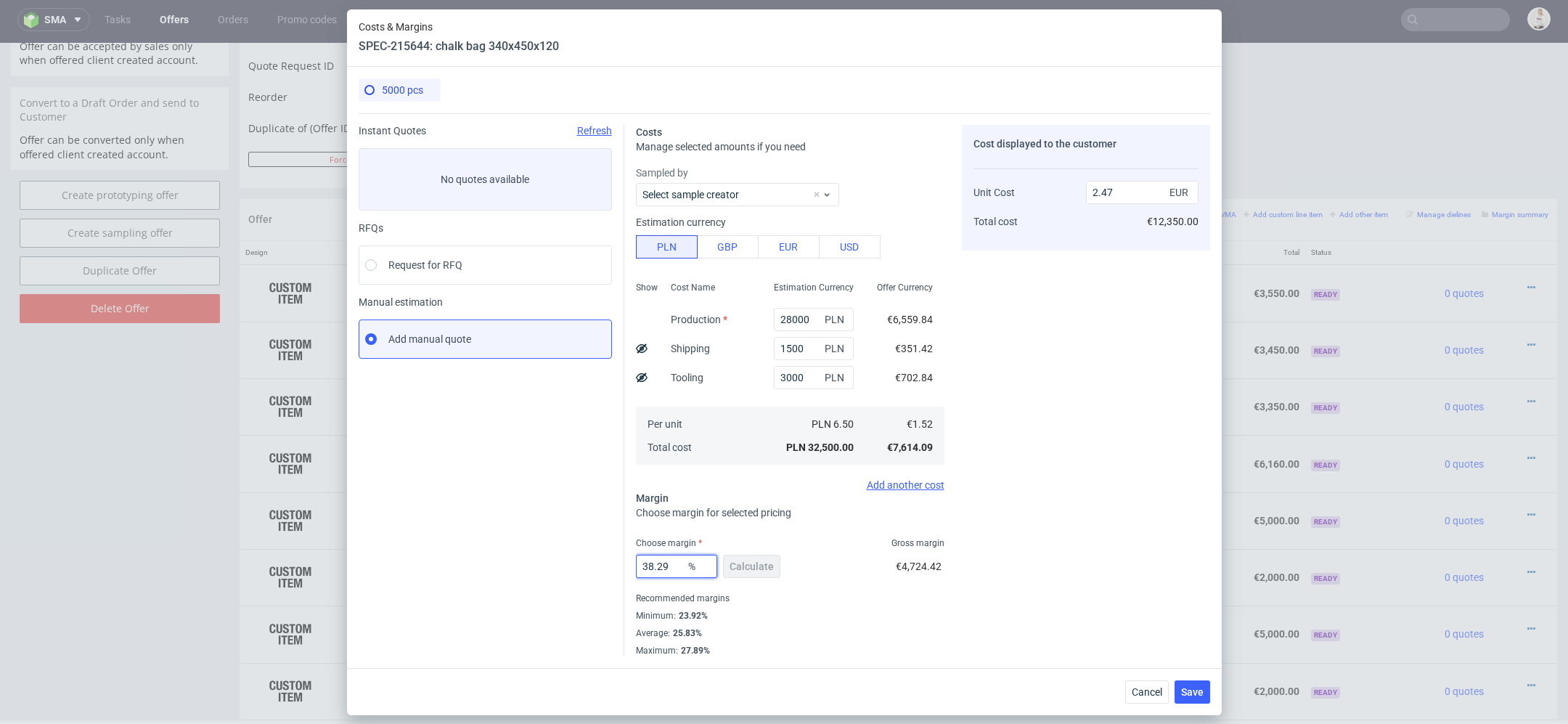
drag, startPoint x: 671, startPoint y: 565, endPoint x: 595, endPoint y: 565, distance: 76.0
click at [595, 565] on div "Instant Quotes Refresh No quotes available RFQs Request for RFQ Manual estimati…" at bounding box center [784, 384] width 851 height 543
type input "3"
type input "1.57"
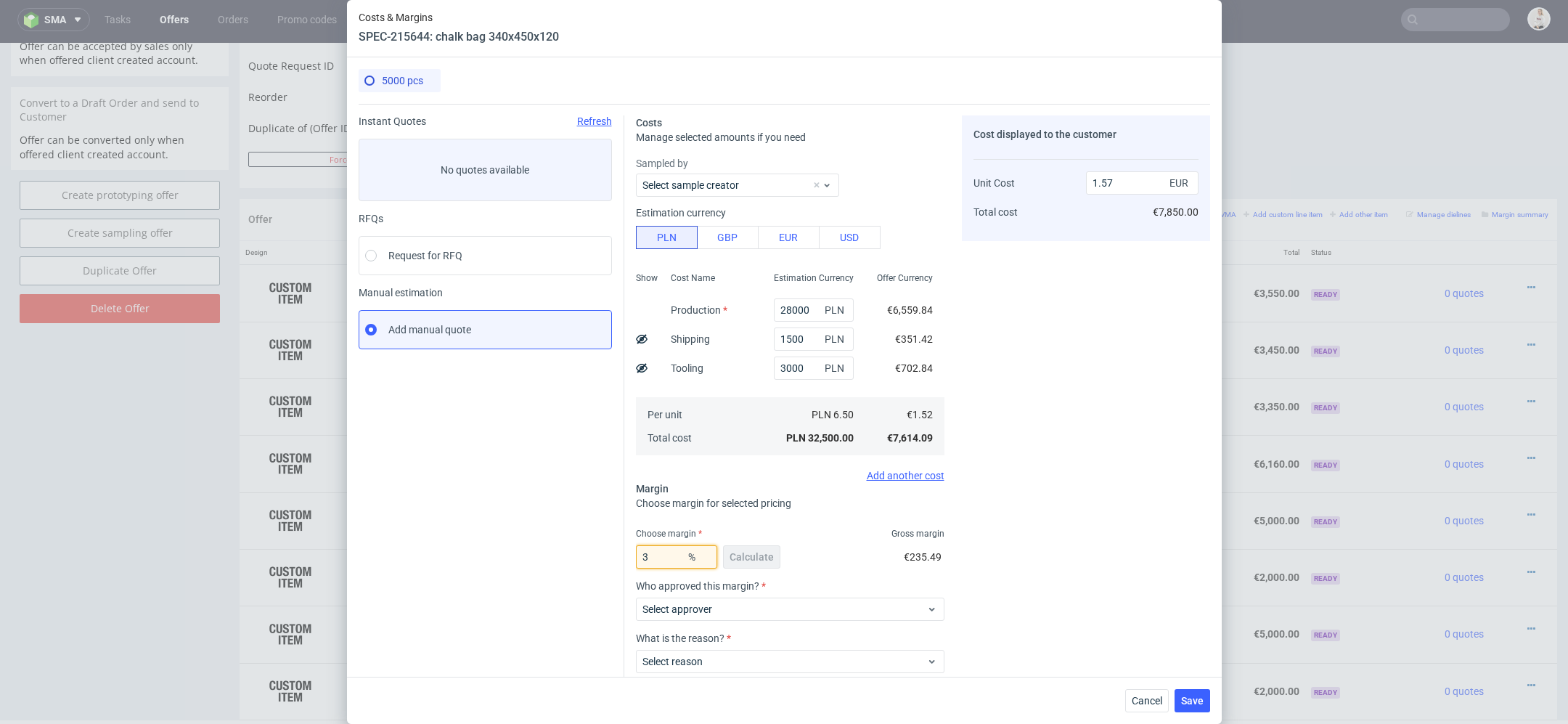
type input "35"
type input "2.34"
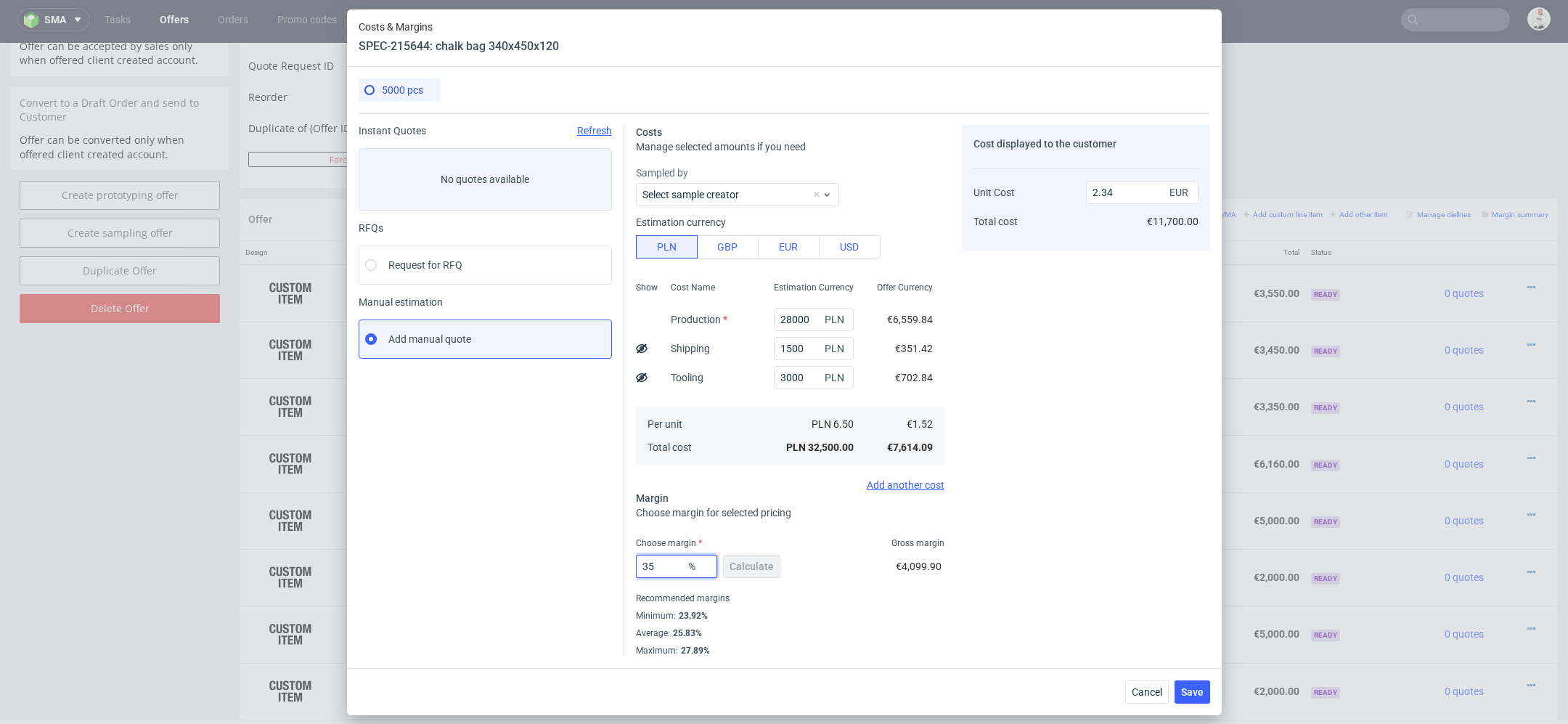
type input "35"
click at [952, 560] on div "Costs Manage selected amounts if you need Sampled by Select sample creator Esti…" at bounding box center [917, 384] width 586 height 543
click at [1190, 687] on span "Save" at bounding box center [1192, 692] width 22 height 10
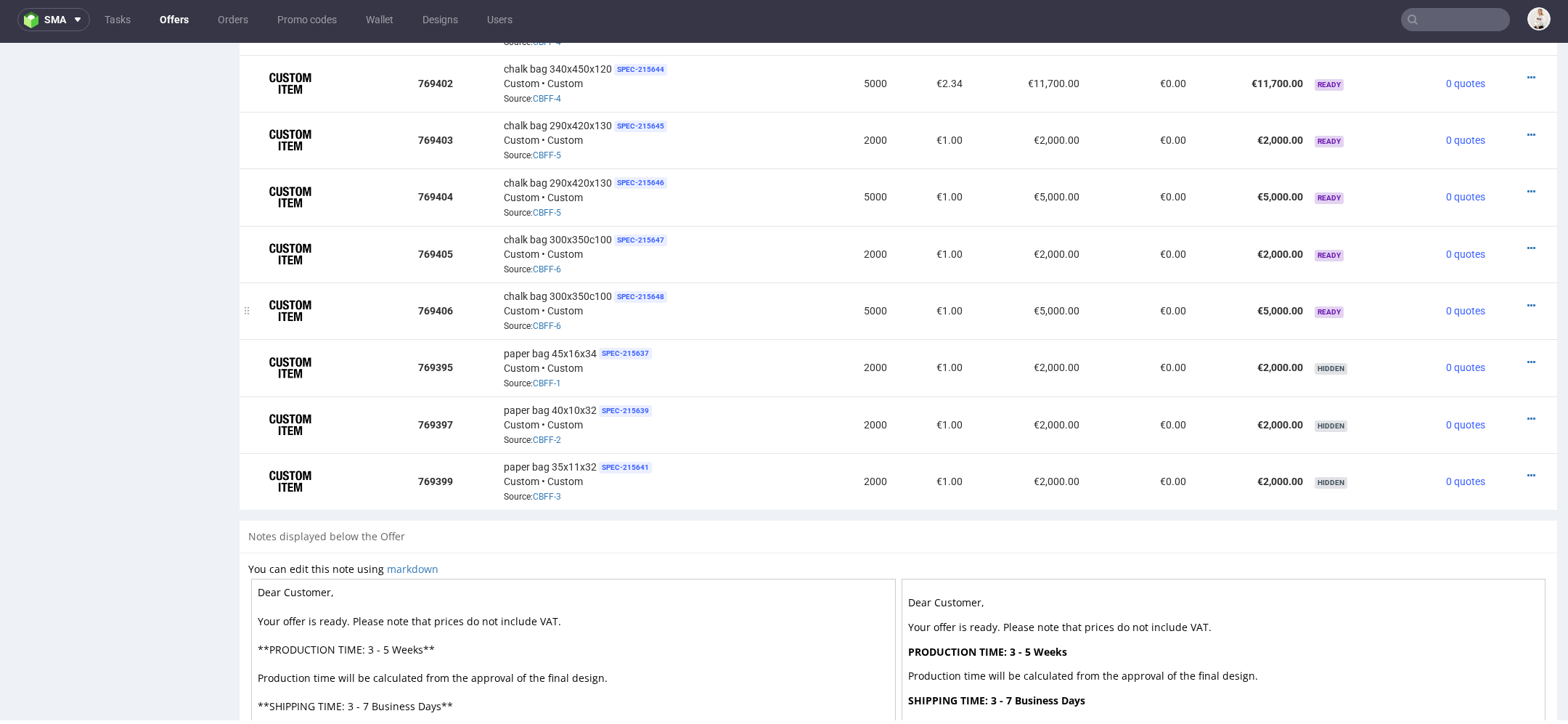
scroll to position [1131, 0]
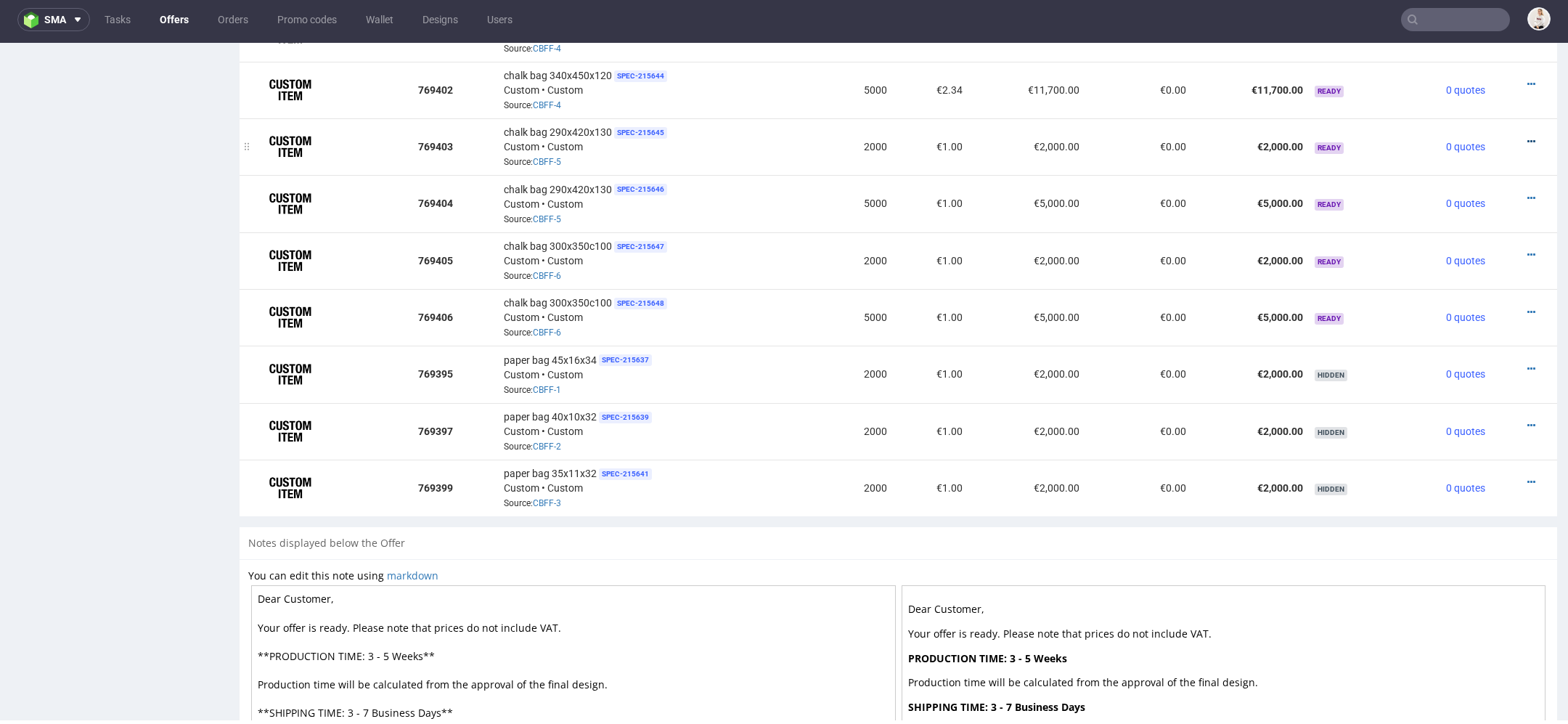
click at [1528, 137] on icon at bounding box center [1531, 141] width 8 height 10
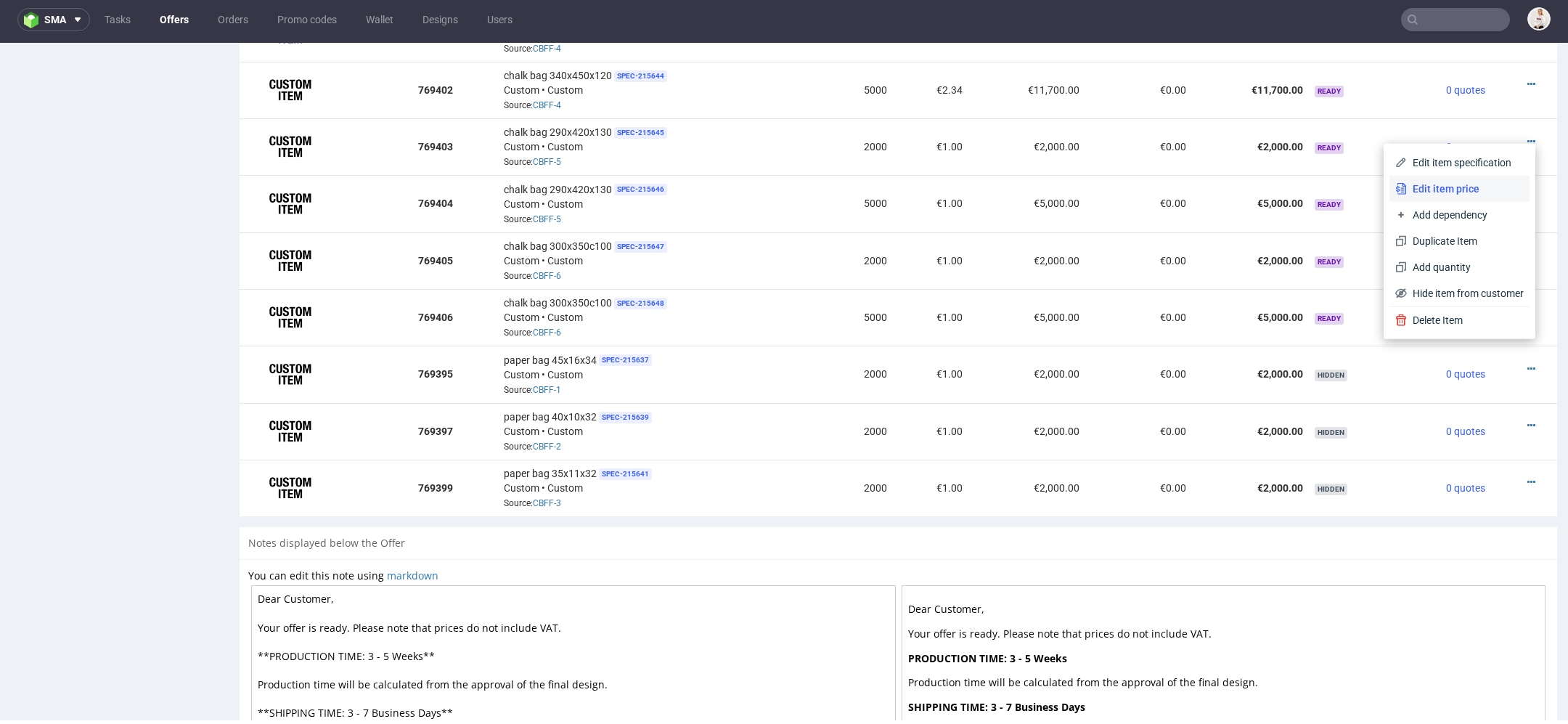
click at [1449, 182] on span "Edit item price" at bounding box center [1466, 189] width 117 height 14
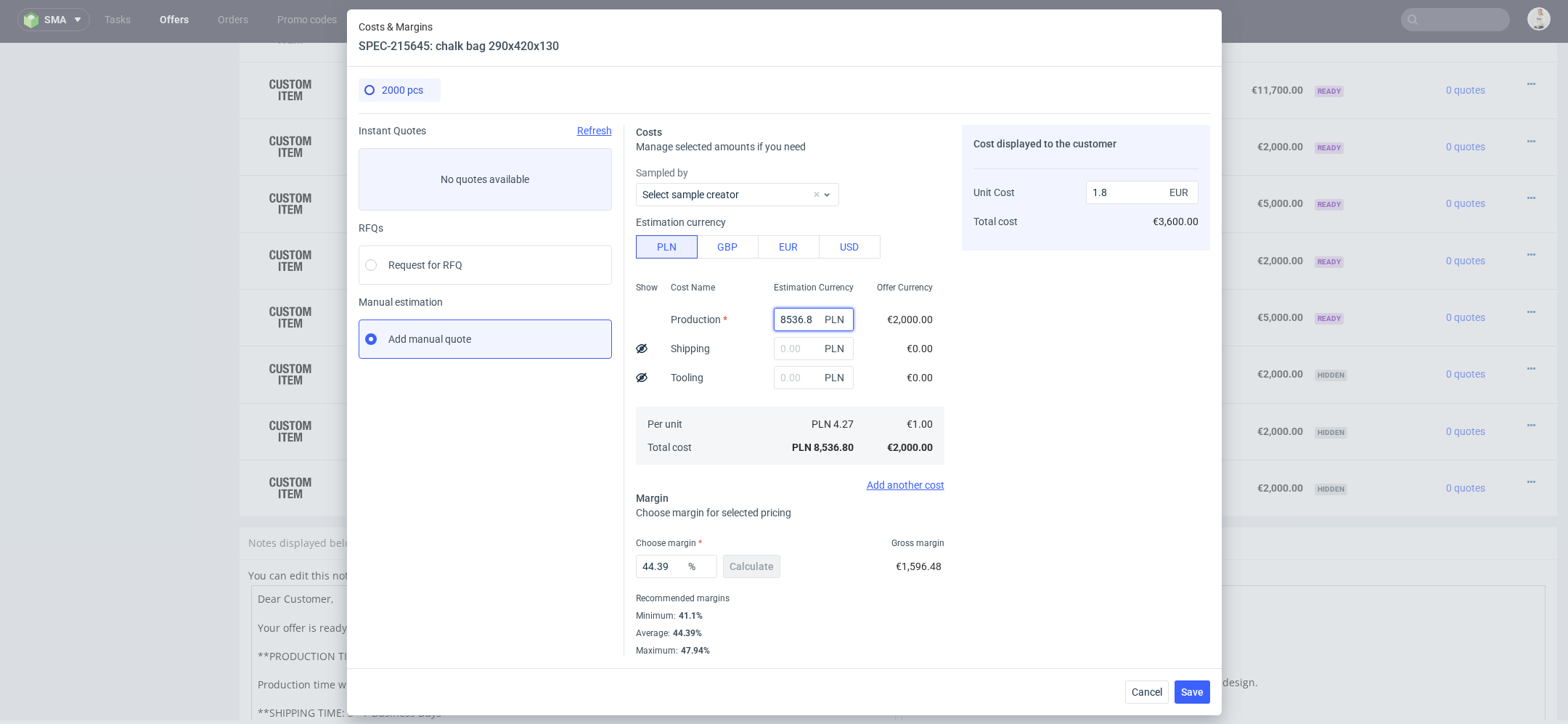
click at [788, 325] on input "8536.8" at bounding box center [814, 320] width 80 height 23
paste input "11400"
type input "11400"
type input "2.4"
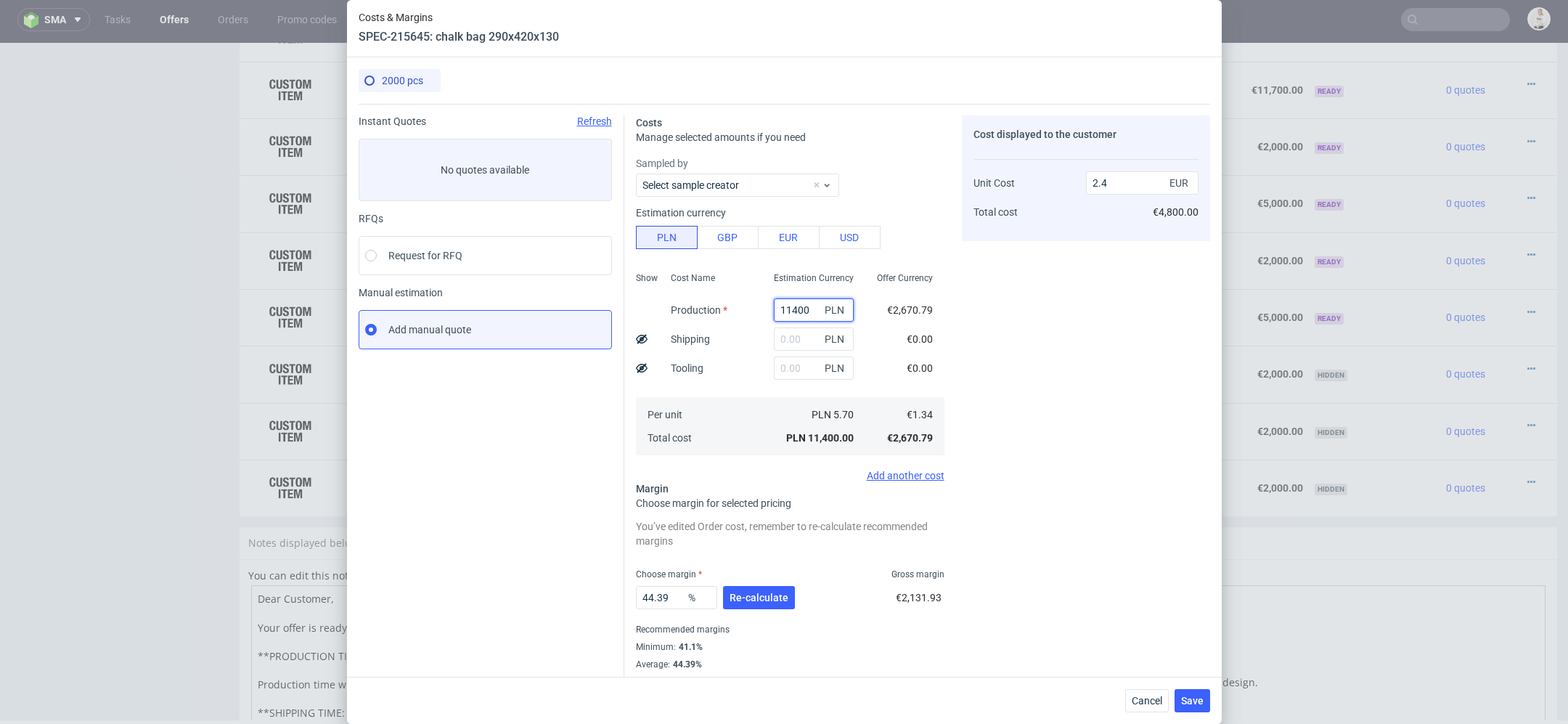
type input "11400"
click at [744, 343] on div "Cost Name Production Shipping Tooling Per unit Total cost" at bounding box center [710, 362] width 103 height 191
click at [786, 340] on input "text" at bounding box center [814, 340] width 80 height 23
type input "1500"
type input "2.72"
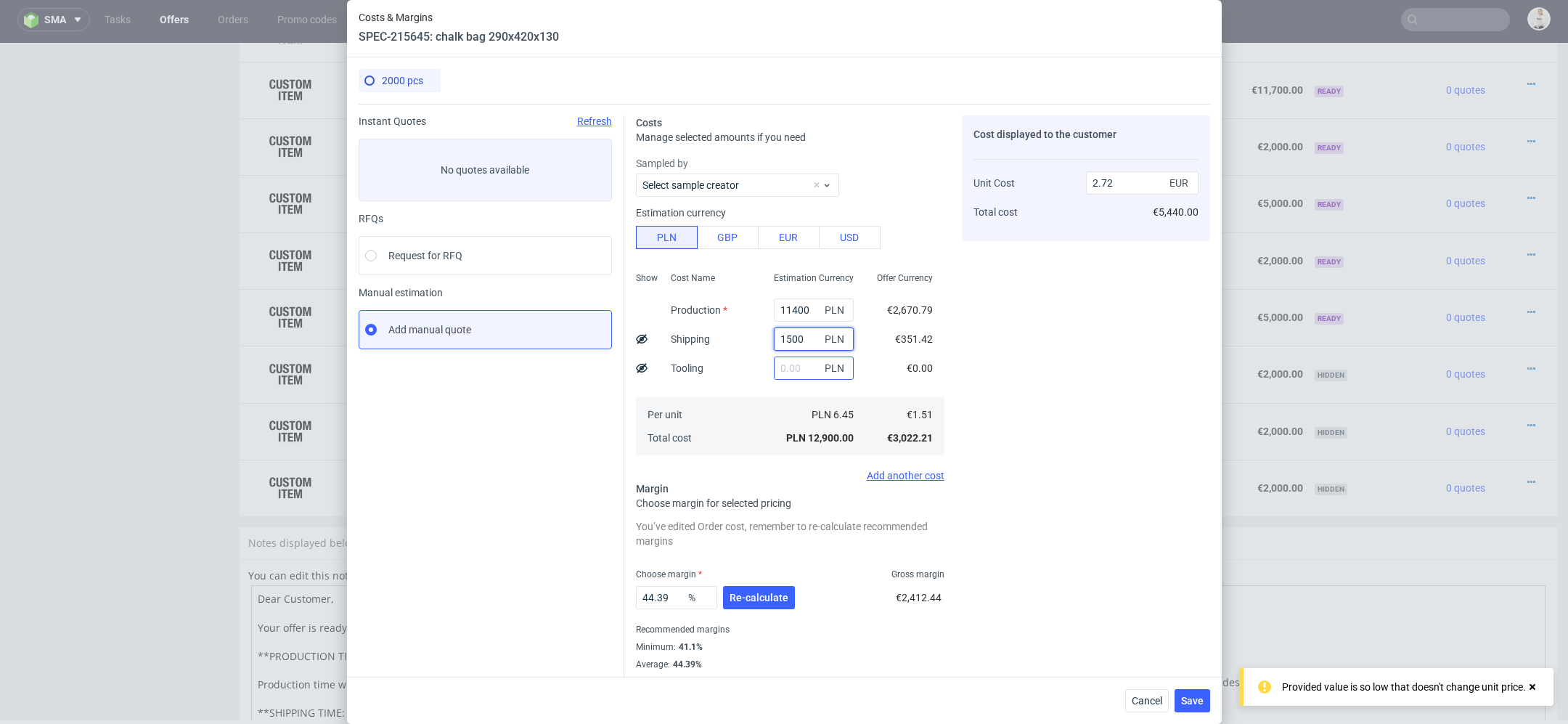
type input "1500"
click at [806, 365] on input "text" at bounding box center [814, 368] width 80 height 23
type input "3000"
type input "3.35"
type input "3000"
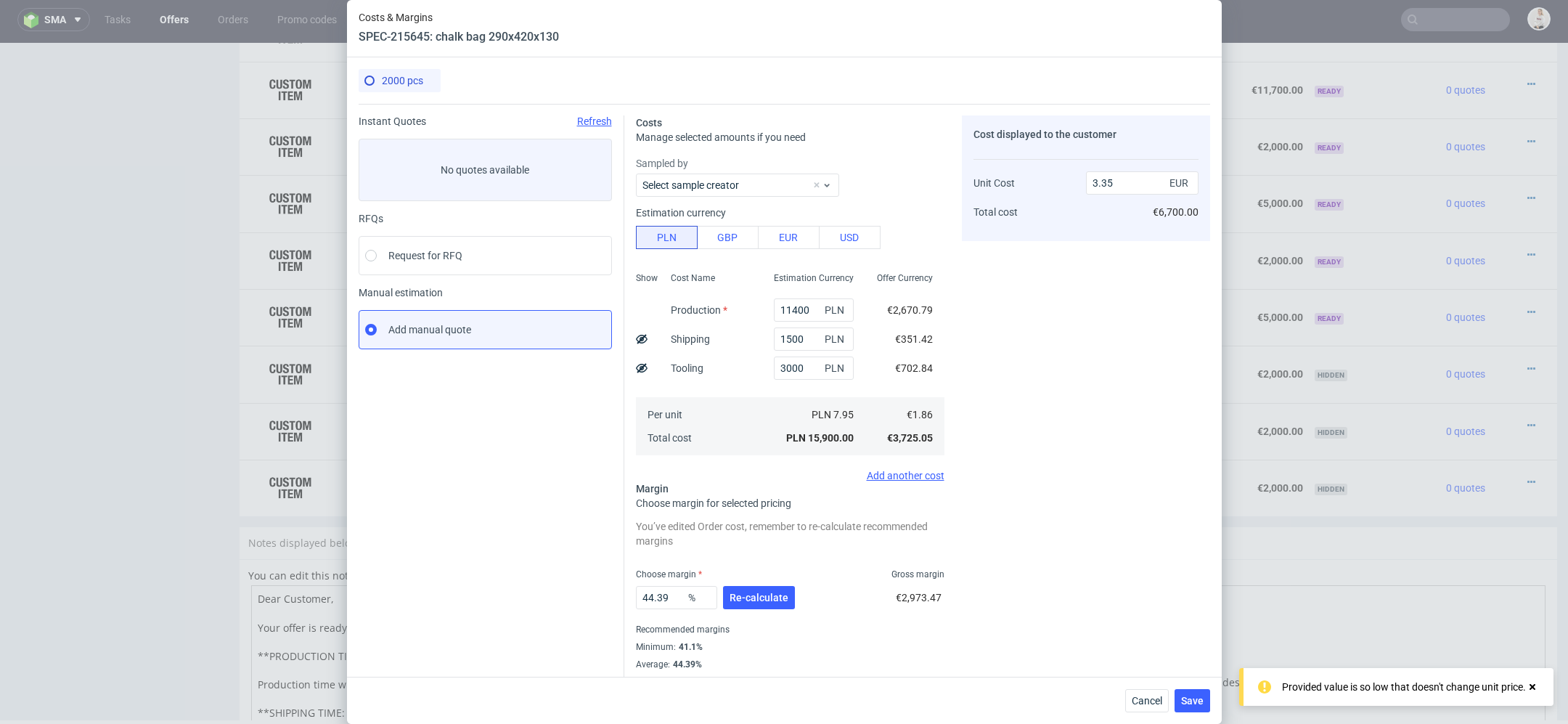
click at [757, 384] on div "Cost Name Production Shipping Tooling Per unit Total cost" at bounding box center [710, 362] width 103 height 191
click at [746, 598] on span "Re-calculate" at bounding box center [758, 597] width 58 height 10
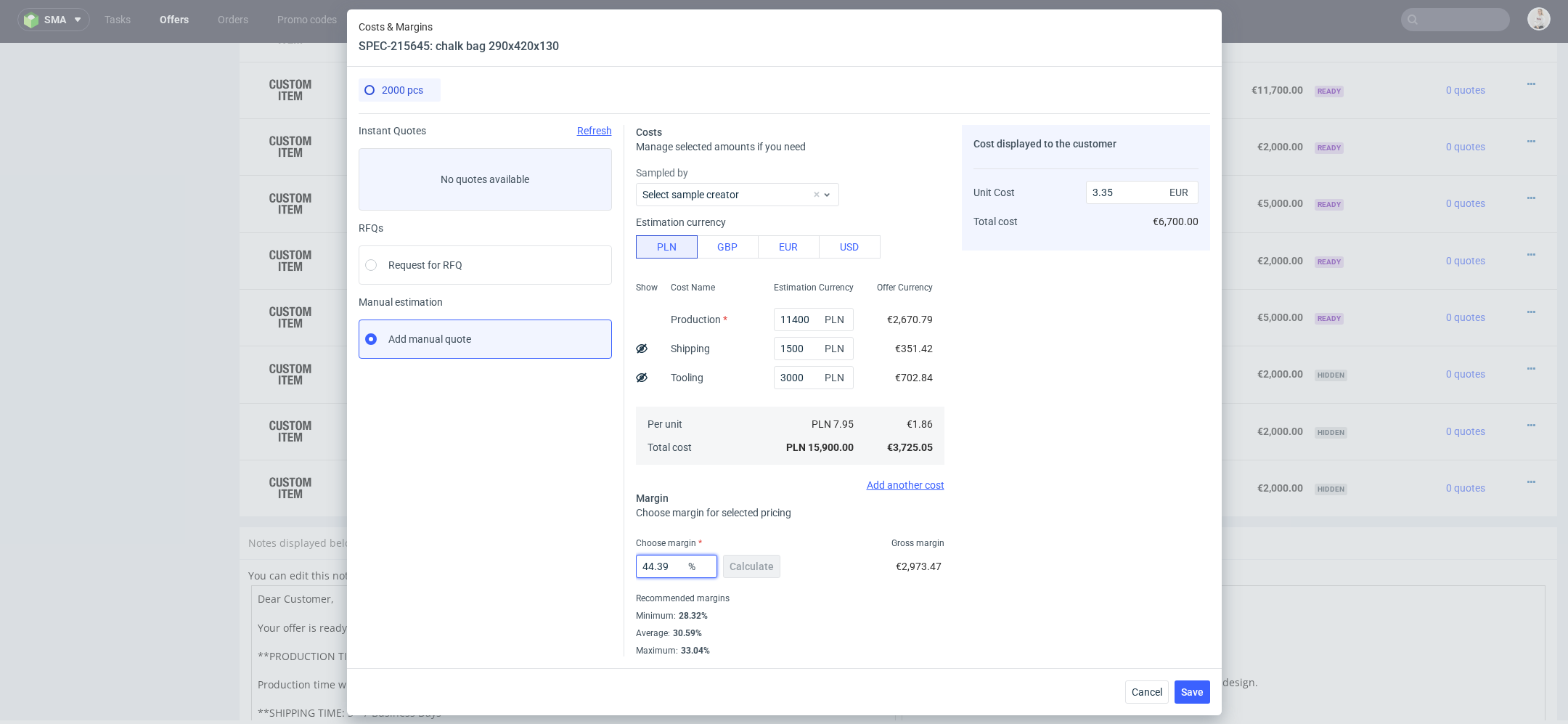
drag, startPoint x: 675, startPoint y: 567, endPoint x: 540, endPoint y: 559, distance: 135.2
click at [540, 559] on div "Instant Quotes Refresh No quotes available RFQs Request for RFQ Manual estimati…" at bounding box center [784, 384] width 851 height 543
type input "40"
type input "3.11"
type input "40"
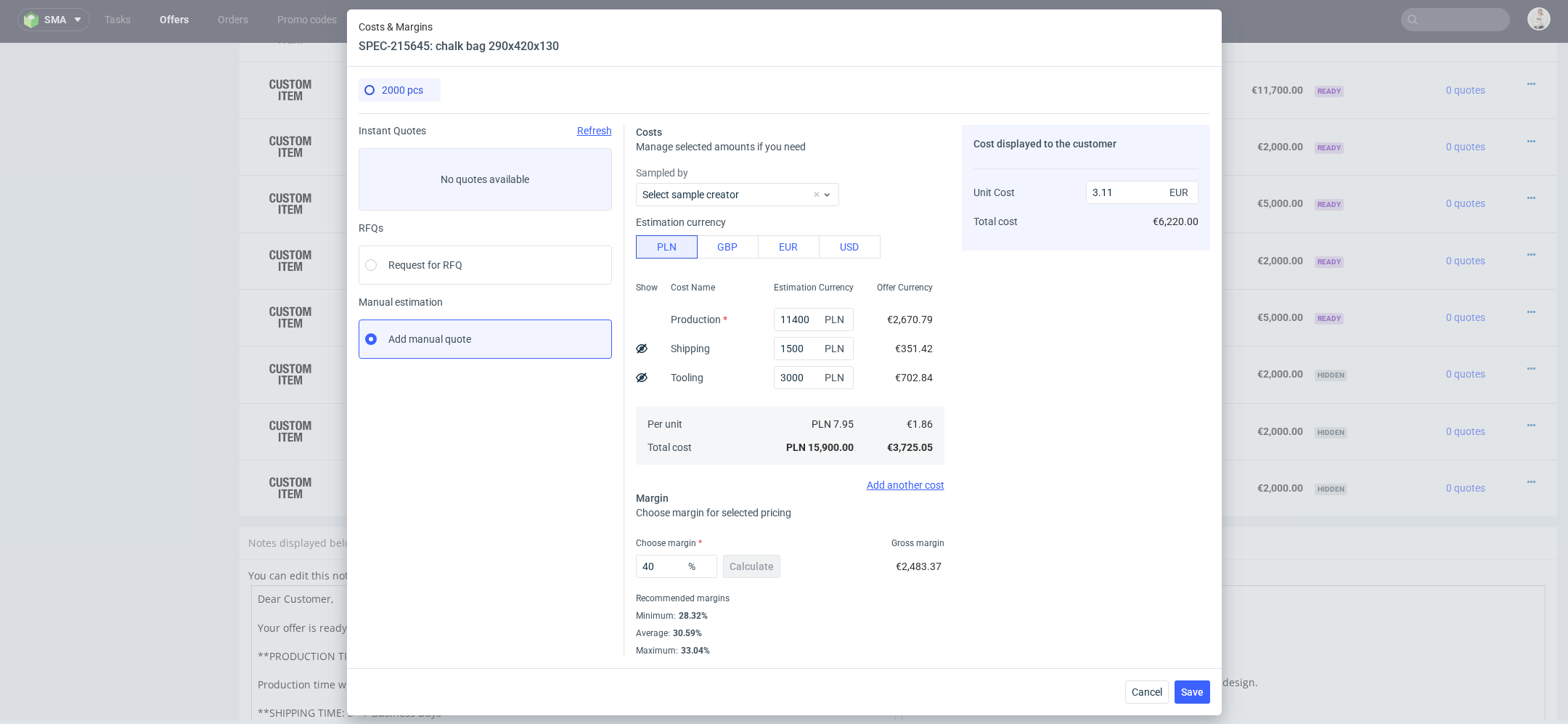
click at [1088, 658] on div "2000 pcs Instant Quotes Refresh No quotes available RFQs Request for RFQ Manual…" at bounding box center [784, 366] width 875 height 601
click at [1199, 688] on span "Save" at bounding box center [1192, 692] width 22 height 10
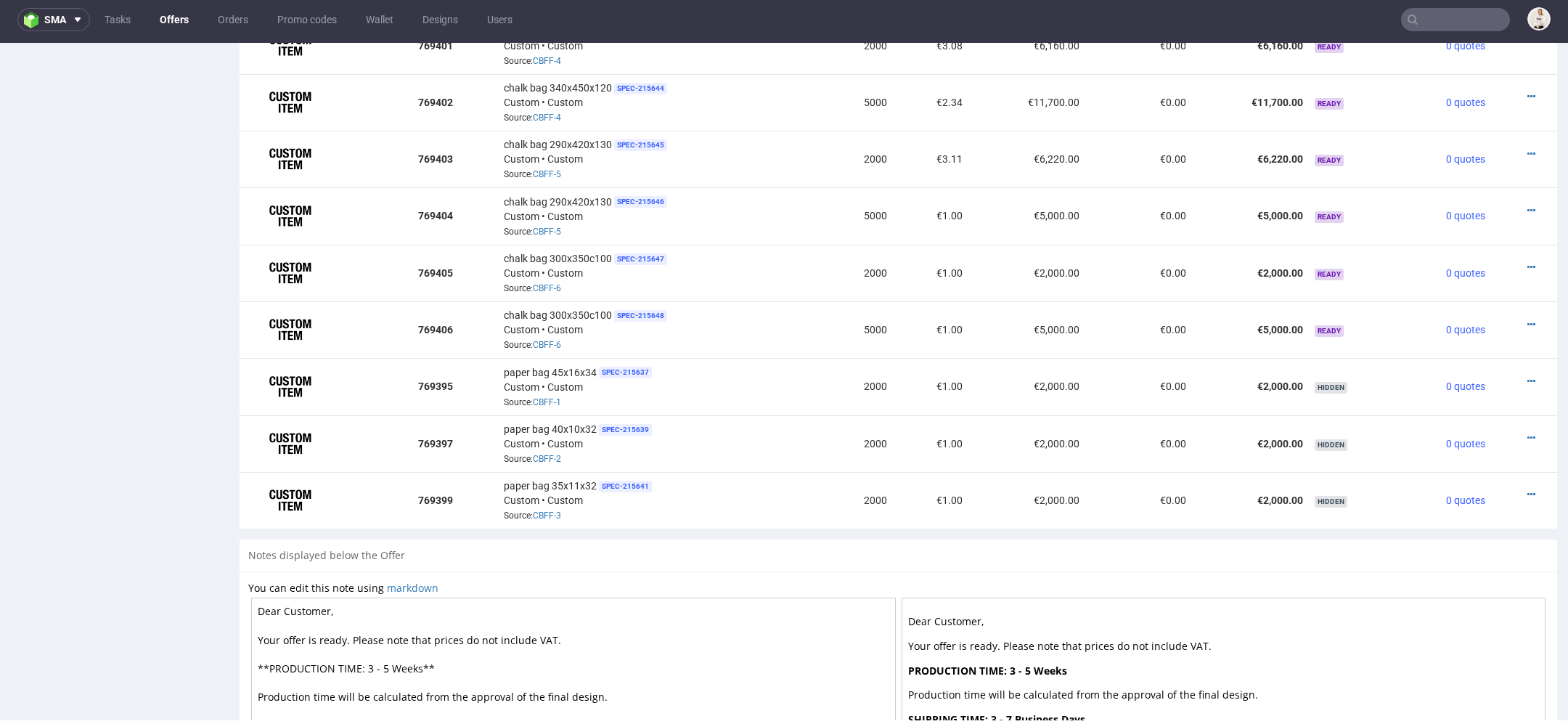
scroll to position [1066, 0]
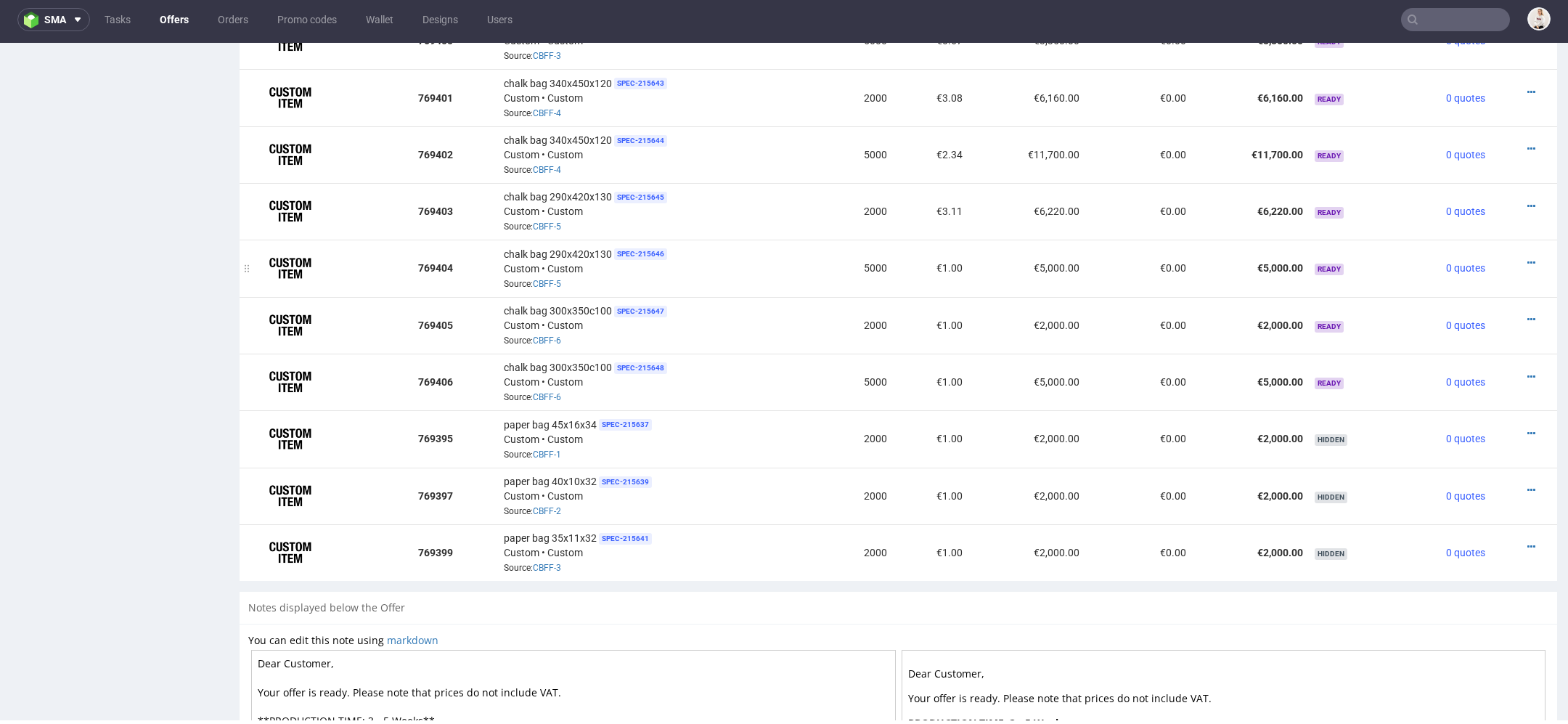
click at [1511, 256] on div at bounding box center [1520, 263] width 46 height 14
click at [1528, 258] on icon at bounding box center [1531, 262] width 8 height 10
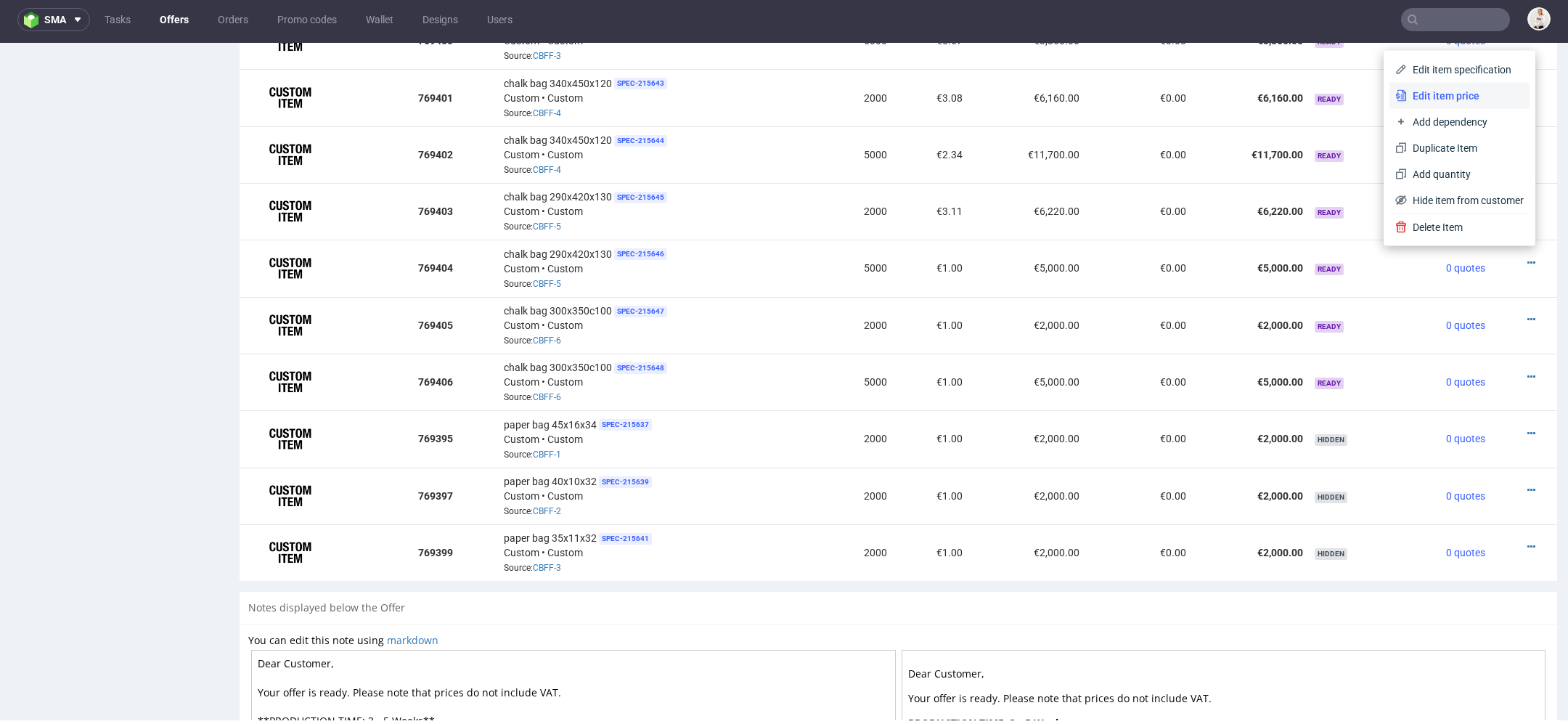
click at [1443, 95] on span "Edit item price" at bounding box center [1466, 96] width 117 height 14
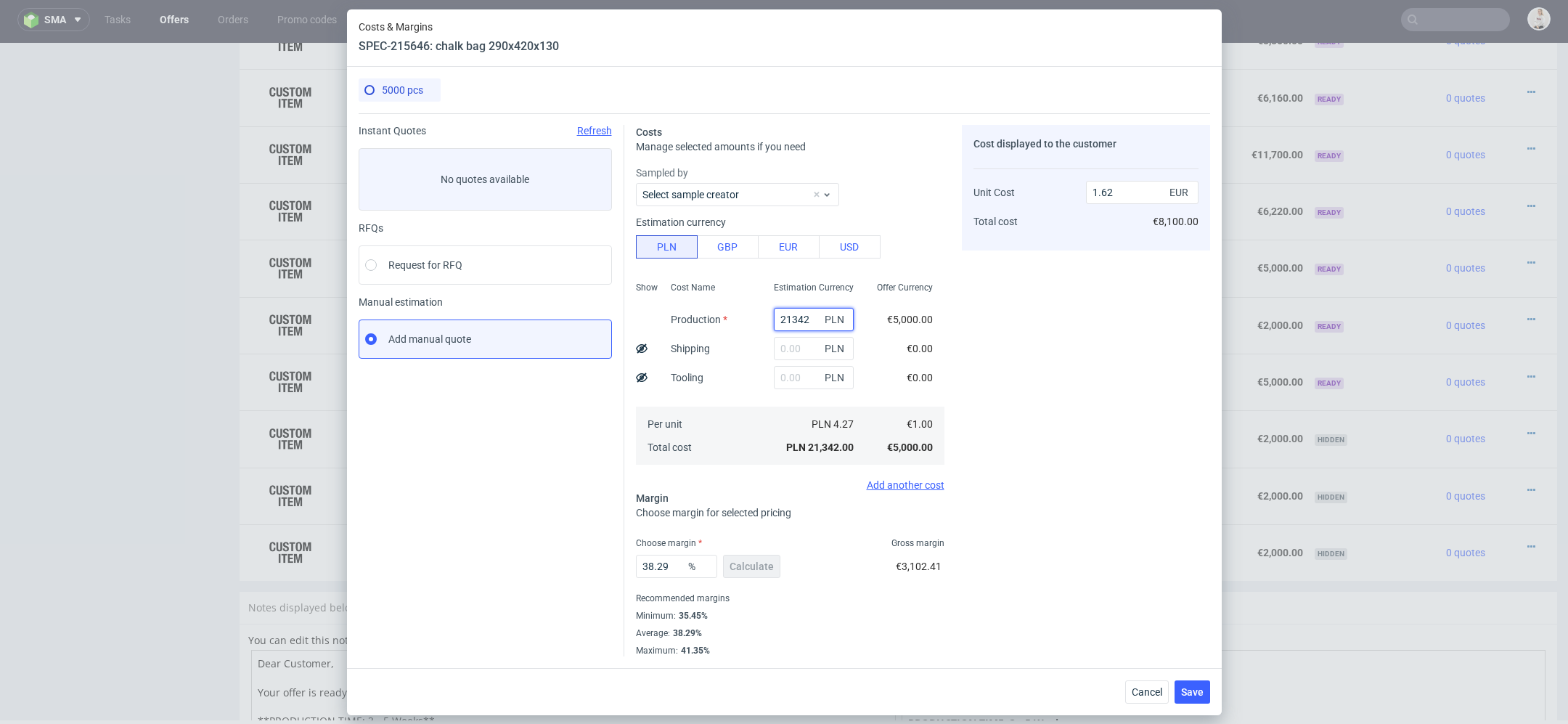
click at [799, 316] on input "21342" at bounding box center [814, 320] width 80 height 23
paste input "7000"
type input "27000"
type input "2.05"
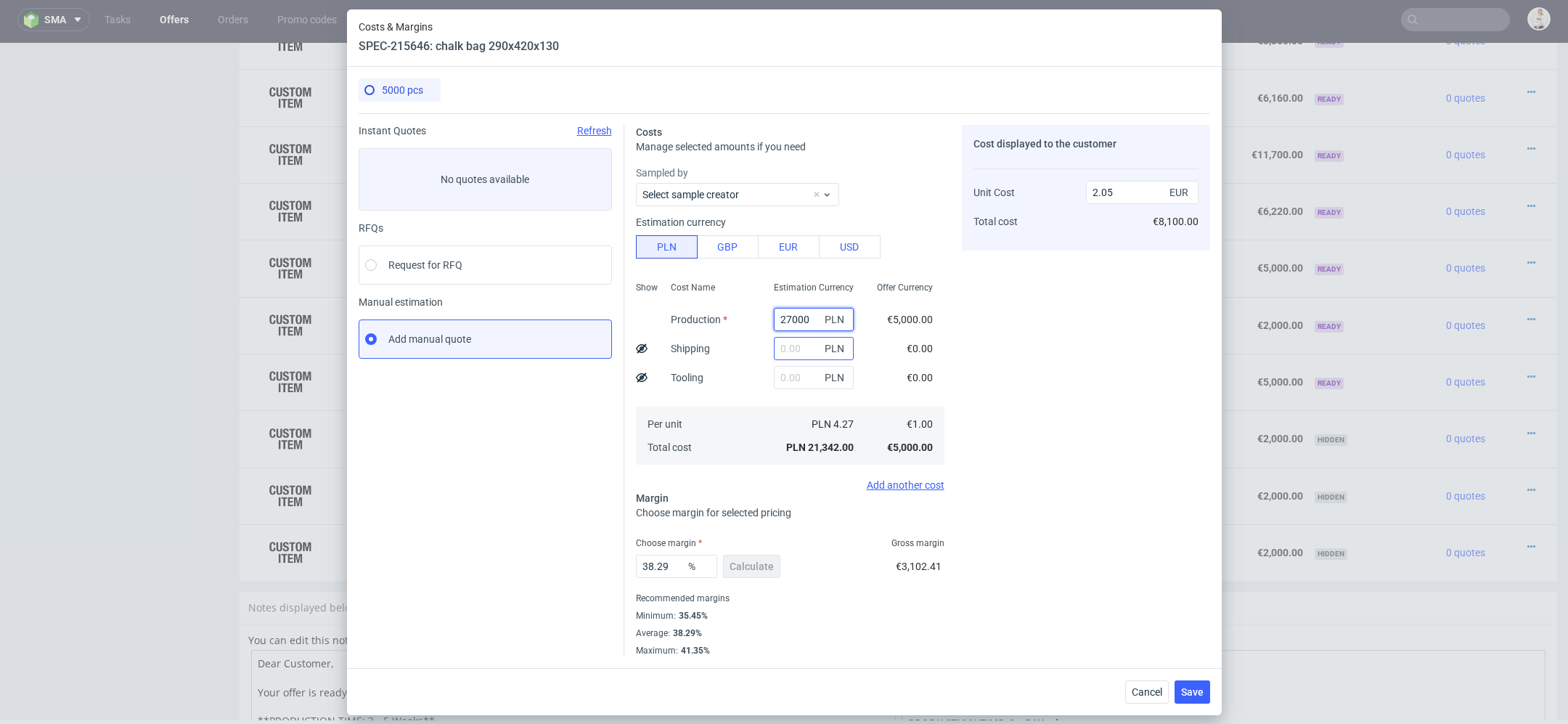
type input "27000"
click at [812, 344] on input "text" at bounding box center [814, 349] width 80 height 23
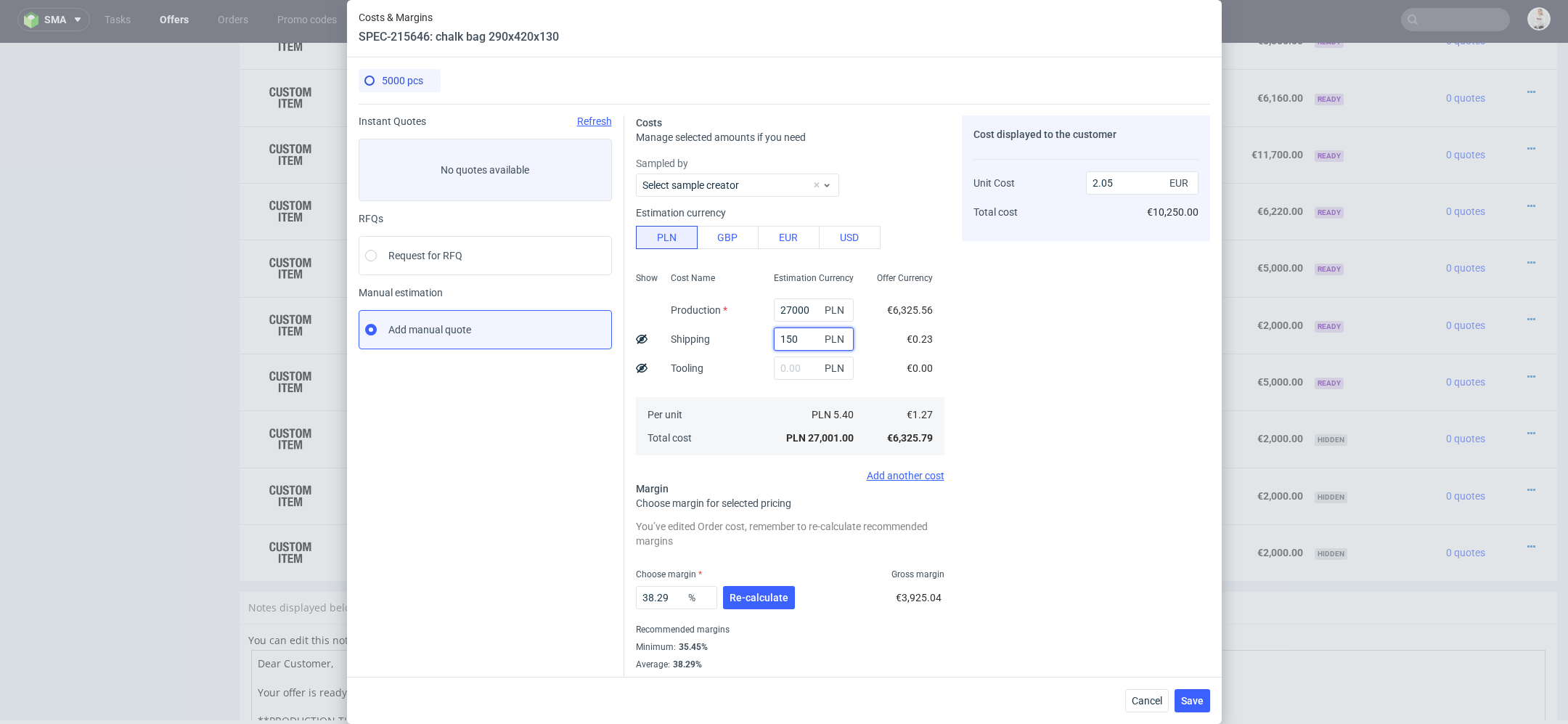
type input "1500"
type input "2.16"
type input "1500"
click at [812, 366] on input "text" at bounding box center [814, 368] width 80 height 23
type input "3000"
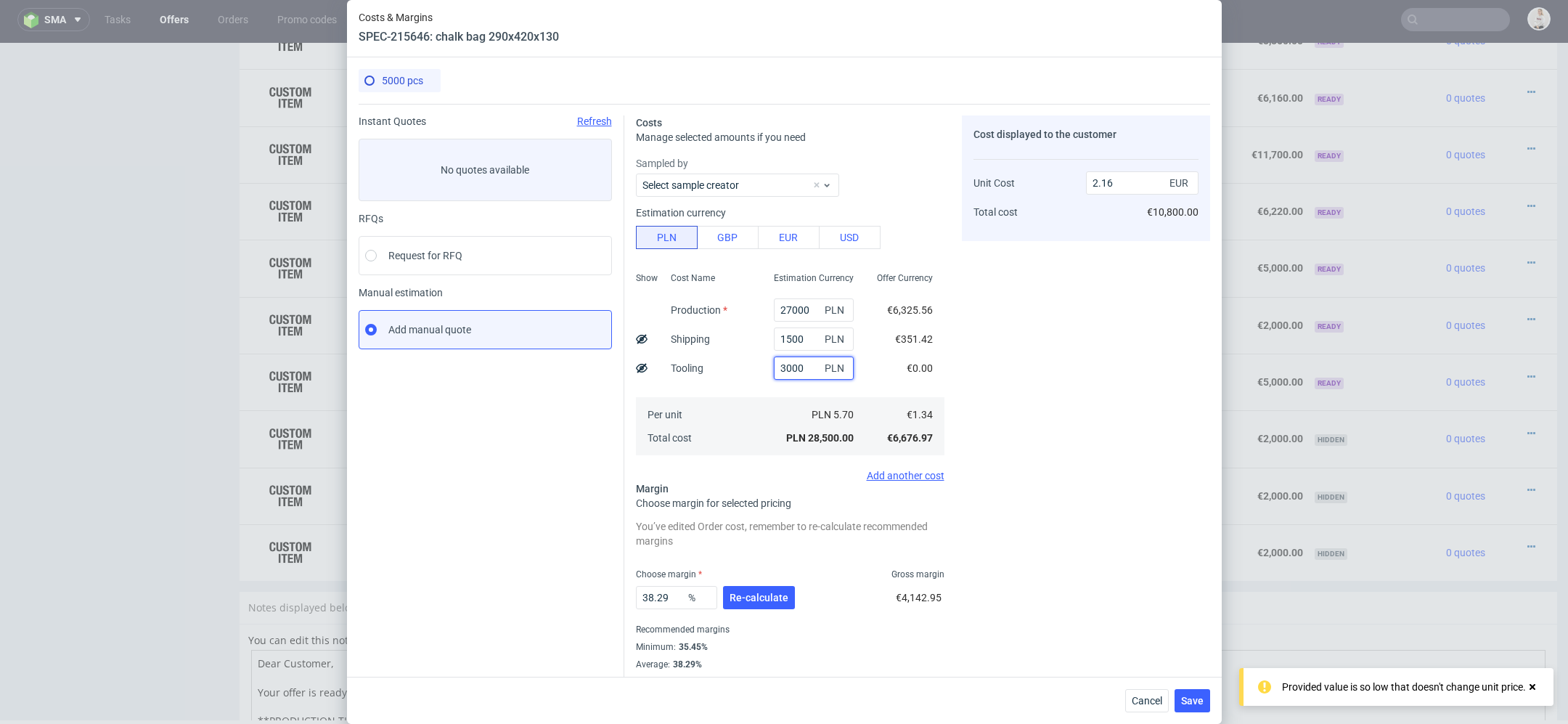
type input "2.39"
type input "3000"
click at [999, 392] on div "Cost displayed to the customer Unit Cost Total cost 2.39 EUR €11,950.00" at bounding box center [1086, 402] width 248 height 572
click at [762, 597] on span "Re-calculate" at bounding box center [758, 597] width 58 height 10
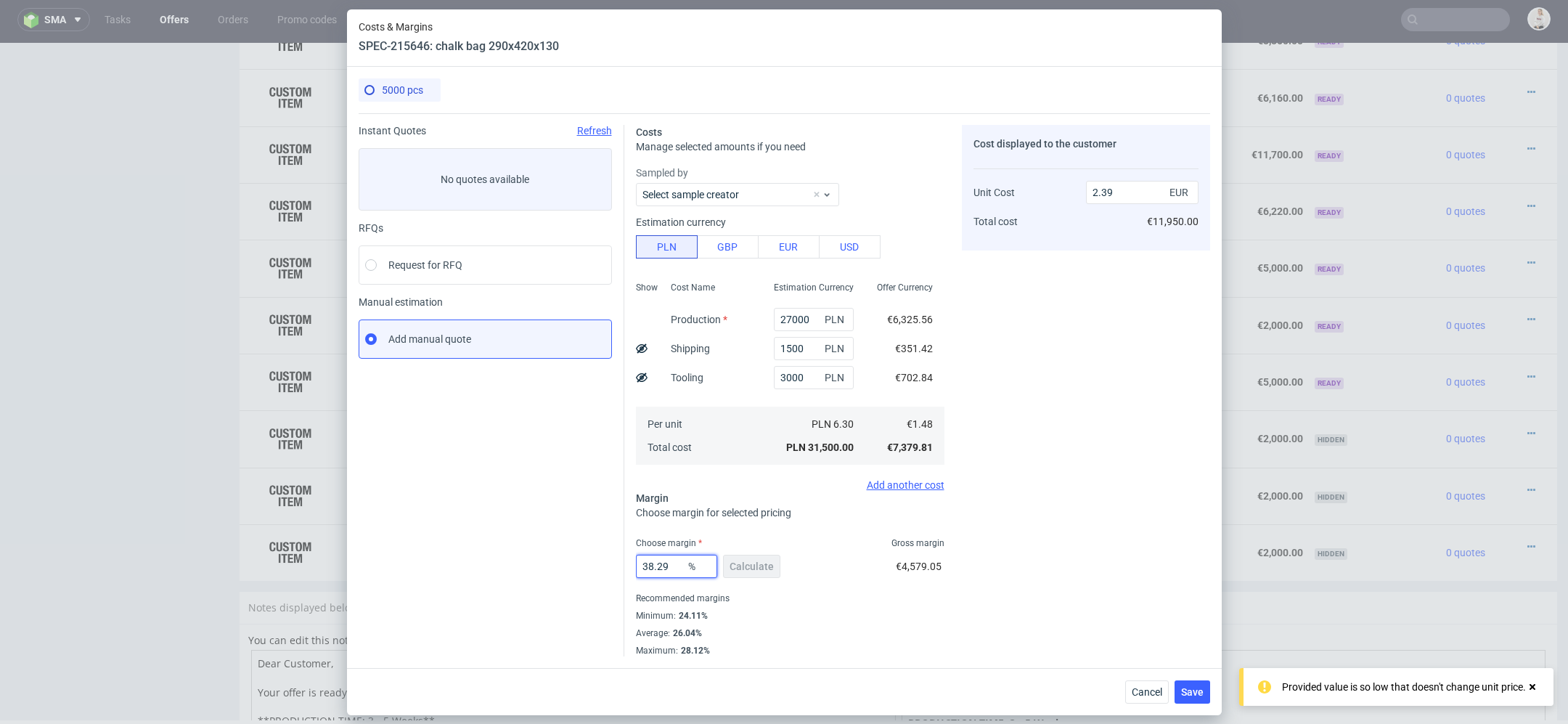
drag, startPoint x: 680, startPoint y: 574, endPoint x: 422, endPoint y: 567, distance: 258.1
click at [422, 567] on div "Instant Quotes Refresh No quotes available RFQs Request for RFQ Manual estimati…" at bounding box center [784, 384] width 851 height 543
type input "34"
type input "2.24"
type input "34"
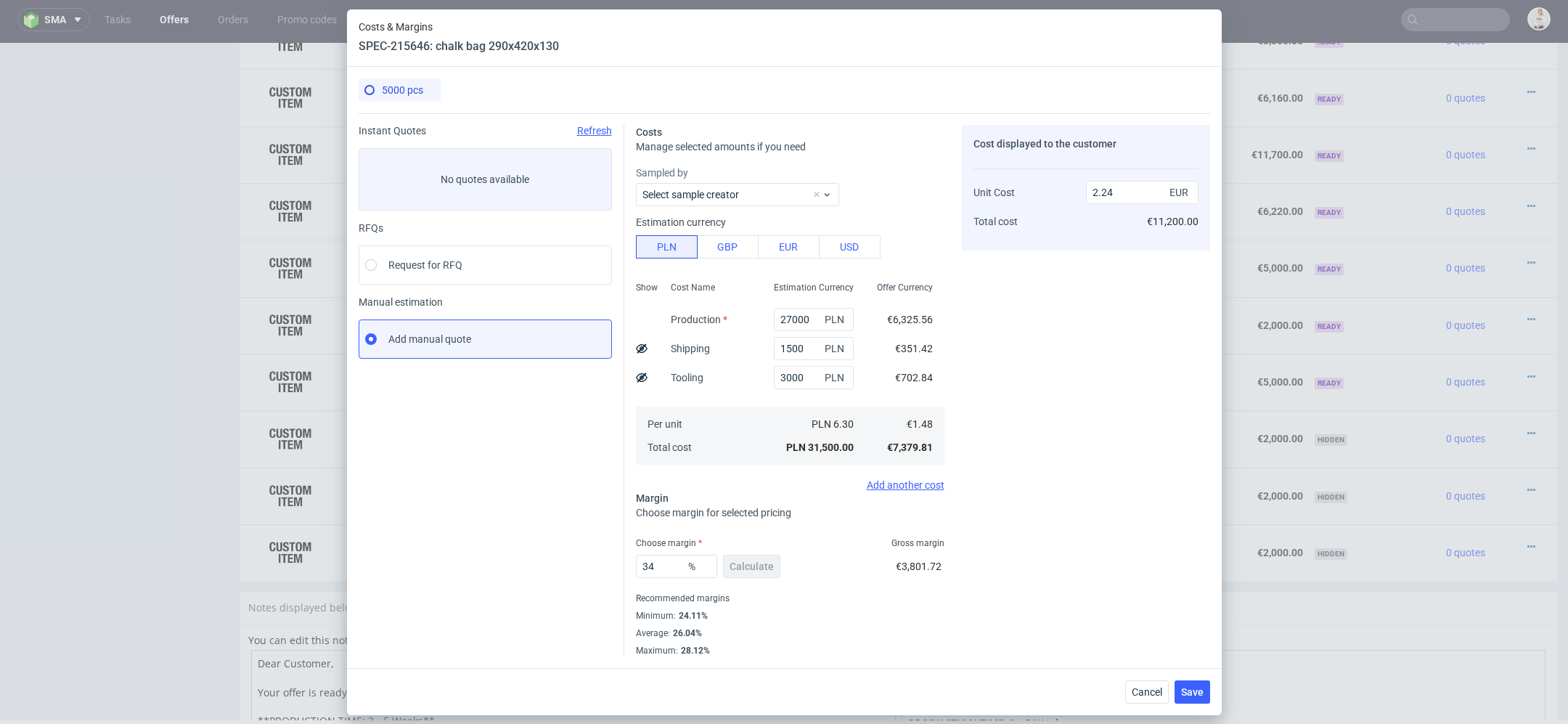
click at [837, 552] on div "34 % Calculate €3,801.72" at bounding box center [790, 569] width 309 height 40
click at [1205, 692] on button "Save" at bounding box center [1193, 692] width 36 height 23
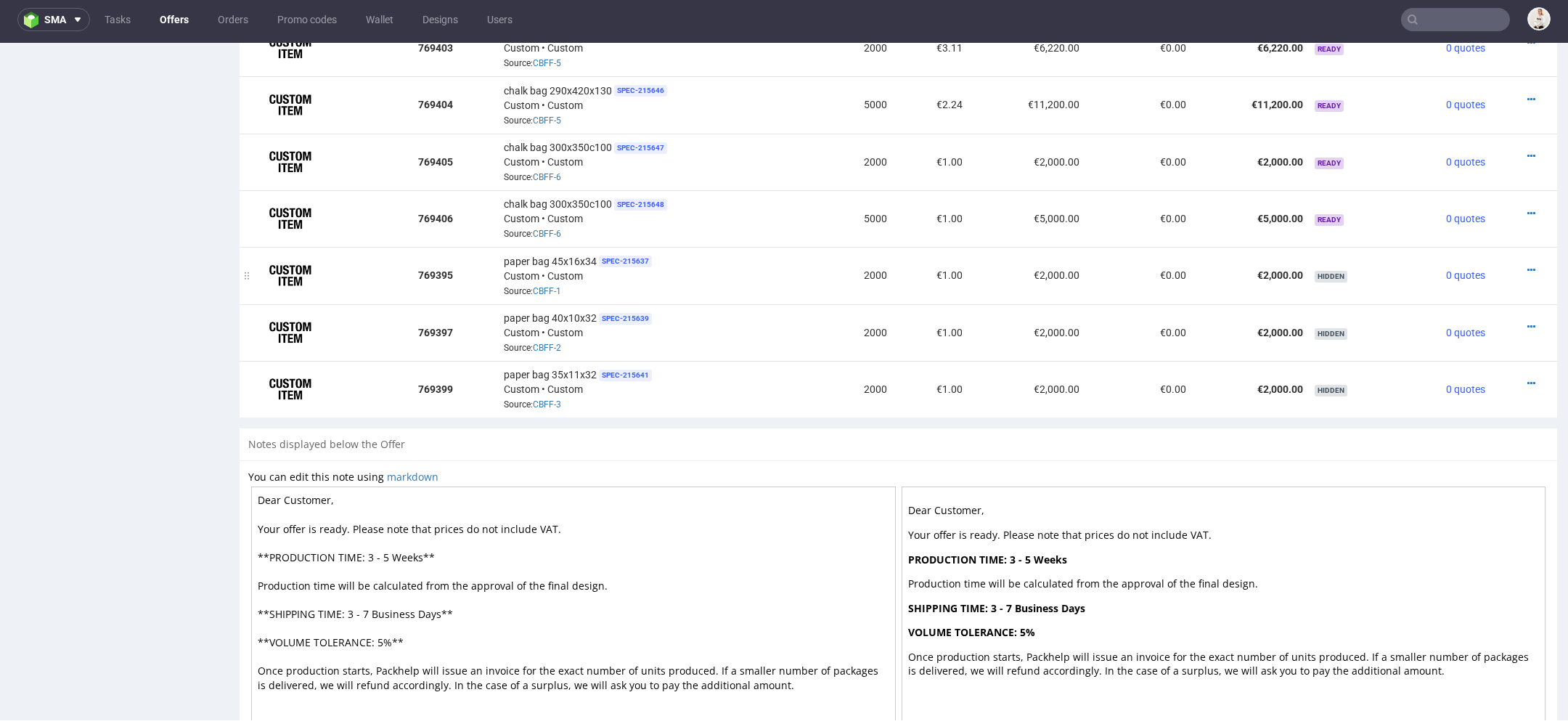
scroll to position [1227, 0]
click at [1528, 154] on icon at bounding box center [1531, 158] width 8 height 10
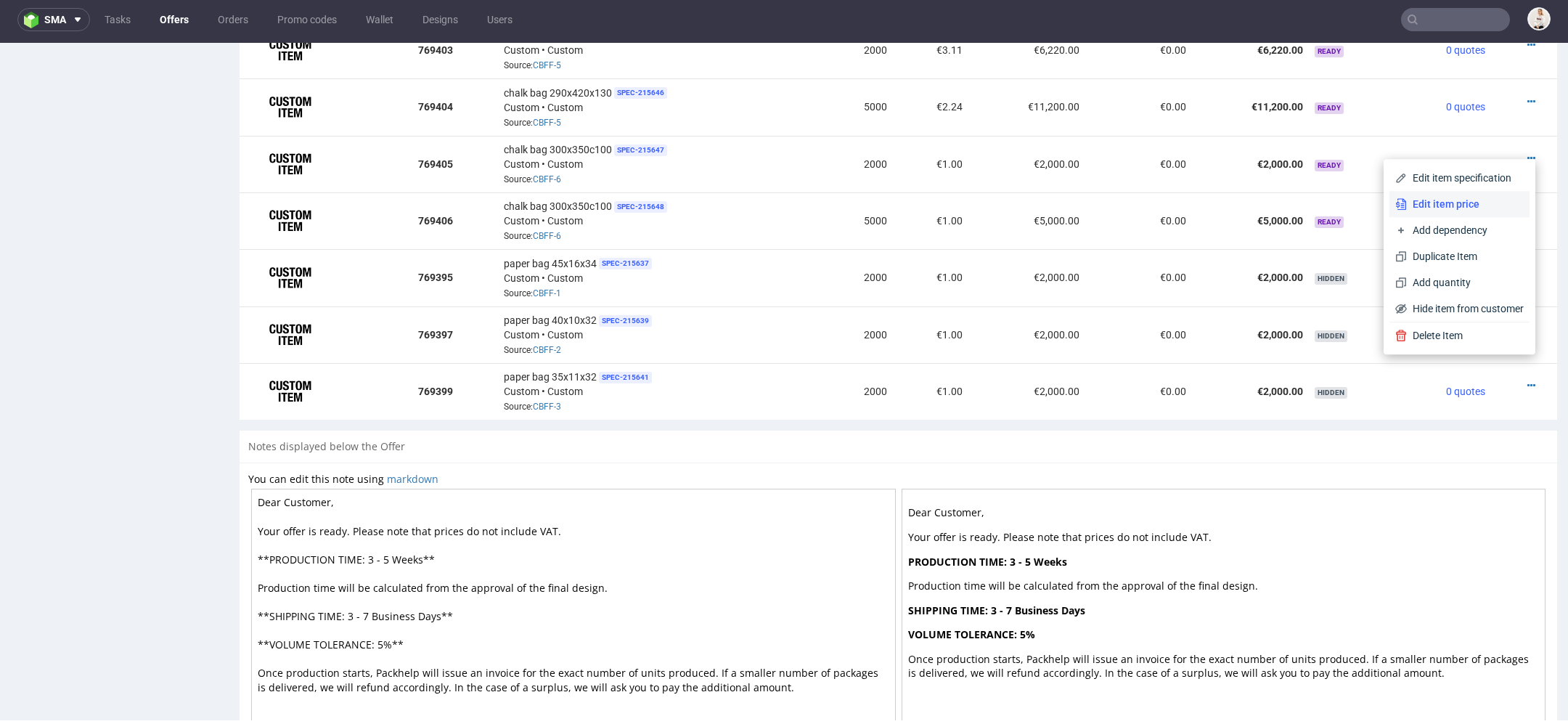
click at [1465, 197] on span "Edit item price" at bounding box center [1466, 204] width 117 height 14
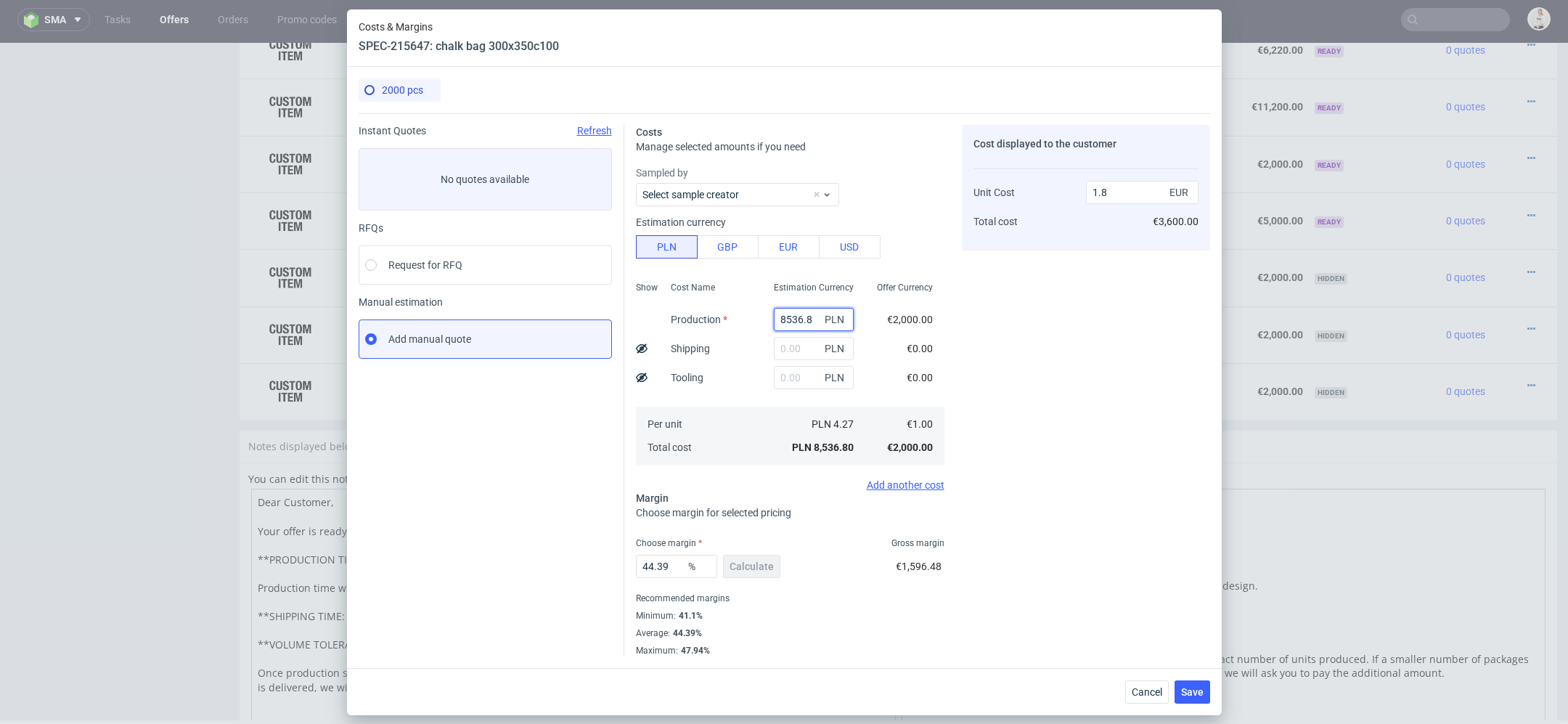
click at [803, 317] on input "8536.8" at bounding box center [814, 320] width 80 height 23
paste input "11200"
type input "11200"
click at [939, 363] on div "€0.00" at bounding box center [920, 377] width 49 height 29
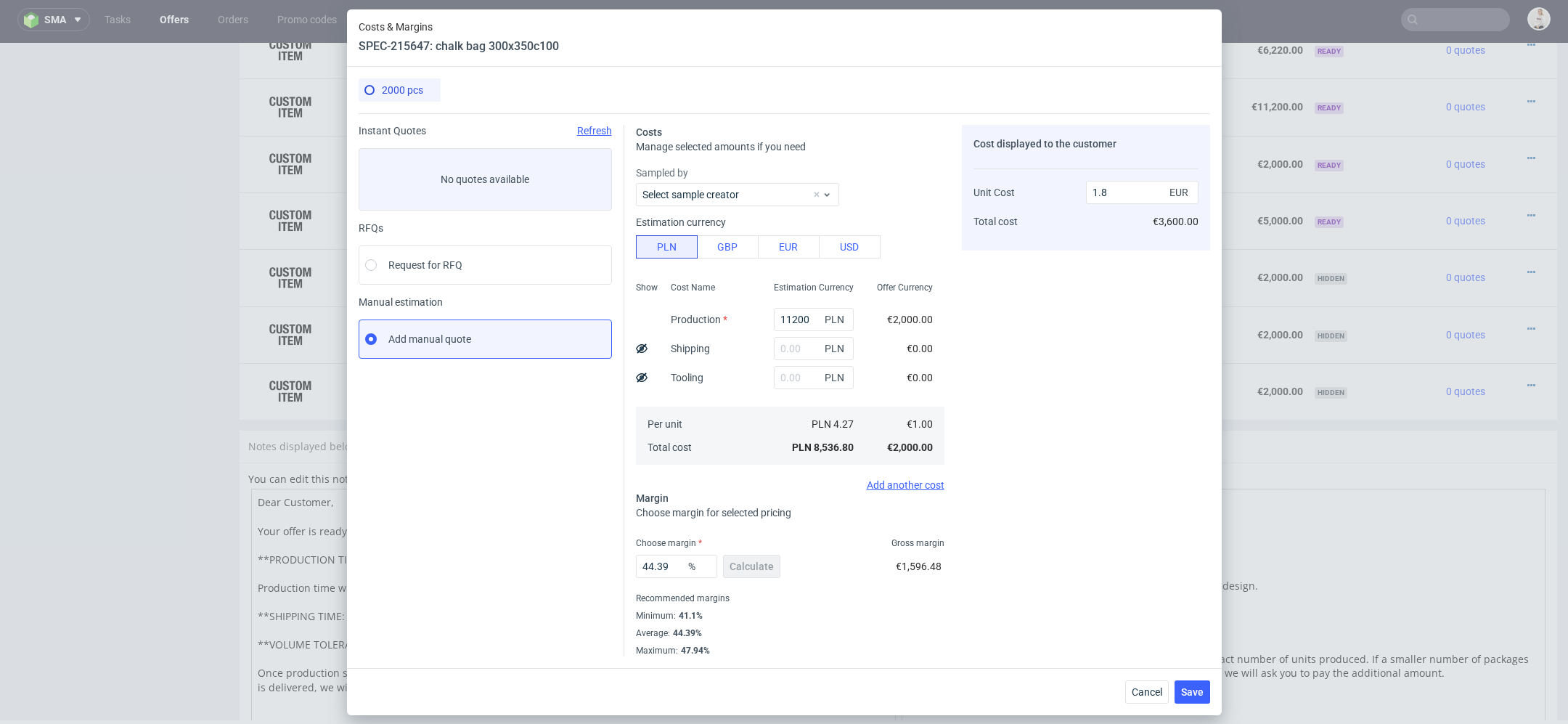
type input "2.36"
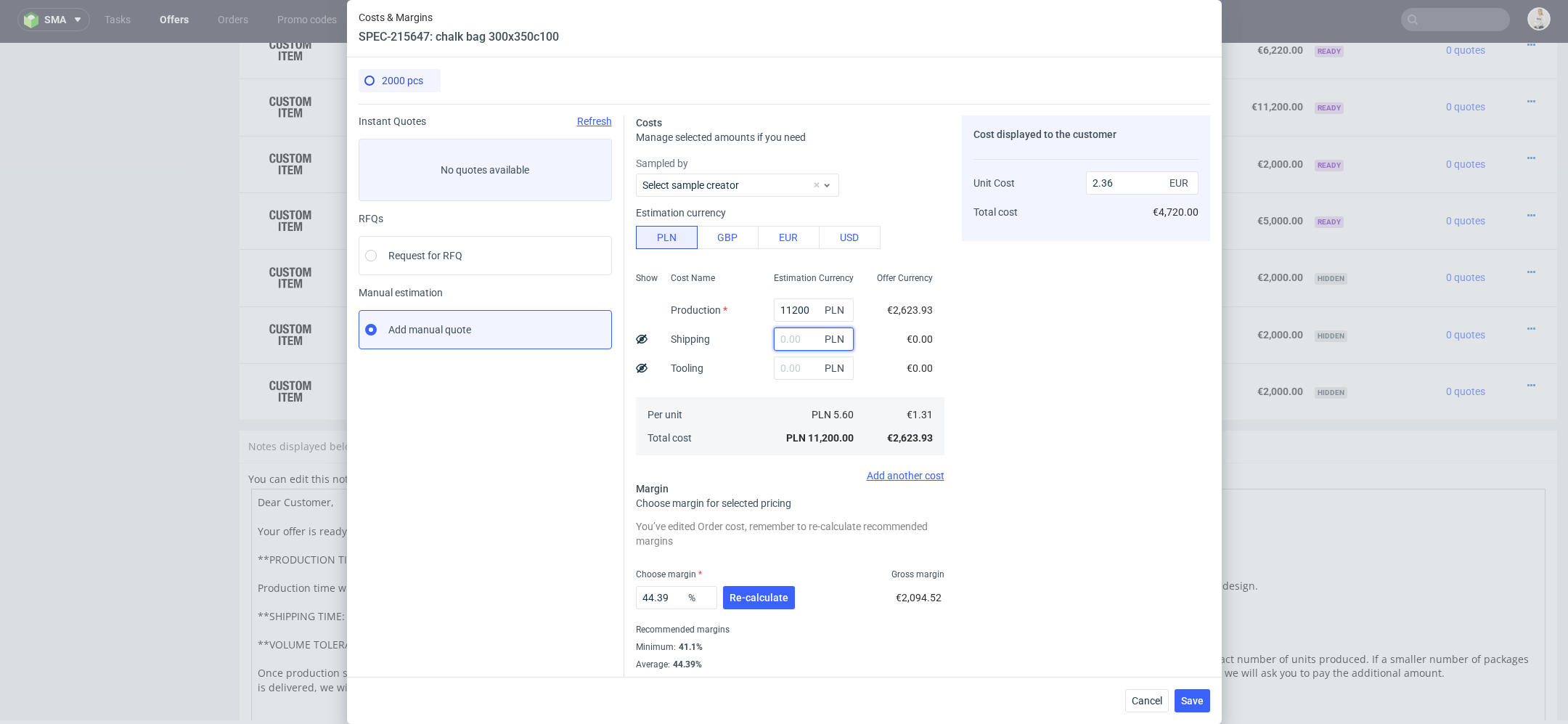
click at [796, 343] on input "text" at bounding box center [814, 340] width 80 height 23
type input "1500"
type input "2.68"
type input "1500"
click at [801, 364] on input "text" at bounding box center [814, 368] width 80 height 23
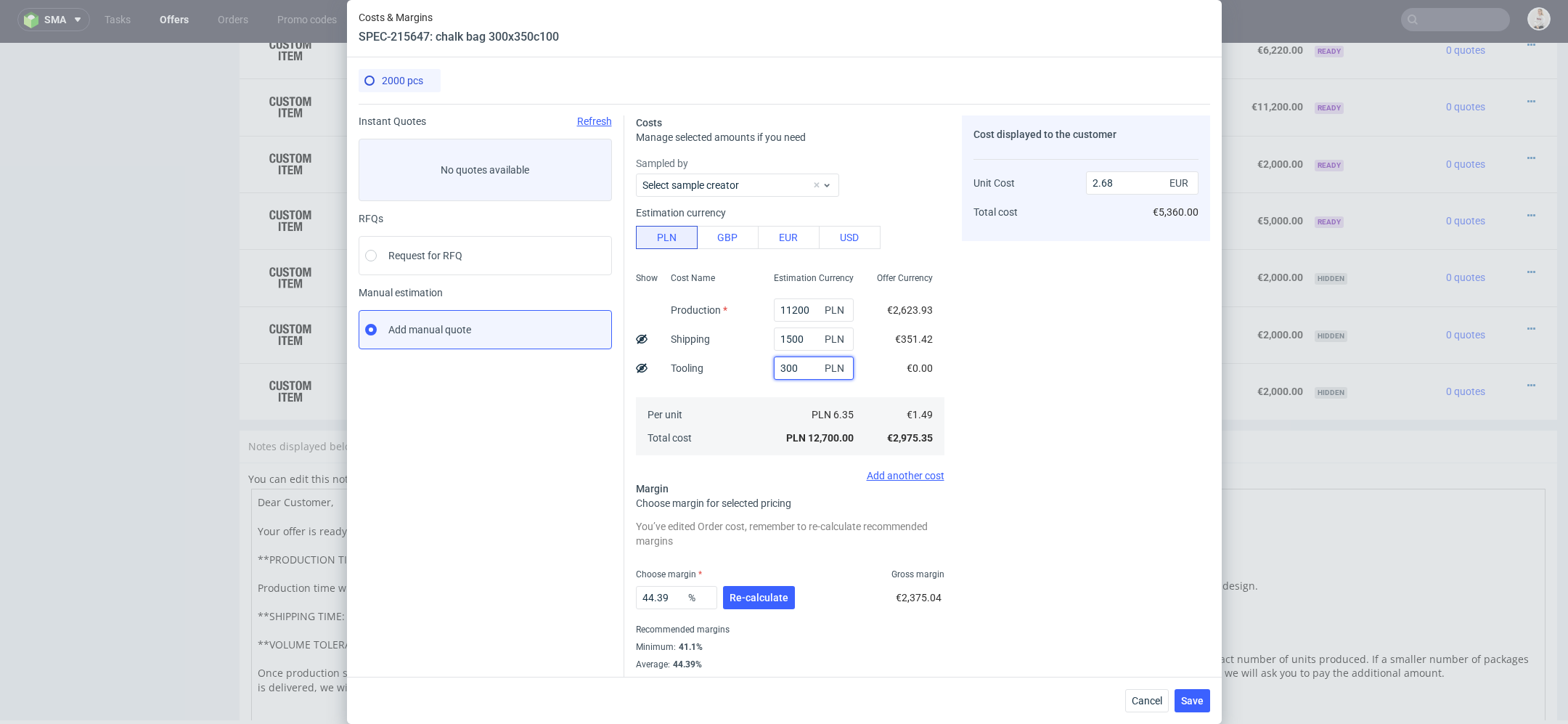
type input "3000"
type input "3.31"
type input "3000"
click at [1032, 343] on div "Cost displayed to the customer Unit Cost Total cost 3.31 EUR €6,620.00" at bounding box center [1086, 402] width 248 height 572
click at [756, 593] on span "Re-calculate" at bounding box center [758, 597] width 58 height 10
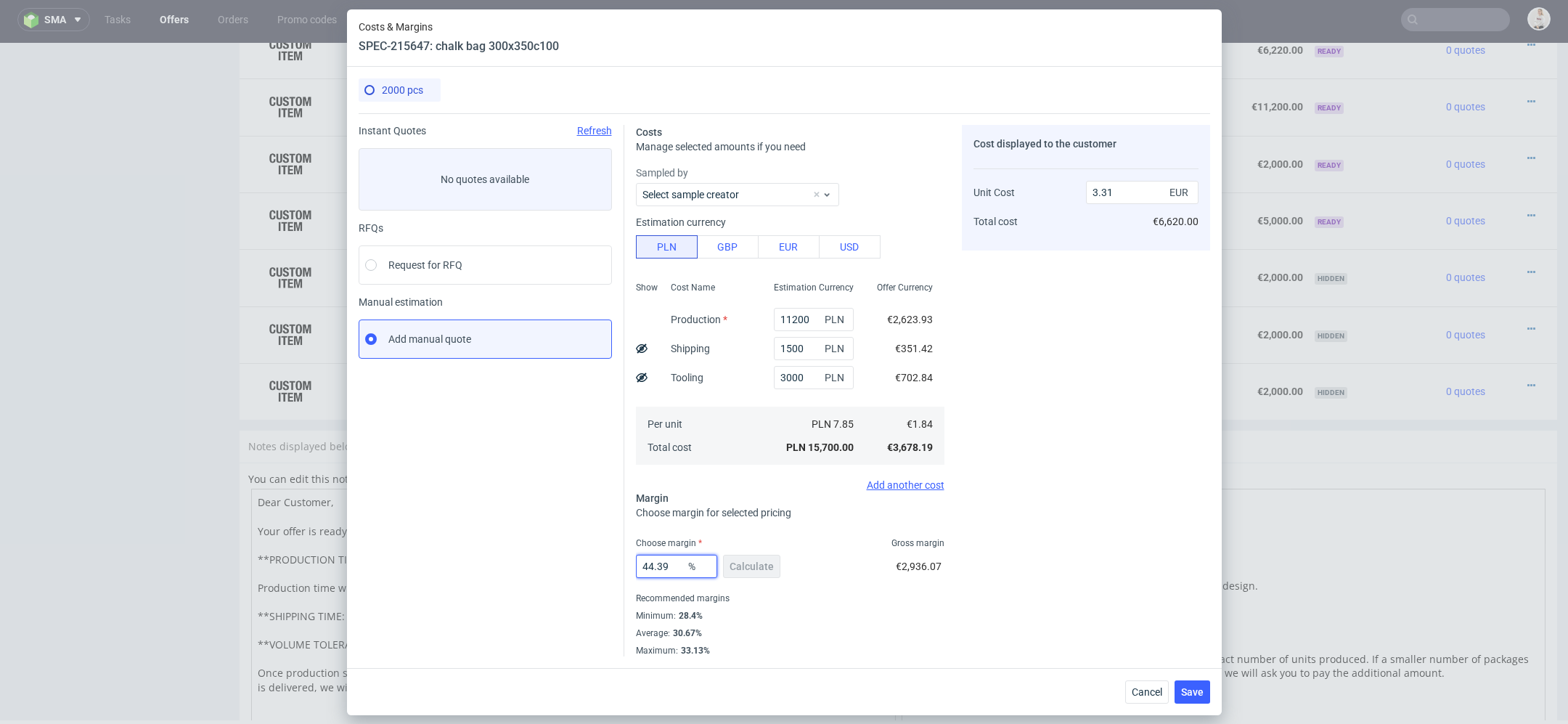
drag, startPoint x: 673, startPoint y: 568, endPoint x: 350, endPoint y: 555, distance: 323.3
click at [350, 555] on div "2000 pcs Instant Quotes Refresh No quotes available RFQs Request for RFQ Manual…" at bounding box center [784, 366] width 875 height 601
type input "38"
type input "2.97"
type input "38"
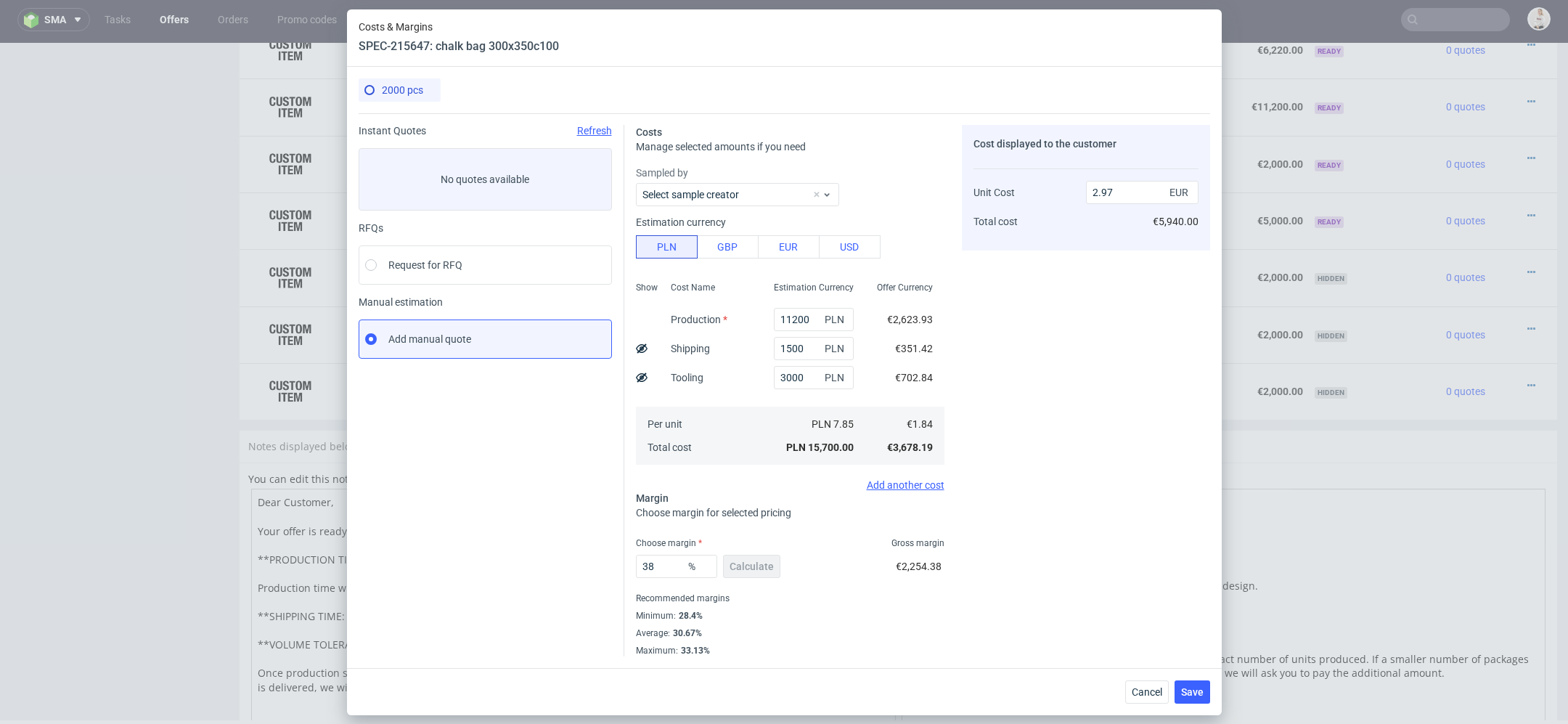
click at [936, 591] on div "Recommended margins" at bounding box center [790, 597] width 309 height 17
click at [1195, 687] on span "Save" at bounding box center [1192, 692] width 22 height 10
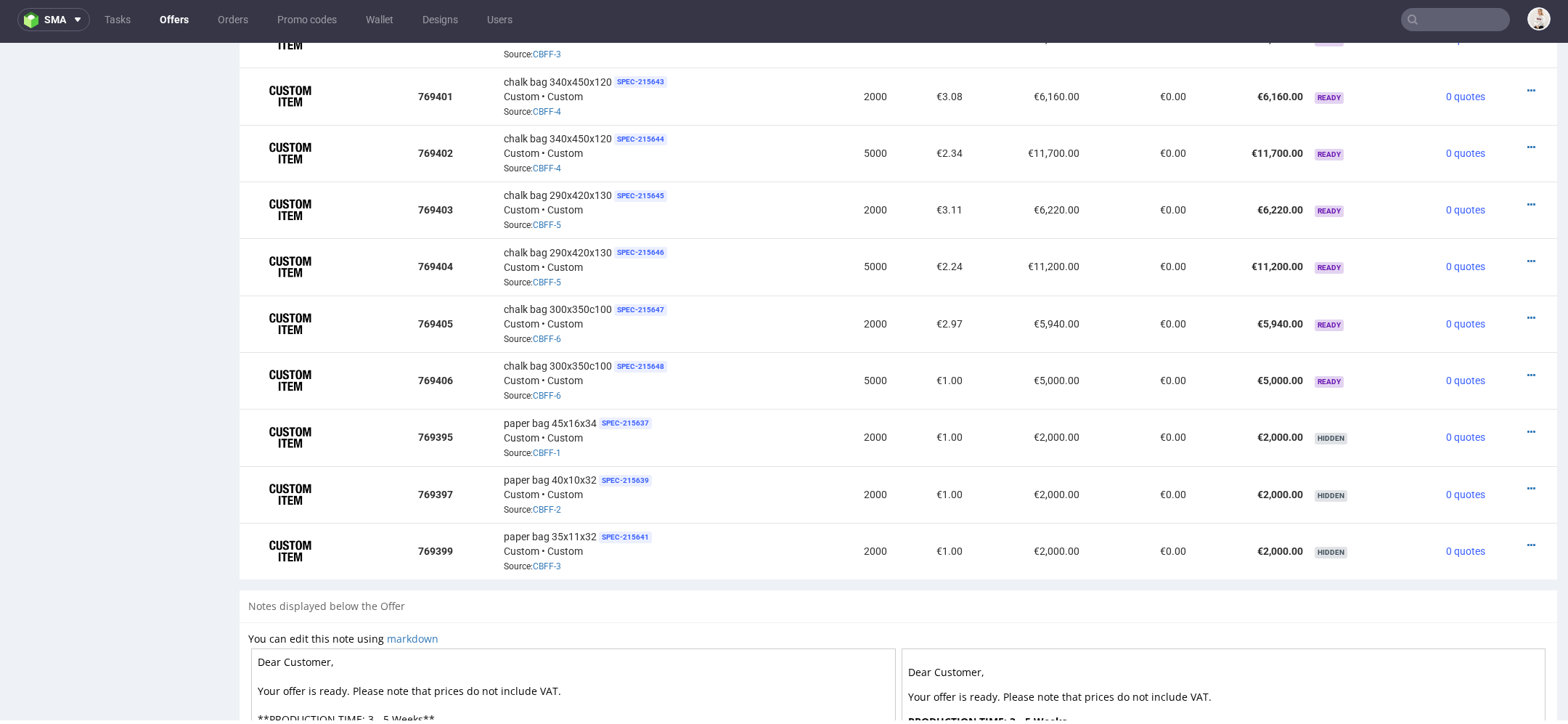
scroll to position [1110, 0]
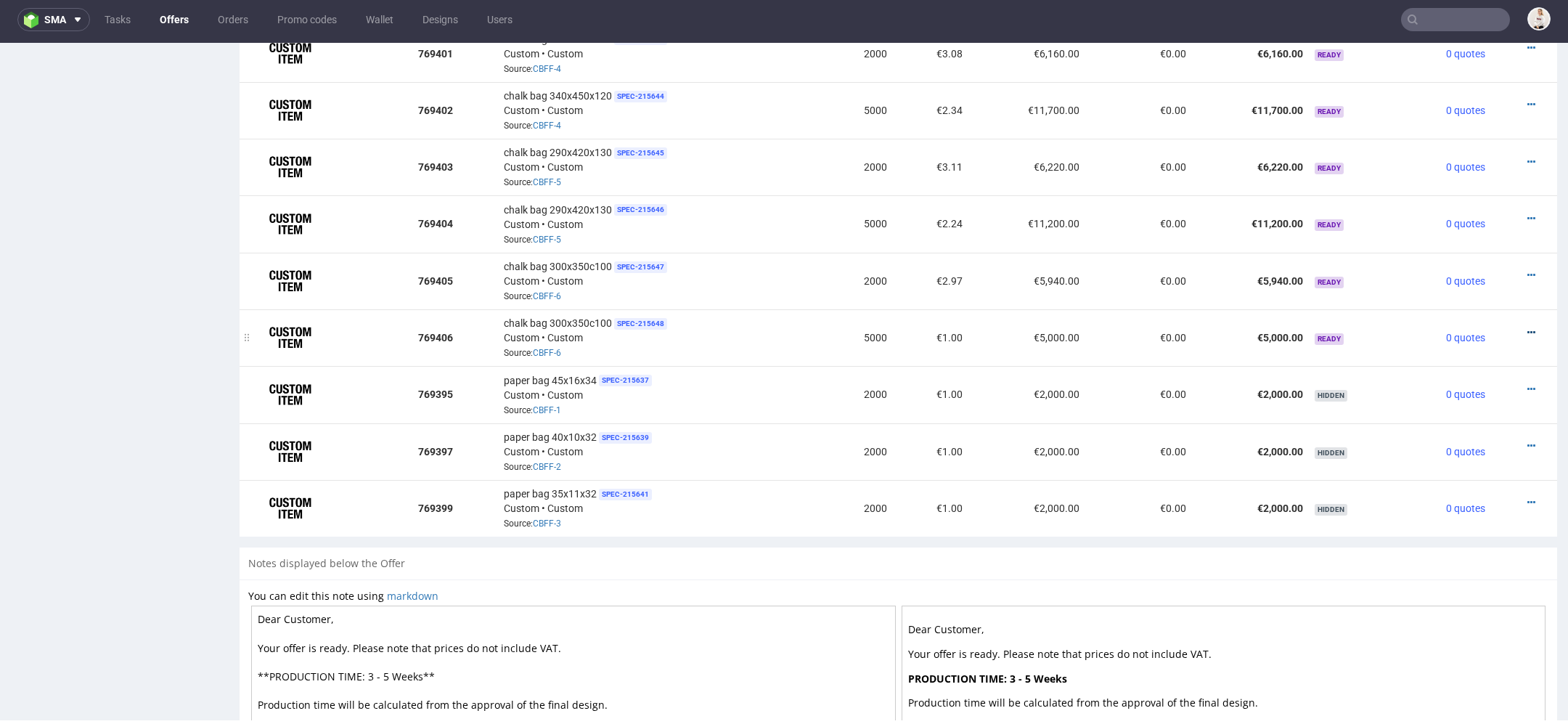
click at [1528, 328] on icon at bounding box center [1531, 332] width 8 height 10
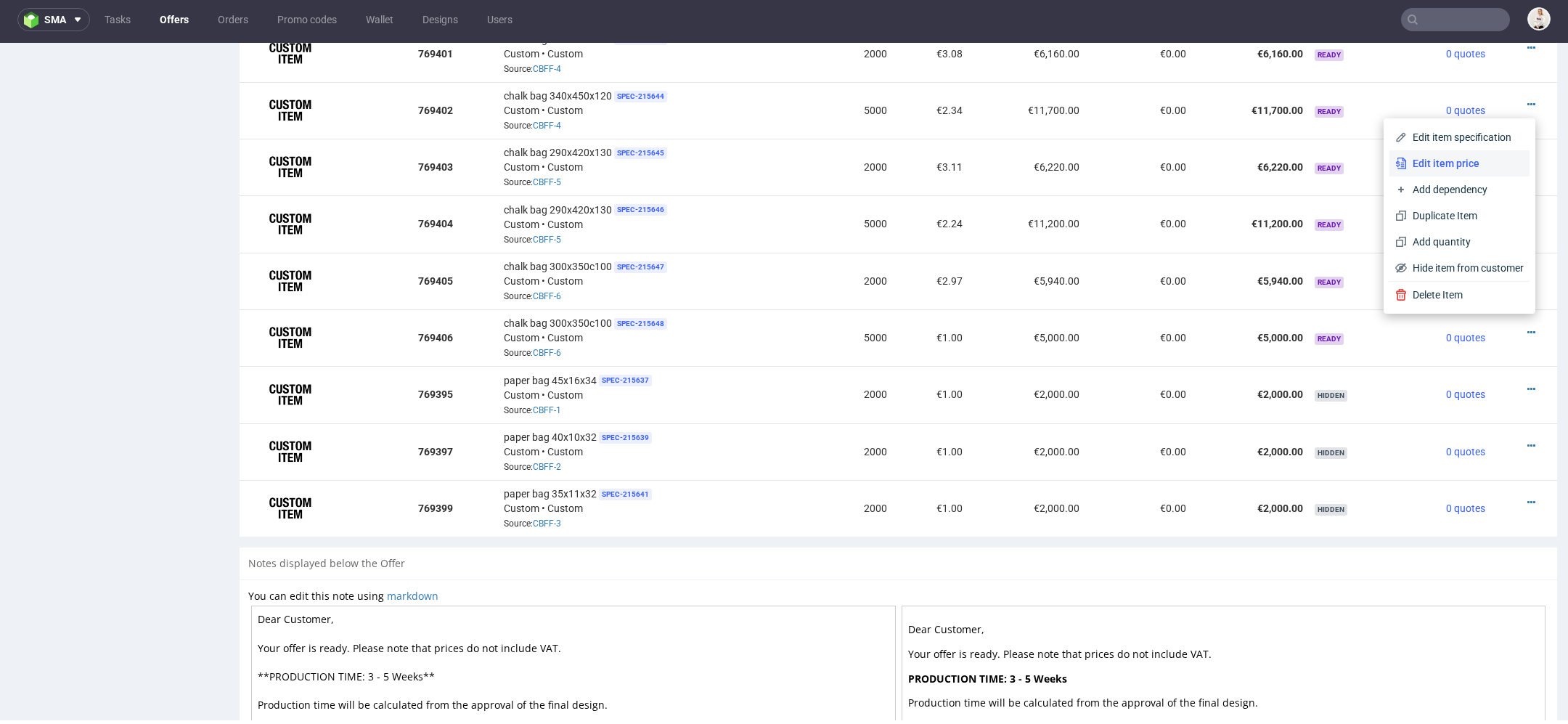
click at [1443, 163] on span "Edit item price" at bounding box center [1466, 163] width 117 height 14
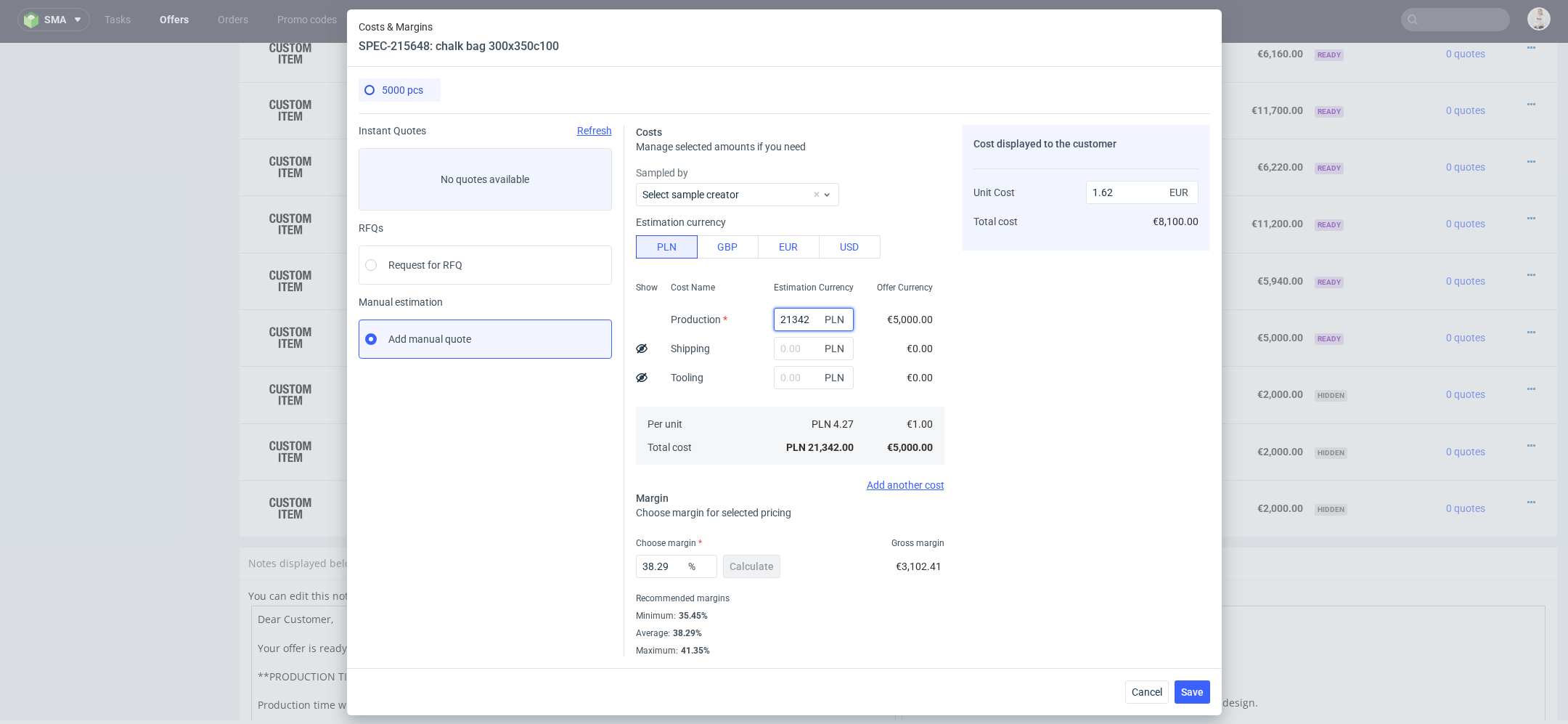
click at [785, 321] on input "21342" at bounding box center [814, 320] width 80 height 23
paste input "6500"
type input "26500"
type input "2.01"
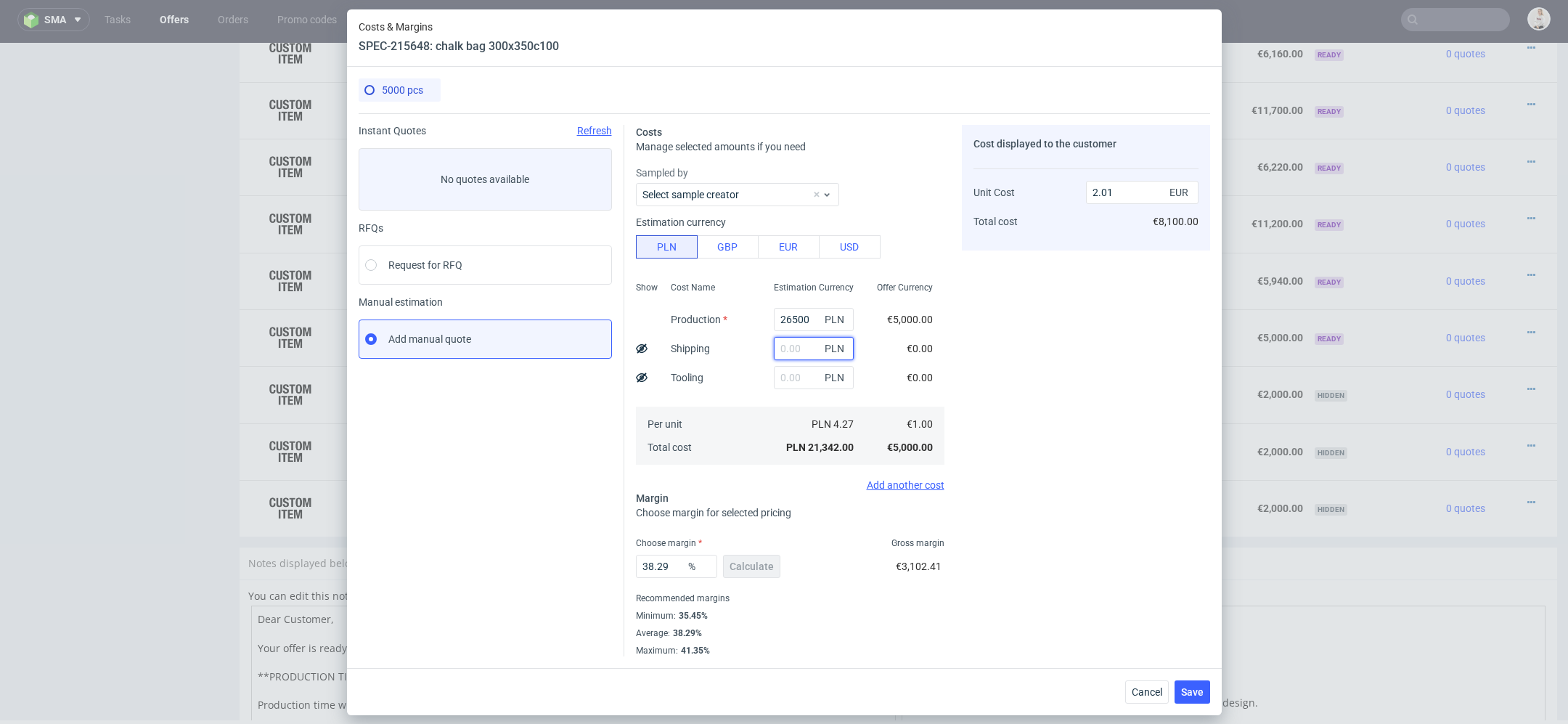
click at [806, 341] on input "text" at bounding box center [814, 349] width 80 height 23
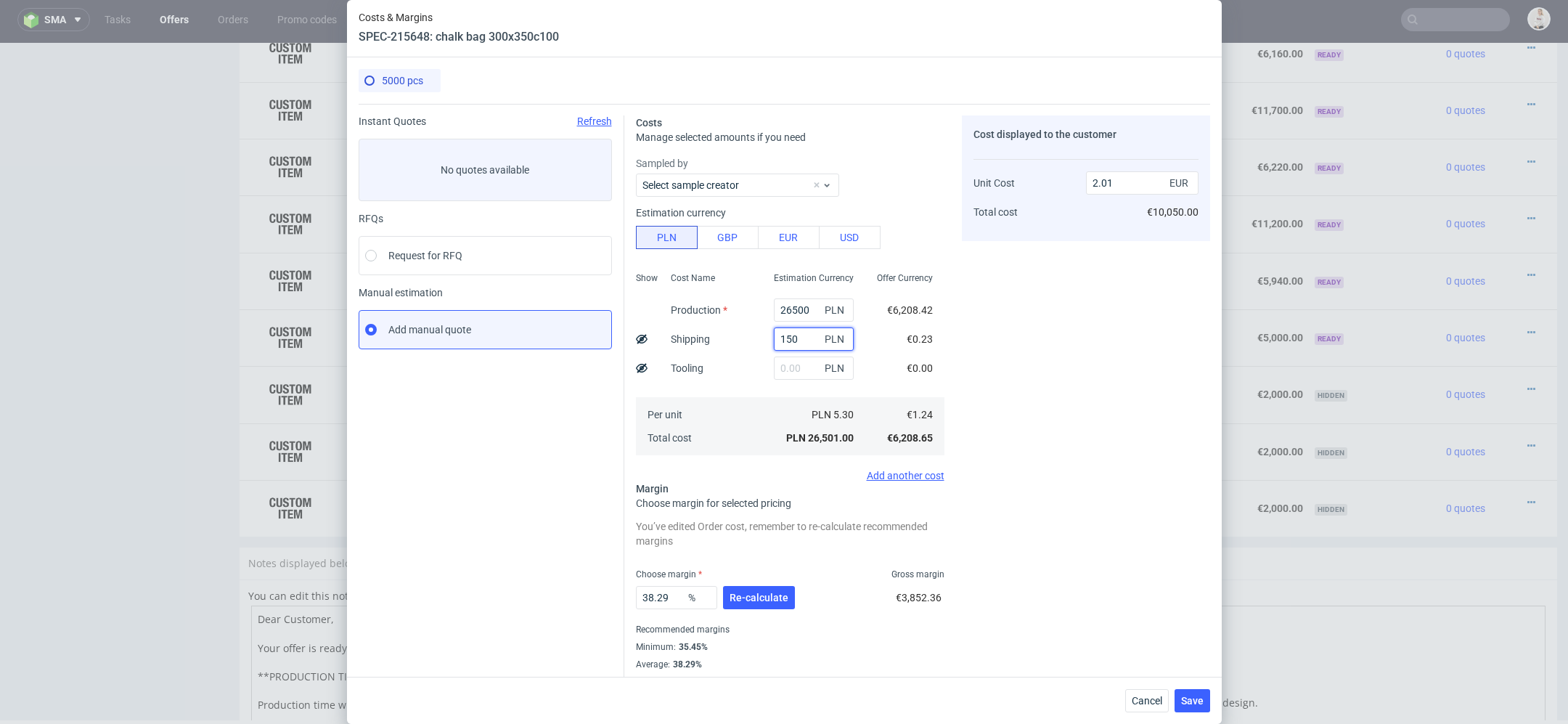
type input "1500"
type input "2.13"
type input "1500"
click at [813, 372] on input "text" at bounding box center [814, 368] width 80 height 23
type input "3000"
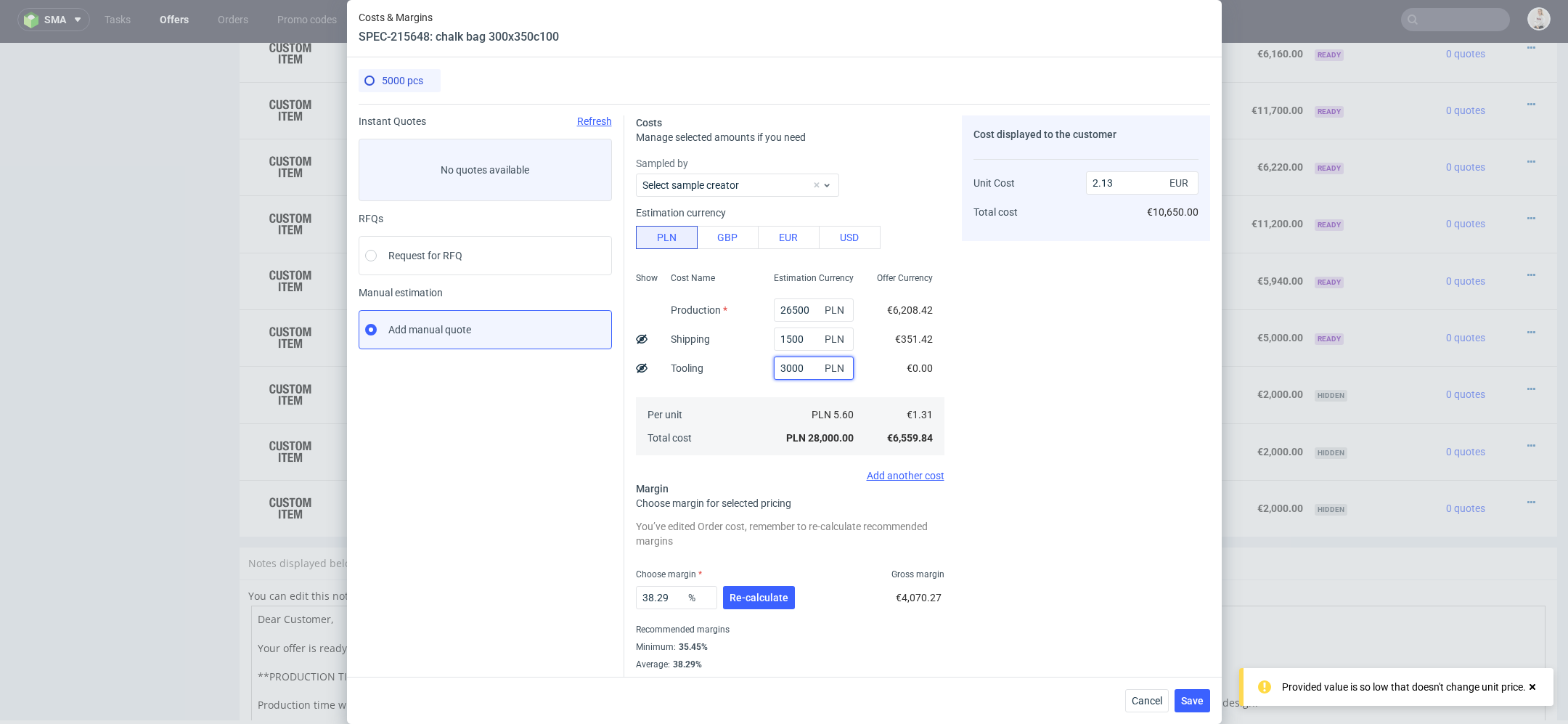
type input "2.35"
type input "3000"
click at [996, 415] on div "Cost displayed to the customer Unit Cost Total cost 2.35 EUR €11,750.00" at bounding box center [1086, 402] width 248 height 572
click at [767, 605] on button "Re-calculate" at bounding box center [759, 597] width 72 height 23
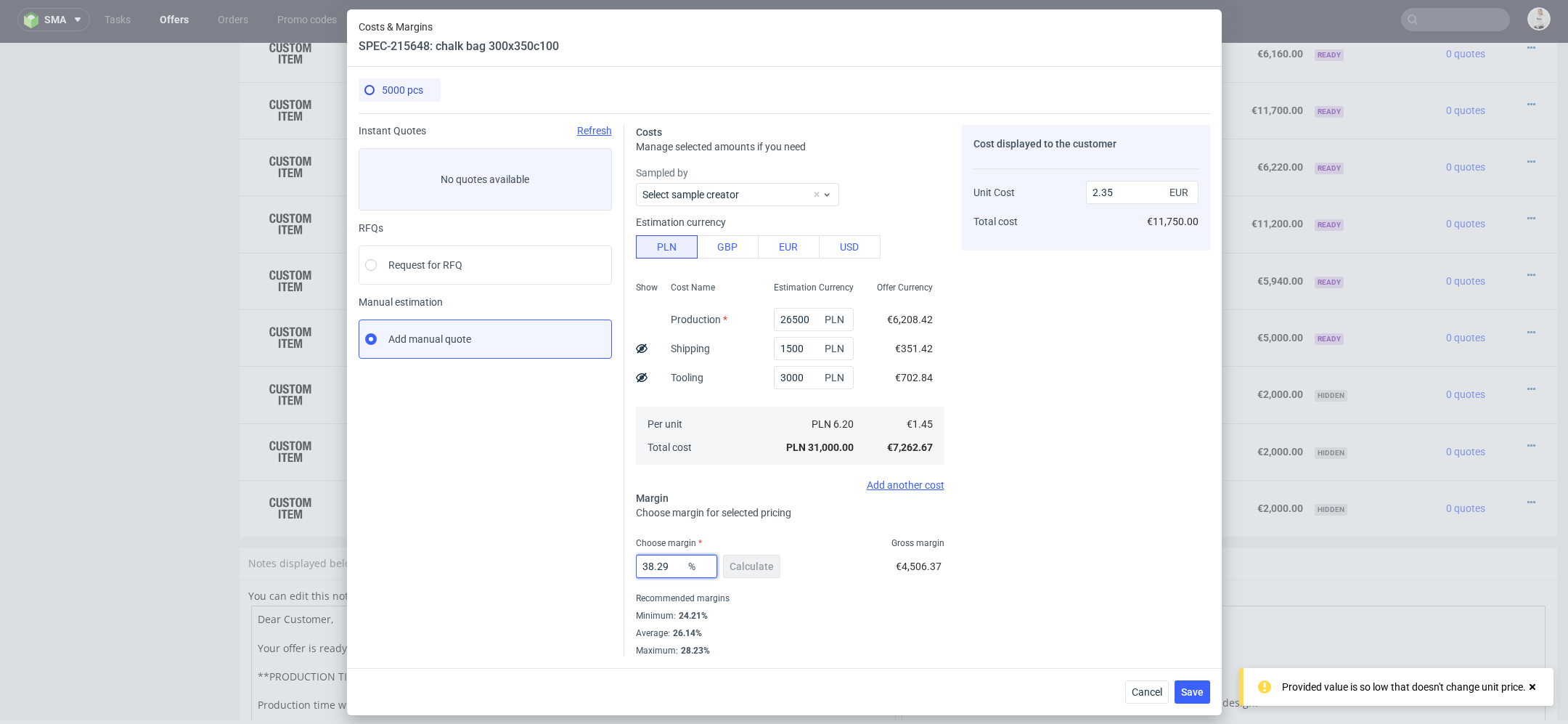
drag, startPoint x: 674, startPoint y: 570, endPoint x: 440, endPoint y: 562, distance: 234.1
click at [440, 562] on div "Instant Quotes Refresh No quotes available RFQs Request for RFQ Manual estimati…" at bounding box center [784, 384] width 851 height 543
type input "35"
type input "2.23"
type input "35"
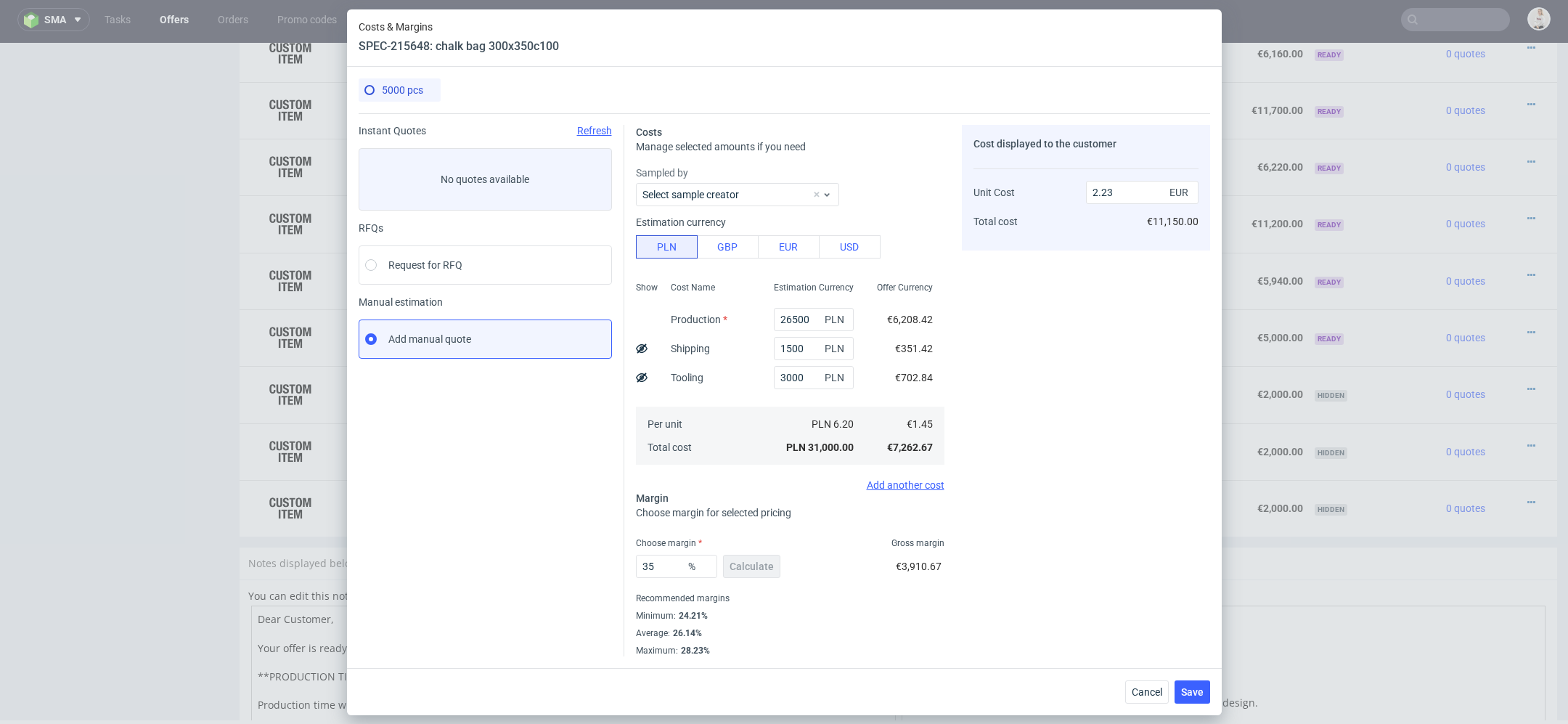
click at [938, 573] on div "€3,910.67" at bounding box center [919, 566] width 46 height 14
click at [1207, 691] on button "Save" at bounding box center [1193, 692] width 36 height 23
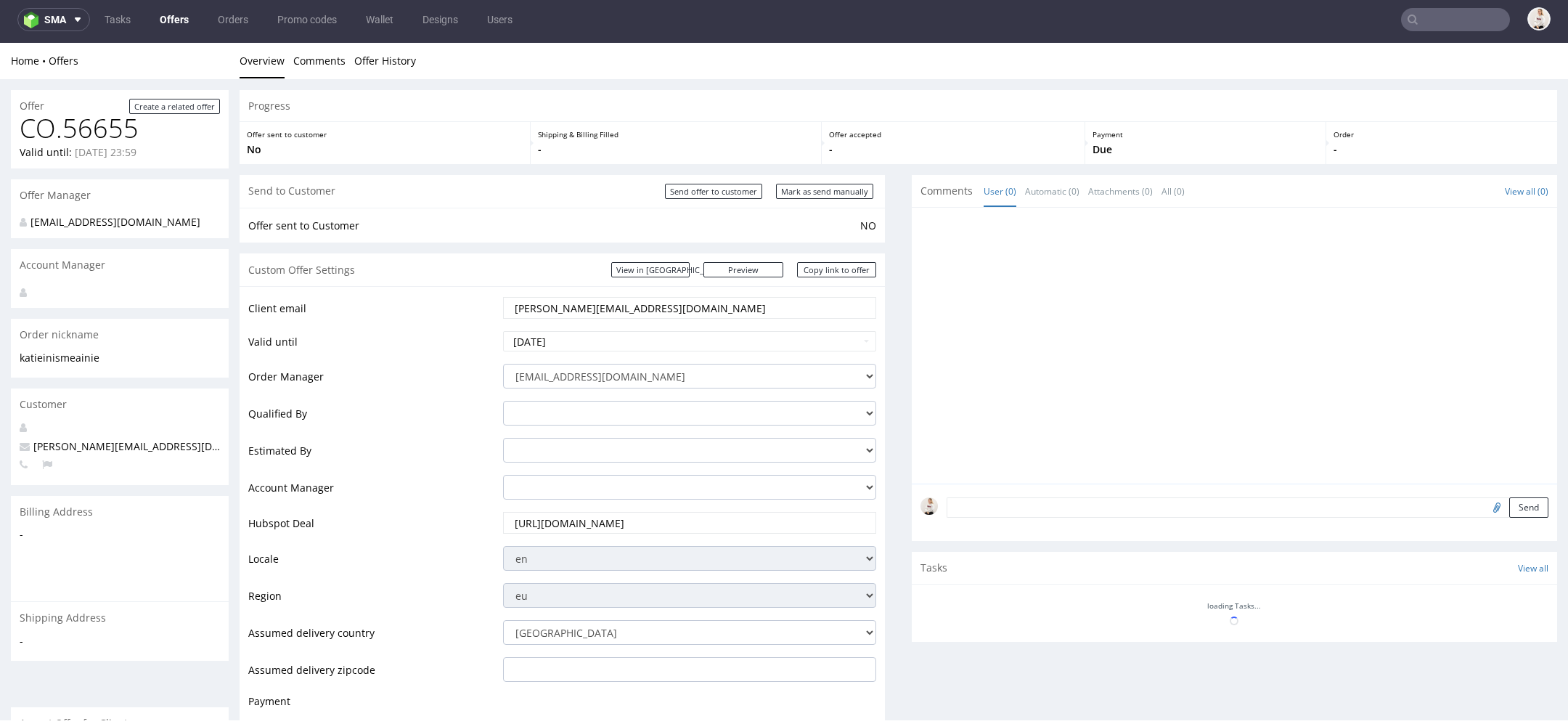
scroll to position [0, 0]
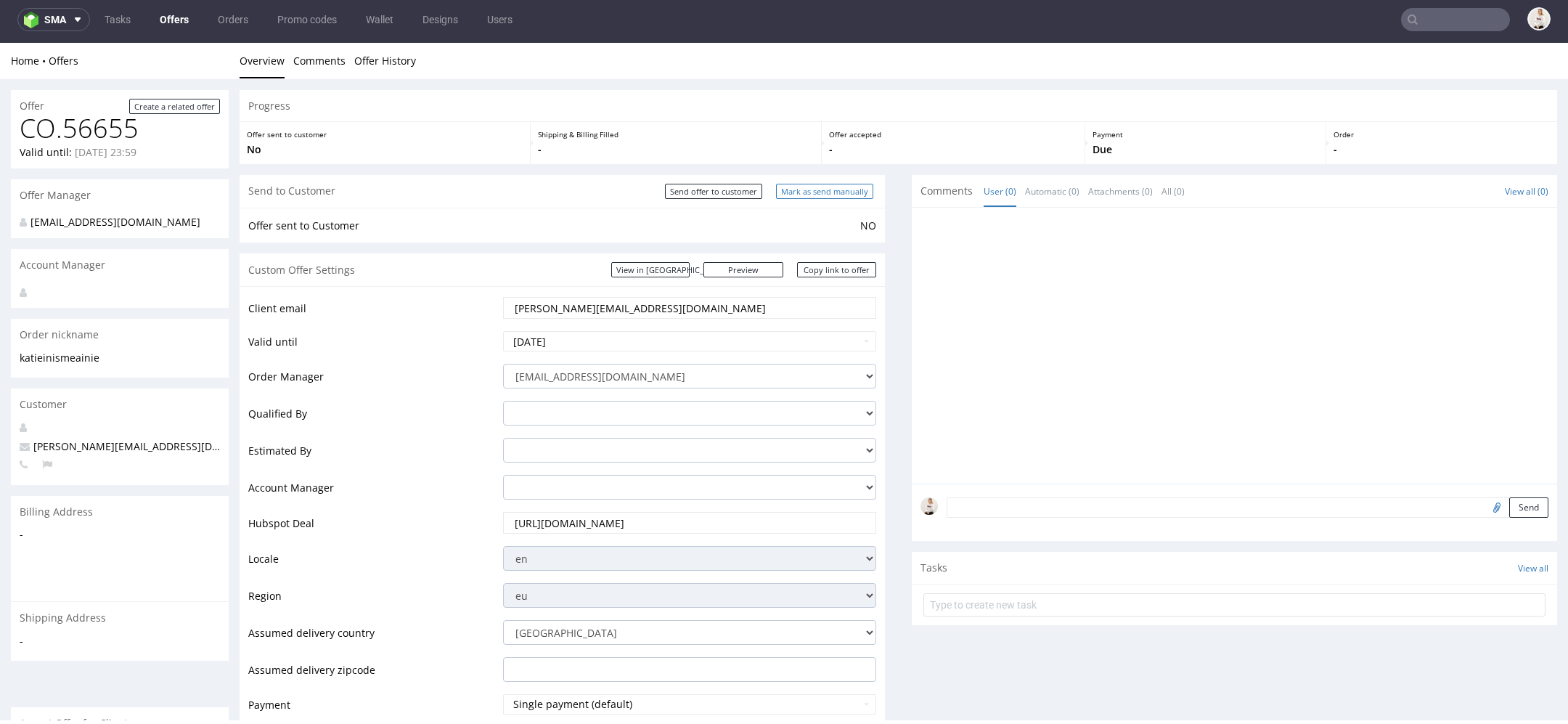
click at [819, 199] on input "Mark as send manually" at bounding box center [824, 191] width 97 height 15
type input "In progress..."
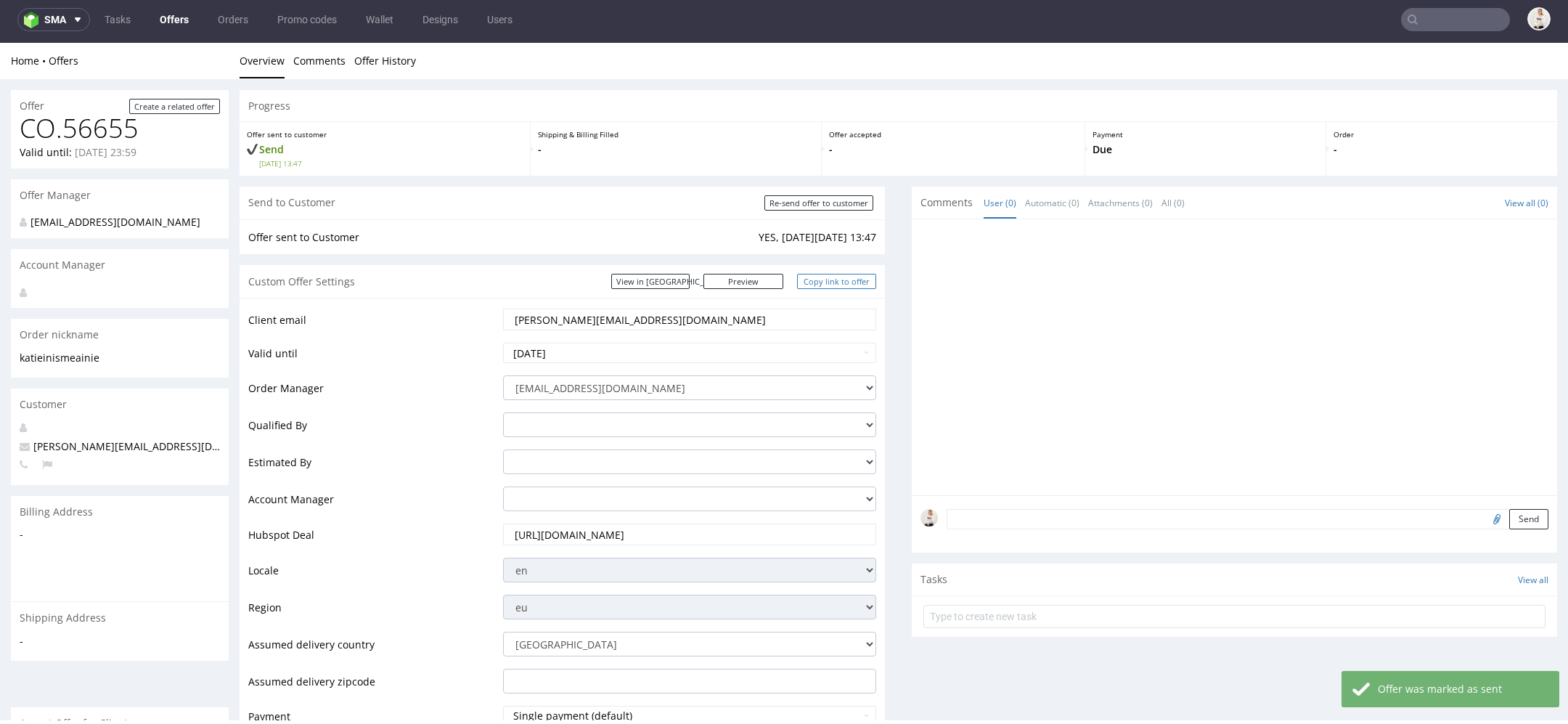
click at [832, 279] on link "Copy link to offer" at bounding box center [837, 281] width 80 height 15
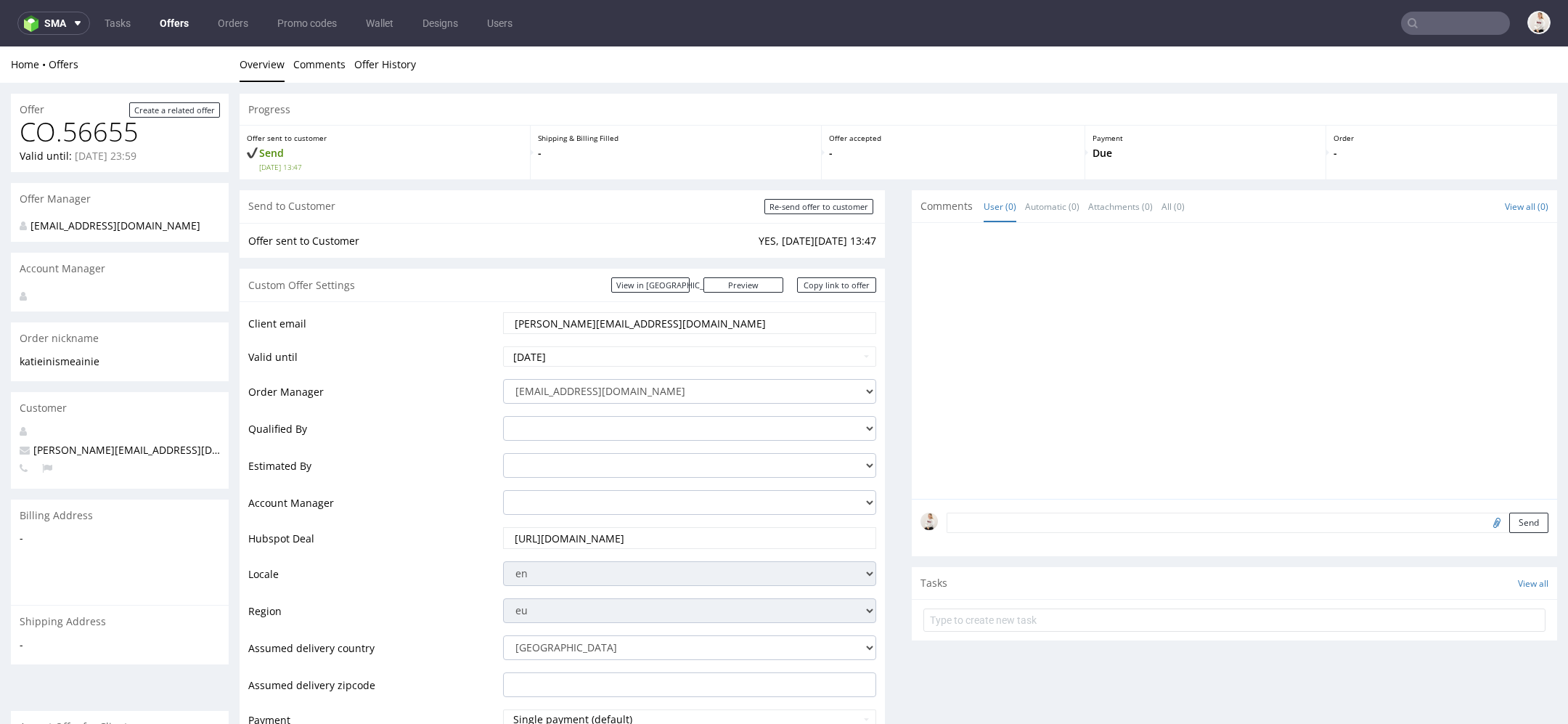
scroll to position [4, 0]
